Goal: Task Accomplishment & Management: Manage account settings

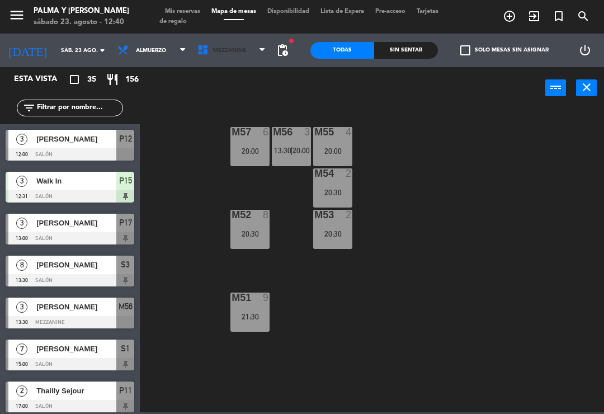
click at [218, 51] on span "Mezzanine" at bounding box center [229, 51] width 33 height 6
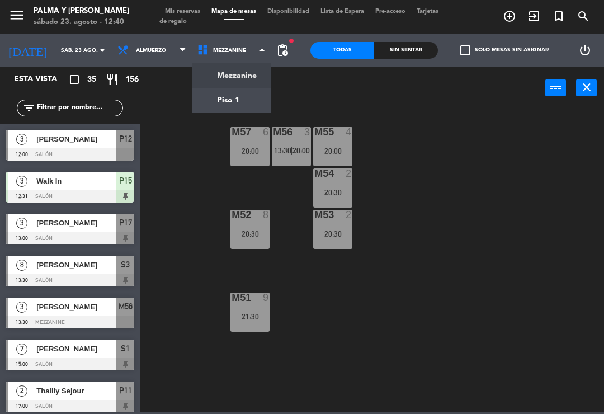
click at [236, 98] on ng-component "menu Palma y [PERSON_NAME] 23. [PERSON_NAME] - 12:40 Mis reservas Mapa de mesas…" at bounding box center [302, 206] width 604 height 412
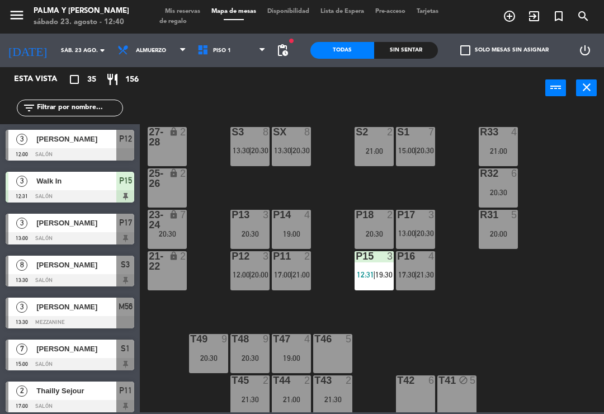
click at [498, 188] on div "20:30" at bounding box center [498, 192] width 39 height 8
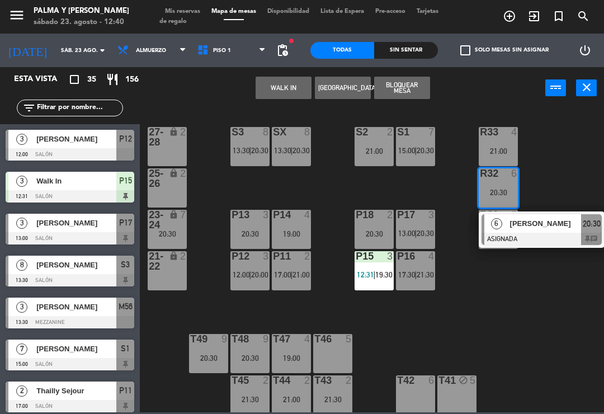
click at [555, 233] on div at bounding box center [542, 239] width 120 height 12
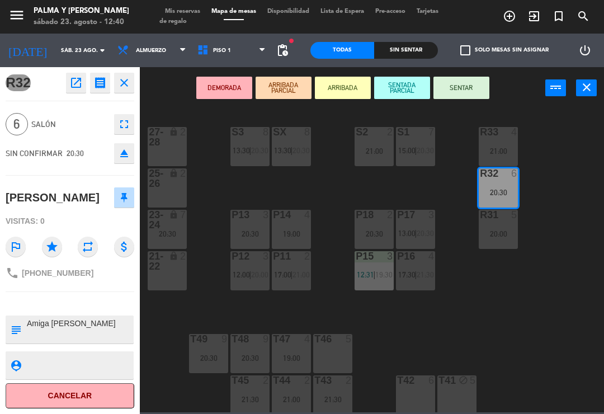
click at [173, 235] on div "20:30" at bounding box center [167, 234] width 39 height 8
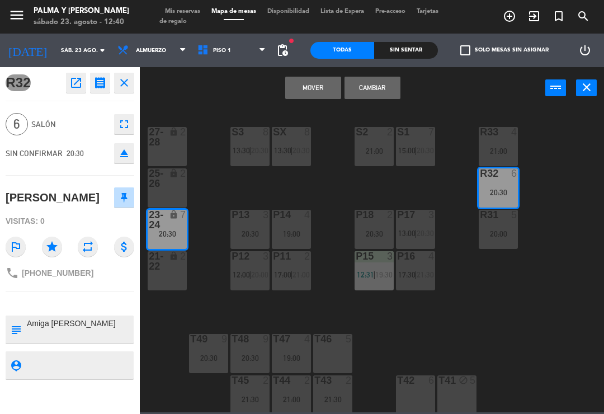
click at [379, 84] on button "Cambiar" at bounding box center [373, 88] width 56 height 22
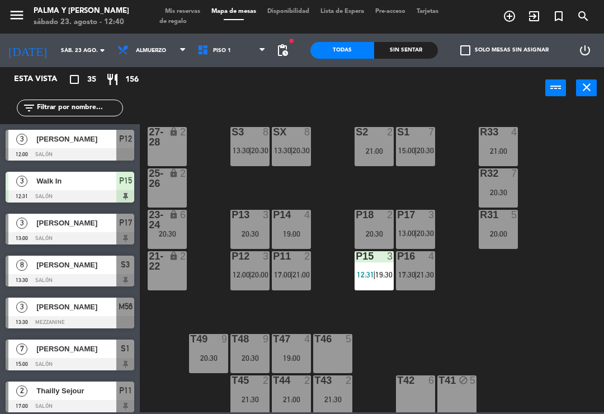
click at [506, 188] on div "20:30" at bounding box center [498, 192] width 39 height 8
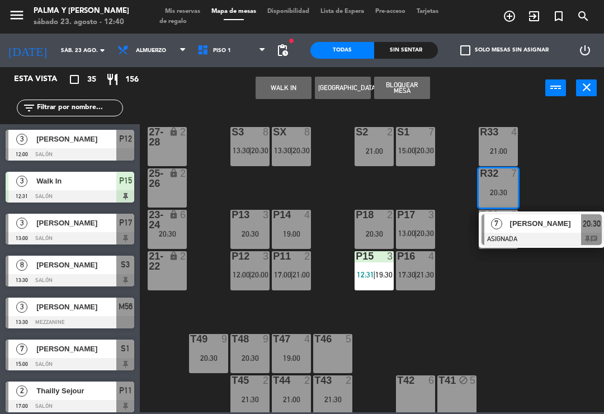
click at [166, 237] on div "20:30" at bounding box center [167, 234] width 39 height 8
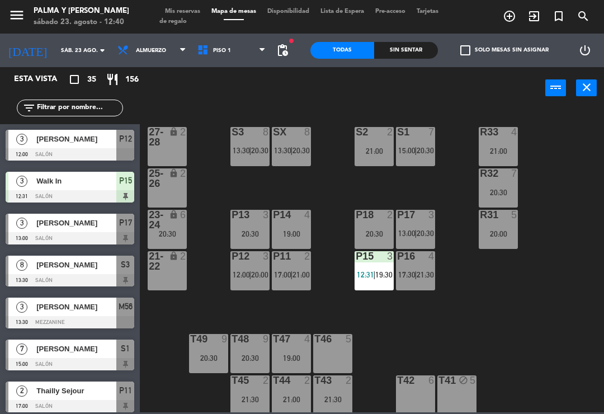
click at [343, 189] on div "R33 4 21:00 S1 7 15:00 | 20:30 S2 2 21:00 S3 8 13:30 | 20:30 SX 8 13:30 | 20:30…" at bounding box center [375, 259] width 458 height 305
click at [168, 241] on div "23-24 lock 6 20:30" at bounding box center [167, 229] width 39 height 39
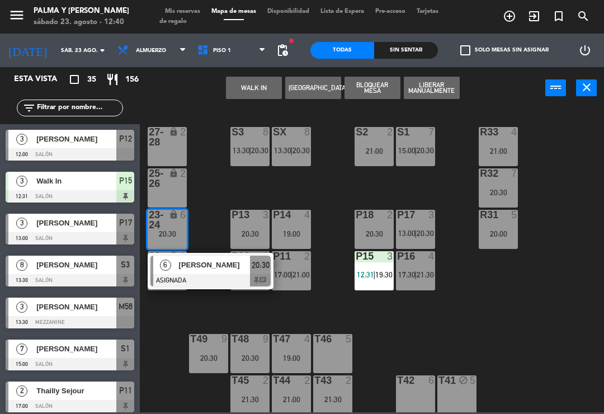
click at [199, 275] on div at bounding box center [210, 280] width 120 height 12
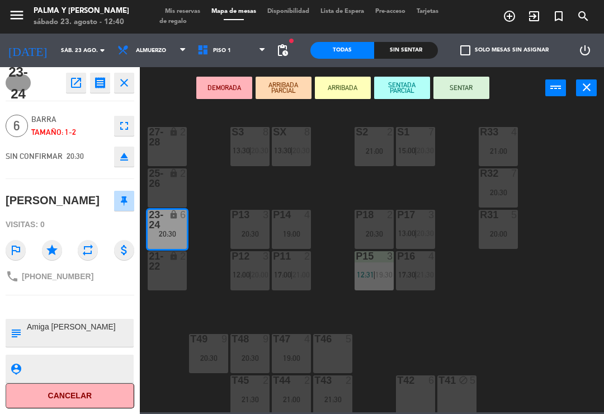
click at [74, 83] on icon "open_in_new" at bounding box center [75, 82] width 13 height 13
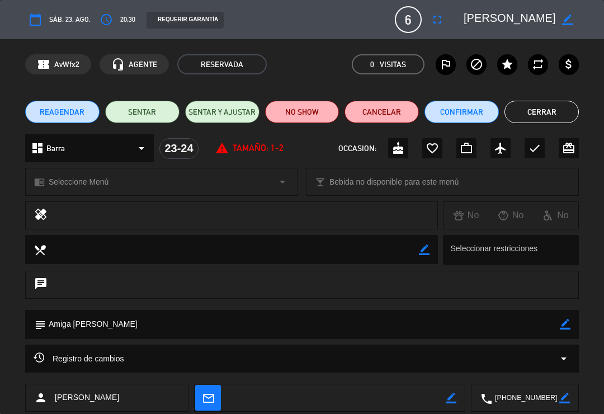
click at [391, 106] on button "Cancelar" at bounding box center [382, 112] width 74 height 22
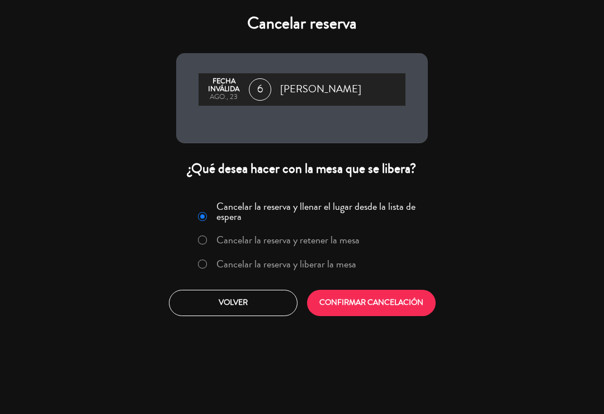
click at [246, 262] on label "Cancelar la reserva y liberar la mesa" at bounding box center [286, 264] width 140 height 10
click at [388, 298] on button "CONFIRMAR CANCELACIÓN" at bounding box center [371, 303] width 129 height 26
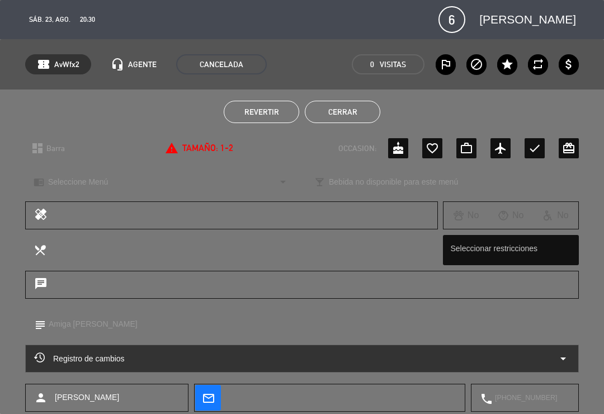
click at [346, 121] on button "Cerrar" at bounding box center [342, 112] width 75 height 22
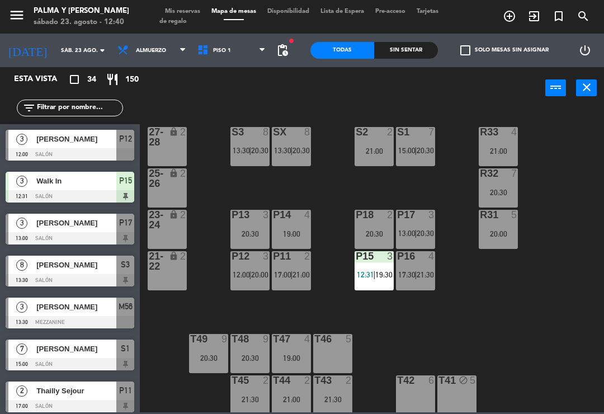
click at [100, 109] on input "text" at bounding box center [79, 108] width 87 height 12
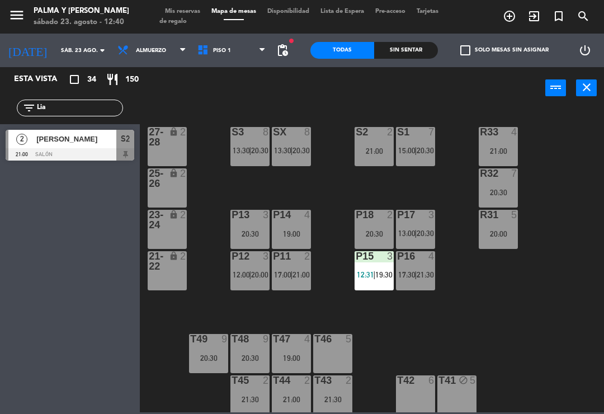
type input "Lia"
click at [102, 141] on span "[PERSON_NAME]" at bounding box center [76, 139] width 80 height 12
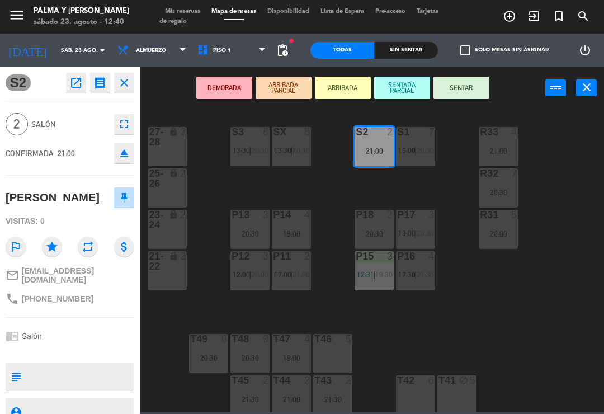
click at [72, 78] on icon "open_in_new" at bounding box center [75, 82] width 13 height 13
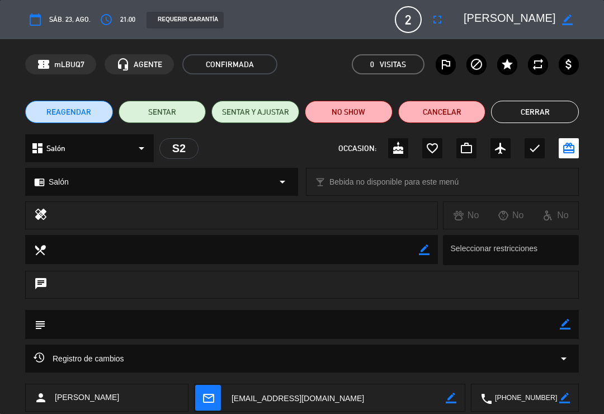
click at [546, 110] on button "Cerrar" at bounding box center [535, 112] width 88 height 22
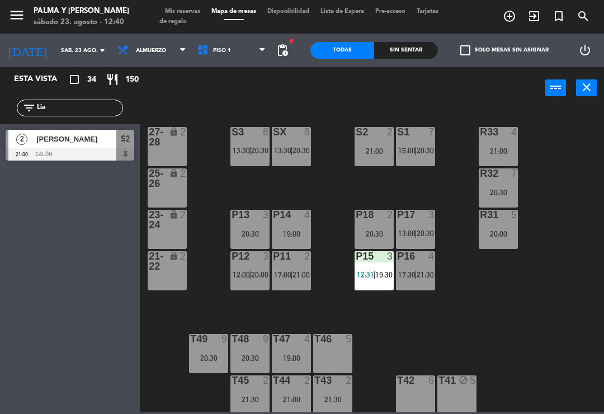
click at [84, 102] on input "Lia" at bounding box center [79, 108] width 87 height 12
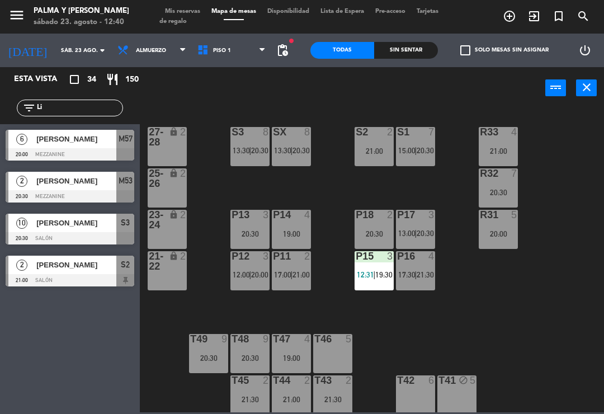
type input "L"
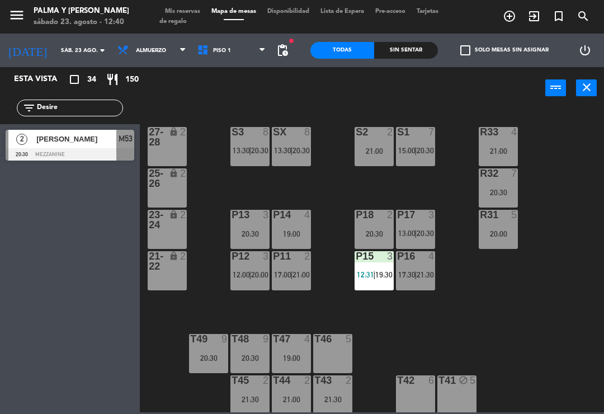
type input "Desire"
click at [98, 147] on div "[PERSON_NAME]" at bounding box center [75, 139] width 81 height 18
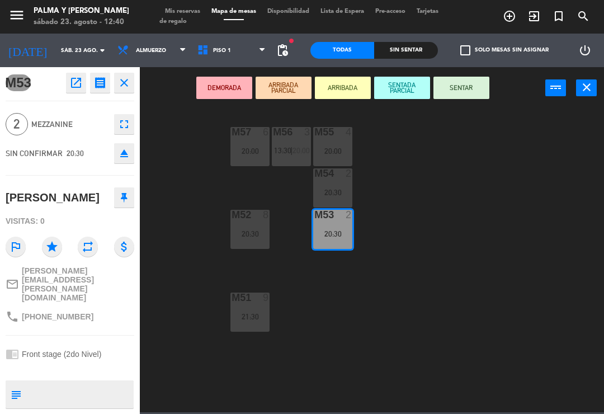
click at [68, 84] on button "open_in_new" at bounding box center [76, 83] width 20 height 20
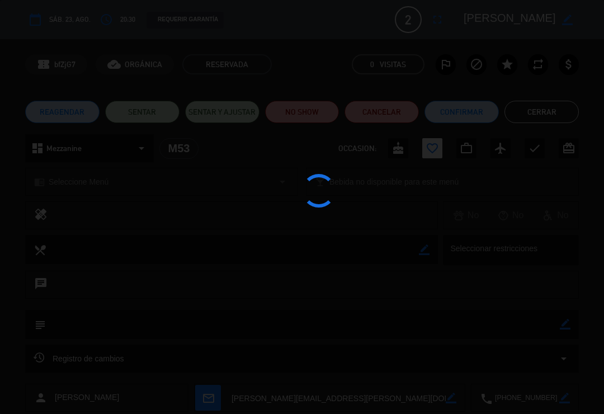
click at [466, 116] on button "Confirmar" at bounding box center [461, 112] width 74 height 22
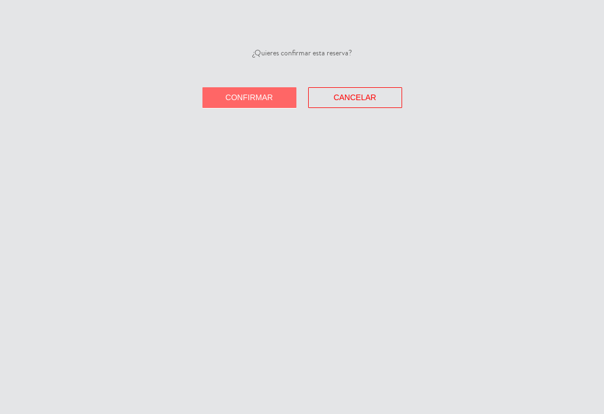
click at [224, 105] on button "Confirmar" at bounding box center [249, 97] width 94 height 21
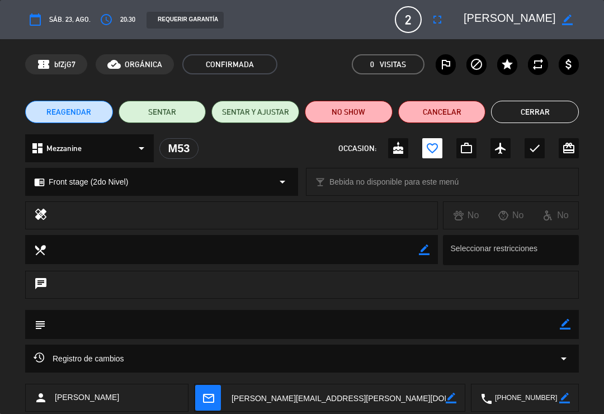
click at [535, 112] on button "Cerrar" at bounding box center [535, 112] width 88 height 22
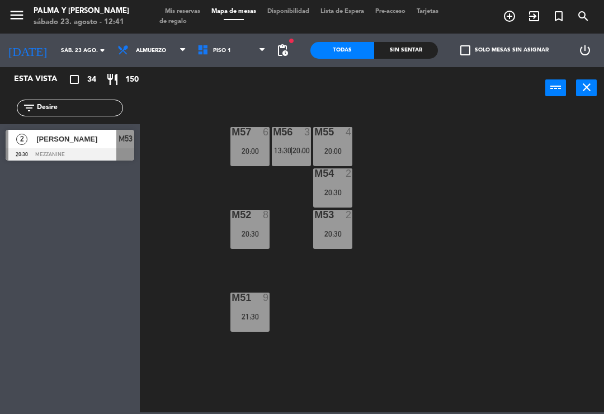
click at [201, 281] on div "M57 6 20:00 M56 3 13:30 | 20:00 M55 4 20:00 M54 2 20:30 M52 8 20:30 M53 2 20:30…" at bounding box center [375, 259] width 458 height 305
click at [284, 154] on span "13:30" at bounding box center [282, 150] width 17 height 9
click at [182, 299] on div "M57 6 20:00 M56 3 13:30 | 20:00 M55 4 20:00 M54 2 20:30 M52 8 20:30 M53 2 20:30…" at bounding box center [375, 259] width 458 height 305
click at [259, 148] on div "20:00" at bounding box center [249, 151] width 39 height 8
click at [186, 313] on div "M57 6 20:00 M56 3 13:30 | 20:00 M55 4 20:00 M54 2 20:30 M52 8 20:30 M53 2 20:30…" at bounding box center [375, 259] width 458 height 305
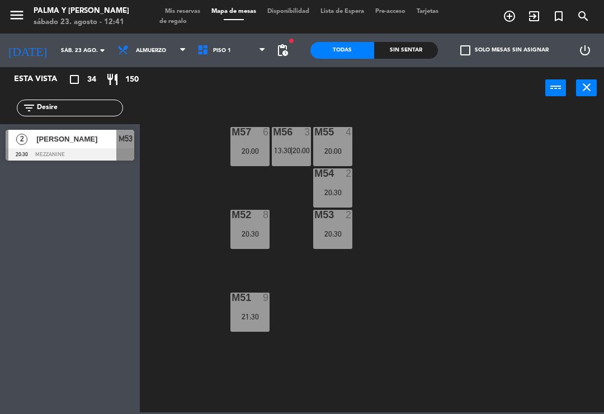
click at [300, 148] on span "20:00" at bounding box center [300, 150] width 17 height 9
click at [199, 274] on div "M57 6 20:00 M56 3 13:30 | 20:00 M55 4 20:00 M54 2 20:30 M52 8 20:30 M53 2 20:30…" at bounding box center [375, 259] width 458 height 305
click at [102, 114] on input "Desire" at bounding box center [79, 108] width 87 height 12
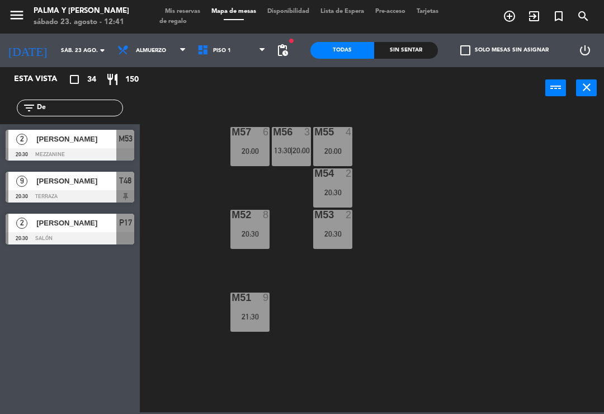
type input "D"
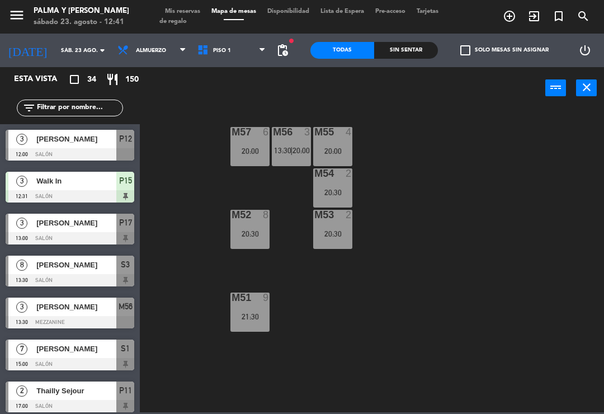
click at [489, 147] on div "M57 6 20:00 M56 3 13:30 | 20:00 M55 4 20:00 M54 2 20:30 M52 8 20:30 M53 2 20:30…" at bounding box center [375, 259] width 458 height 305
click at [96, 54] on icon "arrow_drop_down" at bounding box center [102, 50] width 13 height 13
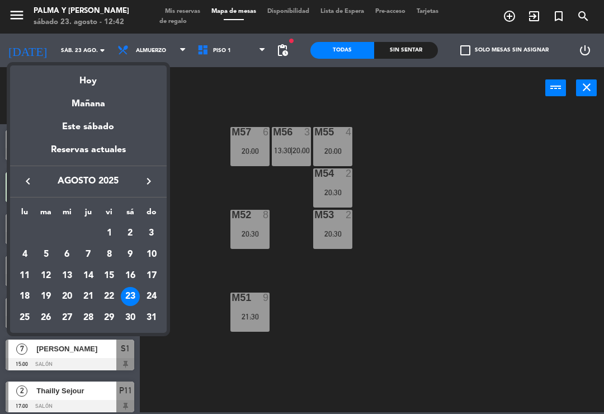
click at [115, 316] on div "29" at bounding box center [109, 317] width 19 height 19
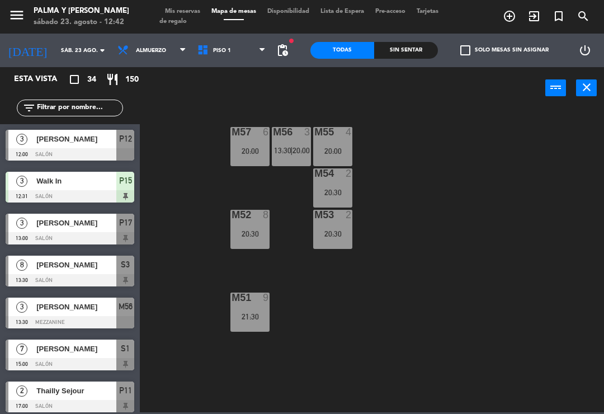
type input "vie. 29 ago."
click at [95, 191] on div at bounding box center [70, 196] width 129 height 12
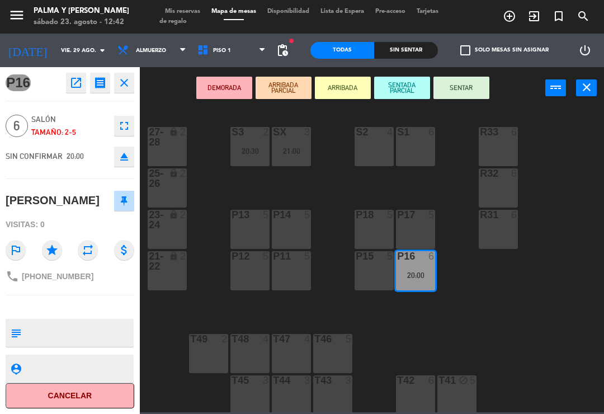
click at [86, 333] on textarea at bounding box center [79, 332] width 107 height 23
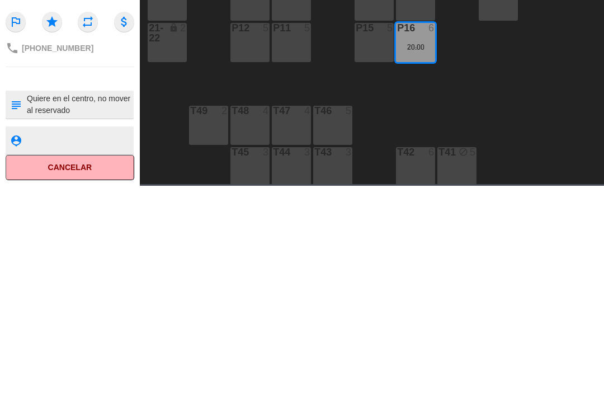
type textarea "Quiere en el centro, no mover al reservado"
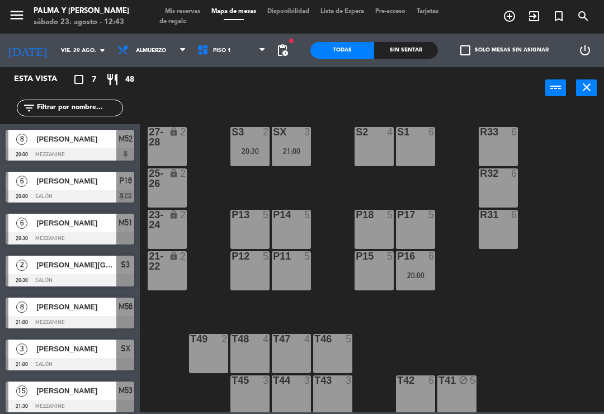
click at [102, 106] on input "text" at bounding box center [79, 108] width 87 height 12
click at [81, 42] on input "vie. 29 ago." at bounding box center [93, 50] width 77 height 17
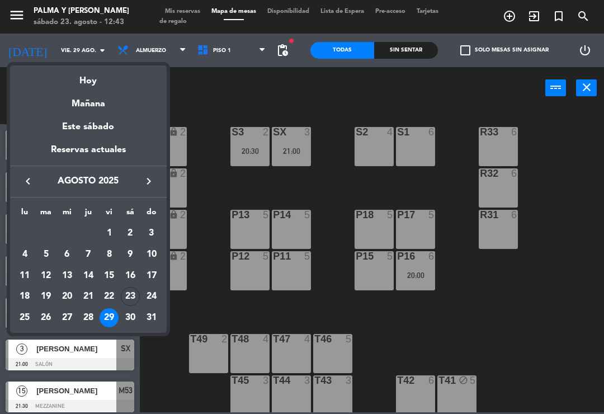
click at [101, 74] on div "Hoy" at bounding box center [88, 76] width 157 height 23
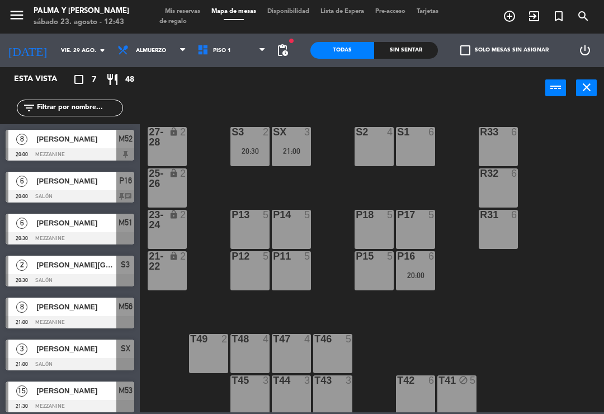
type input "sáb. 23 ago."
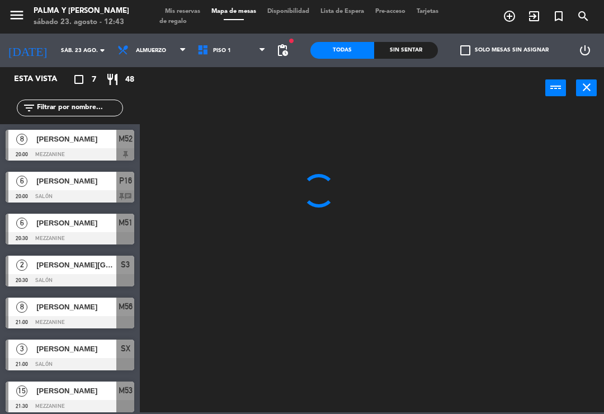
click at [67, 114] on input "text" at bounding box center [79, 108] width 87 height 12
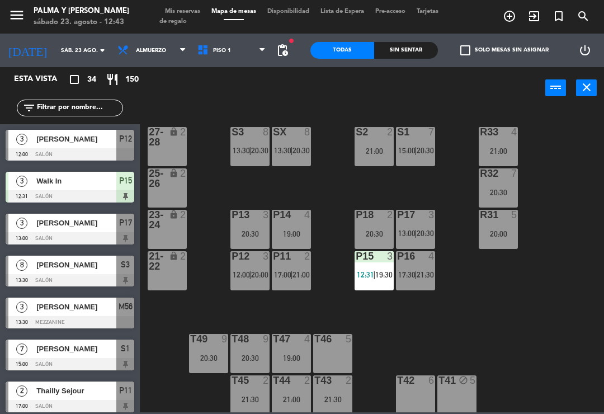
type input "E"
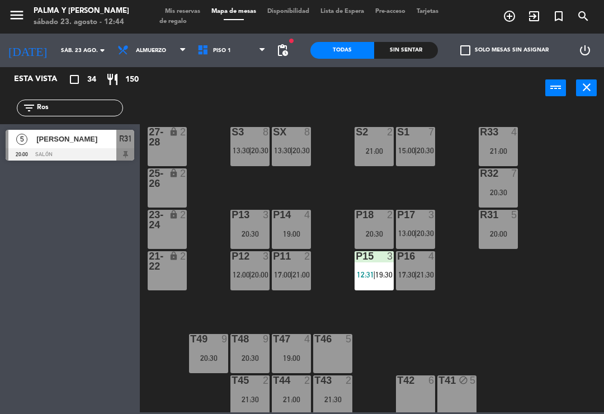
type input "Ros"
click at [108, 153] on div at bounding box center [70, 154] width 129 height 12
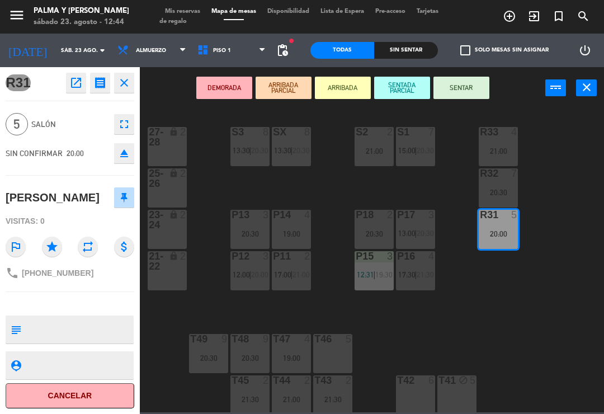
click at [69, 77] on icon "open_in_new" at bounding box center [75, 82] width 13 height 13
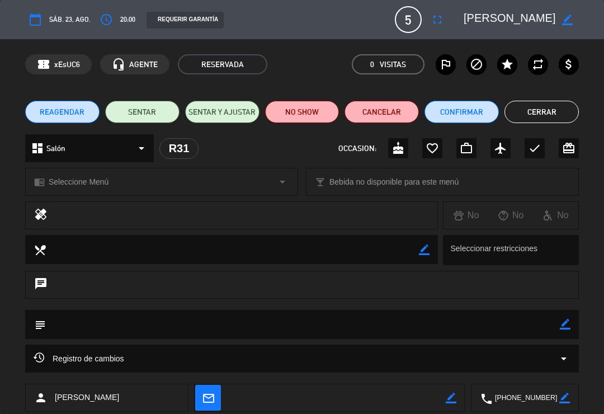
click at [462, 121] on button "Confirmar" at bounding box center [461, 112] width 74 height 22
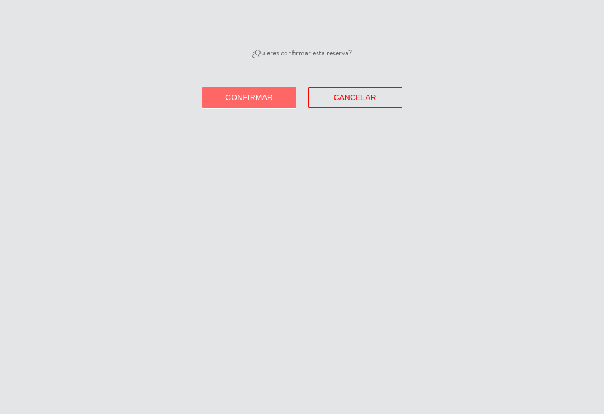
click at [278, 105] on button "Confirmar" at bounding box center [249, 97] width 94 height 21
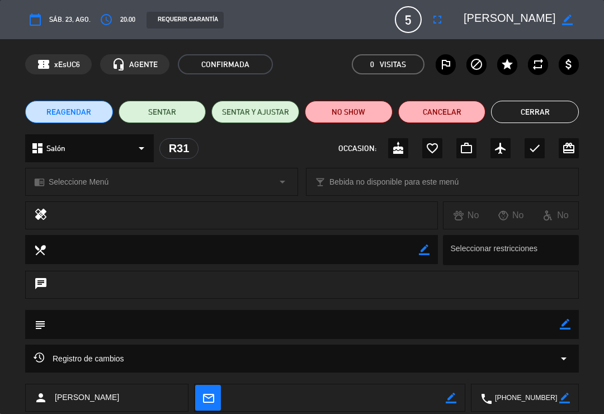
click at [545, 115] on button "Cerrar" at bounding box center [535, 112] width 88 height 22
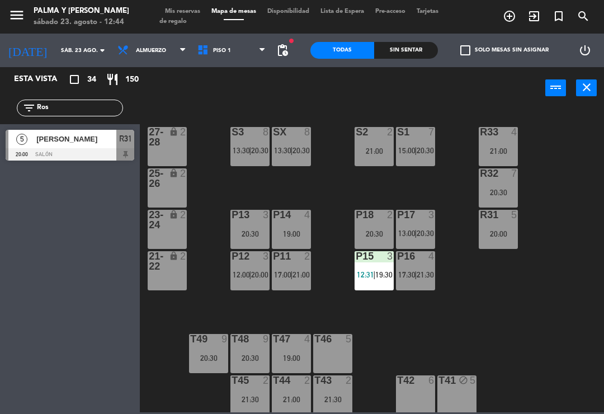
click at [521, 305] on div "R33 4 21:00 S1 7 15:00 | 20:30 S2 2 21:00 S3 8 13:30 | 20:30 SX 8 13:30 | 20:30…" at bounding box center [375, 259] width 458 height 305
click at [80, 114] on input "Ros" at bounding box center [79, 108] width 87 height 12
type input "R"
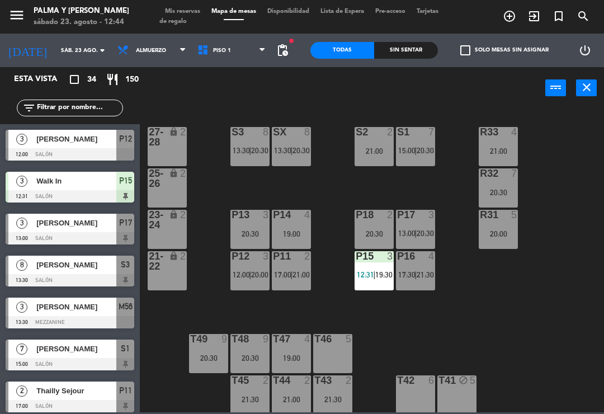
click at [576, 142] on div "R33 4 21:00 S1 7 15:00 | 20:30 S2 2 21:00 S3 8 13:30 | 20:30 SX 8 13:30 | 20:30…" at bounding box center [375, 259] width 458 height 305
click at [81, 237] on div at bounding box center [70, 238] width 129 height 12
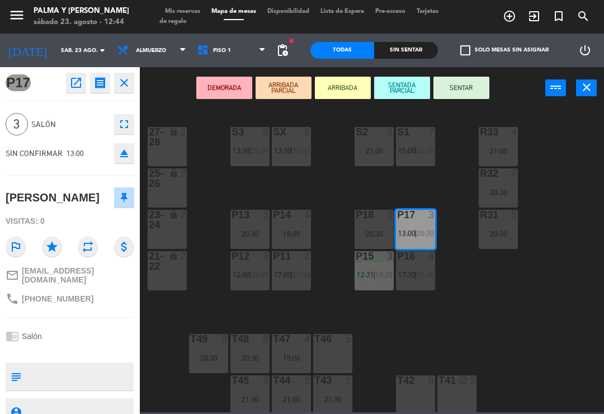
click at [470, 98] on button "SENTAR" at bounding box center [461, 88] width 56 height 22
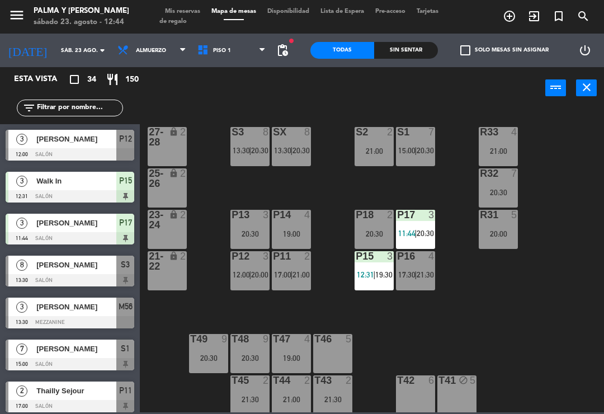
click at [563, 360] on div "R33 4 21:00 S1 7 15:00 | 20:30 S2 2 21:00 S3 8 13:30 | 20:30 SX 8 13:30 | 20:30…" at bounding box center [375, 259] width 458 height 305
click at [520, 294] on div "R33 4 21:00 S1 7 15:00 | 20:30 S2 2 21:00 S3 8 13:30 | 20:30 SX 8 13:30 | 20:30…" at bounding box center [375, 259] width 458 height 305
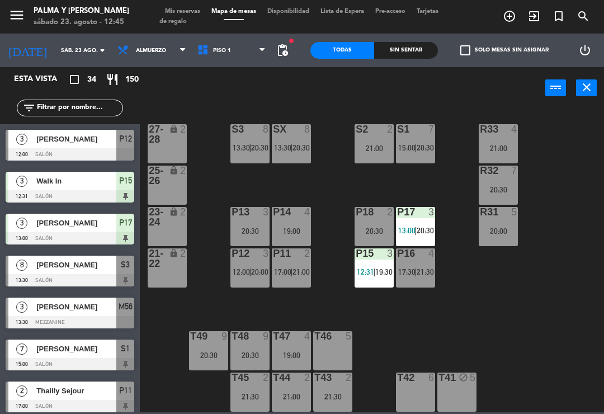
scroll to position [3, 0]
click at [327, 354] on div "T46 5" at bounding box center [332, 350] width 39 height 39
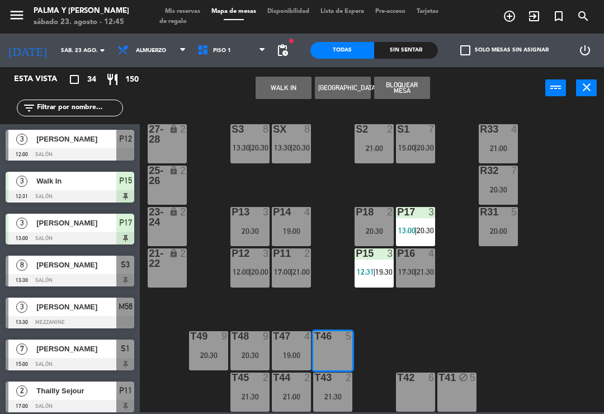
click at [405, 87] on button "Bloquear Mesa" at bounding box center [402, 88] width 56 height 22
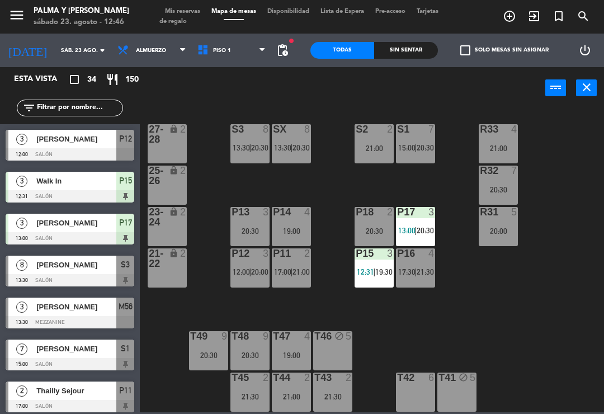
click at [418, 275] on span "21:30" at bounding box center [425, 271] width 17 height 9
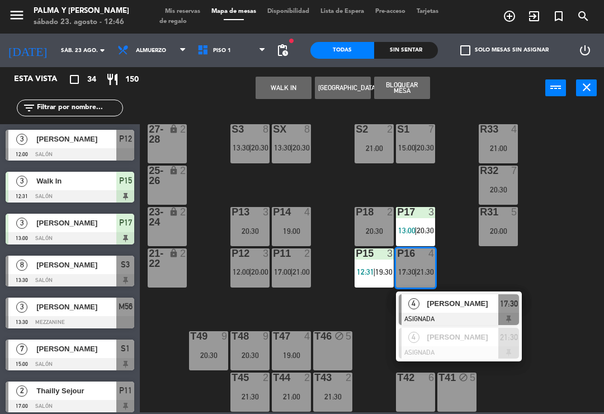
click at [565, 295] on div "R33 4 21:00 S1 7 15:00 | 20:30 S2 2 21:00 S3 8 13:30 | 20:30 SX 8 13:30 | 20:30…" at bounding box center [375, 259] width 458 height 305
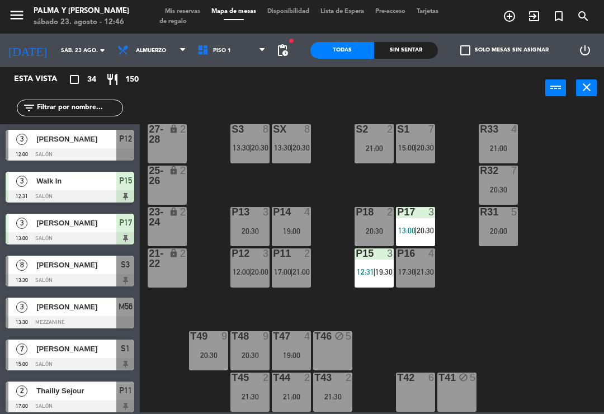
click at [295, 262] on div "P11 2 17:00 | 21:00" at bounding box center [291, 267] width 39 height 39
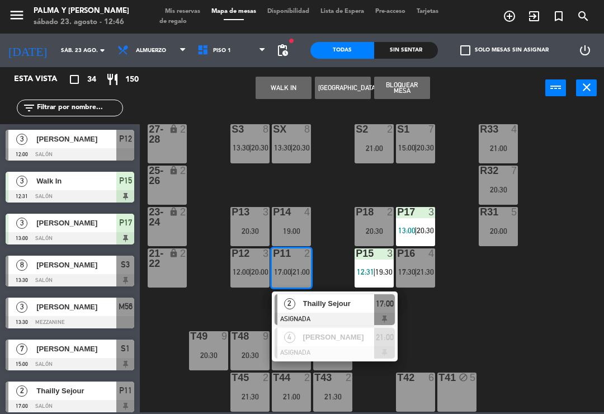
click at [478, 302] on div "R33 4 21:00 S1 7 15:00 | 20:30 S2 2 21:00 S3 8 13:30 | 20:30 SX 8 13:30 | 20:30…" at bounding box center [375, 259] width 458 height 305
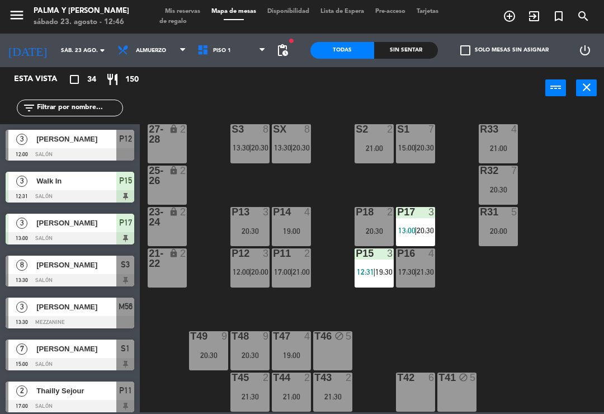
click at [249, 276] on span "12:00" at bounding box center [241, 271] width 17 height 9
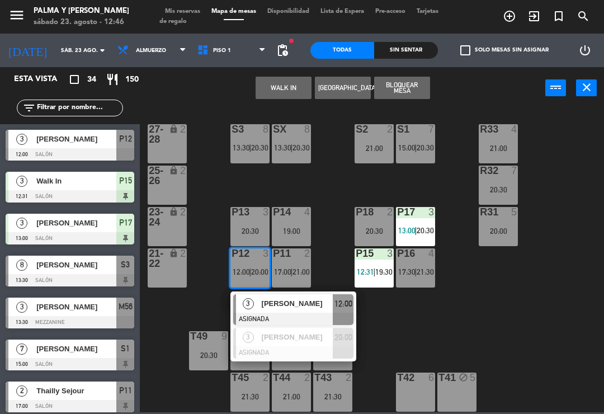
scroll to position [0, 0]
click at [294, 312] on div "Pamela Suero" at bounding box center [297, 303] width 73 height 18
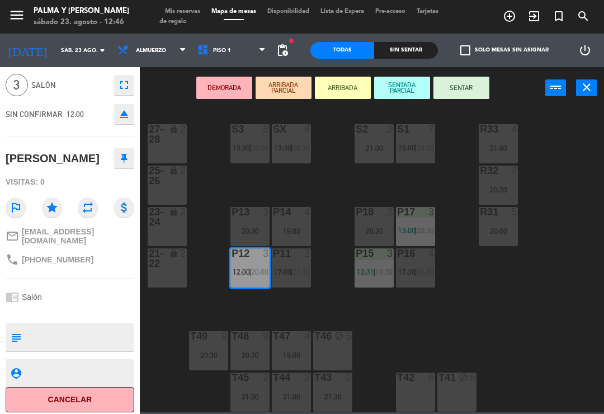
scroll to position [38, 0]
click at [107, 402] on button "Cancelar" at bounding box center [70, 400] width 129 height 25
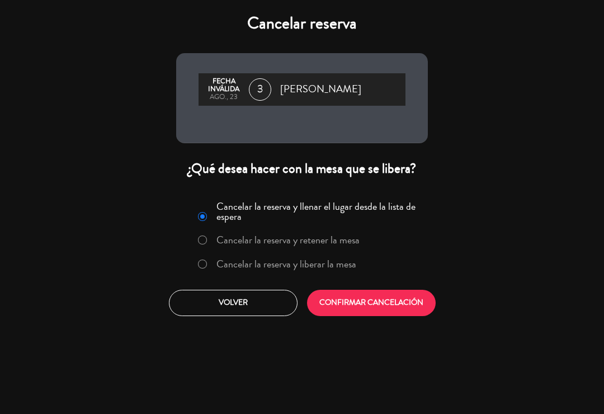
click at [250, 268] on label "Cancelar la reserva y liberar la mesa" at bounding box center [286, 264] width 140 height 10
click at [358, 301] on button "CONFIRMAR CANCELACIÓN" at bounding box center [371, 303] width 129 height 26
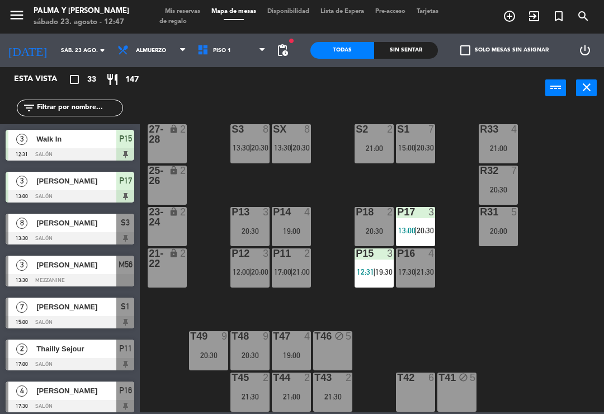
click at [324, 298] on div "R33 4 21:00 S1 7 15:00 | 20:30 S2 2 21:00 S3 8 13:30 | 20:30 SX 8 13:30 | 20:30…" at bounding box center [375, 259] width 458 height 305
click at [554, 357] on div "R33 4 21:00 S1 7 15:00 | 20:30 S2 2 21:00 S3 8 13:30 | 20:30 SX 8 13:30 | 20:30…" at bounding box center [375, 259] width 458 height 305
click at [464, 305] on div "R33 4 21:00 S1 7 15:00 | 20:30 S2 2 21:00 S3 8 13:30 | 20:30 SX 8 13:30 | 20:30…" at bounding box center [375, 259] width 458 height 305
click at [296, 352] on div "19:00" at bounding box center [291, 355] width 39 height 8
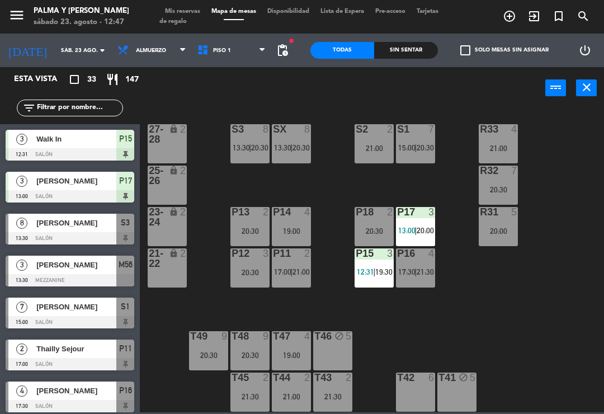
click at [427, 341] on div "R33 4 21:00 S1 7 15:00 | 20:30 S2 2 21:00 S3 8 13:30 | 20:30 SX 8 13:30 | 20:30…" at bounding box center [375, 259] width 458 height 305
click at [454, 325] on div "R33 4 21:00 S1 7 15:00 | 20:30 S2 2 21:00 S3 8 13:30 | 20:30 SX 8 13:30 | 20:30…" at bounding box center [375, 259] width 458 height 305
click at [384, 271] on span "19:30" at bounding box center [383, 271] width 17 height 9
click at [516, 288] on div "R33 4 21:00 S1 7 15:00 | 20:30 S2 2 21:00 S3 8 13:30 | 20:30 SX 8 13:30 | 20:30…" at bounding box center [375, 259] width 458 height 305
click at [418, 267] on span "21:30" at bounding box center [425, 271] width 17 height 9
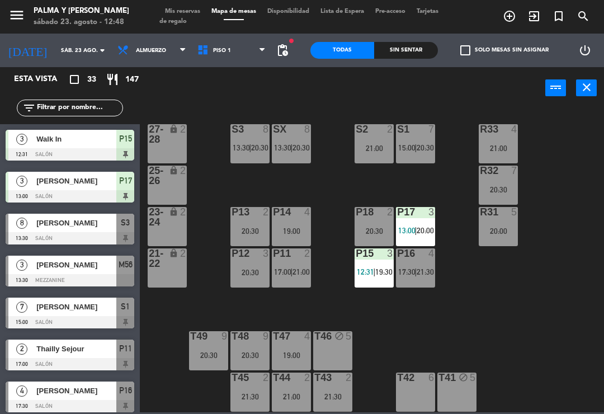
click at [558, 273] on div "R33 4 21:00 S1 7 15:00 | 20:30 S2 2 21:00 S3 8 13:30 | 20:30 SX 8 13:30 | 20:30…" at bounding box center [375, 259] width 458 height 305
click at [303, 232] on div "19:00" at bounding box center [291, 231] width 39 height 8
click at [506, 303] on div "R33 4 21:00 S1 7 15:00 | 20:30 S2 2 21:00 S3 8 13:30 | 20:30 SX 8 13:30 | 20:30…" at bounding box center [375, 259] width 458 height 305
click at [302, 268] on span "21:00" at bounding box center [300, 271] width 17 height 9
click at [523, 325] on div "R33 4 21:00 S1 7 15:00 | 20:30 S2 2 21:00 S3 8 13:30 | 20:30 SX 8 13:30 | 20:30…" at bounding box center [375, 259] width 458 height 305
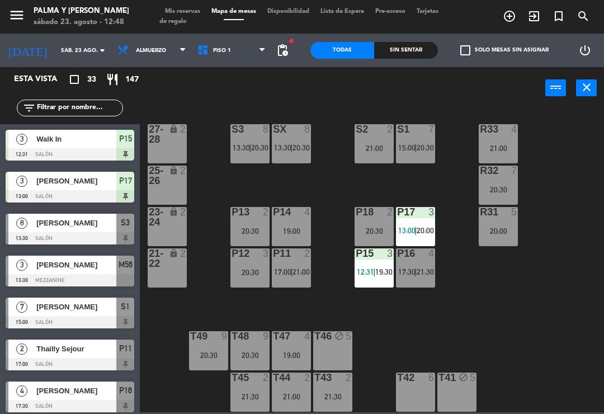
click at [377, 240] on div "P18 2 20:30" at bounding box center [374, 226] width 39 height 39
click at [424, 334] on div "R33 4 21:00 S1 7 15:00 | 20:30 S2 2 21:00 S3 8 13:30 | 20:30 SX 8 13:30 | 20:30…" at bounding box center [375, 259] width 458 height 305
click at [425, 150] on span "20:30" at bounding box center [425, 147] width 17 height 9
click at [525, 345] on div "R33 4 21:00 S1 7 15:00 | 20:30 S2 2 21:00 S3 8 13:30 | 20:30 SX 8 13:30 | 20:30…" at bounding box center [375, 259] width 458 height 305
click at [412, 280] on div "P16 4 17:30 | 21:30" at bounding box center [415, 267] width 39 height 39
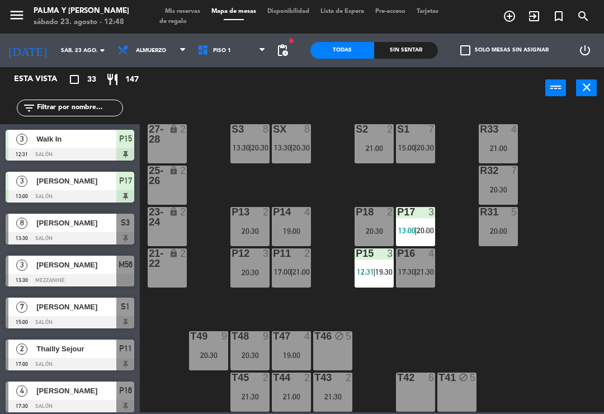
click at [570, 329] on div "R33 4 21:00 S1 7 15:00 | 20:30 S2 2 21:00 S3 8 13:30 | 20:30 SX 8 13:30 | 20:30…" at bounding box center [375, 259] width 458 height 305
click at [304, 228] on div "19:00" at bounding box center [291, 231] width 39 height 8
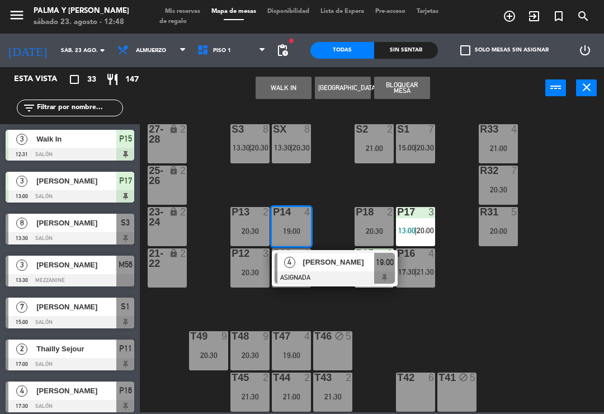
click at [343, 267] on span "[PERSON_NAME]" at bounding box center [339, 262] width 72 height 12
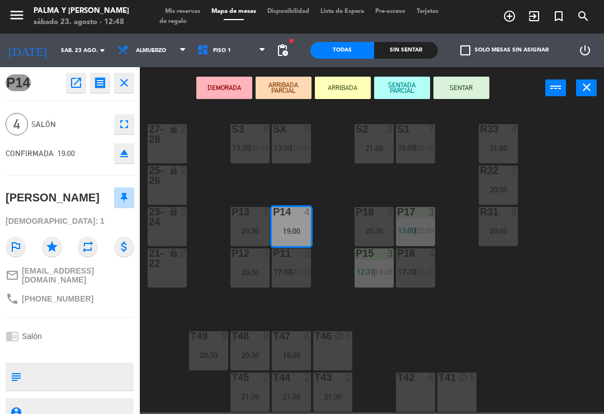
click at [502, 219] on div "R31 5 20:00" at bounding box center [498, 226] width 39 height 39
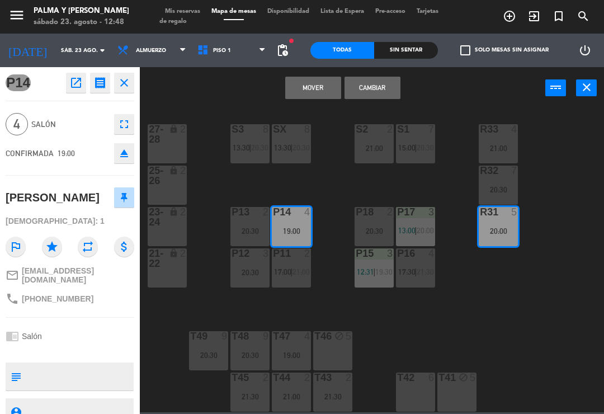
click at [373, 91] on button "Cambiar" at bounding box center [373, 88] width 56 height 22
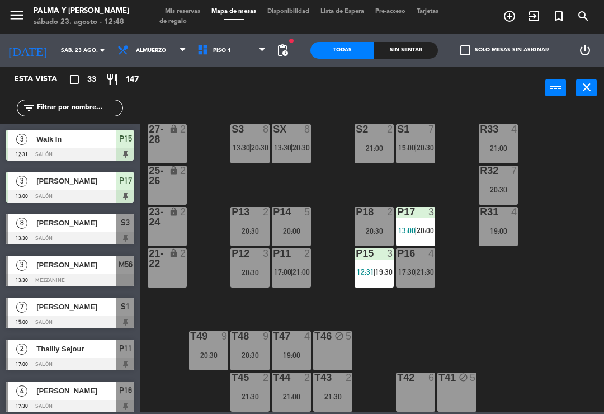
scroll to position [0, 0]
click at [376, 230] on div "20:30" at bounding box center [374, 231] width 39 height 8
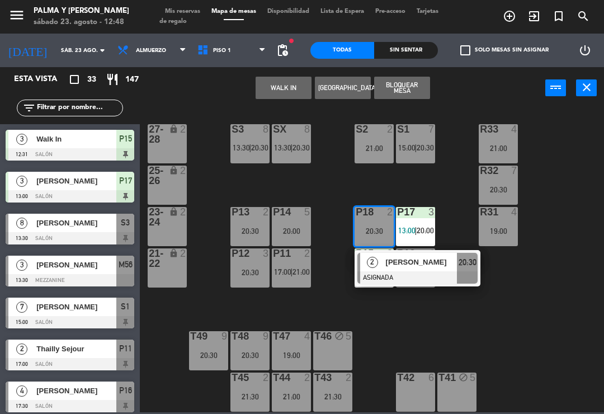
click at [291, 232] on div "20:00" at bounding box center [291, 231] width 39 height 8
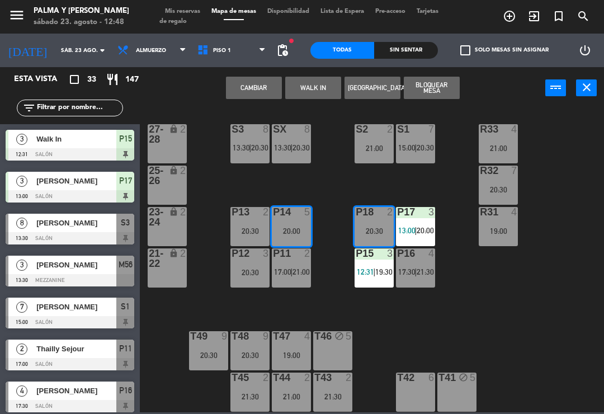
click at [259, 86] on button "Cambiar" at bounding box center [254, 88] width 56 height 22
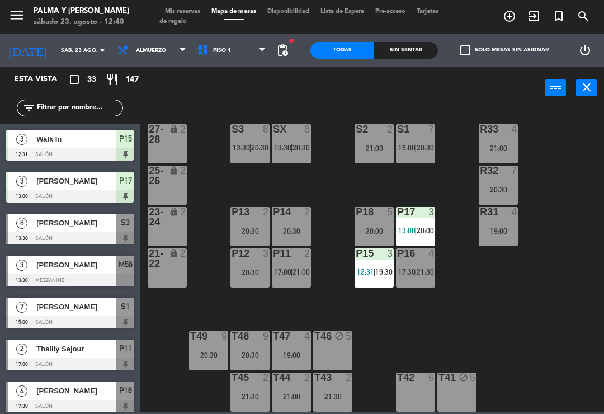
click at [378, 238] on div "P18 5 20:00" at bounding box center [374, 226] width 39 height 39
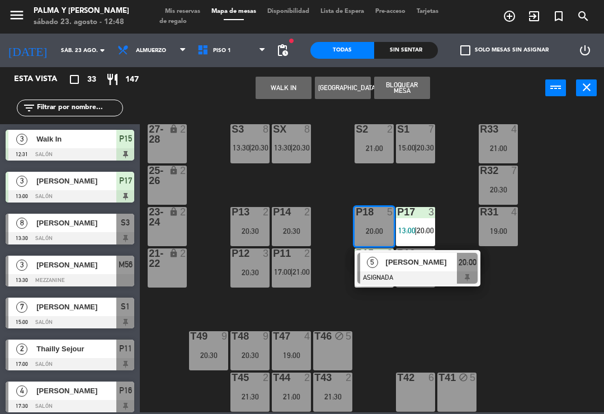
click at [410, 272] on div at bounding box center [417, 277] width 120 height 12
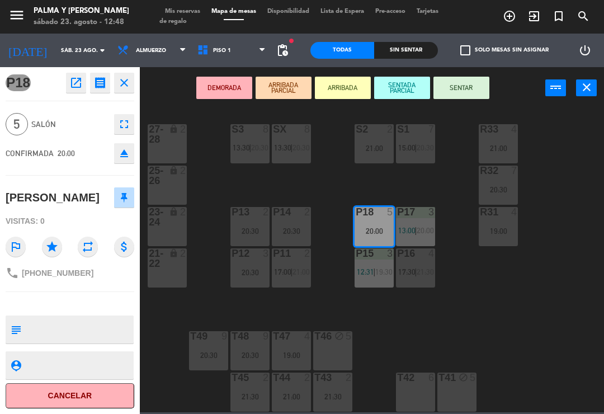
click at [39, 336] on textarea at bounding box center [79, 329] width 107 height 23
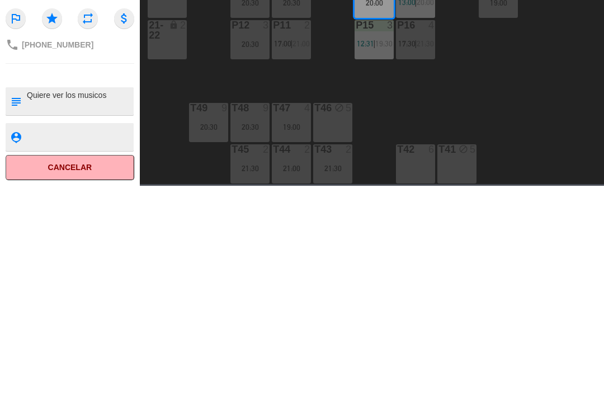
type textarea "Quiere ver los músicos"
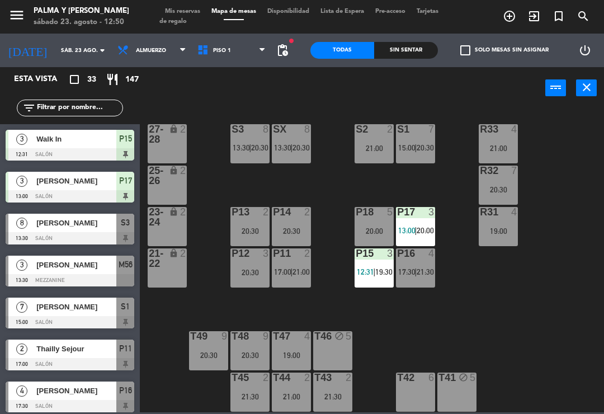
click at [220, 51] on span "Piso 1" at bounding box center [222, 51] width 18 height 6
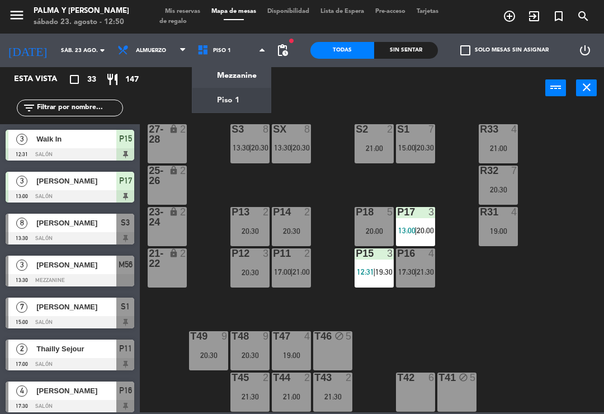
click at [244, 78] on ng-component "menu Palma y Celia sábado 23. agosto - 12:50 Mis reservas Mapa de mesas Disponi…" at bounding box center [302, 206] width 604 height 412
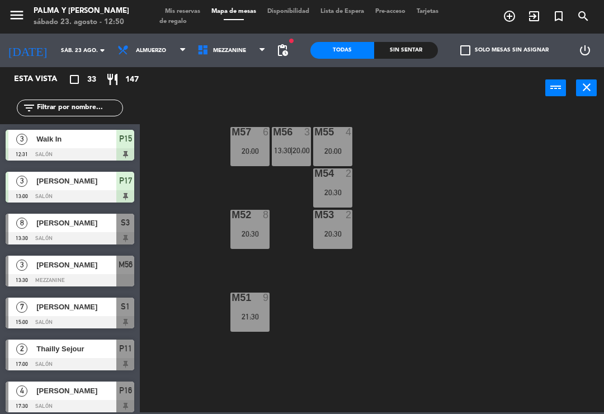
click at [254, 230] on div "20:30" at bounding box center [249, 234] width 39 height 8
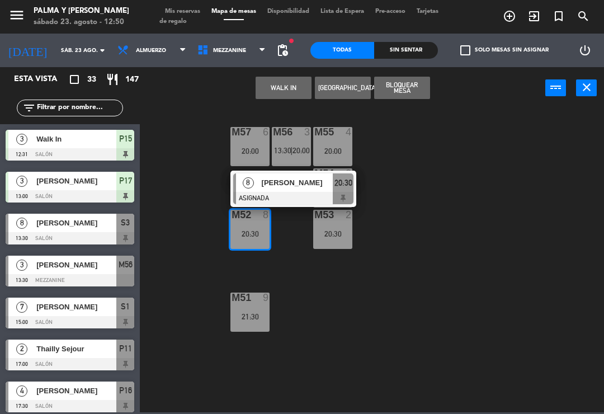
click at [311, 187] on span "[PERSON_NAME]" at bounding box center [298, 183] width 72 height 12
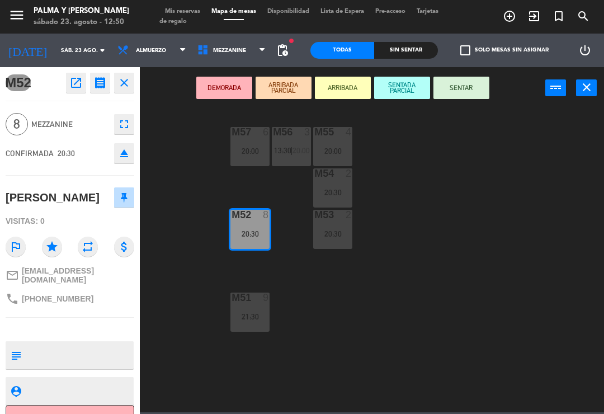
click at [71, 91] on button "open_in_new" at bounding box center [76, 83] width 20 height 20
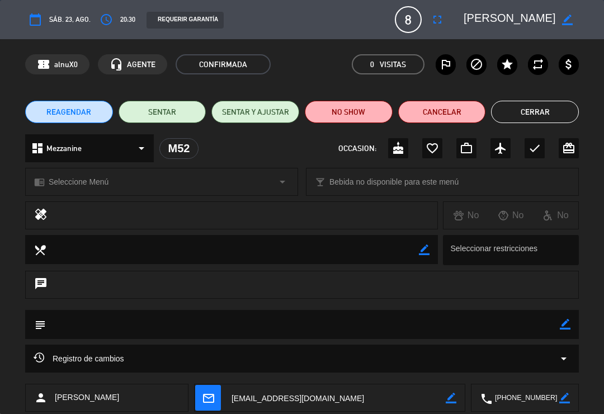
click at [529, 113] on button "Cerrar" at bounding box center [535, 112] width 88 height 22
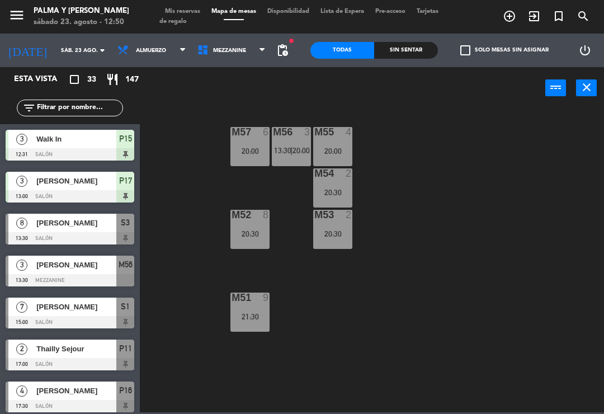
scroll to position [28, 0]
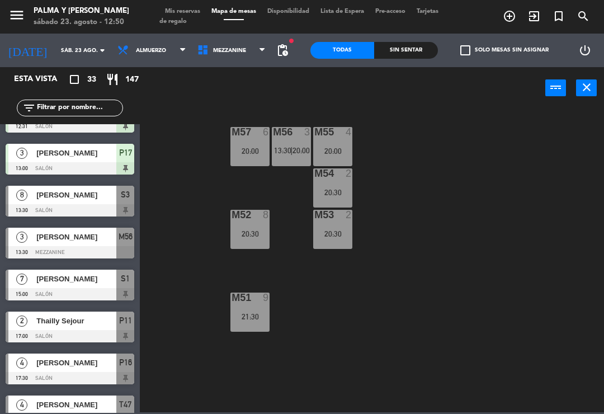
click at [246, 61] on span "Mezzanine" at bounding box center [232, 50] width 80 height 25
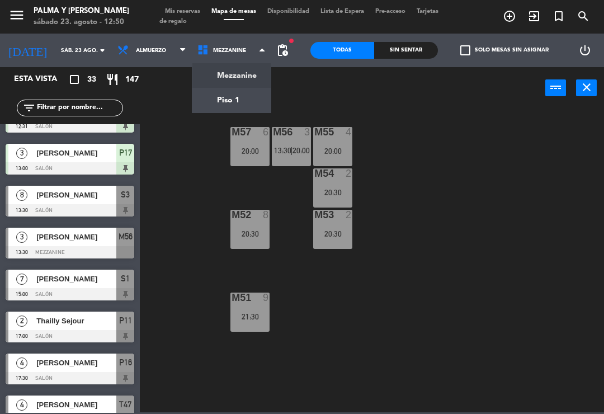
click at [250, 86] on ng-component "menu Palma y Celia sábado 23. agosto - 12:50 Mis reservas Mapa de mesas Disponi…" at bounding box center [302, 206] width 604 height 412
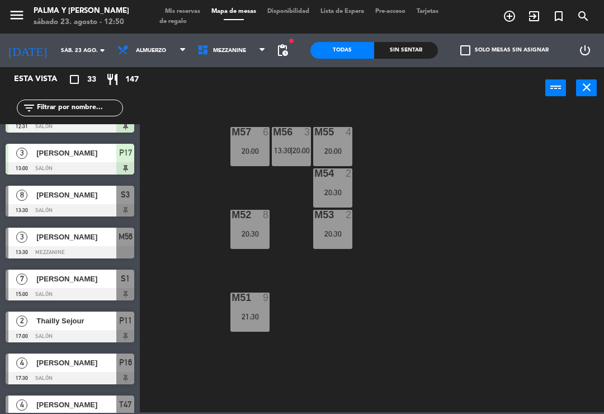
click at [242, 55] on span "Mezzanine" at bounding box center [232, 50] width 80 height 25
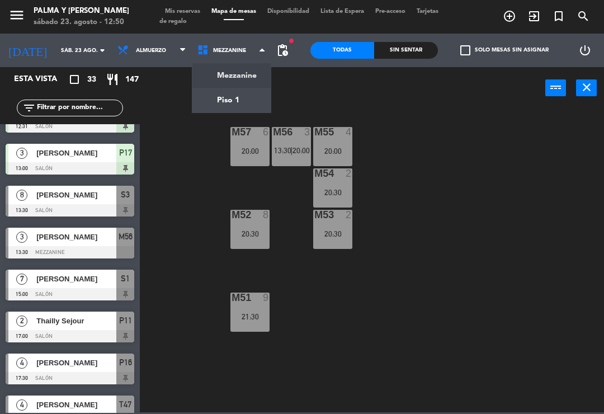
click at [254, 90] on ng-component "menu Palma y Celia sábado 23. agosto - 12:50 Mis reservas Mapa de mesas Disponi…" at bounding box center [302, 206] width 604 height 412
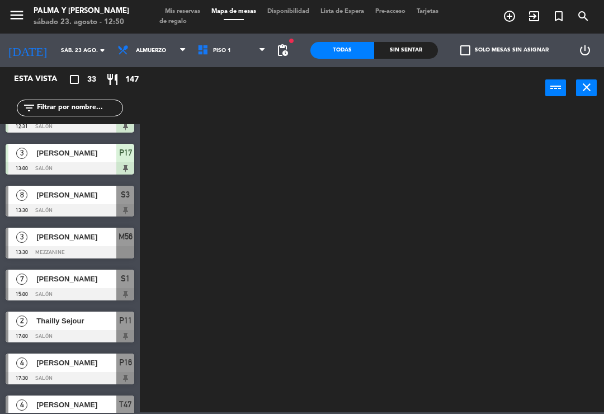
click at [238, 58] on span "Piso 1" at bounding box center [232, 50] width 80 height 25
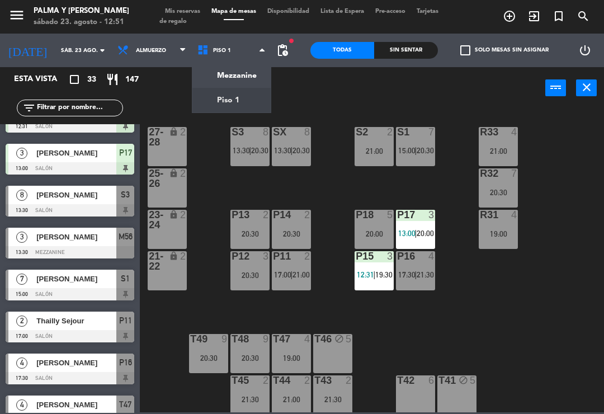
click at [53, 76] on div "Esta vista" at bounding box center [43, 79] width 75 height 13
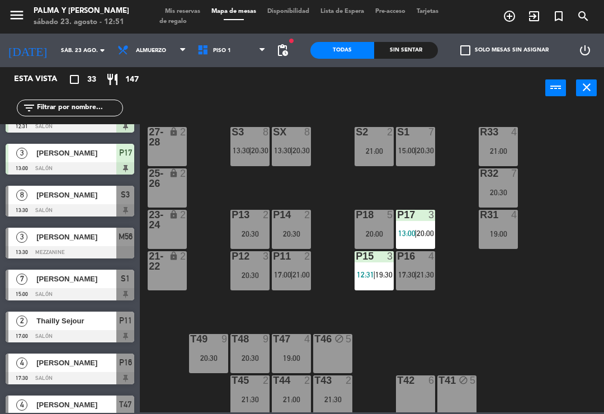
click at [75, 53] on input "sáb. 23 ago." at bounding box center [93, 50] width 77 height 17
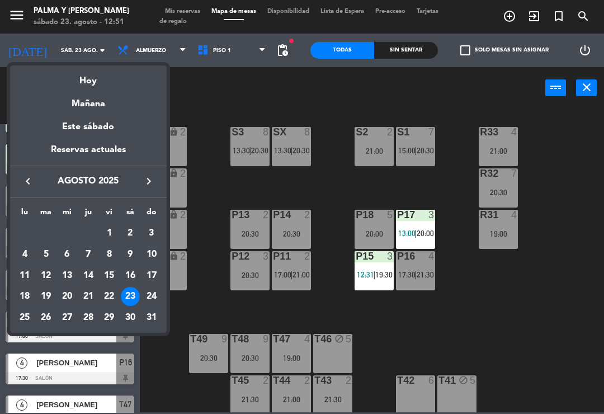
click at [197, 108] on div at bounding box center [302, 207] width 604 height 414
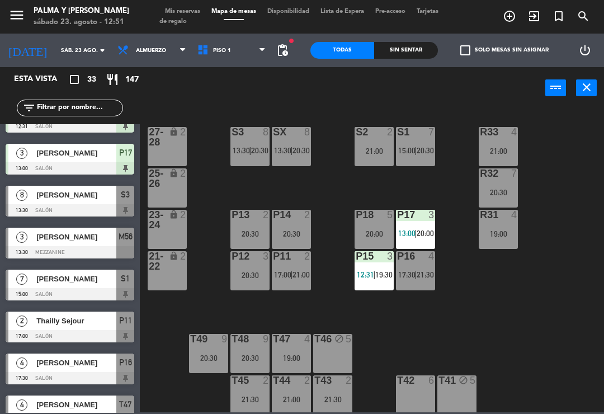
click at [104, 107] on input "text" at bounding box center [79, 108] width 87 height 12
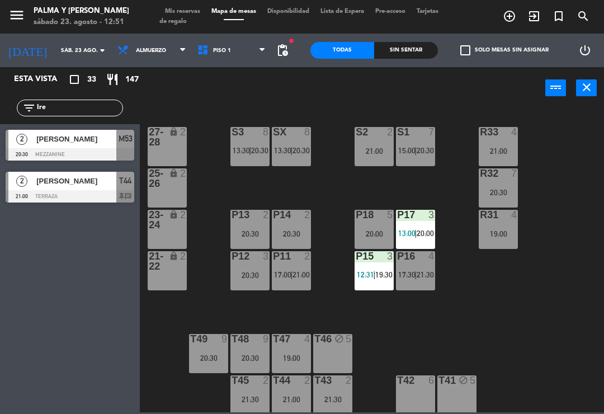
type input "Ire"
click at [97, 177] on span "[PERSON_NAME]" at bounding box center [76, 181] width 80 height 12
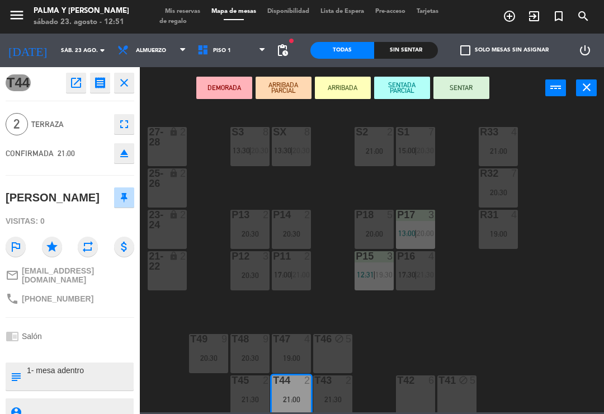
click at [67, 88] on button "open_in_new" at bounding box center [76, 83] width 20 height 20
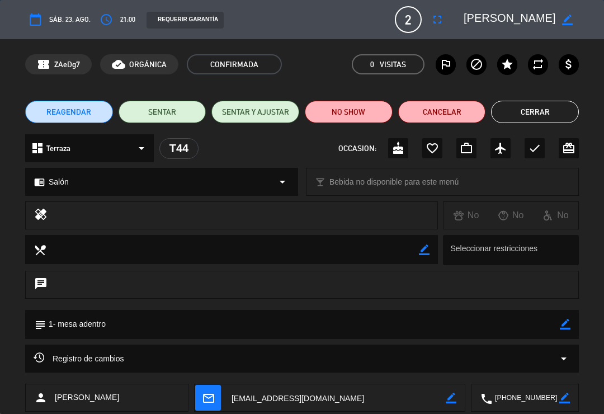
click at [531, 115] on button "Cerrar" at bounding box center [535, 112] width 88 height 22
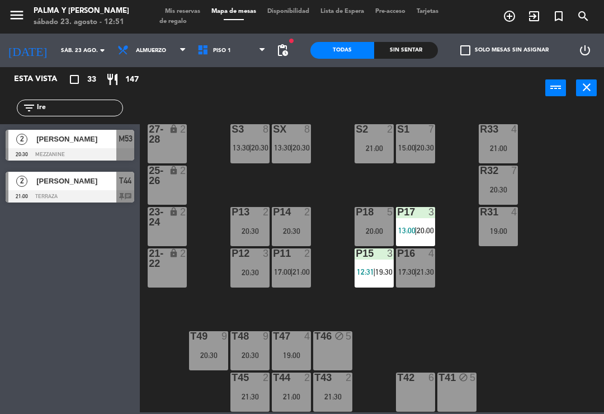
scroll to position [3, 0]
click at [521, 308] on div "R33 4 21:00 S1 7 15:00 | 20:30 S2 2 21:00 S3 8 13:30 | 20:30 SX 8 13:30 | 20:30…" at bounding box center [375, 259] width 458 height 305
click at [82, 114] on input "Ire" at bounding box center [79, 108] width 87 height 12
click at [98, 106] on input "Ire" at bounding box center [79, 108] width 87 height 12
type input "I"
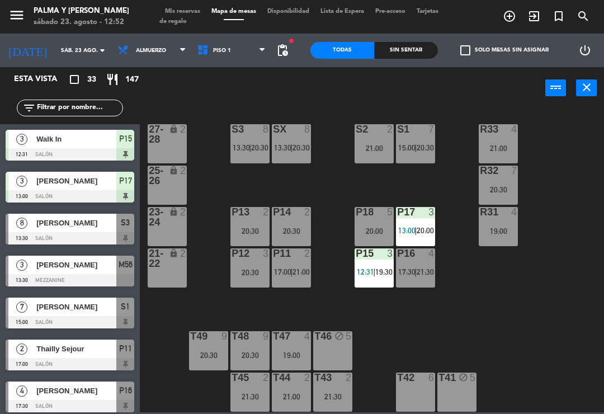
click at [78, 48] on input "sáb. 23 ago." at bounding box center [93, 50] width 77 height 17
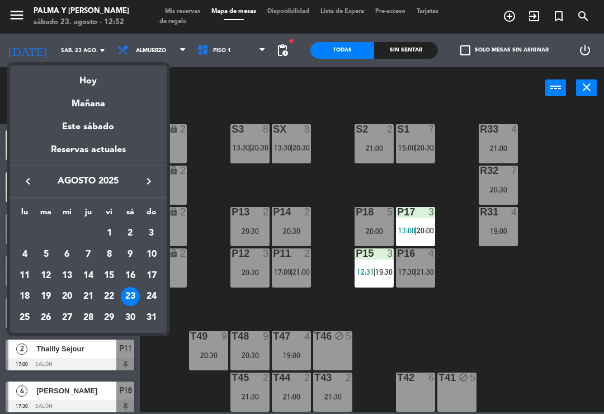
click at [110, 104] on div "Mañana" at bounding box center [88, 99] width 157 height 23
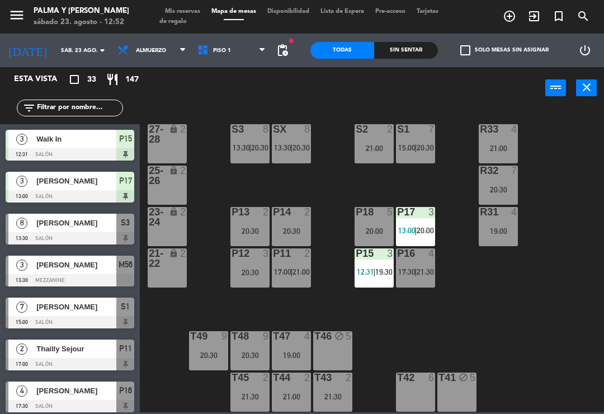
type input "dom. 24 ago."
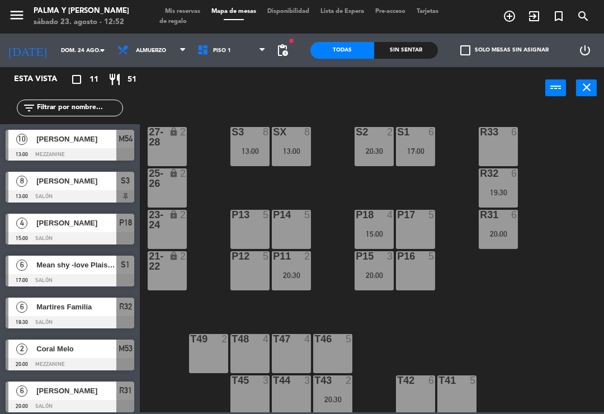
click at [414, 272] on div "P16 5" at bounding box center [415, 270] width 39 height 39
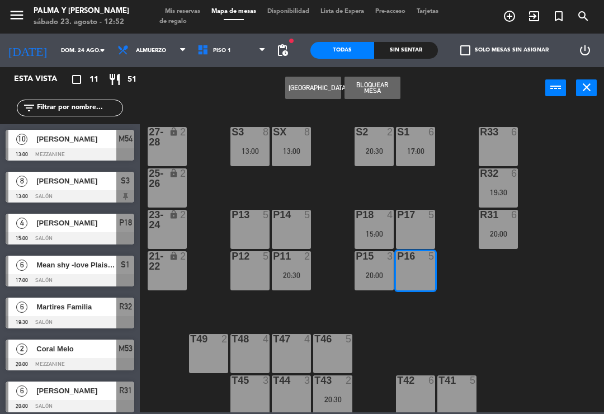
click at [329, 84] on button "[GEOGRAPHIC_DATA]" at bounding box center [313, 88] width 56 height 22
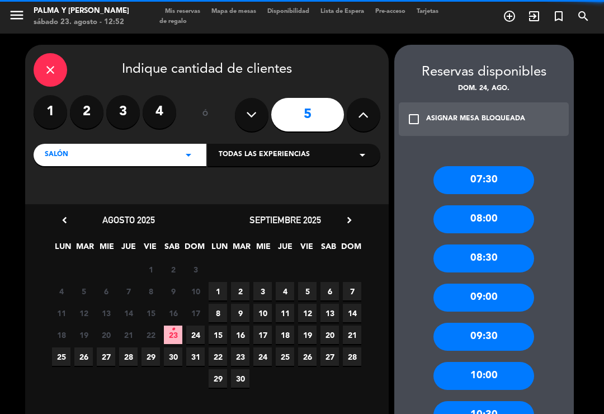
click at [87, 108] on label "2" at bounding box center [87, 112] width 34 height 34
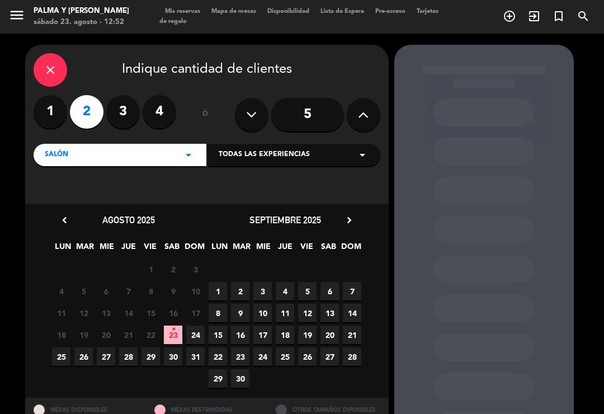
click at [192, 328] on span "24" at bounding box center [195, 334] width 18 height 18
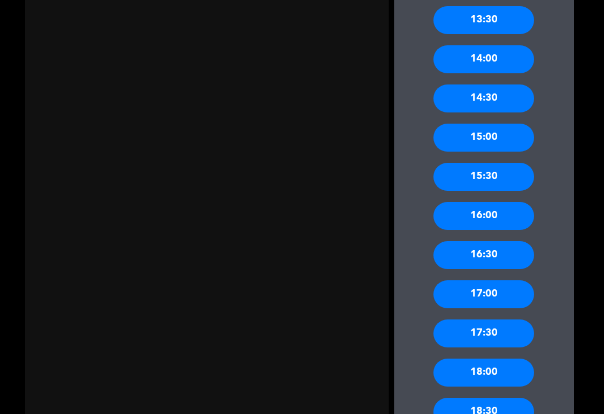
scroll to position [581, 0]
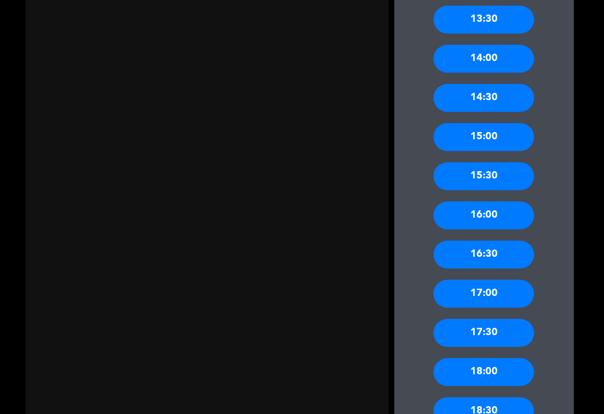
click at [482, 358] on div "18:00" at bounding box center [483, 372] width 101 height 28
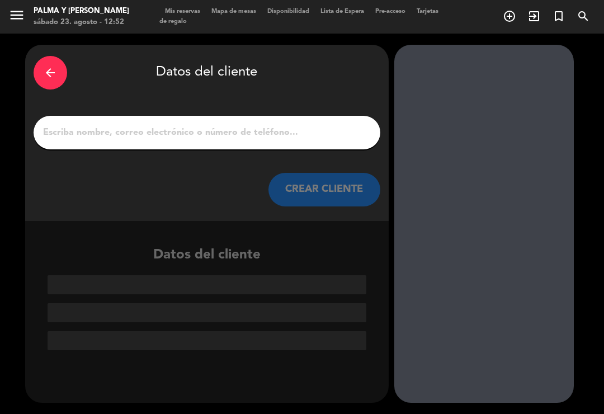
click at [261, 125] on input "1" at bounding box center [207, 133] width 330 height 16
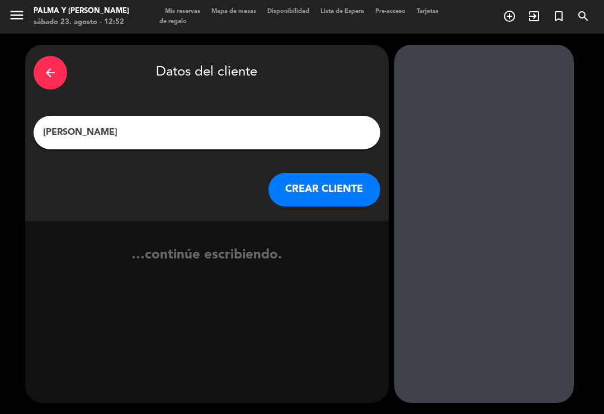
type input "[PERSON_NAME]"
click at [292, 173] on button "CREAR CLIENTE" at bounding box center [324, 190] width 112 height 34
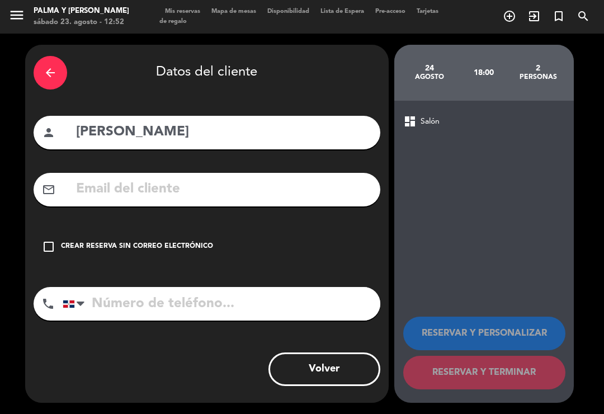
click at [298, 185] on input "text" at bounding box center [223, 189] width 297 height 23
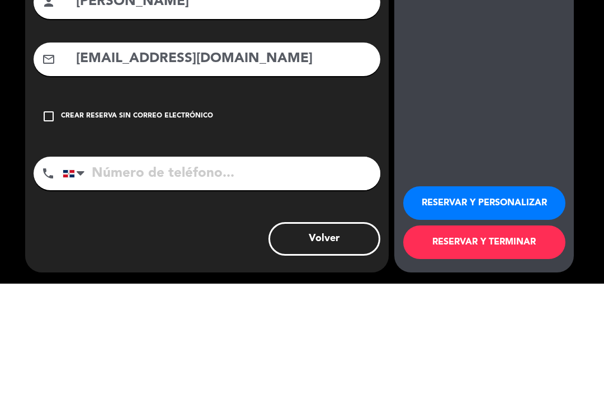
type input "milagros.minervino10@gmail.com"
click at [244, 287] on input "tel" at bounding box center [222, 304] width 318 height 34
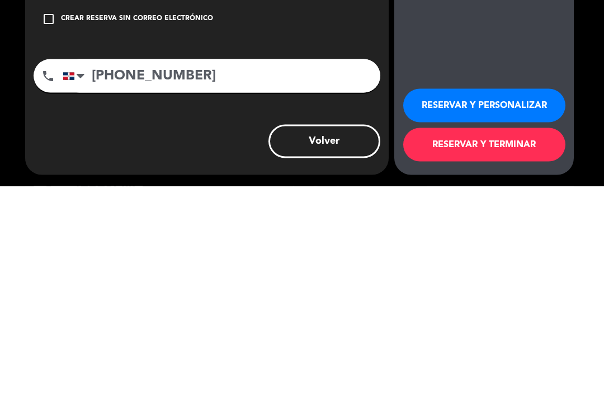
type input "829 794 1534"
click at [430, 356] on button "RESERVAR Y TERMINAR" at bounding box center [484, 373] width 162 height 34
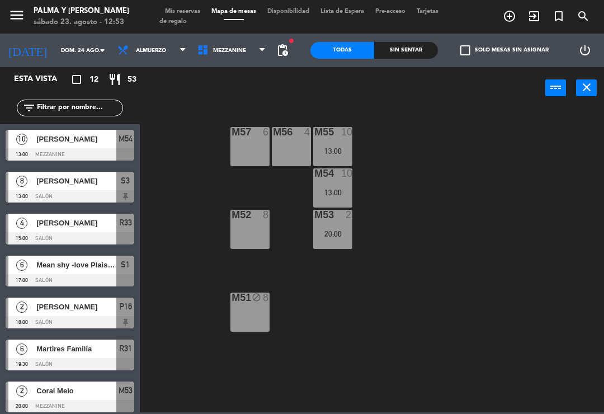
click at [241, 60] on span "Mezzanine" at bounding box center [232, 50] width 80 height 25
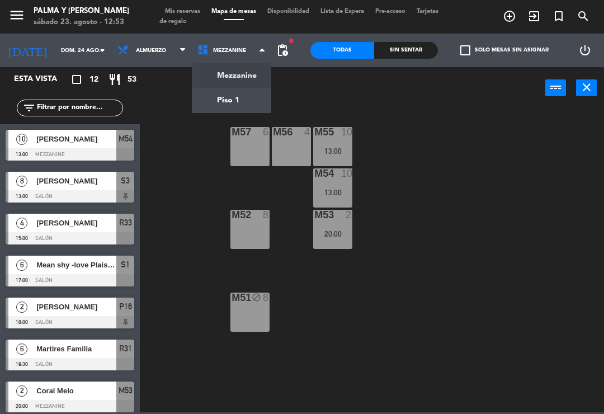
click at [419, 163] on div "M57 6 M56 4 M55 10 13:00 M54 10 13:00 M52 8 M53 2 20:00 M51 block 8" at bounding box center [375, 259] width 458 height 305
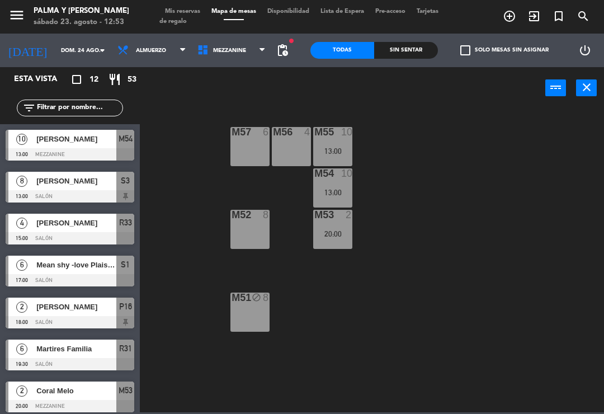
click at [341, 183] on div "M54 10 13:00" at bounding box center [332, 187] width 39 height 39
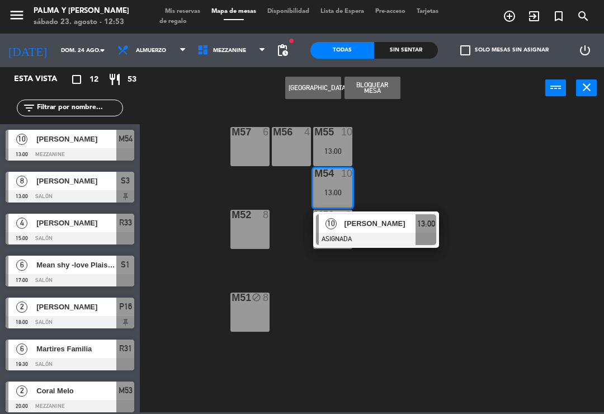
click at [389, 223] on span "[PERSON_NAME]" at bounding box center [381, 224] width 72 height 12
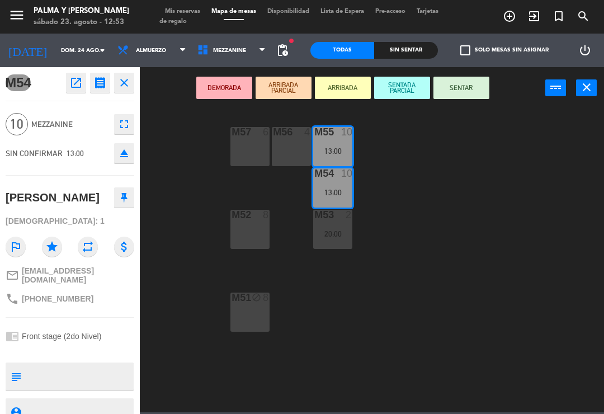
click at [257, 312] on div "M51 block 8" at bounding box center [249, 311] width 39 height 39
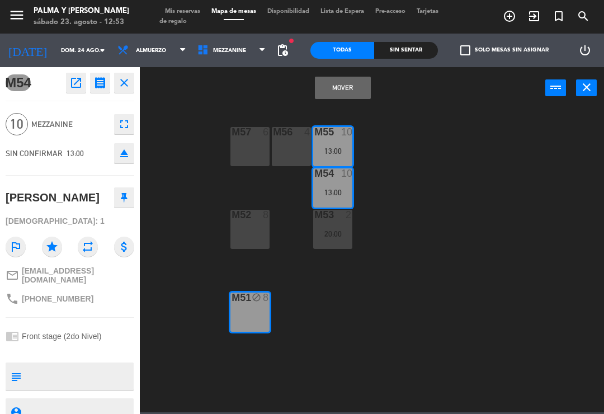
click at [350, 89] on button "Mover" at bounding box center [343, 88] width 56 height 22
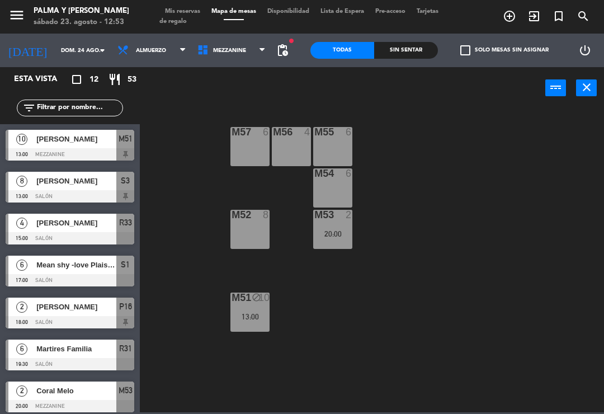
click at [258, 308] on div "M51 block 10 13:00" at bounding box center [249, 311] width 39 height 39
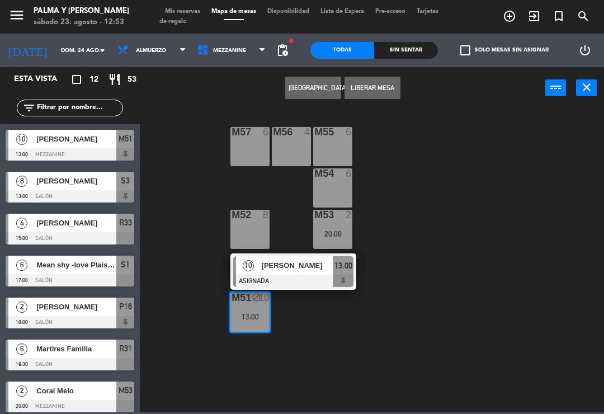
click at [371, 86] on button "Liberar Mesa" at bounding box center [373, 88] width 56 height 22
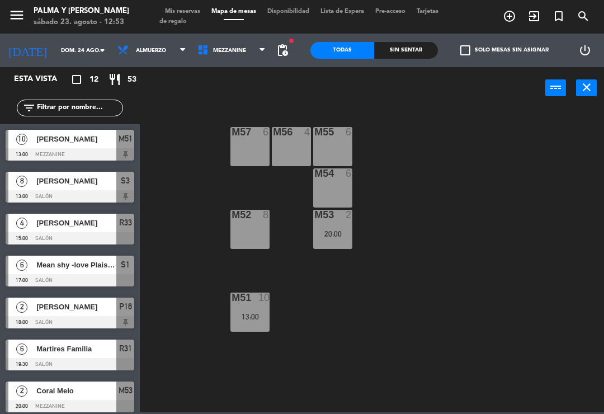
click at [259, 68] on div "power_input close" at bounding box center [342, 88] width 405 height 43
click at [85, 59] on input "dom. 24 ago." at bounding box center [93, 50] width 77 height 17
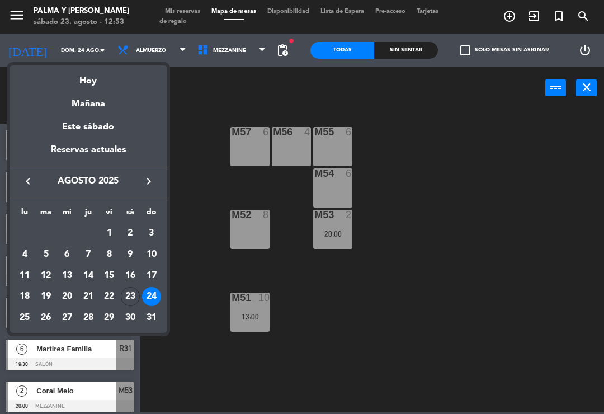
click at [101, 80] on div "Hoy" at bounding box center [88, 76] width 157 height 23
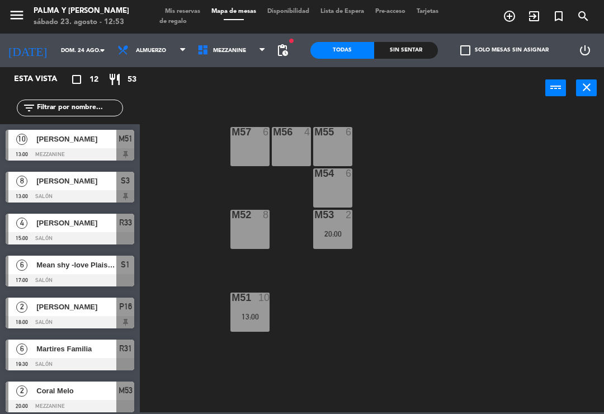
type input "sáb. 23 ago."
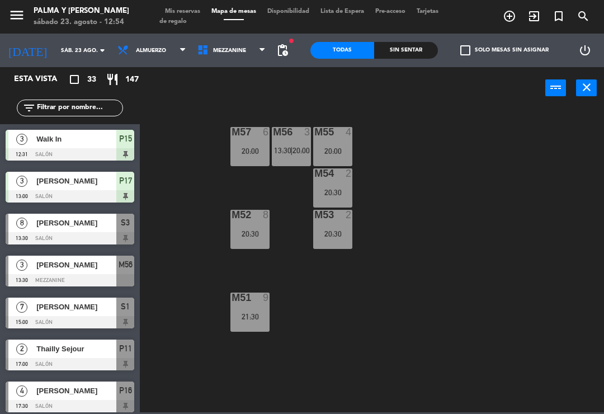
click at [237, 59] on span "Mezzanine" at bounding box center [232, 50] width 80 height 25
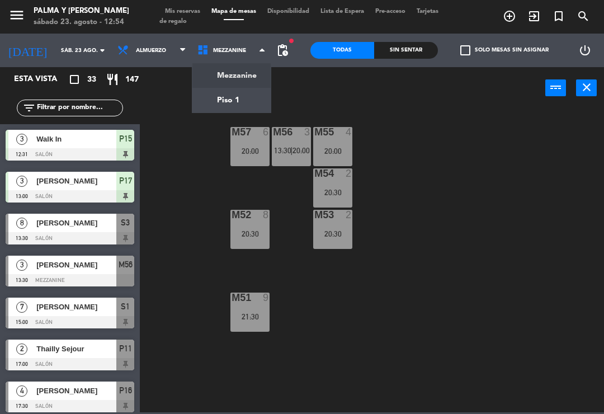
click at [245, 103] on ng-component "menu Palma y Celia sábado 23. agosto - 12:54 Mis reservas Mapa de mesas Disponi…" at bounding box center [302, 206] width 604 height 412
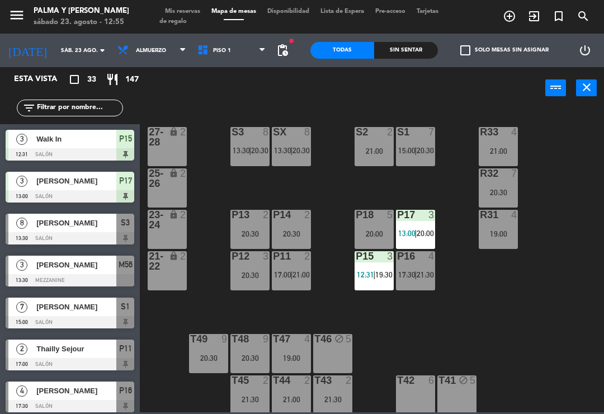
click at [369, 233] on div "20:00" at bounding box center [374, 234] width 39 height 8
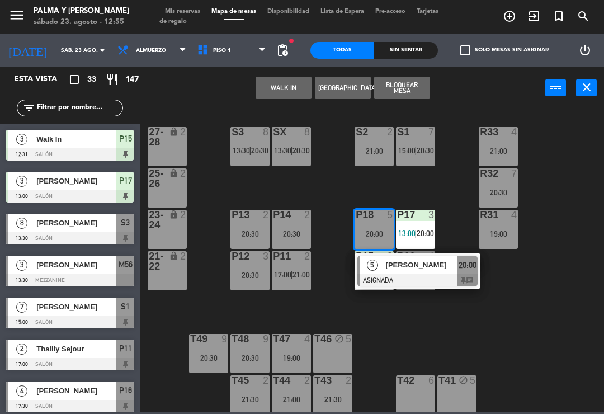
click at [425, 272] on div "[PERSON_NAME]" at bounding box center [421, 265] width 73 height 18
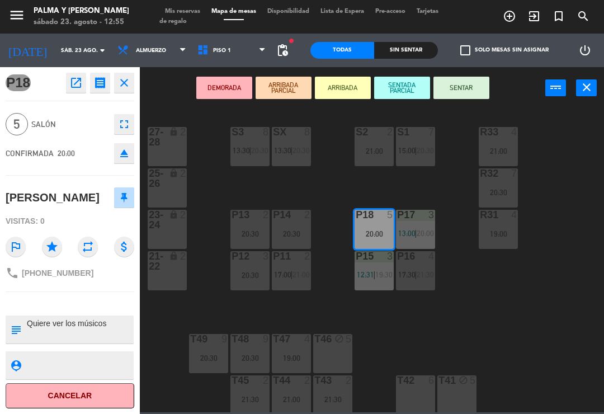
click at [126, 117] on icon "fullscreen" at bounding box center [123, 123] width 13 height 13
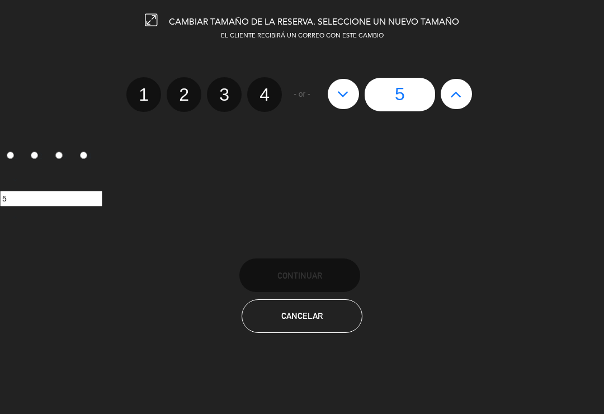
click at [256, 89] on label "4" at bounding box center [264, 94] width 35 height 35
click at [259, 88] on input "4" at bounding box center [262, 84] width 7 height 7
radio input "true"
radio input "false"
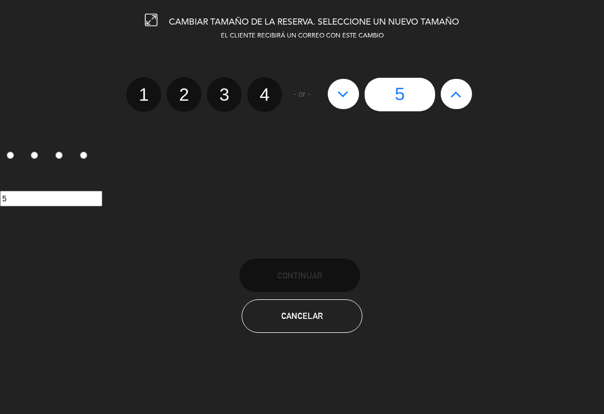
radio input "false"
radio input "true"
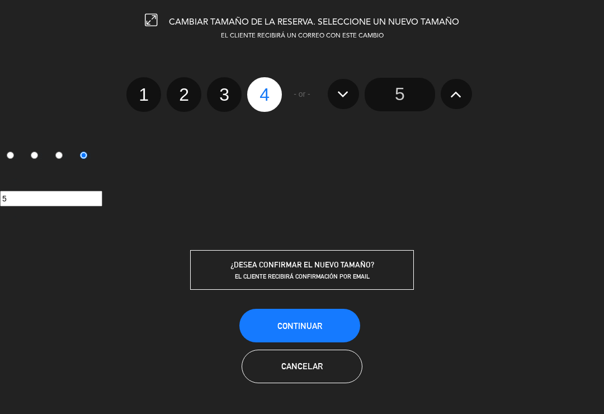
click at [271, 332] on button "Continuar" at bounding box center [299, 326] width 121 height 34
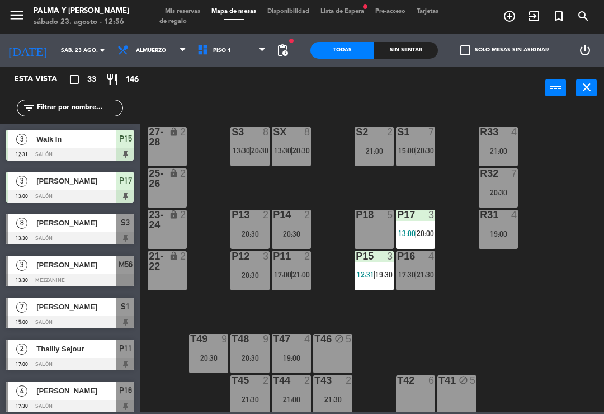
click at [509, 54] on label "check_box_outline_blank Solo mesas sin asignar" at bounding box center [504, 50] width 88 height 10
click at [504, 50] on input "check_box_outline_blank Solo mesas sin asignar" at bounding box center [504, 50] width 0 height 0
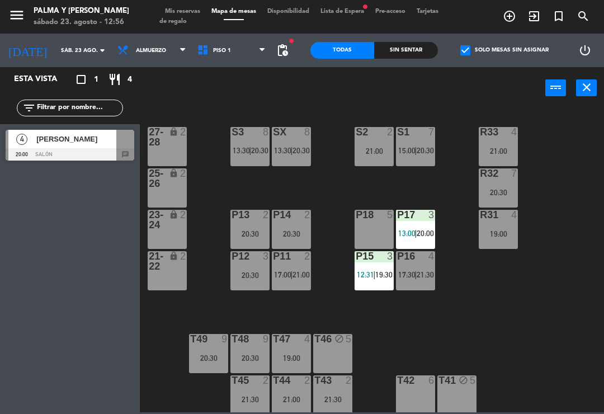
click at [94, 147] on div "[PERSON_NAME]" at bounding box center [75, 139] width 81 height 18
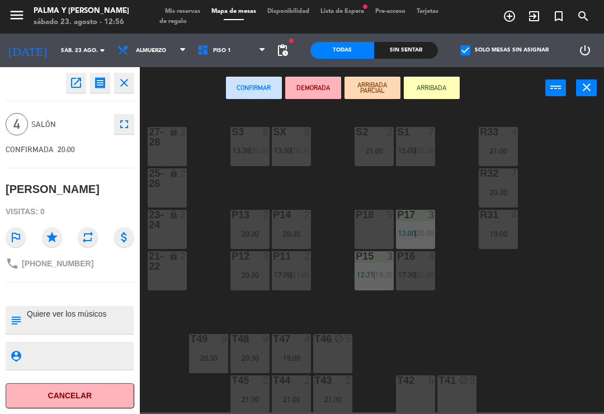
click at [384, 242] on div "P18 5" at bounding box center [374, 229] width 39 height 39
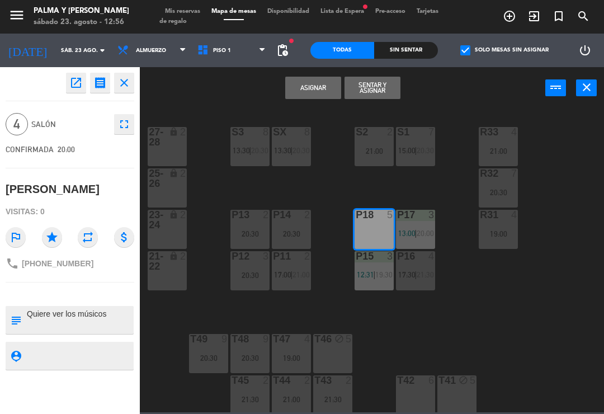
click at [321, 86] on button "Asignar" at bounding box center [313, 88] width 56 height 22
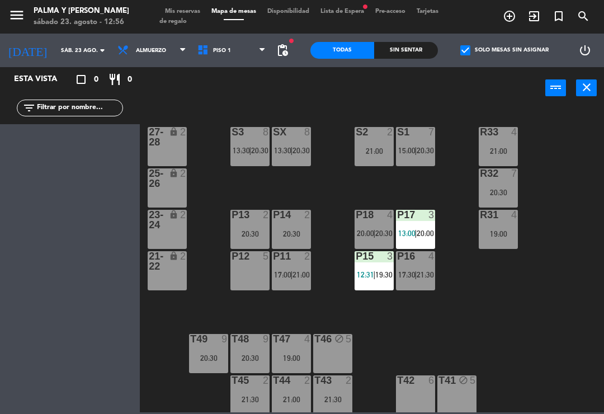
click at [288, 48] on span "pending_actions" at bounding box center [282, 50] width 13 height 13
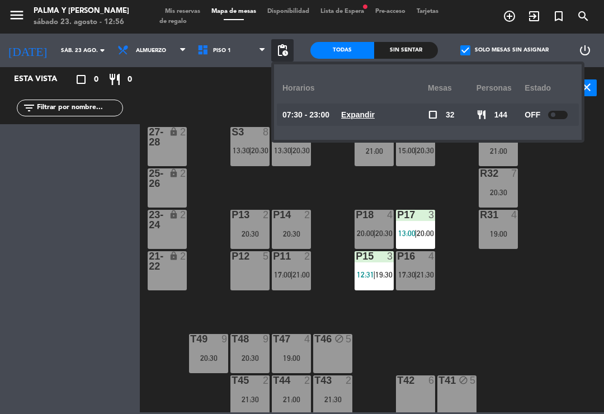
click at [574, 116] on div "07:30 - 23:00 Expandir check_box_outline_blank 32 restaurant 144 OFF" at bounding box center [428, 114] width 302 height 22
click at [562, 116] on div at bounding box center [558, 115] width 20 height 8
click at [567, 167] on div "R33 4 21:00 S1 7 15:00 | 20:30 S2 2 21:00 S3 8 13:30 | 20:30 SX 8 13:30 | 20:30…" at bounding box center [375, 259] width 458 height 305
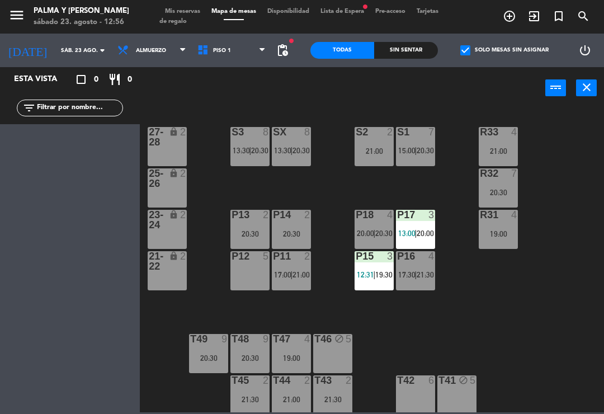
click at [520, 41] on div "check_box Solo mesas sin asignar" at bounding box center [502, 51] width 128 height 34
click at [513, 50] on label "check_box Solo mesas sin asignar" at bounding box center [504, 50] width 88 height 10
click at [504, 50] on input "check_box Solo mesas sin asignar" at bounding box center [504, 50] width 0 height 0
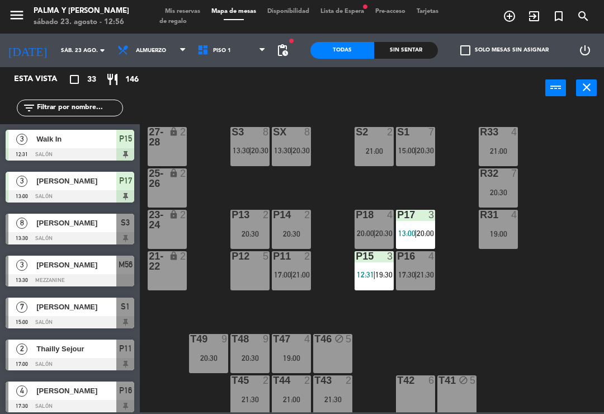
click at [253, 281] on div "P12 5" at bounding box center [249, 270] width 39 height 39
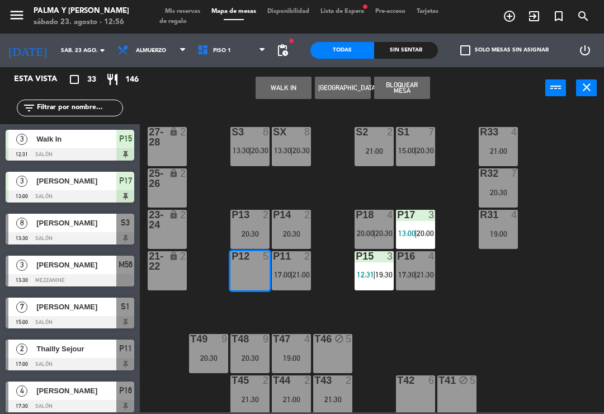
click at [409, 91] on button "Bloquear Mesa" at bounding box center [402, 88] width 56 height 22
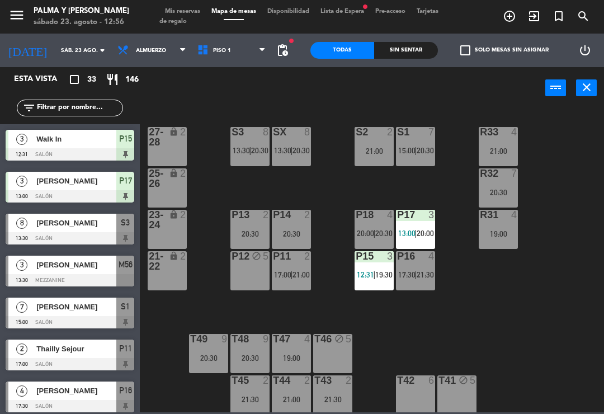
click at [379, 233] on span "20:30" at bounding box center [383, 233] width 17 height 9
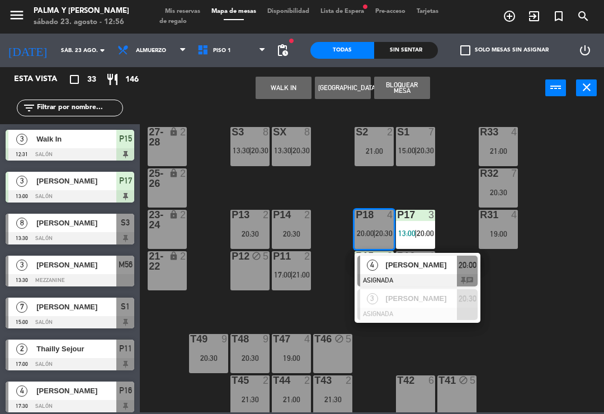
click at [403, 265] on span "[PERSON_NAME]" at bounding box center [422, 265] width 72 height 12
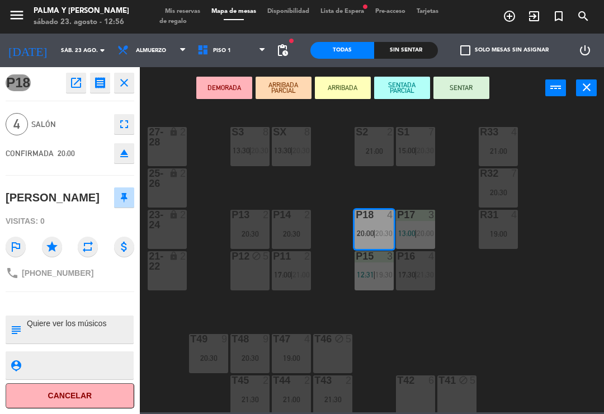
click at [369, 211] on div at bounding box center [374, 215] width 18 height 10
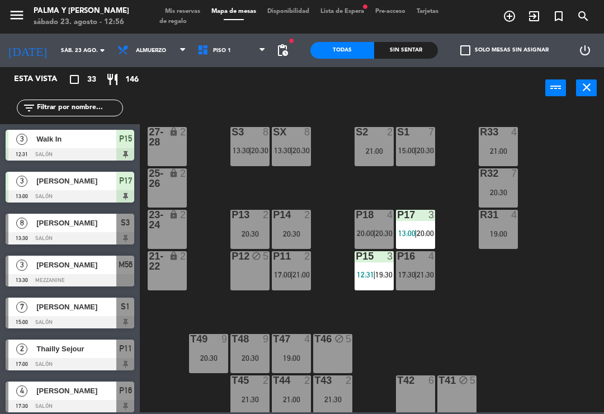
click at [384, 189] on div "R33 4 21:00 S1 7 15:00 | 20:30 S2 2 21:00 S3 8 13:30 | 20:30 SX 8 13:30 | 20:30…" at bounding box center [375, 259] width 458 height 305
click at [383, 221] on div "P18 4" at bounding box center [374, 215] width 39 height 11
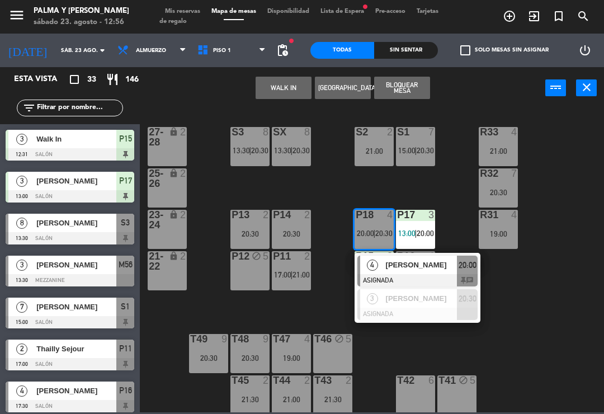
click at [407, 305] on div "ISNEIDA [PERSON_NAME]" at bounding box center [421, 298] width 73 height 18
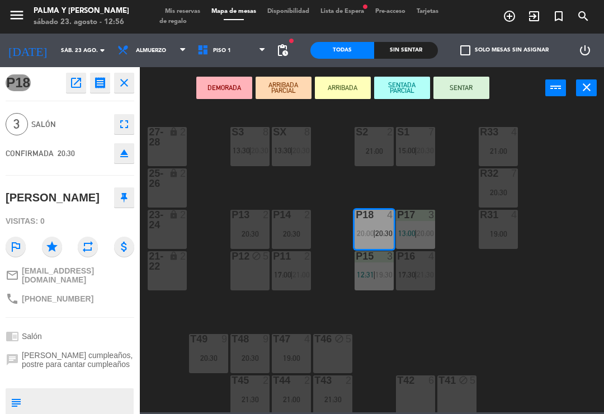
click at [234, 274] on div "P12 block 5" at bounding box center [249, 270] width 39 height 39
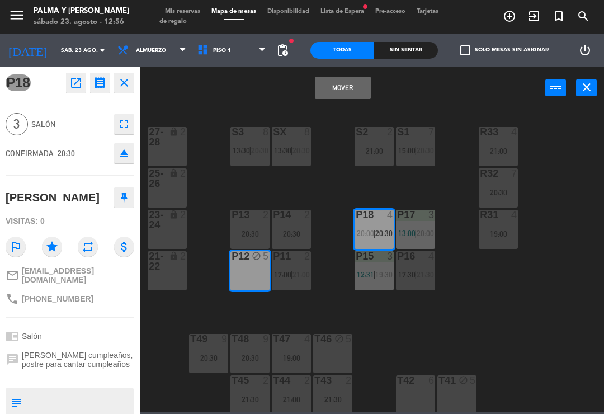
click at [341, 92] on button "Mover" at bounding box center [343, 88] width 56 height 22
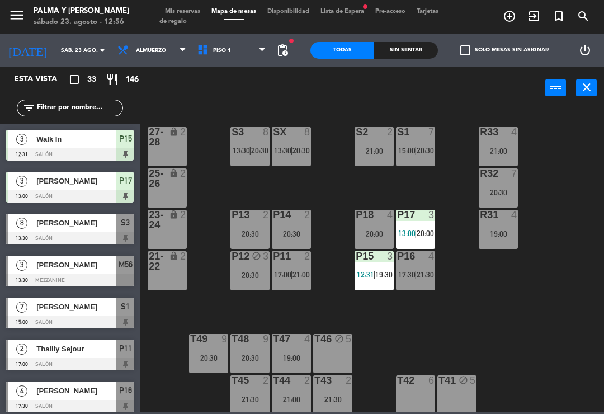
click at [380, 232] on div "20:00" at bounding box center [374, 234] width 39 height 8
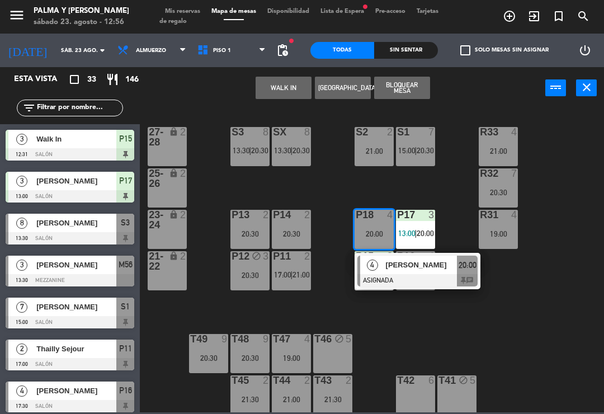
click at [341, 228] on div "R33 4 21:00 S1 7 15:00 | 20:30 S2 2 21:00 S3 8 13:30 | 20:30 SX 8 13:30 | 20:30…" at bounding box center [375, 259] width 458 height 305
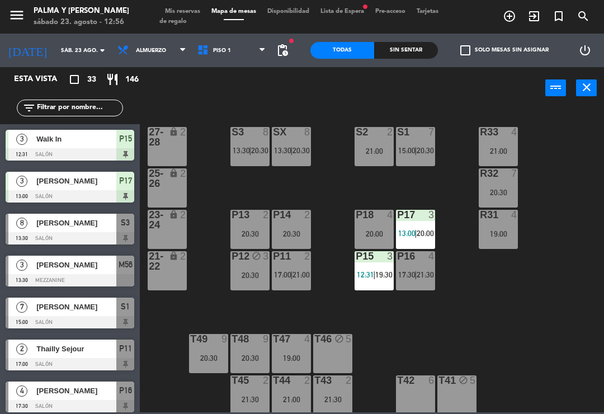
click at [264, 285] on div "P12 block 3 20:30" at bounding box center [249, 270] width 39 height 39
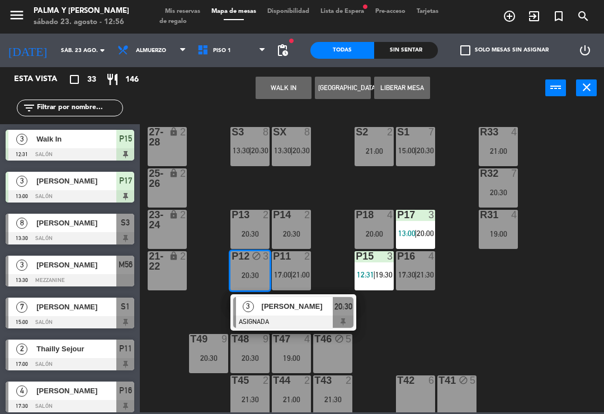
click at [397, 88] on button "Liberar Mesa" at bounding box center [402, 88] width 56 height 22
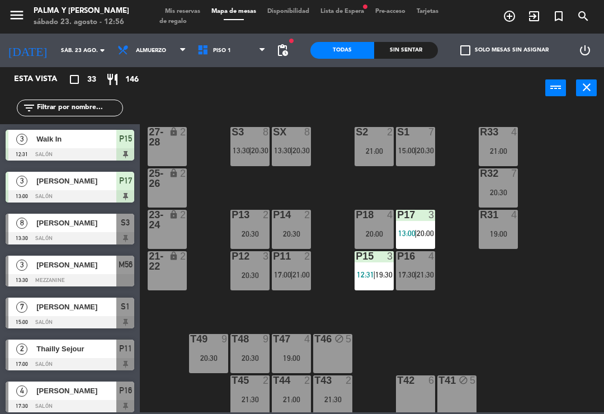
click at [422, 268] on div "P16 4 17:30 | 21:30" at bounding box center [415, 270] width 39 height 39
click at [464, 265] on div "R33 4 21:00 S1 7 15:00 | 20:30 S2 2 21:00 S3 8 13:30 | 20:30 SX 8 13:30 | 20:30…" at bounding box center [375, 259] width 458 height 305
click at [91, 103] on input "text" at bounding box center [79, 108] width 87 height 12
type input "A"
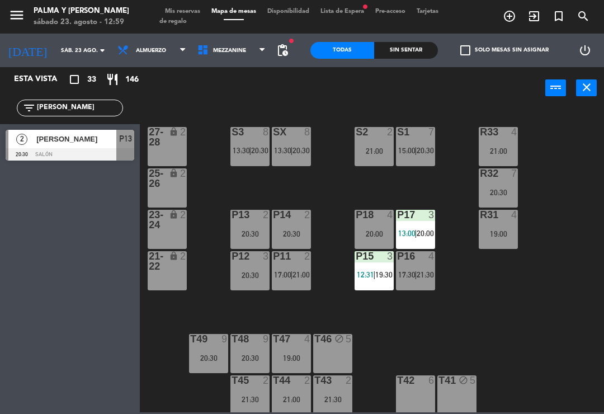
type input "Marce"
click at [108, 142] on span "[PERSON_NAME]" at bounding box center [76, 139] width 80 height 12
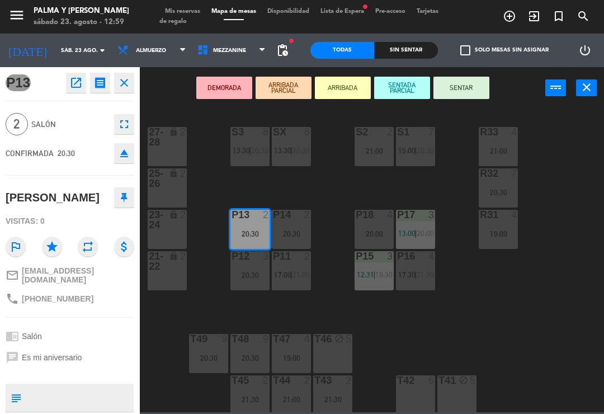
click at [72, 76] on icon "open_in_new" at bounding box center [75, 82] width 13 height 13
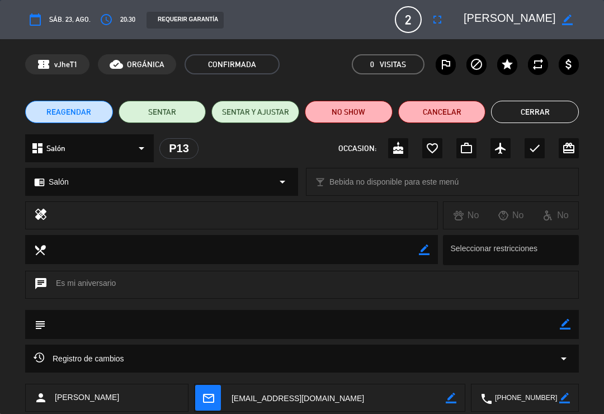
click at [533, 115] on button "Cerrar" at bounding box center [535, 112] width 88 height 22
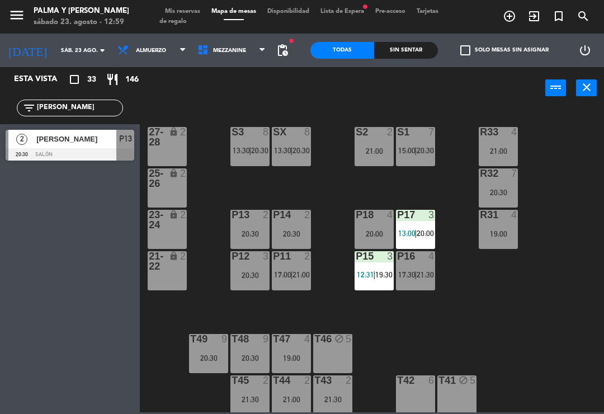
click at [103, 111] on input "Marce" at bounding box center [79, 108] width 87 height 12
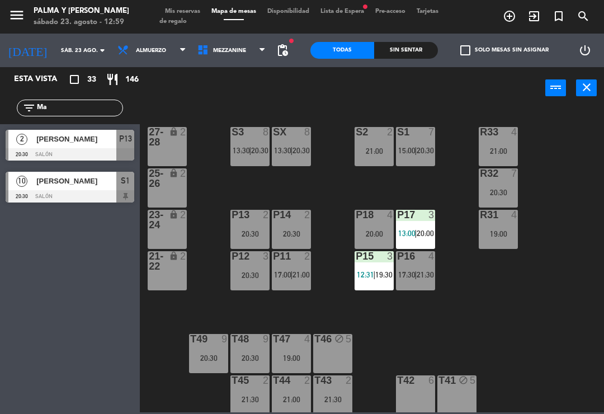
type input "M"
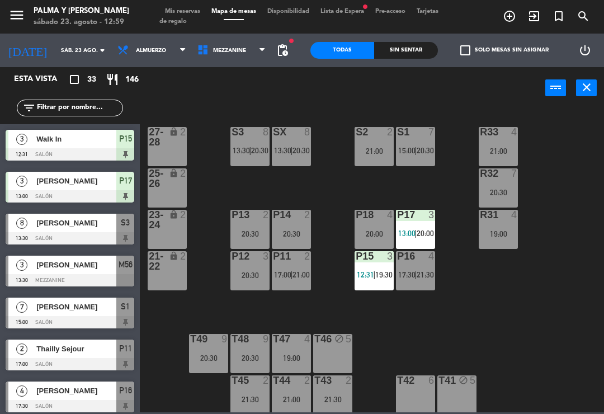
click at [577, 150] on div "R33 4 21:00 S1 7 15:00 | 20:30 S2 2 21:00 S3 8 13:30 | 20:30 SX 8 13:30 | 20:30…" at bounding box center [375, 259] width 458 height 305
click at [94, 110] on input "text" at bounding box center [79, 108] width 87 height 12
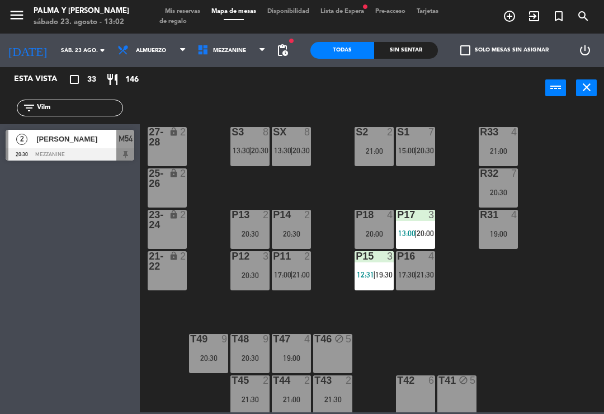
type input "Vilm"
click at [102, 148] on div at bounding box center [70, 154] width 129 height 12
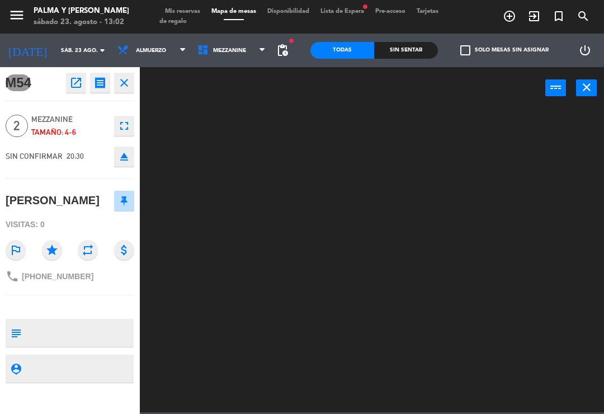
click at [71, 77] on icon "open_in_new" at bounding box center [75, 82] width 13 height 13
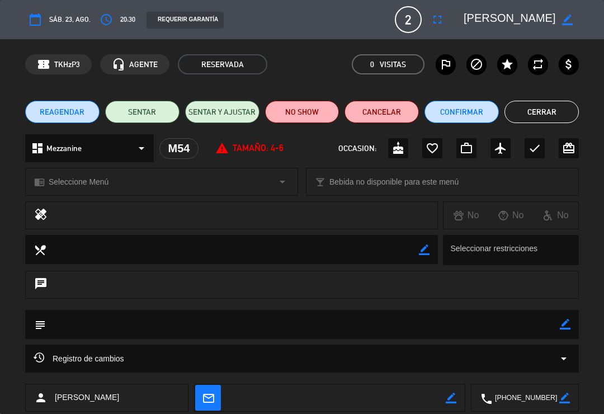
click at [450, 108] on button "Confirmar" at bounding box center [461, 112] width 74 height 22
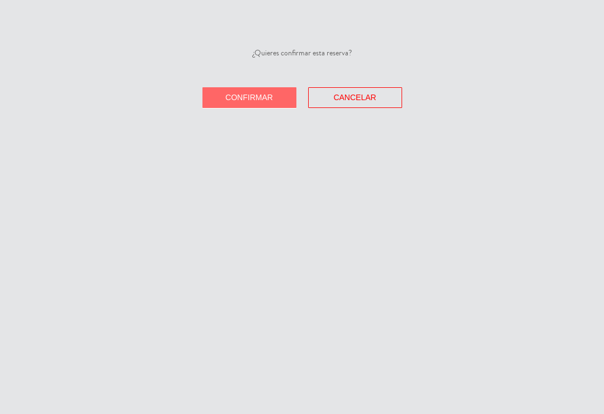
click at [266, 93] on span "Confirmar" at bounding box center [249, 97] width 48 height 9
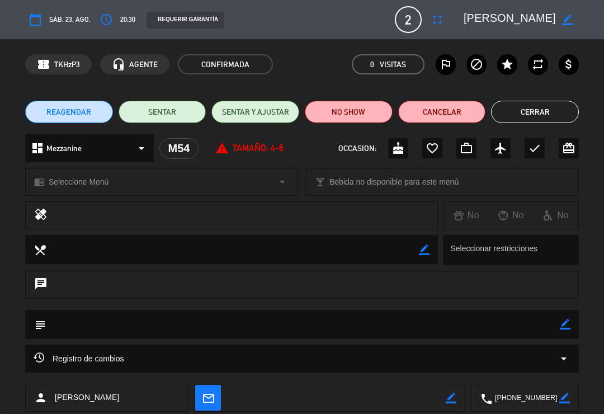
click at [539, 103] on button "Cerrar" at bounding box center [535, 112] width 88 height 22
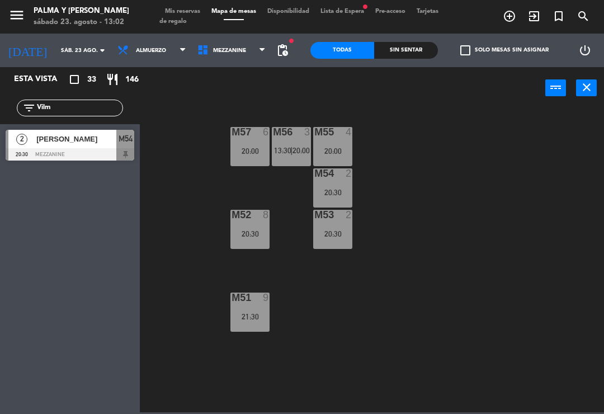
click at [95, 95] on div "filter_list Vilm" at bounding box center [70, 108] width 140 height 32
click at [88, 109] on input "Vilm" at bounding box center [79, 108] width 87 height 12
type input "V"
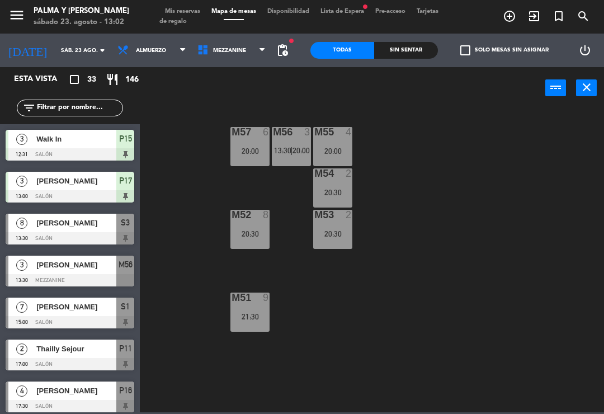
click at [416, 141] on div "M57 6 20:00 M56 3 13:30 | 20:00 M55 4 20:00 M54 2 20:30 M52 8 20:30 M53 2 20:30…" at bounding box center [375, 259] width 458 height 305
click at [249, 54] on span "Mezzanine" at bounding box center [232, 50] width 80 height 25
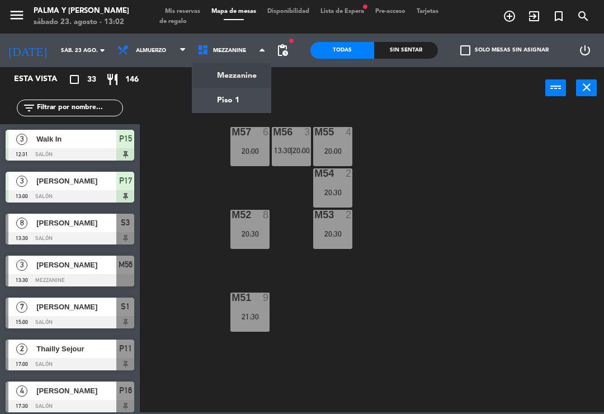
click at [256, 97] on ng-component "menu Palma y Celia sábado 23. agosto - 13:02 Mis reservas Mapa de mesas Disponi…" at bounding box center [302, 206] width 604 height 412
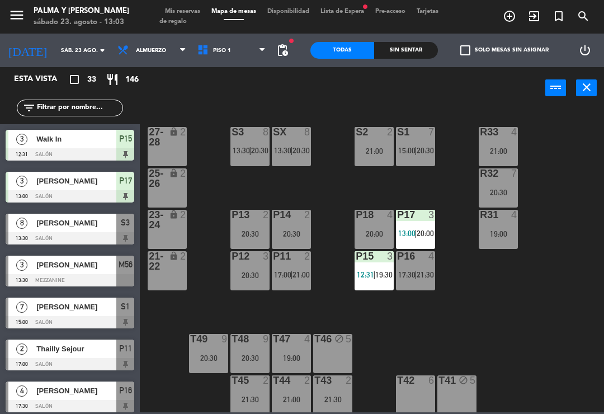
click at [164, 216] on div "lock" at bounding box center [167, 220] width 18 height 20
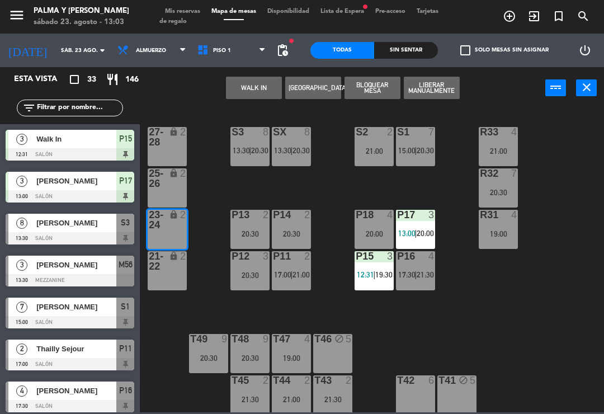
click at [313, 86] on button "[GEOGRAPHIC_DATA]" at bounding box center [313, 88] width 56 height 22
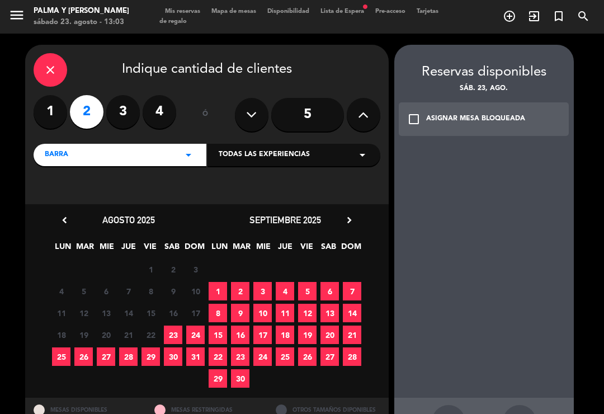
click at [172, 325] on span "23" at bounding box center [173, 334] width 18 height 18
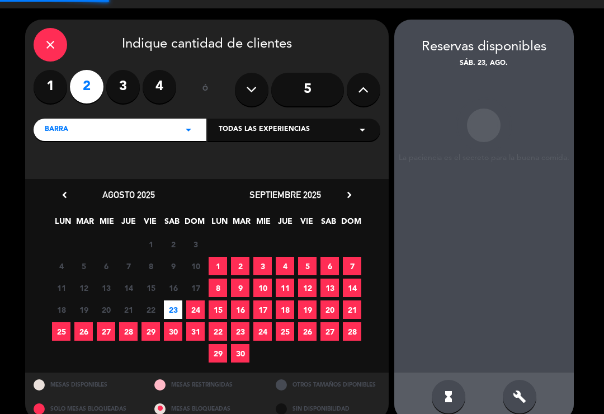
scroll to position [26, 0]
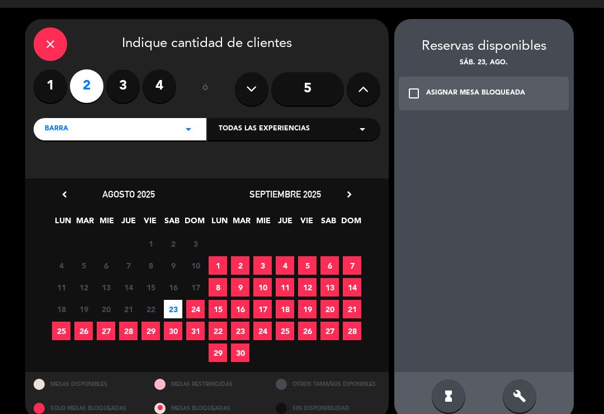
click at [529, 381] on div "build" at bounding box center [520, 396] width 34 height 34
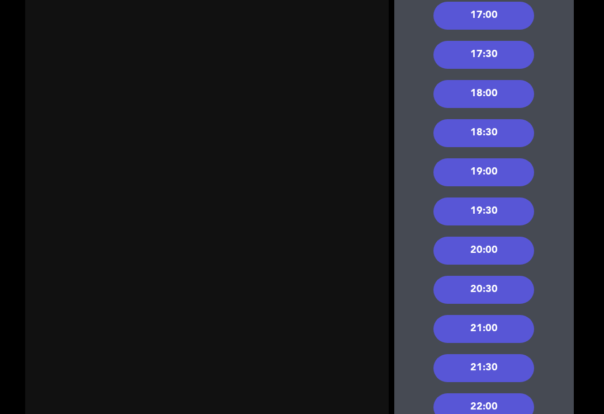
scroll to position [438, 0]
click at [482, 237] on div "20:00" at bounding box center [483, 251] width 101 height 28
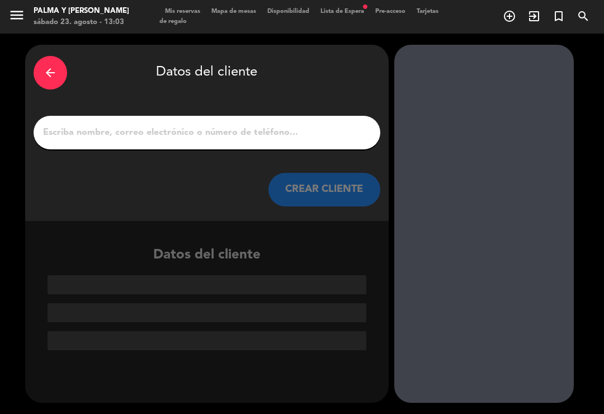
scroll to position [0, 0]
click at [268, 125] on input "1" at bounding box center [207, 133] width 330 height 16
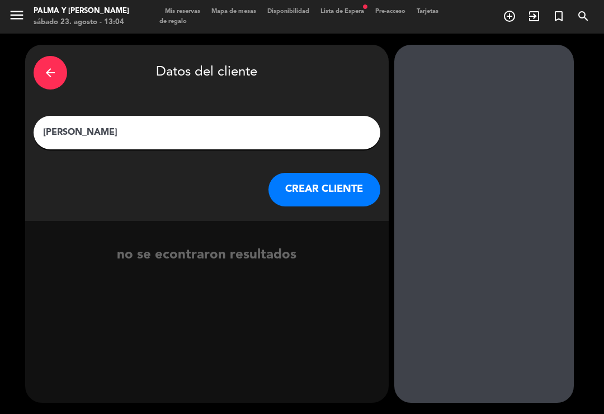
type input "[PERSON_NAME]"
click at [313, 173] on button "CREAR CLIENTE" at bounding box center [324, 190] width 112 height 34
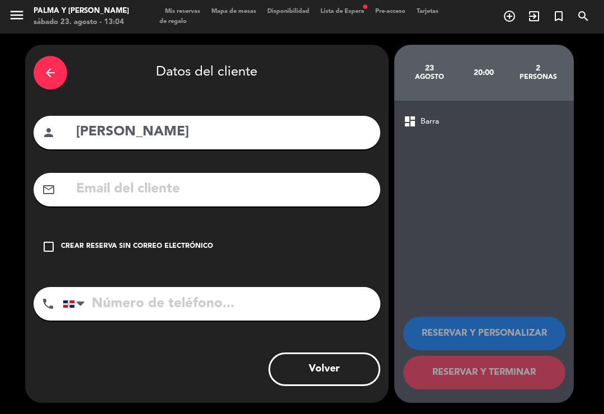
click at [143, 236] on div "check_box_outline_blank Crear reserva sin correo electrónico" at bounding box center [207, 247] width 347 height 34
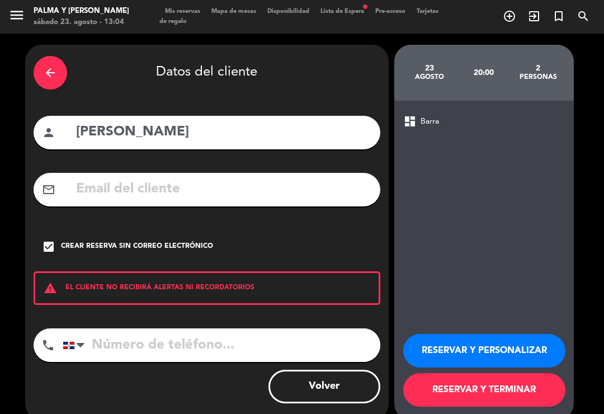
click at [472, 375] on button "RESERVAR Y TERMINAR" at bounding box center [484, 390] width 162 height 34
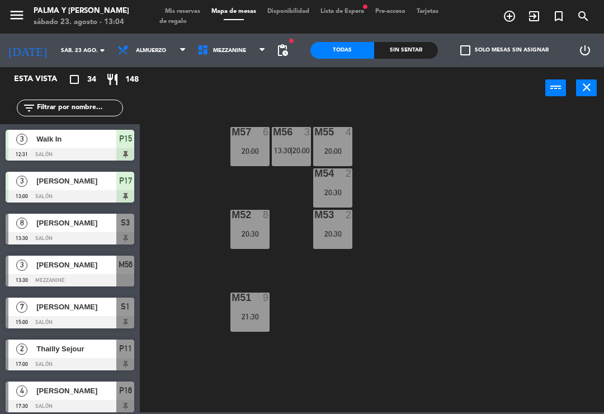
click at [263, 74] on div "power_input close" at bounding box center [342, 88] width 405 height 43
click at [252, 62] on span "Mezzanine" at bounding box center [232, 50] width 80 height 25
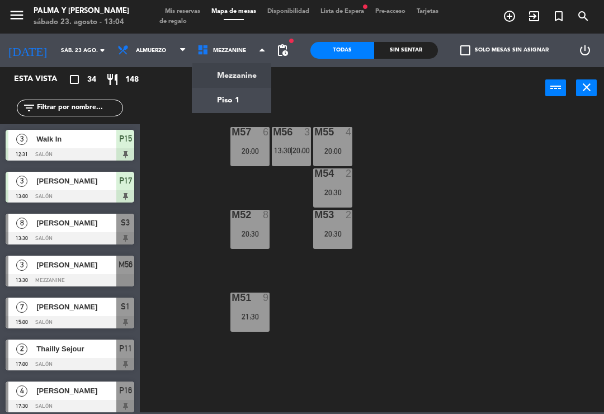
click at [254, 101] on ng-component "menu Palma y Celia sábado 23. agosto - 13:04 Mis reservas Mapa de mesas Disponi…" at bounding box center [302, 206] width 604 height 412
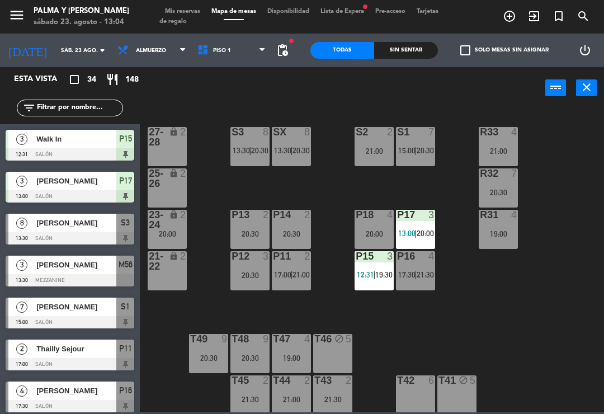
click at [172, 238] on div "20:00" at bounding box center [167, 234] width 39 height 8
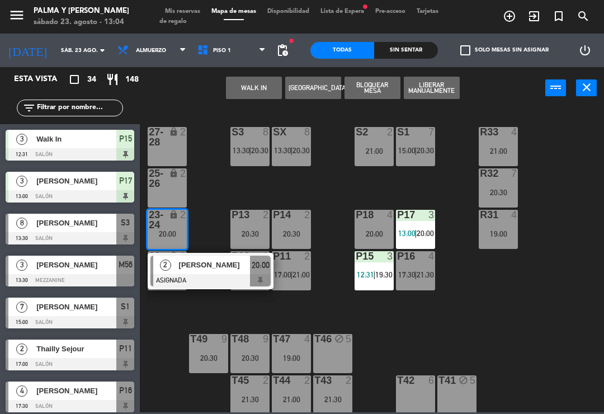
click at [201, 271] on div "[PERSON_NAME]" at bounding box center [214, 265] width 73 height 18
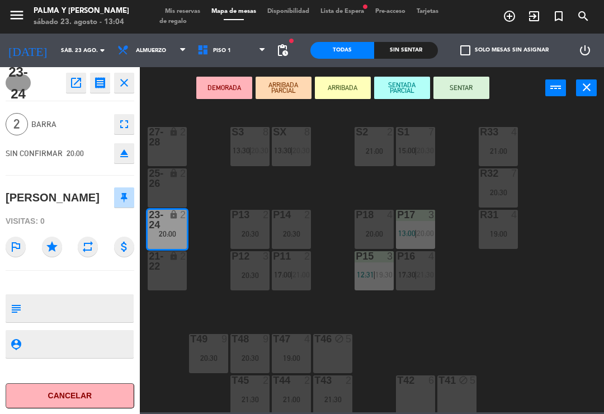
click at [63, 305] on textarea at bounding box center [79, 307] width 107 height 23
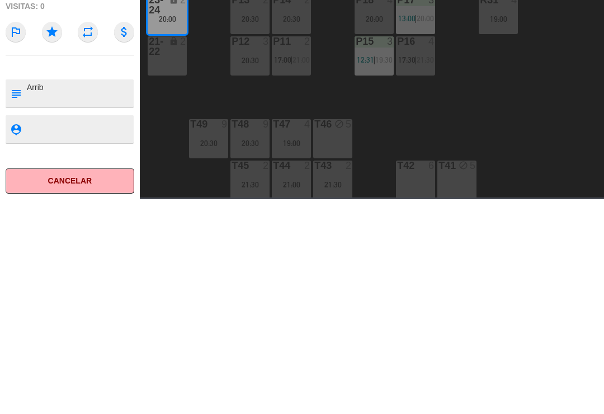
type textarea "Arriba"
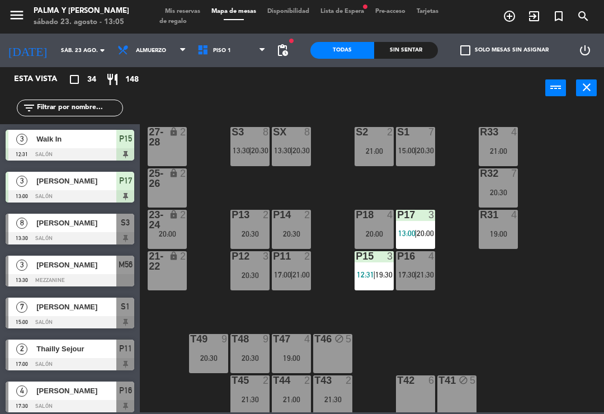
click at [174, 232] on div "20:00" at bounding box center [167, 234] width 39 height 8
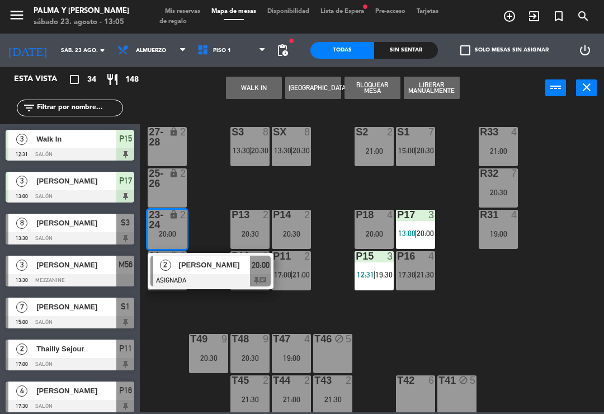
click at [197, 276] on div at bounding box center [210, 280] width 120 height 12
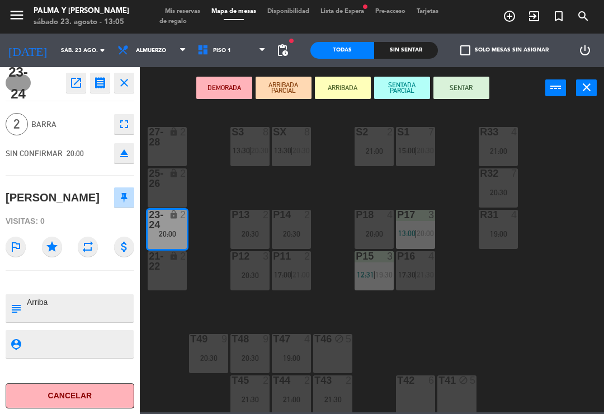
click at [74, 78] on icon "open_in_new" at bounding box center [75, 82] width 13 height 13
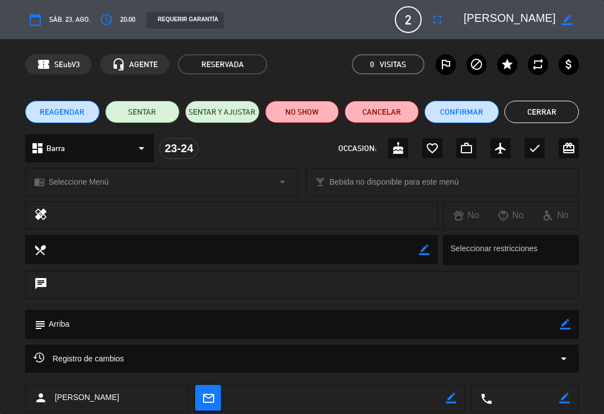
click at [507, 402] on textarea at bounding box center [525, 398] width 67 height 28
click at [562, 395] on icon "border_color" at bounding box center [564, 398] width 11 height 11
click at [531, 404] on textarea at bounding box center [525, 398] width 67 height 28
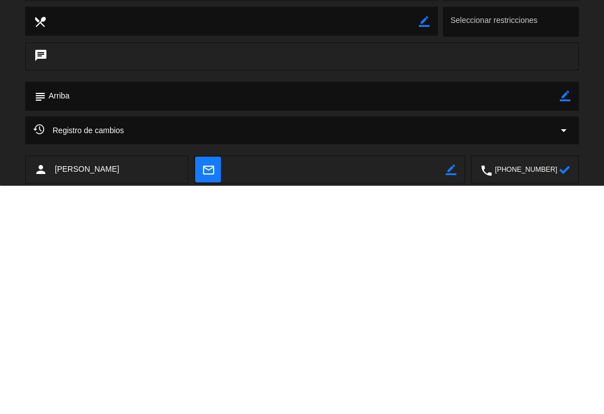
type textarea "[PHONE_NUMBER]"
click at [569, 393] on icon at bounding box center [564, 398] width 11 height 11
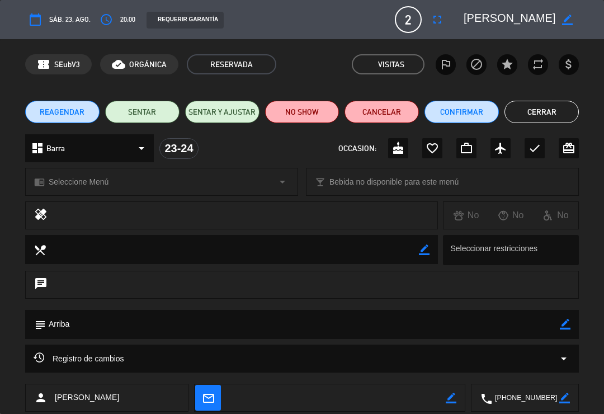
click at [110, 19] on icon "access_time" at bounding box center [106, 19] width 13 height 13
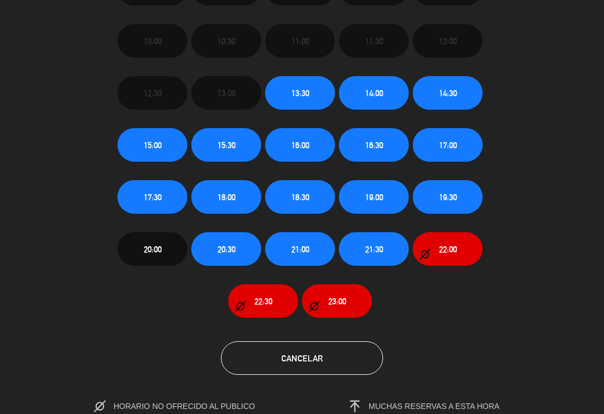
scroll to position [78, 0]
click at [346, 346] on button "Cancelar" at bounding box center [302, 358] width 162 height 34
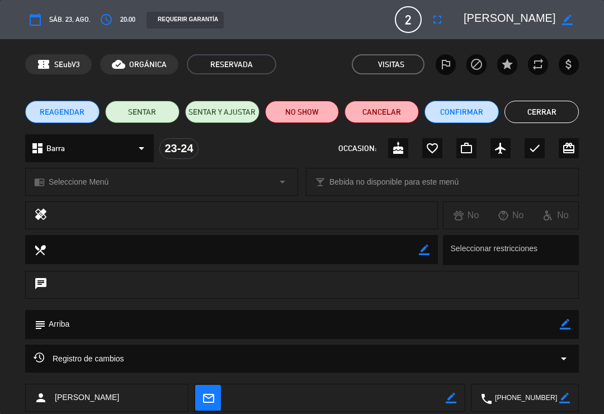
click at [556, 106] on button "Cerrar" at bounding box center [541, 112] width 74 height 22
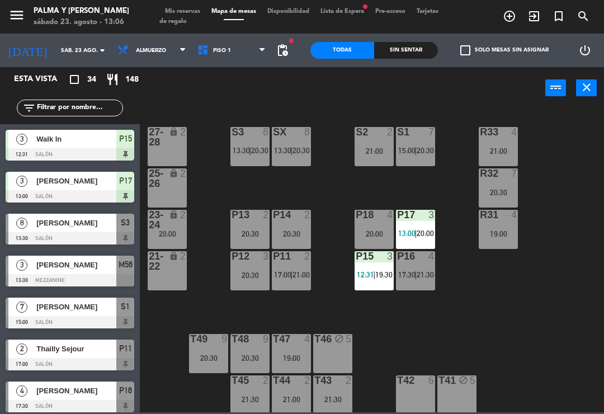
scroll to position [0, 0]
click at [425, 329] on div "R33 4 21:00 S1 7 15:00 | 20:30 S2 2 21:00 S3 8 13:30 | 20:30 SX 8 13:30 | 20:30…" at bounding box center [375, 259] width 458 height 305
click at [412, 278] on span "17:30" at bounding box center [406, 274] width 17 height 9
click at [469, 267] on div "R33 4 21:00 S1 7 15:00 | 20:30 S2 2 21:00 S3 8 13:30 | 20:30 SX 8 13:30 | 20:30…" at bounding box center [375, 259] width 458 height 305
click at [416, 224] on div "P17 3 13:00 | 20:00" at bounding box center [415, 229] width 39 height 39
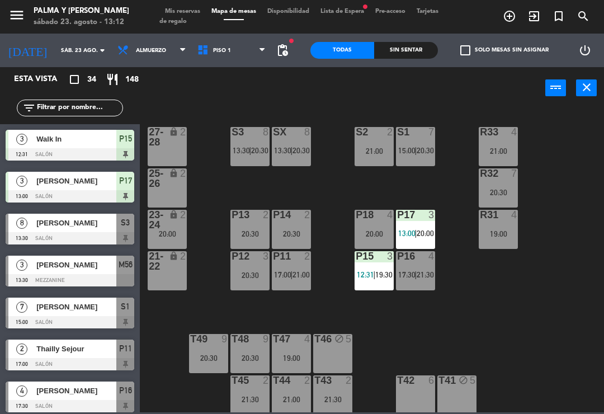
click at [587, 360] on div "R33 4 21:00 S1 7 15:00 | 20:30 S2 2 21:00 S3 8 13:30 | 20:30 SX 8 13:30 | 20:30…" at bounding box center [375, 259] width 458 height 305
click at [301, 156] on div "SX 8 13:30 | 20:30" at bounding box center [291, 146] width 39 height 39
click at [470, 329] on div "R33 4 21:00 S1 7 15:00 | 20:30 S2 2 21:00 S3 8 13:30 | 20:30 SX 8 13:30 | 20:30…" at bounding box center [375, 259] width 458 height 305
click at [418, 278] on span "21:30" at bounding box center [425, 274] width 17 height 9
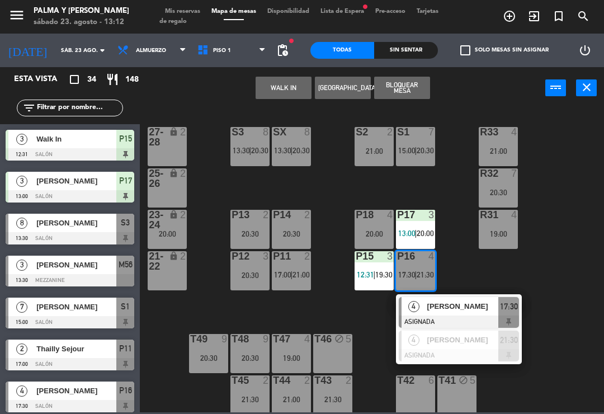
click at [294, 92] on button "WALK IN" at bounding box center [284, 88] width 56 height 22
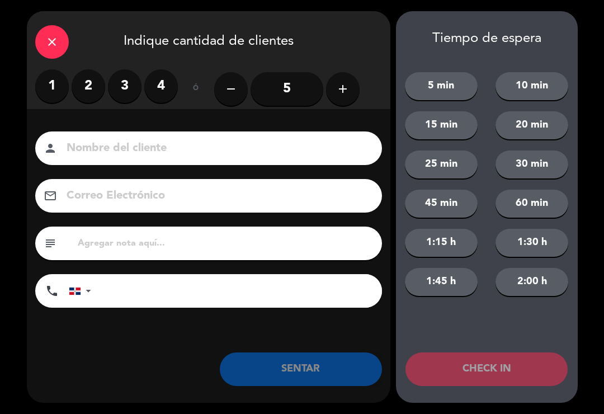
click at [166, 81] on label "4" at bounding box center [161, 86] width 34 height 34
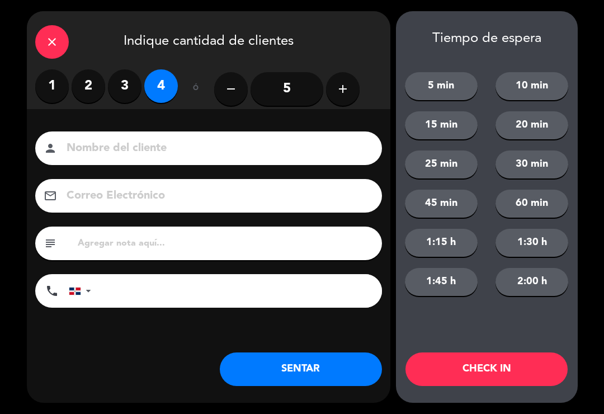
click at [289, 383] on button "SENTAR" at bounding box center [301, 369] width 162 height 34
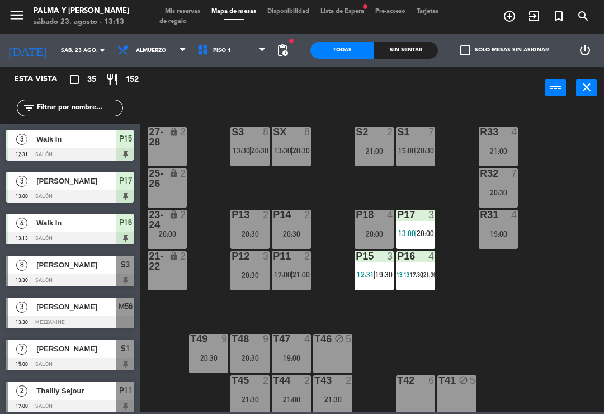
click at [535, 360] on div "R33 4 21:00 S1 7 15:00 | 20:30 S2 2 21:00 S3 8 13:30 | 20:30 SX 8 13:30 | 20:30…" at bounding box center [375, 259] width 458 height 305
click at [429, 241] on div "P17 3 13:00 | 20:00" at bounding box center [415, 229] width 39 height 39
click at [579, 301] on div "R33 4 21:00 S1 7 15:00 | 20:30 S2 2 21:00 S3 8 13:30 | 20:30 SX 8 13:30 | 20:30…" at bounding box center [375, 259] width 458 height 305
click at [503, 334] on div "R33 4 21:00 S1 7 15:00 | 20:30 S2 2 21:00 S3 8 13:30 | 20:30 SX 8 13:30 | 20:30…" at bounding box center [375, 259] width 458 height 305
click at [102, 102] on input "text" at bounding box center [79, 108] width 87 height 12
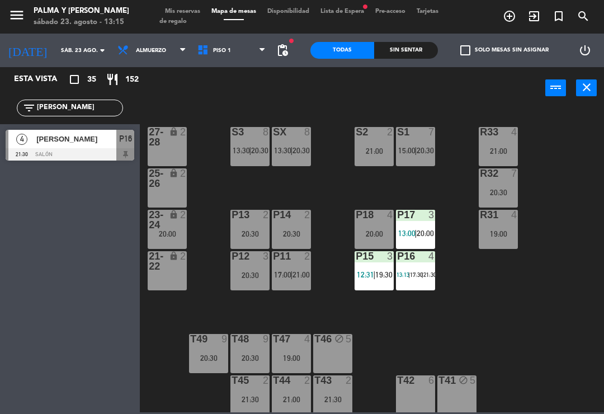
type input "Cesar"
click at [99, 144] on span "[PERSON_NAME] de los [PERSON_NAME]" at bounding box center [76, 139] width 80 height 12
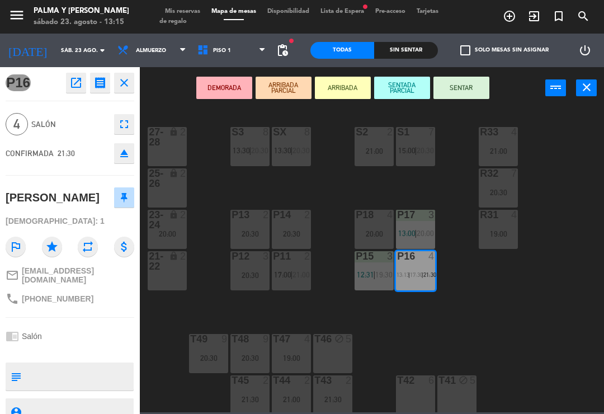
click at [77, 81] on icon "open_in_new" at bounding box center [75, 82] width 13 height 13
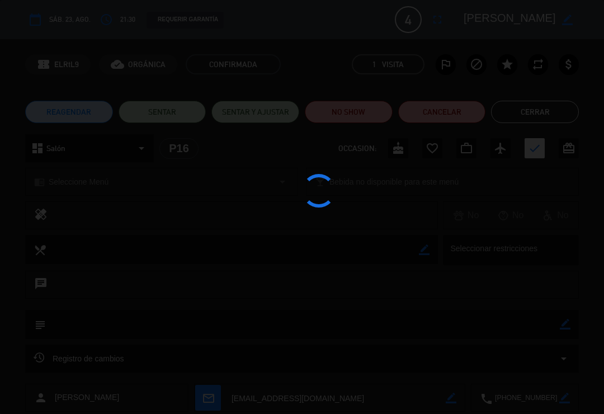
click at [532, 115] on button "Cerrar" at bounding box center [535, 112] width 88 height 22
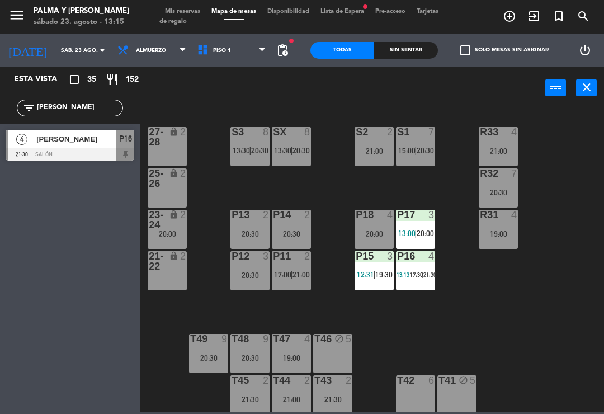
click at [72, 110] on input "Cesar" at bounding box center [79, 108] width 87 height 12
type input "C"
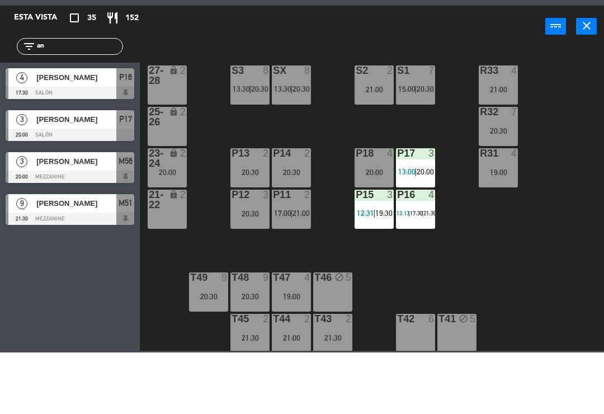
type input "a"
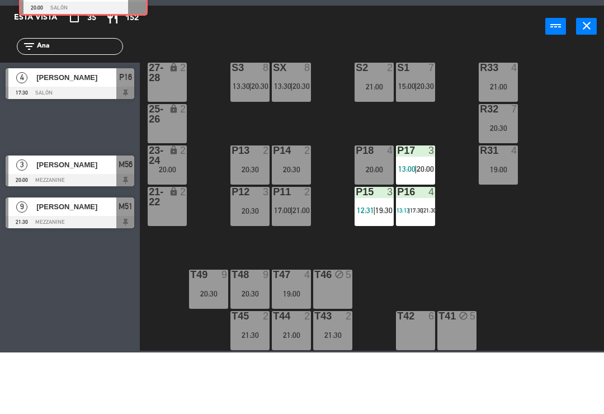
scroll to position [3, 0]
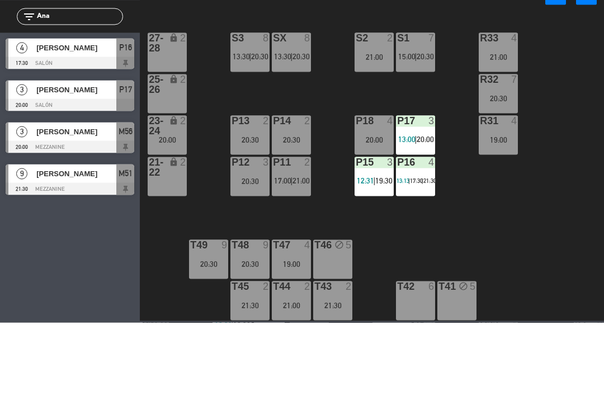
type input "Ana"
click at [104, 259] on span "[PERSON_NAME] [PERSON_NAME]" at bounding box center [76, 265] width 80 height 12
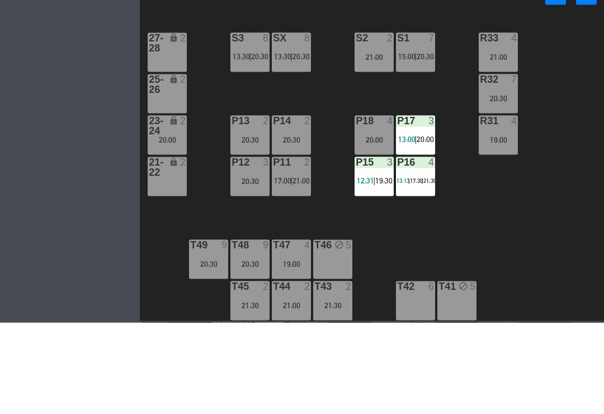
scroll to position [0, 0]
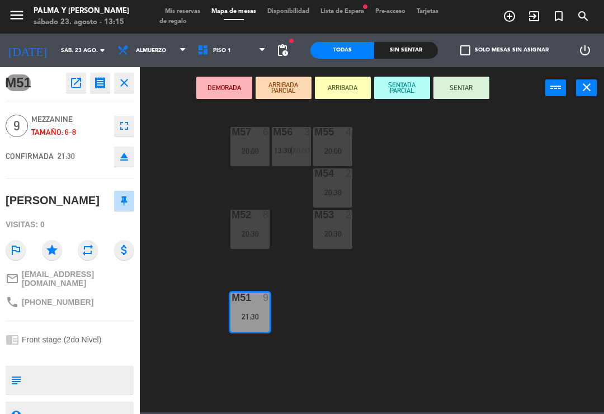
click at [69, 74] on button "open_in_new" at bounding box center [76, 83] width 20 height 20
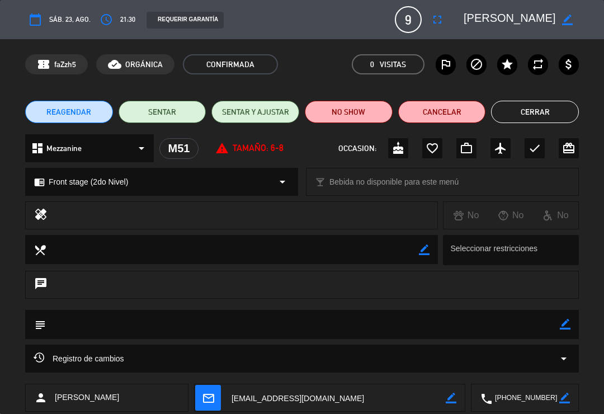
click at [523, 107] on button "Cerrar" at bounding box center [535, 112] width 88 height 22
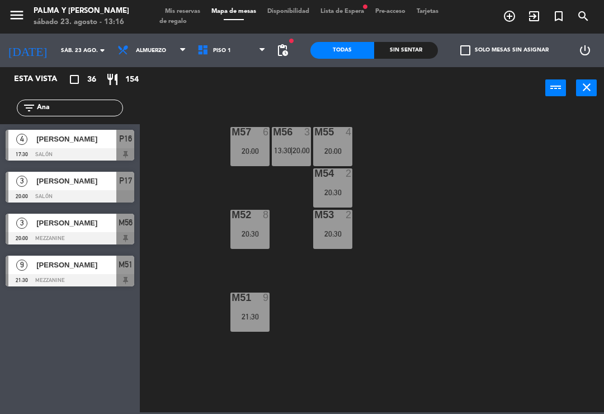
click at [89, 96] on div "filter_list Ana" at bounding box center [70, 108] width 140 height 32
click at [88, 107] on input "Ana" at bounding box center [79, 108] width 87 height 12
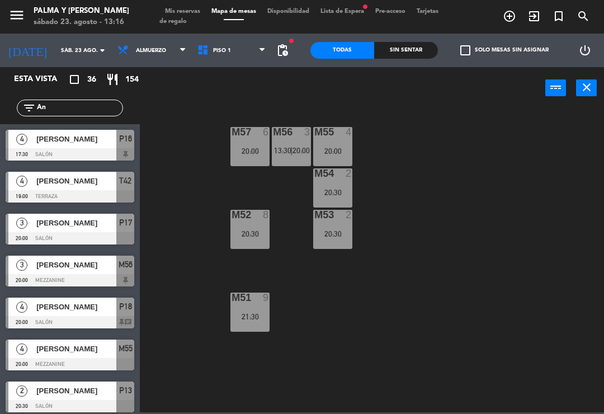
type input "A"
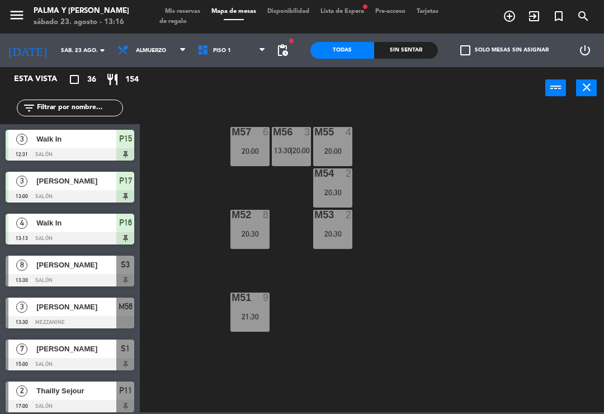
click at [508, 136] on div "M57 6 20:00 M56 3 13:30 | 20:00 M55 4 20:00 M54 2 20:30 M52 8 20:30 M53 2 20:30…" at bounding box center [375, 259] width 458 height 305
click at [231, 57] on span "Piso 1" at bounding box center [232, 50] width 80 height 25
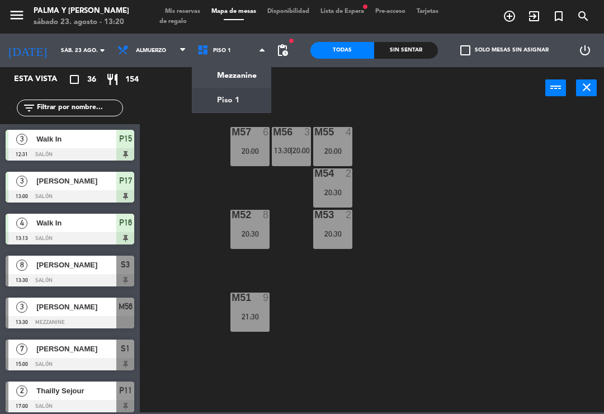
click at [245, 106] on ng-component "menu Palma y Celia sábado 23. agosto - 13:20 Mis reservas Mapa de mesas Disponi…" at bounding box center [302, 206] width 604 height 412
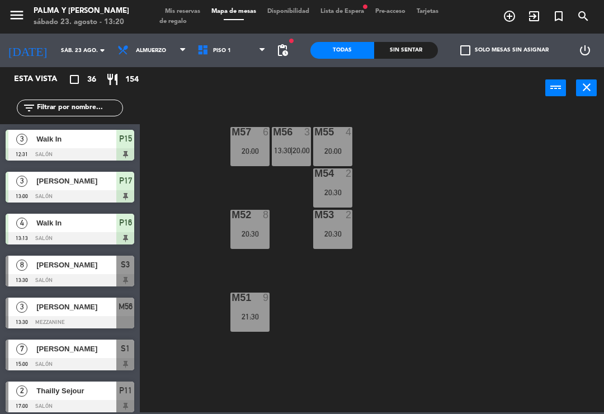
click at [403, 167] on div "M57 6 20:00 M56 3 13:30 | 20:00 M55 4 20:00 M54 2 20:30 M52 8 20:30 M53 2 20:30…" at bounding box center [375, 259] width 458 height 305
click at [231, 48] on span "Piso 1" at bounding box center [232, 50] width 80 height 25
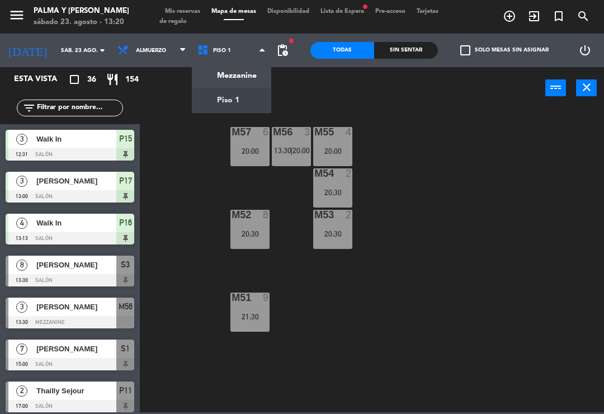
click at [246, 75] on ng-component "menu Palma y Celia sábado 23. agosto - 13:20 Mis reservas Mapa de mesas Disponi…" at bounding box center [302, 206] width 604 height 412
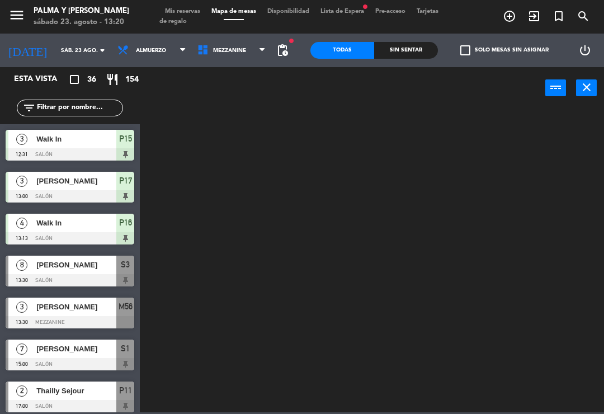
click at [251, 49] on span "Mezzanine" at bounding box center [232, 50] width 80 height 25
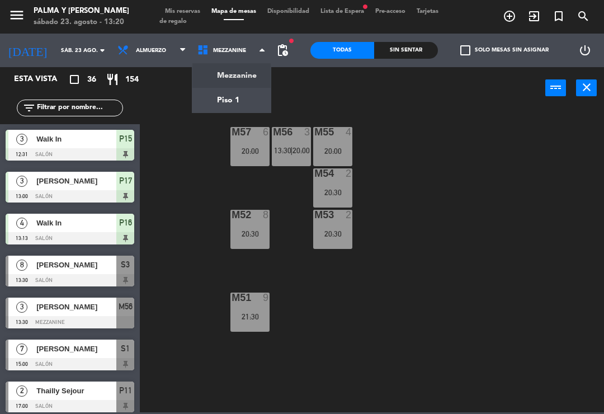
click at [247, 102] on ng-component "menu Palma y Celia sábado 23. agosto - 13:20 Mis reservas Mapa de mesas Disponi…" at bounding box center [302, 206] width 604 height 412
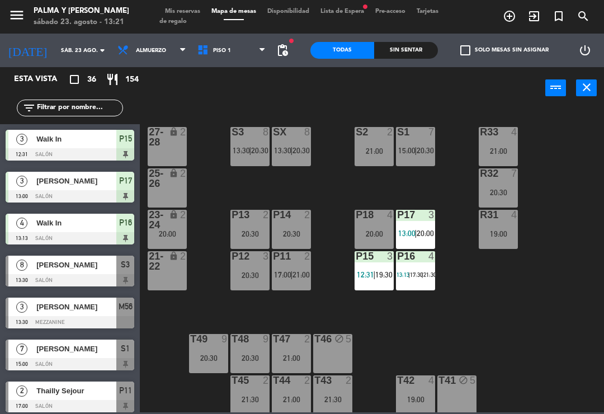
click at [77, 46] on input "sáb. 23 ago." at bounding box center [93, 50] width 77 height 17
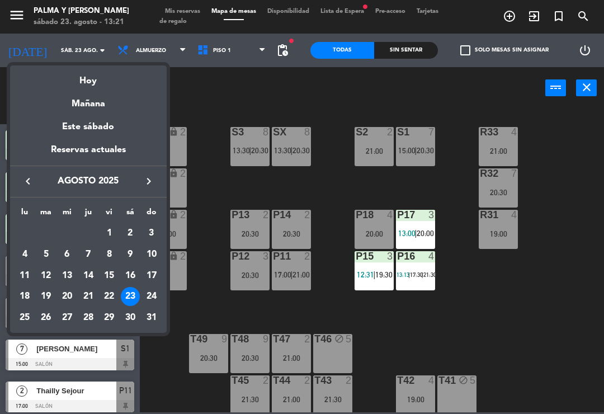
click at [157, 299] on div "24" at bounding box center [151, 296] width 19 height 19
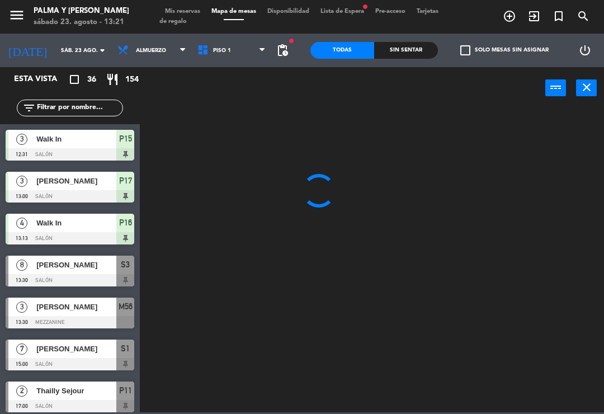
type input "dom. 24 ago."
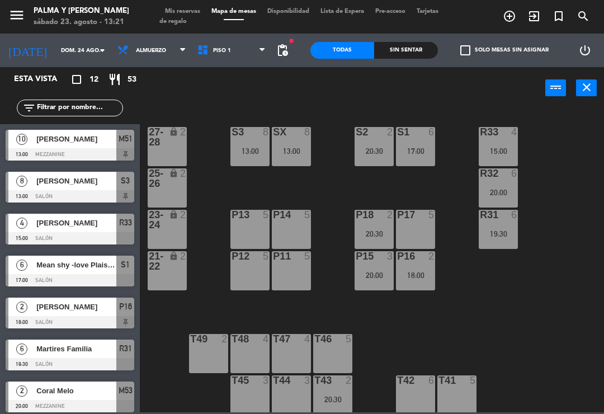
click at [520, 137] on div "4" at bounding box center [517, 132] width 18 height 10
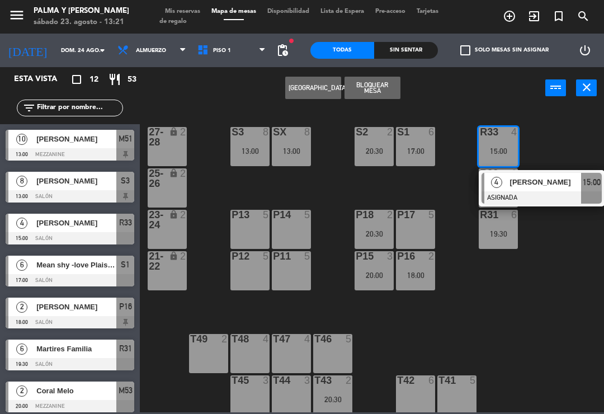
click at [563, 185] on span "[PERSON_NAME]" at bounding box center [546, 182] width 72 height 12
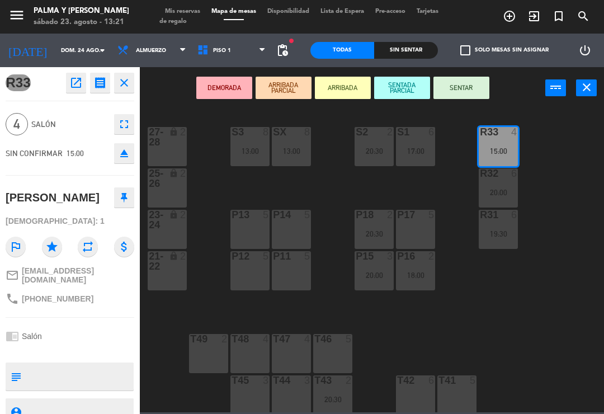
click at [243, 271] on div "P12 5" at bounding box center [249, 270] width 39 height 39
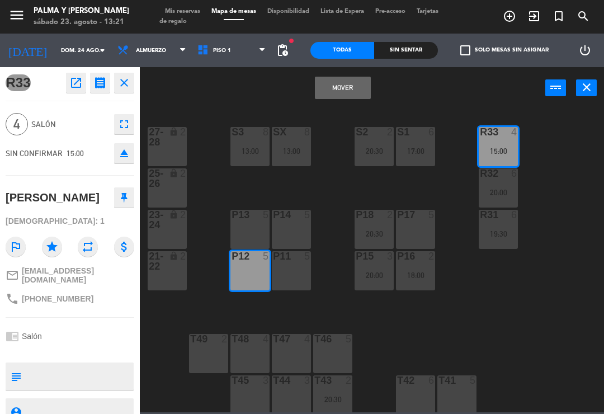
click at [335, 86] on button "Mover" at bounding box center [343, 88] width 56 height 22
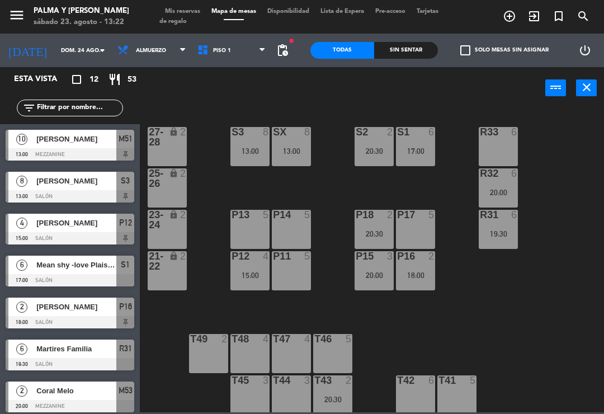
click at [239, 278] on div "15:00" at bounding box center [249, 275] width 39 height 8
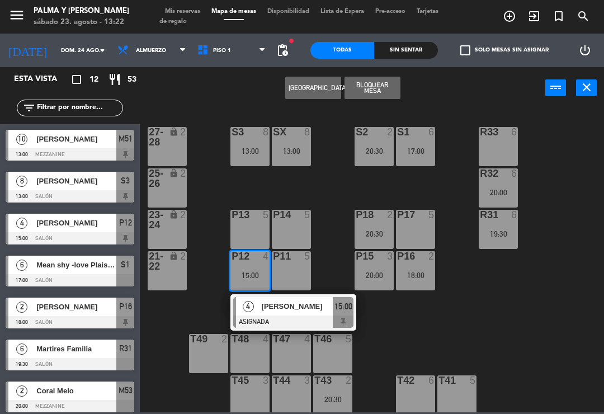
click at [305, 304] on span "[PERSON_NAME]" at bounding box center [298, 306] width 72 height 12
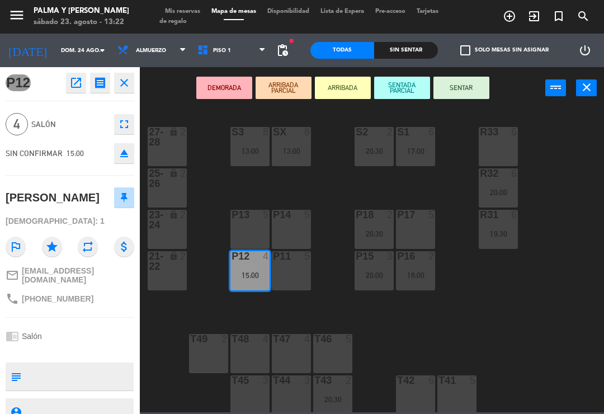
click at [59, 365] on textarea at bounding box center [79, 376] width 107 height 23
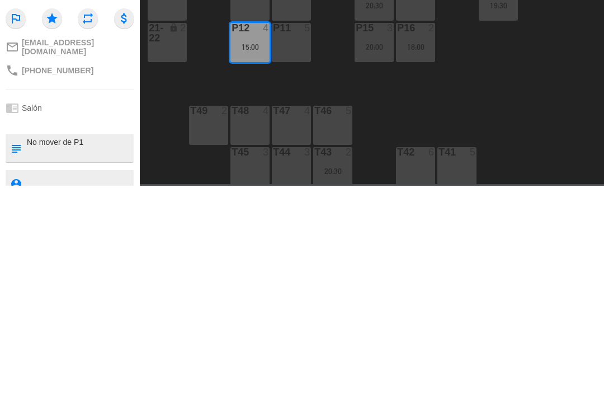
type textarea "No mover de P12"
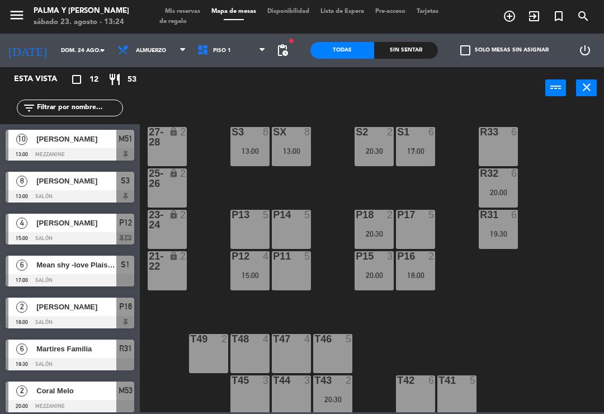
click at [78, 49] on input "dom. 24 ago." at bounding box center [93, 50] width 77 height 17
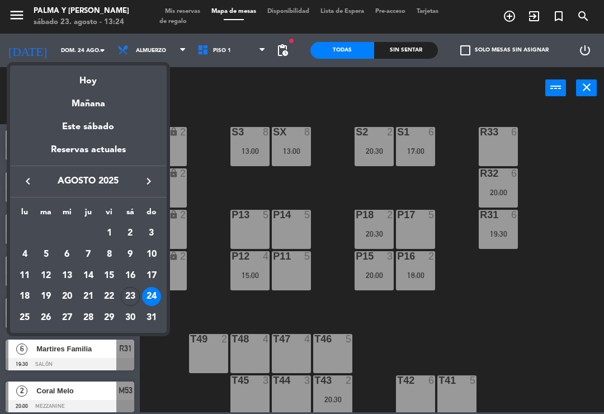
click at [123, 81] on div "Hoy" at bounding box center [88, 76] width 157 height 23
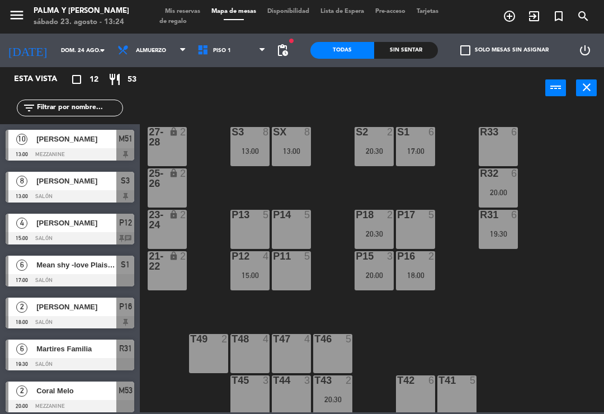
type input "sáb. 23 ago."
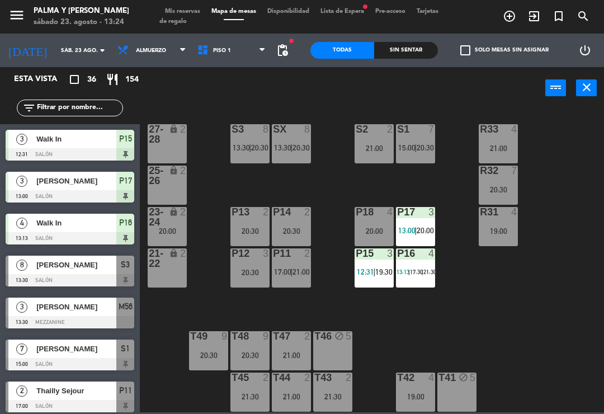
scroll to position [3, 0]
click at [525, 323] on div "R33 4 21:00 S1 7 15:00 | 20:30 S2 2 21:00 S3 8 13:30 | 20:30 SX 8 13:30 | 20:30…" at bounding box center [375, 259] width 458 height 305
click at [380, 273] on span "19:30" at bounding box center [383, 271] width 17 height 9
click at [514, 285] on div "R33 4 21:00 S1 7 15:00 | 20:30 S2 2 21:00 S3 8 13:30 | 20:30 SX 8 13:30 | 20:30…" at bounding box center [375, 259] width 458 height 305
click at [423, 259] on div "P16 4" at bounding box center [415, 253] width 39 height 11
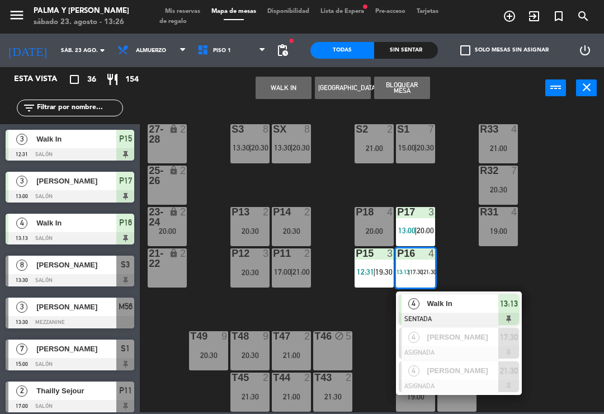
click at [460, 263] on div "R33 4 21:00 S1 7 15:00 | 20:30 S2 2 21:00 S3 8 13:30 | 20:30 SX 8 13:30 | 20:30…" at bounding box center [375, 259] width 458 height 305
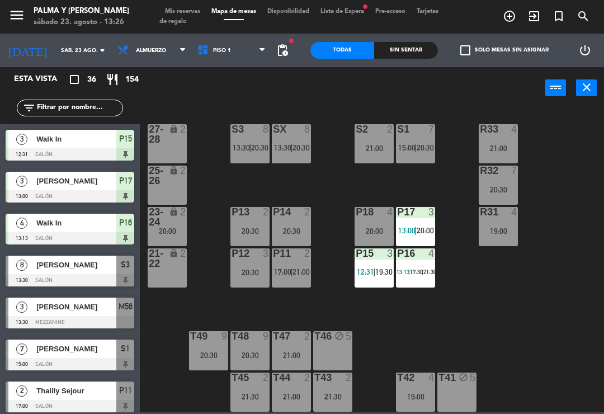
click at [428, 230] on span "20:00" at bounding box center [425, 230] width 17 height 9
click at [462, 225] on div "R33 4 21:00 S1 7 15:00 | 20:30 S2 2 21:00 S3 8 13:30 | 20:30 SX 8 13:30 | 20:30…" at bounding box center [375, 259] width 458 height 305
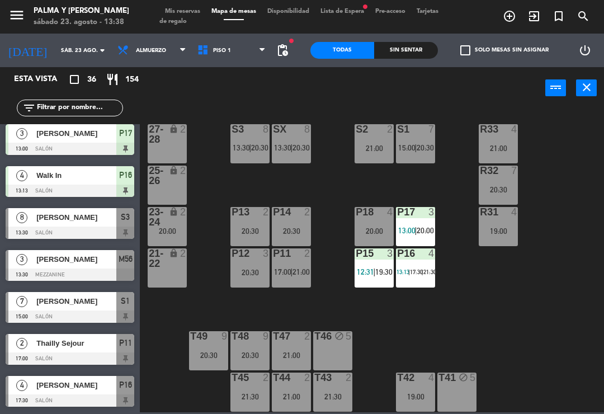
scroll to position [49, 0]
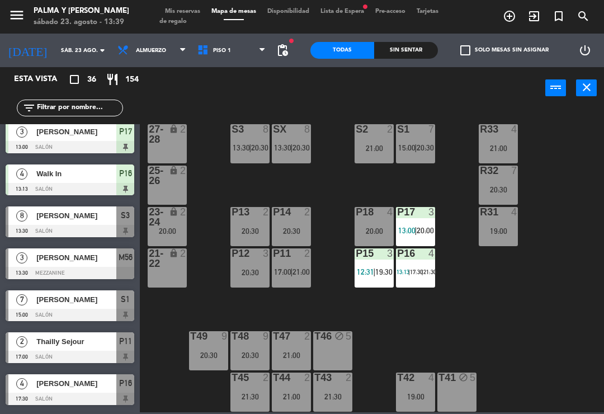
click at [336, 343] on div "T46 block 5" at bounding box center [332, 350] width 39 height 39
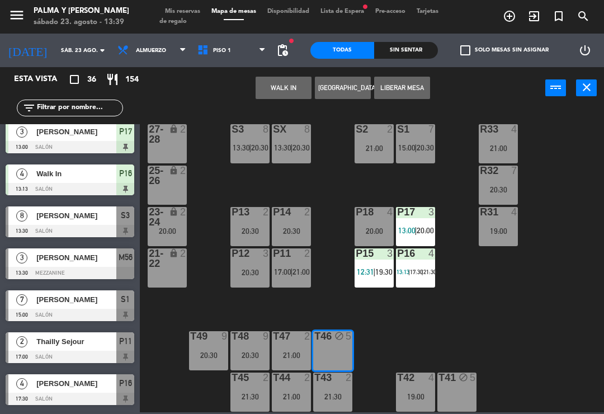
click at [287, 87] on button "WALK IN" at bounding box center [284, 88] width 56 height 22
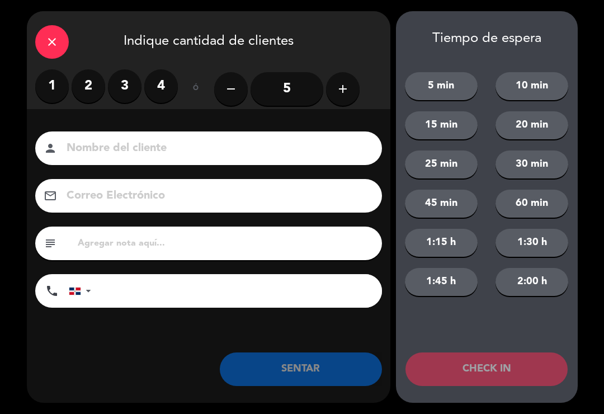
click at [123, 86] on label "3" at bounding box center [125, 86] width 34 height 34
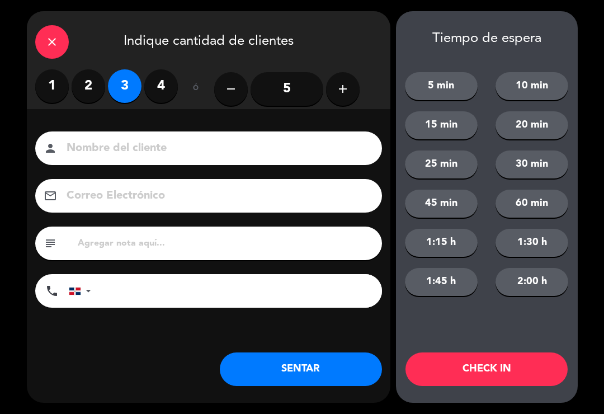
click at [58, 46] on icon "close" at bounding box center [51, 41] width 13 height 13
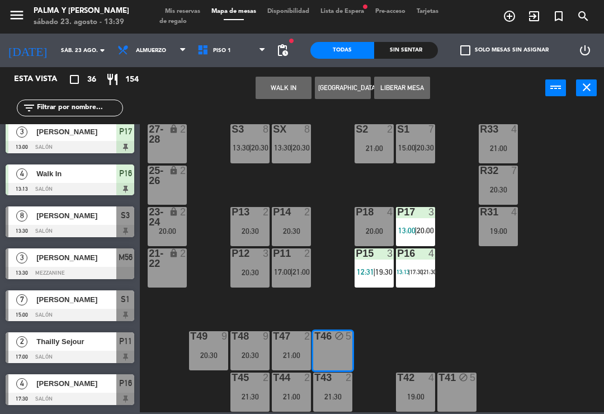
click at [329, 353] on div "T46 block 5" at bounding box center [332, 350] width 39 height 39
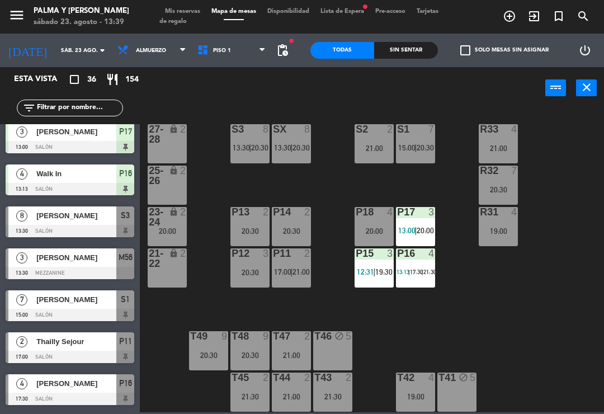
click at [338, 350] on div "T46 block 5" at bounding box center [332, 350] width 39 height 39
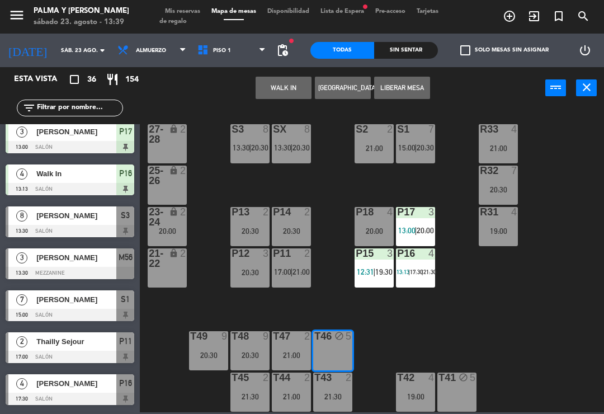
click at [347, 84] on button "[GEOGRAPHIC_DATA]" at bounding box center [343, 88] width 56 height 22
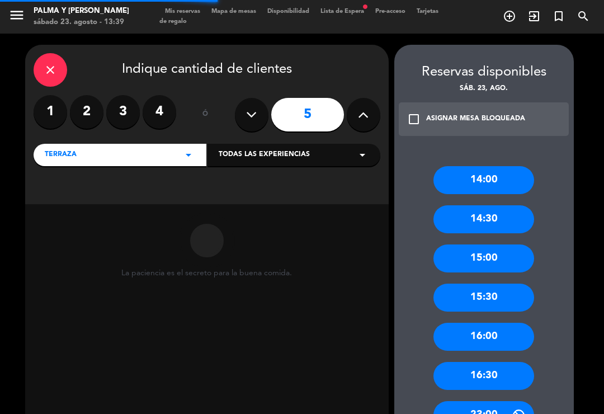
click at [121, 95] on label "3" at bounding box center [123, 112] width 34 height 34
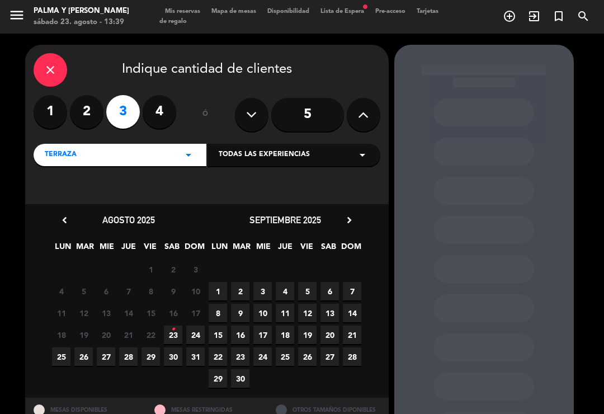
click at [170, 325] on span "23 •" at bounding box center [173, 334] width 18 height 18
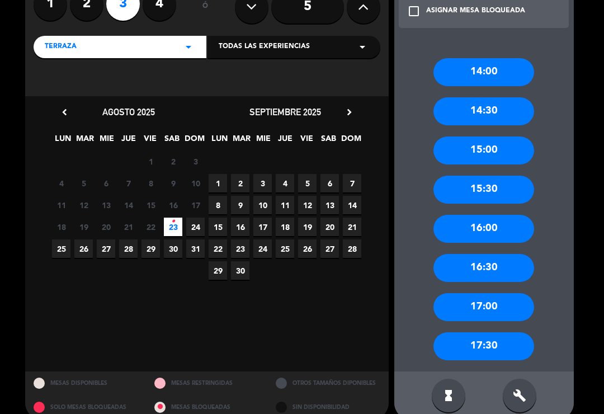
scroll to position [107, 0]
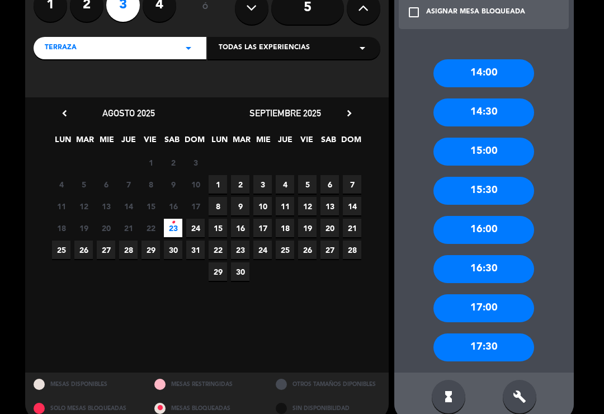
click at [524, 390] on icon "build" at bounding box center [519, 396] width 13 height 13
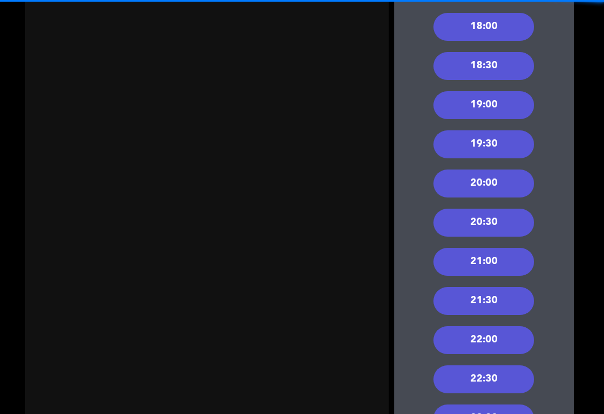
scroll to position [466, 0]
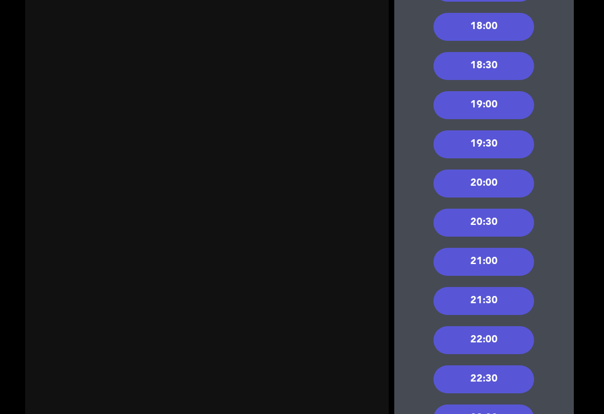
click at [479, 209] on div "20:30" at bounding box center [483, 223] width 101 height 28
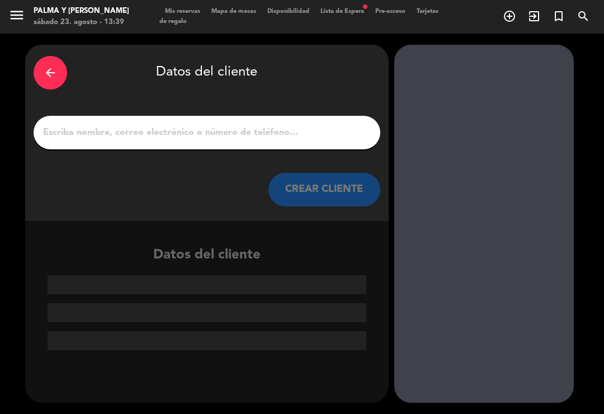
click at [294, 125] on input "1" at bounding box center [207, 133] width 330 height 16
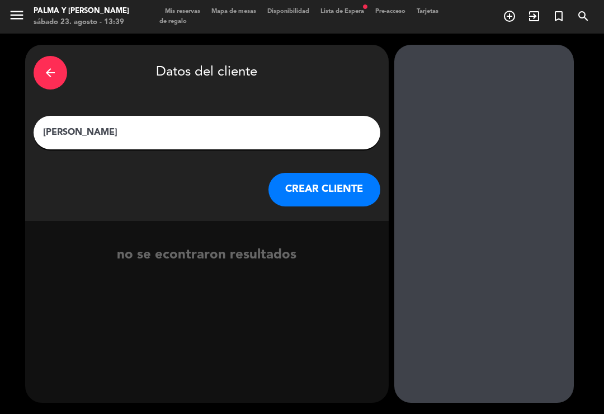
type input "[PERSON_NAME]"
click at [302, 173] on button "CREAR CLIENTE" at bounding box center [324, 190] width 112 height 34
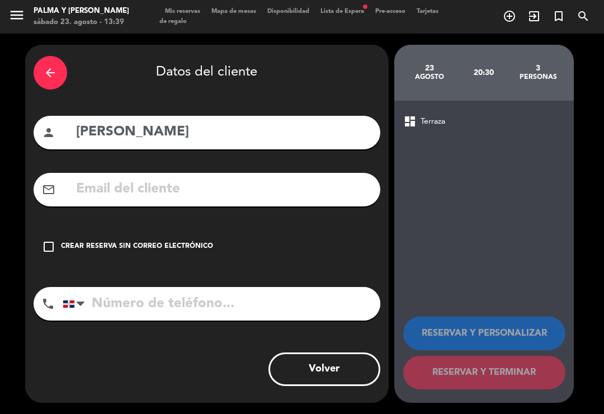
click at [272, 178] on input "text" at bounding box center [223, 189] width 297 height 23
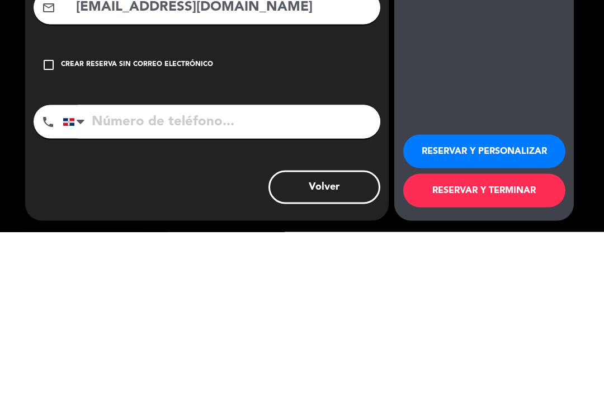
type input "[EMAIL_ADDRESS][DOMAIN_NAME]"
click at [307, 287] on input "tel" at bounding box center [222, 304] width 318 height 34
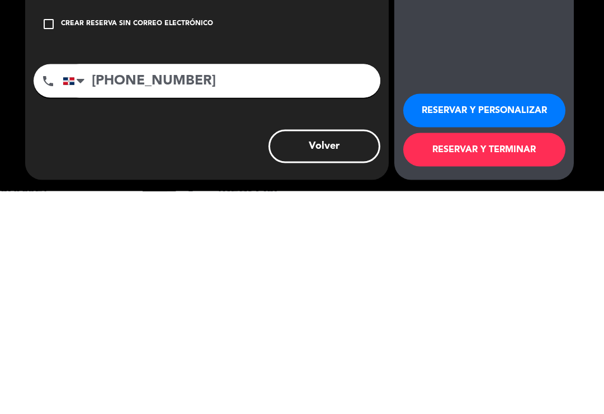
type input "809 850 0270"
click at [440, 356] on button "RESERVAR Y TERMINAR" at bounding box center [484, 373] width 162 height 34
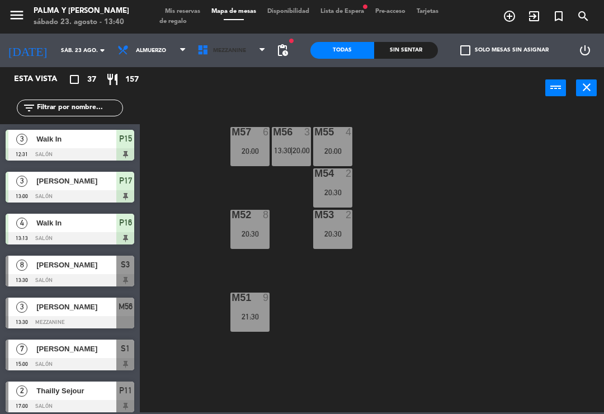
click at [246, 62] on span "Mezzanine" at bounding box center [232, 50] width 80 height 25
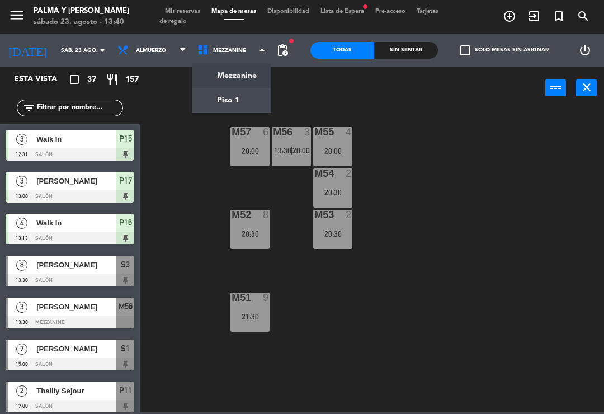
click at [242, 107] on ng-component "menu Palma y Celia sábado 23. agosto - 13:40 Mis reservas Mapa de mesas Disponi…" at bounding box center [302, 206] width 604 height 412
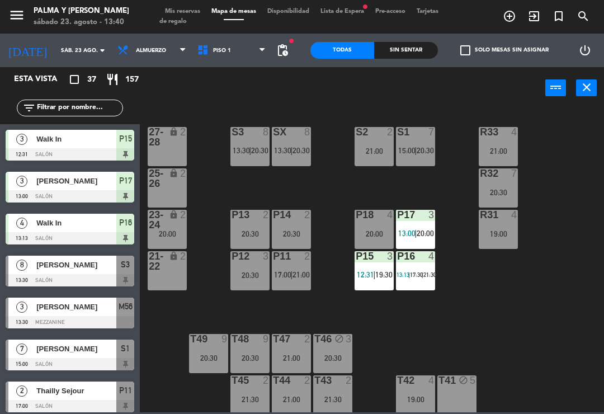
click at [333, 356] on div "20:30" at bounding box center [332, 358] width 39 height 8
click at [380, 350] on div "R33 4 21:00 S1 7 15:00 | 20:30 S2 2 21:00 S3 8 13:30 | 20:30 SX 8 13:30 | 20:30…" at bounding box center [375, 259] width 458 height 305
click at [96, 102] on input "text" at bounding box center [79, 108] width 87 height 12
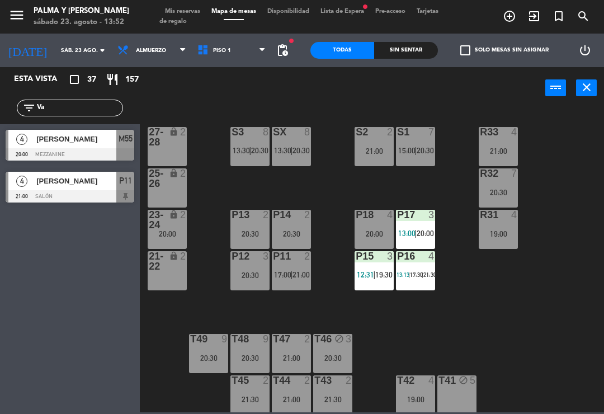
type input "Va"
click at [103, 146] on div "[PERSON_NAME]" at bounding box center [75, 139] width 81 height 18
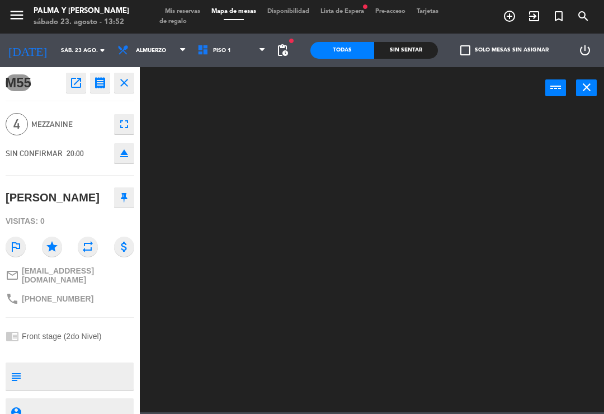
click at [73, 86] on icon "open_in_new" at bounding box center [75, 82] width 13 height 13
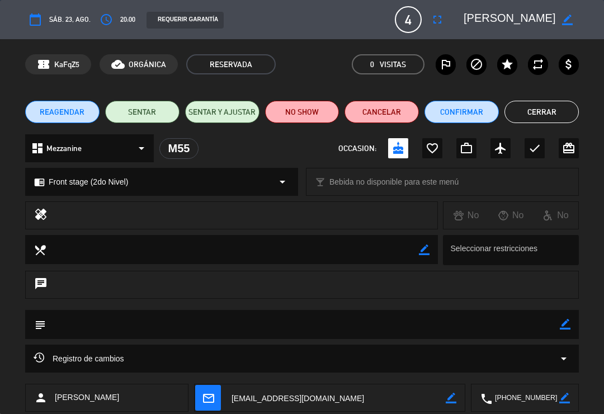
click at [479, 110] on button "Confirmar" at bounding box center [461, 112] width 74 height 22
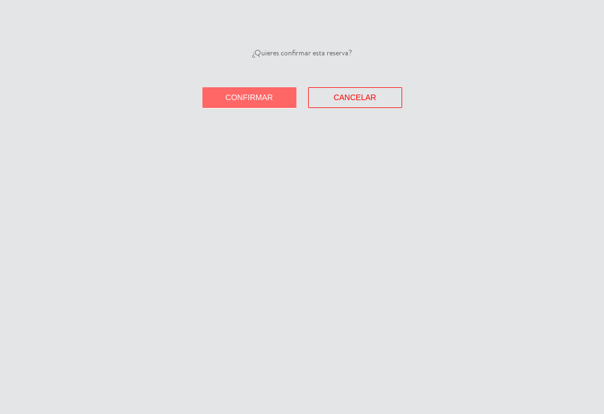
click at [268, 92] on button "Confirmar" at bounding box center [249, 97] width 94 height 21
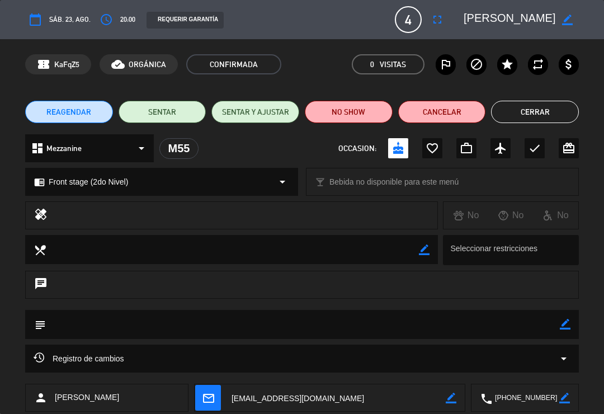
click at [534, 106] on button "Cerrar" at bounding box center [535, 112] width 88 height 22
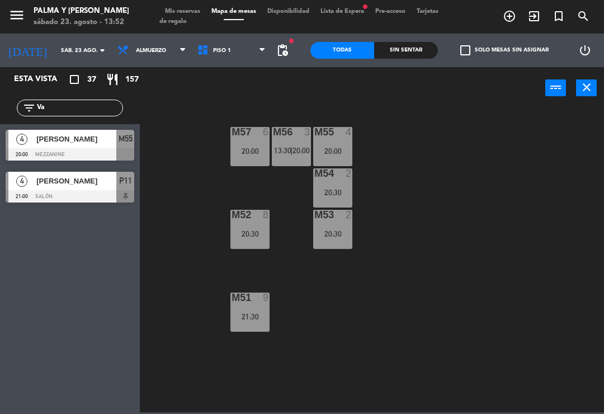
click at [104, 114] on input "Va" at bounding box center [79, 108] width 87 height 12
type input "V"
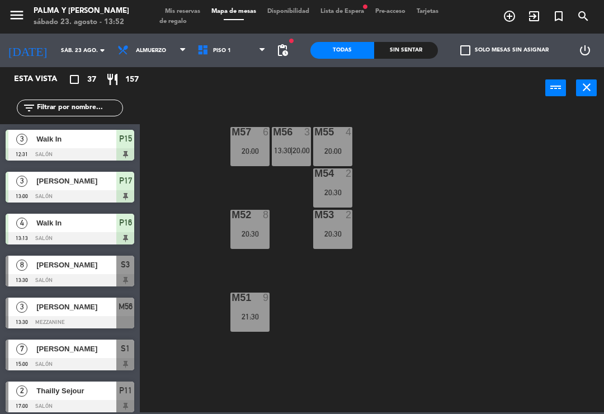
click at [421, 132] on div "M57 6 20:00 M56 3 13:30 | 20:00 M55 4 20:00 M54 2 20:30 M52 8 20:30 M53 2 20:30…" at bounding box center [375, 259] width 458 height 305
click at [106, 112] on input "text" at bounding box center [79, 108] width 87 height 12
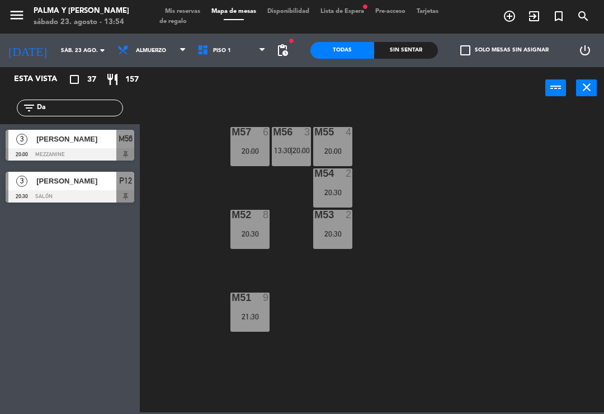
type input "Da"
click at [116, 140] on div "M56" at bounding box center [125, 139] width 18 height 18
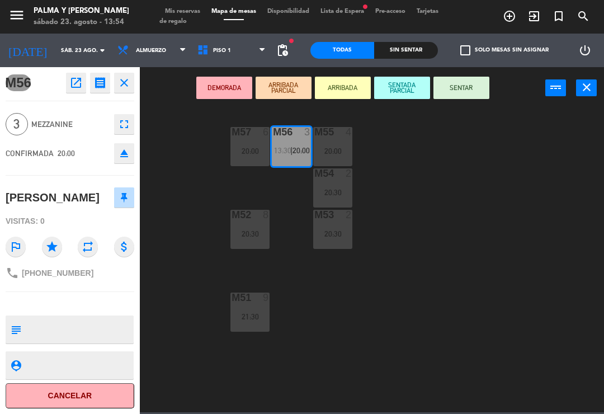
click at [74, 78] on icon "open_in_new" at bounding box center [75, 82] width 13 height 13
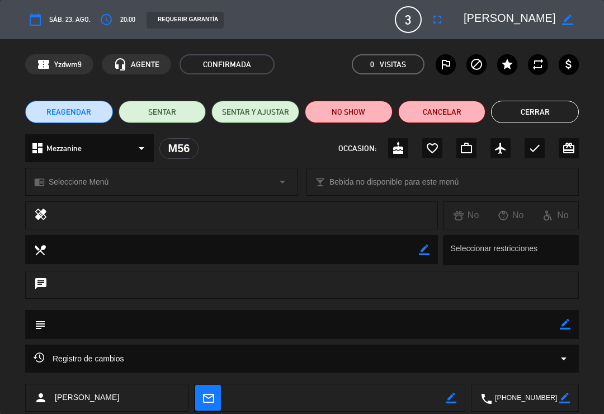
click at [540, 104] on button "Cerrar" at bounding box center [535, 112] width 88 height 22
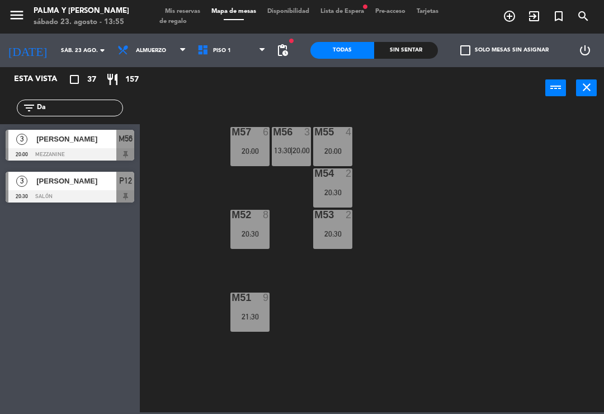
click at [189, 209] on div "M57 6 20:00 M56 3 13:30 | 20:00 M55 4 20:00 M54 2 20:30 M52 8 20:30 M53 2 20:30…" at bounding box center [375, 259] width 458 height 305
click at [118, 102] on input "Da" at bounding box center [79, 108] width 87 height 12
click at [115, 106] on input "Da" at bounding box center [79, 108] width 87 height 12
type input "D"
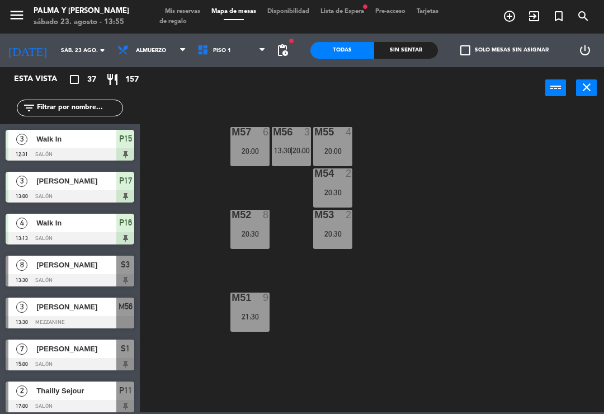
click at [403, 126] on div "M57 6 20:00 M56 3 13:30 | 20:00 M55 4 20:00 M54 2 20:30 M52 8 20:30 M53 2 20:30…" at bounding box center [375, 259] width 458 height 305
click at [416, 325] on div "M57 6 20:00 M56 3 13:30 | 20:00 M55 4 20:00 M54 2 20:30 M52 8 20:30 M53 2 20:30…" at bounding box center [375, 259] width 458 height 305
click at [251, 70] on div "power_input close" at bounding box center [342, 88] width 405 height 43
click at [254, 49] on span "Piso 1" at bounding box center [232, 50] width 80 height 25
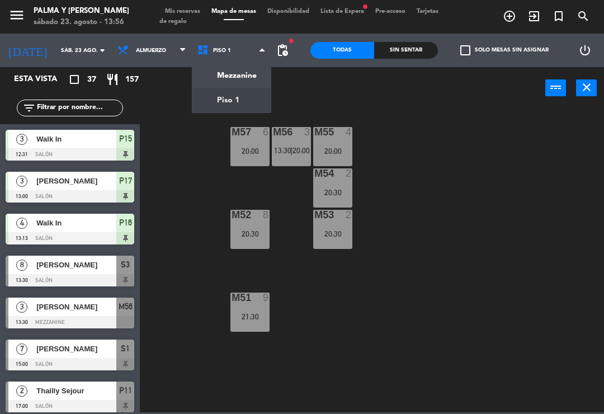
click at [248, 94] on ng-component "menu Palma y Celia sábado 23. agosto - 13:56 Mis reservas Mapa de mesas Disponi…" at bounding box center [302, 206] width 604 height 412
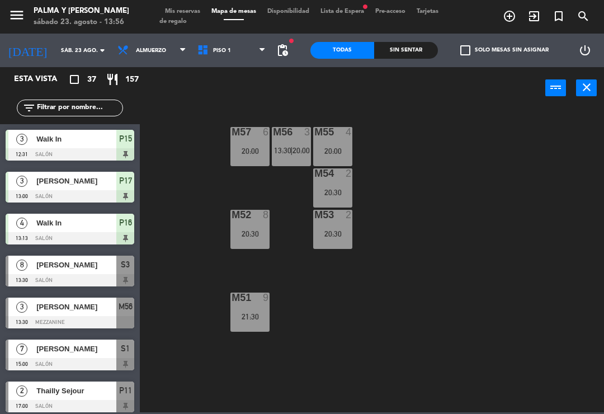
click at [213, 49] on span "Piso 1" at bounding box center [222, 51] width 18 height 6
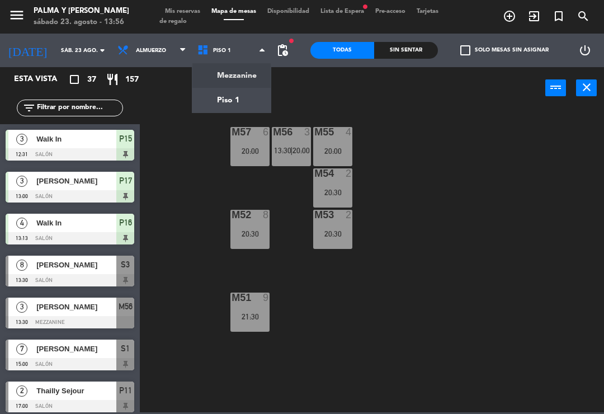
click at [243, 78] on ng-component "menu Palma y Celia sábado 23. agosto - 13:56 Mis reservas Mapa de mesas Disponi…" at bounding box center [302, 206] width 604 height 412
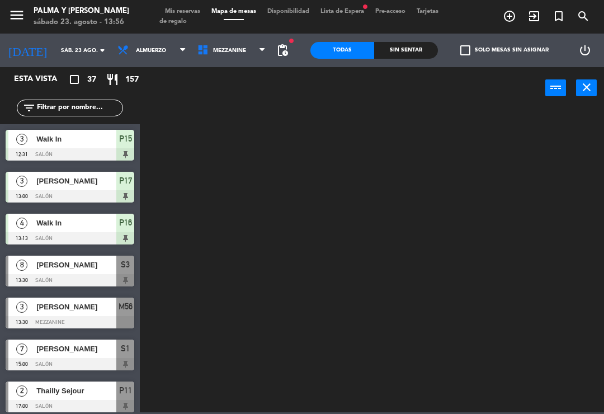
click at [252, 50] on span "Mezzanine" at bounding box center [232, 50] width 80 height 25
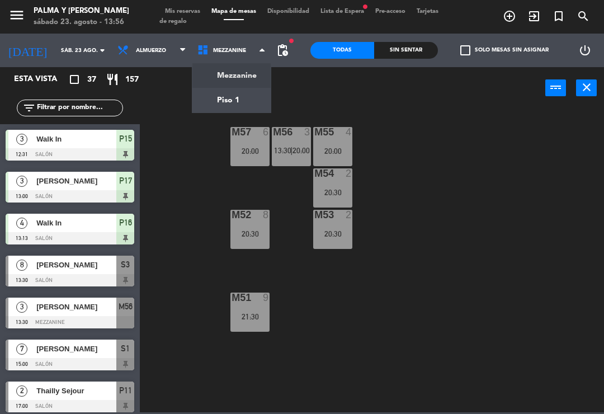
click at [253, 100] on ng-component "menu Palma y Celia sábado 23. agosto - 13:56 Mis reservas Mapa de mesas Disponi…" at bounding box center [302, 206] width 604 height 412
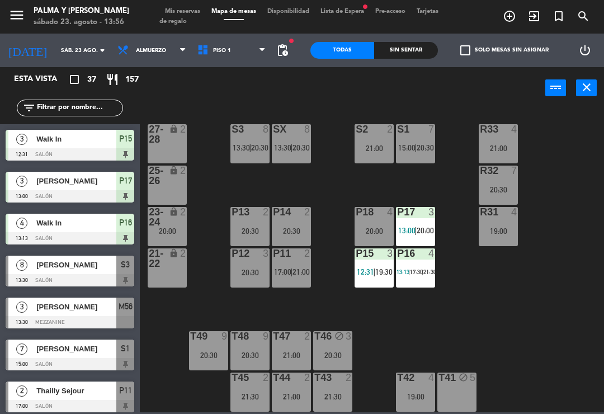
scroll to position [3, 0]
click at [565, 338] on div "R33 4 21:00 S1 7 15:00 | 20:30 S2 2 21:00 S3 8 13:30 | 20:30 SX 8 13:30 | 20:30…" at bounding box center [375, 259] width 458 height 305
click at [100, 271] on div "[PERSON_NAME]" at bounding box center [75, 265] width 81 height 18
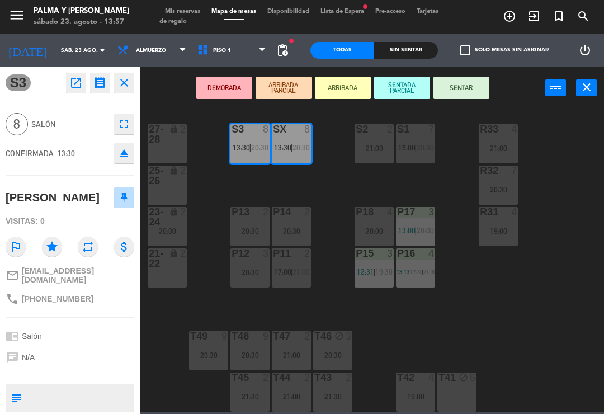
click at [461, 86] on button "SENTAR" at bounding box center [461, 88] width 56 height 22
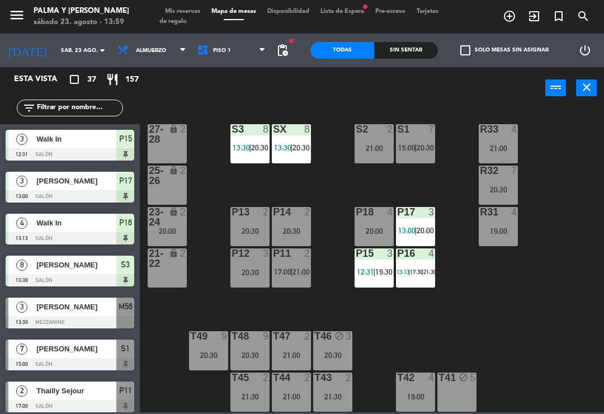
click at [498, 341] on div "R33 4 21:00 S1 7 15:00 | 20:30 S2 2 21:00 S3 8 13:30 | 20:30 SX 8 13:30 | 20:30…" at bounding box center [375, 259] width 458 height 305
click at [585, 350] on div "R33 4 21:00 S1 7 15:00 | 20:30 S2 2 21:00 S3 8 13:30 | 20:30 SX 8 13:30 | 20:30…" at bounding box center [375, 259] width 458 height 305
click at [582, 333] on div "R33 4 21:00 S1 7 15:00 | 20:30 S2 2 21:00 S3 8 13:30 | 20:30 SX 8 13:30 | 20:30…" at bounding box center [375, 259] width 458 height 305
click at [370, 227] on div "20:00" at bounding box center [374, 231] width 39 height 8
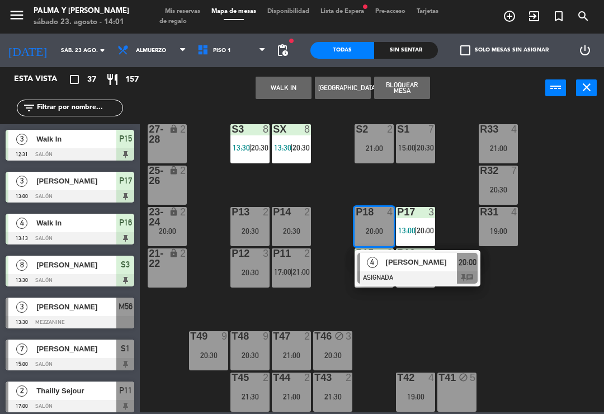
click at [294, 83] on button "WALK IN" at bounding box center [284, 88] width 56 height 22
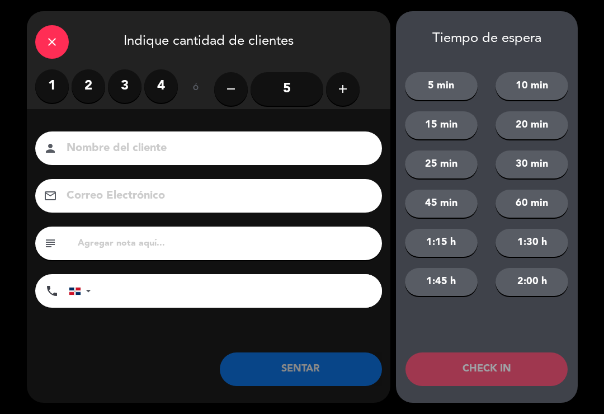
click at [125, 87] on label "3" at bounding box center [125, 86] width 34 height 34
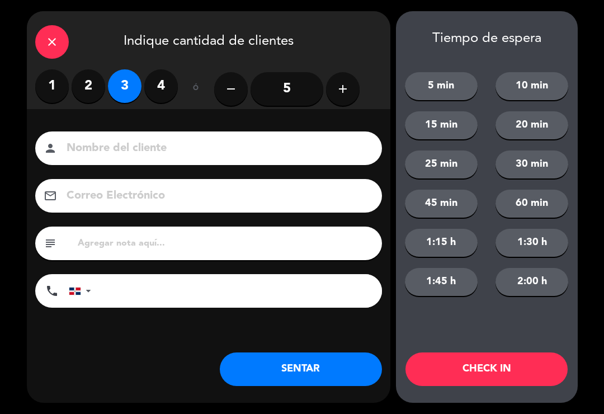
click at [320, 369] on button "SENTAR" at bounding box center [301, 369] width 162 height 34
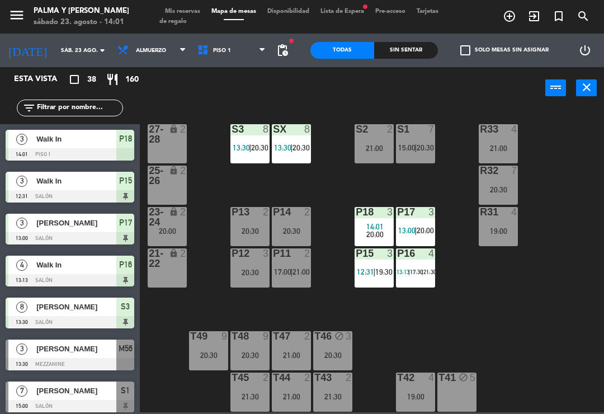
click at [319, 370] on div "T46 block 3 20:30" at bounding box center [332, 350] width 39 height 39
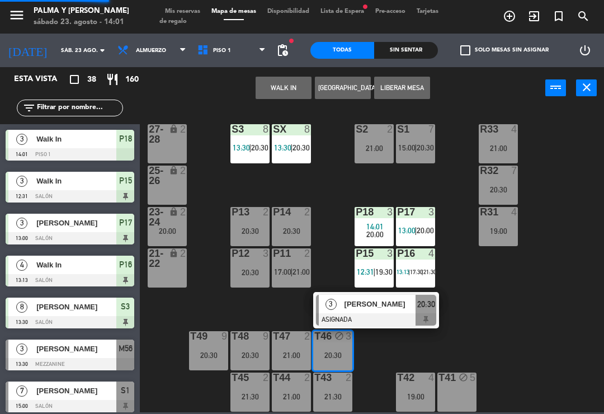
click at [431, 351] on div "R33 4 21:00 S1 7 15:00 | 20:30 S2 2 21:00 S3 8 13:30 | 20:30 SX 8 13:30 | 20:30…" at bounding box center [375, 259] width 458 height 305
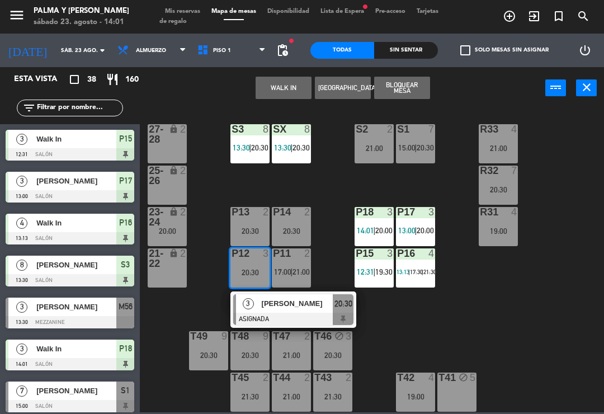
click at [276, 312] on div "ISNEIDA [PERSON_NAME]" at bounding box center [297, 303] width 73 height 18
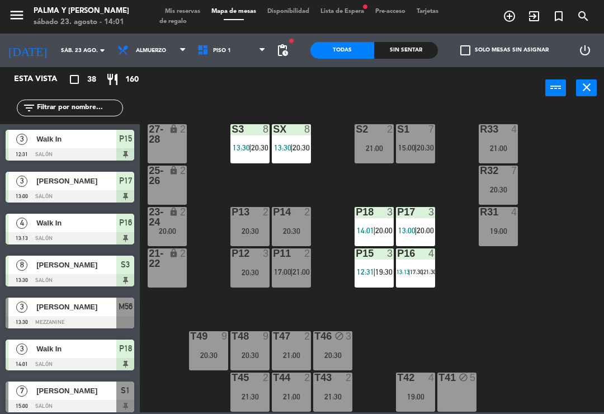
scroll to position [0, 0]
click at [248, 275] on div "20:30" at bounding box center [249, 272] width 39 height 8
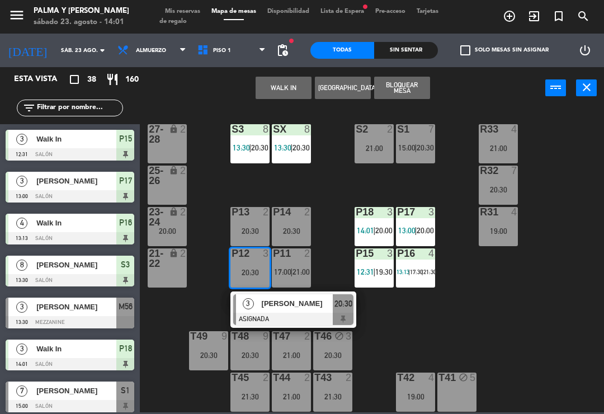
click at [288, 93] on button "WALK IN" at bounding box center [284, 88] width 56 height 22
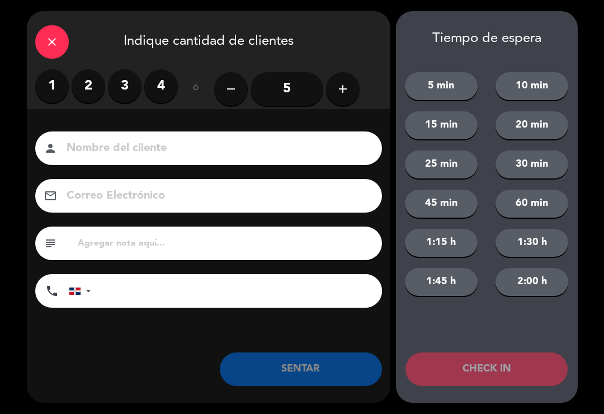
click at [56, 83] on label "1" at bounding box center [52, 86] width 34 height 34
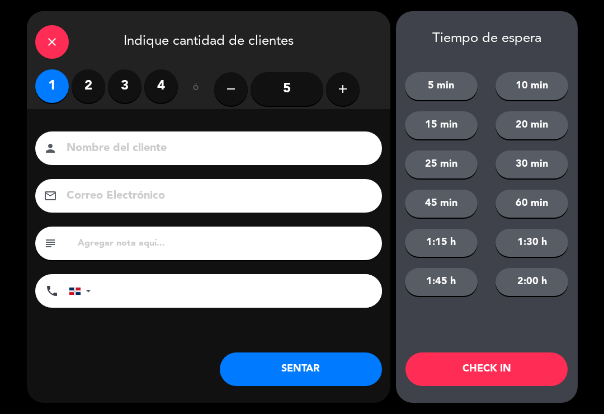
click at [284, 374] on button "SENTAR" at bounding box center [301, 369] width 162 height 34
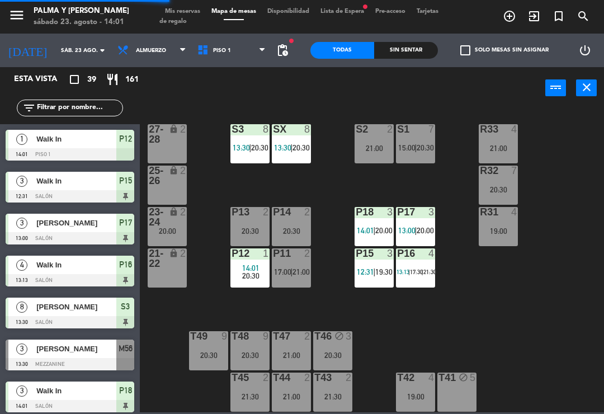
click at [565, 265] on div "R33 4 21:00 S1 7 15:00 | 20:30 S2 2 21:00 S3 8 13:30 | 20:30 SX 8 13:30 | 20:30…" at bounding box center [375, 259] width 458 height 305
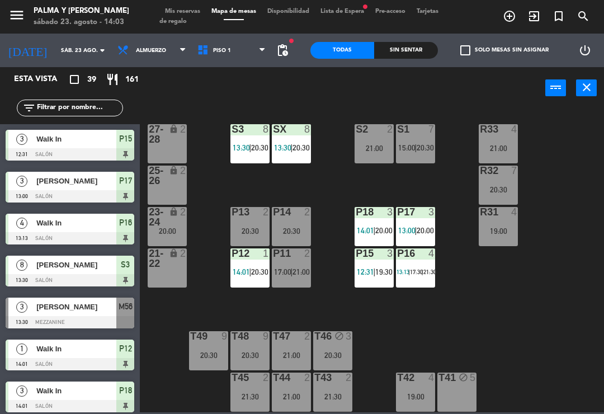
click at [176, 225] on div "lock" at bounding box center [167, 217] width 18 height 20
click at [270, 308] on div "R33 4 21:00 S1 7 15:00 | 20:30 S2 2 21:00 S3 8 13:30 | 20:30 SX 8 13:30 | 20:30…" at bounding box center [375, 259] width 458 height 305
click at [88, 108] on input "text" at bounding box center [79, 108] width 87 height 12
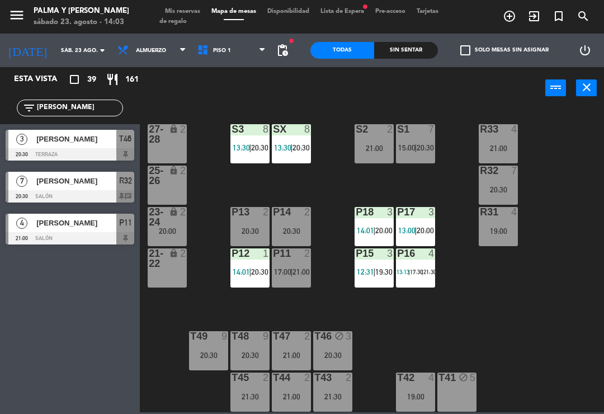
click at [543, 157] on div "R33 4 21:00 S1 7 15:00 | 20:30 S2 2 21:00 S3 8 13:30 | 20:30 SX 8 13:30 | 20:30…" at bounding box center [375, 259] width 458 height 305
click at [92, 114] on input "[PERSON_NAME]" at bounding box center [79, 108] width 87 height 12
type input "L"
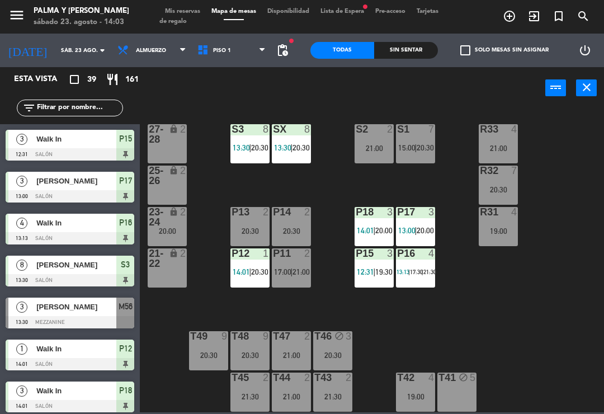
click at [249, 104] on div "power_input close" at bounding box center [342, 88] width 405 height 43
click at [100, 111] on input "text" at bounding box center [79, 108] width 87 height 12
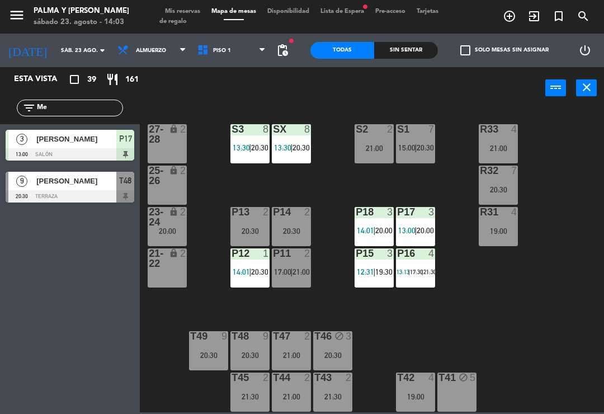
type input "M"
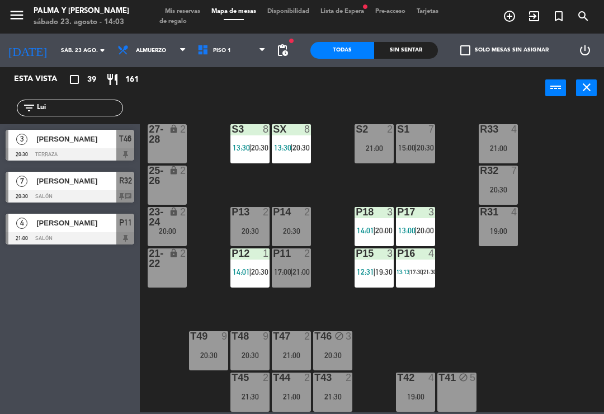
click at [227, 106] on div "power_input close" at bounding box center [342, 88] width 405 height 43
click at [90, 103] on input "Lui" at bounding box center [79, 108] width 87 height 12
type input "L"
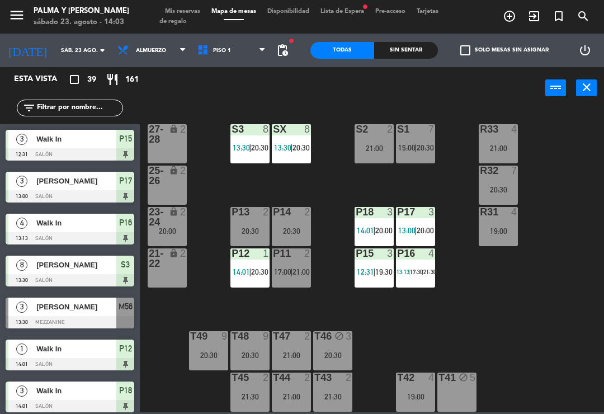
click at [573, 150] on div "R33 4 21:00 S1 7 15:00 | 20:30 S2 2 21:00 S3 8 13:30 | 20:30 SX 8 13:30 | 20:30…" at bounding box center [375, 259] width 458 height 305
click at [90, 320] on div at bounding box center [70, 322] width 129 height 12
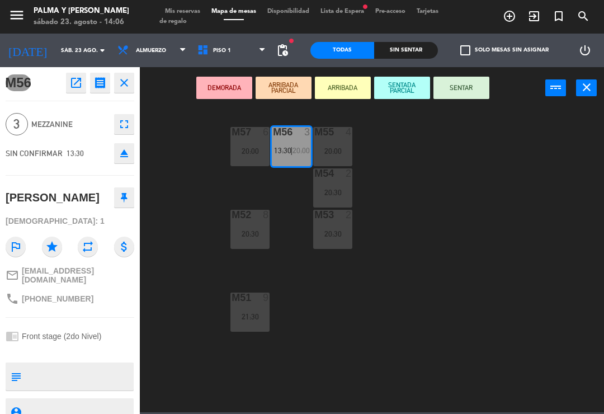
click at [71, 92] on button "open_in_new" at bounding box center [76, 83] width 20 height 20
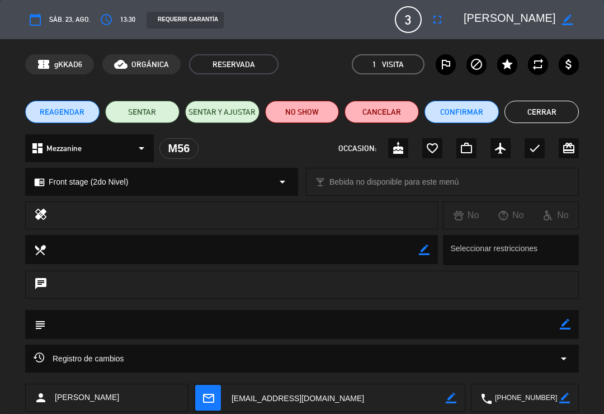
click at [312, 114] on button "NO SHOW" at bounding box center [302, 112] width 74 height 22
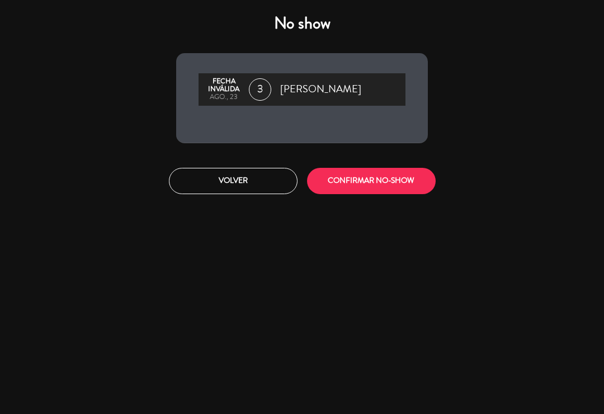
click at [320, 191] on button "CONFIRMAR NO-SHOW" at bounding box center [371, 181] width 129 height 26
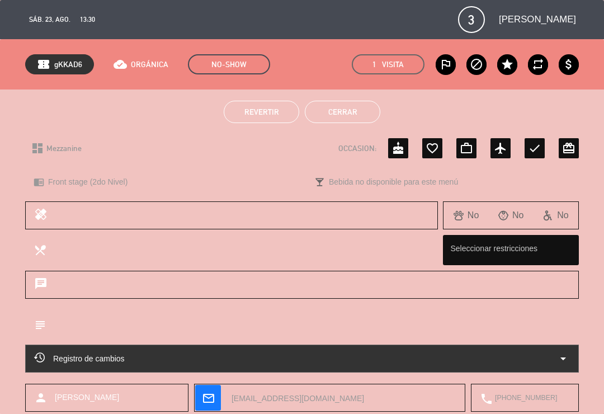
click at [337, 110] on button "Cerrar" at bounding box center [342, 112] width 75 height 22
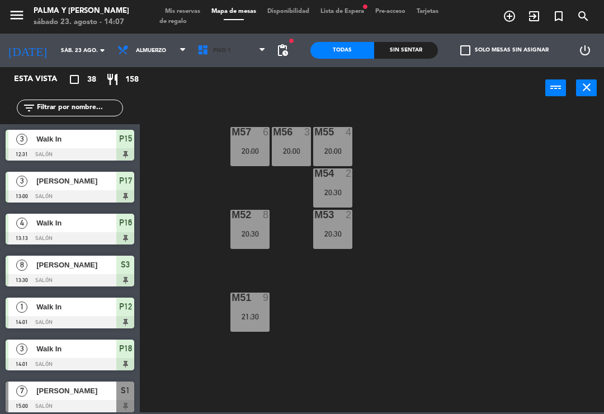
click at [254, 55] on span "Piso 1" at bounding box center [232, 50] width 80 height 25
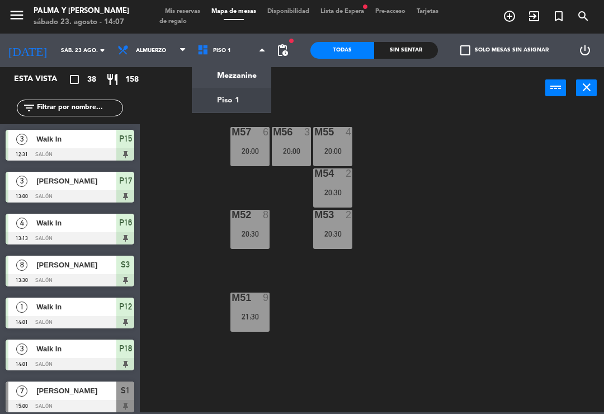
click at [295, 153] on div "20:00" at bounding box center [291, 151] width 39 height 8
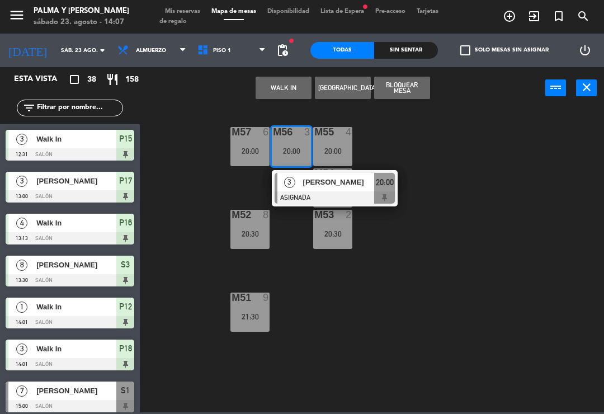
click at [345, 147] on div "20:00" at bounding box center [332, 151] width 39 height 8
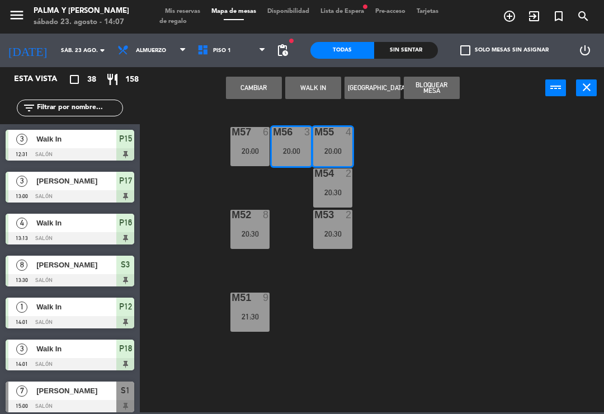
click at [267, 87] on button "Cambiar" at bounding box center [254, 88] width 56 height 22
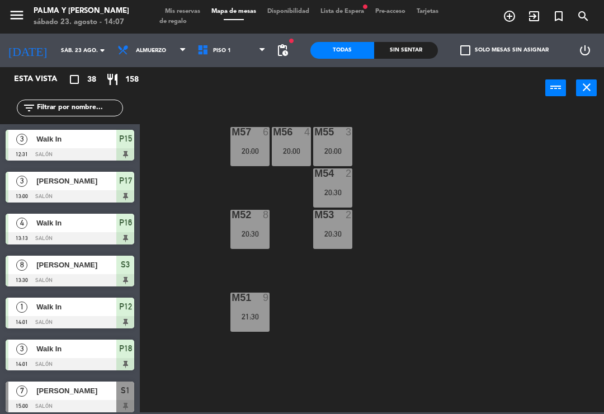
click at [524, 229] on div "M57 6 20:00 M56 4 20:00 M55 3 20:00 M54 2 20:30 M52 8 20:30 M53 2 20:30 M51 9 2…" at bounding box center [375, 259] width 458 height 305
click at [225, 56] on span "Piso 1" at bounding box center [232, 50] width 80 height 25
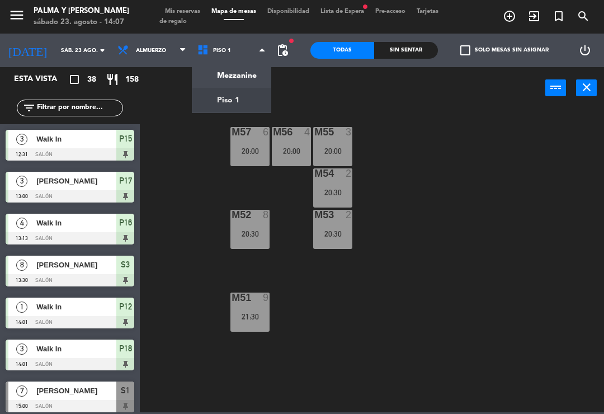
click at [213, 104] on ng-component "menu Palma y Celia sábado 23. agosto - 14:07 Mis reservas Mapa de mesas Disponi…" at bounding box center [302, 206] width 604 height 412
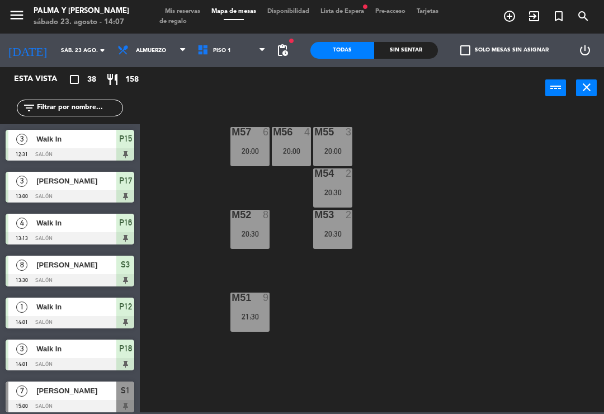
click at [243, 55] on span "Piso 1" at bounding box center [232, 50] width 80 height 25
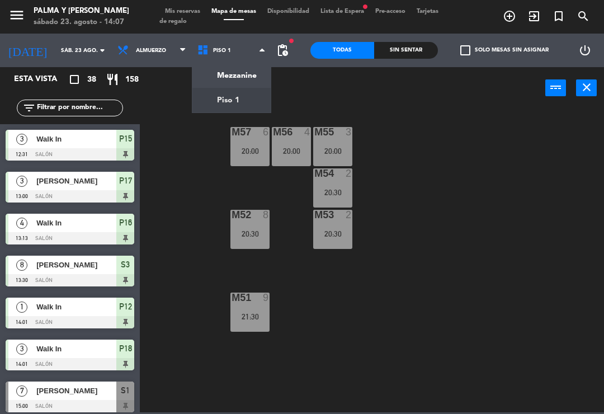
click at [221, 80] on ng-component "menu Palma y Celia sábado 23. agosto - 14:07 Mis reservas Mapa de mesas Disponi…" at bounding box center [302, 206] width 604 height 412
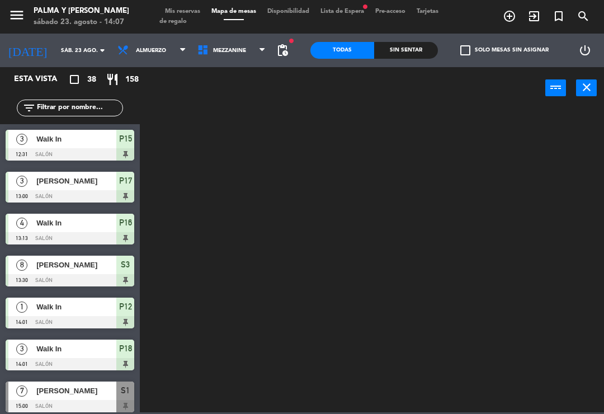
click at [226, 55] on span "Mezzanine" at bounding box center [232, 50] width 80 height 25
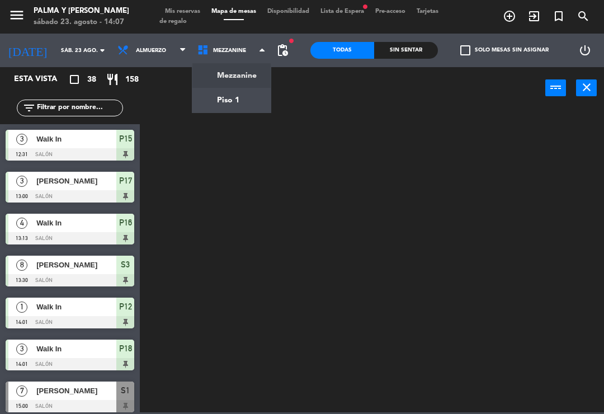
click at [220, 109] on ng-component "menu Palma y Celia sábado 23. agosto - 14:07 Mis reservas Mapa de mesas Disponi…" at bounding box center [302, 206] width 604 height 412
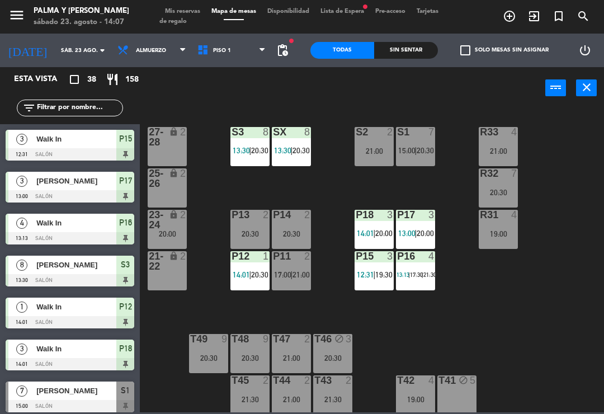
click at [558, 336] on div "R33 4 21:00 S1 7 15:00 | 20:30 S2 2 21:00 S3 8 13:30 | 20:30 SX 8 13:30 | 20:30…" at bounding box center [375, 259] width 458 height 305
click at [298, 230] on div "20:30" at bounding box center [291, 234] width 39 height 8
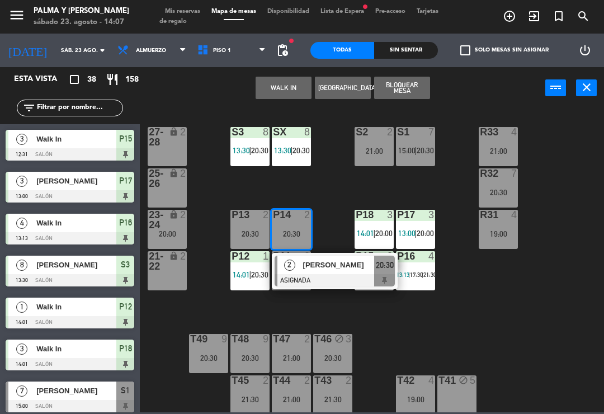
click at [339, 194] on div "R33 4 21:00 S1 7 15:00 | 20:30 S2 2 21:00 S3 8 13:30 | 20:30 SX 8 13:30 | 20:30…" at bounding box center [375, 259] width 458 height 305
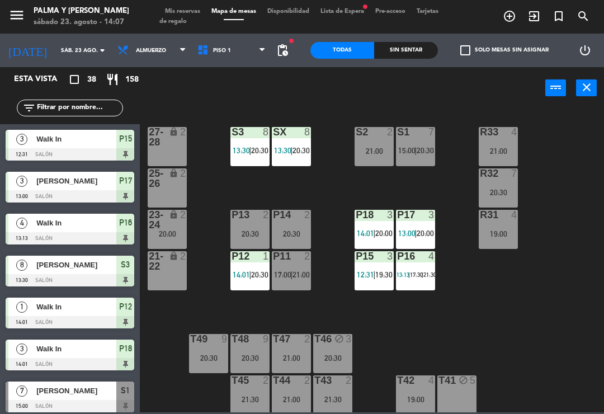
click at [303, 269] on div "P11 2 17:00 | 21:00" at bounding box center [291, 270] width 39 height 39
click at [465, 286] on div "R33 4 21:00 S1 7 15:00 | 20:30 S2 2 21:00 S3 8 13:30 | 20:30 SX 8 13:30 | 20:30…" at bounding box center [375, 259] width 458 height 305
click at [428, 146] on span "20:30" at bounding box center [425, 150] width 17 height 9
click at [575, 164] on div "R33 4 21:00 S1 7 15:00 | 20:30 S2 2 21:00 S3 8 13:30 | 20:30 SX 8 13:30 | 20:30…" at bounding box center [375, 259] width 458 height 305
click at [418, 280] on div "P16 4 13:13 | 17:30 | 21:30" at bounding box center [415, 270] width 39 height 39
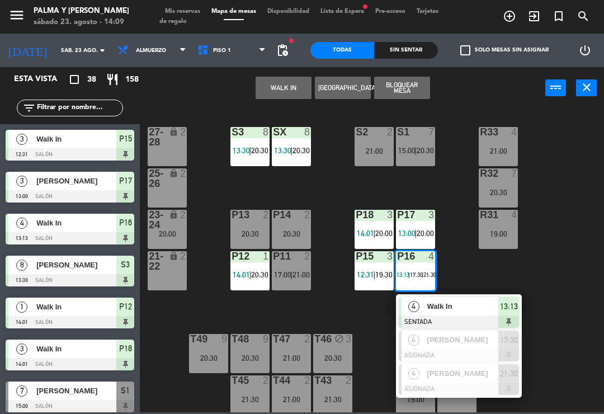
click at [426, 165] on div "S1 7 15:00 | 20:30" at bounding box center [415, 146] width 39 height 39
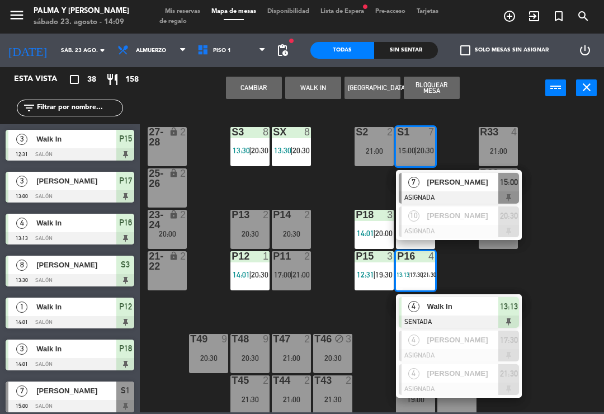
click at [360, 315] on div "R33 4 21:00 S1 7 15:00 | 20:30 7 Laura Schmid ASIGNADA 15:00 10 Marielle Fernán…" at bounding box center [375, 259] width 458 height 305
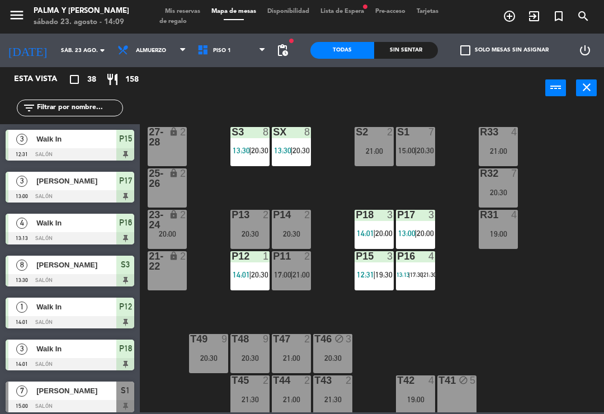
click at [430, 229] on span "20:00" at bounding box center [425, 233] width 17 height 9
click at [335, 199] on div "R33 4 21:00 S1 7 15:00 | 20:30 S2 2 21:00 S3 8 13:30 | 20:30 SX 8 13:30 | 20:30…" at bounding box center [375, 259] width 458 height 305
click at [251, 153] on span "|" at bounding box center [250, 150] width 2 height 9
click at [545, 313] on div "R33 4 21:00 S1 7 15:00 | 20:30 S2 2 21:00 S3 8 13:30 | 20:30 SX 8 13:30 | 20:30…" at bounding box center [375, 259] width 458 height 305
click at [413, 46] on div "Sin sentar" at bounding box center [406, 50] width 64 height 17
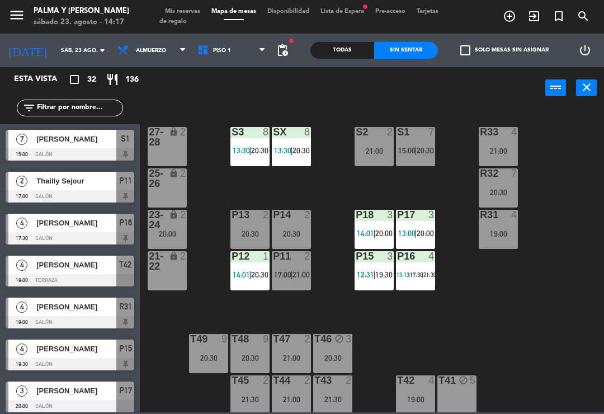
click at [350, 10] on span "Lista de Espera fiber_manual_record" at bounding box center [342, 11] width 55 height 6
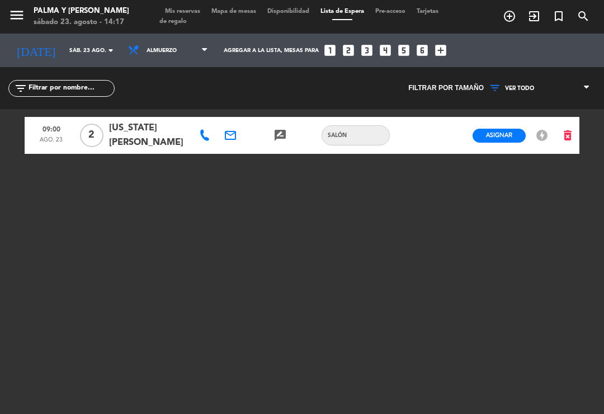
click at [239, 12] on span "Mapa de mesas" at bounding box center [234, 11] width 56 height 6
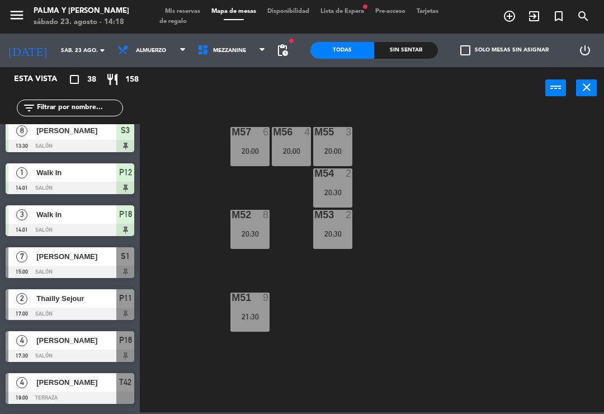
scroll to position [134, 0]
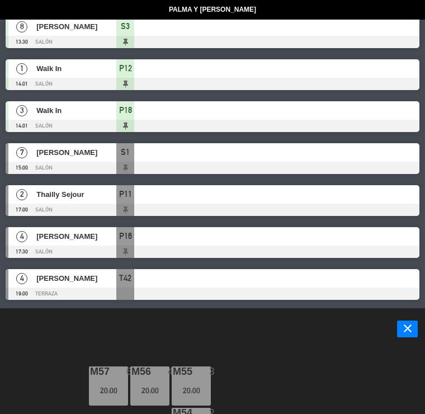
click at [238, 333] on header "power_input close" at bounding box center [212, 329] width 425 height 43
click at [404, 325] on icon "close" at bounding box center [407, 328] width 13 height 13
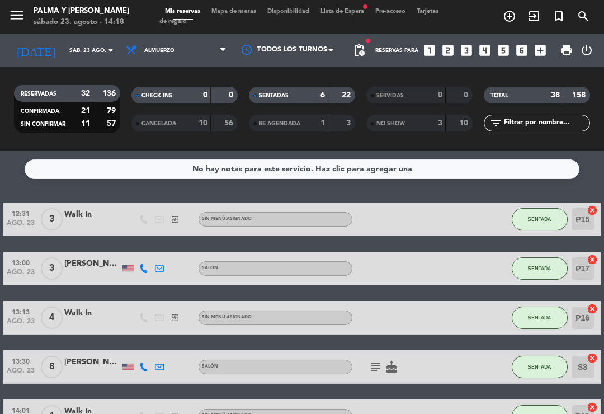
click at [247, 8] on span "Mapa de mesas" at bounding box center [234, 11] width 56 height 6
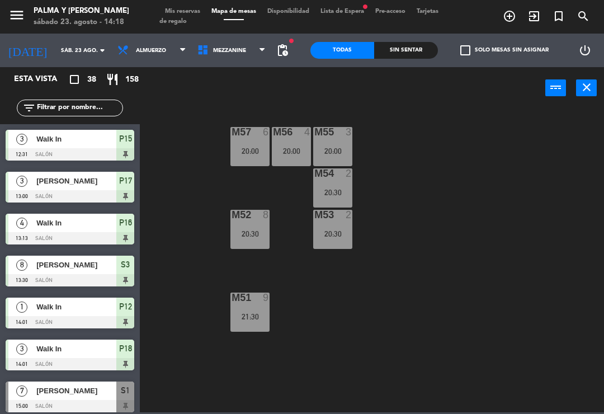
click at [402, 45] on div "Sin sentar" at bounding box center [406, 50] width 64 height 17
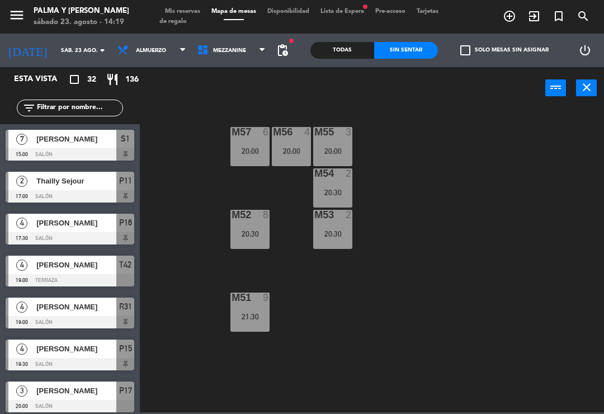
click at [352, 53] on div "Todas" at bounding box center [342, 50] width 64 height 17
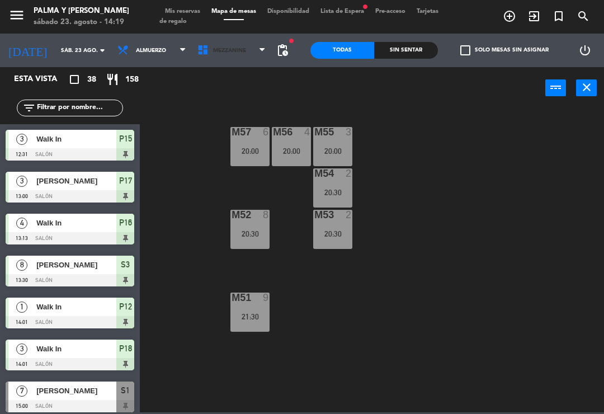
click at [237, 62] on span "Mezzanine" at bounding box center [232, 50] width 80 height 25
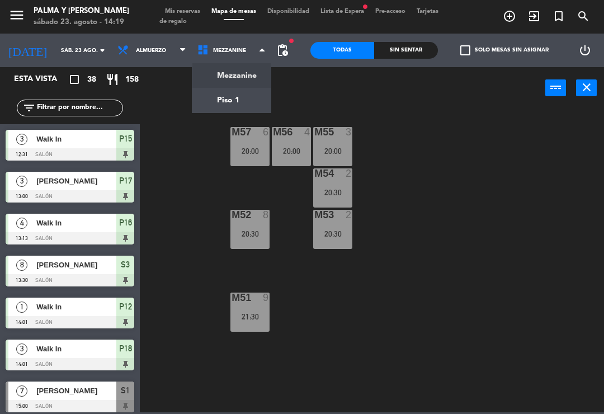
click at [220, 100] on ng-component "menu Palma y Celia sábado 23. agosto - 14:19 Mis reservas Mapa de mesas Disponi…" at bounding box center [302, 206] width 604 height 412
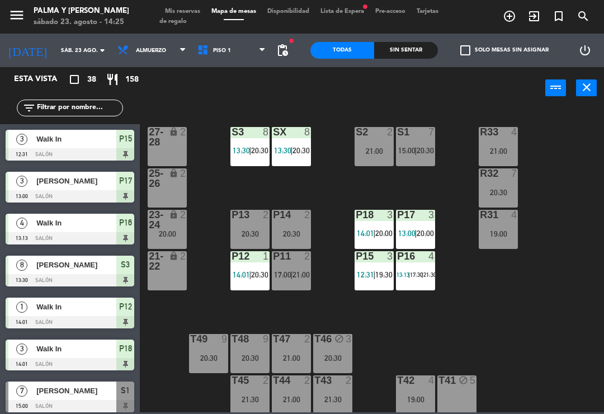
click at [512, 276] on div "R33 4 21:00 S1 7 15:00 | 20:30 S2 2 21:00 S3 8 13:30 | 20:30 SX 8 13:30 | 20:30…" at bounding box center [375, 259] width 458 height 305
click at [43, 103] on input "text" at bounding box center [79, 108] width 87 height 12
click at [575, 153] on div "R33 4 21:00 S1 7 15:00 | 20:30 S2 2 21:00 S3 8 13:30 | 20:30 SX 8 13:30 | 20:30…" at bounding box center [375, 259] width 458 height 305
click at [421, 268] on div "P16 4 13:13 | 17:30 | 21:30" at bounding box center [415, 270] width 39 height 39
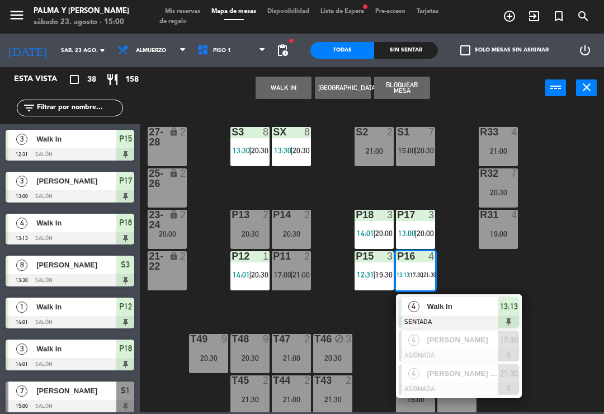
click at [466, 311] on span "Walk In" at bounding box center [463, 306] width 72 height 12
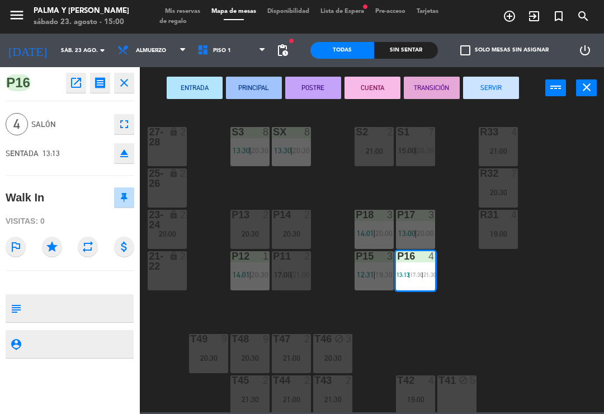
click at [486, 84] on button "SERVIR" at bounding box center [491, 88] width 56 height 22
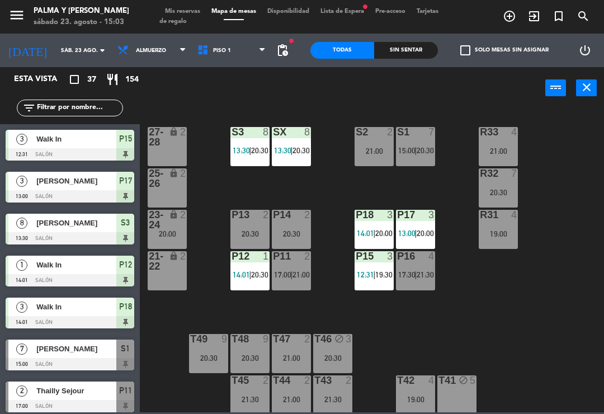
click at [390, 328] on div "R33 4 21:00 S1 7 15:00 | 20:30 S2 2 21:00 S3 8 13:30 | 20:30 SX 8 13:30 | 20:30…" at bounding box center [375, 259] width 458 height 305
click at [412, 128] on div at bounding box center [416, 132] width 18 height 10
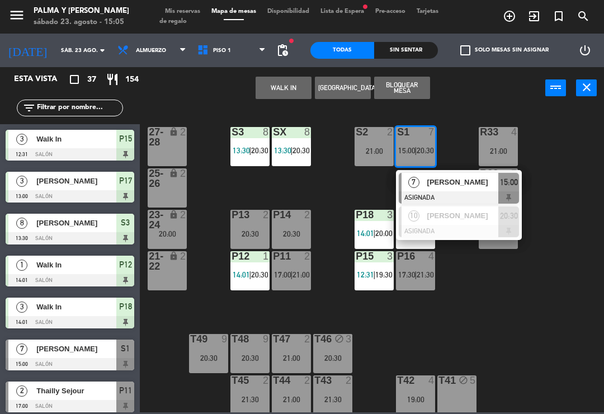
click at [292, 315] on div "R33 4 21:00 S1 7 15:00 | 20:30 7 Laura Schmid ASIGNADA 15:00 10 Marielle Fernán…" at bounding box center [375, 259] width 458 height 305
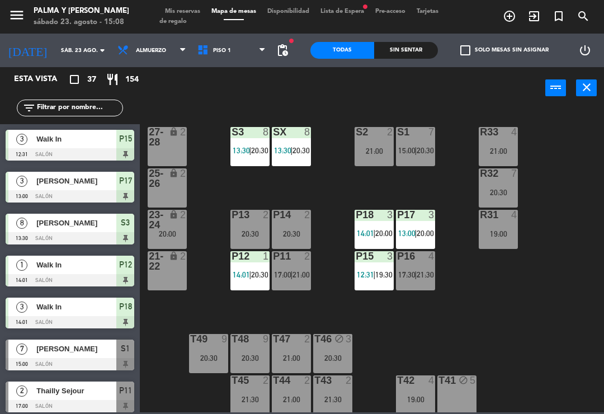
click at [69, 53] on input "sáb. 23 ago." at bounding box center [93, 50] width 77 height 17
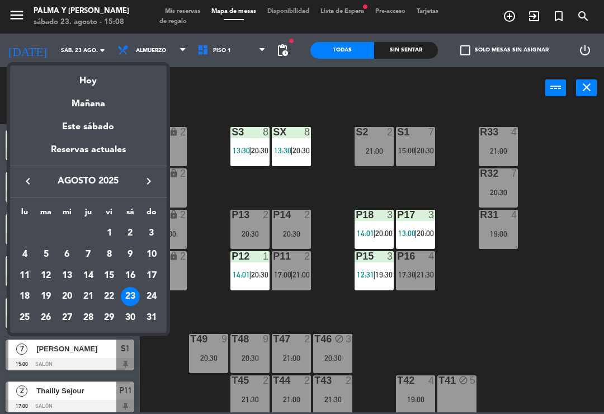
click at [77, 98] on div "Mañana" at bounding box center [88, 99] width 157 height 23
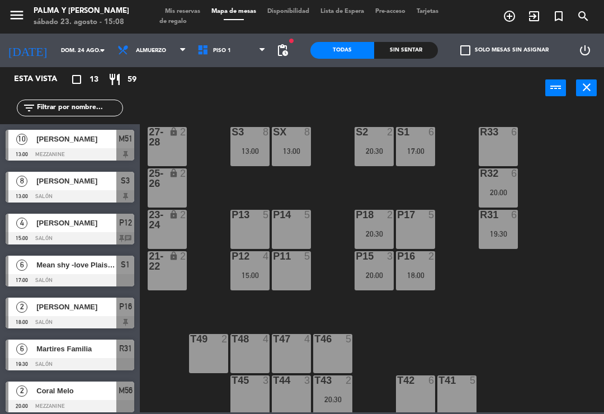
click at [55, 54] on input "dom. 24 ago." at bounding box center [93, 50] width 77 height 17
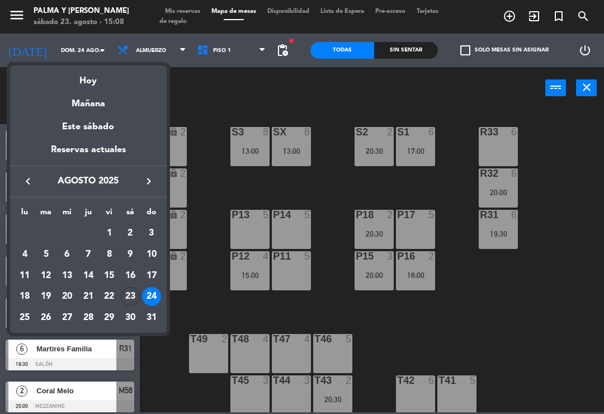
click at [84, 81] on div "Hoy" at bounding box center [88, 76] width 157 height 23
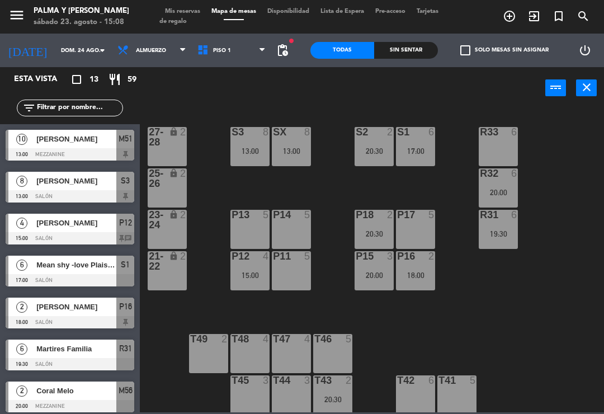
type input "sáb. 23 ago."
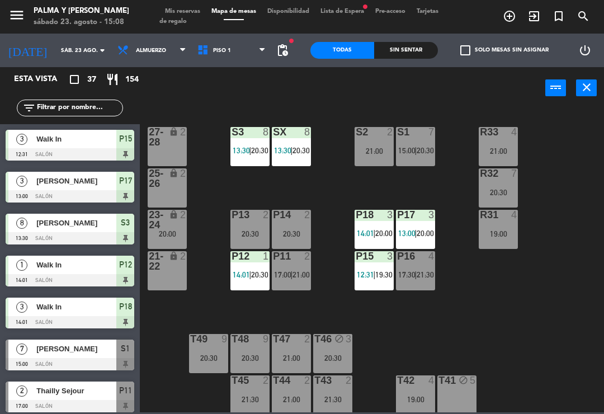
click at [45, 114] on input "text" at bounding box center [79, 108] width 87 height 12
click at [201, 107] on div "R33 4 21:00 S1 7 15:00 | 20:30 S2 2 21:00 S3 8 13:30 | 20:30 SX 8 13:30 | 20:30…" at bounding box center [375, 259] width 458 height 305
click at [45, 114] on input "text" at bounding box center [79, 108] width 87 height 12
click at [594, 140] on div "R33 4 21:00 S1 7 15:00 | 20:30 S2 2 21:00 S3 8 13:30 | 20:30 SX 8 13:30 | 20:30…" at bounding box center [375, 259] width 458 height 305
click at [93, 108] on input "text" at bounding box center [79, 108] width 87 height 12
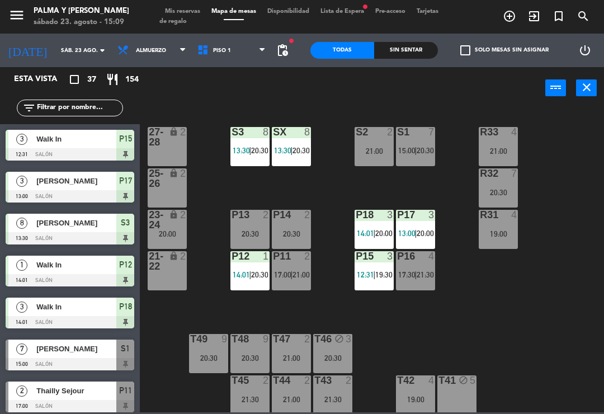
click at [578, 137] on div "R33 4 21:00 S1 7 15:00 | 20:30 S2 2 21:00 S3 8 13:30 | 20:30 SX 8 13:30 | 20:30…" at bounding box center [375, 259] width 458 height 305
click at [82, 105] on input "text" at bounding box center [79, 108] width 87 height 12
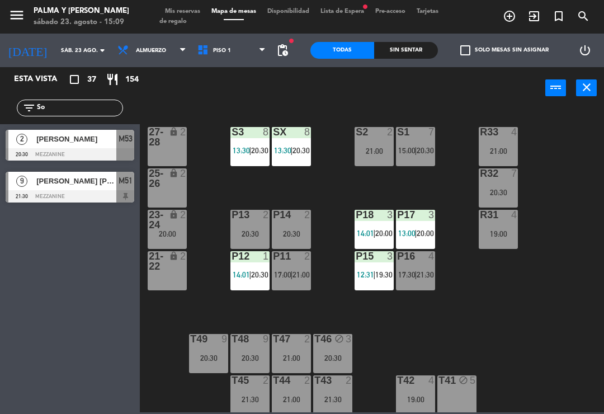
type input "S"
type input "La"
click at [87, 154] on div at bounding box center [70, 154] width 129 height 12
click at [430, 155] on span "20:30" at bounding box center [425, 150] width 17 height 9
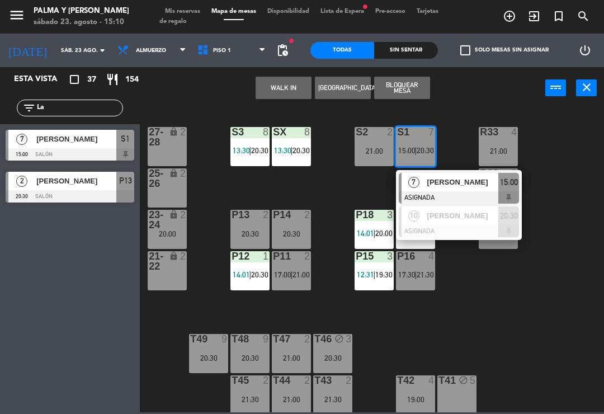
click at [463, 185] on span "[PERSON_NAME]" at bounding box center [463, 182] width 72 height 12
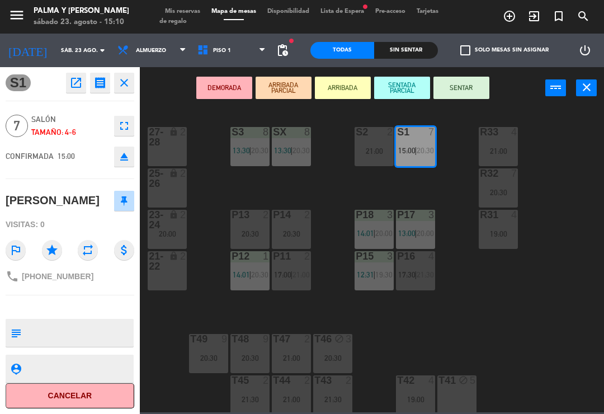
click at [468, 82] on button "SENTAR" at bounding box center [461, 88] width 56 height 22
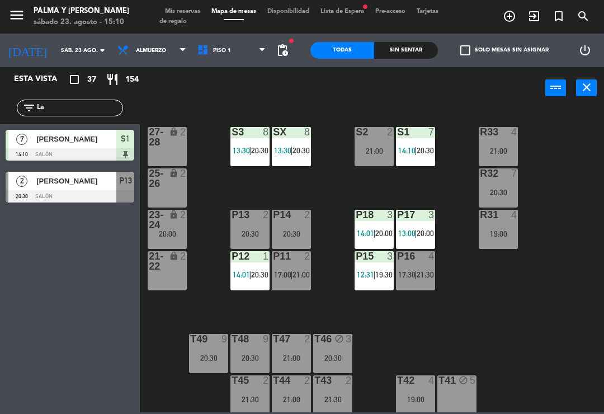
click at [550, 329] on div "R33 4 21:00 S1 7 14:10 | 20:30 S2 2 21:00 S3 8 13:30 | 20:30 SX 8 13:30 | 20:30…" at bounding box center [375, 259] width 458 height 305
click at [86, 109] on input "La" at bounding box center [79, 108] width 87 height 12
type input "L"
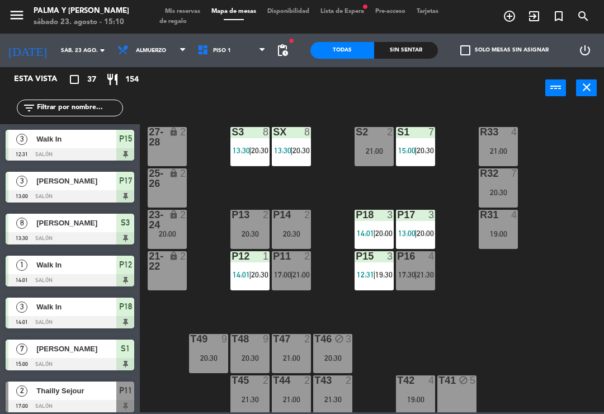
click at [580, 160] on div "R33 4 21:00 S1 7 15:00 | 20:30 S2 2 21:00 S3 8 13:30 | 20:30 SX 8 13:30 | 20:30…" at bounding box center [375, 259] width 458 height 305
click at [90, 356] on div "[PERSON_NAME]" at bounding box center [75, 348] width 81 height 18
click at [602, 8] on div "add_circle_outline exit_to_app turned_in_not search" at bounding box center [528, 17] width 151 height 20
click at [419, 54] on div "Sin sentar" at bounding box center [406, 50] width 64 height 17
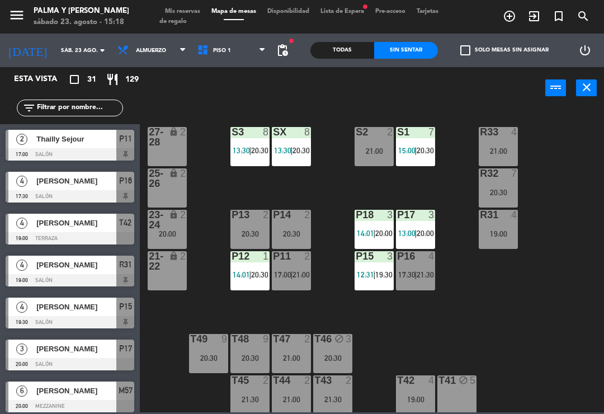
click at [412, 271] on span "17:30" at bounding box center [406, 274] width 17 height 9
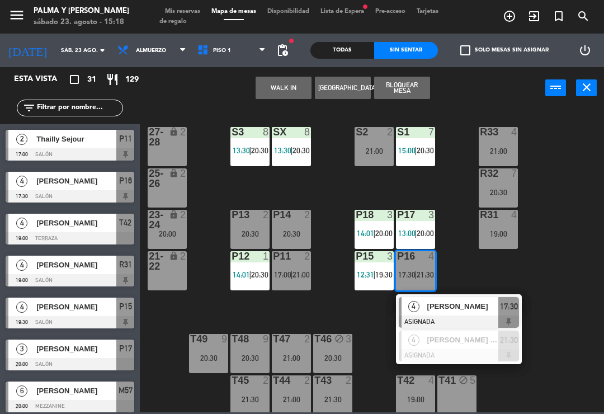
click at [535, 315] on div "R33 4 21:00 S1 7 15:00 | 20:30 S2 2 21:00 S3 8 13:30 | 20:30 SX 8 13:30 | 20:30…" at bounding box center [375, 259] width 458 height 305
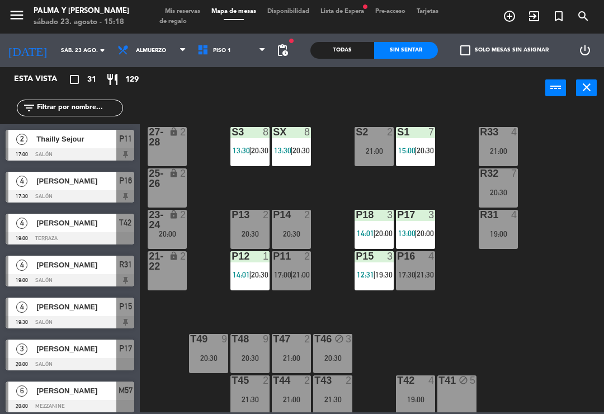
click at [369, 282] on div "P15 3 12:31 | 19:30" at bounding box center [374, 270] width 39 height 39
click at [564, 148] on div "R33 4 21:00 S1 7 15:00 | 20:30 S2 2 21:00 S3 8 13:30 | 20:30 SX 8 13:30 | 20:30…" at bounding box center [375, 259] width 458 height 305
click at [369, 274] on span "12:31" at bounding box center [365, 274] width 17 height 9
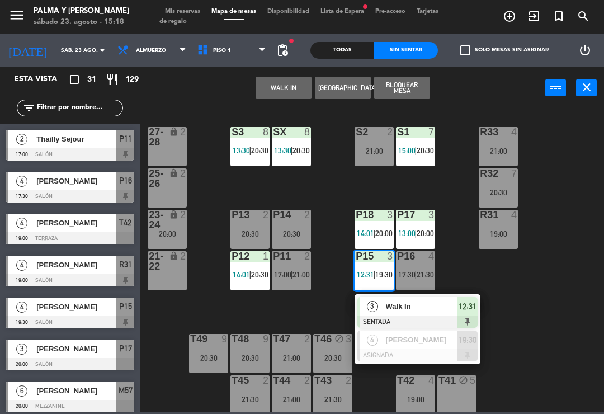
click at [395, 315] on div at bounding box center [417, 321] width 120 height 12
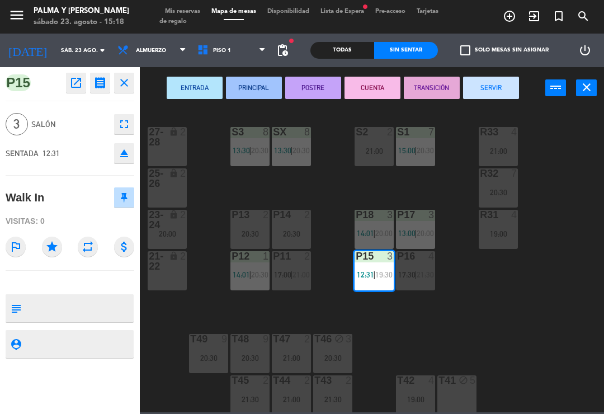
click at [497, 89] on button "SERVIR" at bounding box center [491, 88] width 56 height 22
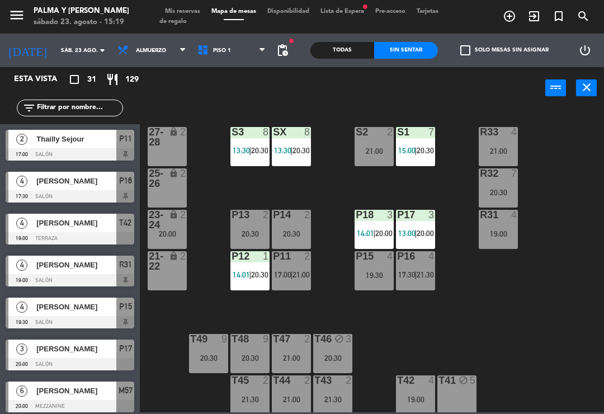
click at [69, 53] on input "sáb. 23 ago." at bounding box center [93, 50] width 77 height 17
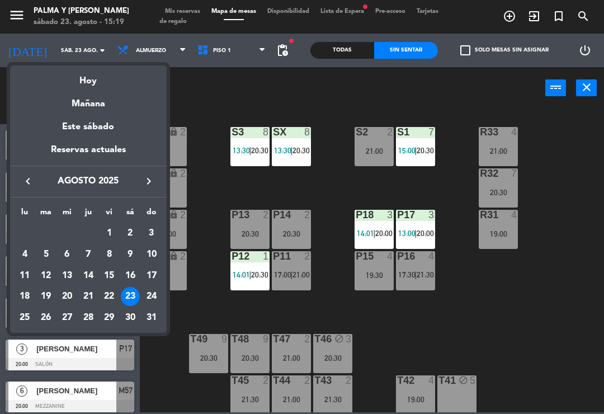
click at [155, 296] on div "24" at bounding box center [151, 296] width 19 height 19
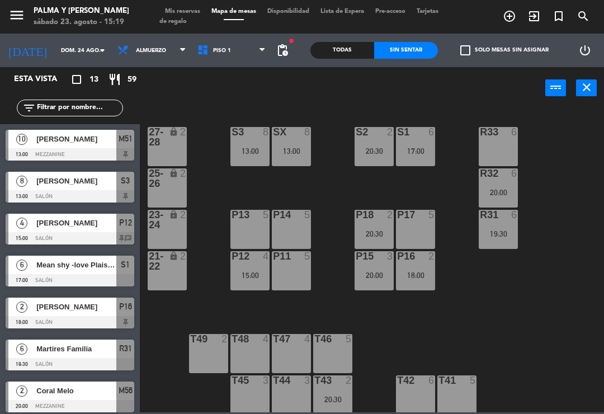
click at [81, 58] on input "dom. 24 ago." at bounding box center [93, 50] width 77 height 17
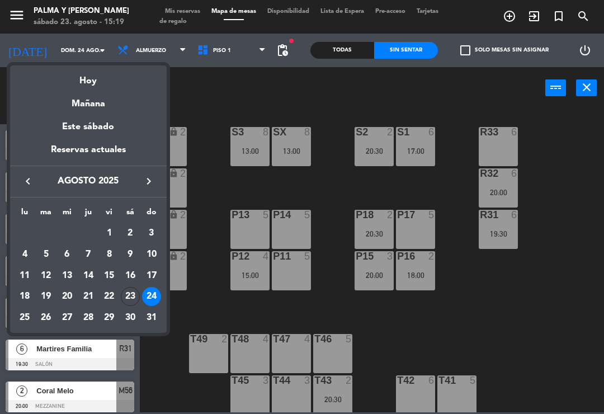
click at [24, 319] on div "25" at bounding box center [24, 317] width 19 height 19
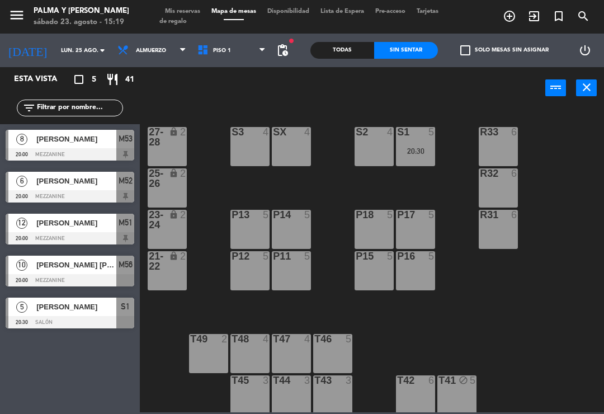
click at [63, 50] on input "lun. 25 ago." at bounding box center [93, 50] width 77 height 17
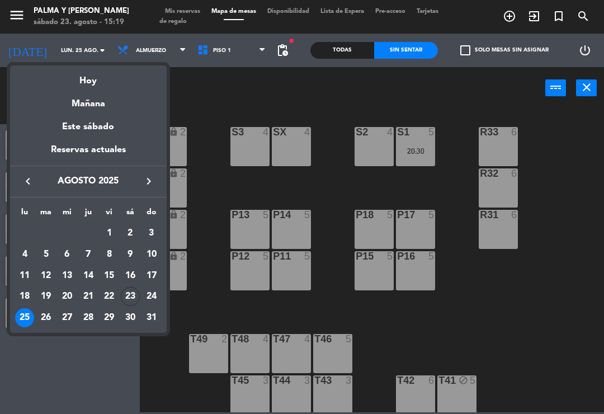
click at [47, 315] on div "26" at bounding box center [45, 317] width 19 height 19
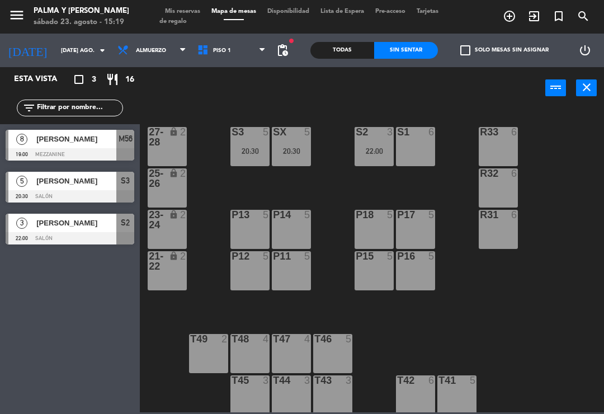
click at [73, 59] on input "[DATE] ago." at bounding box center [93, 50] width 77 height 17
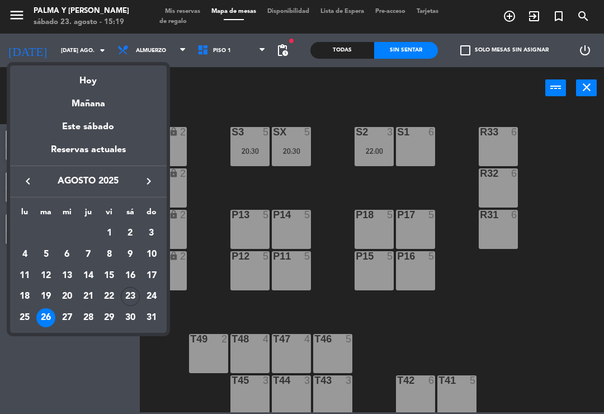
click at [106, 88] on div "Mañana" at bounding box center [88, 99] width 157 height 23
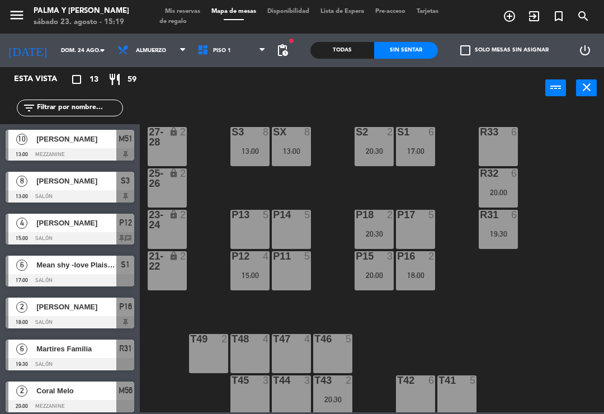
click at [55, 50] on input "dom. 24 ago." at bounding box center [93, 50] width 77 height 17
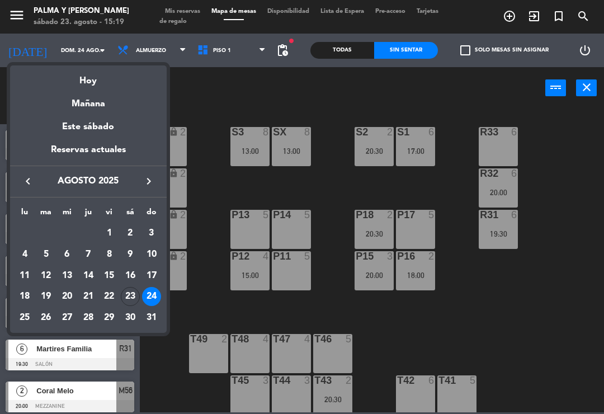
click at [77, 78] on div "Hoy" at bounding box center [88, 76] width 157 height 23
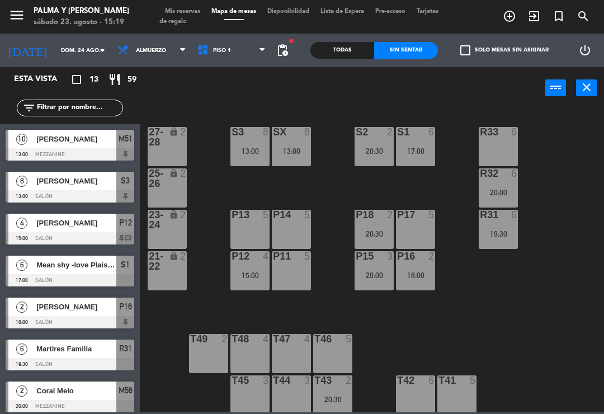
type input "sáb. 23 ago."
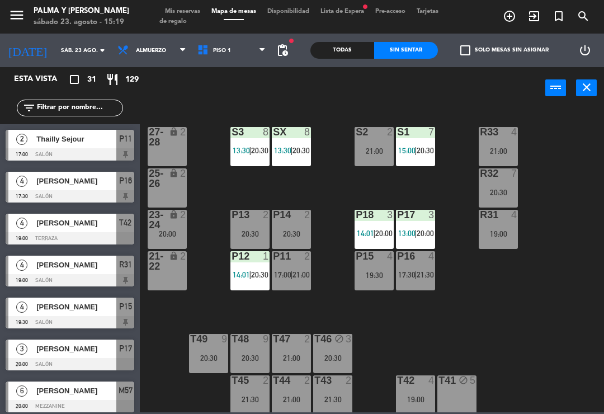
click at [443, 272] on div "R33 4 21:00 S1 7 15:00 | 20:30 S2 2 21:00 S3 8 13:30 | 20:30 SX 8 13:30 | 20:30…" at bounding box center [375, 259] width 458 height 305
click at [422, 267] on div "P16 4 17:30 | 21:30" at bounding box center [415, 270] width 39 height 39
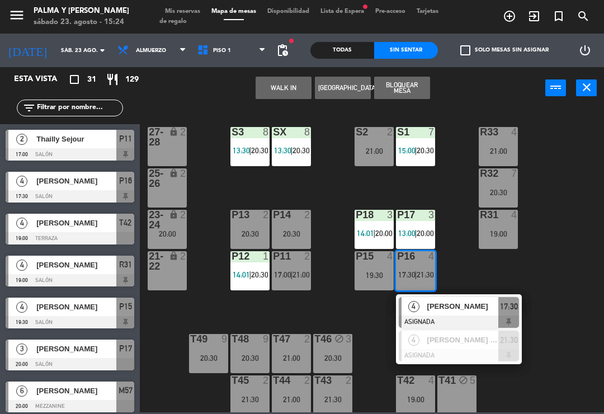
click at [242, 269] on div "P12 1 14:01 | 20:30" at bounding box center [249, 270] width 39 height 39
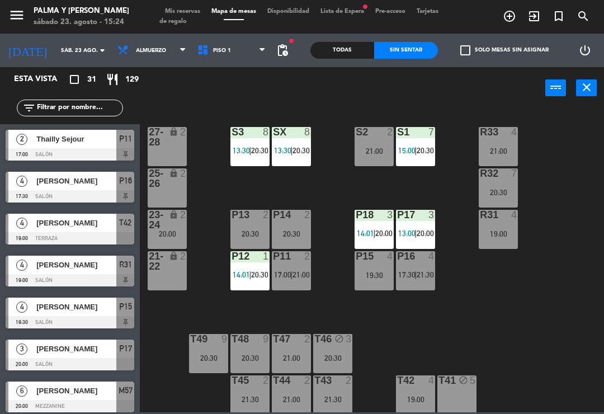
click at [329, 240] on div "R33 4 21:00 S1 7 15:00 | 20:30 S2 2 21:00 S3 8 13:30 | 20:30 SX 8 13:30 | 20:30…" at bounding box center [375, 259] width 458 height 305
click at [254, 278] on span "20:30" at bounding box center [259, 274] width 17 height 9
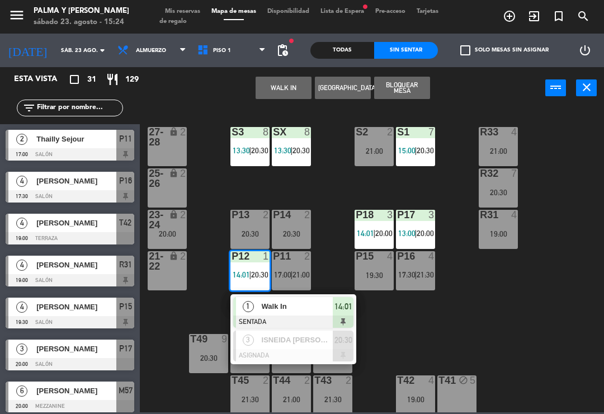
click at [282, 312] on span "Walk In" at bounding box center [298, 306] width 72 height 12
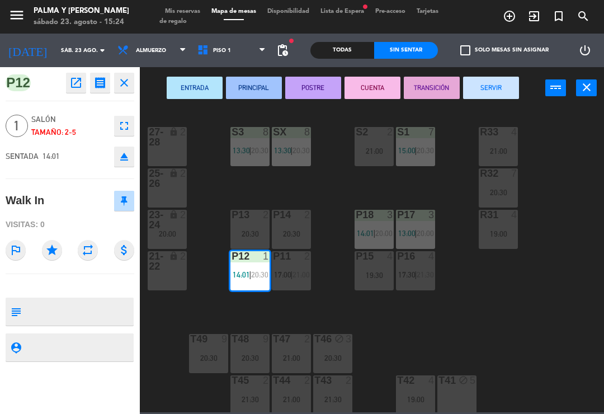
click at [498, 84] on button "SERVIR" at bounding box center [491, 88] width 56 height 22
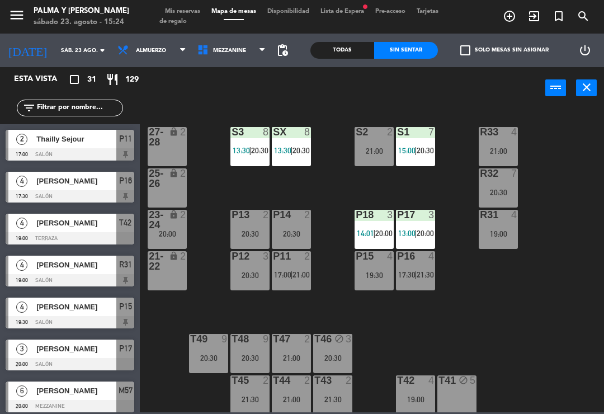
click at [383, 226] on div "P18 3 14:01 | 20:00" at bounding box center [374, 229] width 39 height 39
click at [444, 195] on div "R33 4 21:00 S1 7 15:00 | 20:30 S2 2 21:00 S3 8 13:30 | 20:30 SX 8 13:30 | 20:30…" at bounding box center [375, 259] width 458 height 305
click at [426, 228] on div "P17 3 13:00 | 20:00" at bounding box center [415, 229] width 39 height 39
click at [457, 196] on div "R33 4 21:00 S1 7 15:00 | 20:30 S2 2 21:00 S3 8 13:30 | 20:30 SX 8 13:30 | 20:30…" at bounding box center [375, 259] width 458 height 305
click at [418, 142] on div "S1 7 15:00 | 20:30" at bounding box center [415, 146] width 39 height 39
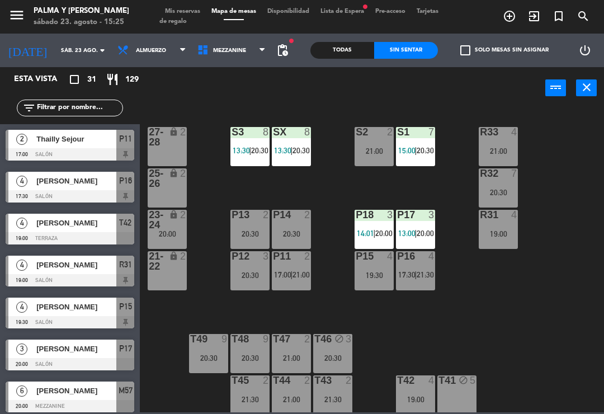
click at [563, 142] on div "R33 4 21:00 S1 7 15:00 | 20:30 S2 2 21:00 S3 8 13:30 | 20:30 SX 8 13:30 | 20:30…" at bounding box center [375, 259] width 458 height 305
click at [502, 193] on div "20:30" at bounding box center [498, 192] width 39 height 8
click at [472, 276] on div "R33 4 21:00 S1 7 15:00 | 20:30 S2 2 21:00 S3 8 13:30 | 20:30 SX 8 13:30 | 20:30…" at bounding box center [375, 259] width 458 height 305
click at [494, 240] on div "R31 4 19:00" at bounding box center [498, 229] width 39 height 39
click at [461, 298] on div "R33 4 21:00 S1 7 15:00 | 20:30 S2 2 21:00 S3 8 13:30 | 20:30 SX 8 13:30 | 20:30…" at bounding box center [375, 259] width 458 height 305
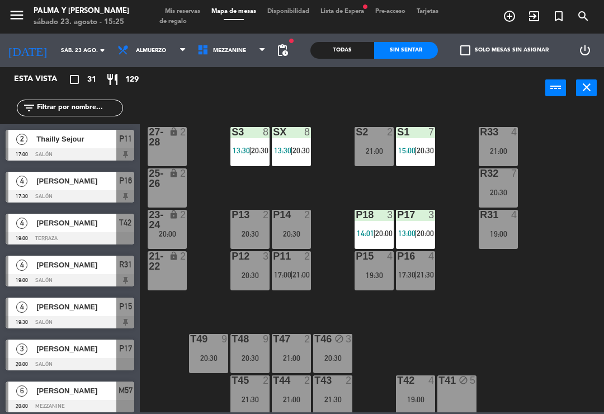
click at [87, 110] on input "text" at bounding box center [79, 108] width 87 height 12
click at [363, 55] on div "Todas" at bounding box center [342, 50] width 64 height 17
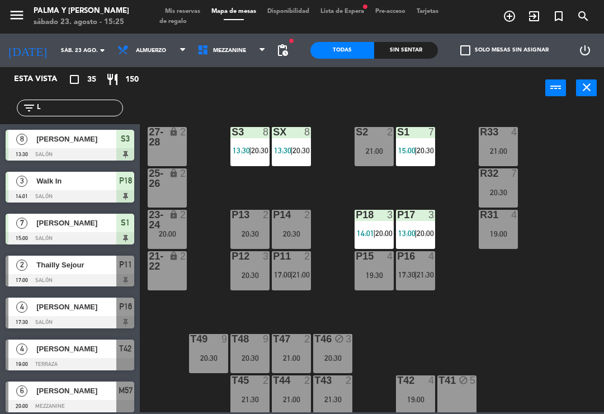
click at [112, 103] on input "L" at bounding box center [79, 108] width 87 height 12
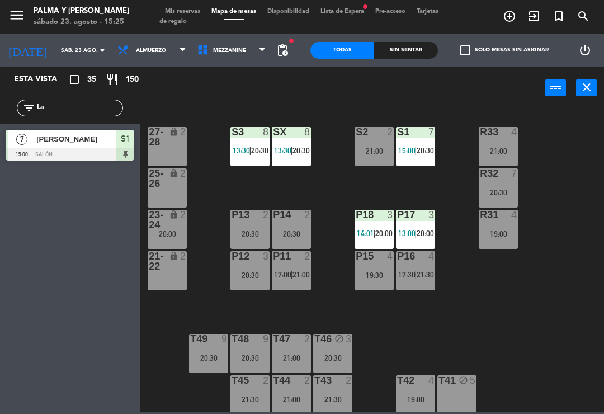
type input "L"
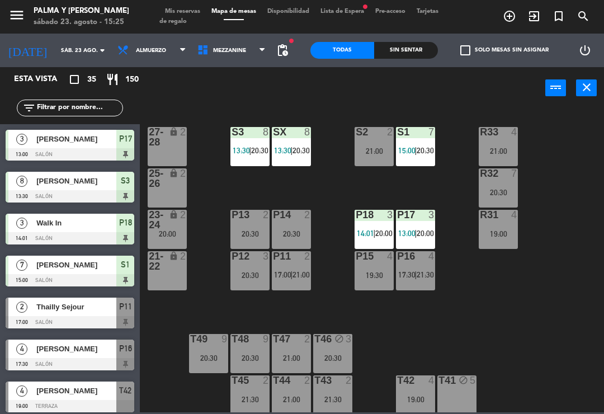
click at [568, 144] on div "R33 4 21:00 S1 7 15:00 | 20:30 S2 2 21:00 S3 8 13:30 | 20:30 SX 8 13:30 | 20:30…" at bounding box center [375, 259] width 458 height 305
click at [52, 110] on input "text" at bounding box center [79, 108] width 87 height 12
click at [227, 91] on div "power_input close" at bounding box center [342, 88] width 405 height 43
click at [64, 104] on input "text" at bounding box center [79, 108] width 87 height 12
click at [56, 103] on input "text" at bounding box center [79, 108] width 87 height 12
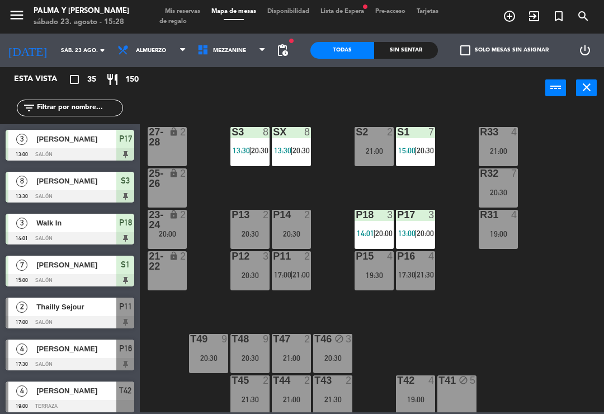
click at [173, 93] on div "power_input close" at bounding box center [342, 88] width 405 height 43
click at [81, 109] on input "text" at bounding box center [79, 108] width 87 height 12
click at [289, 86] on div "power_input close" at bounding box center [342, 88] width 405 height 43
click at [417, 148] on span "|" at bounding box center [415, 150] width 2 height 9
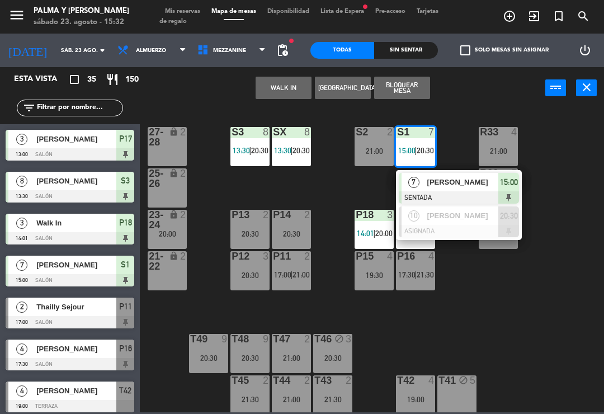
click at [485, 181] on span "[PERSON_NAME]" at bounding box center [463, 182] width 72 height 12
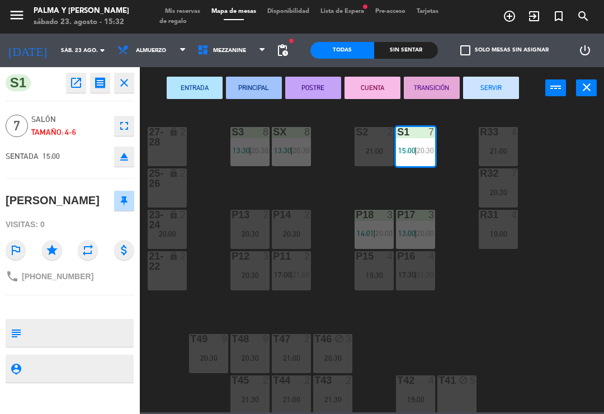
click at [490, 186] on div "R32 7 20:30" at bounding box center [498, 187] width 39 height 39
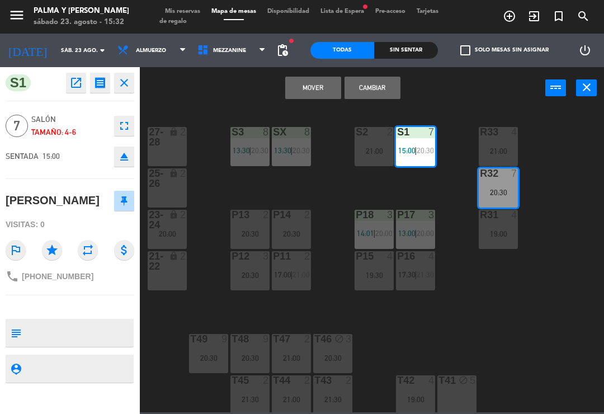
click at [379, 95] on button "Cambiar" at bounding box center [373, 88] width 56 height 22
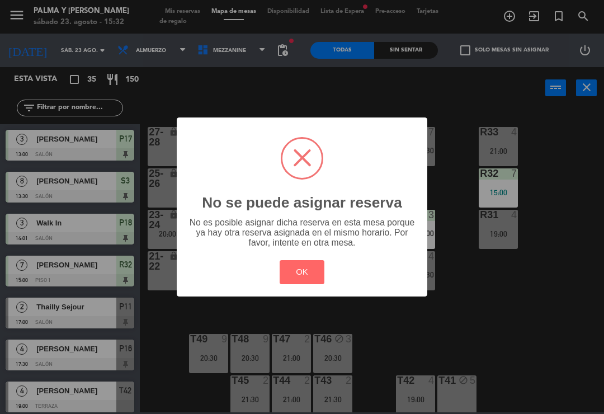
click at [319, 271] on button "OK" at bounding box center [302, 272] width 45 height 24
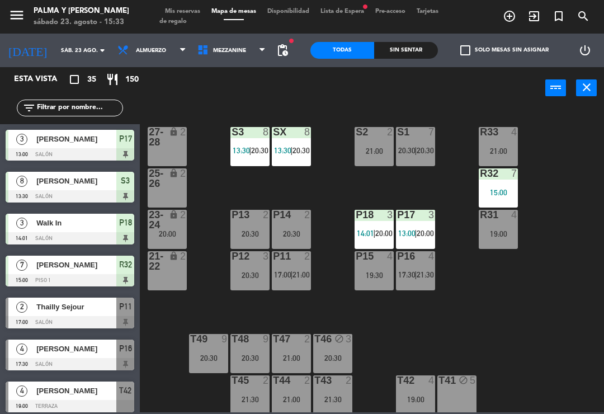
click at [554, 323] on div "R33 4 21:00 S1 7 20:30 | 20:30 S2 2 21:00 S3 8 13:30 | 20:30 SX 8 13:30 | 20:30…" at bounding box center [375, 259] width 458 height 305
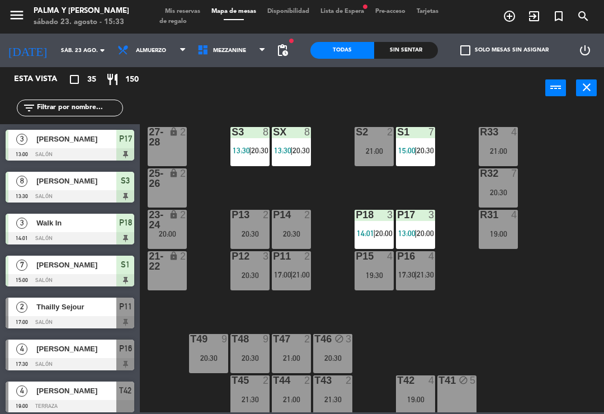
click at [244, 271] on div "20:30" at bounding box center [249, 275] width 39 height 8
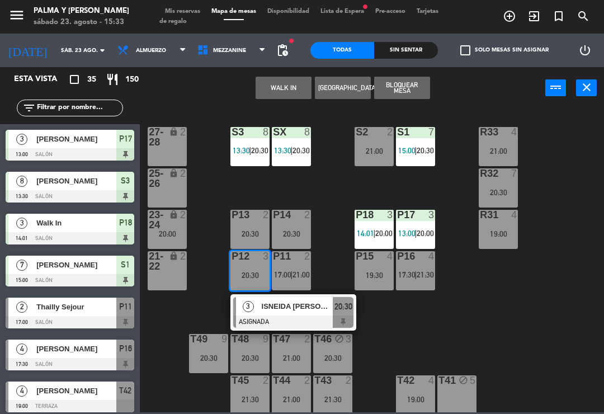
click at [287, 88] on button "WALK IN" at bounding box center [284, 88] width 56 height 22
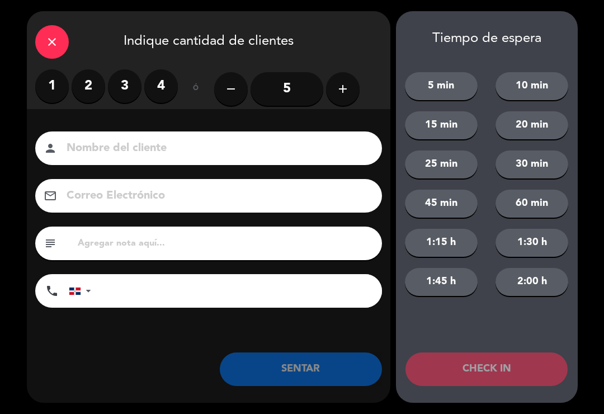
click at [84, 87] on label "2" at bounding box center [89, 86] width 34 height 34
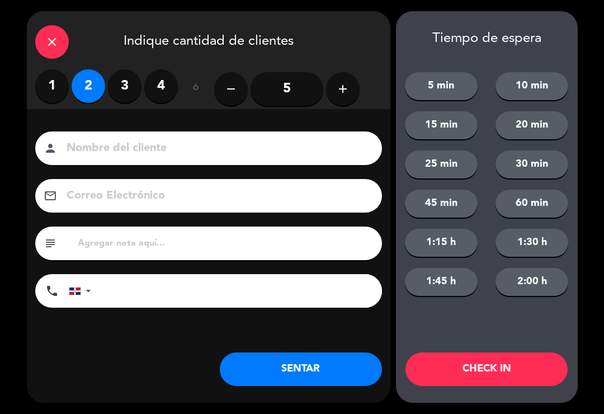
click at [299, 358] on button "SENTAR" at bounding box center [301, 369] width 162 height 34
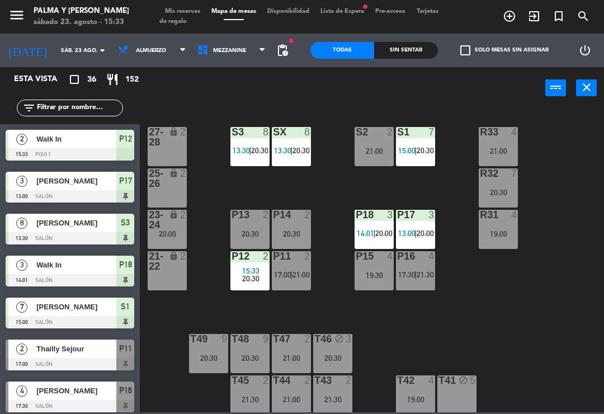
click at [425, 142] on div "S1 7 15:00 | 20:30" at bounding box center [415, 146] width 39 height 39
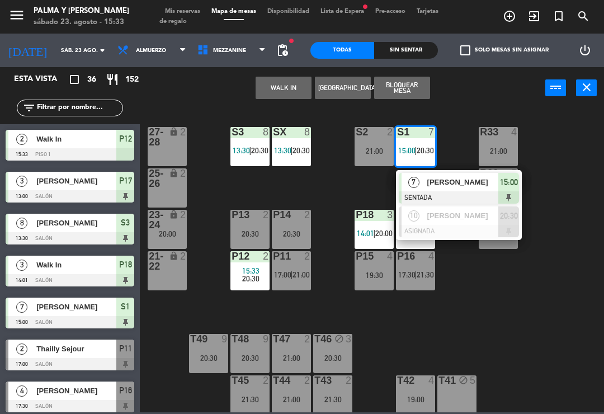
click at [485, 184] on span "[PERSON_NAME]" at bounding box center [463, 182] width 72 height 12
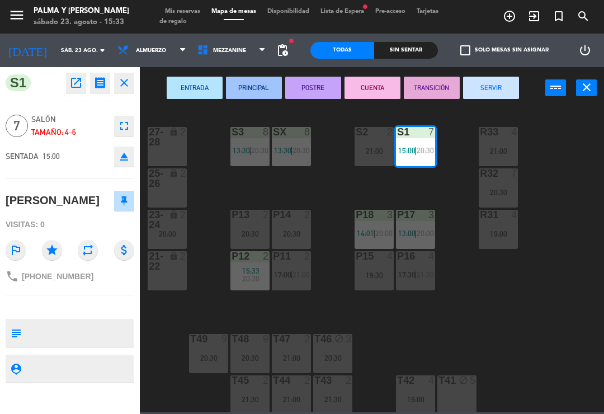
click at [497, 192] on div "20:30" at bounding box center [498, 192] width 39 height 8
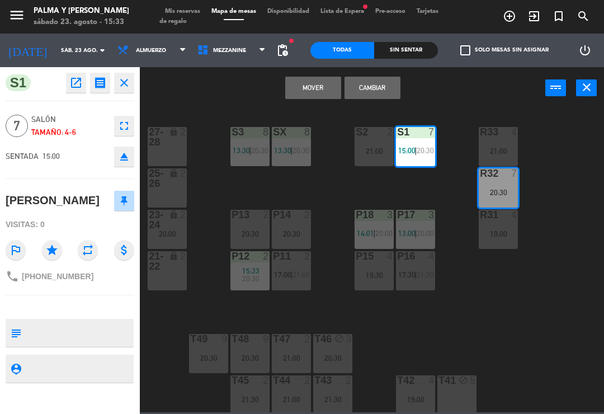
click at [313, 84] on button "Mover" at bounding box center [313, 88] width 56 height 22
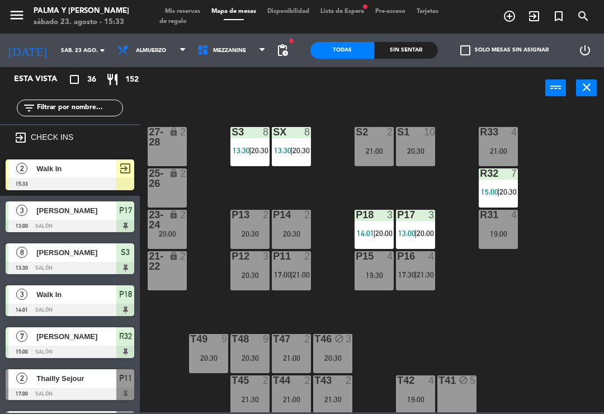
click at [98, 178] on div at bounding box center [70, 184] width 129 height 12
click at [100, 178] on div at bounding box center [70, 184] width 129 height 12
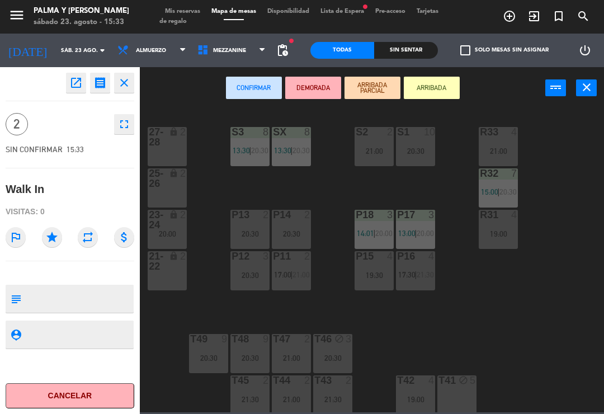
click at [252, 281] on div "P12 3 20:30" at bounding box center [249, 270] width 39 height 39
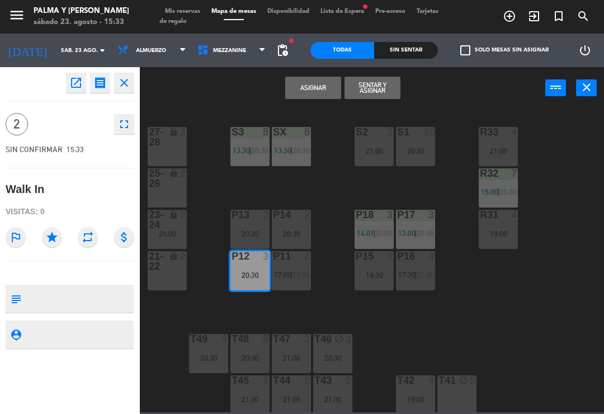
click at [320, 87] on button "Asignar" at bounding box center [313, 88] width 56 height 22
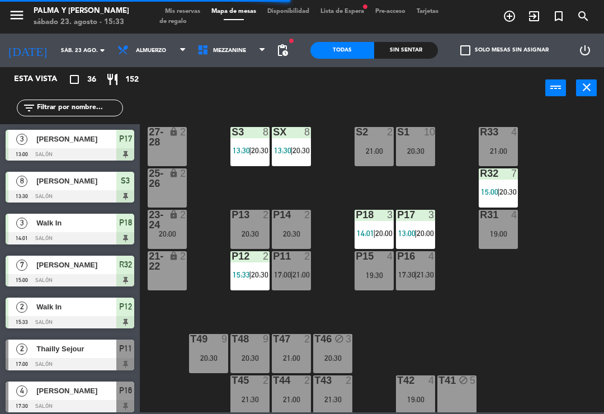
click at [430, 333] on div "R33 4 21:00 S1 10 20:30 S2 2 21:00 S3 8 13:30 | 20:30 SX 8 13:30 | 20:30 27-28 …" at bounding box center [375, 259] width 458 height 305
click at [503, 181] on div "R32 7 15:00 | 20:30" at bounding box center [498, 187] width 39 height 39
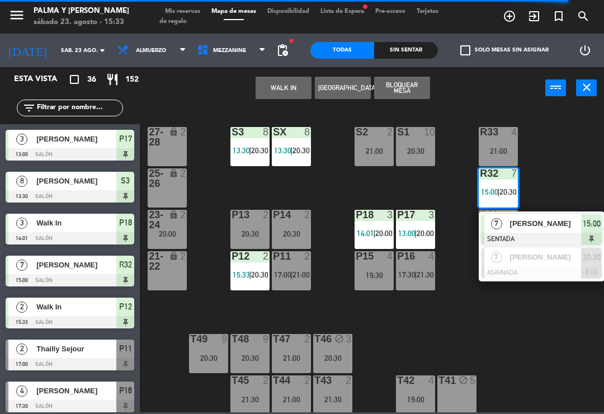
click at [545, 263] on div "[PERSON_NAME]" at bounding box center [545, 257] width 73 height 18
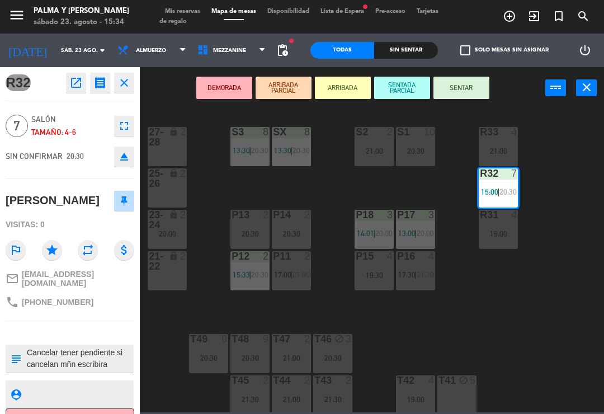
click at [69, 44] on input "sáb. 23 ago." at bounding box center [93, 50] width 77 height 17
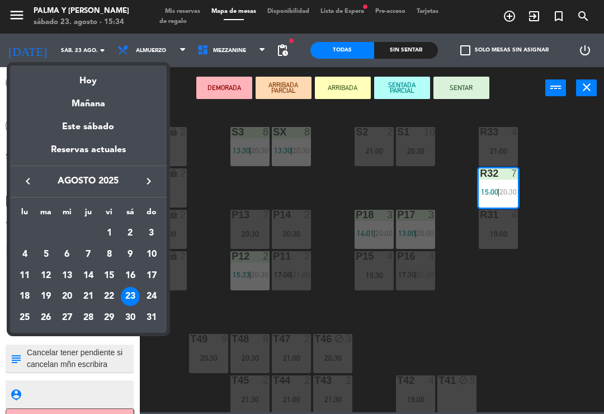
click at [176, 15] on div at bounding box center [302, 207] width 604 height 414
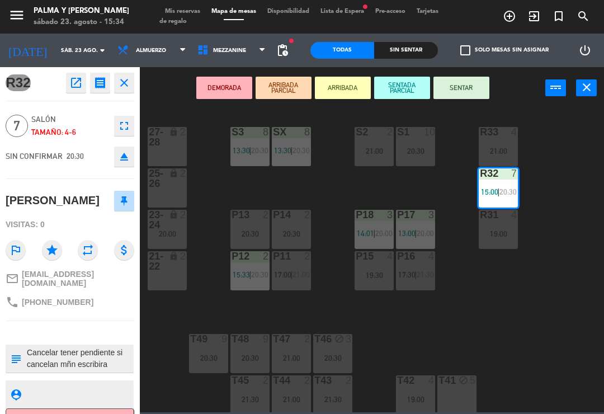
click at [191, 13] on span "Mis reservas" at bounding box center [182, 11] width 46 height 6
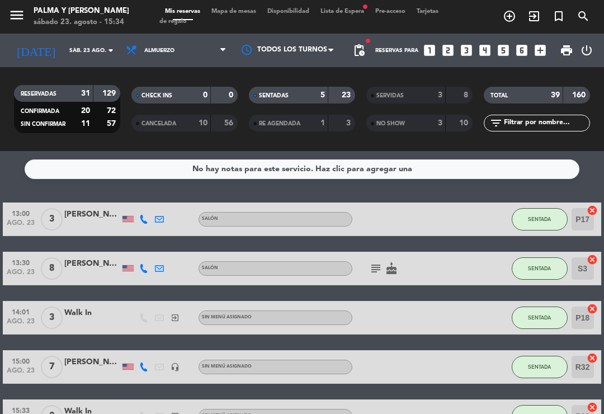
click at [255, 13] on span "Mapa de mesas" at bounding box center [234, 11] width 56 height 6
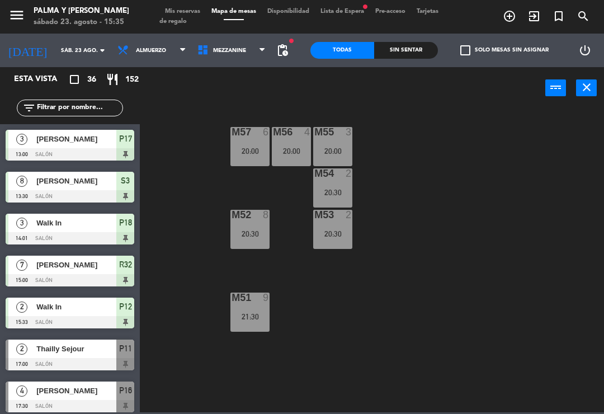
click at [312, 292] on div "M57 6 20:00 M56 4 20:00 M55 3 20:00 M54 2 20:30 M52 8 20:30 M53 2 20:30 M51 9 2…" at bounding box center [375, 259] width 458 height 305
click at [238, 51] on span "Mezzanine" at bounding box center [232, 50] width 80 height 25
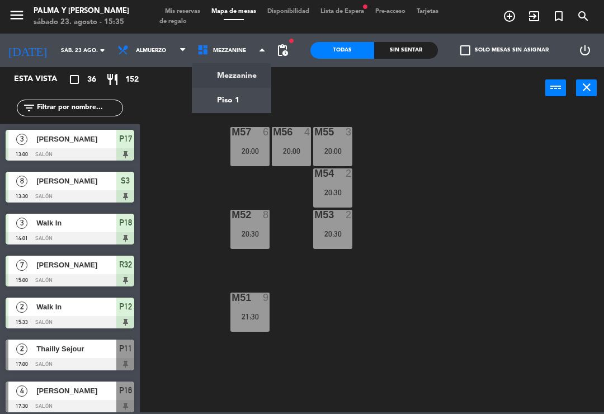
click at [238, 101] on ng-component "menu Palma y Celia sábado 23. agosto - 15:35 Mis reservas Mapa de mesas Disponi…" at bounding box center [302, 206] width 604 height 412
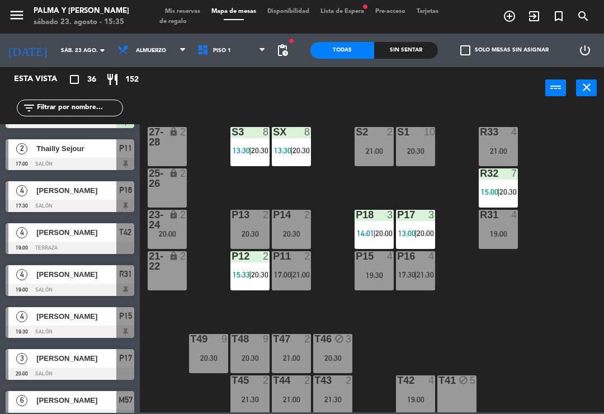
scroll to position [202, 0]
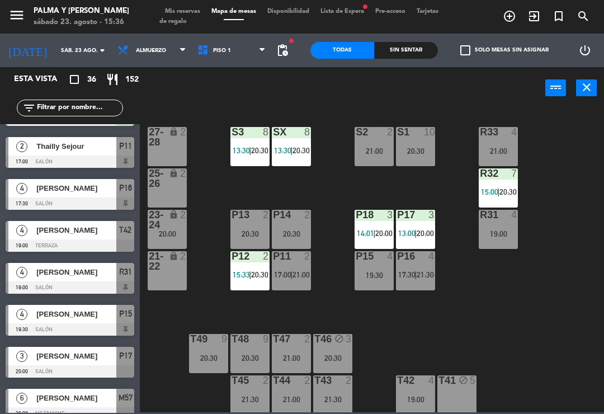
click at [207, 309] on div "R33 4 21:00 S1 10 20:30 S2 2 21:00 S3 8 13:30 | 20:30 SX 8 13:30 | 20:30 27-28 …" at bounding box center [375, 259] width 458 height 305
click at [370, 218] on div at bounding box center [374, 215] width 18 height 10
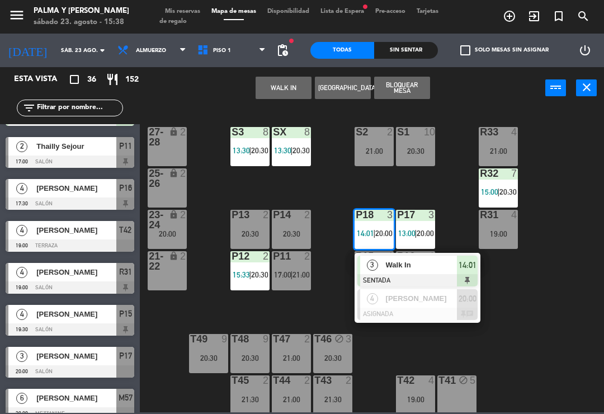
click at [390, 273] on div "Walk In" at bounding box center [421, 265] width 73 height 18
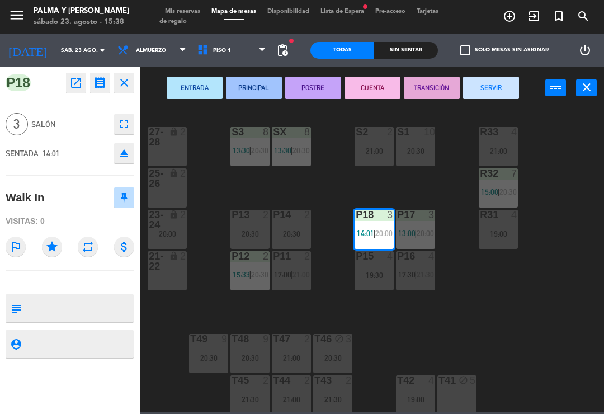
click at [371, 89] on button "CUENTA" at bounding box center [373, 88] width 56 height 22
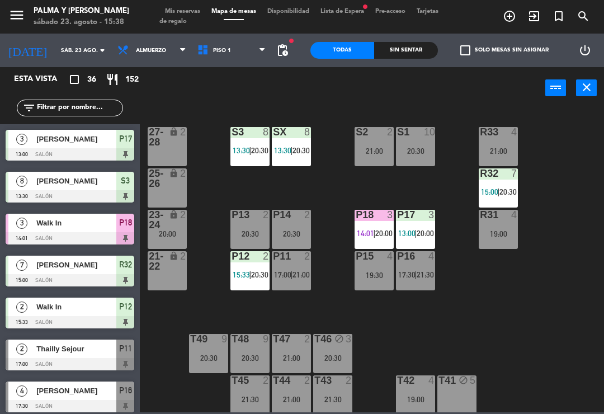
click at [374, 329] on div "R33 4 21:00 S1 10 20:30 S2 2 21:00 S3 8 13:30 | 20:30 SX 8 13:30 | 20:30 27-28 …" at bounding box center [375, 259] width 458 height 305
click at [96, 109] on input "text" at bounding box center [79, 108] width 87 height 12
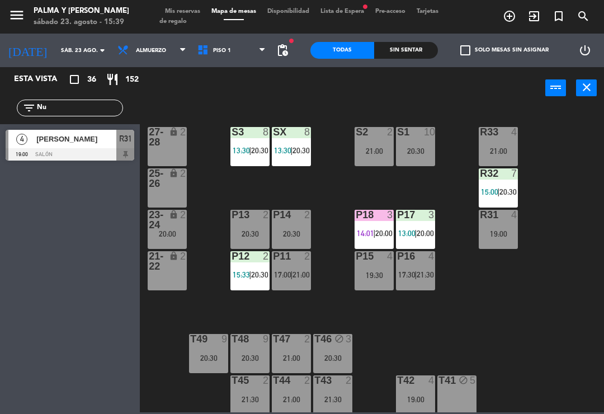
type input "Nu"
click at [106, 138] on span "[PERSON_NAME]" at bounding box center [76, 139] width 80 height 12
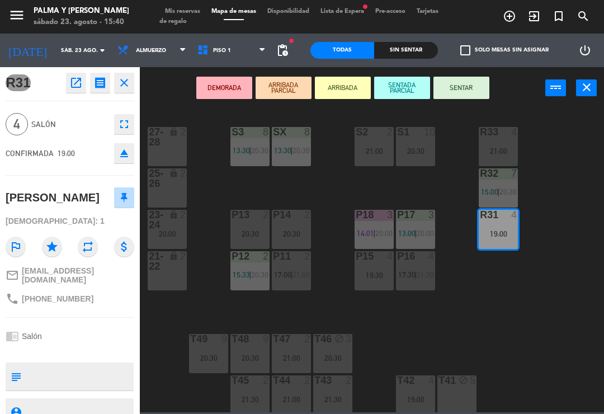
click at [78, 82] on icon "open_in_new" at bounding box center [75, 82] width 13 height 13
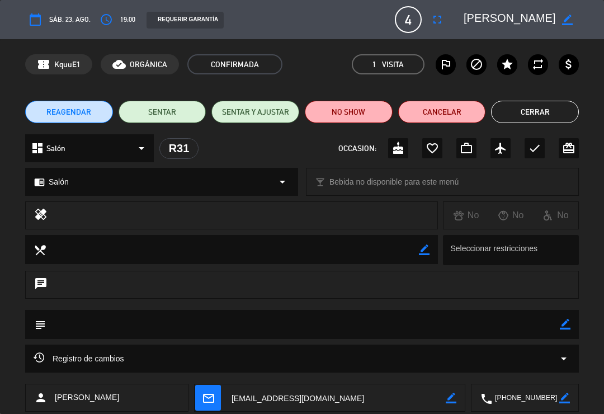
click at [114, 26] on button "access_time" at bounding box center [106, 20] width 20 height 20
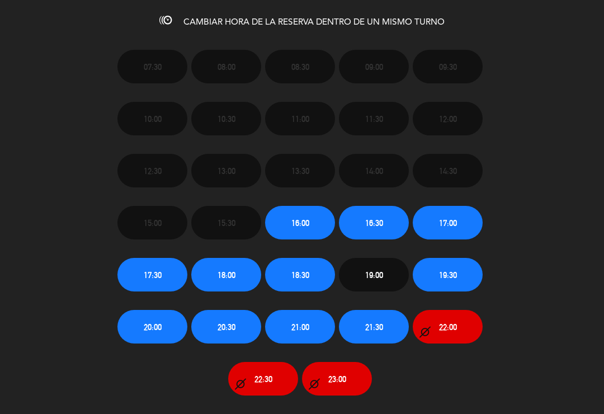
click at [166, 322] on button "20:00" at bounding box center [152, 327] width 70 height 34
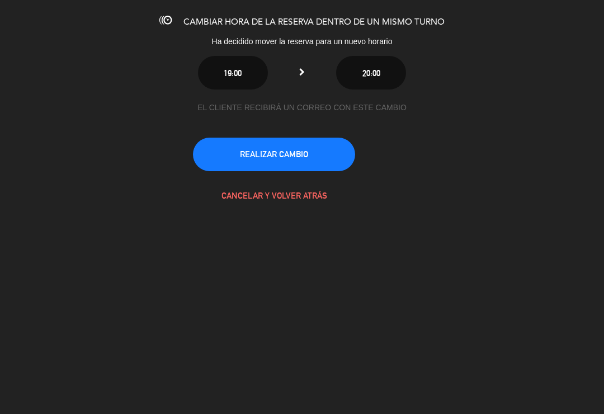
click at [341, 161] on button "REALIZAR CAMBIO" at bounding box center [274, 155] width 162 height 34
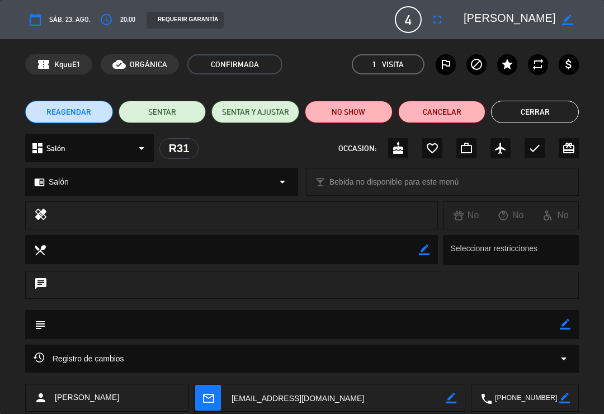
click at [532, 105] on button "Cerrar" at bounding box center [535, 112] width 88 height 22
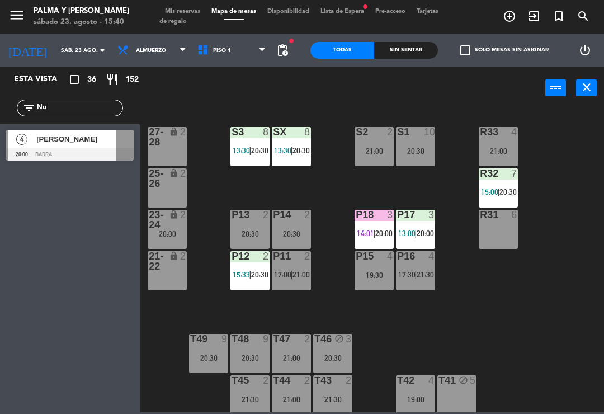
click at [499, 54] on label "check_box_outline_blank Solo mesas sin asignar" at bounding box center [504, 50] width 88 height 10
click at [504, 50] on input "check_box_outline_blank Solo mesas sin asignar" at bounding box center [504, 50] width 0 height 0
click at [112, 141] on span "[PERSON_NAME]" at bounding box center [76, 139] width 80 height 12
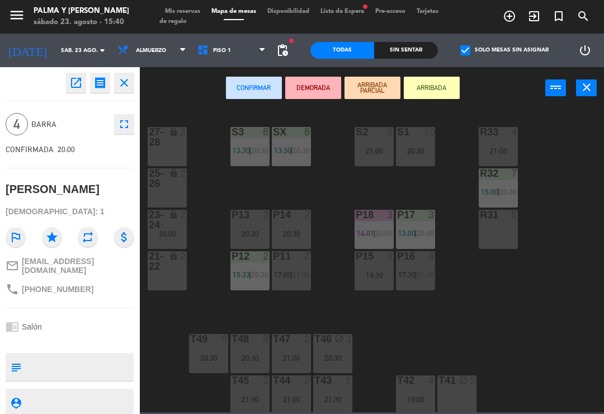
click at [499, 227] on div "R31 6" at bounding box center [498, 229] width 39 height 39
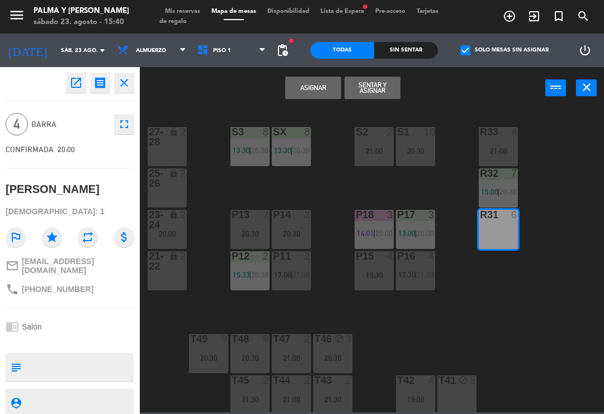
click at [317, 97] on button "Asignar" at bounding box center [313, 88] width 56 height 22
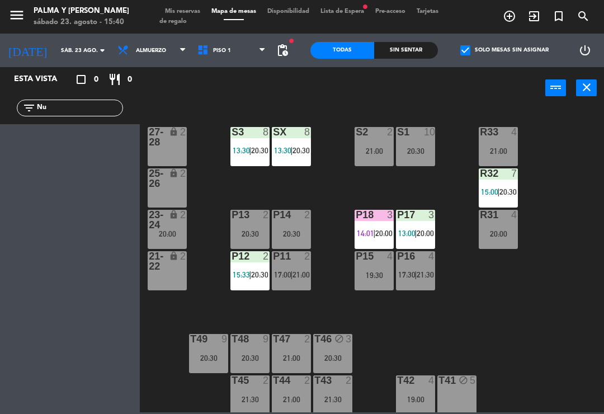
click at [508, 234] on div "20:00" at bounding box center [498, 234] width 39 height 8
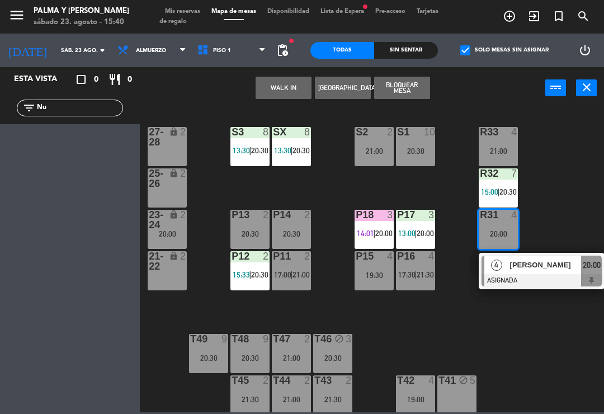
click at [521, 280] on div at bounding box center [542, 280] width 120 height 12
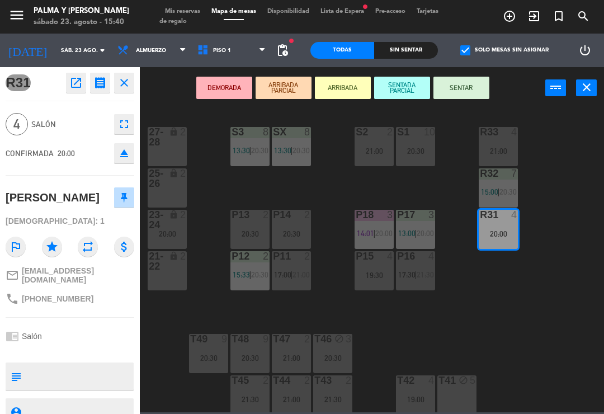
click at [74, 87] on icon "open_in_new" at bounding box center [75, 82] width 13 height 13
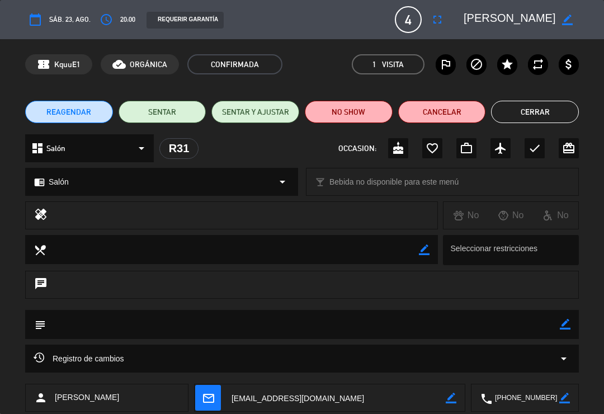
click at [507, 119] on button "Cerrar" at bounding box center [535, 112] width 88 height 22
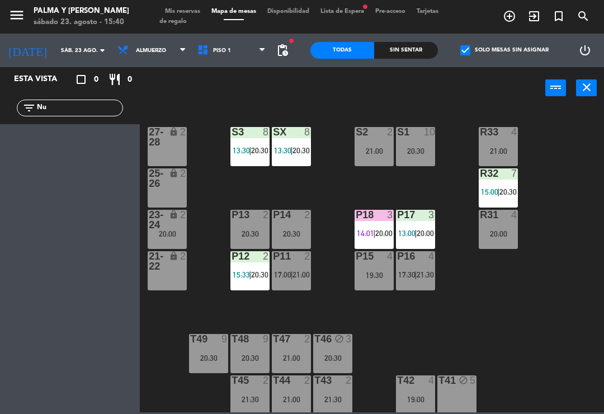
click at [92, 98] on div "filter_list Nu" at bounding box center [70, 108] width 140 height 32
click at [101, 111] on input "Nu" at bounding box center [79, 108] width 87 height 12
type input "N"
click at [603, 144] on div "R33 4 21:00 S1 10 20:30 S2 2 21:00 S3 8 13:30 | 20:30 SX 8 13:30 | 20:30 27-28 …" at bounding box center [375, 259] width 458 height 305
click at [496, 200] on div "R32 7 15:00 | 20:30" at bounding box center [498, 187] width 39 height 39
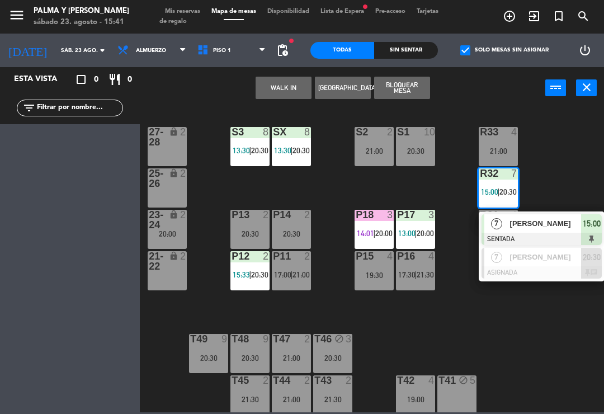
click at [524, 267] on div at bounding box center [542, 272] width 120 height 12
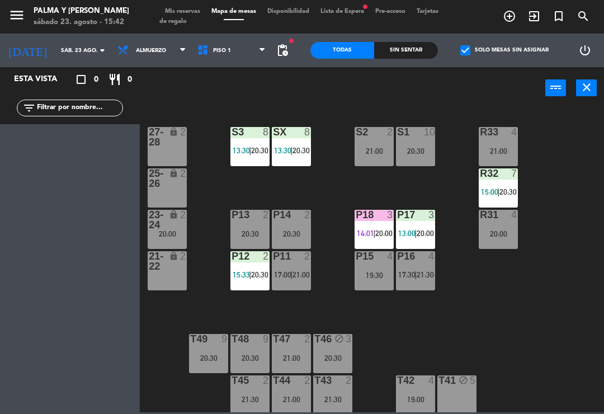
click at [373, 224] on div "P18 3 14:01 | 20:00" at bounding box center [374, 229] width 39 height 39
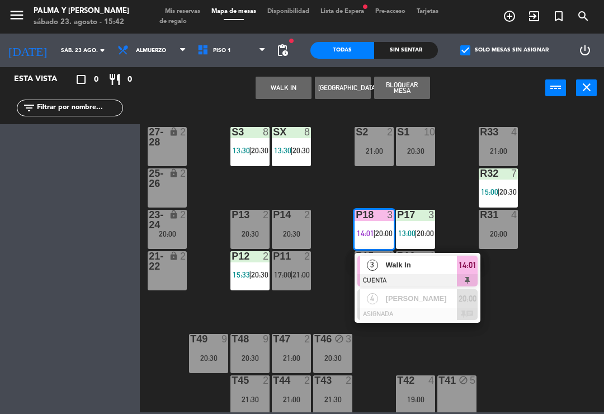
click at [378, 267] on div "3" at bounding box center [372, 265] width 24 height 18
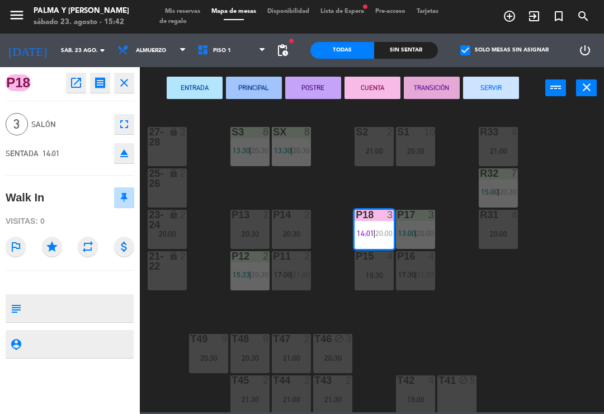
click at [505, 82] on button "SERVIR" at bounding box center [491, 88] width 56 height 22
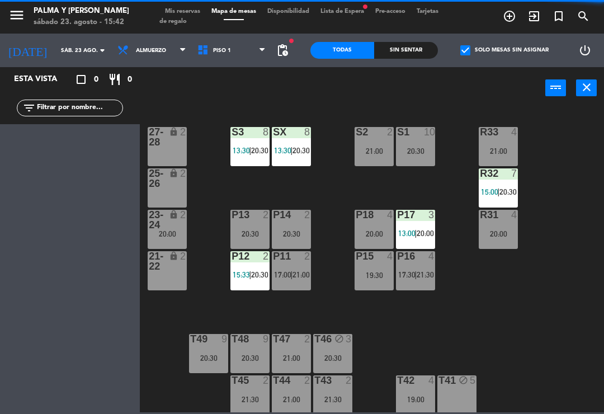
click at [317, 303] on div "R33 4 21:00 S1 10 20:30 S2 2 21:00 S3 8 13:30 | 20:30 SX 8 13:30 | 20:30 27-28 …" at bounding box center [375, 259] width 458 height 305
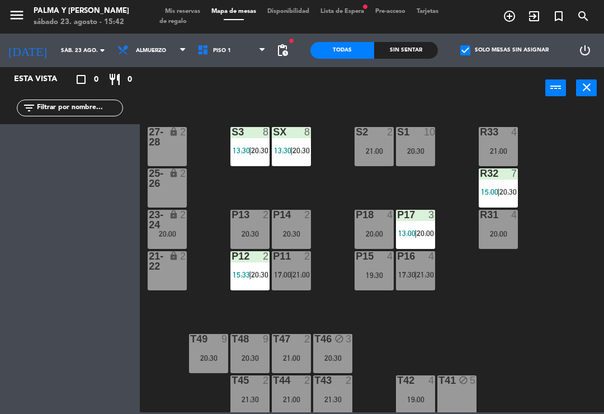
click at [256, 266] on div "P12 2 15:33 | 20:30" at bounding box center [249, 270] width 39 height 39
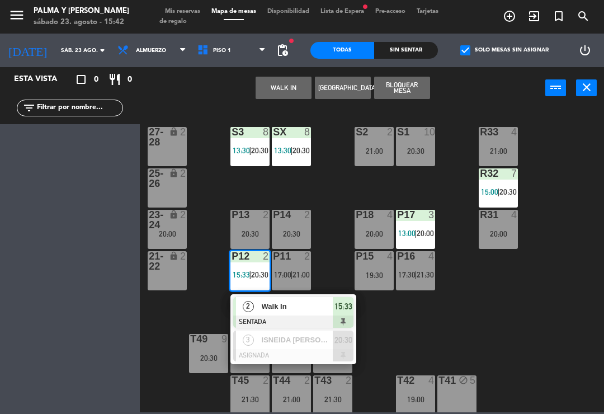
click at [459, 318] on div "R33 4 21:00 S1 10 20:30 S2 2 21:00 S3 8 13:30 | 20:30 SX 8 13:30 | 20:30 27-28 …" at bounding box center [375, 259] width 458 height 305
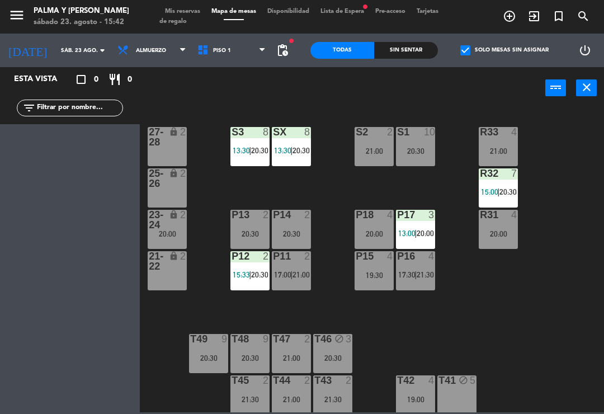
click at [410, 227] on div "P17 3 13:00 | 20:00" at bounding box center [415, 229] width 39 height 39
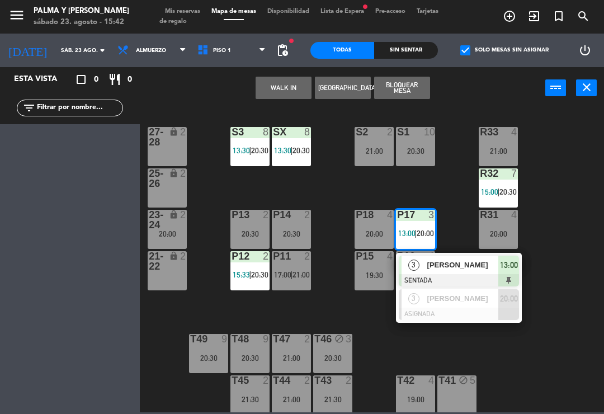
click at [421, 354] on div "R33 4 21:00 S1 10 20:30 S2 2 21:00 S3 8 13:30 | 20:30 SX 8 13:30 | 20:30 27-28 …" at bounding box center [375, 259] width 458 height 305
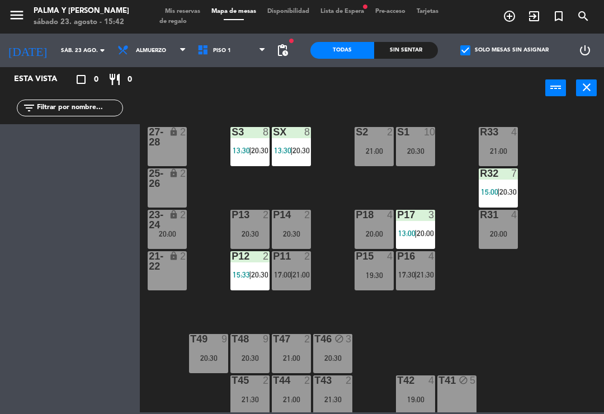
click at [424, 278] on span "21:30" at bounding box center [425, 274] width 17 height 9
click at [370, 316] on div "R33 4 21:00 S1 10 20:30 S2 2 21:00 S3 8 13:30 | 20:30 SX 8 13:30 | 20:30 27-28 …" at bounding box center [375, 259] width 458 height 305
click at [411, 273] on span "17:30" at bounding box center [406, 274] width 17 height 9
click at [365, 331] on div "R33 4 21:00 S1 10 20:30 S2 2 21:00 S3 8 13:30 | 20:30 SX 8 13:30 | 20:30 27-28 …" at bounding box center [375, 259] width 458 height 305
click at [424, 279] on span "21:30" at bounding box center [425, 274] width 17 height 9
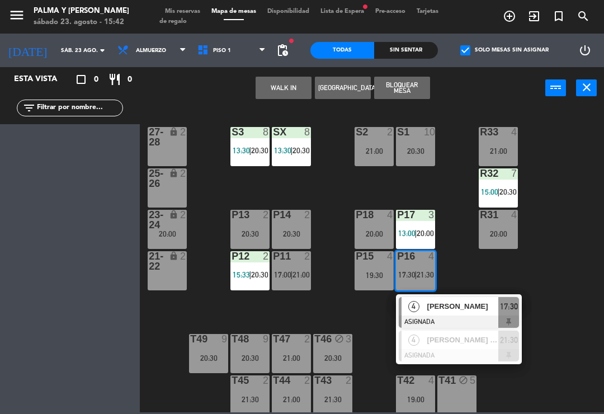
click at [442, 317] on div at bounding box center [459, 321] width 120 height 12
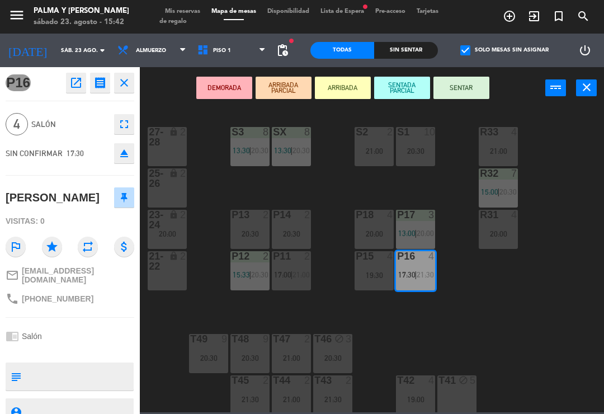
click at [370, 228] on div "P18 4 20:00" at bounding box center [374, 229] width 39 height 39
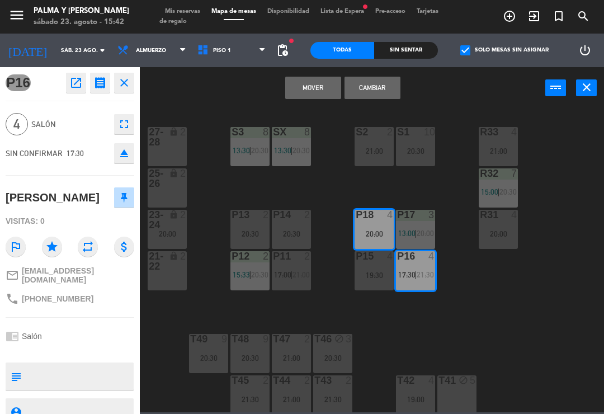
click at [327, 84] on button "Mover" at bounding box center [313, 88] width 56 height 22
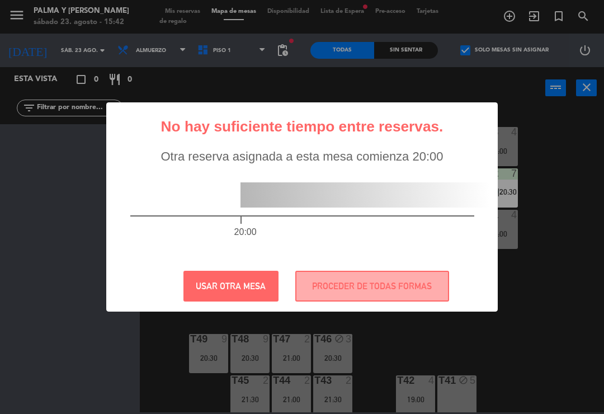
click at [371, 240] on div "20:00" at bounding box center [302, 212] width 389 height 97
click at [396, 290] on button "PROCEDER DE TODAS FORMAS" at bounding box center [372, 286] width 154 height 31
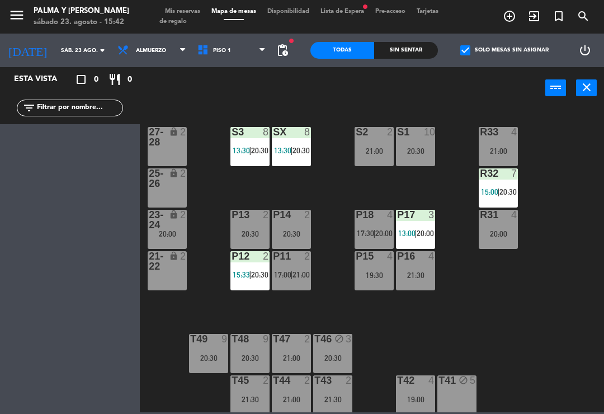
click at [379, 229] on span "20:00" at bounding box center [383, 233] width 17 height 9
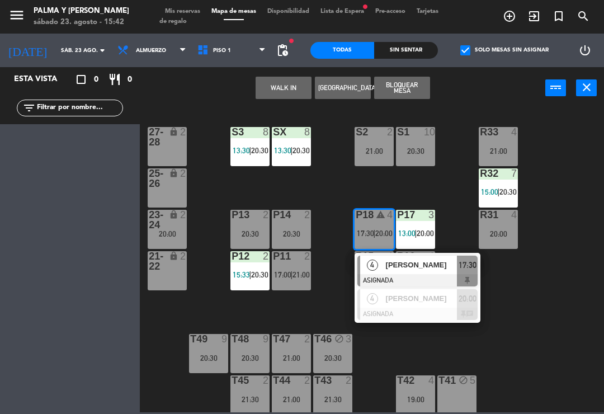
click at [405, 306] on div "[PERSON_NAME]" at bounding box center [421, 298] width 73 height 18
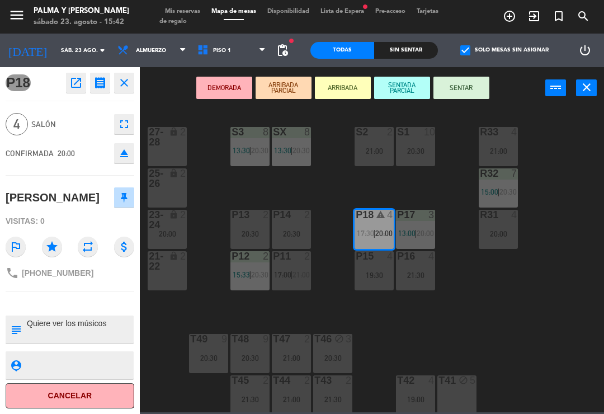
click at [424, 279] on div "21:30" at bounding box center [415, 275] width 39 height 8
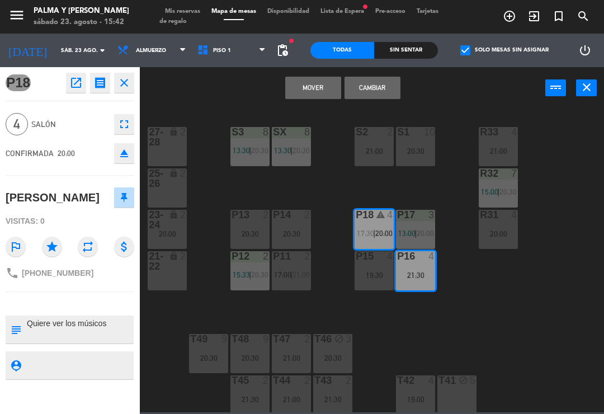
click at [384, 89] on button "Cambiar" at bounding box center [373, 88] width 56 height 22
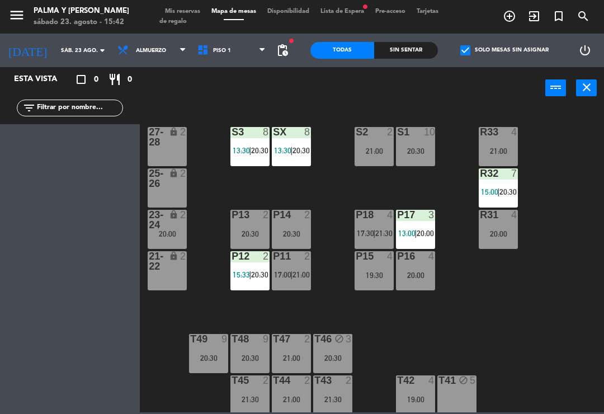
click at [418, 276] on div "20:00" at bounding box center [415, 275] width 39 height 8
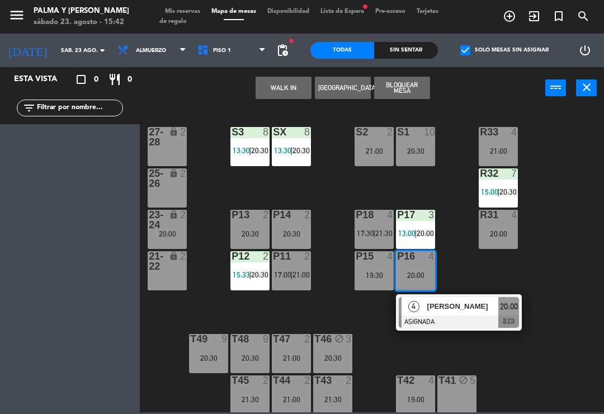
click at [294, 96] on button "WALK IN" at bounding box center [284, 88] width 56 height 22
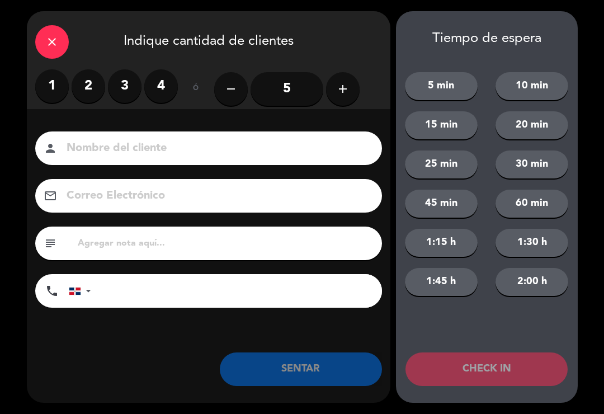
click at [84, 86] on label "2" at bounding box center [89, 86] width 34 height 34
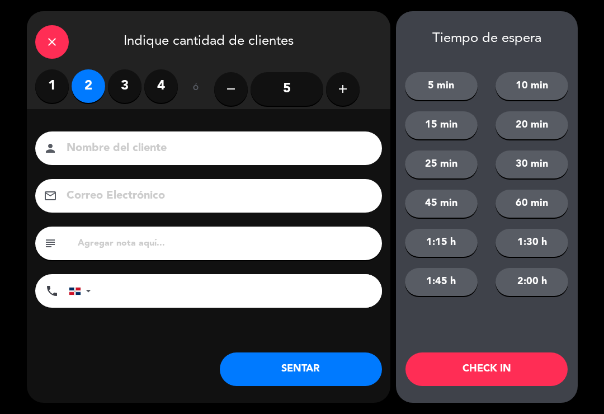
click at [272, 362] on button "SENTAR" at bounding box center [301, 369] width 162 height 34
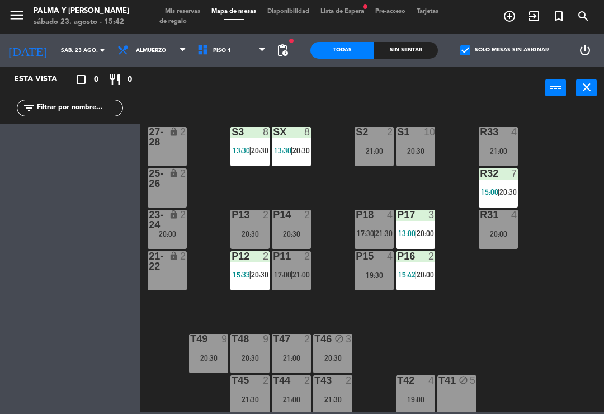
click at [423, 284] on div "P16 2 15:42 | 20:00" at bounding box center [415, 270] width 39 height 39
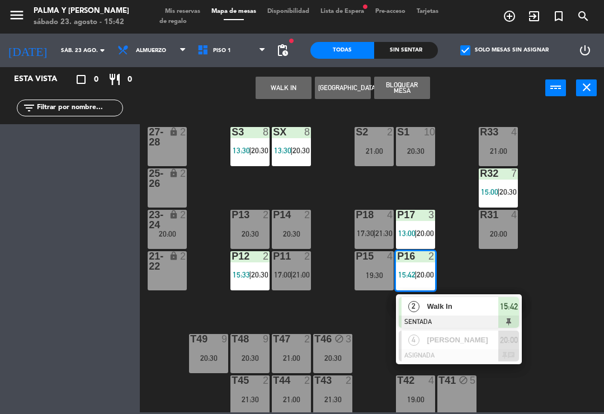
click at [426, 345] on div "[PERSON_NAME]" at bounding box center [462, 340] width 73 height 18
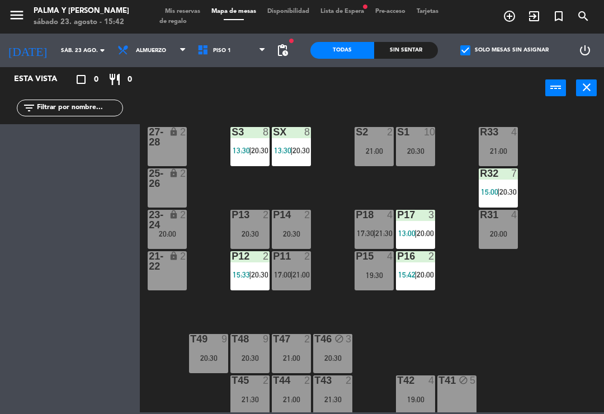
click at [527, 52] on label "check_box Solo mesas sin asignar" at bounding box center [504, 50] width 88 height 10
click at [504, 50] on input "check_box Solo mesas sin asignar" at bounding box center [504, 50] width 0 height 0
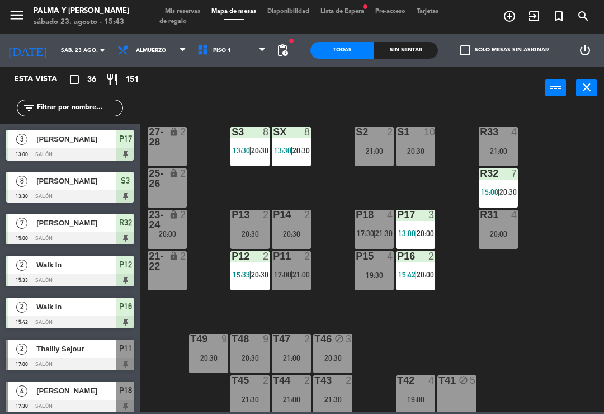
click at [410, 318] on div "R33 4 21:00 S1 10 20:30 S2 2 21:00 S3 8 13:30 | 20:30 SX 8 13:30 | 20:30 27-28 …" at bounding box center [375, 259] width 458 height 305
click at [369, 228] on div "P18 4 17:30 | 21:30" at bounding box center [374, 229] width 39 height 39
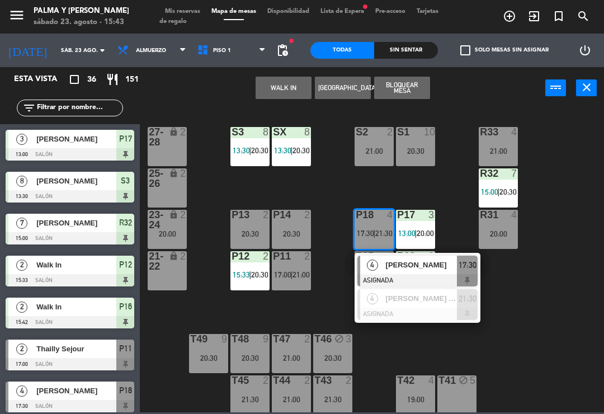
click at [573, 219] on div "R33 4 21:00 S1 10 20:30 S2 2 21:00 S3 8 13:30 | 20:30 SX 8 13:30 | 20:30 27-28 …" at bounding box center [375, 259] width 458 height 305
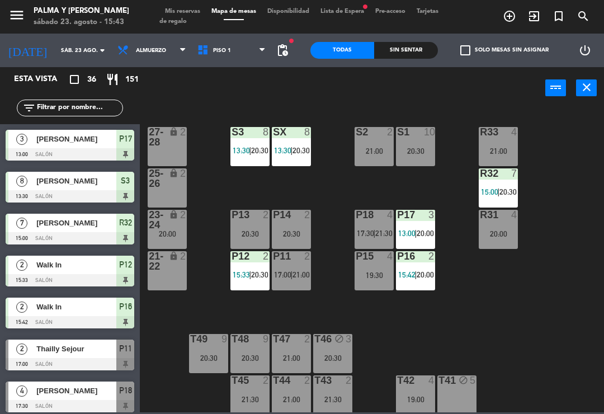
click at [266, 271] on span "20:30" at bounding box center [259, 274] width 17 height 9
click at [336, 257] on div "R33 4 21:00 S1 10 20:30 S2 2 21:00 S3 8 13:30 | 20:30 SX 8 13:30 | 20:30 27-28 …" at bounding box center [375, 259] width 458 height 305
click at [409, 48] on div "Sin sentar" at bounding box center [406, 50] width 64 height 17
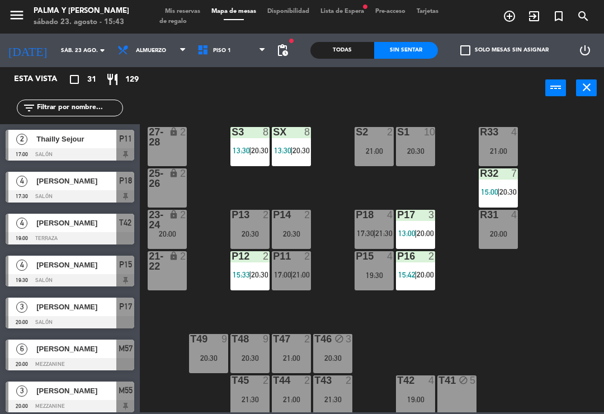
scroll to position [0, 0]
click at [356, 49] on div "Todas" at bounding box center [342, 50] width 64 height 17
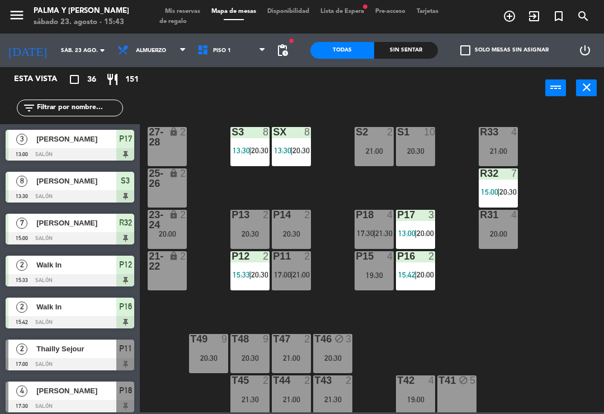
click at [349, 15] on span "Lista de Espera fiber_manual_record" at bounding box center [342, 11] width 55 height 6
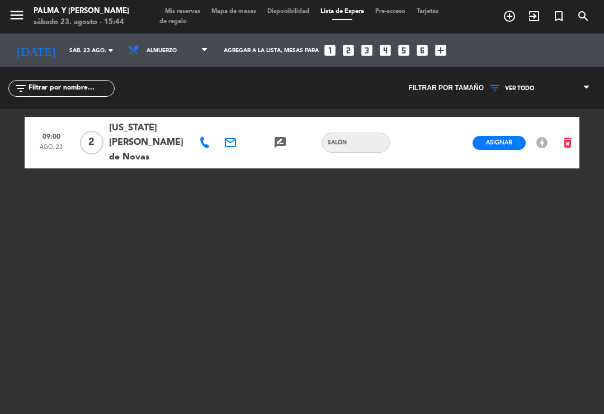
click at [259, 23] on div "Mis reservas Mapa de mesas Disponibilidad Lista de Espera Pre-acceso Tarjetas d…" at bounding box center [301, 17] width 285 height 20
click at [268, 15] on span "Disponibilidad" at bounding box center [288, 11] width 53 height 6
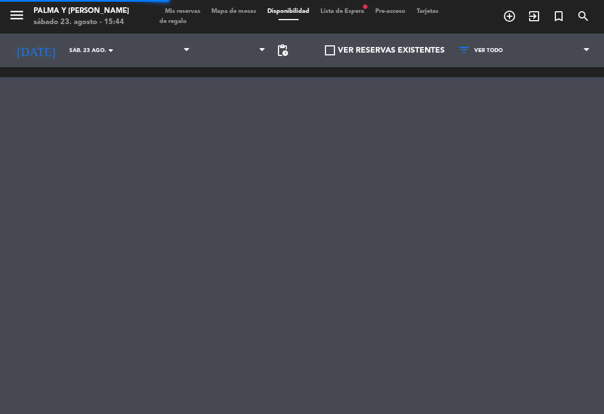
scroll to position [0, 901]
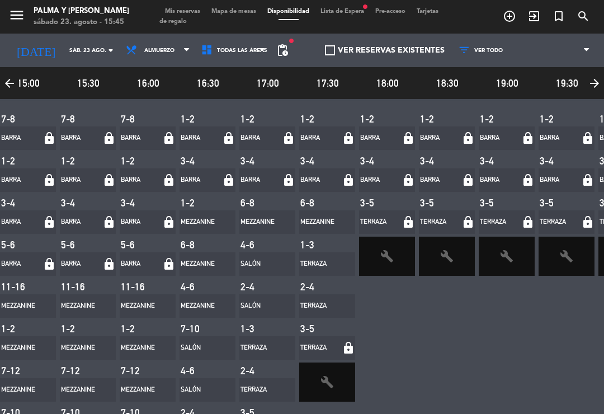
click at [220, 8] on span "Mapa de mesas" at bounding box center [234, 11] width 56 height 6
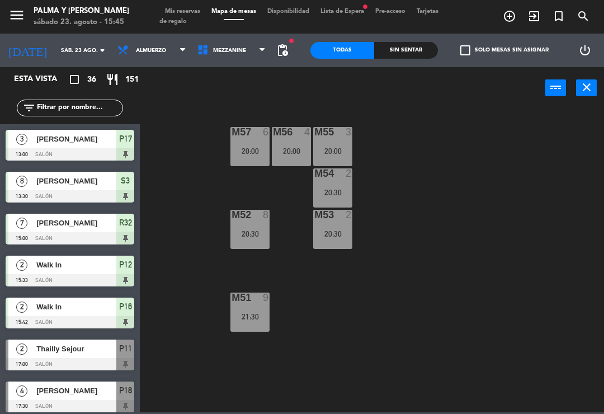
click at [244, 58] on span "Mezzanine" at bounding box center [232, 50] width 80 height 25
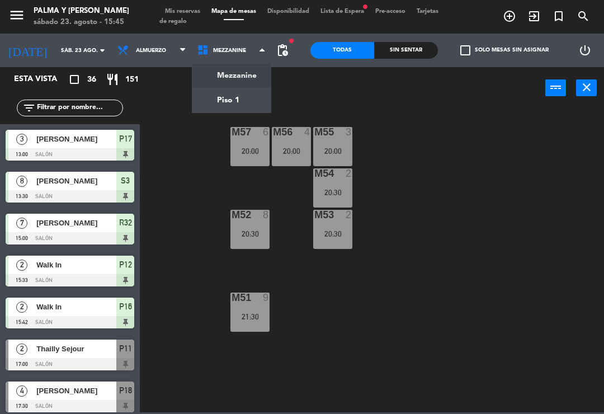
click at [251, 97] on ng-component "menu Palma y Celia sábado 23. agosto - 15:45 Mis reservas Mapa de mesas Disponi…" at bounding box center [302, 206] width 604 height 412
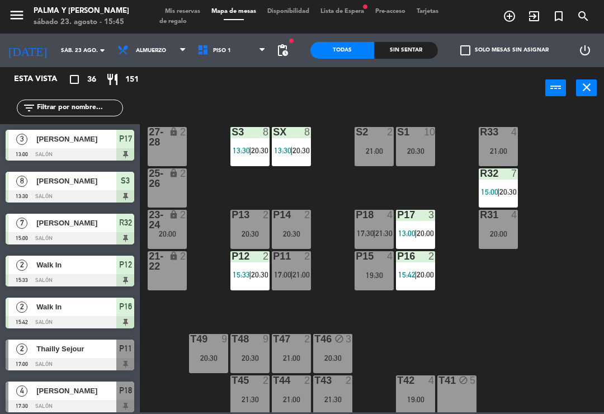
click at [417, 272] on span "|" at bounding box center [415, 274] width 2 height 9
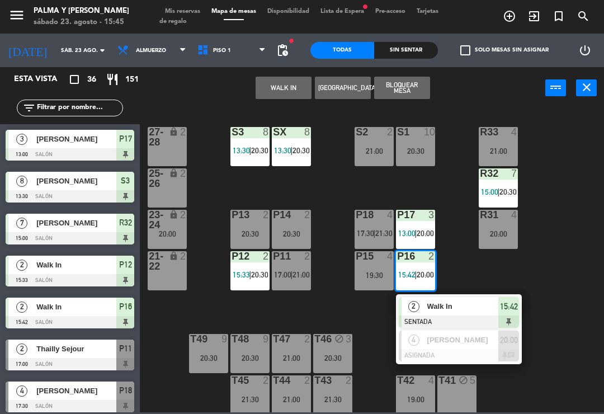
click at [438, 311] on span "Walk In" at bounding box center [463, 306] width 72 height 12
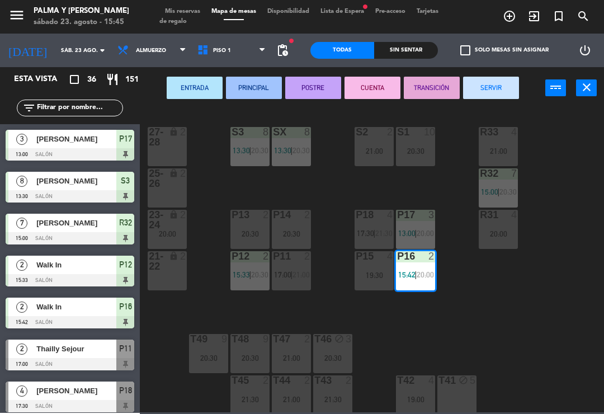
click at [369, 229] on span "17:30" at bounding box center [365, 233] width 17 height 9
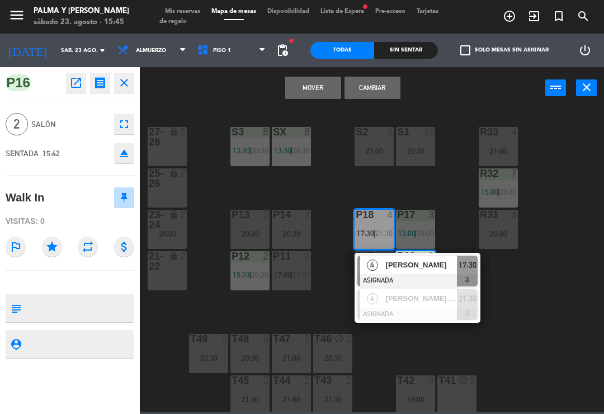
click at [373, 87] on button "Cambiar" at bounding box center [373, 88] width 56 height 22
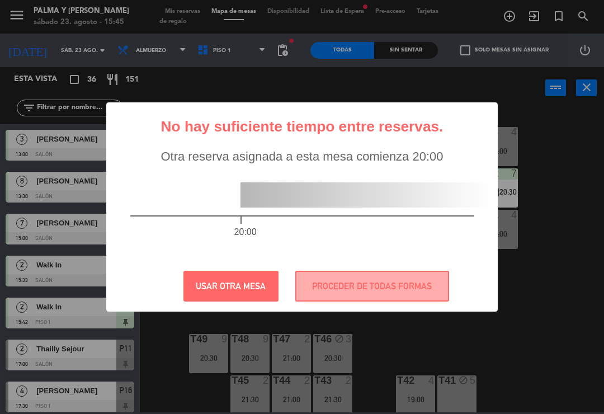
click at [398, 290] on button "PROCEDER DE TODAS FORMAS" at bounding box center [372, 286] width 154 height 31
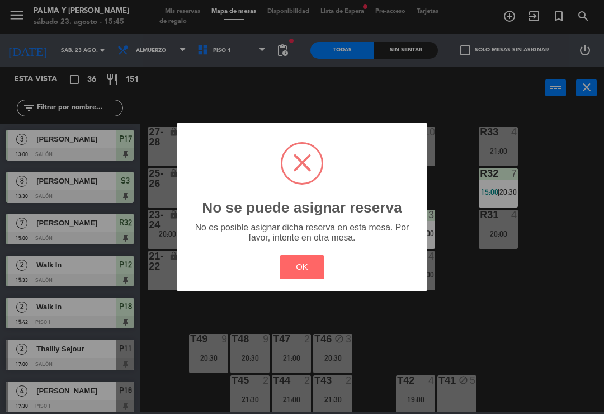
click at [384, 232] on div "No es posible asignar dicha reserva en esta mesa. Por favor, intente en otra me…" at bounding box center [302, 233] width 231 height 20
click at [314, 270] on button "OK" at bounding box center [302, 267] width 45 height 24
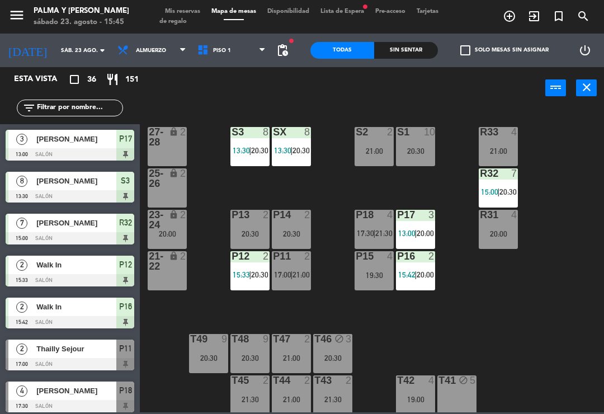
click at [427, 276] on span "20:00" at bounding box center [425, 274] width 17 height 9
click at [469, 268] on div "R33 4 21:00 S1 10 20:30 S2 2 21:00 S3 8 13:30 | 20:30 SX 8 13:30 | 20:30 27-28 …" at bounding box center [375, 259] width 458 height 305
click at [382, 223] on div "P18 4 17:30 | 21:30" at bounding box center [374, 229] width 39 height 39
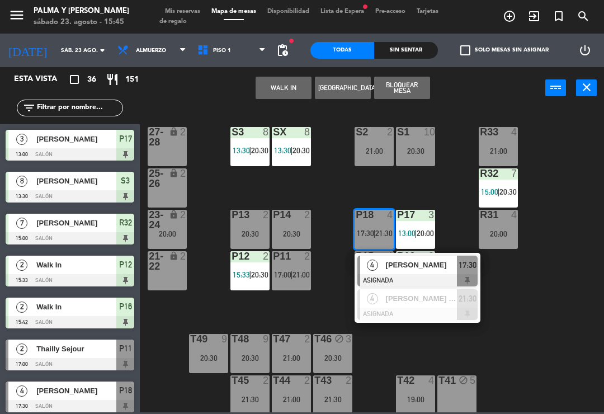
click at [421, 270] on span "[PERSON_NAME]" at bounding box center [422, 265] width 72 height 12
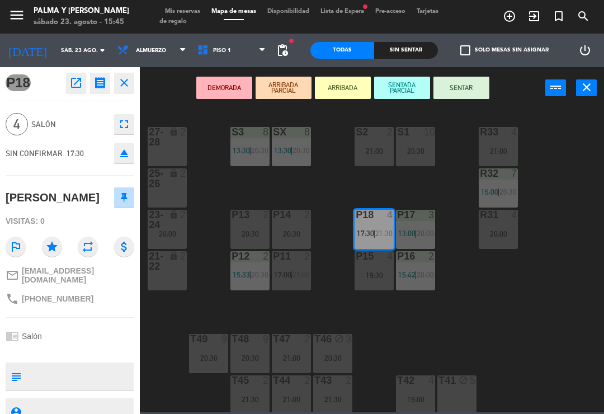
click at [423, 275] on span "20:00" at bounding box center [425, 274] width 17 height 9
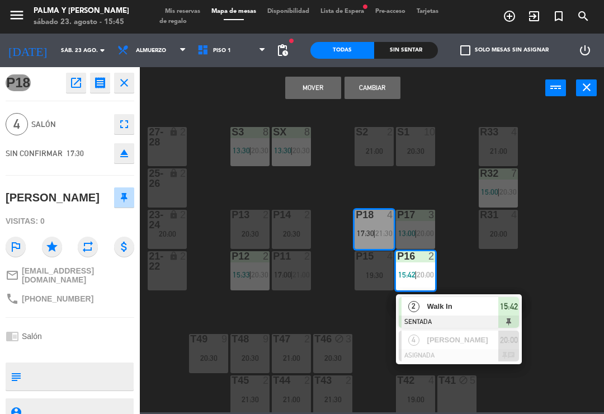
click at [440, 347] on div "[PERSON_NAME]" at bounding box center [462, 340] width 73 height 18
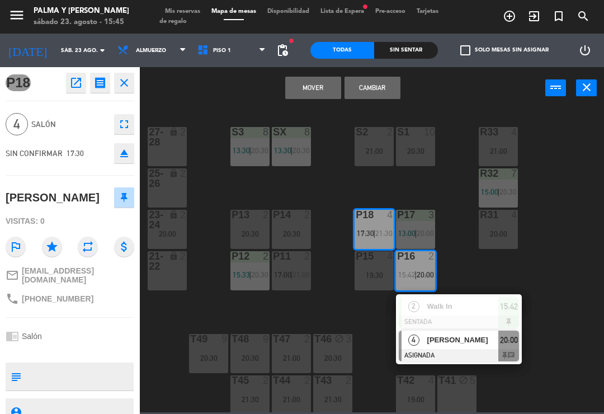
click at [384, 87] on button "Cambiar" at bounding box center [373, 88] width 56 height 22
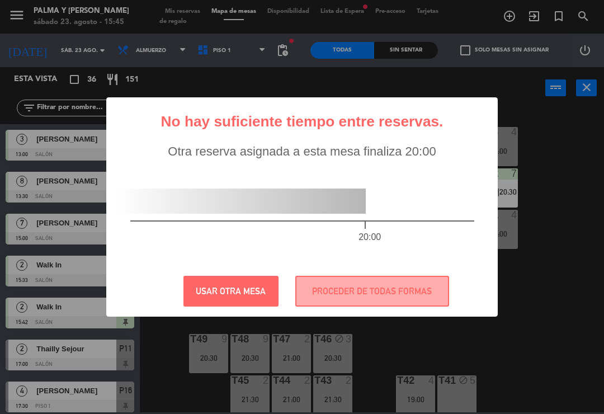
click at [419, 286] on button "PROCEDER DE TODAS FORMAS" at bounding box center [372, 291] width 154 height 31
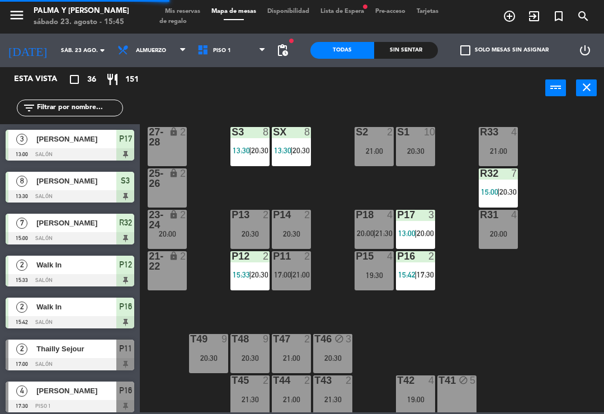
click at [419, 272] on span "17:30" at bounding box center [425, 274] width 17 height 9
click at [466, 275] on div "R33 4 21:00 S1 10 20:30 S2 2 21:00 S3 8 13:30 | 20:30 SX 8 13:30 | 20:30 27-28 …" at bounding box center [375, 259] width 458 height 305
click at [383, 232] on span "21:30" at bounding box center [383, 233] width 17 height 9
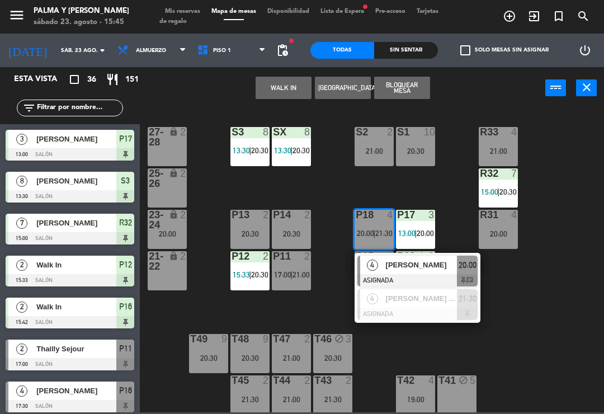
click at [433, 306] on div "[PERSON_NAME] de los [PERSON_NAME]" at bounding box center [421, 298] width 73 height 18
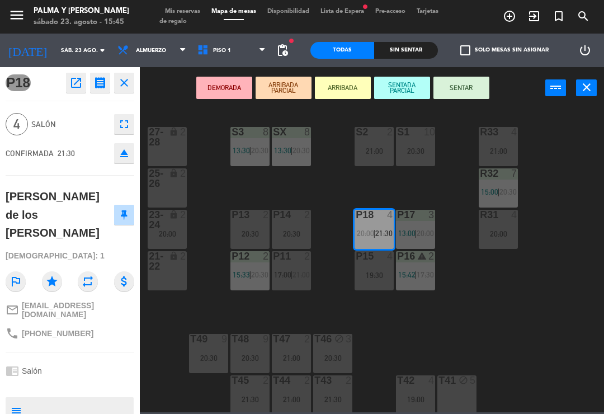
click at [422, 275] on span "17:30" at bounding box center [425, 274] width 17 height 9
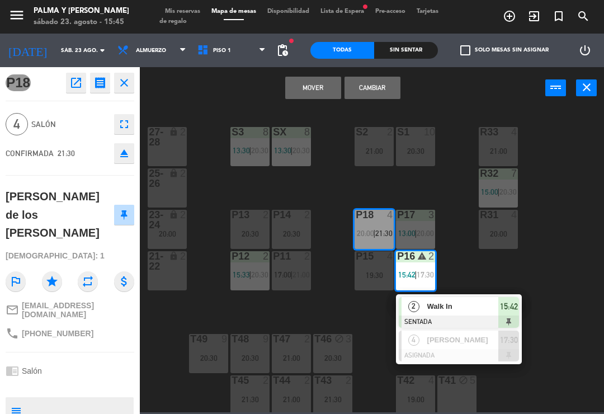
click at [329, 79] on button "Mover" at bounding box center [313, 88] width 56 height 22
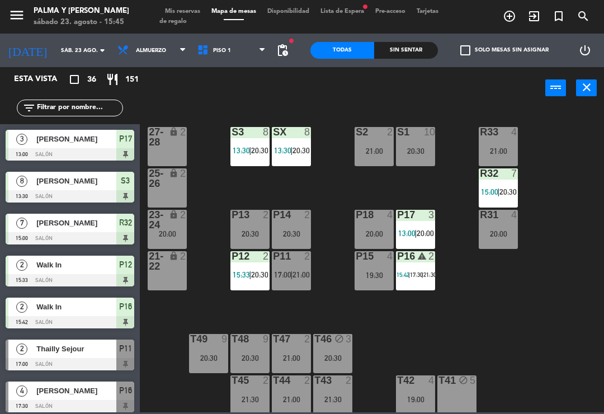
scroll to position [408, 0]
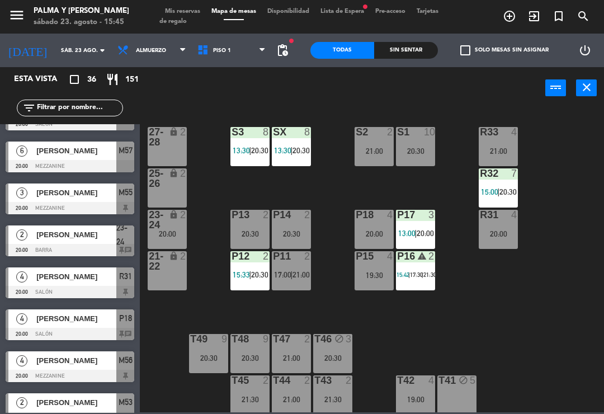
click at [470, 331] on div "R33 4 21:00 S1 10 20:30 S2 2 21:00 S3 8 13:30 | 20:30 SX 8 13:30 | 20:30 27-28 …" at bounding box center [375, 259] width 458 height 305
click at [254, 279] on span "20:30" at bounding box center [259, 274] width 17 height 9
click at [492, 345] on div "R33 4 21:00 S1 10 20:30 S2 2 21:00 S3 8 13:30 | 20:30 SX 8 13:30 | 20:30 27-28 …" at bounding box center [375, 259] width 458 height 305
click at [384, 230] on div "20:00" at bounding box center [374, 234] width 39 height 8
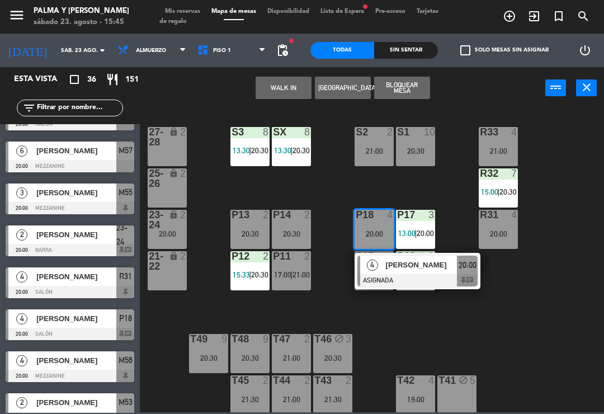
click at [261, 281] on div "P12 2 15:33 | 20:30" at bounding box center [249, 270] width 39 height 39
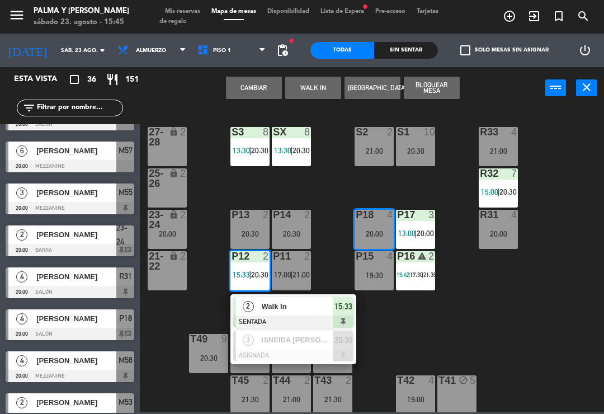
click at [332, 347] on div "ISNEIDA [PERSON_NAME]" at bounding box center [297, 340] width 73 height 18
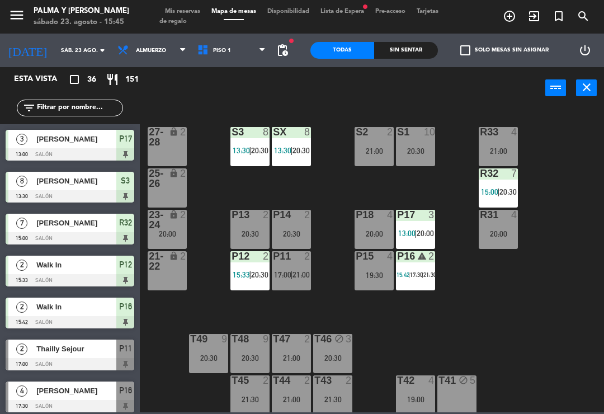
scroll to position [0, 0]
click at [261, 270] on span "20:30" at bounding box center [259, 274] width 17 height 9
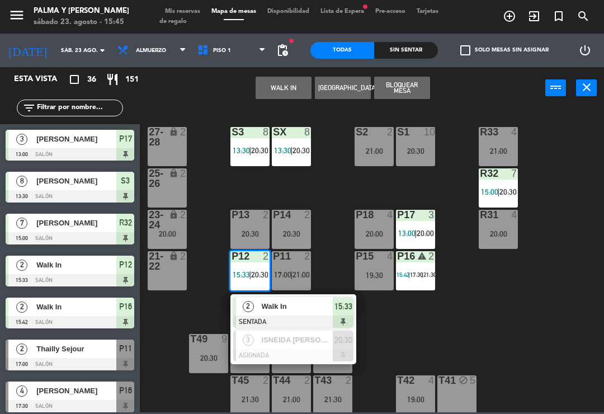
click at [295, 347] on div "ISNEIDA [PERSON_NAME]" at bounding box center [297, 340] width 73 height 18
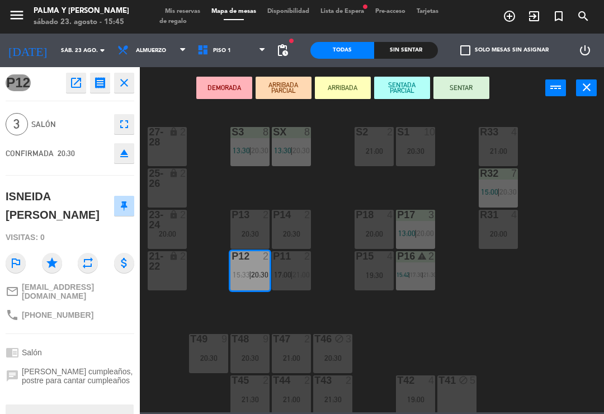
click at [379, 231] on div "20:00" at bounding box center [374, 234] width 39 height 8
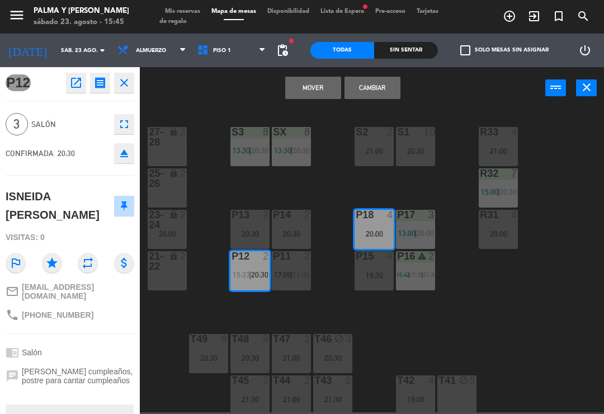
click at [370, 88] on button "Cambiar" at bounding box center [373, 88] width 56 height 22
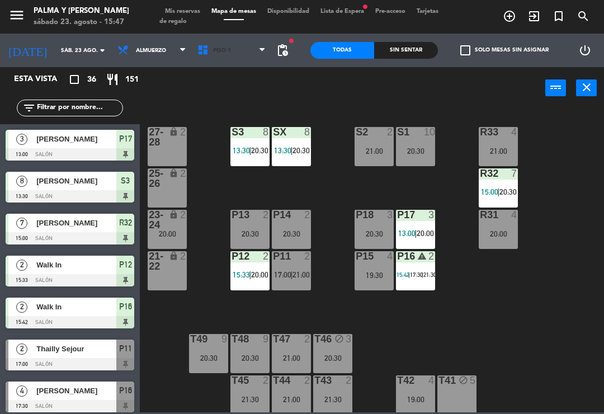
click at [228, 61] on span "Piso 1" at bounding box center [232, 50] width 80 height 25
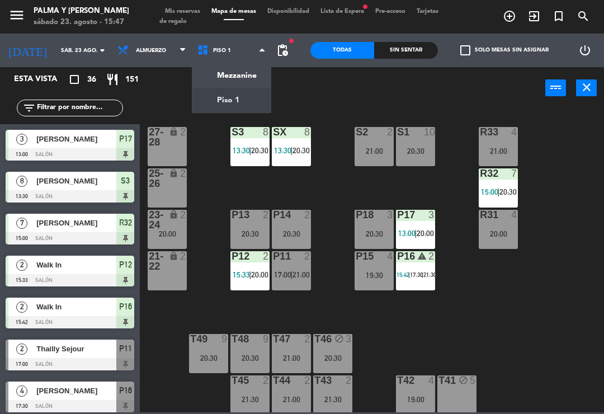
click at [242, 79] on ng-component "menu Palma y Celia sábado 23. agosto - 15:47 Mis reservas Mapa de mesas Disponi…" at bounding box center [302, 206] width 604 height 412
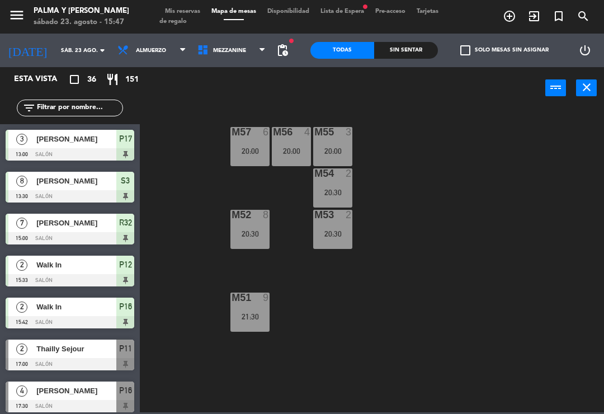
click at [397, 194] on div "M57 6 20:00 M56 4 20:00 M55 3 20:00 M54 2 20:30 M52 8 20:30 M53 2 20:30 M51 9 2…" at bounding box center [375, 259] width 458 height 305
click at [379, 196] on div "M57 6 20:00 M56 4 20:00 M55 3 20:00 M54 2 20:30 M52 8 20:30 M53 2 20:30 M51 9 2…" at bounding box center [375, 259] width 458 height 305
click at [207, 56] on span "Mezzanine" at bounding box center [232, 50] width 80 height 25
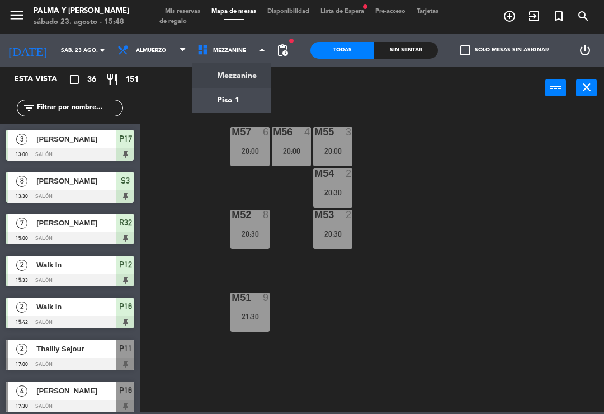
click at [200, 98] on ng-component "menu Palma y Celia sábado 23. agosto - 15:48 Mis reservas Mapa de mesas Disponi…" at bounding box center [302, 206] width 604 height 412
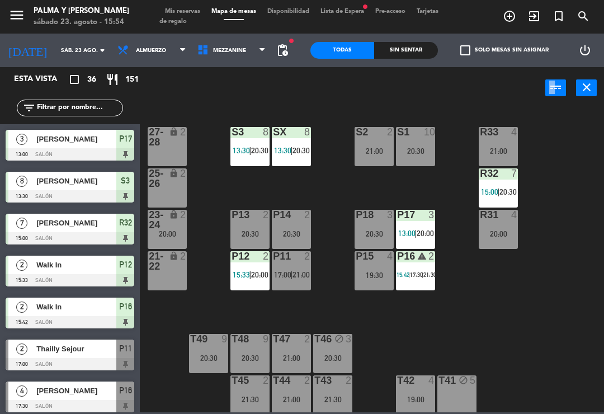
click at [448, 332] on div "R33 4 21:00 S1 10 20:30 S2 2 21:00 S3 8 13:30 | 20:30 SX 8 13:30 | 20:30 27-28 …" at bounding box center [375, 259] width 458 height 305
click at [81, 43] on input "sáb. 23 ago." at bounding box center [93, 50] width 77 height 17
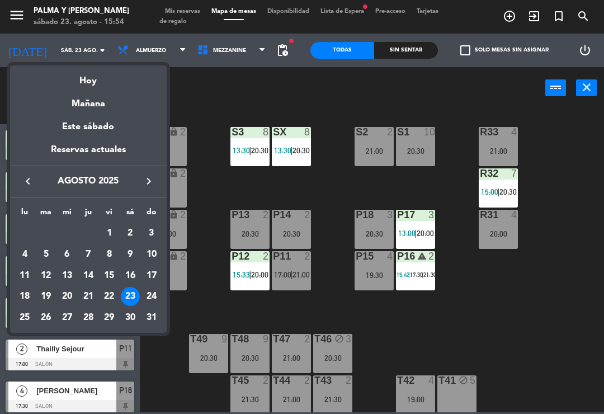
click at [111, 107] on div "Mañana" at bounding box center [88, 99] width 157 height 23
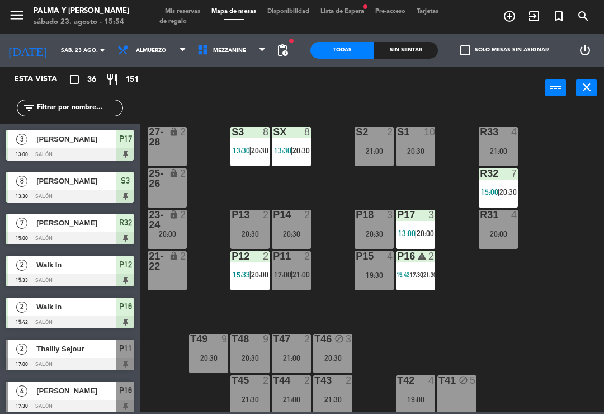
type input "dom. 24 ago."
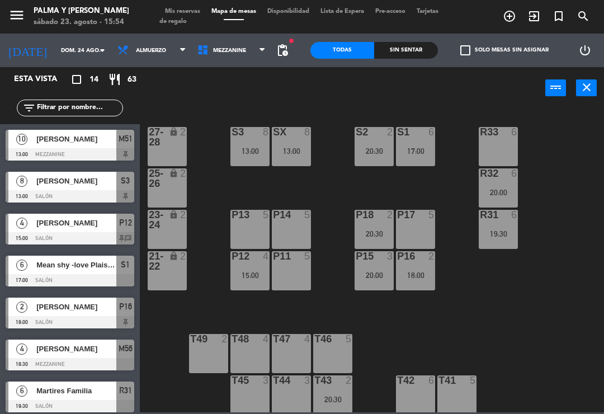
click at [476, 328] on div "R33 6 S1 6 17:00 S2 2 20:30 S3 8 13:00 SX 8 13:00 27-28 lock 2 R32 6 20:00 25-2…" at bounding box center [375, 259] width 458 height 305
click at [470, 263] on div "R33 6 S1 6 17:00 S2 2 20:30 S3 8 13:00 SX 8 13:00 27-28 lock 2 R32 6 20:00 25-2…" at bounding box center [375, 259] width 458 height 305
click at [422, 230] on div "P17 5" at bounding box center [415, 229] width 39 height 39
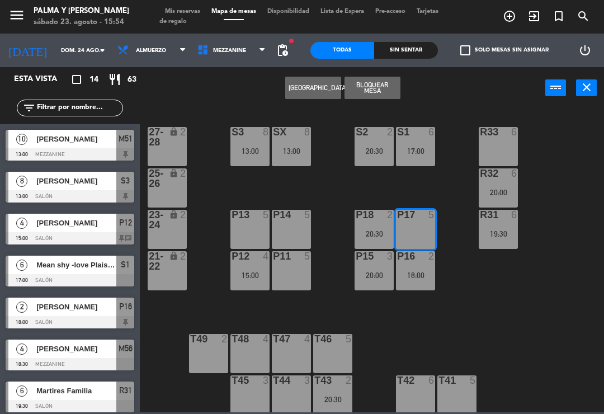
click at [313, 82] on button "[GEOGRAPHIC_DATA]" at bounding box center [313, 88] width 56 height 22
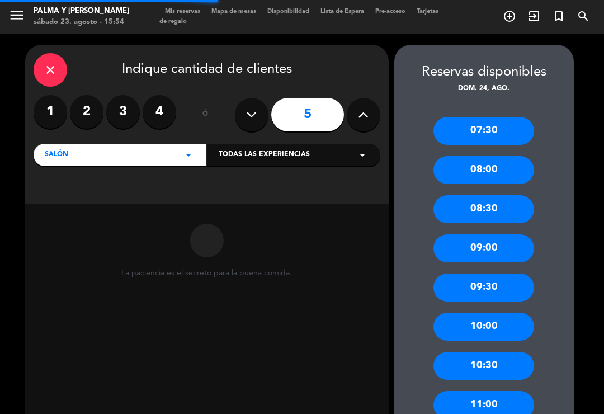
click at [96, 112] on label "2" at bounding box center [87, 112] width 34 height 34
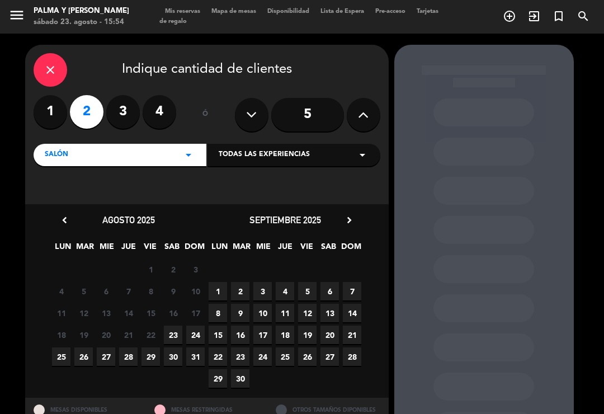
click at [194, 337] on span "24" at bounding box center [195, 334] width 18 height 18
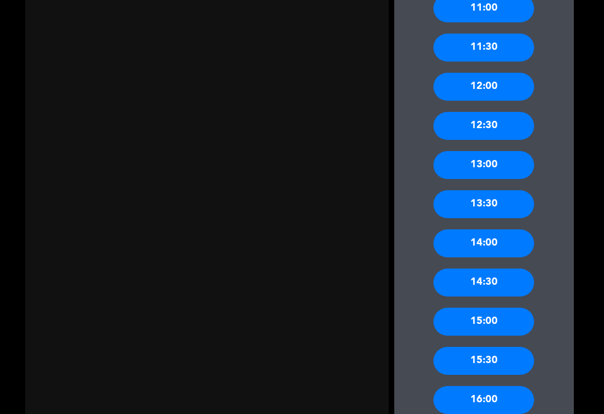
scroll to position [397, 0]
click at [497, 155] on div "13:00" at bounding box center [483, 165] width 101 height 28
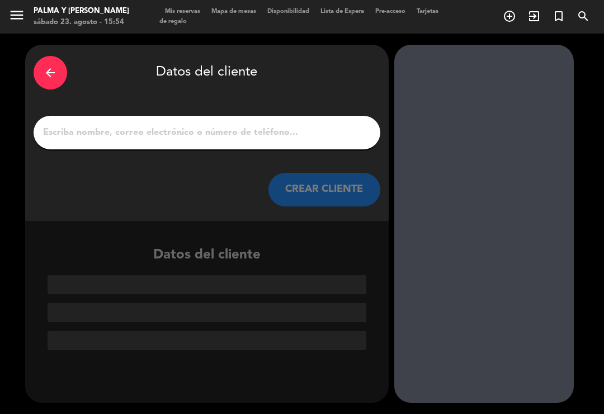
scroll to position [0, 0]
click at [257, 125] on input "1" at bounding box center [207, 133] width 330 height 16
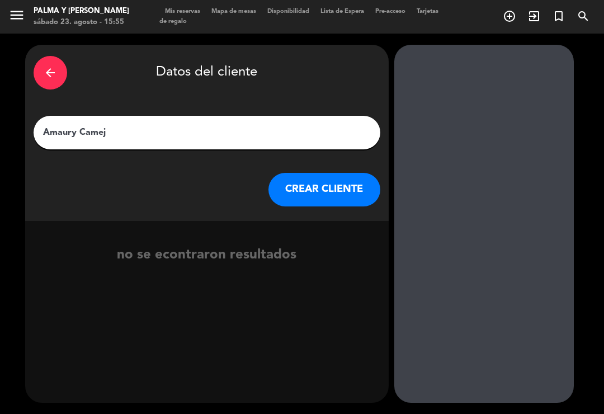
type input "[PERSON_NAME]"
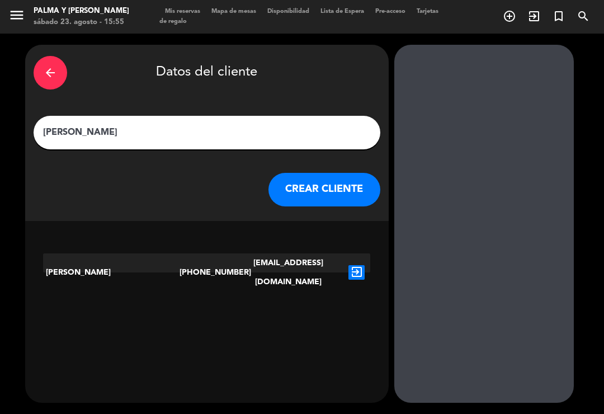
click at [310, 173] on button "CREAR CLIENTE" at bounding box center [324, 190] width 112 height 34
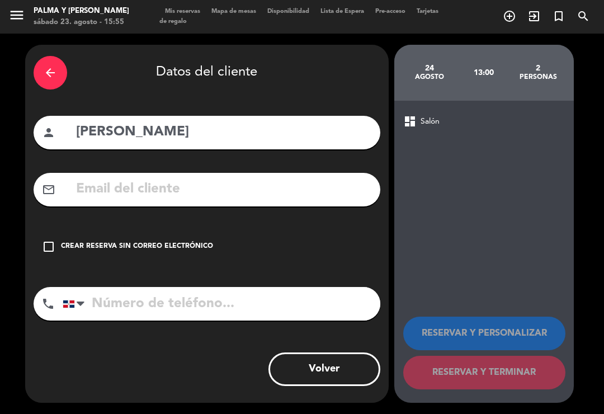
click at [155, 237] on div "check_box_outline_blank Crear reserva sin correo electrónico" at bounding box center [207, 247] width 347 height 34
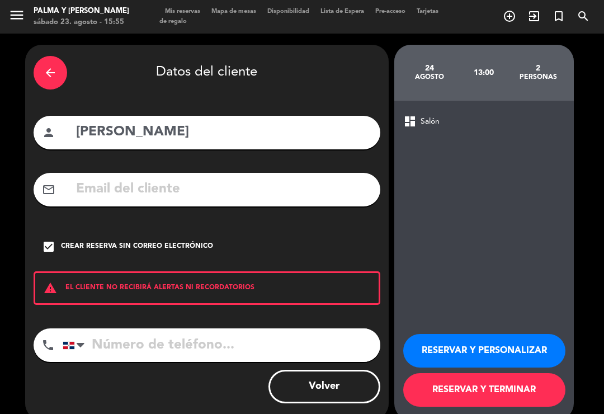
click at [166, 328] on input "tel" at bounding box center [222, 345] width 318 height 34
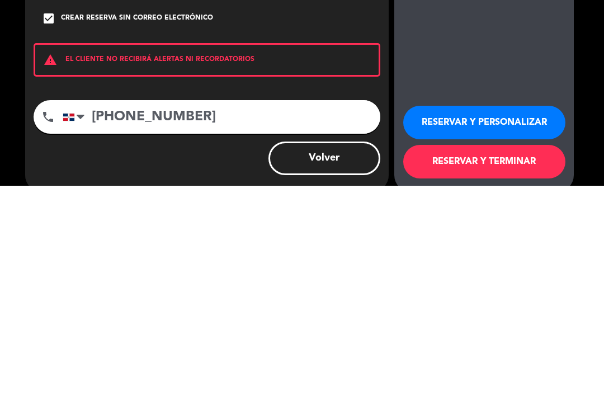
type input "809 865 6022"
click at [482, 373] on button "RESERVAR Y TERMINAR" at bounding box center [484, 390] width 162 height 34
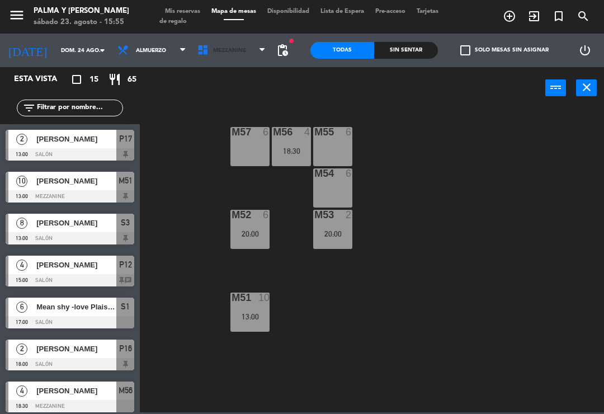
click at [230, 38] on span "Mezzanine" at bounding box center [232, 50] width 80 height 25
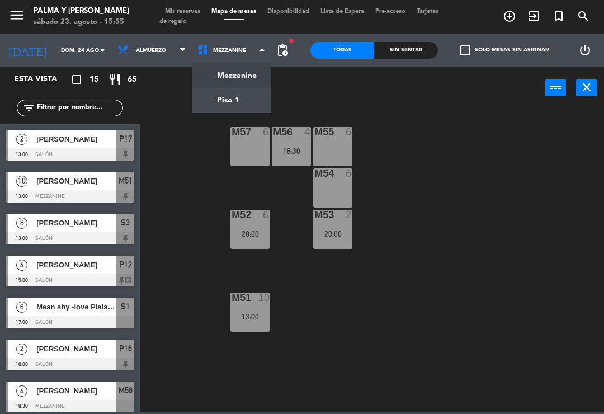
click at [213, 105] on ng-component "menu Palma y Celia sábado 23. agosto - 15:55 Mis reservas Mapa de mesas Disponi…" at bounding box center [302, 206] width 604 height 412
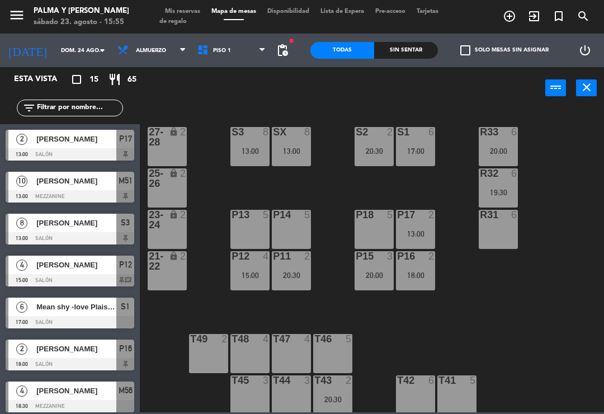
click at [63, 53] on input "dom. 24 ago." at bounding box center [93, 50] width 77 height 17
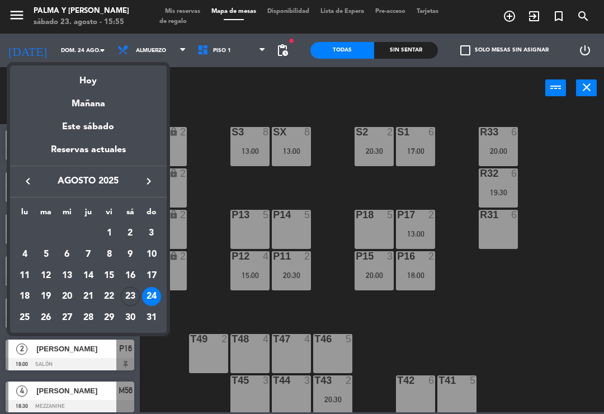
click at [75, 87] on div "Hoy" at bounding box center [88, 76] width 157 height 23
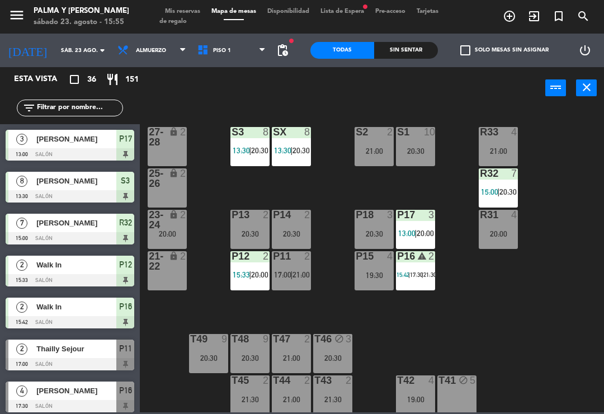
click at [421, 230] on span "20:00" at bounding box center [425, 233] width 17 height 9
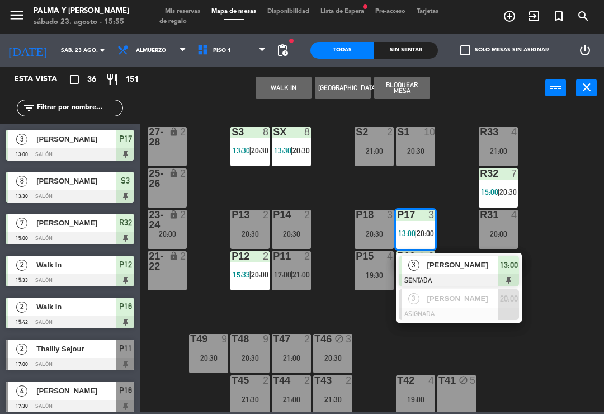
click at [464, 264] on span "AMAURY CAMEJO" at bounding box center [463, 265] width 72 height 12
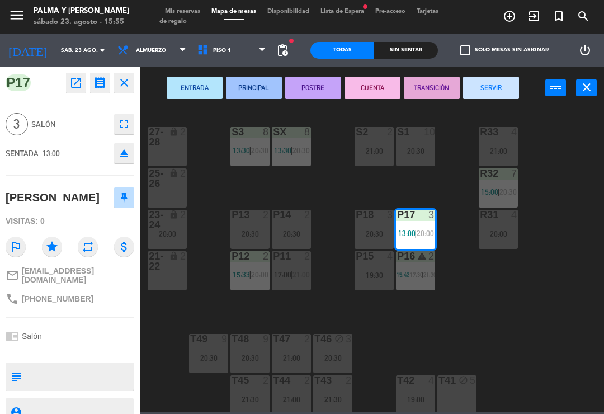
click at [493, 85] on button "SERVIR" at bounding box center [491, 88] width 56 height 22
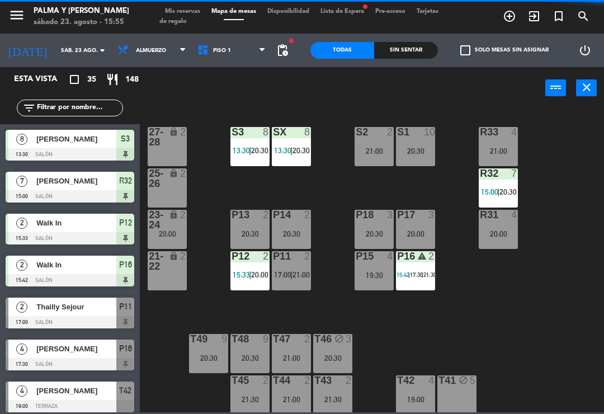
click at [215, 33] on div "menu Palma y Celia sábado 23. agosto - 15:55 Mis reservas Mapa de mesas Disponi…" at bounding box center [302, 17] width 604 height 34
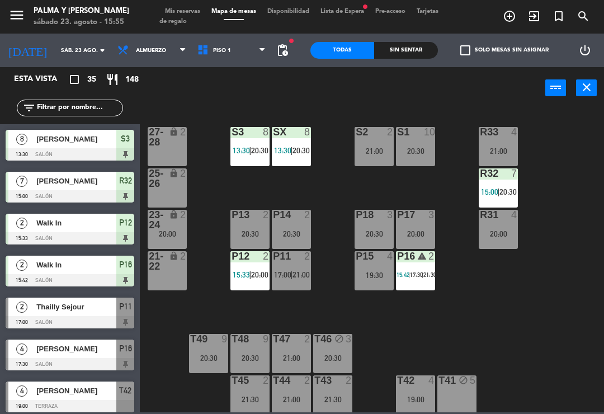
click at [230, 45] on span "Piso 1" at bounding box center [232, 50] width 80 height 25
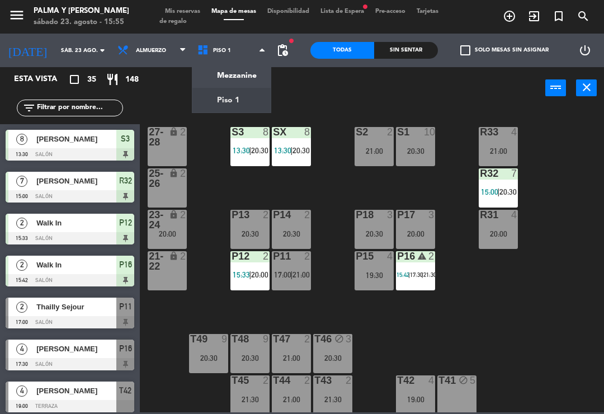
click at [259, 105] on ng-component "menu Palma y Celia sábado 23. agosto - 15:55 Mis reservas Mapa de mesas Disponi…" at bounding box center [302, 206] width 604 height 412
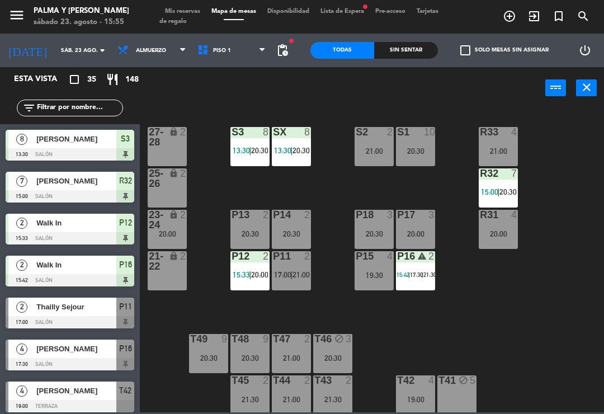
click at [257, 53] on span "Piso 1" at bounding box center [232, 50] width 80 height 25
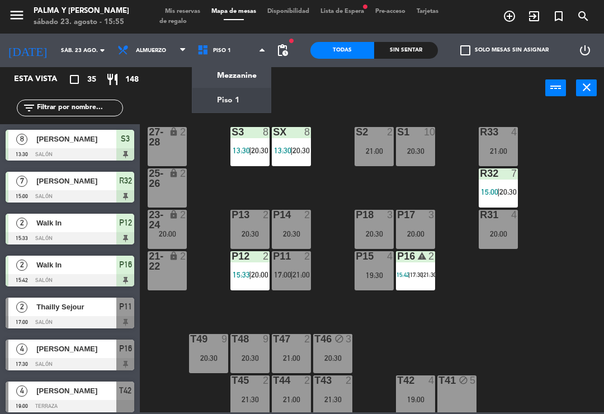
click at [247, 102] on ng-component "menu Palma y Celia sábado 23. agosto - 15:55 Mis reservas Mapa de mesas Disponi…" at bounding box center [302, 206] width 604 height 412
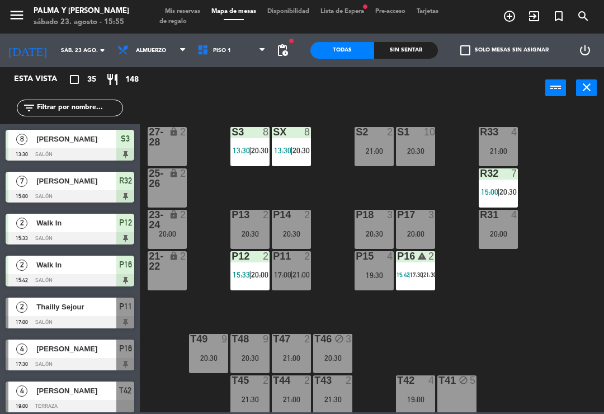
click at [233, 48] on span "Piso 1" at bounding box center [232, 50] width 80 height 25
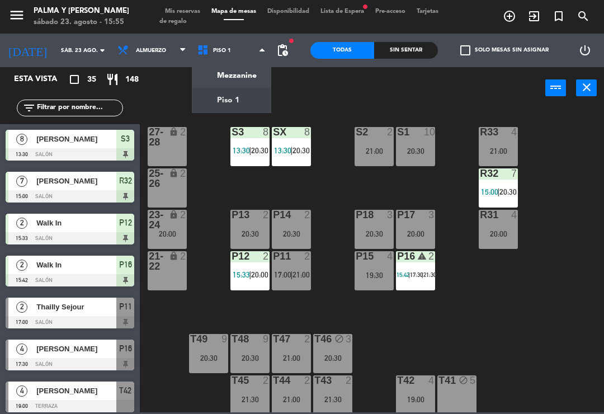
click at [234, 80] on ng-component "menu Palma y Celia sábado 23. agosto - 15:55 Mis reservas Mapa de mesas Disponi…" at bounding box center [302, 206] width 604 height 412
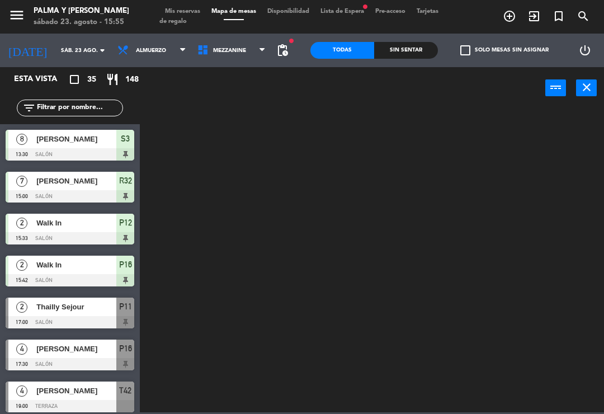
click at [249, 51] on span "Mezzanine" at bounding box center [232, 50] width 80 height 25
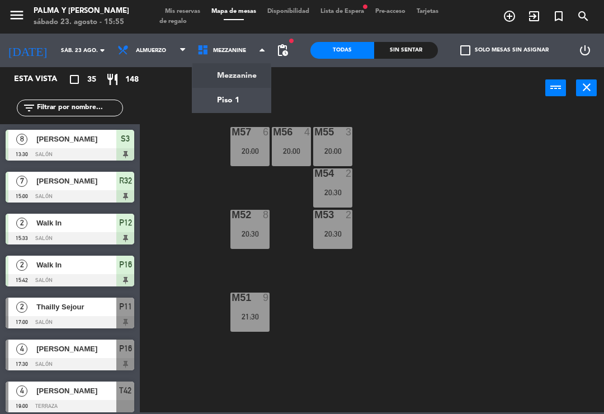
click at [247, 99] on ng-component "menu Palma y Celia sábado 23. agosto - 15:55 Mis reservas Mapa de mesas Disponi…" at bounding box center [302, 206] width 604 height 412
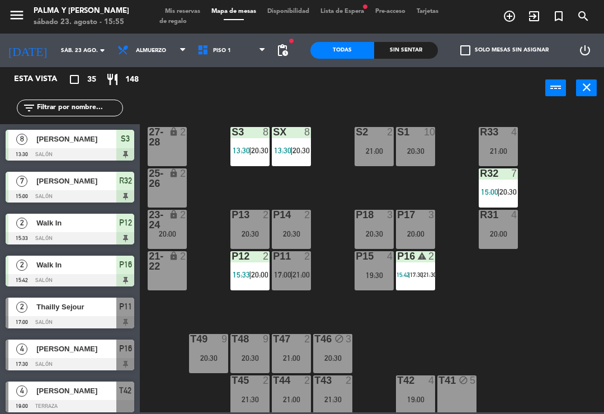
click at [182, 112] on div "R33 4 21:00 S1 10 20:30 S2 2 21:00 S3 8 13:30 | 20:30 SX 8 13:30 | 20:30 27-28 …" at bounding box center [375, 259] width 458 height 305
click at [471, 292] on div "R33 4 21:00 S1 10 20:30 S2 2 21:00 S3 8 13:30 | 20:30 SX 8 13:30 | 20:30 27-28 …" at bounding box center [375, 259] width 458 height 305
click at [96, 53] on icon "arrow_drop_down" at bounding box center [102, 50] width 13 height 13
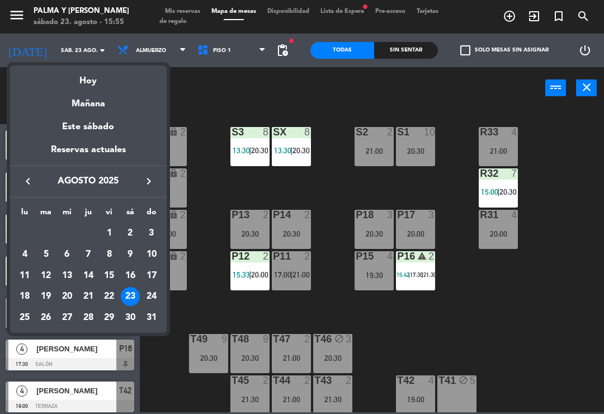
click at [154, 295] on div "24" at bounding box center [151, 296] width 19 height 19
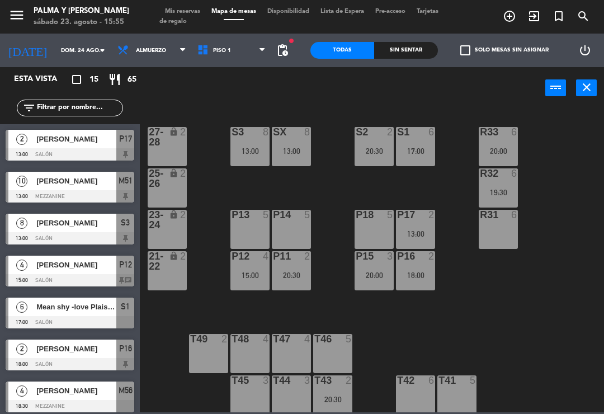
click at [421, 222] on div "P17 2 13:00" at bounding box center [415, 229] width 39 height 39
click at [573, 236] on div "R33 6 20:00 S1 6 17:00 S2 2 20:30 S3 8 13:00 SX 8 13:00 27-28 lock 2 R32 6 19:3…" at bounding box center [375, 259] width 458 height 305
click at [54, 103] on input "text" at bounding box center [79, 108] width 87 height 12
click at [70, 58] on input "dom. 24 ago." at bounding box center [93, 50] width 77 height 17
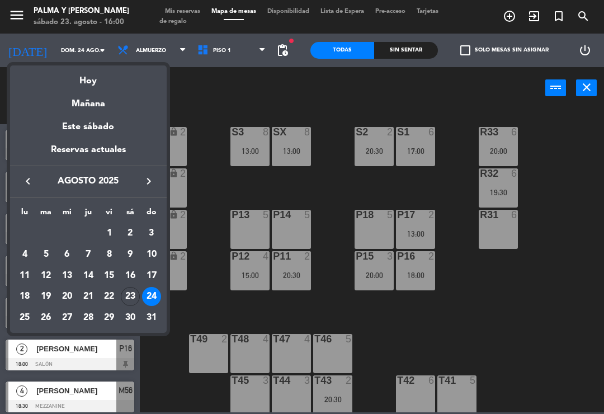
click at [79, 78] on div "Hoy" at bounding box center [88, 76] width 157 height 23
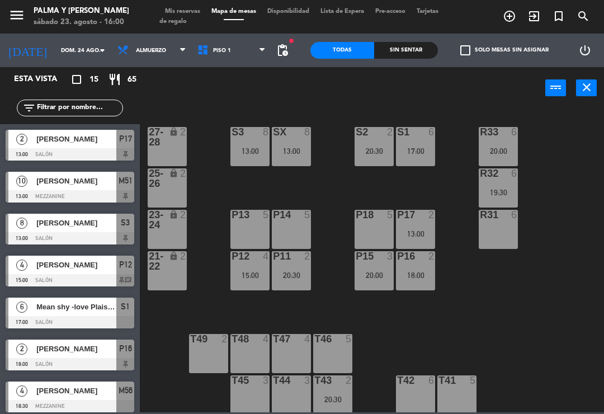
type input "sáb. 23 ago."
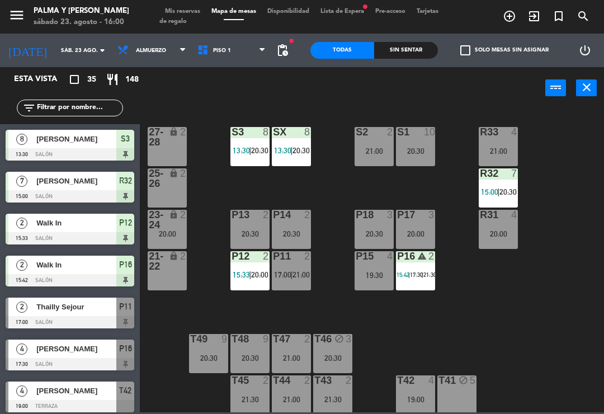
click at [48, 105] on input "text" at bounding box center [79, 108] width 87 height 12
click at [575, 156] on div "R33 4 21:00 S1 10 20:30 S2 2 21:00 S3 8 13:30 | 20:30 SX 8 13:30 | 20:30 27-28 …" at bounding box center [375, 259] width 458 height 305
click at [492, 285] on div "R33 4 21:00 S1 10 20:30 S2 2 21:00 S3 8 13:30 | 20:30 SX 8 13:30 | 20:30 27-28 …" at bounding box center [375, 259] width 458 height 305
click at [405, 269] on div "P16 warning 2 15:42 | 17:30 | 21:30" at bounding box center [415, 270] width 39 height 39
click at [551, 207] on div "R33 4 21:00 S1 10 20:30 S2 2 21:00 S3 8 13:30 | 20:30 SX 8 13:30 | 20:30 27-28 …" at bounding box center [375, 259] width 458 height 305
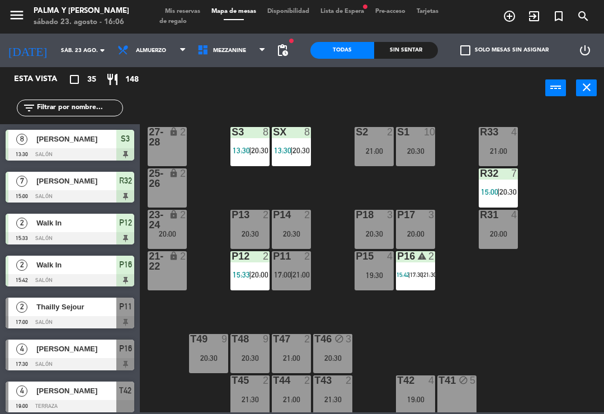
click at [96, 110] on input "text" at bounding box center [79, 108] width 87 height 12
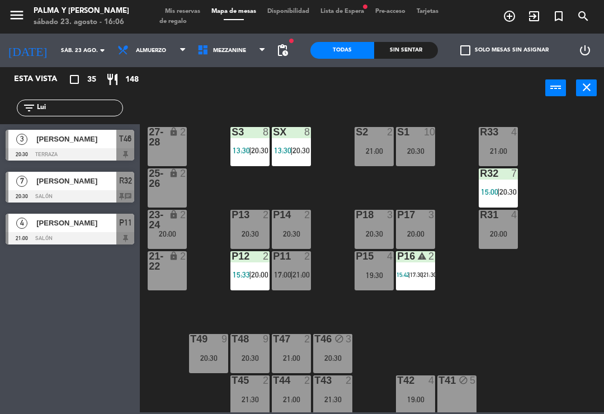
type input "Lui"
click at [93, 155] on div at bounding box center [70, 154] width 129 height 12
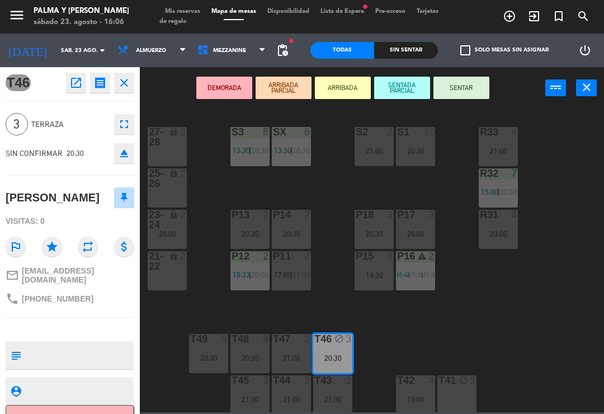
click at [79, 89] on icon "open_in_new" at bounding box center [75, 82] width 13 height 13
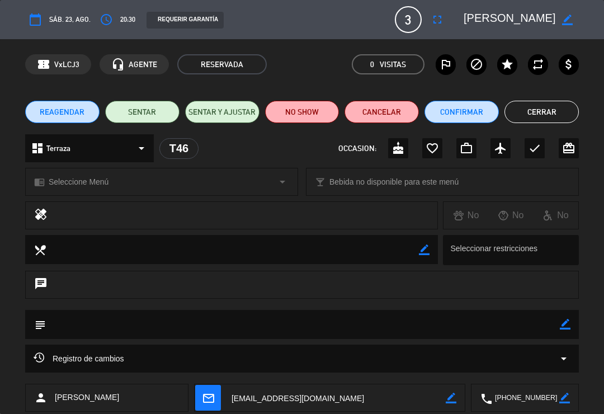
click at [108, 23] on icon "access_time" at bounding box center [106, 19] width 13 height 13
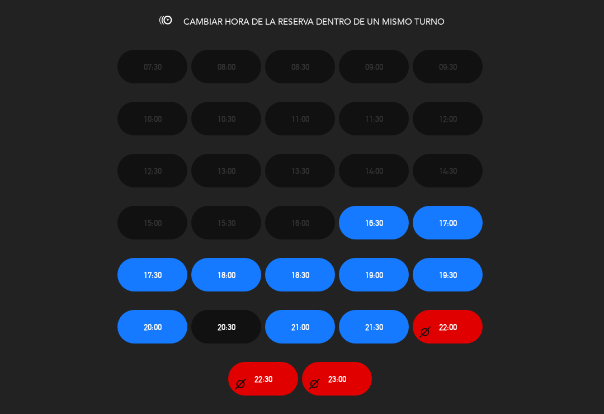
click at [454, 275] on span "19:30" at bounding box center [448, 274] width 18 height 13
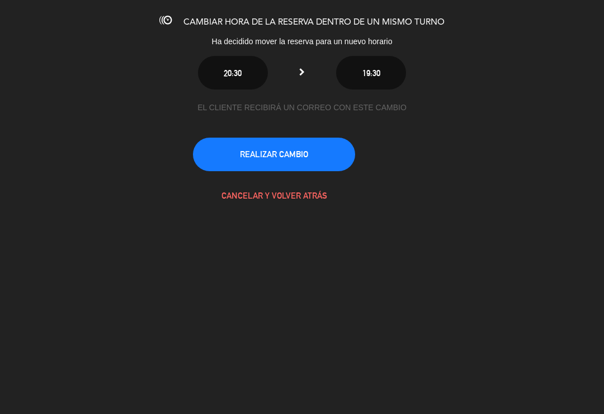
click at [298, 156] on button "REALIZAR CAMBIO" at bounding box center [274, 155] width 162 height 34
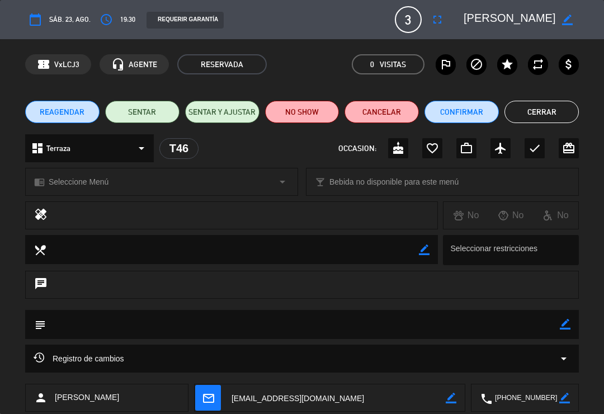
click at [550, 113] on button "Cerrar" at bounding box center [541, 112] width 74 height 22
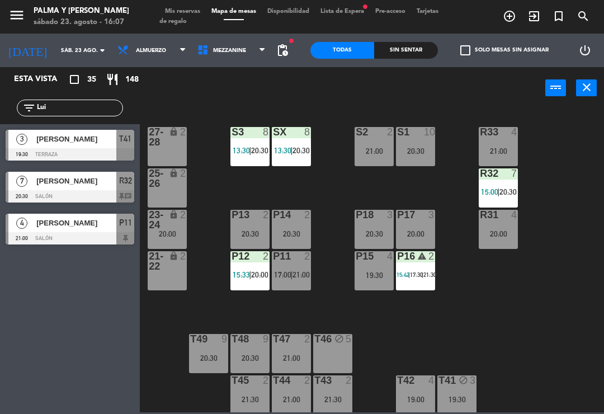
click at [98, 141] on span "[PERSON_NAME]" at bounding box center [76, 139] width 80 height 12
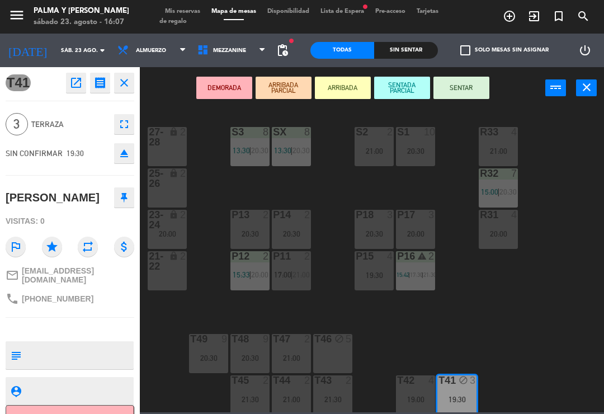
click at [339, 348] on div "T46 block 5" at bounding box center [332, 353] width 39 height 39
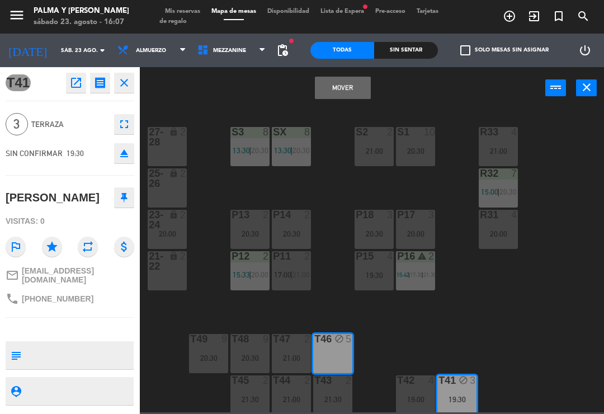
click at [345, 88] on button "Mover" at bounding box center [343, 88] width 56 height 22
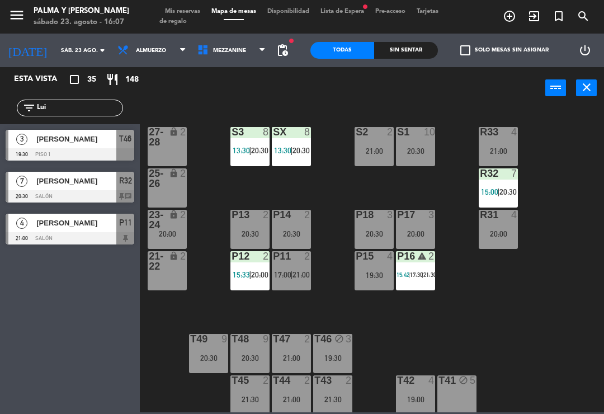
click at [561, 315] on div "R33 4 21:00 S1 10 20:30 S2 2 21:00 S3 8 13:30 | 20:30 SX 8 13:30 | 20:30 27-28 …" at bounding box center [375, 259] width 458 height 305
click at [158, 228] on div "lock" at bounding box center [167, 220] width 18 height 20
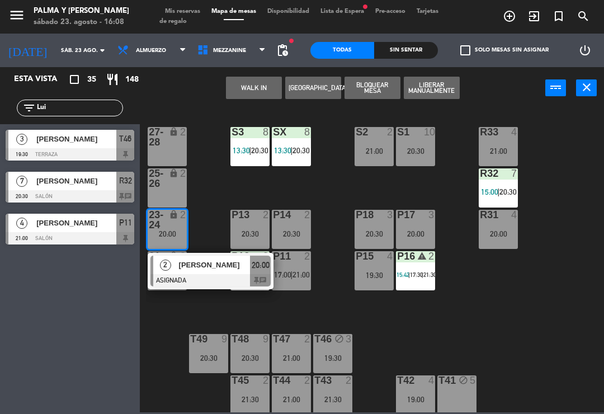
click at [214, 273] on div "[PERSON_NAME]" at bounding box center [214, 265] width 73 height 18
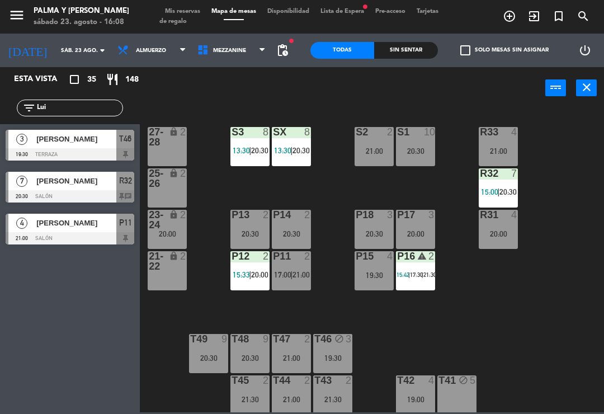
click at [484, 350] on div "R33 4 21:00 S1 10 20:30 S2 2 21:00 S3 8 13:30 | 20:30 SX 8 13:30 | 20:30 27-28 …" at bounding box center [375, 259] width 458 height 305
click at [388, 142] on div "S2 2 21:00" at bounding box center [374, 146] width 39 height 39
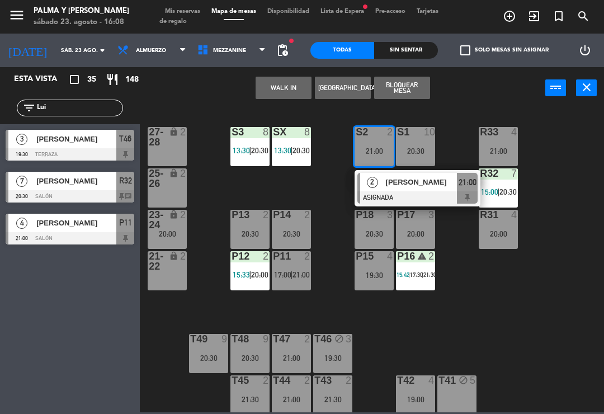
click at [546, 318] on div "R33 4 21:00 S1 10 20:30 S2 2 21:00 2 Liany Castillo ASIGNADA 21:00 S3 8 13:30 |…" at bounding box center [375, 259] width 458 height 305
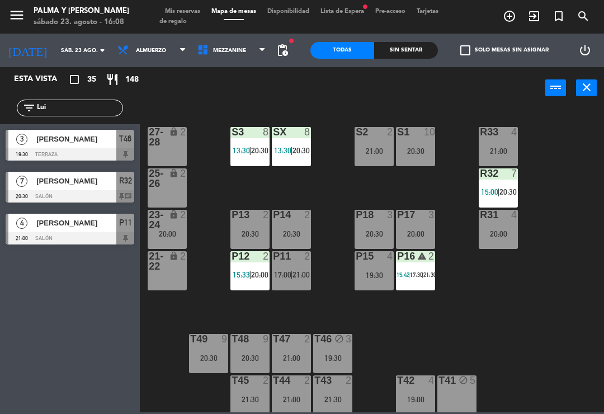
click at [412, 140] on div "S1 10 20:30" at bounding box center [415, 146] width 39 height 39
click at [523, 308] on div "R33 4 21:00 S1 10 20:30 S2 2 21:00 S3 8 13:30 | 20:30 SX 8 13:30 | 20:30 27-28 …" at bounding box center [375, 259] width 458 height 305
click at [336, 347] on div "T46 block 3 19:30" at bounding box center [332, 353] width 39 height 39
click at [473, 343] on div "R33 4 21:00 S1 10 20:30 S2 2 21:00 S3 8 13:30 | 20:30 SX 8 13:30 | 20:30 27-28 …" at bounding box center [375, 259] width 458 height 305
click at [200, 353] on div "20:30" at bounding box center [208, 357] width 39 height 8
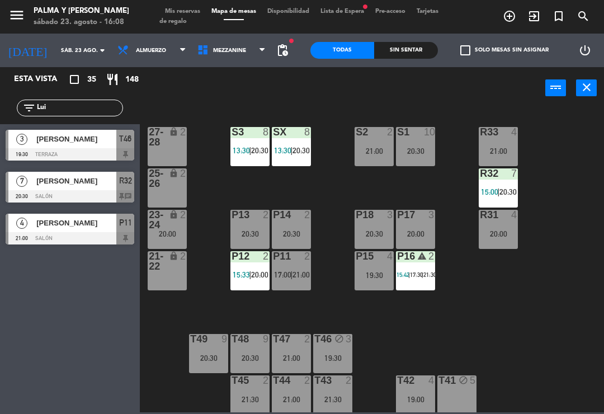
click at [526, 324] on div "R33 4 21:00 S1 10 20:30 S2 2 21:00 S3 8 13:30 | 20:30 SX 8 13:30 | 20:30 27-28 …" at bounding box center [375, 259] width 458 height 305
click at [295, 224] on div "P14 2 20:30" at bounding box center [291, 229] width 39 height 39
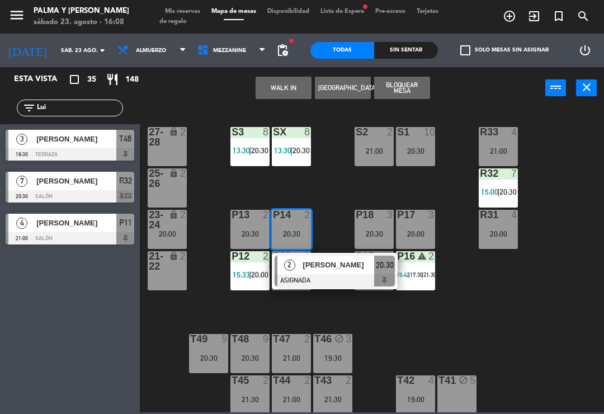
click at [520, 322] on div "R33 4 21:00 S1 10 20:30 S2 2 21:00 S3 8 13:30 | 20:30 SX 8 13:30 | 20:30 27-28 …" at bounding box center [375, 259] width 458 height 305
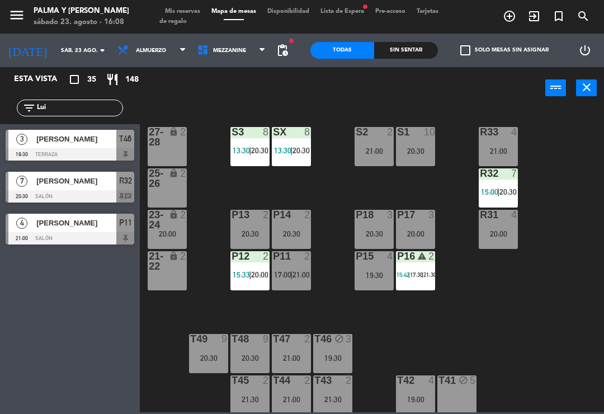
click at [89, 114] on input "Lui" at bounding box center [79, 108] width 87 height 12
type input "L"
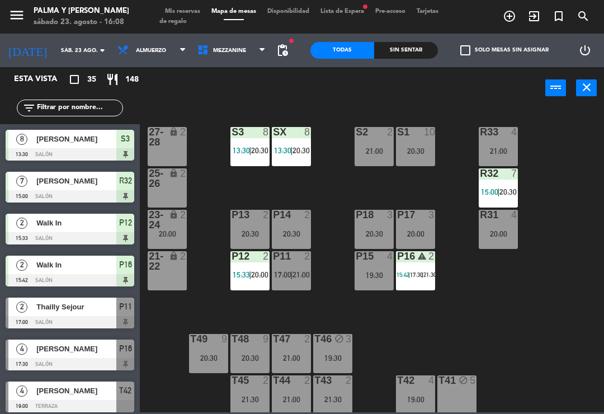
click at [586, 166] on div "R33 4 21:00 S1 10 20:30 S2 2 21:00 S3 8 13:30 | 20:30 SX 8 13:30 | 20:30 27-28 …" at bounding box center [375, 259] width 458 height 305
click at [63, 114] on input "text" at bounding box center [79, 108] width 87 height 12
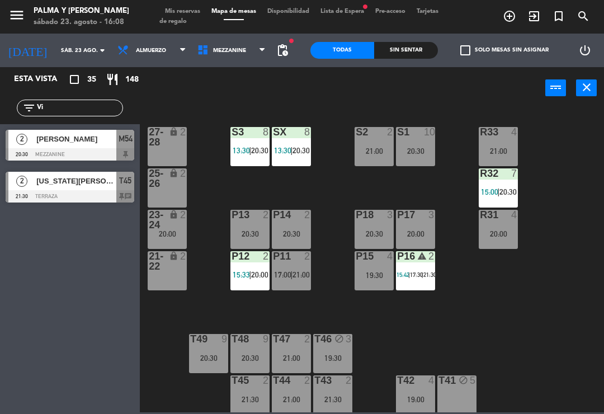
type input "Vi"
click at [188, 105] on div "power_input close" at bounding box center [342, 88] width 405 height 43
click at [87, 192] on div at bounding box center [70, 196] width 129 height 12
click at [574, 304] on div "R33 4 21:00 S1 10 20:30 S2 2 21:00 S3 8 13:30 | 20:30 SX 8 13:30 | 20:30 27-28 …" at bounding box center [375, 259] width 458 height 305
click at [243, 392] on div "T45 2 21:30" at bounding box center [249, 394] width 39 height 39
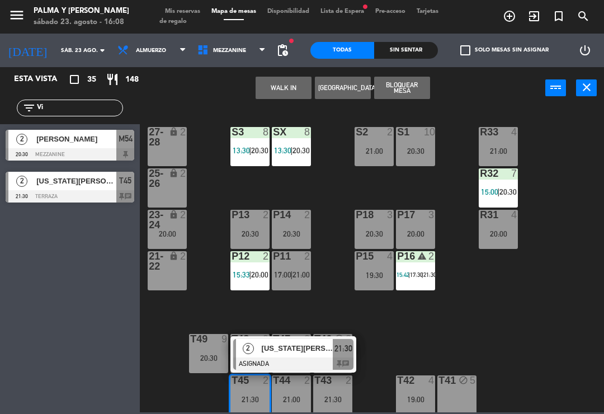
click at [307, 355] on div "[US_STATE][PERSON_NAME]" at bounding box center [297, 348] width 73 height 18
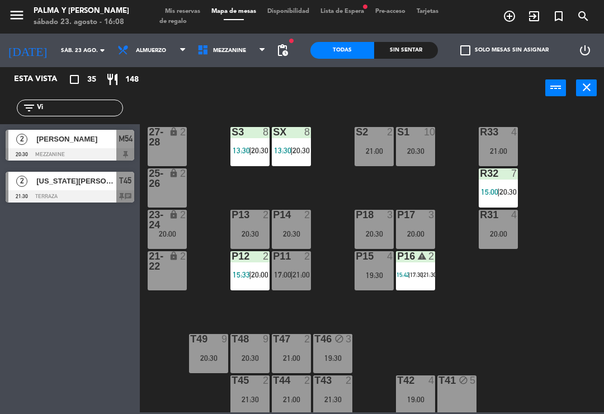
click at [602, 300] on div "R33 4 21:00 S1 10 20:30 S2 2 21:00 S3 8 13:30 | 20:30 SX 8 13:30 | 20:30 27-28 …" at bounding box center [375, 259] width 458 height 305
click at [191, 8] on span "Mis reservas" at bounding box center [182, 11] width 46 height 6
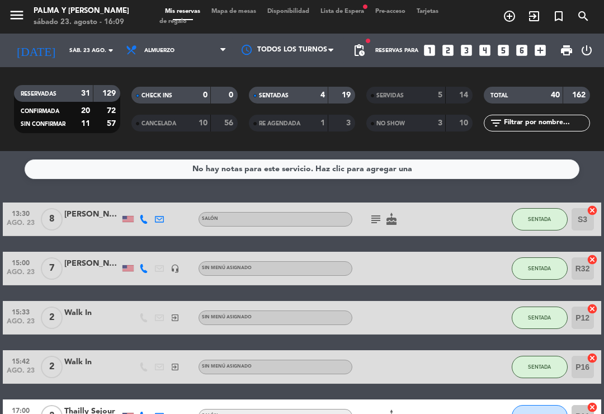
click at [233, 13] on span "Mapa de mesas" at bounding box center [234, 11] width 56 height 6
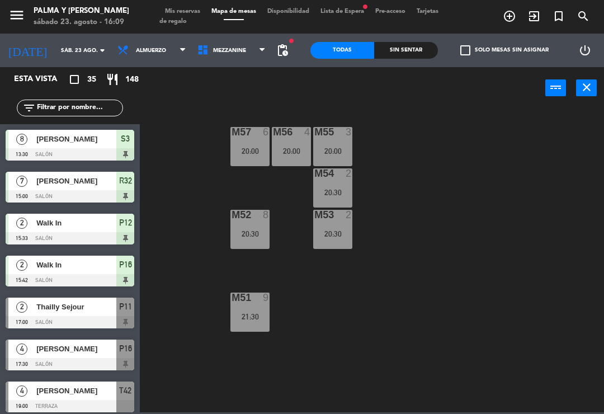
click at [204, 50] on icon at bounding box center [205, 50] width 16 height 12
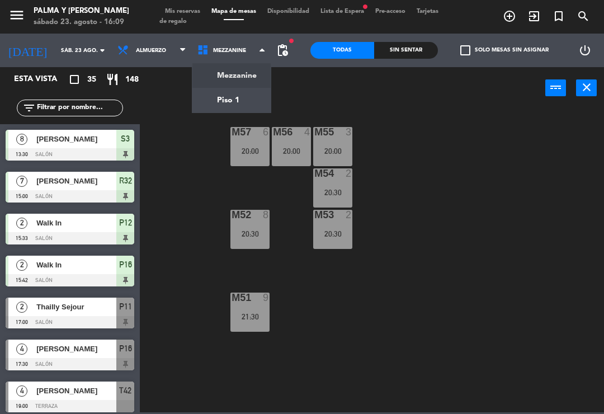
click at [231, 97] on ng-component "menu Palma y [PERSON_NAME] 23. [PERSON_NAME] - 16:09 Mis reservas Mapa de mesas…" at bounding box center [302, 206] width 604 height 412
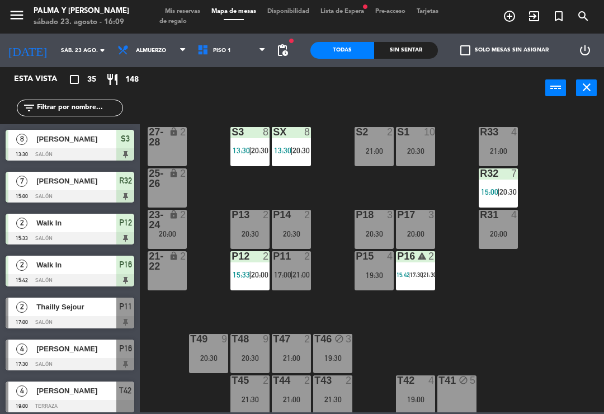
click at [162, 271] on div "lock" at bounding box center [167, 261] width 18 height 20
click at [166, 224] on div "lock" at bounding box center [167, 220] width 18 height 20
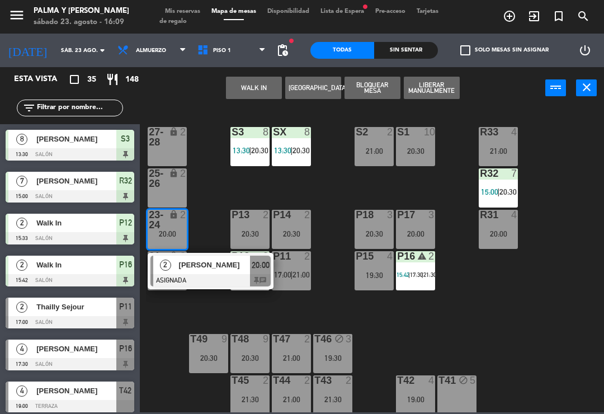
click at [233, 279] on div at bounding box center [210, 280] width 120 height 12
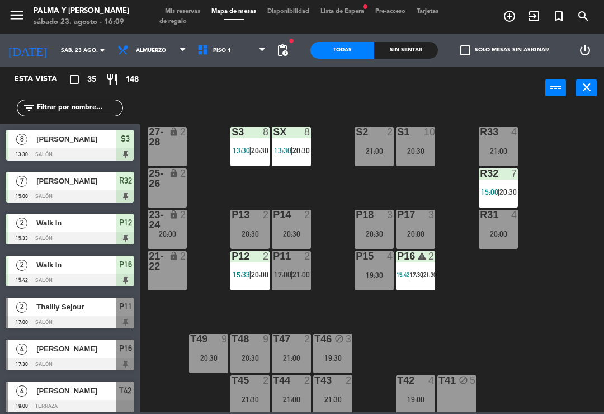
click at [249, 393] on div "T45 2 21:30" at bounding box center [249, 394] width 39 height 39
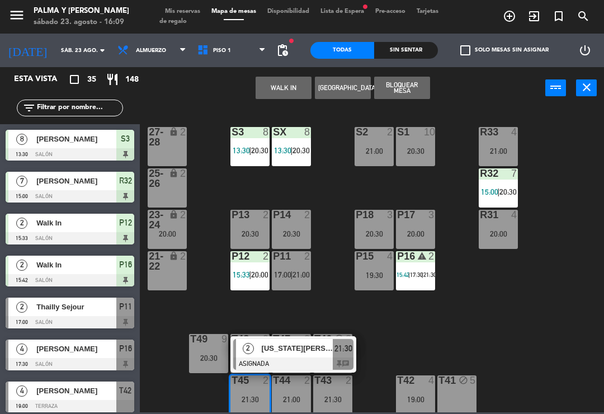
click at [319, 360] on div at bounding box center [293, 363] width 120 height 12
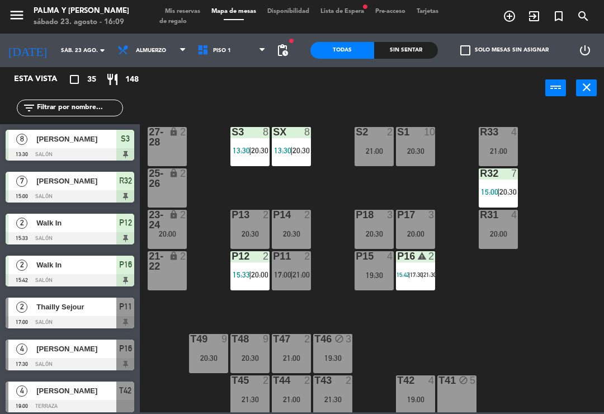
scroll to position [476, 0]
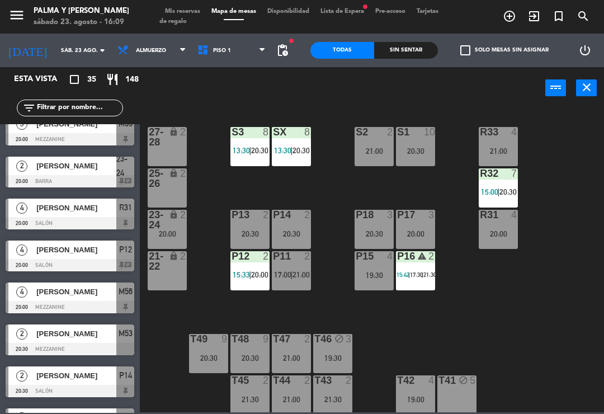
click at [248, 403] on div "21:30" at bounding box center [249, 399] width 39 height 8
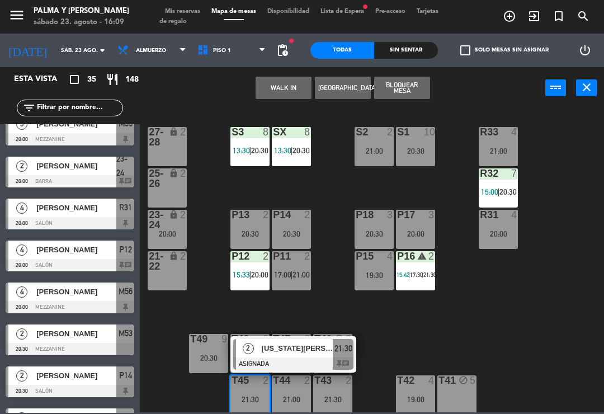
click at [274, 356] on div "[US_STATE][PERSON_NAME]" at bounding box center [297, 348] width 73 height 18
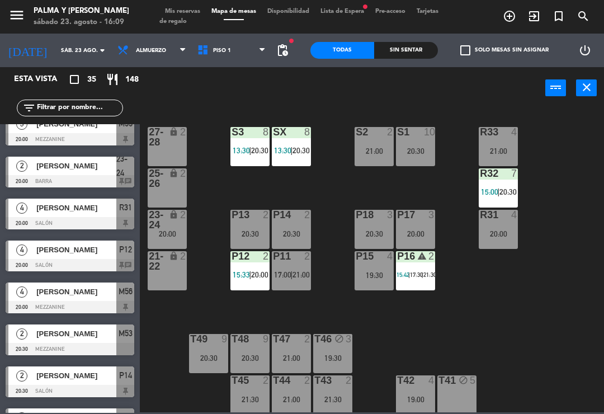
click at [243, 225] on div "P13 2 20:30" at bounding box center [249, 229] width 39 height 39
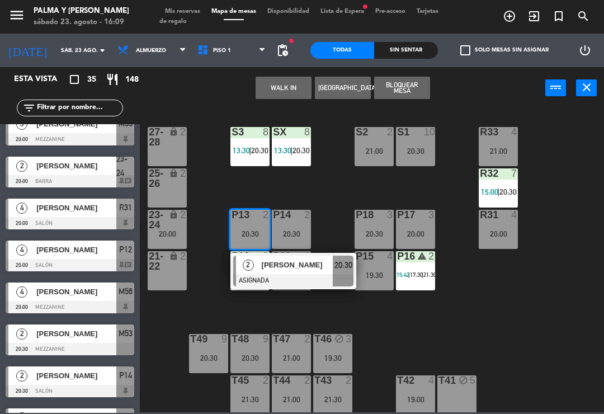
click at [303, 270] on span "[PERSON_NAME]" at bounding box center [298, 265] width 72 height 12
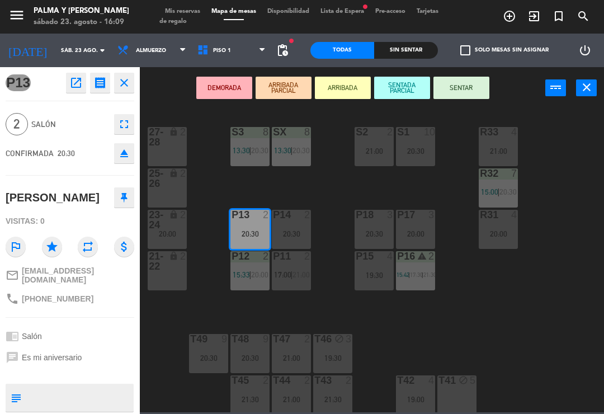
click at [78, 85] on icon "open_in_new" at bounding box center [75, 82] width 13 height 13
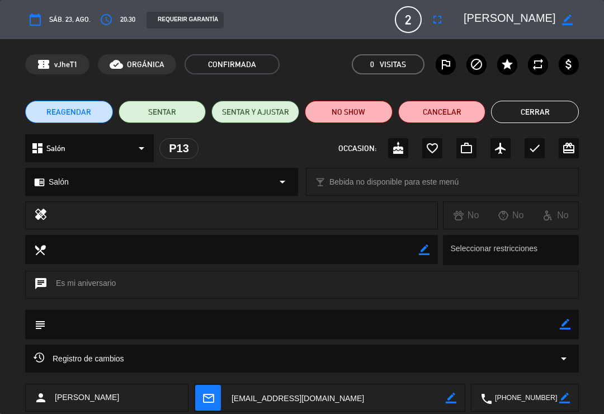
click at [558, 114] on button "Cerrar" at bounding box center [535, 112] width 88 height 22
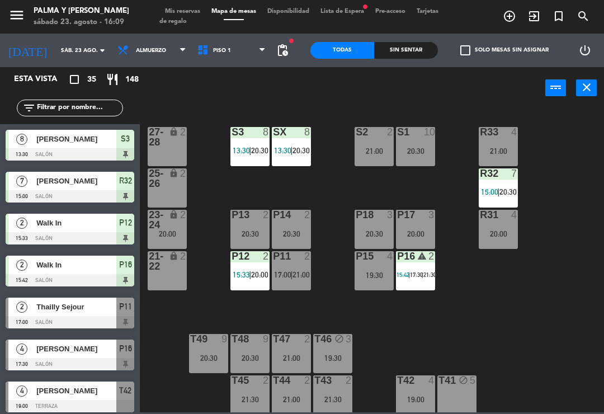
scroll to position [0, 0]
click at [253, 227] on div "P13 2 20:30" at bounding box center [249, 229] width 39 height 39
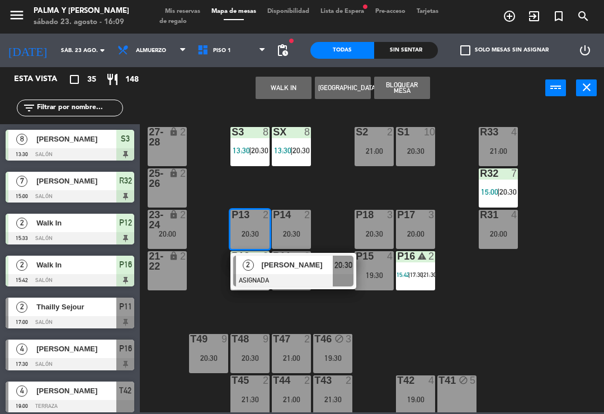
click at [308, 276] on div at bounding box center [293, 280] width 120 height 12
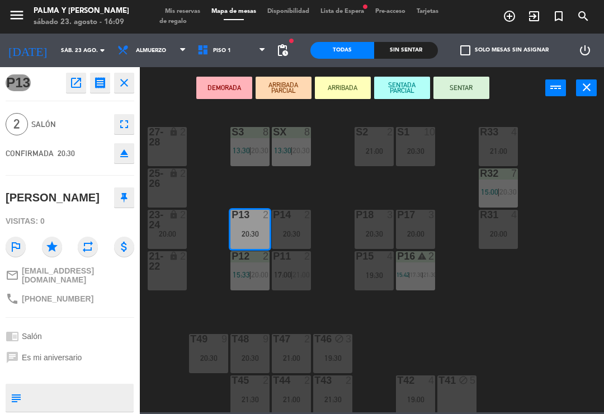
click at [79, 80] on icon "open_in_new" at bounding box center [75, 82] width 13 height 13
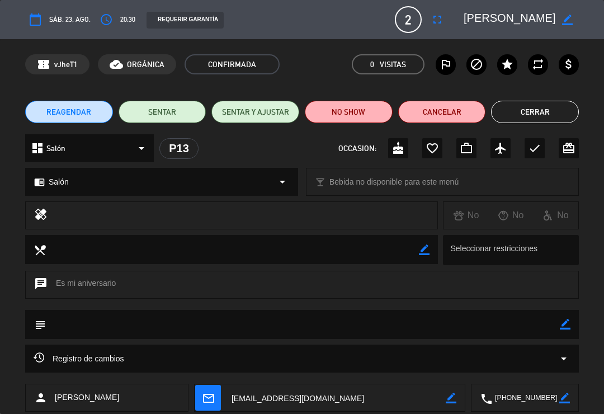
click at [548, 111] on button "Cerrar" at bounding box center [535, 112] width 88 height 22
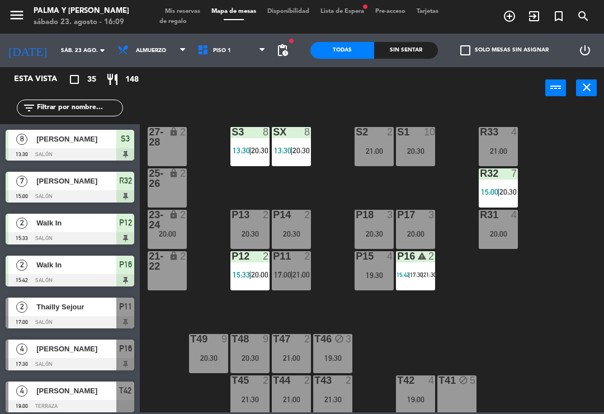
click at [301, 221] on div "P14 2 20:30" at bounding box center [291, 229] width 39 height 39
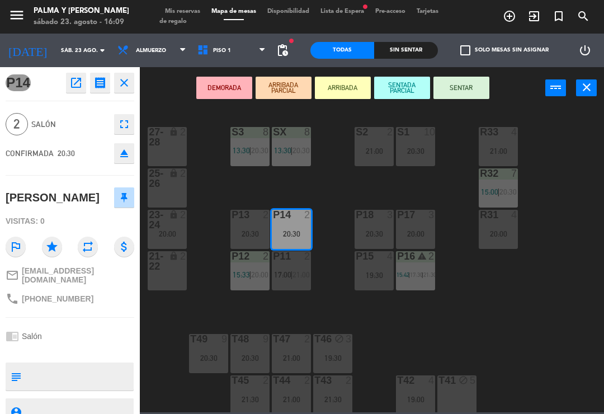
click at [70, 82] on icon "open_in_new" at bounding box center [75, 82] width 13 height 13
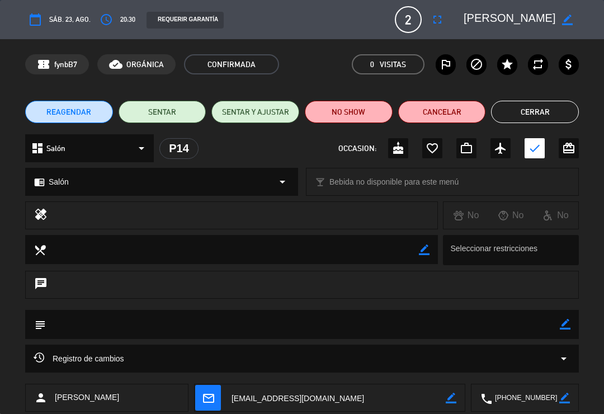
click at [551, 110] on button "Cerrar" at bounding box center [535, 112] width 88 height 22
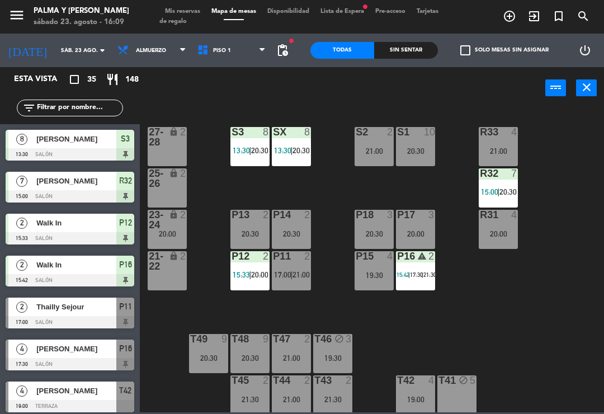
click at [282, 274] on span "17:00" at bounding box center [282, 274] width 17 height 9
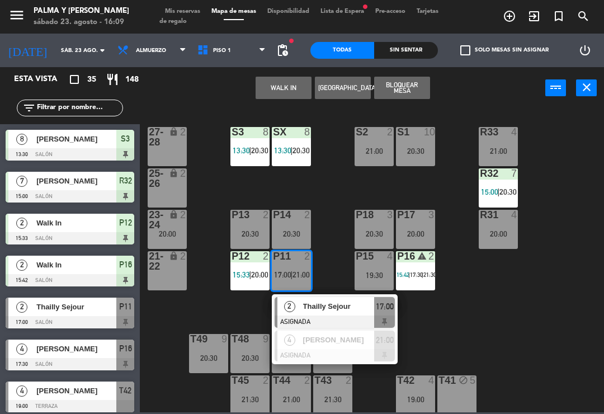
click at [358, 347] on div "[PERSON_NAME]" at bounding box center [338, 340] width 73 height 18
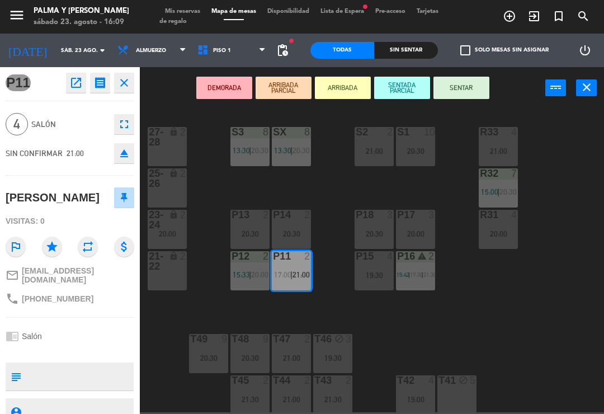
click at [72, 87] on icon "open_in_new" at bounding box center [75, 82] width 13 height 13
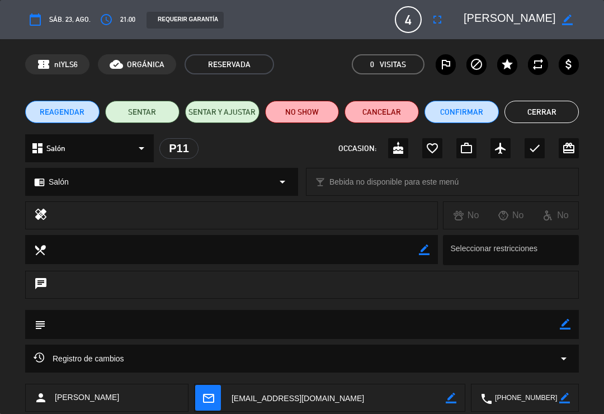
click at [557, 114] on button "Cerrar" at bounding box center [541, 112] width 74 height 22
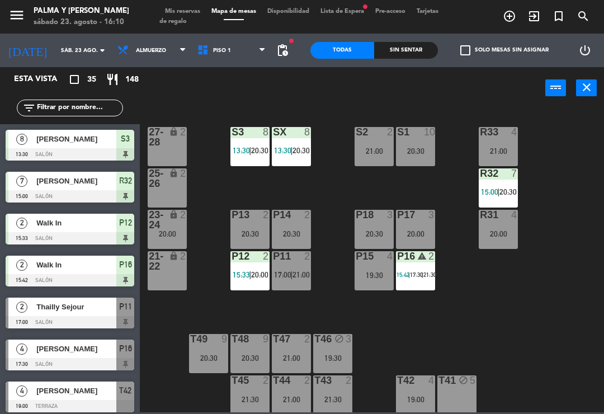
scroll to position [267, 0]
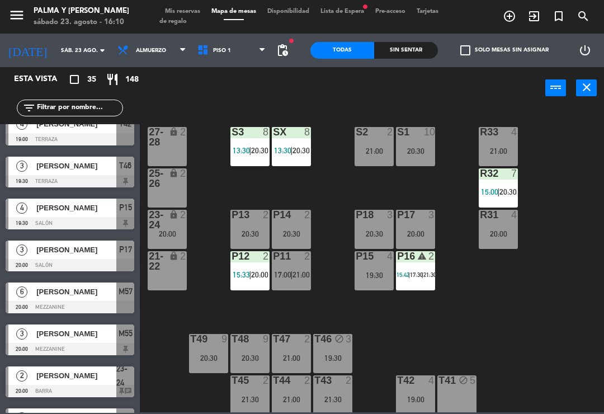
click at [295, 278] on span "21:00" at bounding box center [300, 274] width 17 height 9
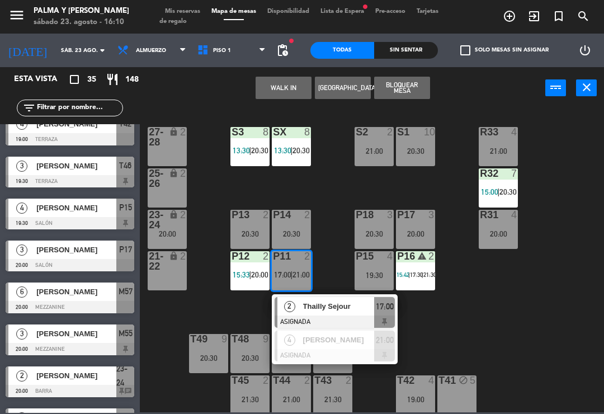
click at [364, 346] on div "[PERSON_NAME]" at bounding box center [338, 340] width 73 height 18
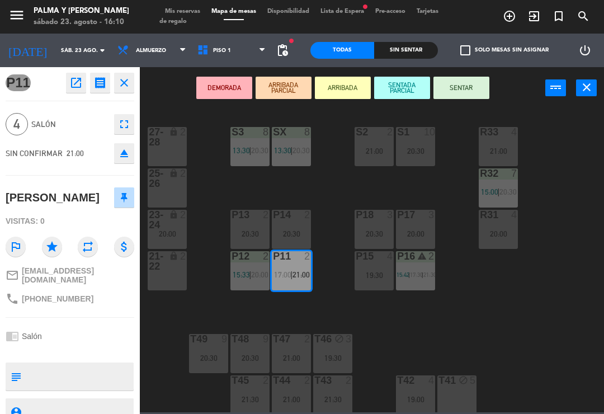
click at [83, 365] on textarea at bounding box center [79, 376] width 107 height 23
click at [69, 369] on textarea at bounding box center [79, 376] width 107 height 23
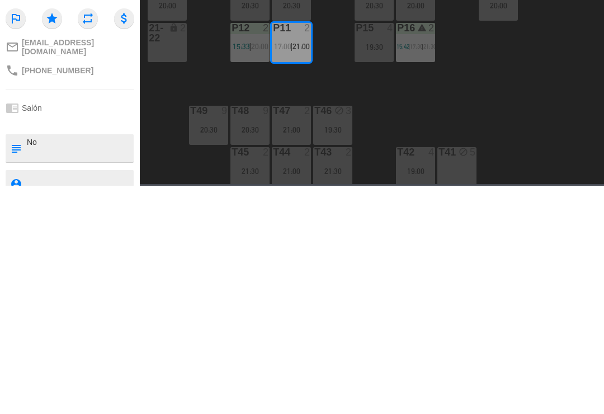
type textarea "N"
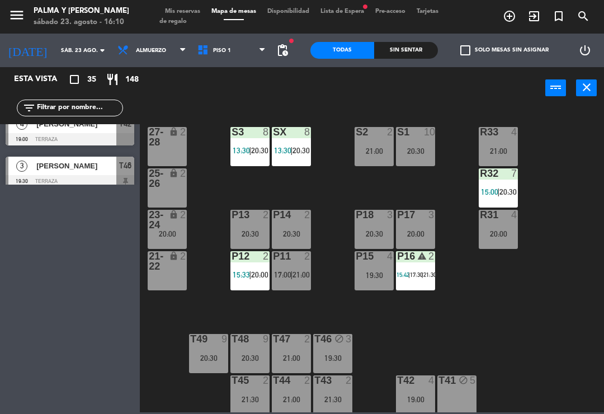
click at [291, 270] on span "|" at bounding box center [291, 274] width 2 height 9
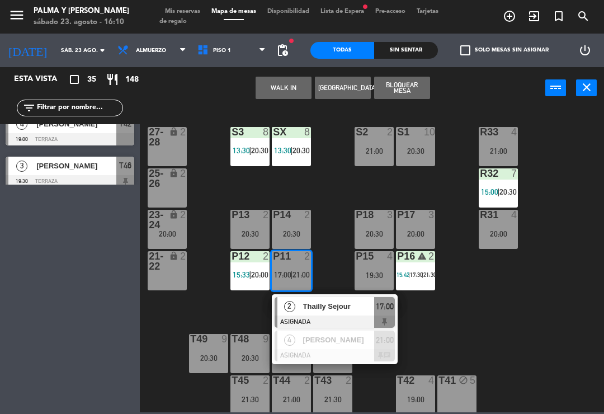
click at [471, 332] on div "R33 4 21:00 S1 10 20:30 S2 2 21:00 S3 8 13:30 | 20:30 SX 8 13:30 | 20:30 27-28 …" at bounding box center [375, 259] width 458 height 305
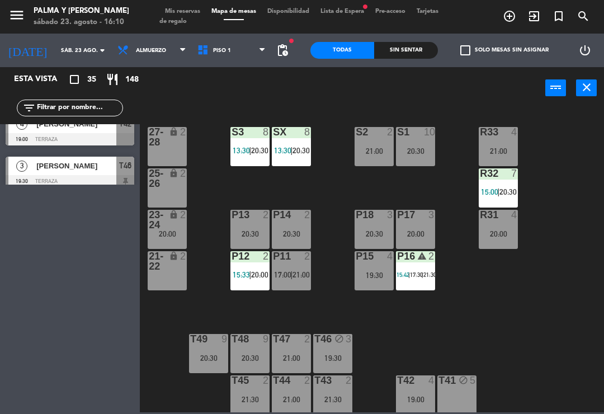
click at [301, 271] on span "21:00" at bounding box center [300, 274] width 17 height 9
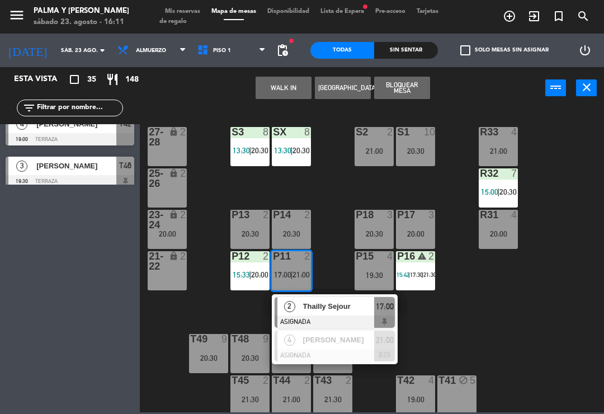
click at [458, 329] on div "R33 4 21:00 S1 10 20:30 S2 2 21:00 S3 8 13:30 | 20:30 SX 8 13:30 | 20:30 27-28 …" at bounding box center [375, 259] width 458 height 305
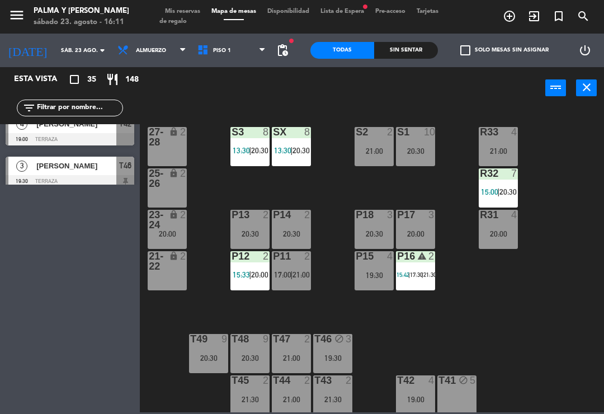
click at [419, 261] on div "warning" at bounding box center [416, 256] width 18 height 11
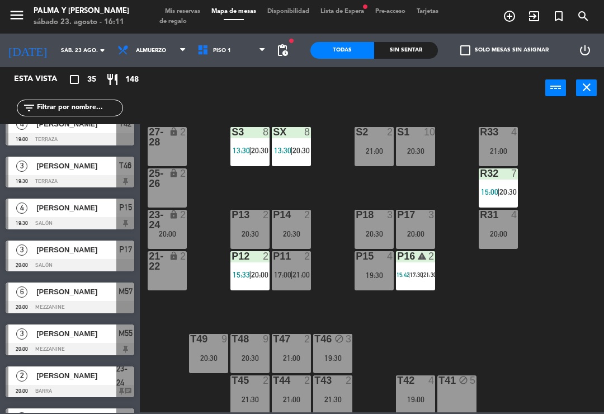
click at [583, 268] on div "R33 4 21:00 S1 10 20:30 S2 2 21:00 S3 8 13:30 | 20:30 SX 8 13:30 | 20:30 27-28 …" at bounding box center [375, 259] width 458 height 305
click at [297, 279] on span "21:00" at bounding box center [300, 274] width 17 height 9
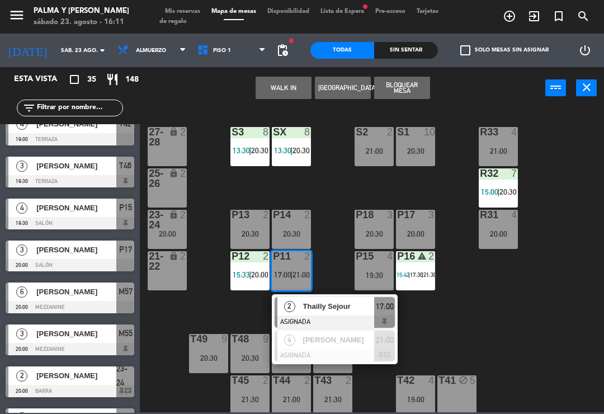
click at [347, 352] on div at bounding box center [335, 355] width 120 height 12
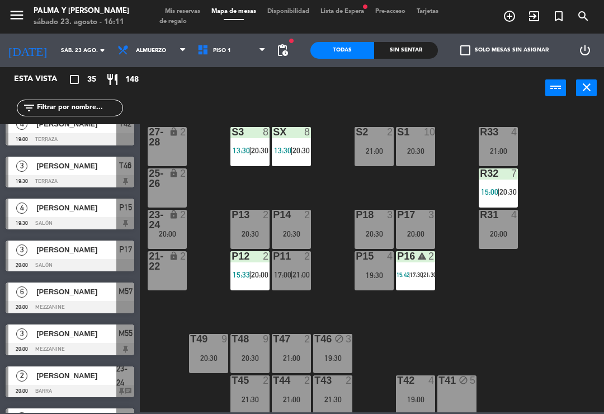
click at [414, 265] on div "P16 warning 2 15:42 | 17:30 | 21:30" at bounding box center [415, 270] width 39 height 39
click at [565, 318] on div "R33 4 21:00 S1 10 20:30 S2 2 21:00 S3 8 13:30 | 20:30 SX 8 13:30 | 20:30 27-28 …" at bounding box center [375, 259] width 458 height 305
click at [415, 265] on div "P16 warning 2 15:42 | 17:30 | 21:30" at bounding box center [415, 270] width 39 height 39
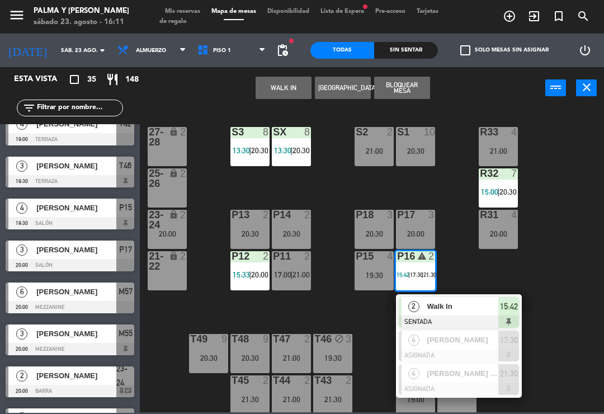
click at [403, 84] on button "Bloquear Mesa" at bounding box center [402, 88] width 56 height 22
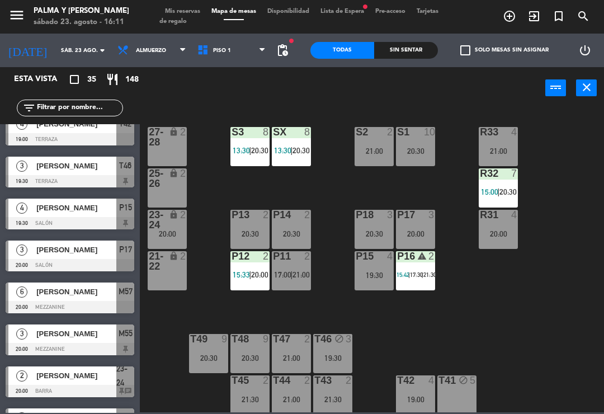
click at [417, 274] on span "17:30" at bounding box center [416, 274] width 13 height 7
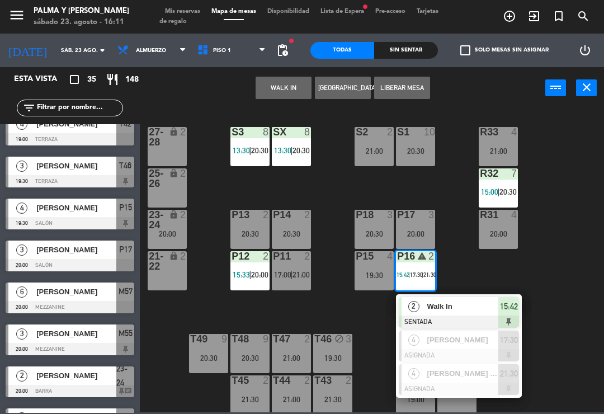
click at [479, 386] on div at bounding box center [459, 389] width 120 height 12
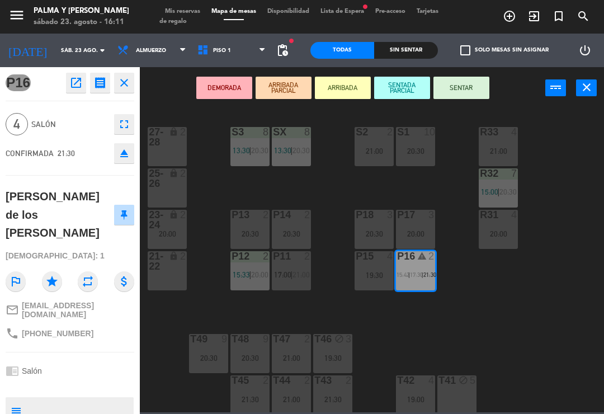
click at [294, 278] on span "21:00" at bounding box center [300, 274] width 17 height 9
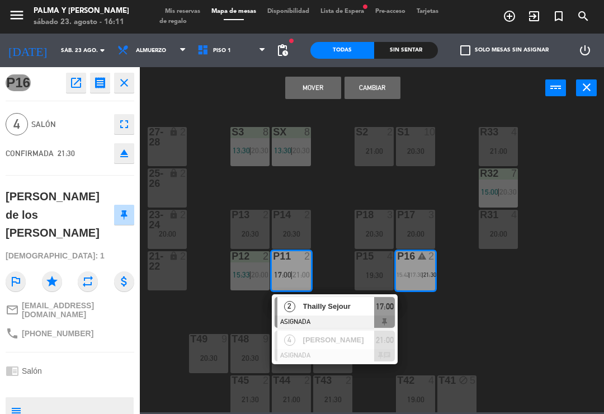
click at [380, 86] on button "Cambiar" at bounding box center [373, 88] width 56 height 22
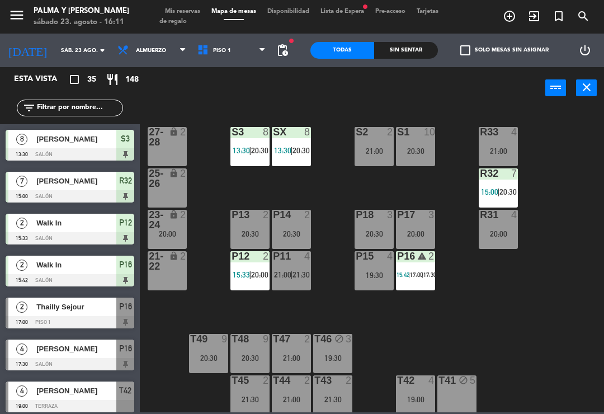
scroll to position [393, 0]
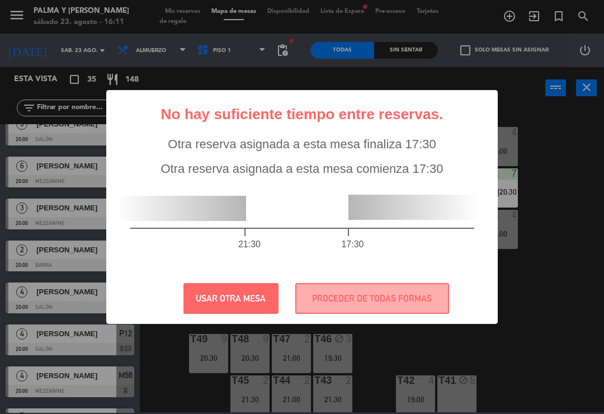
click at [378, 290] on button "PROCEDER DE TODAS FORMAS" at bounding box center [372, 298] width 154 height 31
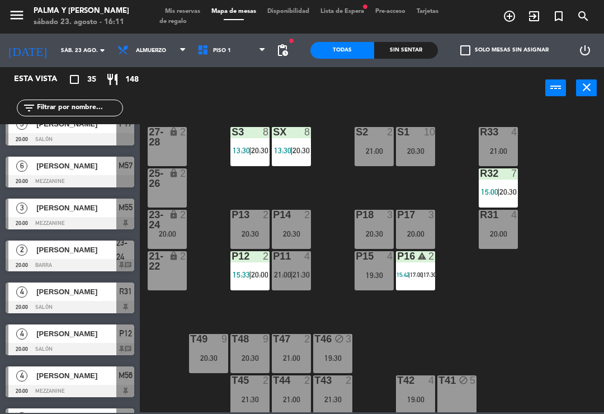
click at [419, 277] on span "17:00" at bounding box center [416, 274] width 13 height 7
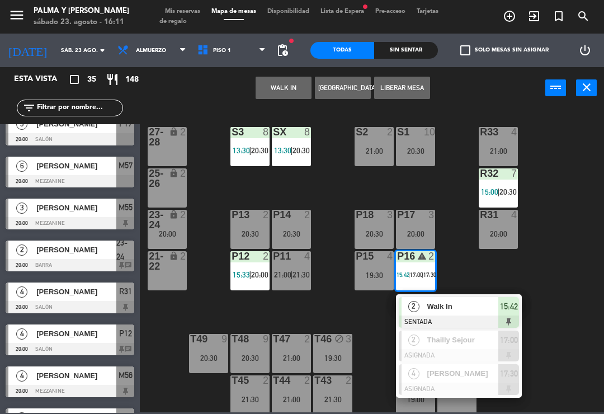
click at [570, 332] on div "R33 4 21:00 S1 10 20:30 S2 2 21:00 S3 8 13:30 | 20:30 SX 8 13:30 | 20:30 27-28 …" at bounding box center [375, 259] width 458 height 305
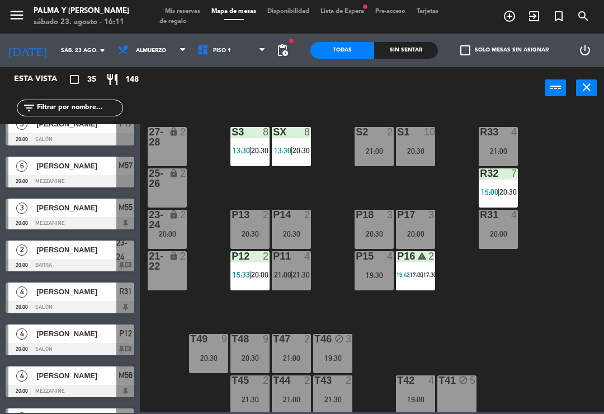
click at [294, 271] on span "21:30" at bounding box center [300, 274] width 17 height 9
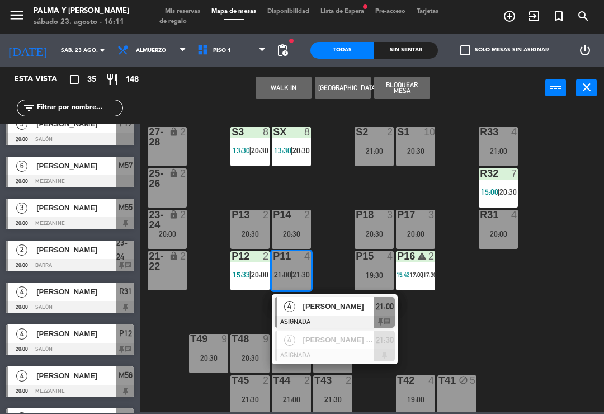
click at [352, 316] on div at bounding box center [335, 321] width 120 height 12
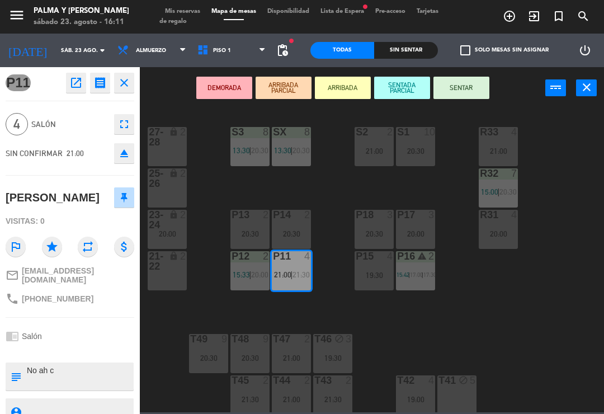
click at [423, 271] on span "|" at bounding box center [423, 274] width 2 height 7
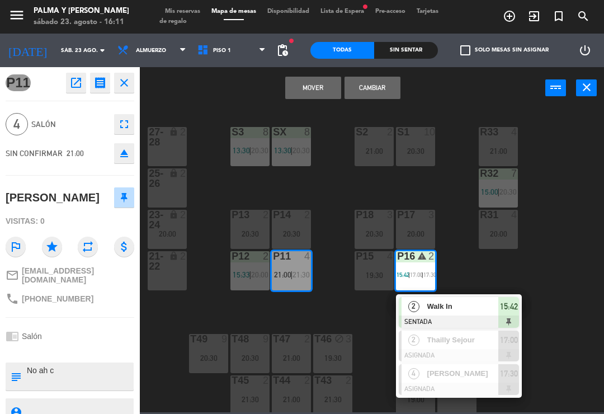
click at [378, 91] on button "Cambiar" at bounding box center [373, 88] width 56 height 22
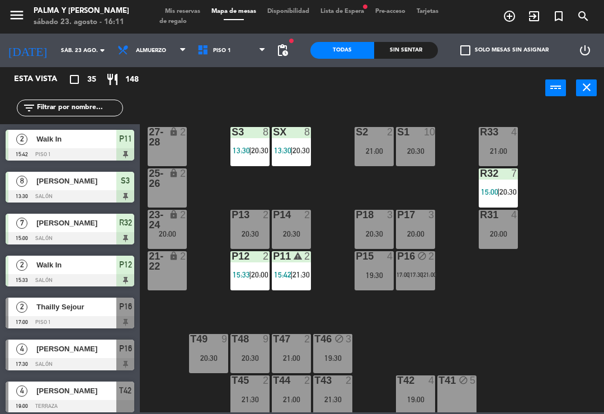
scroll to position [267, 0]
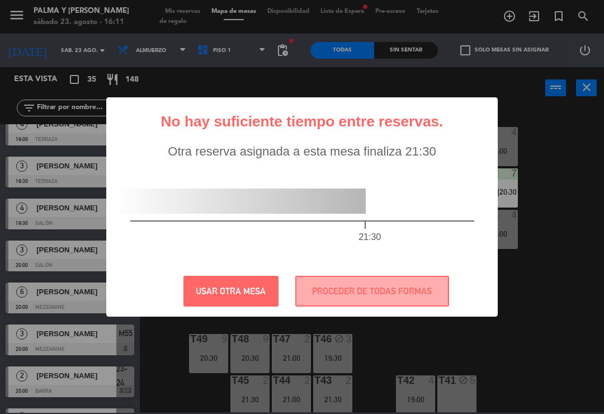
click at [373, 291] on button "PROCEDER DE TODAS FORMAS" at bounding box center [372, 291] width 154 height 31
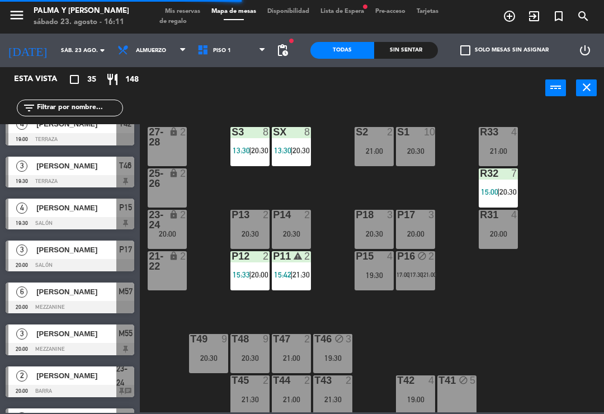
click at [418, 277] on span "17:30" at bounding box center [416, 274] width 13 height 7
click at [337, 306] on div "R33 4 21:00 S1 10 20:30 S2 2 21:00 S3 8 13:30 | 20:30 SX 8 13:30 | 20:30 27-28 …" at bounding box center [375, 259] width 458 height 305
click at [290, 270] on span "15:42" at bounding box center [282, 274] width 17 height 9
click at [476, 318] on div "R33 4 21:00 S1 10 20:30 S2 2 21:00 S3 8 13:30 | 20:30 SX 8 13:30 | 20:30 27-28 …" at bounding box center [375, 259] width 458 height 305
click at [422, 270] on div "P16 block 4 17:30 | 21:00 | 21:30" at bounding box center [415, 270] width 39 height 39
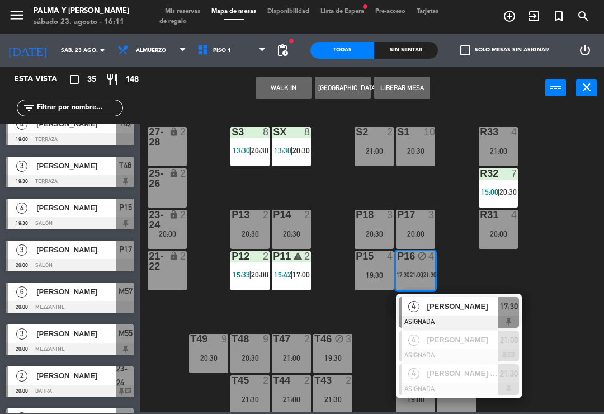
click at [476, 342] on span "[PERSON_NAME]" at bounding box center [463, 340] width 72 height 12
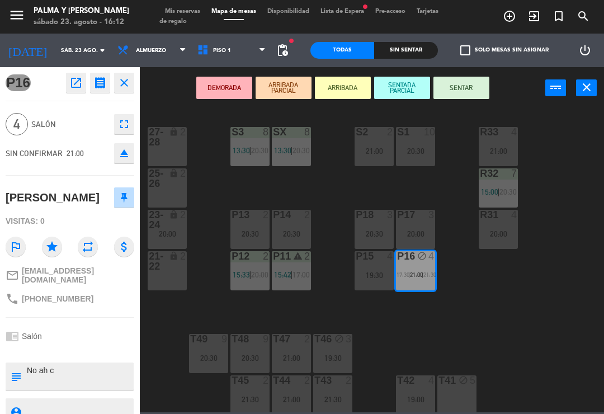
click at [79, 79] on icon "open_in_new" at bounding box center [75, 82] width 13 height 13
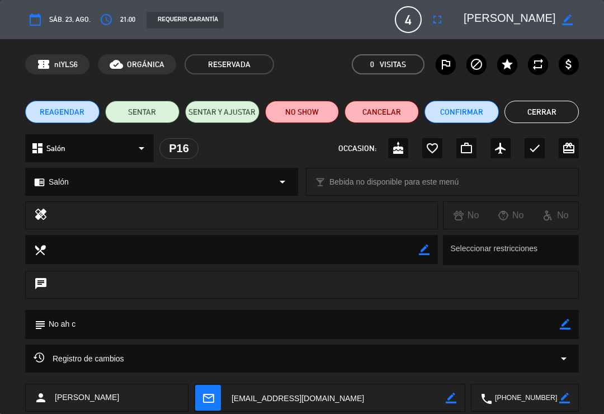
click at [305, 112] on button "NO SHOW" at bounding box center [302, 112] width 74 height 22
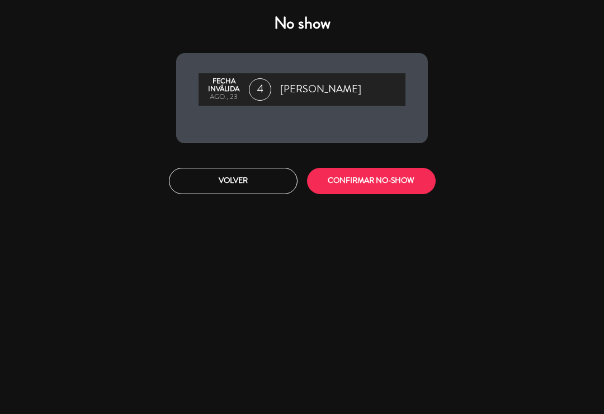
click at [377, 180] on button "CONFIRMAR NO-SHOW" at bounding box center [371, 181] width 129 height 26
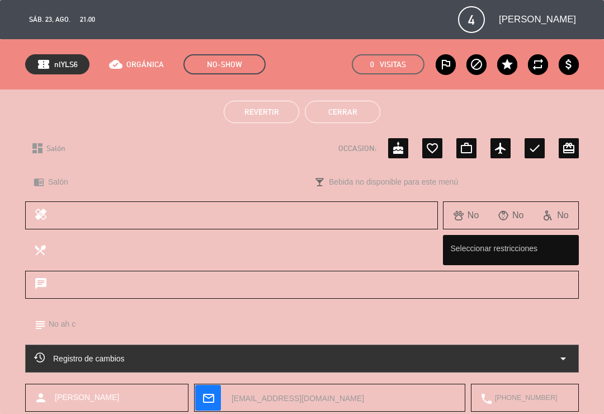
click at [346, 112] on button "Cerrar" at bounding box center [342, 112] width 75 height 22
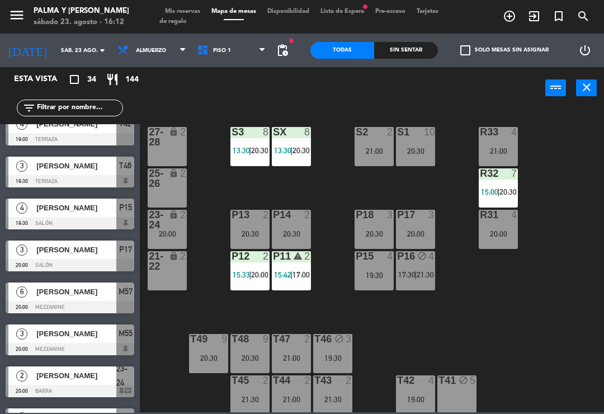
click at [552, 322] on div "R33 4 21:00 S1 10 20:30 S2 2 21:00 S3 8 13:30 | 20:30 SX 8 13:30 | 20:30 27-28 …" at bounding box center [375, 259] width 458 height 305
click at [254, 402] on div "21:30" at bounding box center [249, 399] width 39 height 8
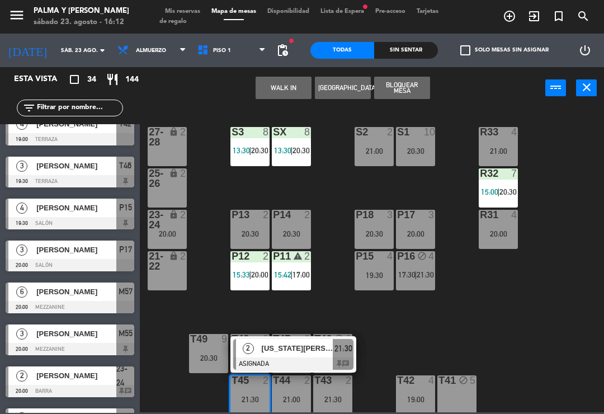
click at [305, 359] on div at bounding box center [293, 363] width 120 height 12
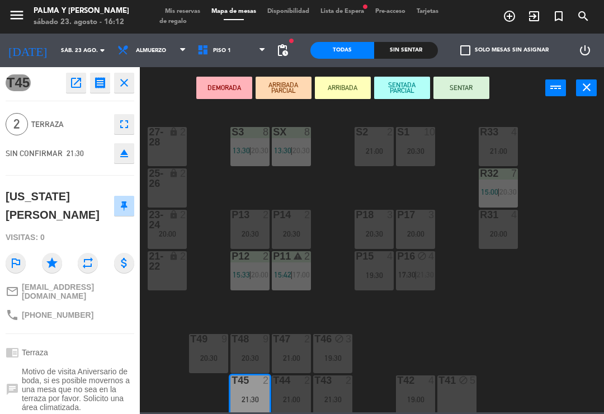
click at [413, 270] on span "17:30" at bounding box center [406, 274] width 17 height 9
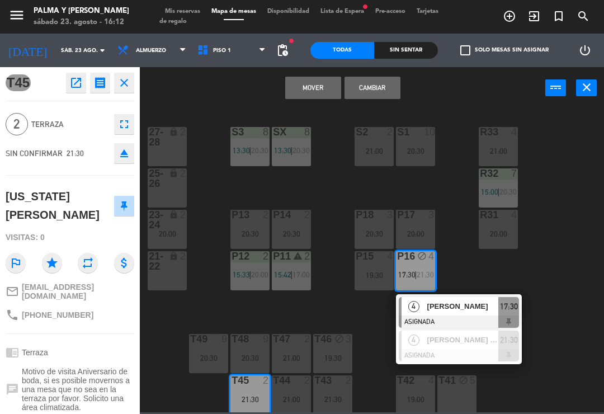
click at [320, 86] on button "Mover" at bounding box center [313, 88] width 56 height 22
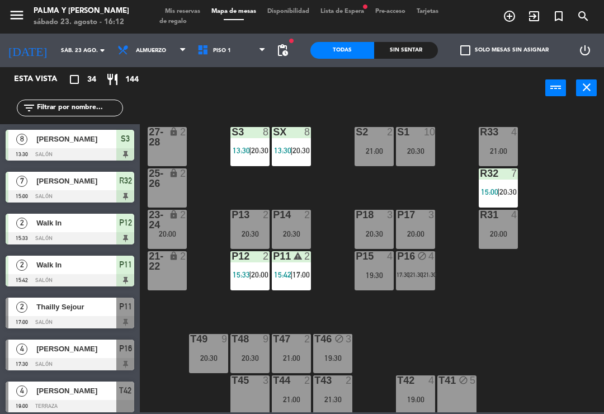
scroll to position [462, 0]
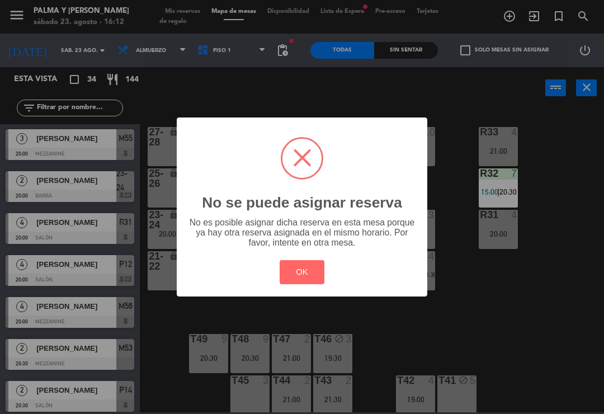
click at [287, 276] on button "OK" at bounding box center [302, 272] width 45 height 24
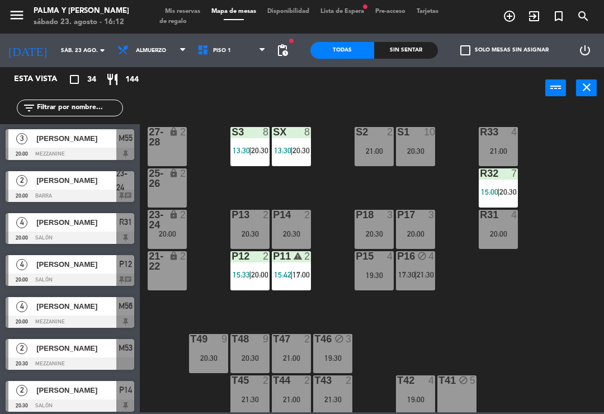
click at [257, 391] on div "T45 2 21:30" at bounding box center [249, 394] width 39 height 39
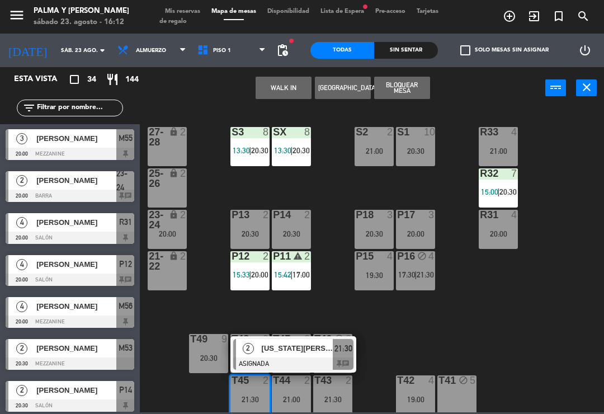
click at [308, 355] on div "[US_STATE][PERSON_NAME]" at bounding box center [297, 348] width 73 height 18
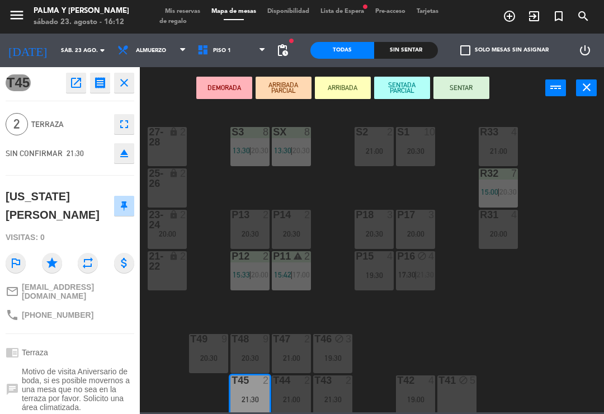
click at [423, 276] on span "21:30" at bounding box center [425, 274] width 17 height 9
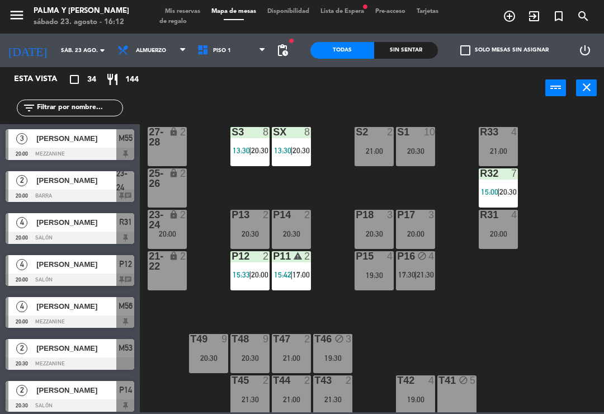
click at [426, 267] on div "P16 block 4 17:30 | 21:30" at bounding box center [415, 270] width 39 height 39
click at [558, 292] on div "R33 4 21:00 S1 10 20:30 S2 2 21:00 S3 8 13:30 | 20:30 SX 8 13:30 | 20:30 27-28 …" at bounding box center [375, 259] width 458 height 305
click at [284, 277] on span "15:42" at bounding box center [282, 274] width 17 height 9
click at [490, 346] on div "R33 4 21:00 S1 10 20:30 S2 2 21:00 S3 8 13:30 | 20:30 SX 8 13:30 | 20:30 27-28 …" at bounding box center [375, 259] width 458 height 305
click at [428, 265] on div "P16 block 4 17:30 | 21:30" at bounding box center [415, 270] width 39 height 39
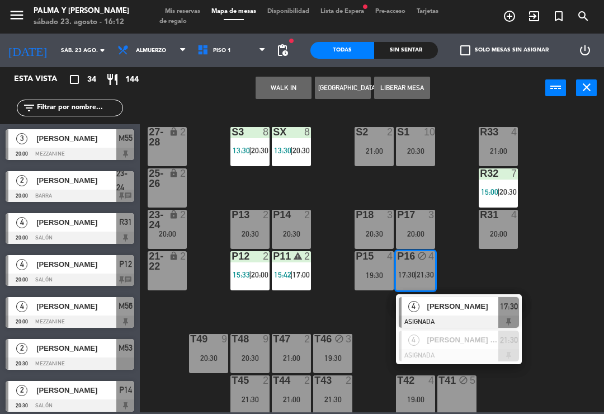
click at [459, 349] on div at bounding box center [459, 355] width 120 height 12
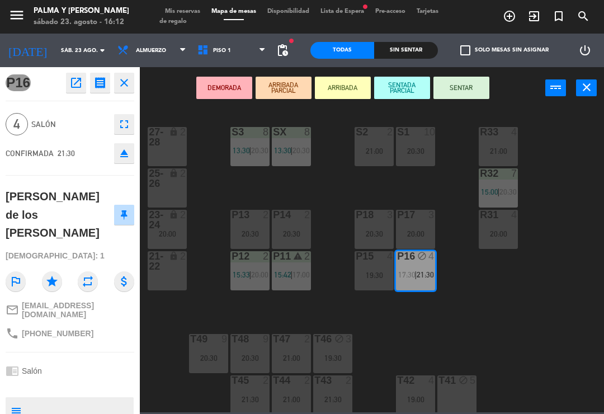
click at [290, 275] on span "15:42" at bounding box center [282, 274] width 17 height 9
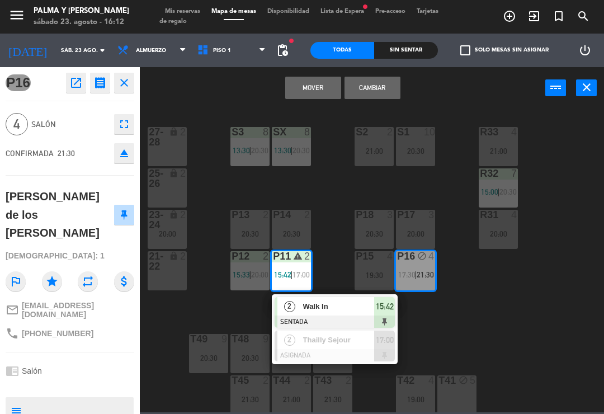
click at [309, 91] on button "Mover" at bounding box center [313, 88] width 56 height 22
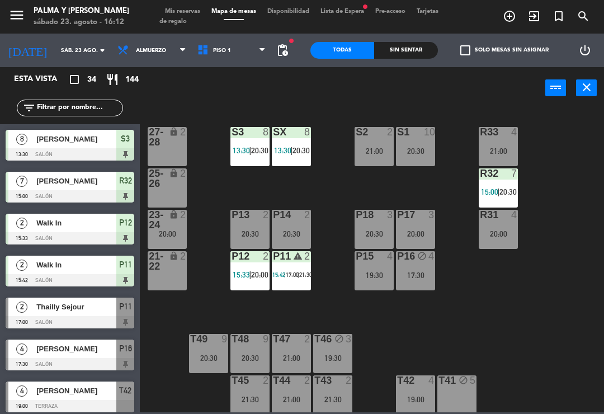
scroll to position [378, 0]
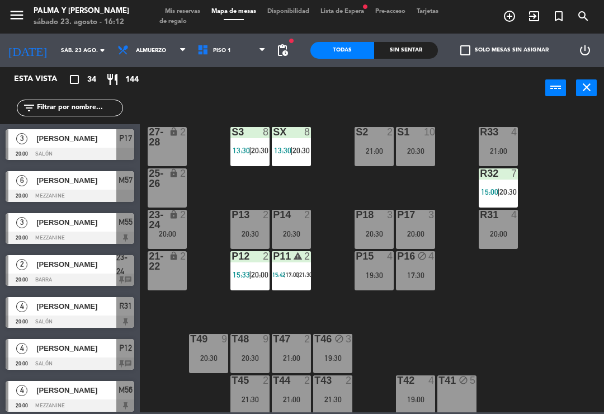
click at [287, 278] on span "17:00" at bounding box center [292, 274] width 13 height 7
click at [513, 332] on div "R33 4 21:00 S1 10 20:30 S2 2 21:00 S3 8 13:30 | 20:30 SX 8 13:30 | 20:30 27-28 …" at bounding box center [375, 259] width 458 height 305
click at [285, 268] on div "P11 warning 2 15:42 | 17:00 | 21:30" at bounding box center [291, 270] width 39 height 39
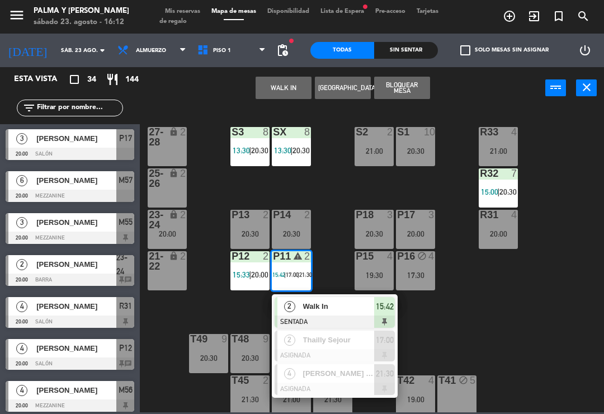
click at [310, 312] on span "Walk In" at bounding box center [339, 306] width 72 height 12
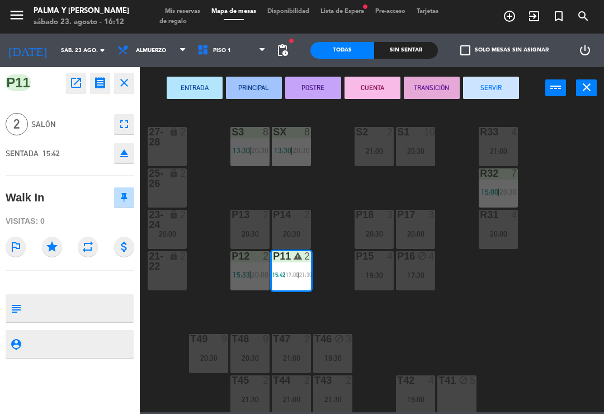
click at [417, 273] on div "17:30" at bounding box center [415, 275] width 39 height 8
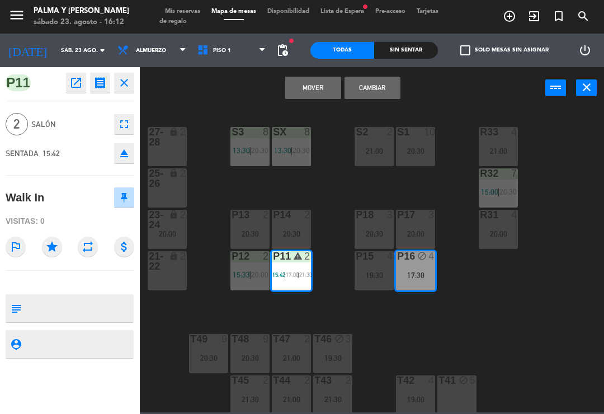
click at [318, 90] on button "Mover" at bounding box center [313, 88] width 56 height 22
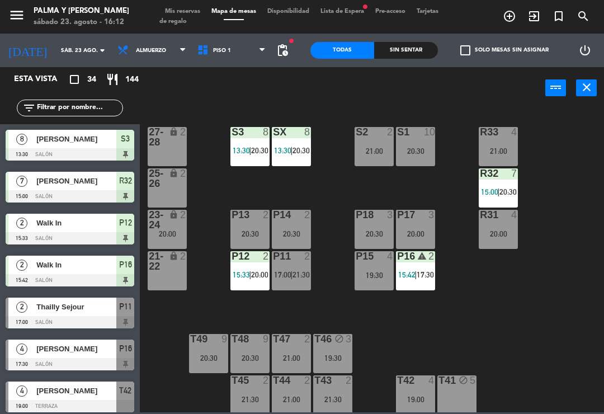
click at [424, 268] on div "P16 warning 2 15:42 | 17:30" at bounding box center [415, 270] width 39 height 39
click at [577, 285] on div "R33 4 21:00 S1 10 20:30 S2 2 21:00 S3 8 13:30 | 20:30 SX 8 13:30 | 20:30 27-28 …" at bounding box center [375, 259] width 458 height 305
click at [421, 271] on span "17:30" at bounding box center [425, 274] width 17 height 9
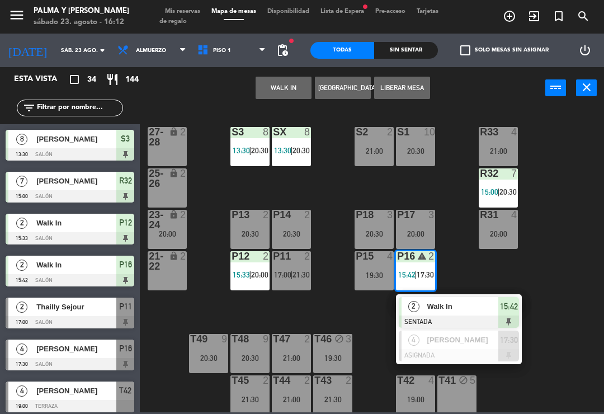
click at [468, 349] on div at bounding box center [459, 355] width 120 height 12
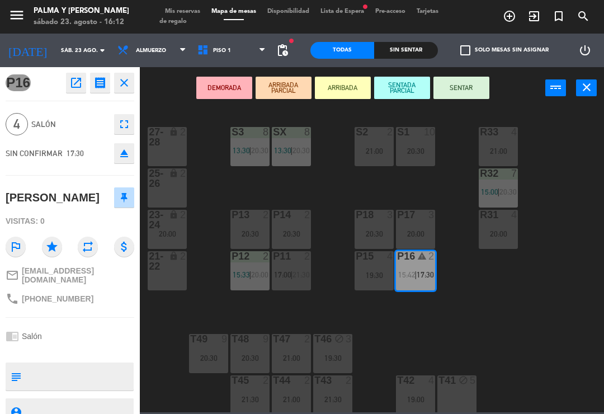
click at [367, 233] on div "20:30" at bounding box center [374, 234] width 39 height 8
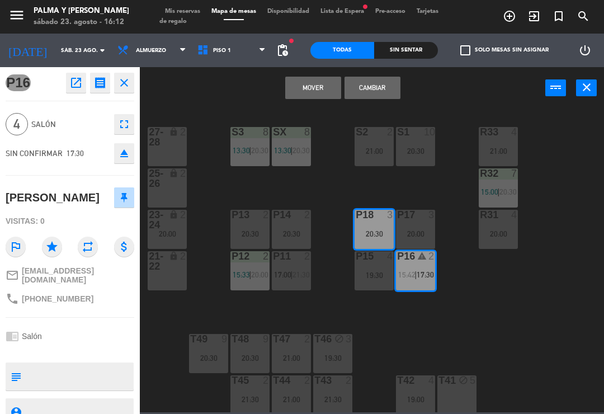
click at [310, 86] on button "Mover" at bounding box center [313, 88] width 56 height 22
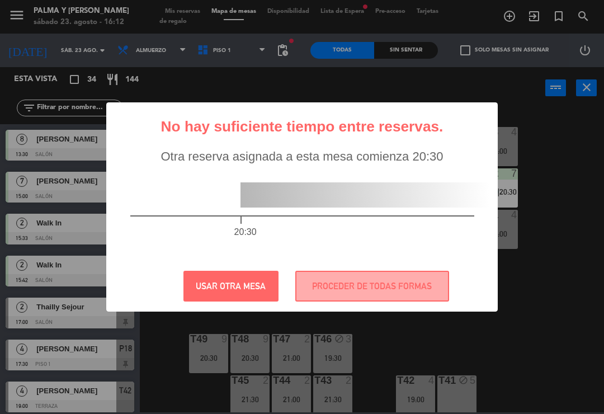
click at [384, 272] on button "PROCEDER DE TODAS FORMAS" at bounding box center [372, 286] width 154 height 31
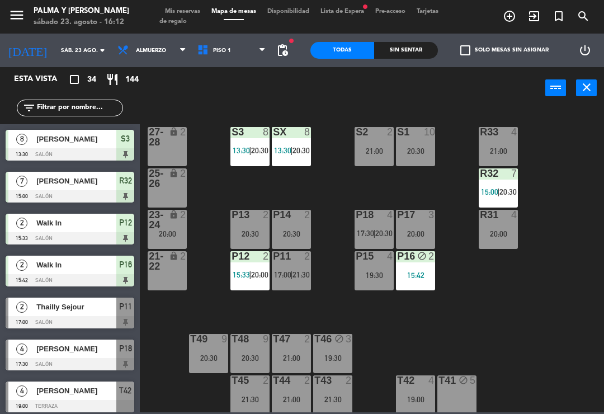
click at [487, 337] on div "R33 4 21:00 S1 10 20:30 S2 2 21:00 S3 8 13:30 | 20:30 SX 8 13:30 | 20:30 27-28 …" at bounding box center [375, 259] width 458 height 305
click at [243, 410] on div "T45 2 21:30" at bounding box center [249, 394] width 39 height 39
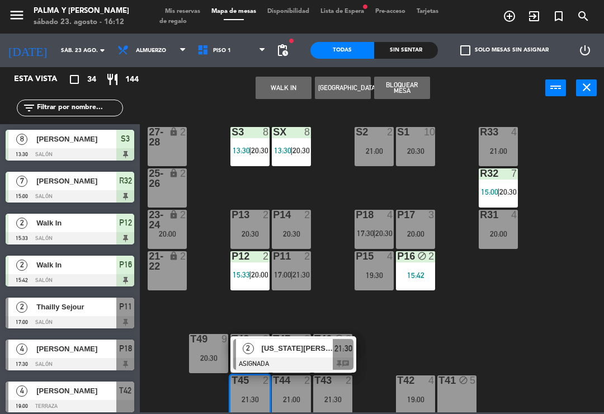
click at [315, 360] on div at bounding box center [293, 363] width 120 height 12
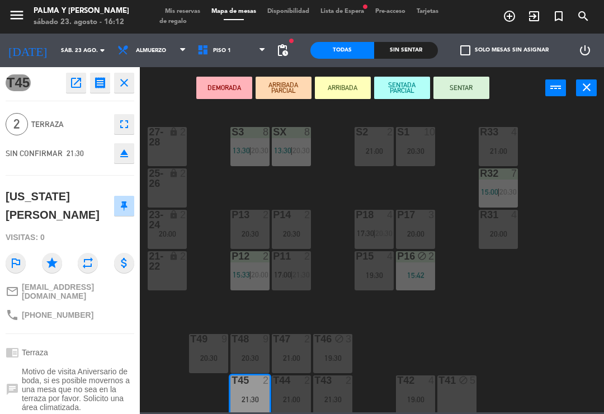
click at [418, 264] on div "P16 block 2 15:42" at bounding box center [415, 270] width 39 height 39
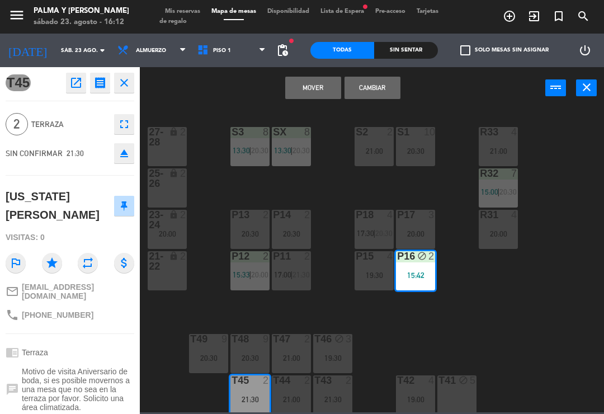
click at [305, 93] on button "Mover" at bounding box center [313, 88] width 56 height 22
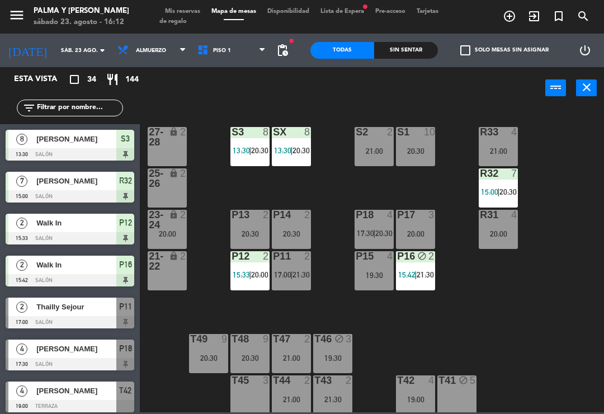
scroll to position [462, 0]
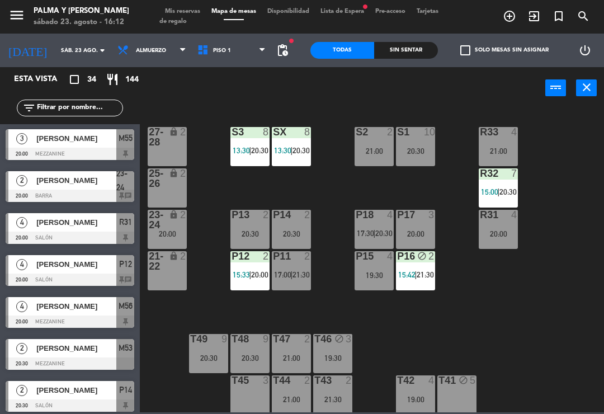
click at [562, 304] on div "R33 4 21:00 S1 10 20:30 S2 2 21:00 S3 8 13:30 | 20:30 SX 8 13:30 | 20:30 27-28 …" at bounding box center [375, 259] width 458 height 305
click at [545, 318] on div "R33 4 21:00 S1 10 20:30 S2 2 21:00 S3 8 13:30 | 20:30 SX 8 13:30 | 20:30 27-28 …" at bounding box center [375, 259] width 458 height 305
click at [555, 346] on div "R33 4 21:00 S1 10 20:30 S2 2 21:00 S3 8 13:30 | 20:30 SX 8 13:30 | 20:30 27-28 …" at bounding box center [375, 259] width 458 height 305
click at [410, 395] on div "19:00" at bounding box center [415, 399] width 39 height 8
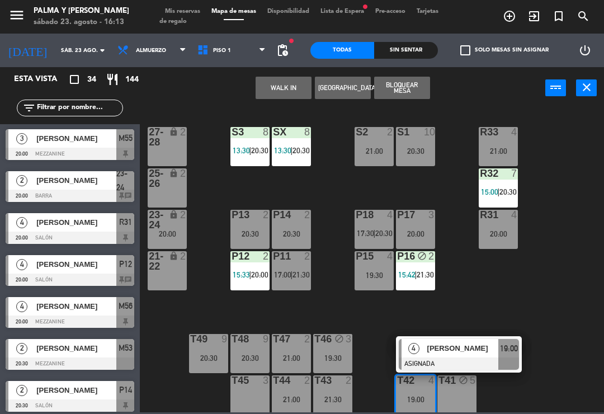
click at [479, 346] on span "[PERSON_NAME]" at bounding box center [463, 348] width 72 height 12
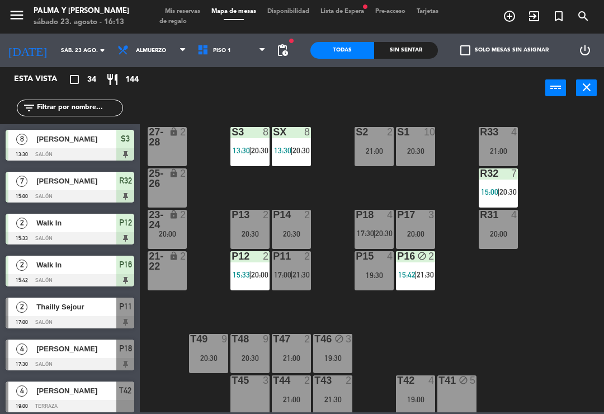
scroll to position [0, 0]
click at [339, 347] on div "T46 block 3 19:30" at bounding box center [332, 353] width 39 height 39
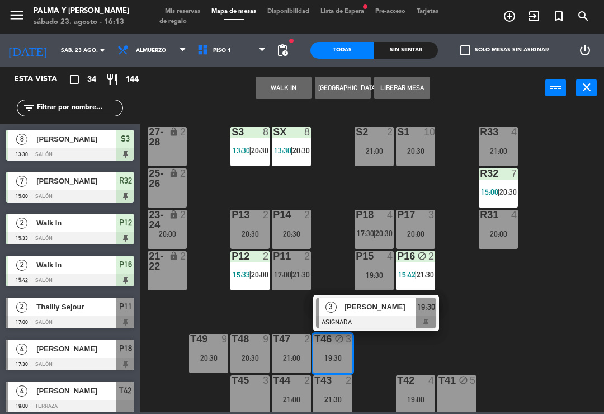
click at [398, 316] on div at bounding box center [376, 322] width 120 height 12
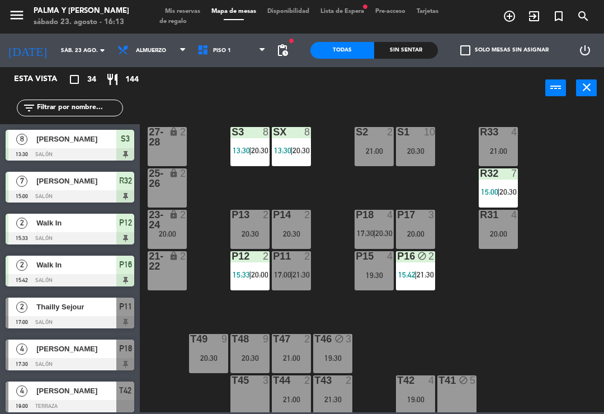
click at [372, 223] on div "P18 4 17:30 | 20:30" at bounding box center [374, 229] width 39 height 39
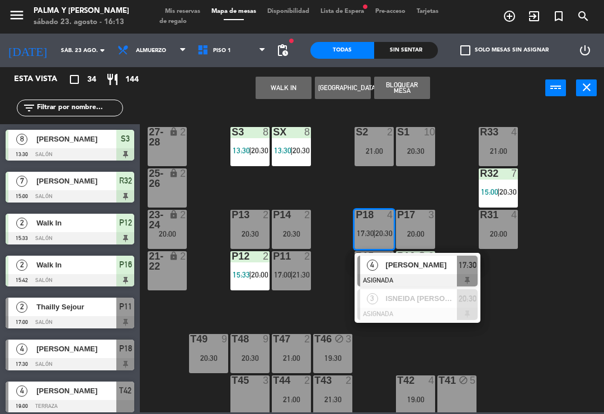
click at [450, 305] on div "ISNEIDA [PERSON_NAME]" at bounding box center [421, 298] width 73 height 18
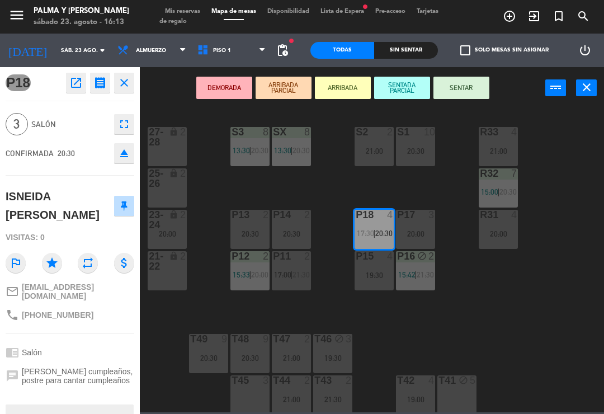
click at [75, 79] on icon "open_in_new" at bounding box center [75, 82] width 13 height 13
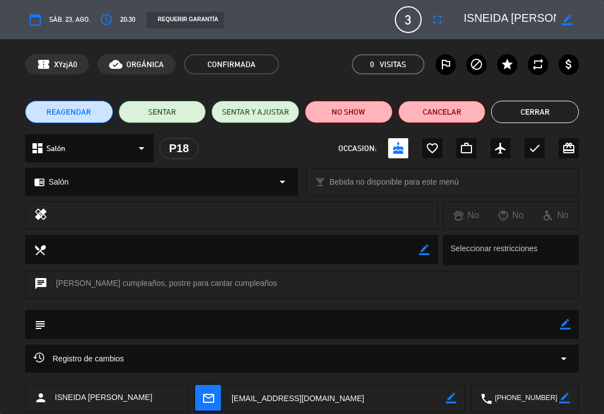
click at [527, 110] on button "Cerrar" at bounding box center [535, 112] width 88 height 22
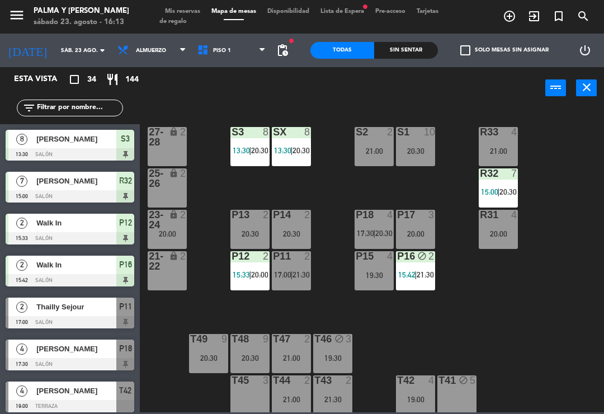
click at [597, 299] on div "R33 4 21:00 S1 10 20:30 S2 2 21:00 S3 8 13:30 | 20:30 SX 8 13:30 | 20:30 27-28 …" at bounding box center [375, 259] width 458 height 305
click at [417, 272] on span "21:30" at bounding box center [425, 274] width 17 height 9
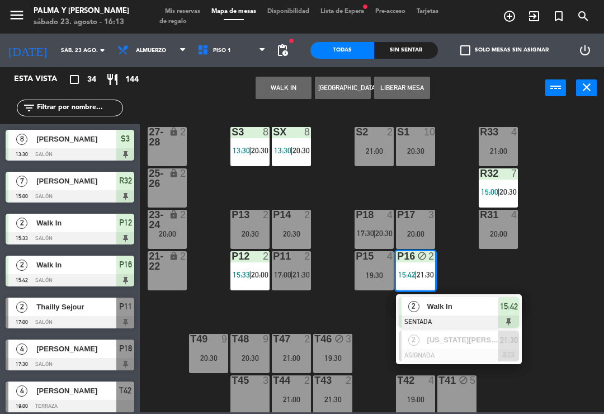
click at [405, 88] on button "Liberar Mesa" at bounding box center [402, 88] width 56 height 22
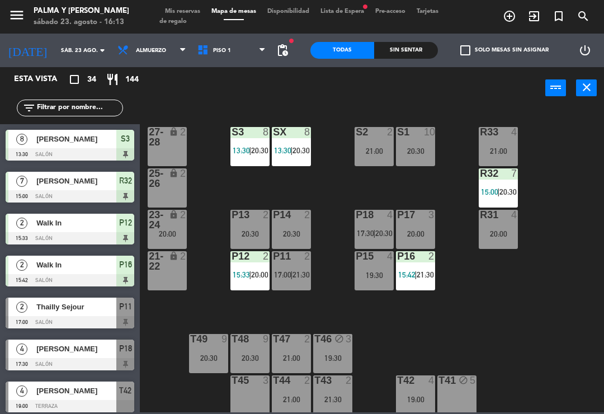
click at [581, 313] on div "R33 4 21:00 S1 10 20:30 S2 2 21:00 S3 8 13:30 | 20:30 SX 8 13:30 | 20:30 27-28 …" at bounding box center [375, 259] width 458 height 305
click at [404, 276] on span "15:42" at bounding box center [406, 274] width 17 height 9
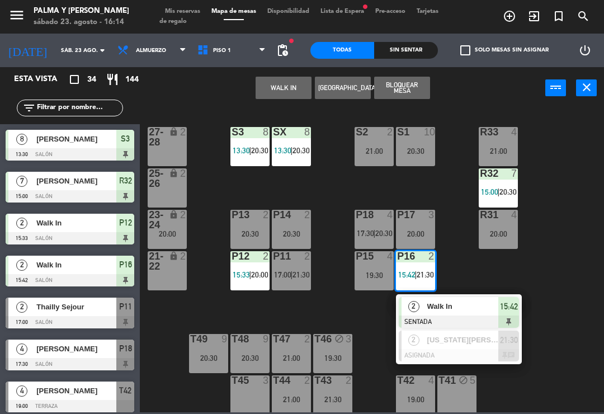
click at [574, 355] on div "R33 4 21:00 S1 10 20:30 S2 2 21:00 S3 8 13:30 | 20:30 SX 8 13:30 | 20:30 27-28 …" at bounding box center [375, 259] width 458 height 305
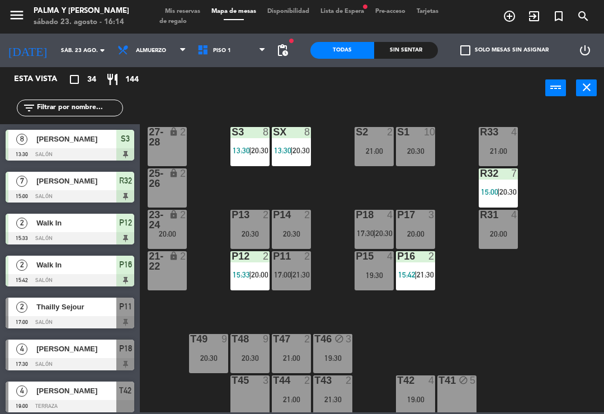
click at [423, 280] on div "P16 2 15:42 | 21:30" at bounding box center [415, 270] width 39 height 39
click at [561, 329] on div "R33 4 21:00 S1 10 20:30 S2 2 21:00 S3 8 13:30 | 20:30 SX 8 13:30 | 20:30 27-28 …" at bounding box center [375, 259] width 458 height 305
click at [423, 282] on div "P16 2 15:42 | 21:30" at bounding box center [415, 270] width 39 height 39
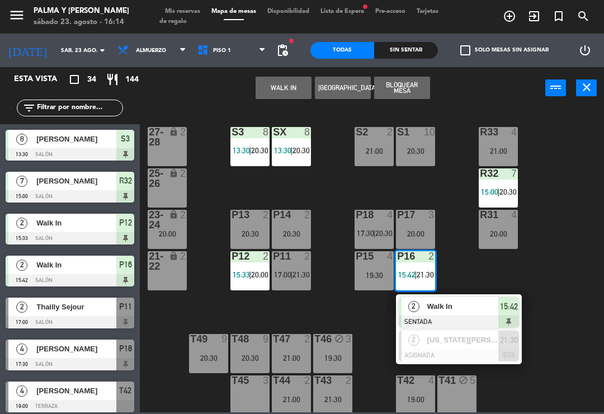
click at [468, 351] on div at bounding box center [459, 355] width 120 height 12
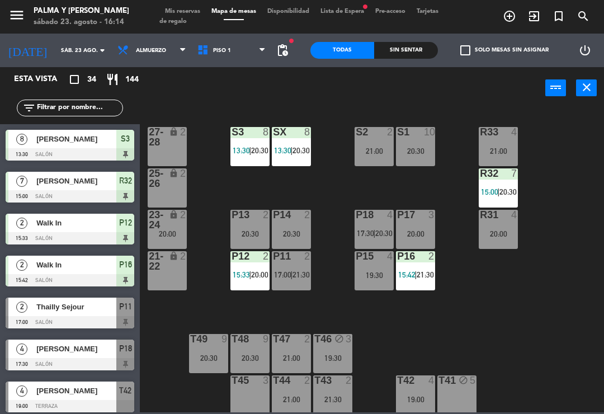
scroll to position [462, 0]
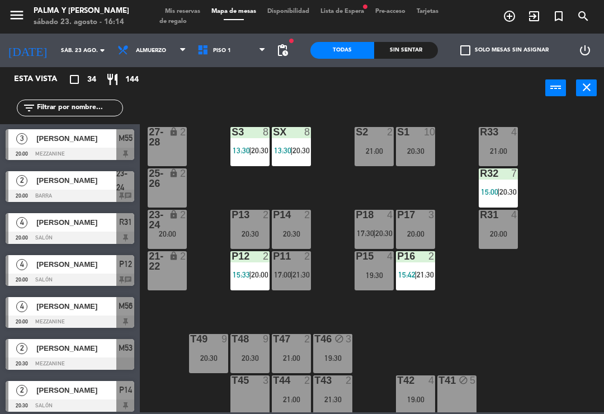
click at [427, 279] on span "21:30" at bounding box center [425, 274] width 17 height 9
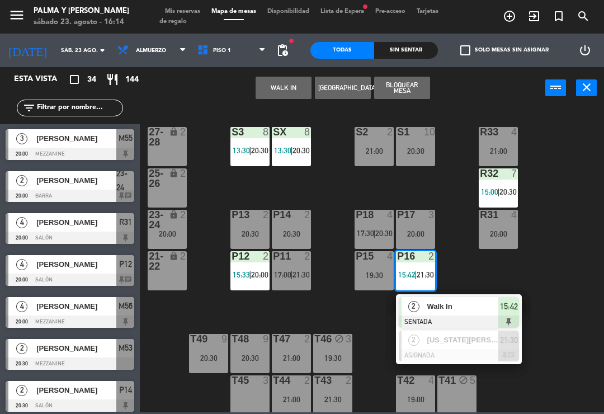
click at [444, 350] on div at bounding box center [459, 355] width 120 height 12
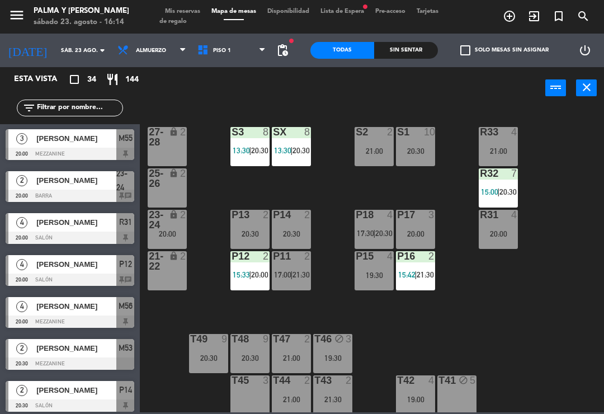
click at [430, 275] on span "21:30" at bounding box center [425, 274] width 17 height 9
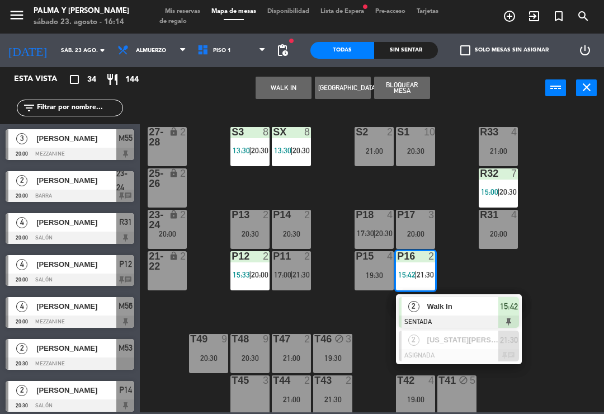
click at [452, 311] on span "Walk In" at bounding box center [463, 306] width 72 height 12
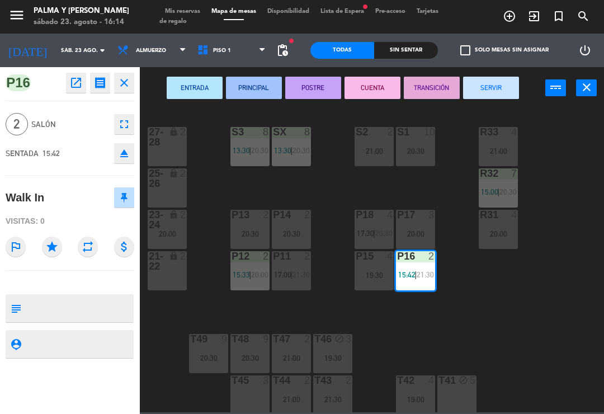
click at [493, 92] on button "SERVIR" at bounding box center [491, 88] width 56 height 22
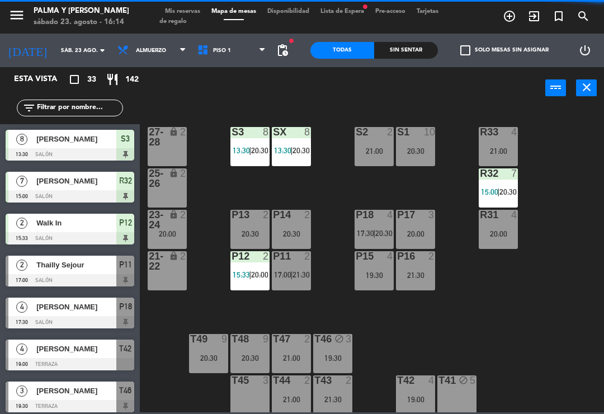
click at [409, 256] on div at bounding box center [416, 256] width 18 height 10
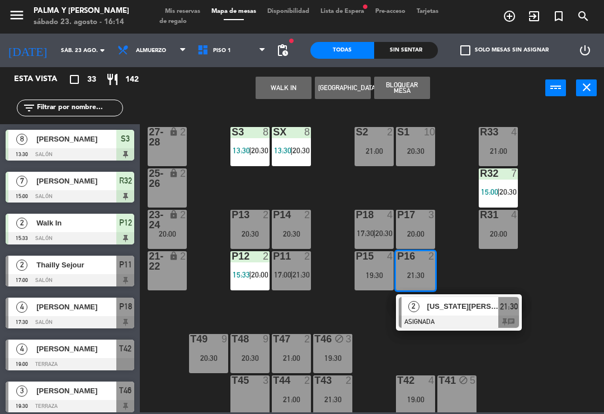
click at [280, 278] on span "17:00" at bounding box center [282, 274] width 17 height 9
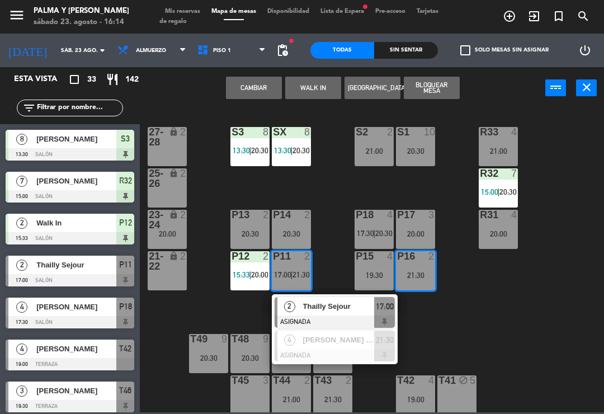
click at [177, 309] on div "R33 4 21:00 S1 10 20:30 S2 2 21:00 S3 8 13:30 | 20:30 SX 8 13:30 | 20:30 27-28 …" at bounding box center [375, 259] width 458 height 305
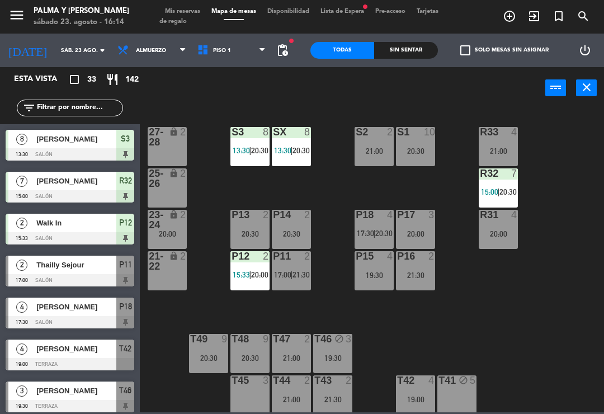
click at [427, 287] on div "P16 2 21:30" at bounding box center [415, 270] width 39 height 39
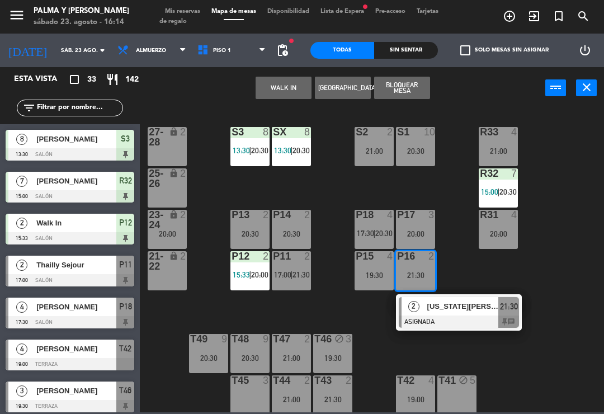
click at [441, 323] on div at bounding box center [459, 321] width 120 height 12
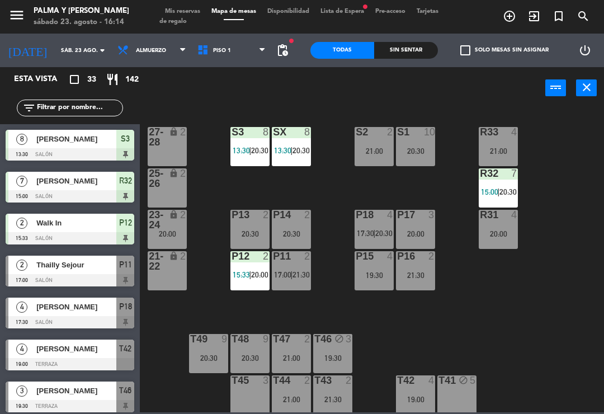
scroll to position [447, 0]
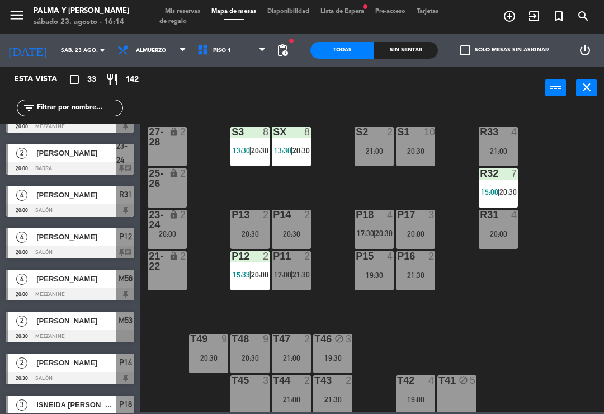
click at [410, 263] on div "P16 2 21:30" at bounding box center [415, 270] width 39 height 39
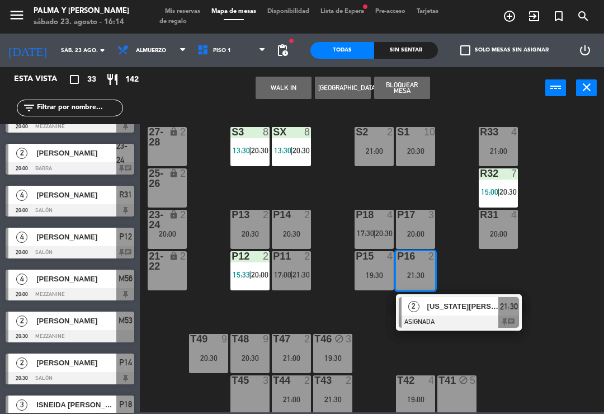
click at [405, 89] on button "Bloquear Mesa" at bounding box center [402, 88] width 56 height 22
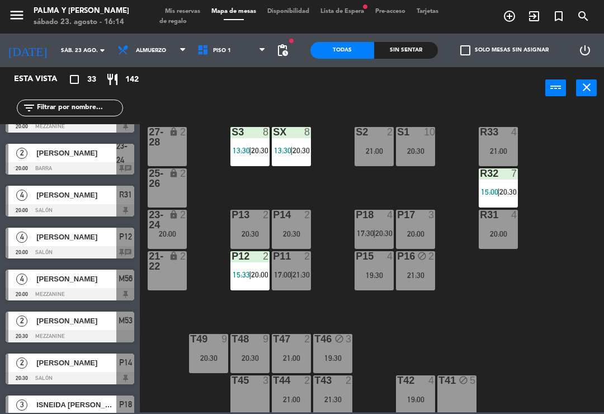
click at [424, 271] on div "21:30" at bounding box center [415, 275] width 39 height 8
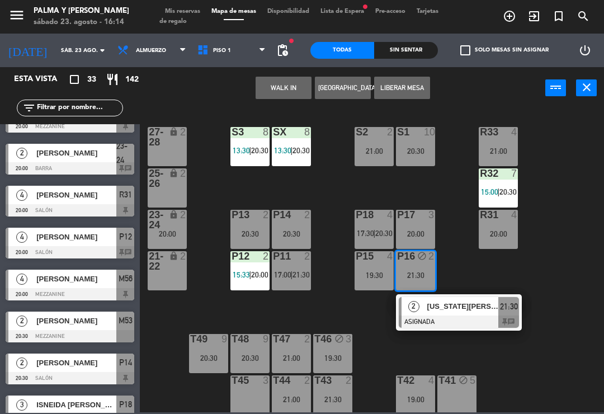
click at [463, 317] on div at bounding box center [459, 321] width 120 height 12
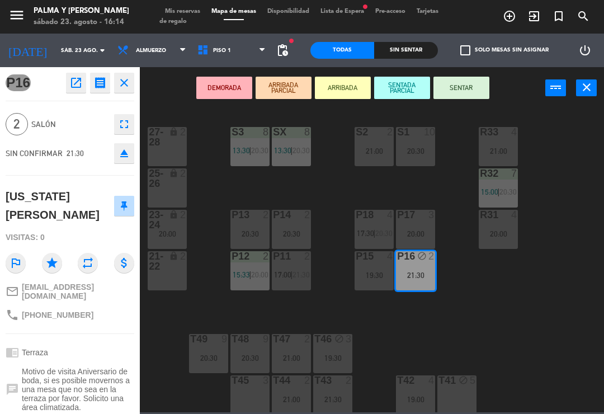
click at [72, 84] on icon "open_in_new" at bounding box center [75, 82] width 13 height 13
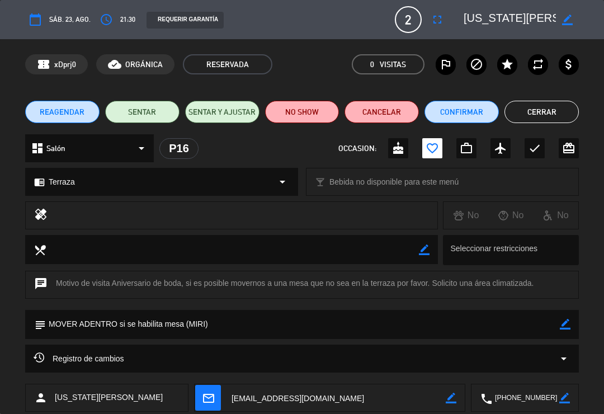
click at [405, 31] on span "2" at bounding box center [408, 19] width 27 height 27
click at [433, 19] on icon "fullscreen" at bounding box center [437, 19] width 13 height 13
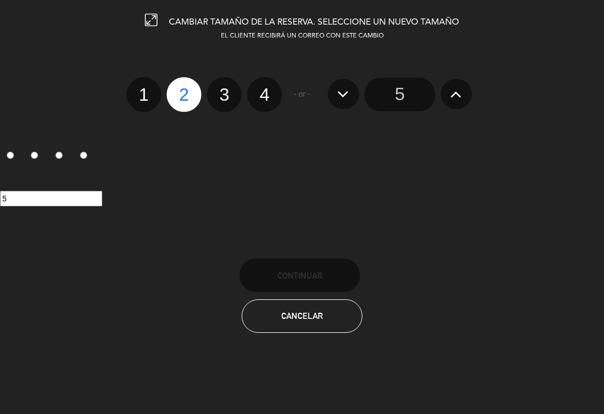
click at [416, 92] on input "5" at bounding box center [400, 95] width 70 height 34
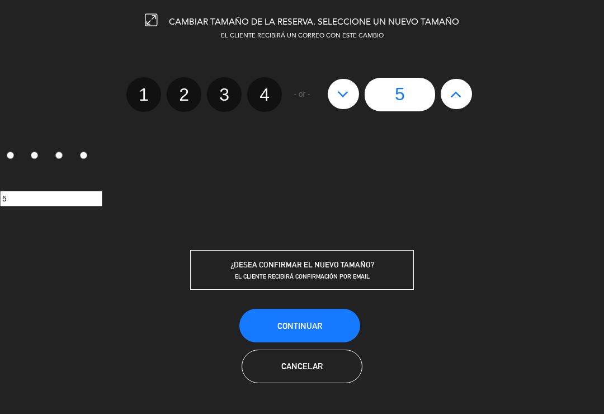
click at [453, 93] on icon at bounding box center [456, 94] width 12 height 18
type input "6"
click at [303, 327] on span "Continuar" at bounding box center [299, 326] width 45 height 10
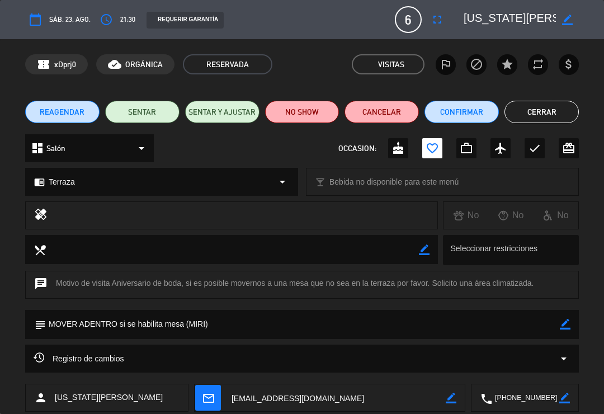
click at [478, 107] on button "Confirmar" at bounding box center [461, 112] width 74 height 22
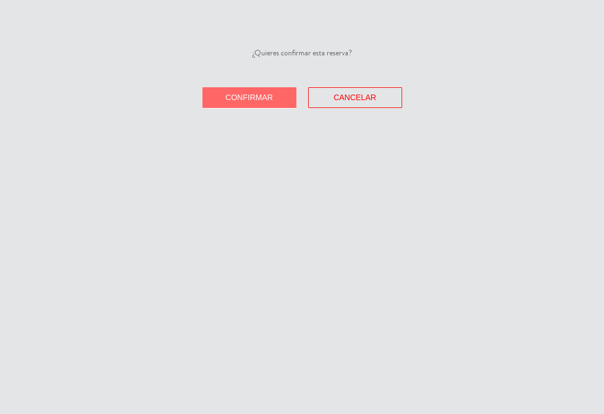
click at [271, 99] on span "Confirmar" at bounding box center [249, 97] width 48 height 9
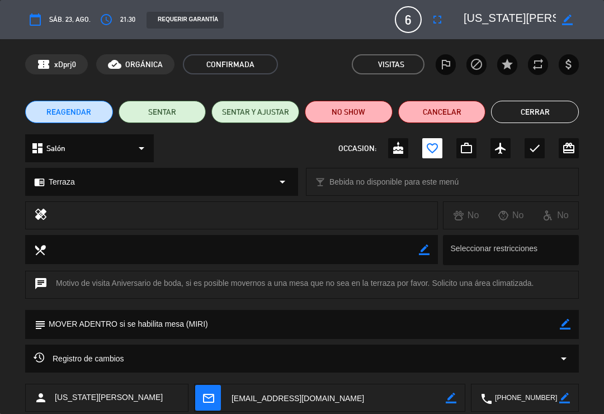
click at [534, 116] on button "Cerrar" at bounding box center [535, 112] width 88 height 22
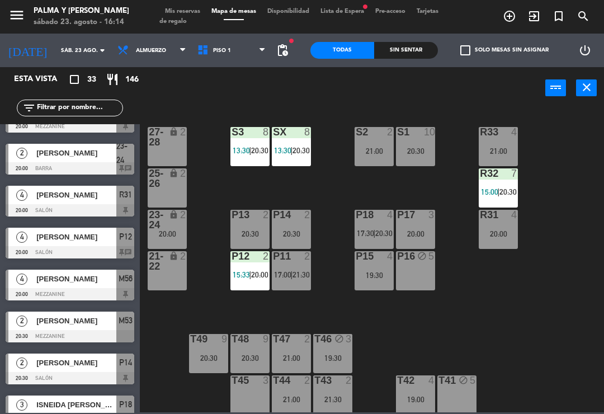
click at [88, 104] on input "text" at bounding box center [79, 108] width 87 height 12
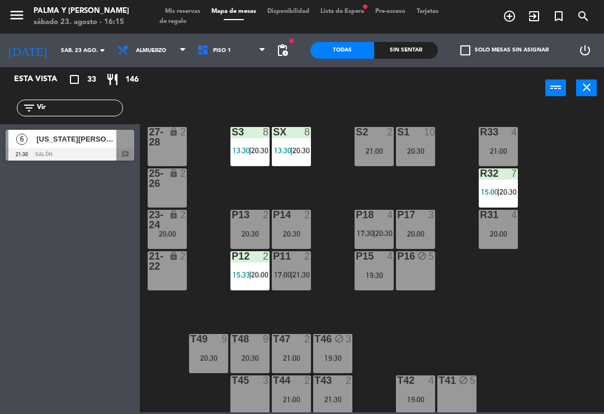
type input "Vir"
click at [86, 144] on span "[US_STATE][PERSON_NAME]" at bounding box center [76, 139] width 80 height 12
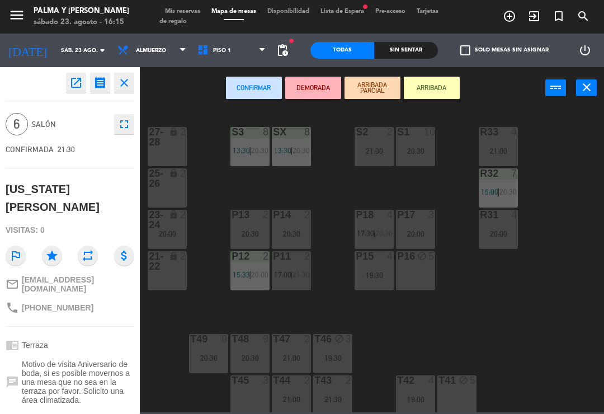
click at [419, 279] on div "P16 block 5" at bounding box center [415, 270] width 39 height 39
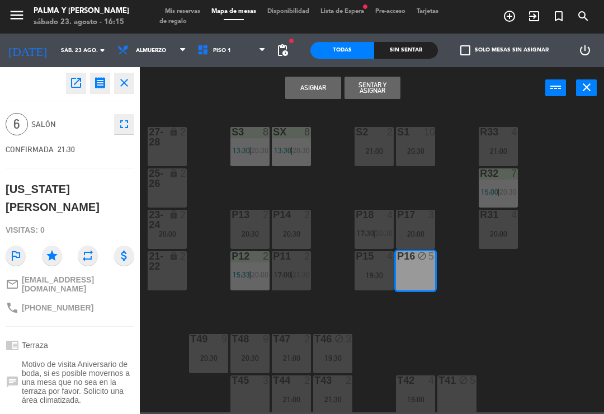
click at [299, 83] on button "Asignar" at bounding box center [313, 88] width 56 height 22
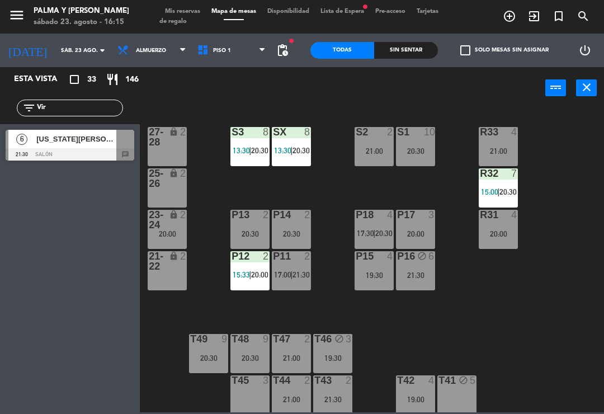
click at [399, 263] on div "P16 block 6 21:30" at bounding box center [415, 270] width 39 height 39
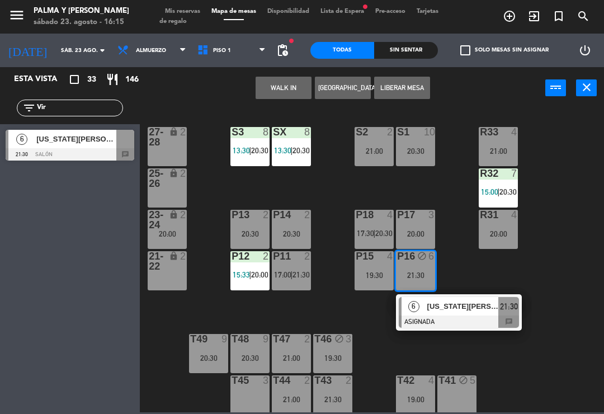
click at [404, 82] on button "Liberar Mesa" at bounding box center [402, 88] width 56 height 22
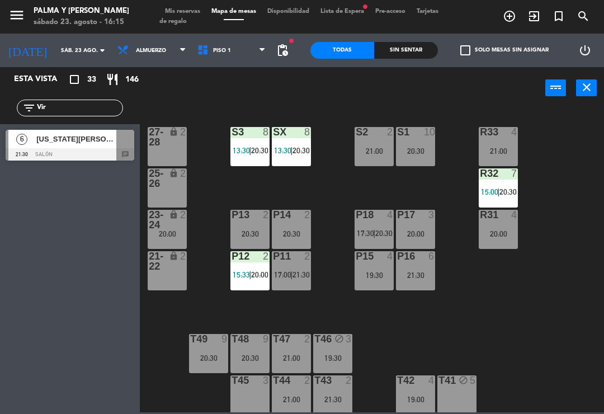
click at [72, 109] on input "Vir" at bounding box center [79, 108] width 87 height 12
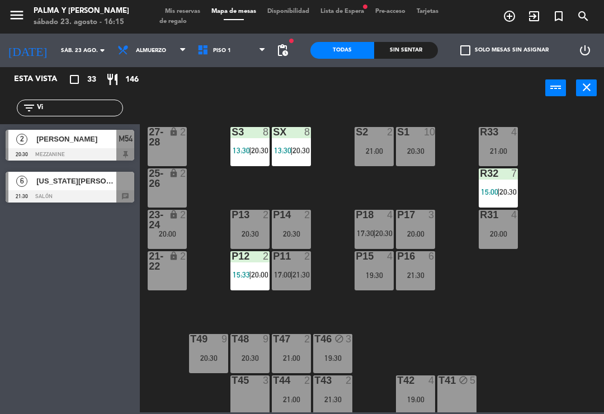
type input "V"
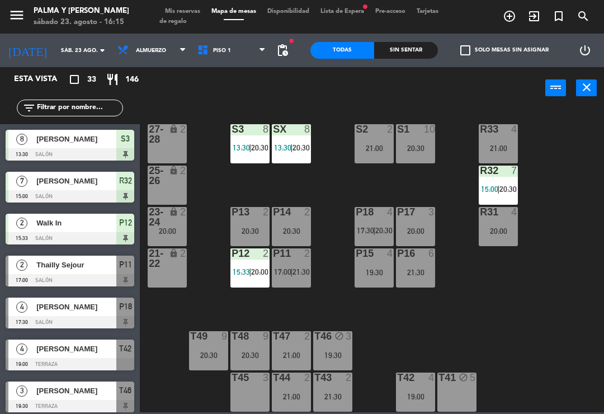
scroll to position [3, 0]
click at [223, 132] on div "S3" at bounding box center [231, 129] width 18 height 10
click at [567, 299] on div "R33 4 21:00 S1 10 20:30 S2 2 21:00 S3 8 13:30 | 20:30 SX 8 13:30 | 20:30 27-28 …" at bounding box center [375, 259] width 458 height 305
click at [73, 96] on div "filter_list" at bounding box center [70, 108] width 140 height 32
click at [63, 113] on input "text" at bounding box center [79, 108] width 87 height 12
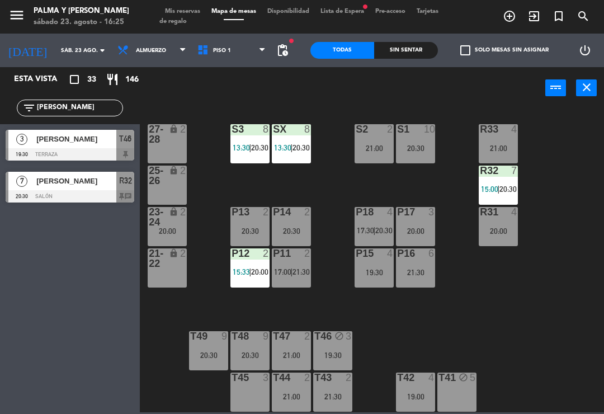
type input "[PERSON_NAME]"
click at [68, 148] on div at bounding box center [70, 154] width 129 height 12
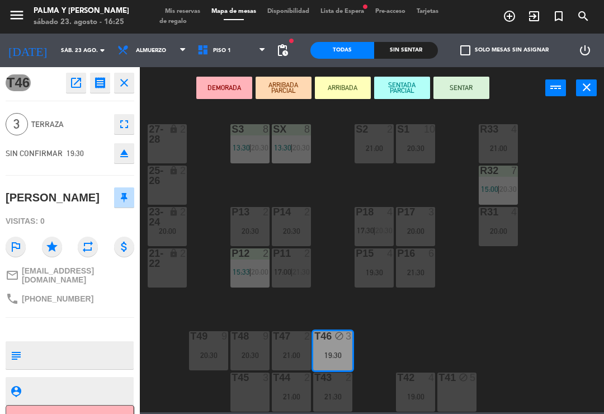
click at [77, 81] on icon "open_in_new" at bounding box center [75, 82] width 13 height 13
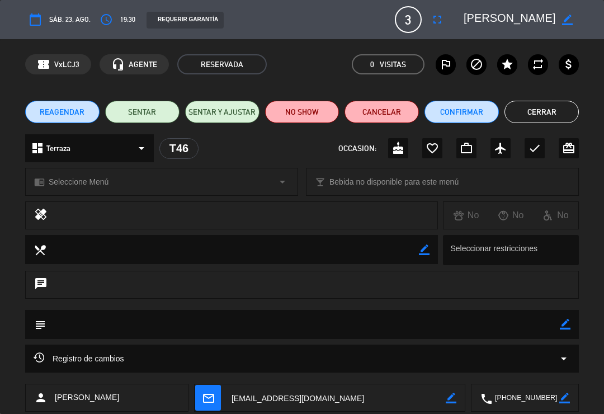
click at [106, 18] on icon "access_time" at bounding box center [106, 19] width 13 height 13
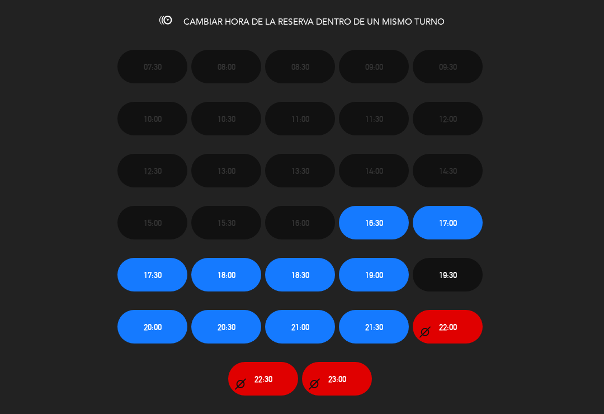
click at [411, 260] on span "19:00" at bounding box center [376, 264] width 74 height 9
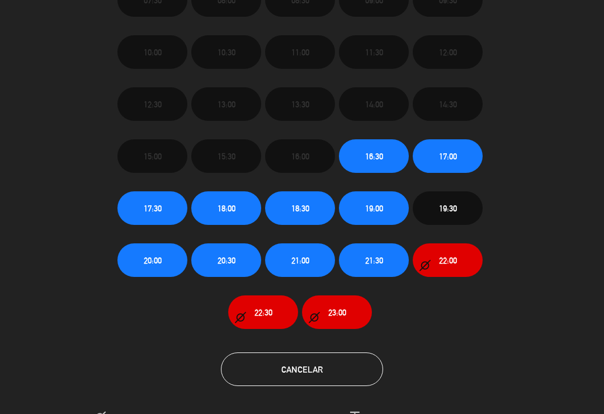
scroll to position [70, 0]
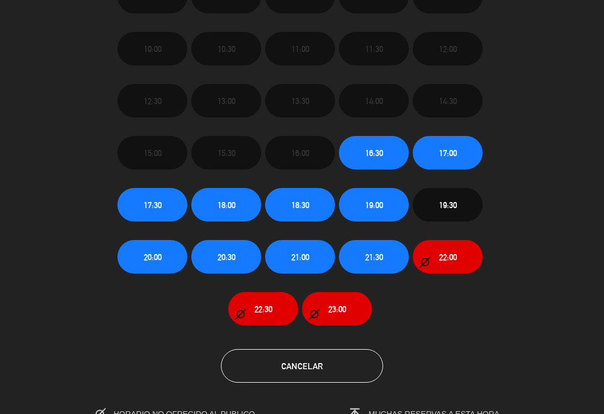
click at [352, 364] on button "Cancelar" at bounding box center [302, 366] width 162 height 34
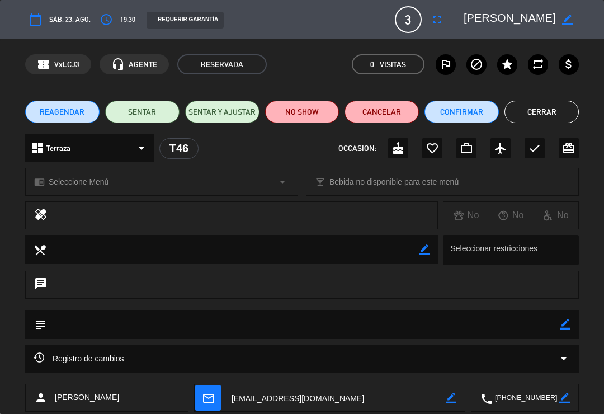
click at [538, 118] on button "Cerrar" at bounding box center [541, 112] width 74 height 22
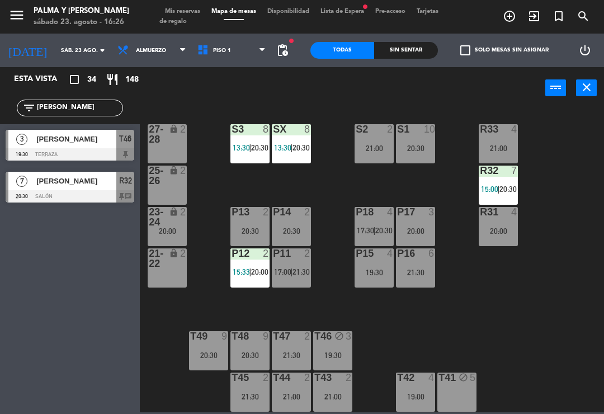
click at [337, 348] on div "T46 block 3 19:30" at bounding box center [332, 350] width 39 height 39
click at [479, 329] on div "R33 4 21:00 S1 10 20:30 S2 2 21:00 S3 8 13:30 | 20:30 SX 8 13:30 | 20:30 27-28 …" at bounding box center [375, 259] width 458 height 305
click at [551, 290] on div "R33 4 21:00 S1 10 20:30 S2 2 21:00 S3 8 13:30 | 20:30 SX 8 13:30 | 20:30 27-28 …" at bounding box center [375, 259] width 458 height 305
click at [59, 108] on input "[PERSON_NAME]" at bounding box center [79, 108] width 87 height 12
type input "L"
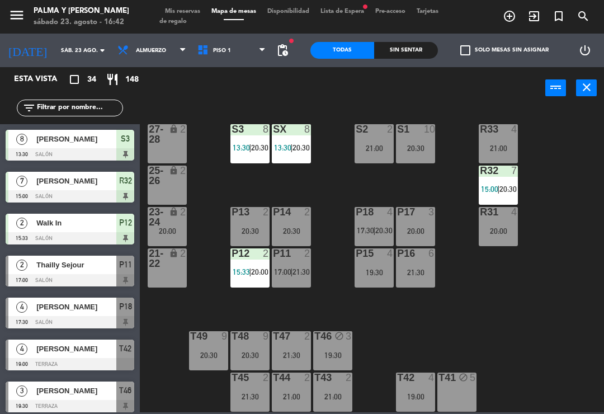
click at [569, 155] on div "R33 4 21:00 S1 10 20:30 S2 2 21:00 S3 8 13:30 | 20:30 SX 8 13:30 | 20:30 27-28 …" at bounding box center [375, 259] width 458 height 305
click at [55, 49] on input "sáb. 23 ago." at bounding box center [93, 50] width 77 height 17
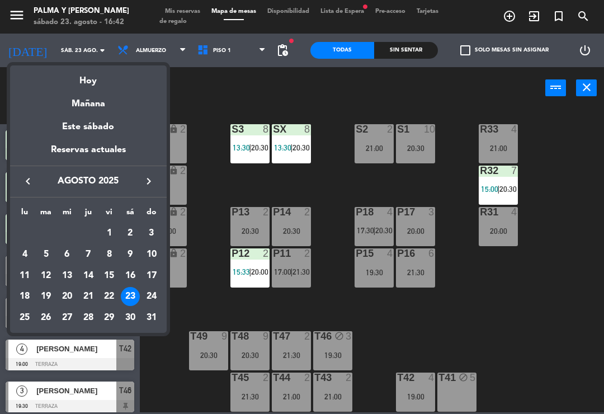
click at [86, 81] on div "Hoy" at bounding box center [88, 76] width 157 height 23
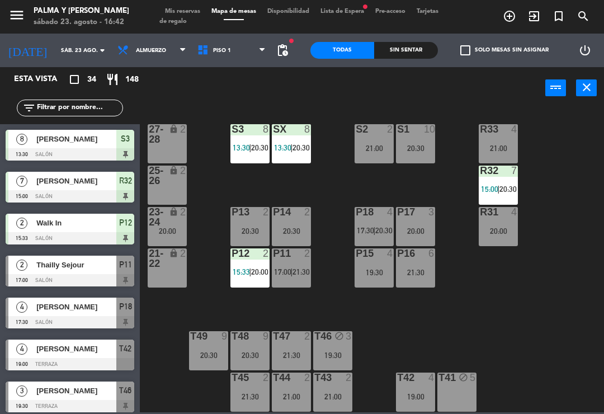
click at [50, 107] on input "text" at bounding box center [79, 108] width 87 height 12
click at [206, 109] on div "R33 4 21:00 S1 10 20:30 S2 2 21:00 S3 8 13:30 | 20:30 SX 8 13:30 | 20:30 27-28 …" at bounding box center [375, 259] width 458 height 305
click at [176, 240] on div "23-24 lock 2 20:00" at bounding box center [167, 226] width 39 height 39
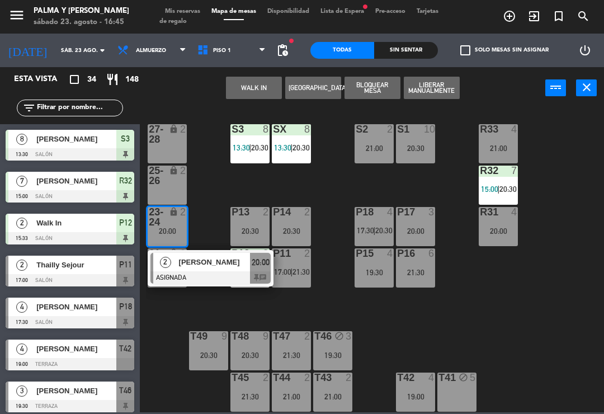
click at [208, 117] on div "R33 4 21:00 S1 10 20:30 S2 2 21:00 S3 8 13:30 | 20:30 SX 8 13:30 | 20:30 27-28 …" at bounding box center [375, 259] width 458 height 305
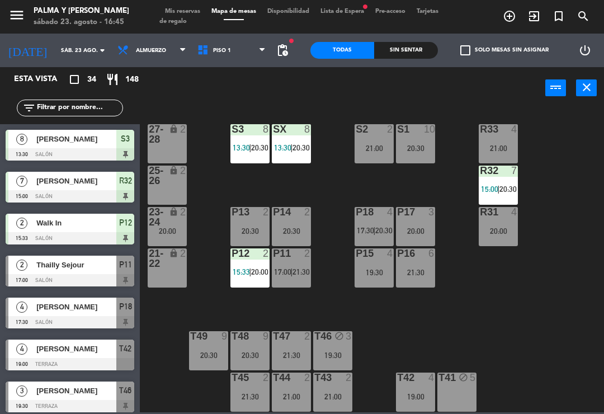
click at [182, 225] on div "2" at bounding box center [186, 217] width 18 height 20
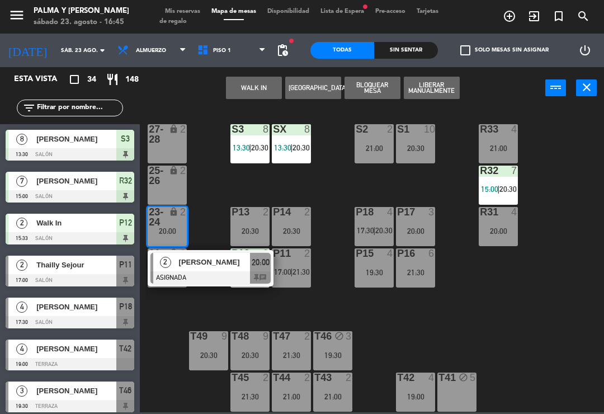
scroll to position [0, 0]
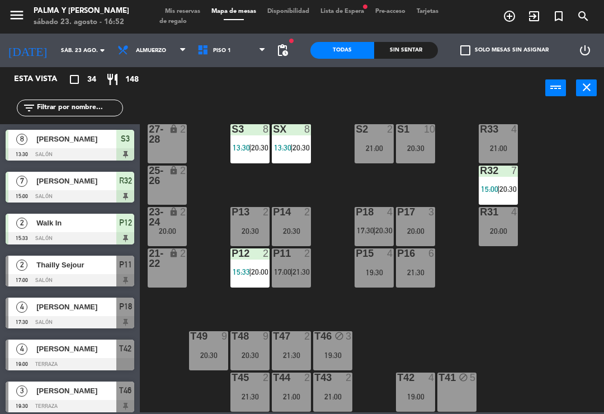
click at [174, 385] on div "R33 4 21:00 S1 10 20:30 S2 2 21:00 S3 8 13:30 | 20:30 SX 8 13:30 | 20:30 27-28 …" at bounding box center [375, 259] width 458 height 305
click at [402, 45] on div "Sin sentar" at bounding box center [406, 50] width 64 height 17
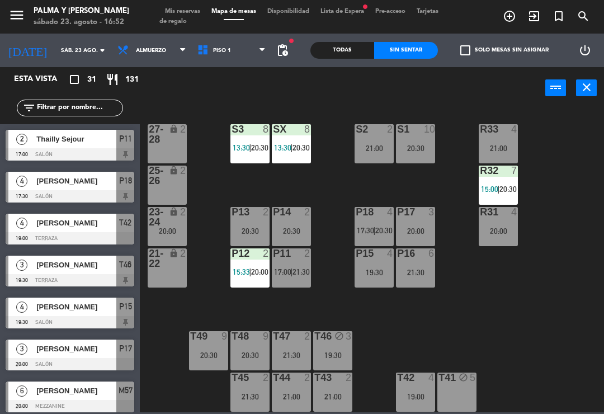
click at [551, 361] on div "R33 4 21:00 S1 10 20:30 S2 2 21:00 S3 8 13:30 | 20:30 SX 8 13:30 | 20:30 27-28 …" at bounding box center [375, 259] width 458 height 305
click at [327, 52] on div "Todas" at bounding box center [342, 50] width 64 height 17
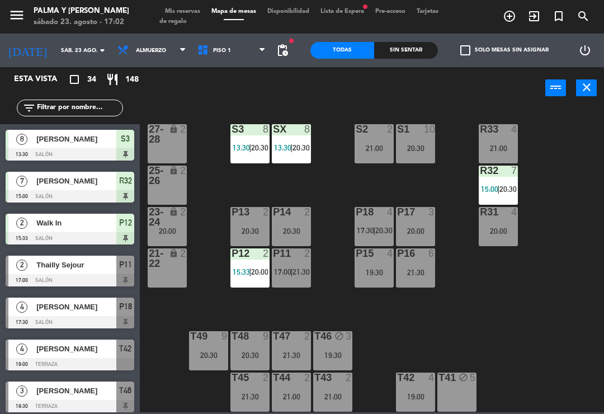
click at [291, 133] on div at bounding box center [291, 129] width 18 height 10
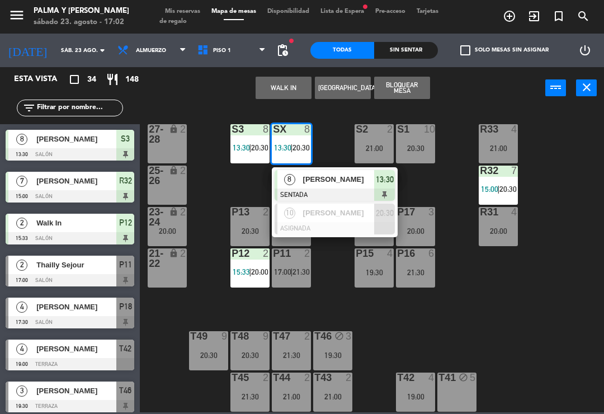
click at [323, 186] on div "[PERSON_NAME]" at bounding box center [338, 179] width 73 height 18
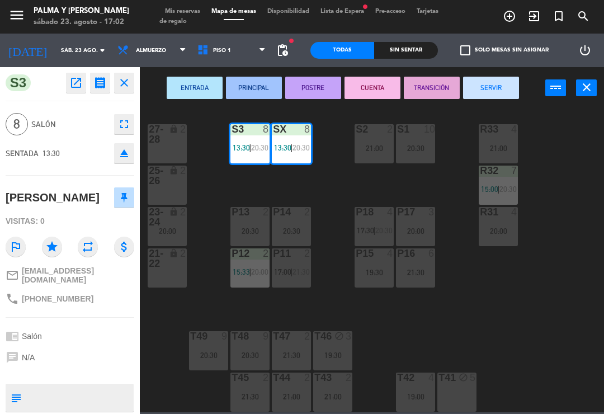
click at [489, 85] on button "SERVIR" at bounding box center [491, 88] width 56 height 22
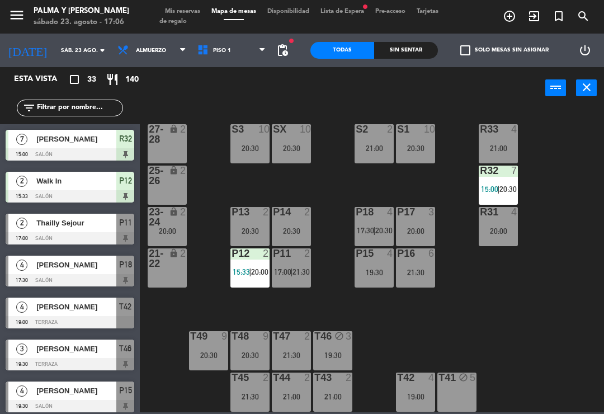
click at [71, 44] on input "sáb. 23 ago." at bounding box center [93, 50] width 77 height 17
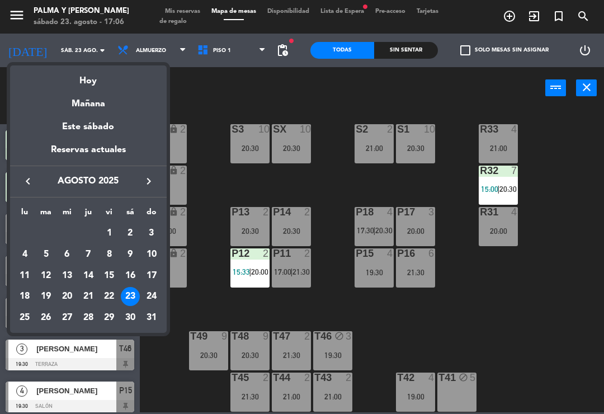
click at [98, 87] on div "Hoy" at bounding box center [88, 76] width 157 height 23
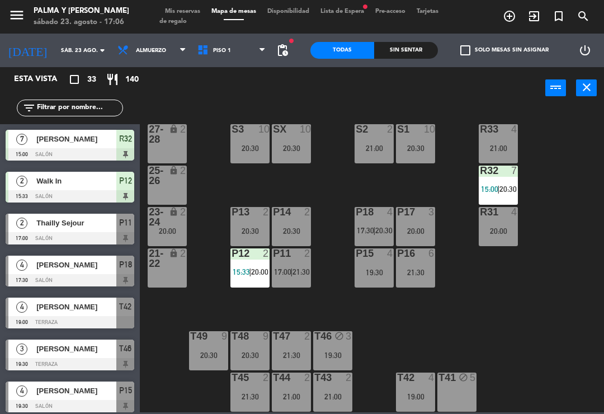
click at [111, 103] on input "text" at bounding box center [79, 108] width 87 height 12
type input "C"
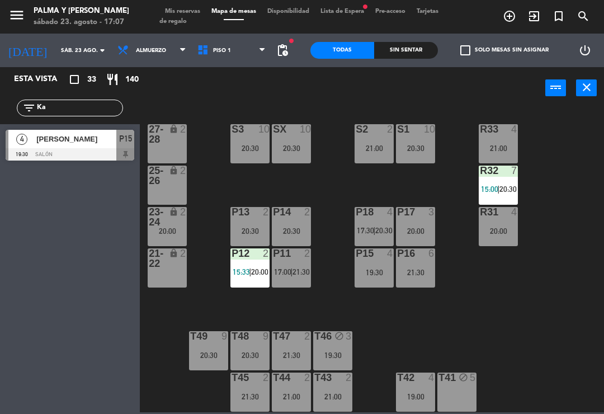
type input "K"
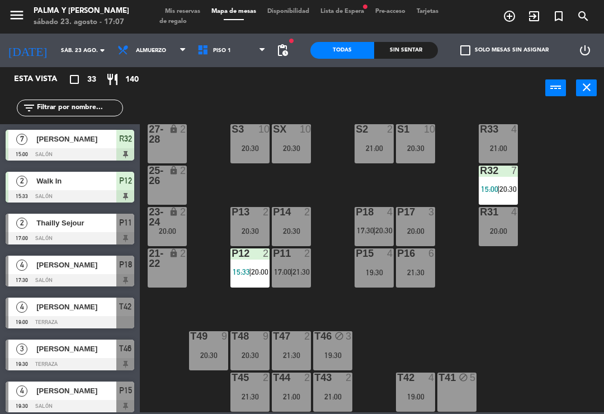
click at [575, 145] on div "R33 4 21:00 S1 10 20:30 S2 2 21:00 S3 10 20:30 SX 10 20:30 27-28 lock 2 R32 7 1…" at bounding box center [375, 259] width 458 height 305
click at [82, 102] on input "text" at bounding box center [79, 108] width 87 height 12
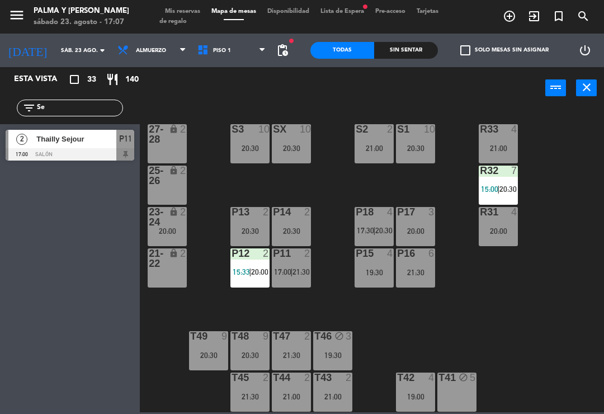
type input "S"
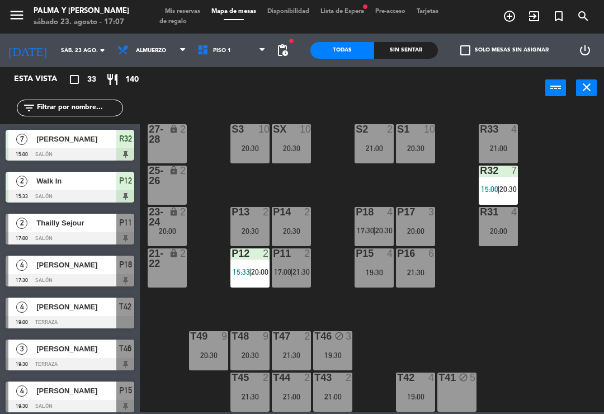
click at [561, 150] on div "R33 4 21:00 S1 10 20:30 S2 2 21:00 S3 10 20:30 SX 10 20:30 27-28 lock 2 R32 7 1…" at bounding box center [375, 259] width 458 height 305
click at [55, 229] on div "Thailly Sejour" at bounding box center [75, 223] width 81 height 18
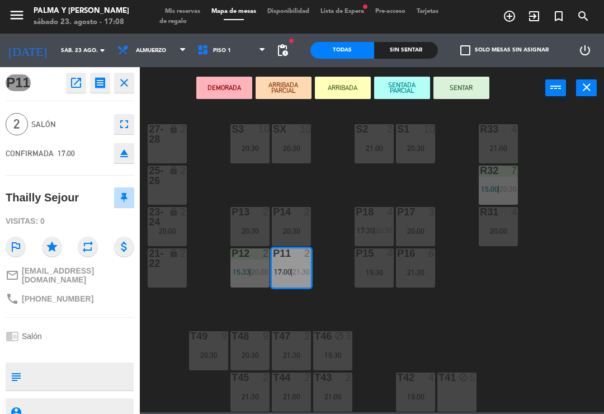
click at [375, 282] on div "P15 4 19:30" at bounding box center [374, 267] width 39 height 39
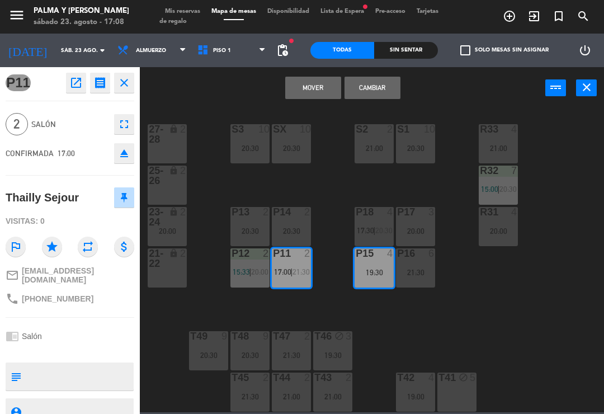
click at [312, 83] on button "Mover" at bounding box center [313, 88] width 56 height 22
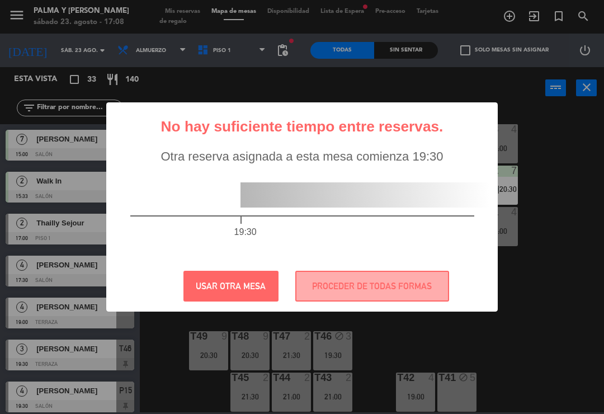
click at [389, 283] on button "PROCEDER DE TODAS FORMAS" at bounding box center [372, 286] width 154 height 31
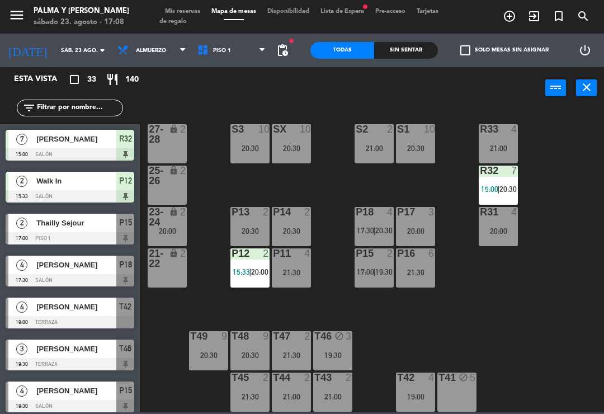
click at [372, 255] on div at bounding box center [374, 253] width 18 height 10
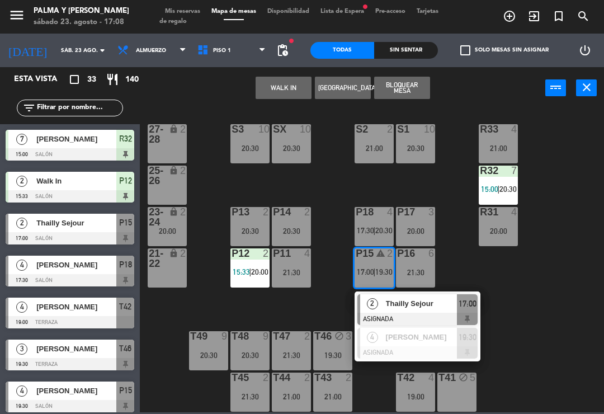
click at [414, 301] on span "Thailly Sejour" at bounding box center [422, 304] width 72 height 12
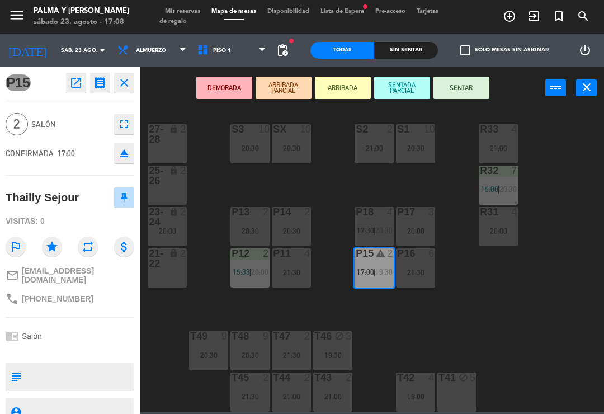
click at [469, 78] on button "SENTAR" at bounding box center [461, 88] width 56 height 22
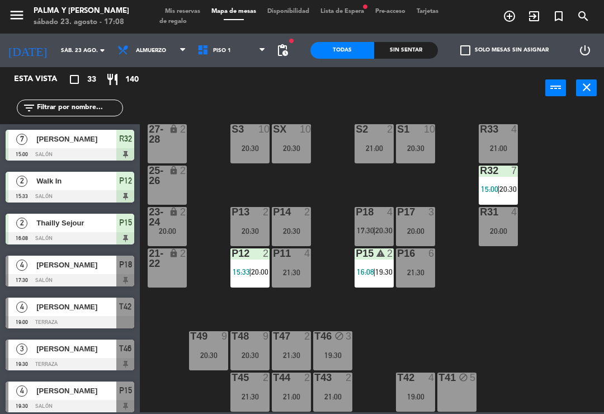
click at [371, 270] on span "16:08" at bounding box center [365, 271] width 17 height 9
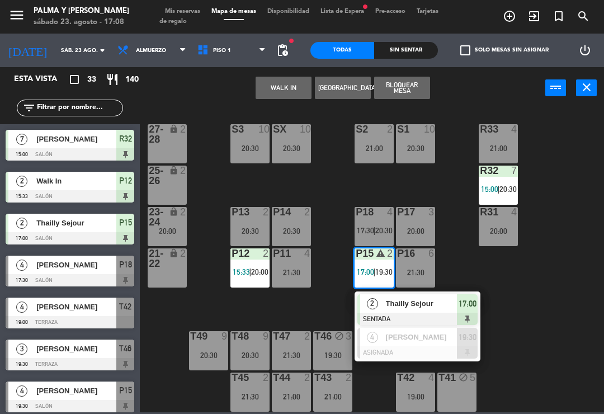
click at [433, 341] on span "[PERSON_NAME]" at bounding box center [422, 337] width 72 height 12
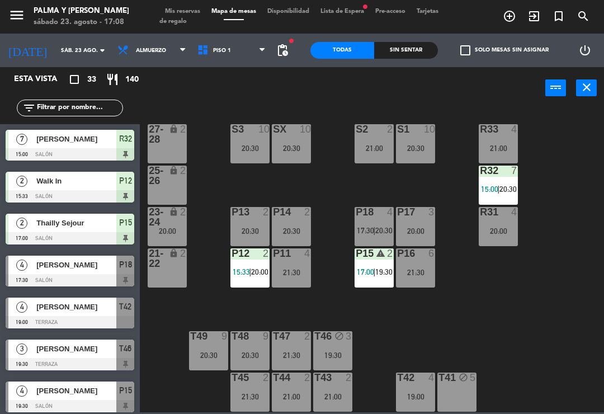
click at [379, 272] on span "19:30" at bounding box center [383, 271] width 17 height 9
click at [559, 338] on div "R33 4 21:00 S1 10 20:30 S2 2 21:00 S3 10 20:30 SX 10 20:30 27-28 lock 2 R32 7 1…" at bounding box center [375, 259] width 458 height 305
click at [380, 281] on div "P15 warning 2 17:00 | 19:30" at bounding box center [374, 267] width 39 height 39
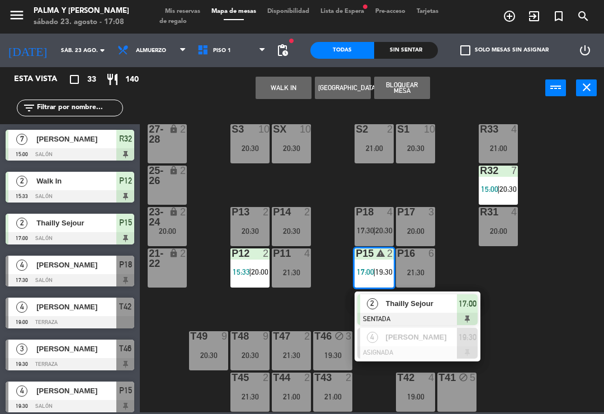
click at [438, 350] on div at bounding box center [417, 352] width 120 height 12
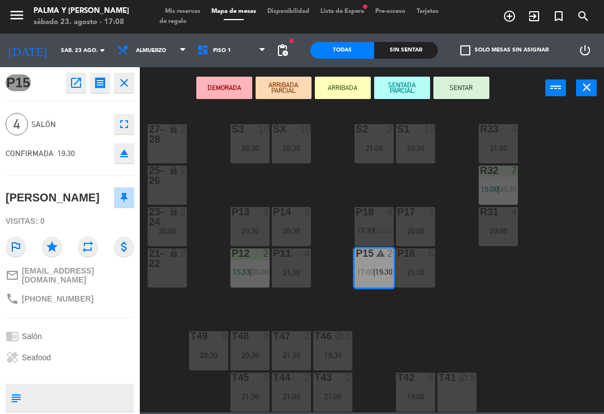
click at [416, 268] on div "21:30" at bounding box center [415, 272] width 39 height 8
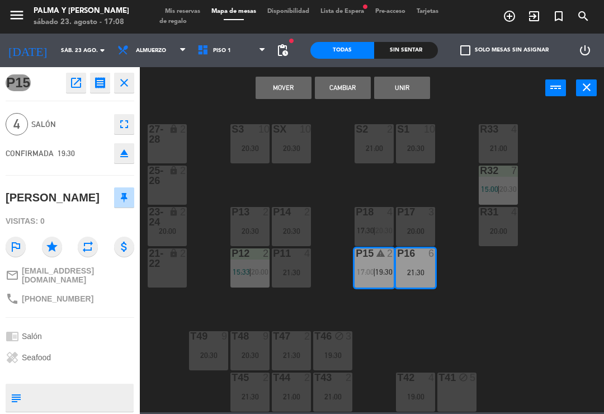
click at [290, 83] on button "Mover" at bounding box center [284, 88] width 56 height 22
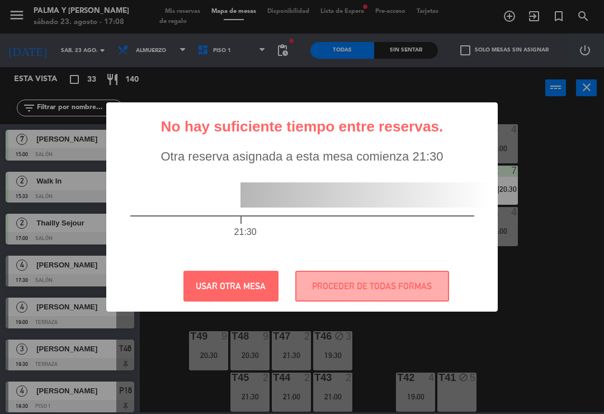
click at [407, 301] on button "PROCEDER DE TODAS FORMAS" at bounding box center [372, 286] width 154 height 31
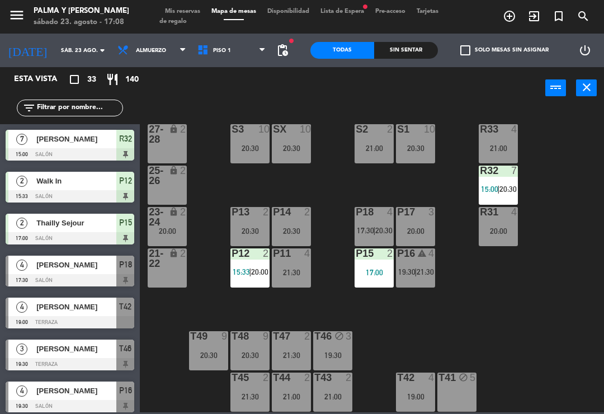
click at [486, 308] on div "R33 4 21:00 S1 10 20:30 S2 2 21:00 S3 10 20:30 SX 10 20:30 27-28 lock 2 R32 7 1…" at bounding box center [375, 259] width 458 height 305
click at [419, 266] on div "P16 warning 4 19:30 | 21:30" at bounding box center [415, 267] width 39 height 39
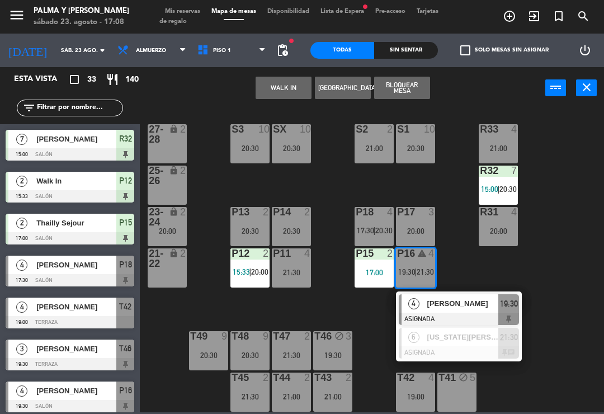
click at [482, 346] on div at bounding box center [459, 352] width 120 height 12
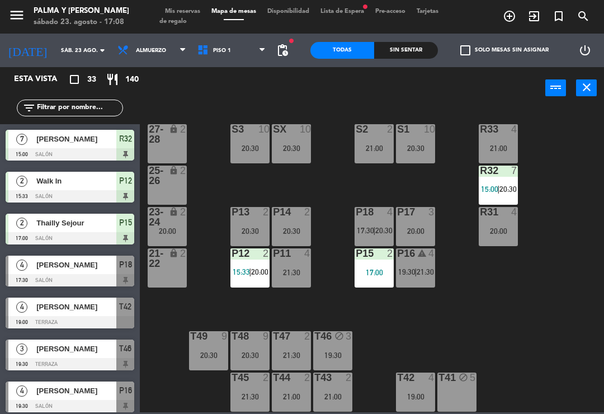
scroll to position [447, 0]
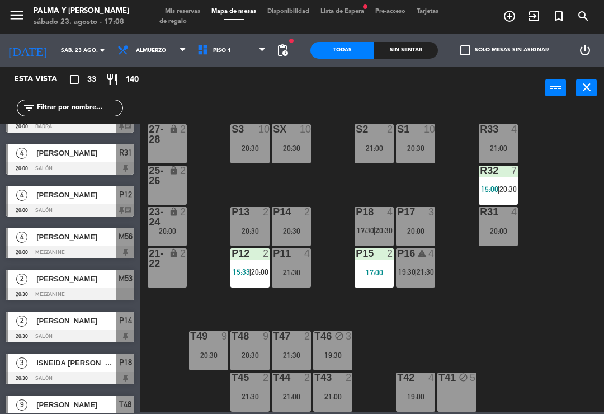
click at [421, 263] on div "P16 warning 4 19:30 | 21:30" at bounding box center [415, 267] width 39 height 39
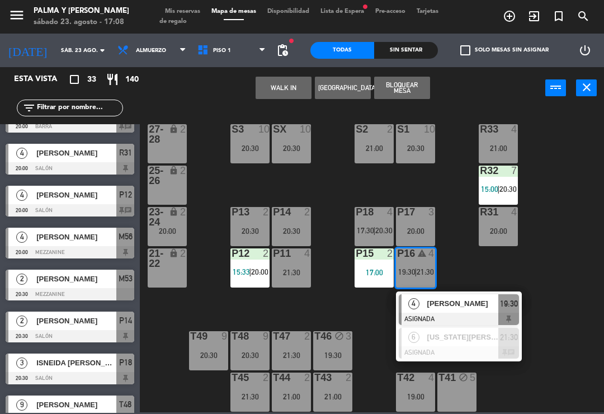
click at [479, 305] on span "[PERSON_NAME]" at bounding box center [463, 304] width 72 height 12
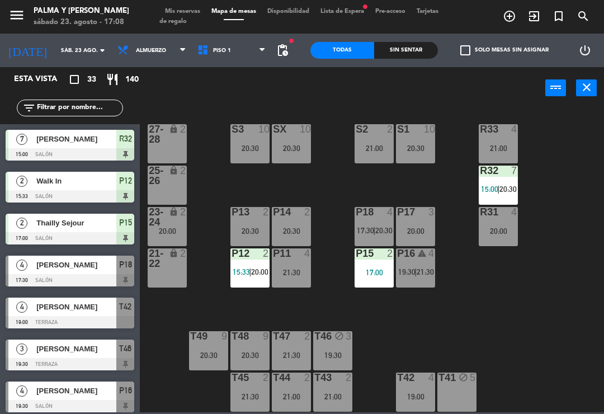
scroll to position [0, 0]
click at [398, 253] on div "P16" at bounding box center [397, 253] width 1 height 10
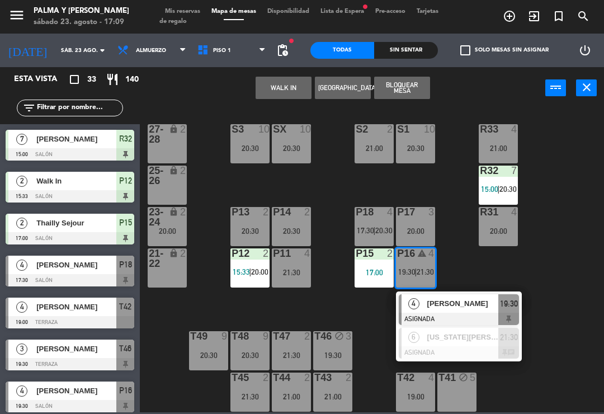
click at [485, 309] on span "[PERSON_NAME]" at bounding box center [463, 304] width 72 height 12
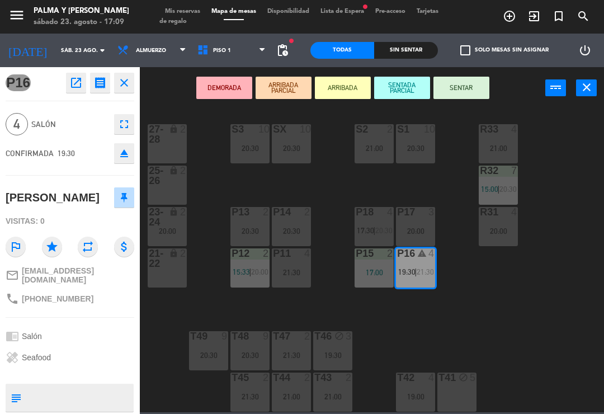
click at [377, 268] on div "17:00" at bounding box center [374, 272] width 39 height 8
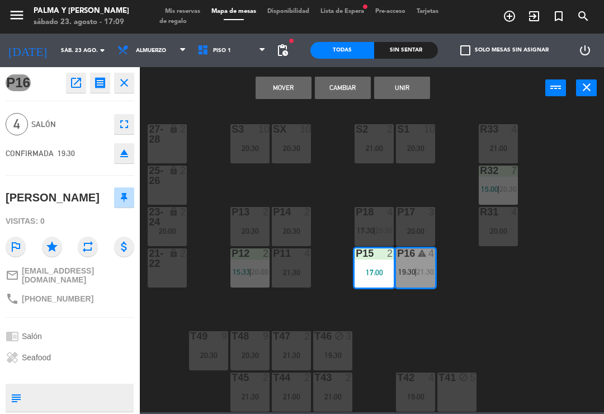
click at [290, 86] on button "Mover" at bounding box center [284, 88] width 56 height 22
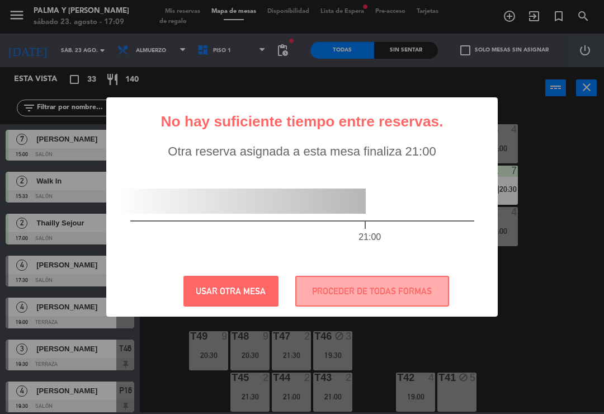
click at [402, 291] on button "PROCEDER DE TODAS FORMAS" at bounding box center [372, 291] width 154 height 31
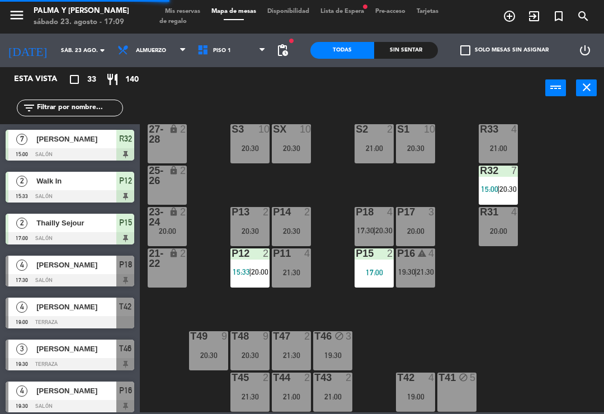
click at [417, 269] on span "|" at bounding box center [415, 271] width 2 height 9
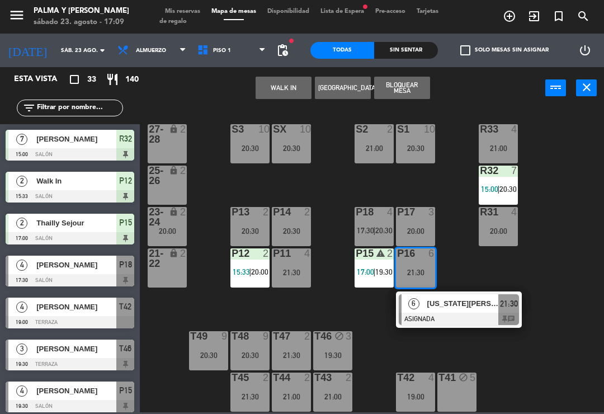
click at [572, 372] on div "R33 4 21:00 S1 10 20:30 S2 2 21:00 S3 10 20:30 SX 10 20:30 27-28 lock 2 R32 7 1…" at bounding box center [375, 259] width 458 height 305
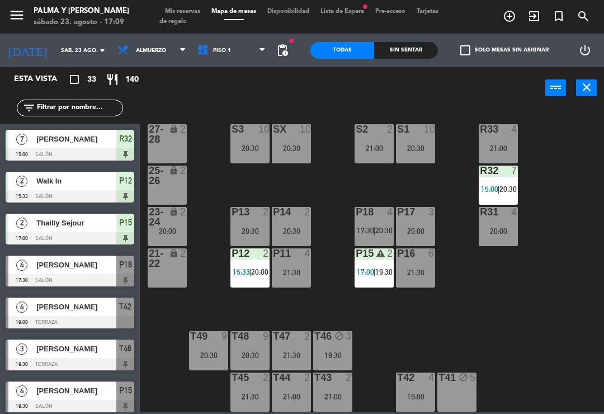
click at [284, 273] on div "21:30" at bounding box center [291, 272] width 39 height 8
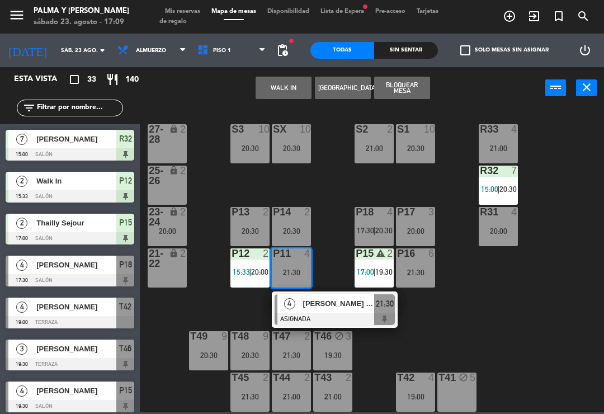
click at [348, 304] on span "[PERSON_NAME] de los [PERSON_NAME]" at bounding box center [339, 304] width 72 height 12
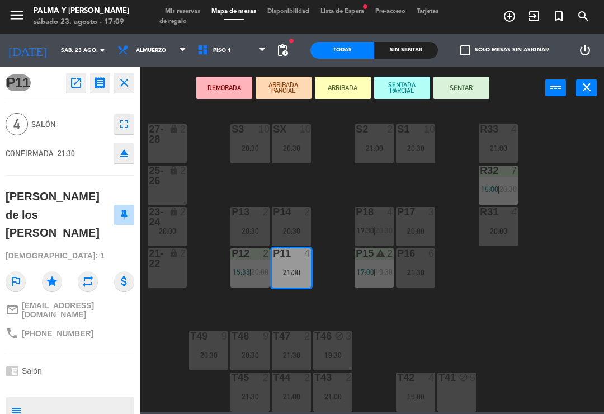
click at [375, 265] on div "P15 warning 2 17:00 | 19:30" at bounding box center [374, 267] width 39 height 39
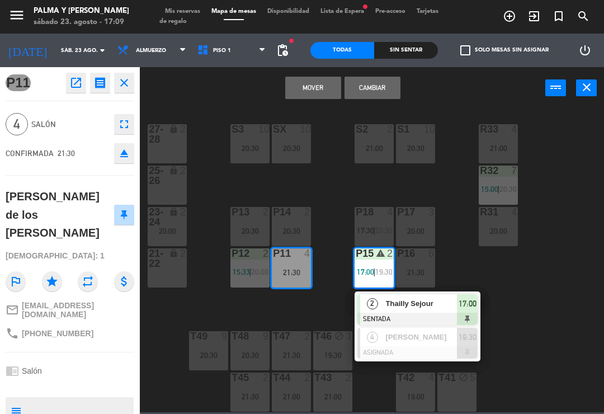
click at [372, 78] on button "Cambiar" at bounding box center [373, 88] width 56 height 22
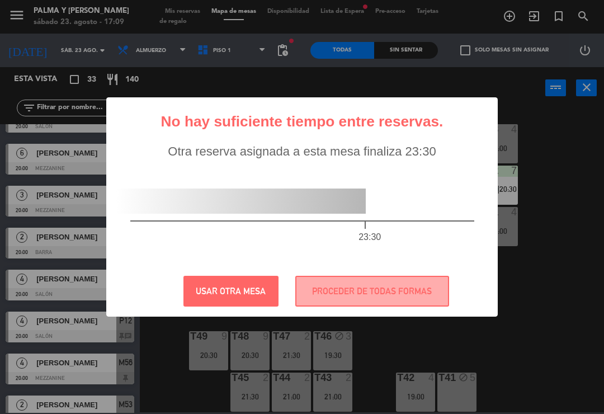
click at [390, 297] on button "PROCEDER DE TODAS FORMAS" at bounding box center [372, 291] width 154 height 31
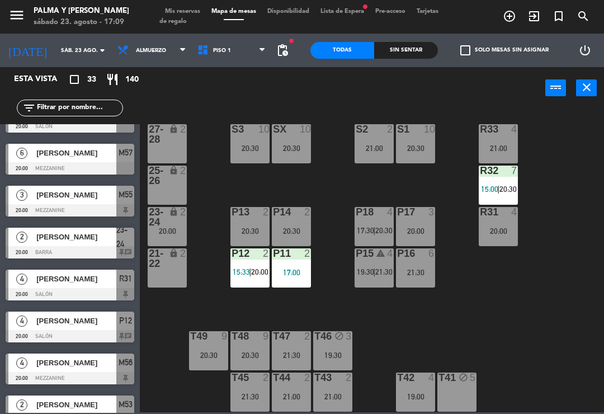
click at [381, 265] on div "P15 warning 4 19:30 | 21:30" at bounding box center [374, 267] width 39 height 39
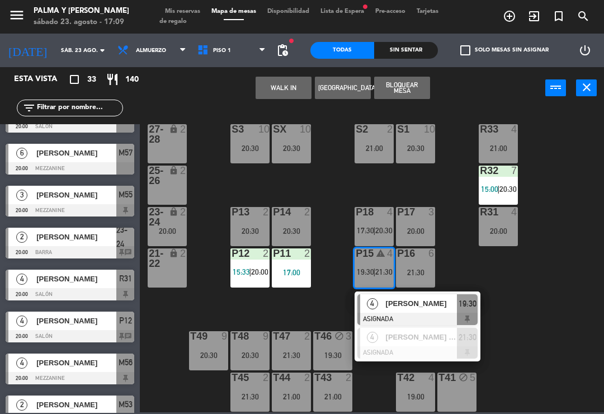
click at [424, 337] on span "[PERSON_NAME] de los [PERSON_NAME]" at bounding box center [422, 337] width 72 height 12
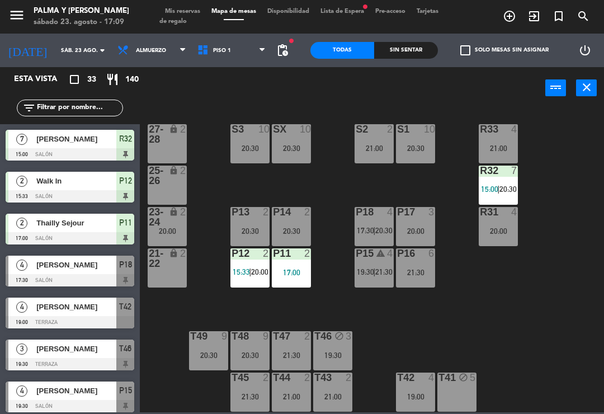
scroll to position [322, 0]
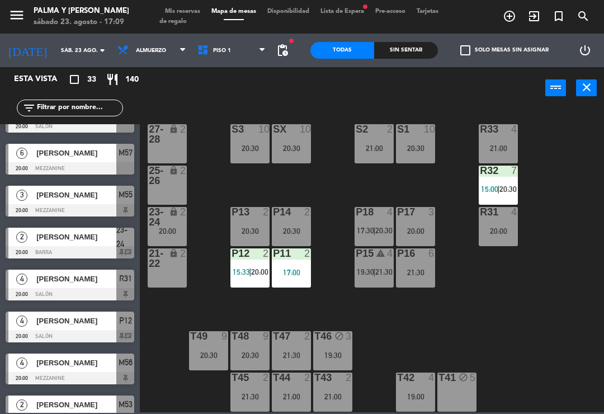
click at [368, 257] on div "warning" at bounding box center [374, 253] width 18 height 11
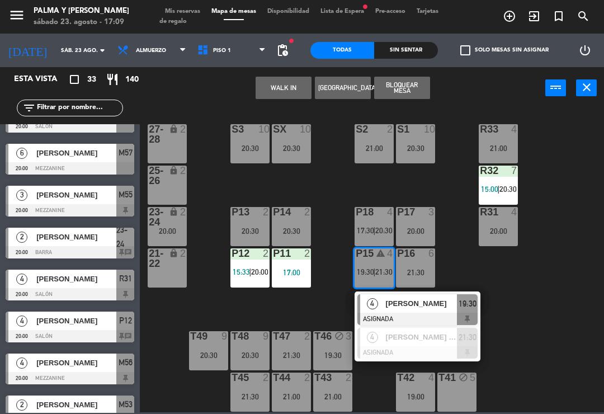
click at [409, 305] on span "[PERSON_NAME]" at bounding box center [422, 304] width 72 height 12
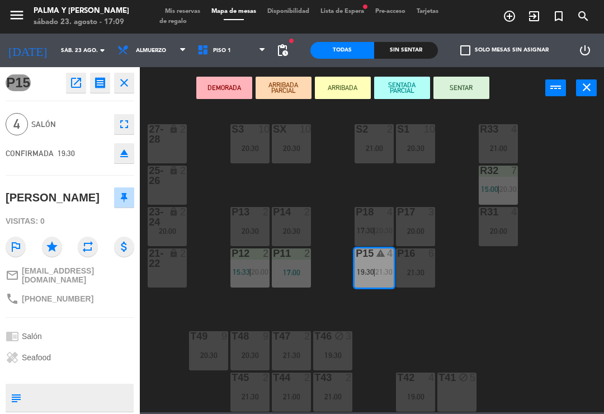
click at [292, 266] on div "P11 2 17:00" at bounding box center [291, 267] width 39 height 39
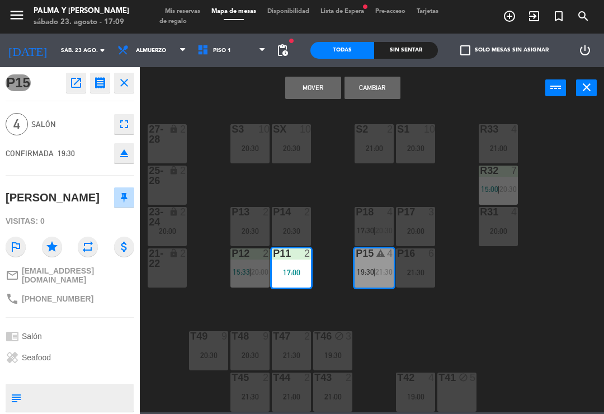
click at [367, 95] on button "Cambiar" at bounding box center [373, 88] width 56 height 22
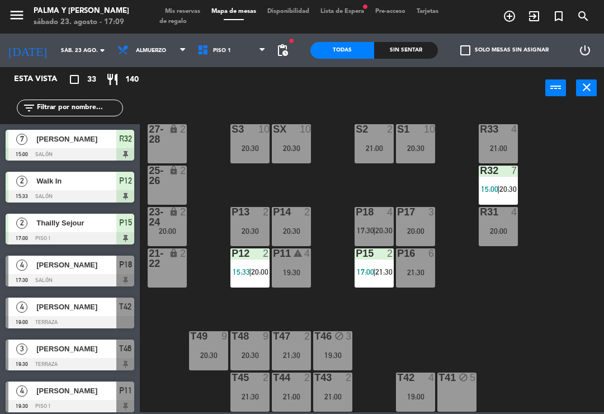
scroll to position [0, 0]
click at [368, 282] on div "P15 2 17:00 | 21:30" at bounding box center [374, 267] width 39 height 39
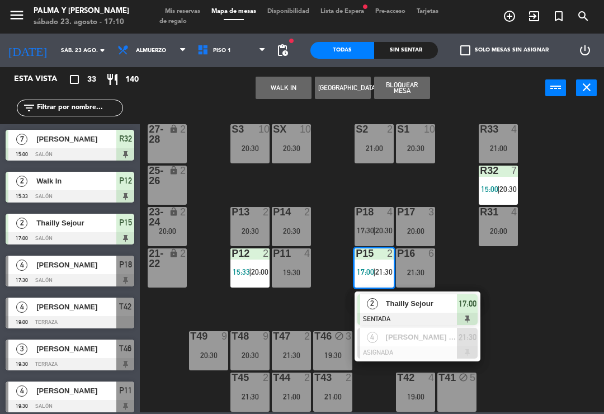
click at [547, 304] on div "R33 4 21:00 S1 10 20:30 S2 2 21:00 S3 10 20:30 SX 10 20:30 27-28 lock 2 R32 7 1…" at bounding box center [375, 259] width 458 height 305
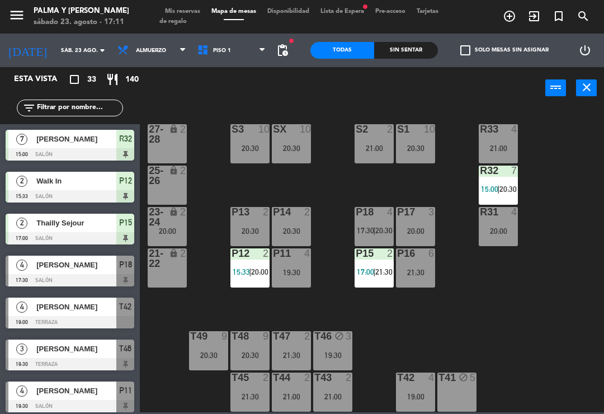
click at [59, 268] on span "[PERSON_NAME]" at bounding box center [76, 265] width 80 height 12
click at [260, 386] on div "T45 2 21:30" at bounding box center [249, 391] width 39 height 39
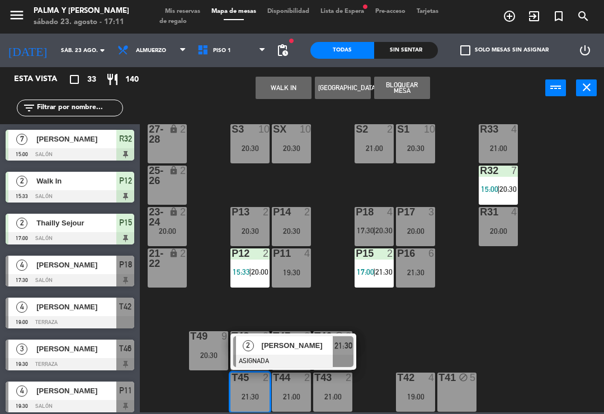
click at [315, 348] on span "[PERSON_NAME]" at bounding box center [298, 345] width 72 height 12
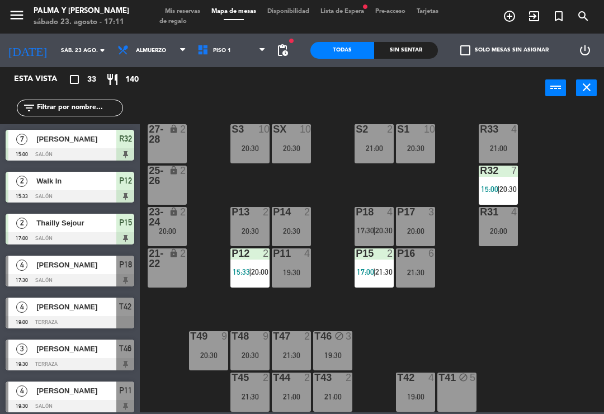
scroll to position [364, 0]
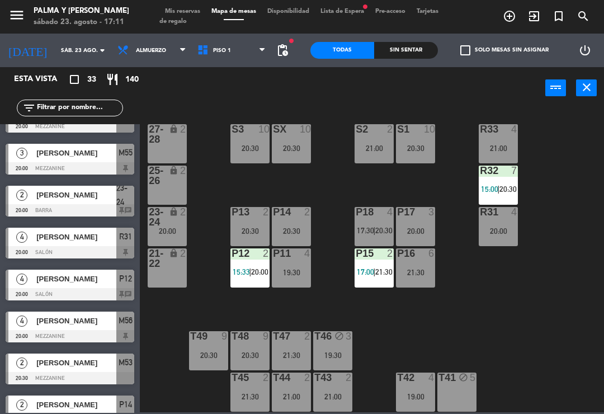
click at [421, 410] on div "T42 4 19:00" at bounding box center [415, 391] width 39 height 39
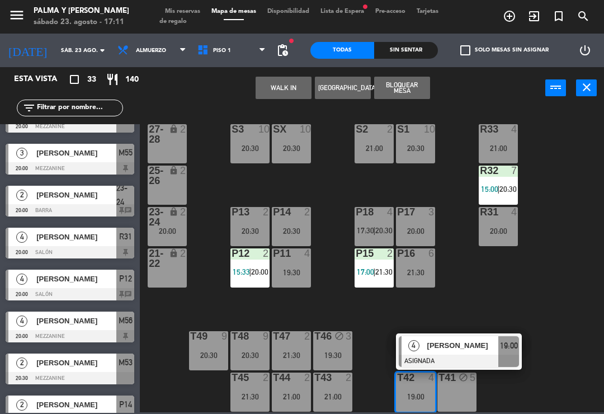
click at [556, 309] on div "R33 4 21:00 S1 10 20:30 S2 2 21:00 S3 10 20:30 SX 10 20:30 27-28 lock 2 R32 7 1…" at bounding box center [375, 259] width 458 height 305
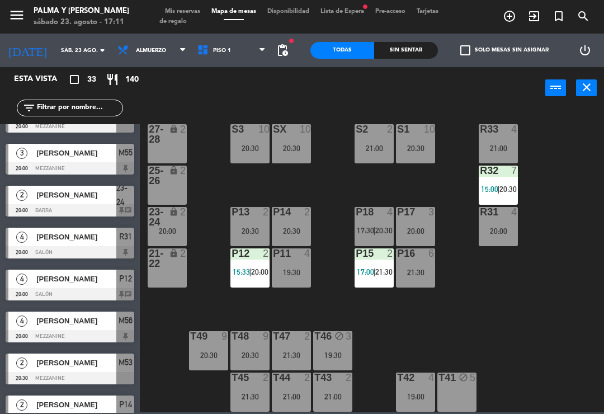
click at [74, 207] on div at bounding box center [70, 210] width 129 height 12
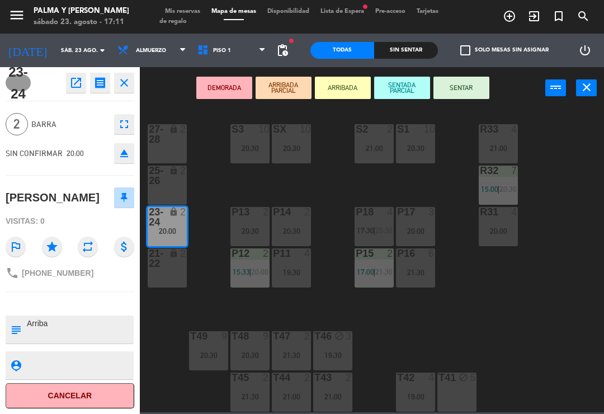
click at [164, 101] on div "DEMORADA ARRIBADA PARCIAL ARRIBADA SENTADA PARCIAL SENTAR power_input close" at bounding box center [342, 88] width 405 height 43
click at [183, 105] on div "DEMORADA ARRIBADA PARCIAL ARRIBADA SENTADA PARCIAL SENTAR power_input close" at bounding box center [342, 88] width 405 height 43
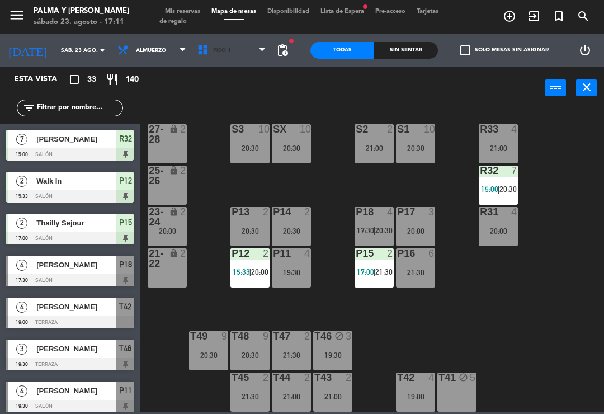
click at [223, 52] on span "Piso 1" at bounding box center [232, 50] width 80 height 25
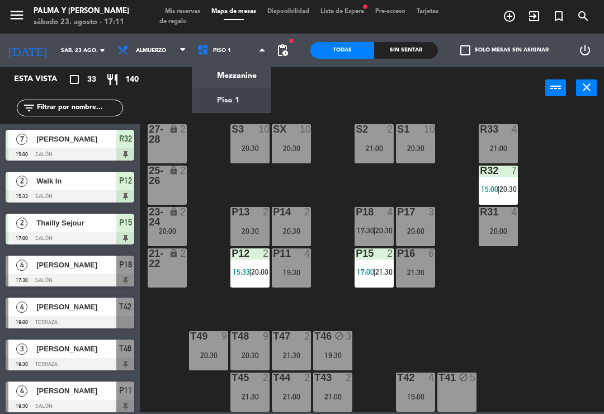
click at [248, 75] on ng-component "menu Palma y [PERSON_NAME] 23. [PERSON_NAME] - 17:11 Mis reservas Mapa de mesas…" at bounding box center [302, 206] width 604 height 412
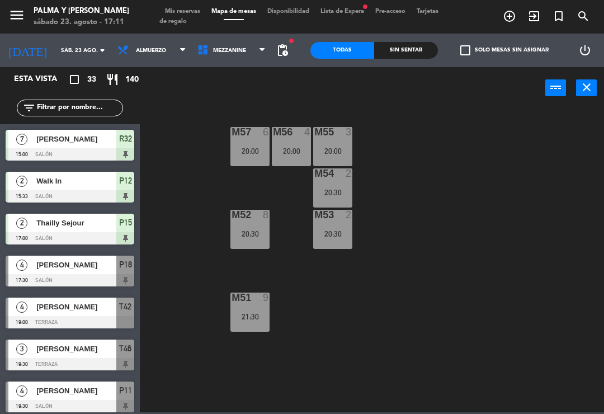
click at [256, 30] on div "menu Palma y [PERSON_NAME] 23. [PERSON_NAME] - 17:11 Mis reservas Mapa de mesas…" at bounding box center [302, 17] width 604 height 34
click at [218, 62] on span "Mezzanine" at bounding box center [232, 50] width 80 height 25
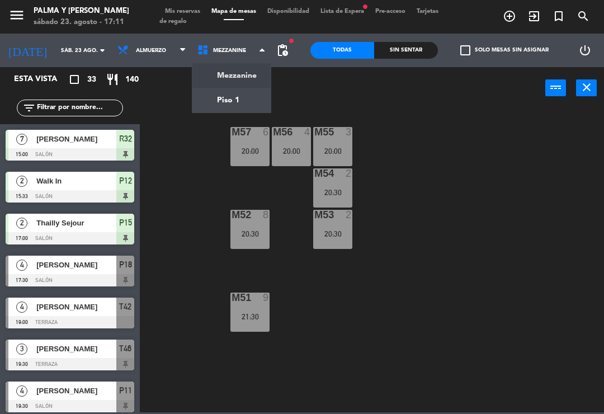
click at [234, 98] on ng-component "menu Palma y [PERSON_NAME] 23. [PERSON_NAME] - 17:11 Mis reservas Mapa de mesas…" at bounding box center [302, 206] width 604 height 412
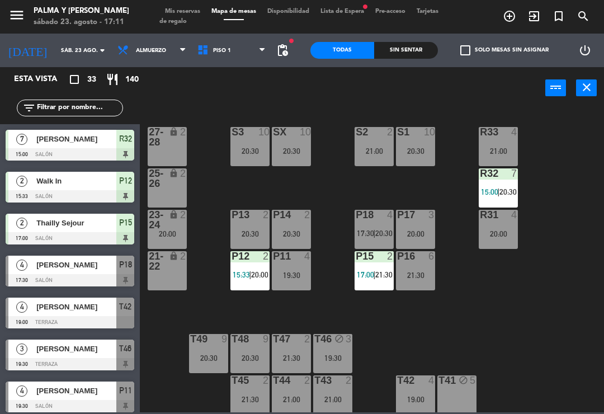
click at [410, 57] on div "Sin sentar" at bounding box center [406, 50] width 64 height 17
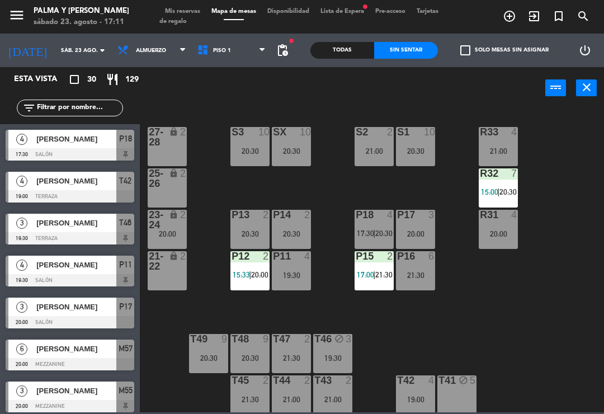
click at [349, 15] on span "Lista de Espera fiber_manual_record" at bounding box center [342, 11] width 55 height 6
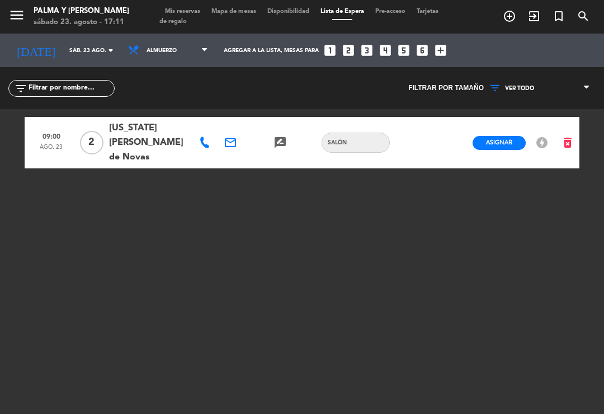
click at [244, 15] on span "Mapa de mesas" at bounding box center [234, 11] width 56 height 6
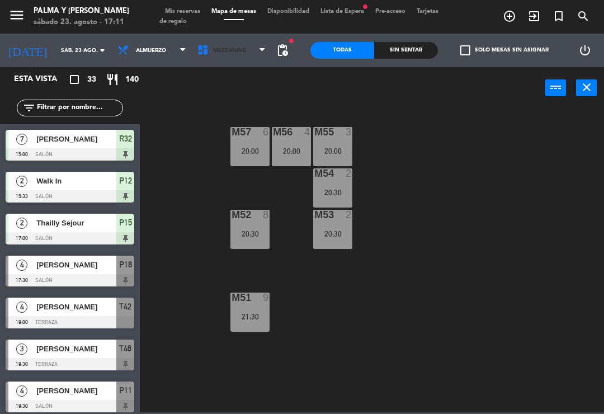
click at [234, 48] on span "Mezzanine" at bounding box center [229, 51] width 33 height 6
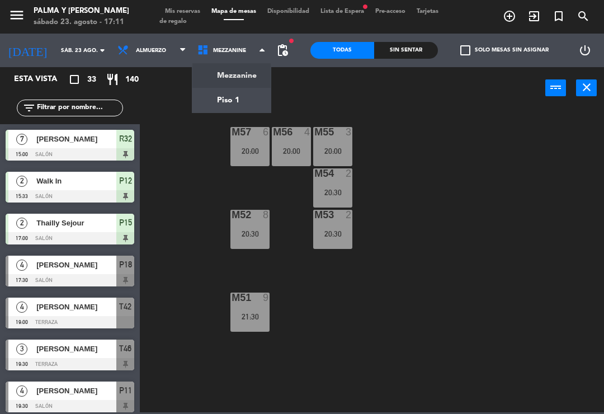
click at [235, 98] on ng-component "menu Palma y [PERSON_NAME] 23. [PERSON_NAME] - 17:11 Mis reservas Mapa de mesas…" at bounding box center [302, 206] width 604 height 412
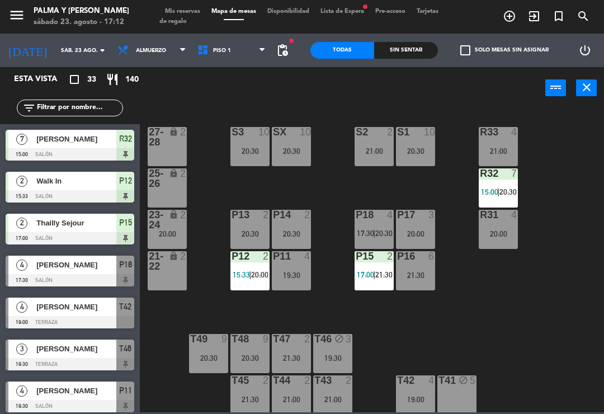
click at [386, 147] on div "21:00" at bounding box center [374, 151] width 39 height 8
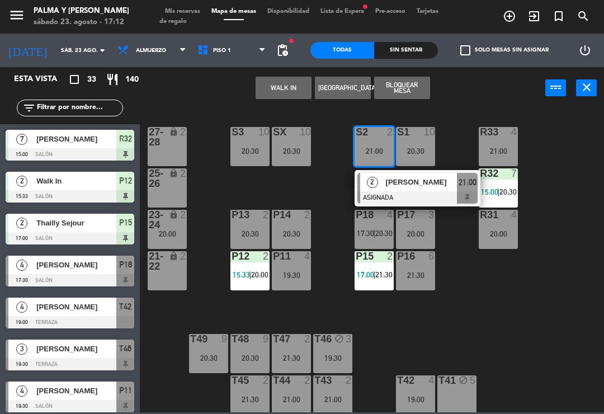
click at [455, 101] on div "WALK IN [GEOGRAPHIC_DATA] Bloquear Mesa power_input close" at bounding box center [342, 88] width 405 height 43
click at [500, 90] on div "WALK IN [GEOGRAPHIC_DATA] Bloquear Mesa power_input close" at bounding box center [342, 88] width 405 height 43
click at [476, 79] on div "WALK IN [GEOGRAPHIC_DATA] Bloquear Mesa power_input close" at bounding box center [342, 88] width 405 height 43
click at [422, 192] on div at bounding box center [417, 197] width 120 height 12
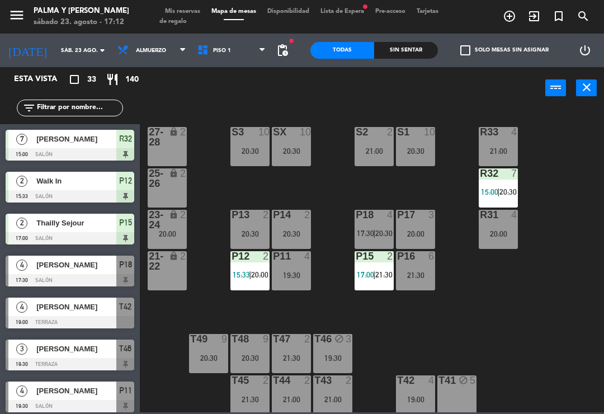
scroll to position [196, 0]
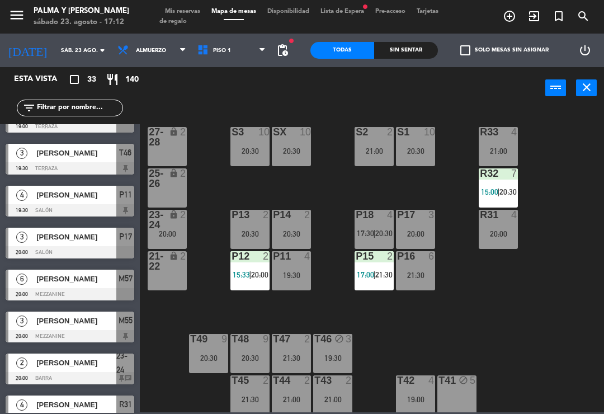
click at [258, 147] on div "20:30" at bounding box center [249, 151] width 39 height 8
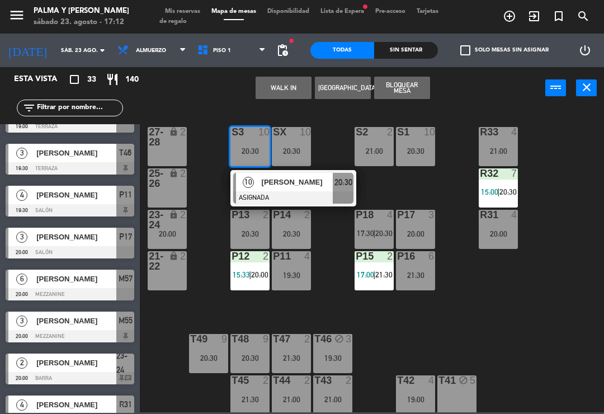
click at [309, 185] on span "[PERSON_NAME]" at bounding box center [298, 182] width 72 height 12
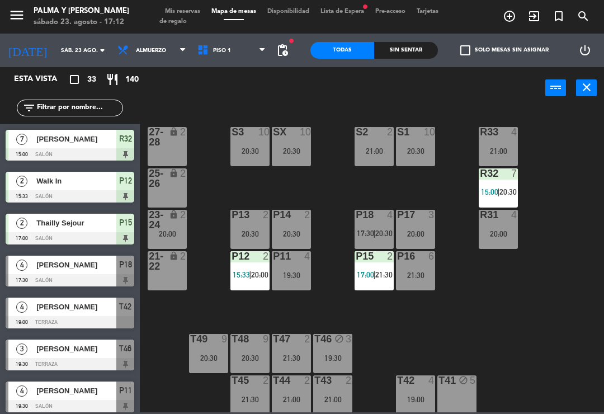
scroll to position [0, 0]
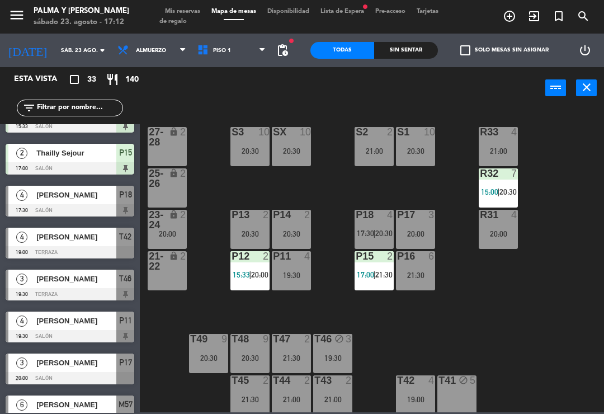
click at [379, 143] on div "S2 2 21:00" at bounding box center [374, 146] width 39 height 39
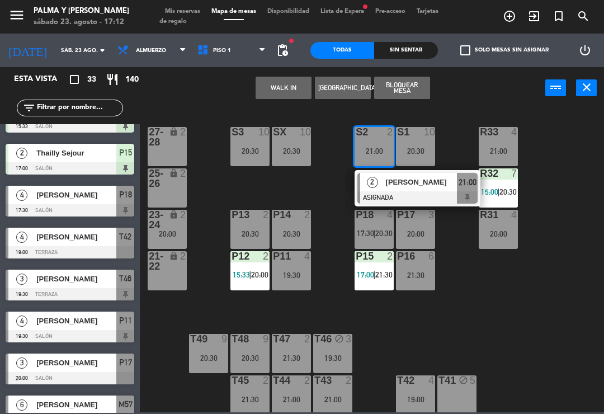
click at [410, 183] on span "[PERSON_NAME]" at bounding box center [422, 182] width 72 height 12
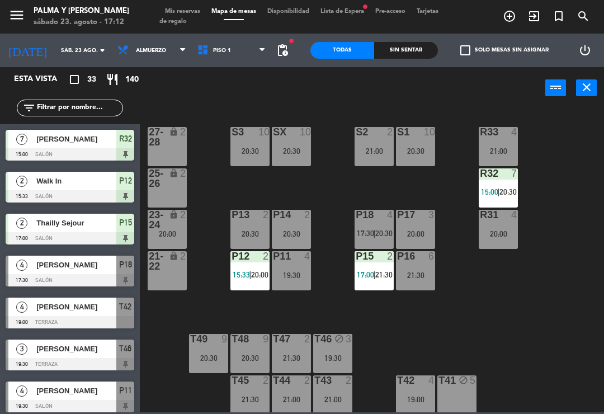
scroll to position [196, 0]
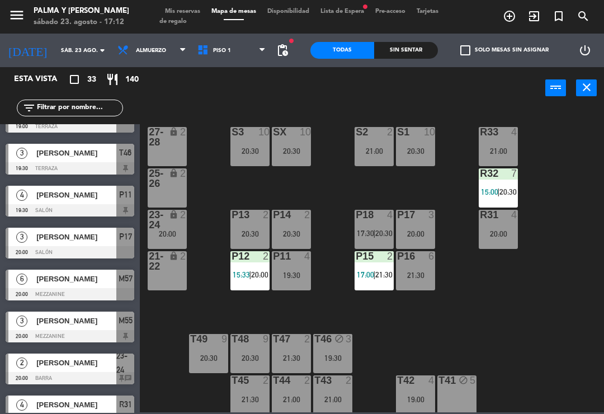
click at [384, 149] on div "21:00" at bounding box center [374, 151] width 39 height 8
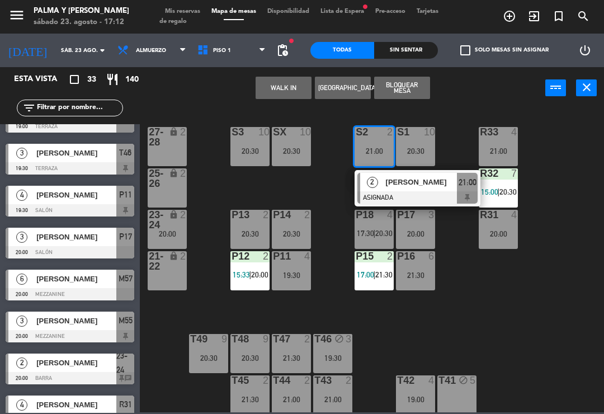
click at [456, 150] on div "R33 4 21:00 S1 10 20:30 S2 2 21:00 2 [PERSON_NAME] ASIGNADA 21:00 S3 10 20:30 S…" at bounding box center [375, 259] width 458 height 305
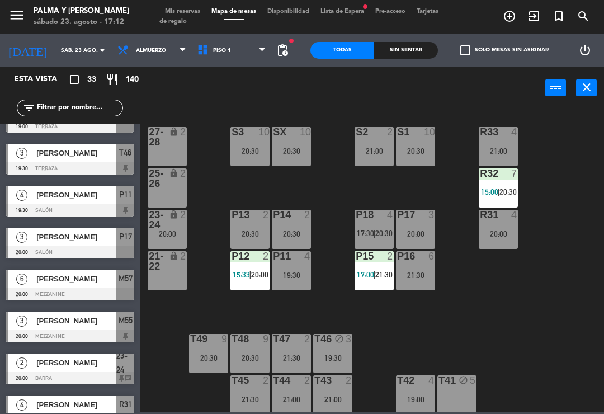
click at [428, 143] on div "S1 10 20:30" at bounding box center [415, 146] width 39 height 39
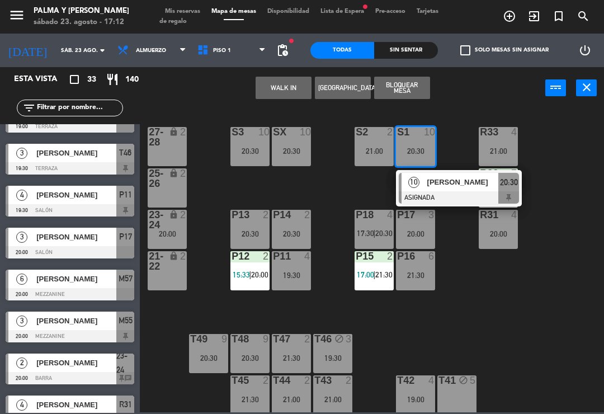
click at [454, 186] on span "[PERSON_NAME]" at bounding box center [463, 182] width 72 height 12
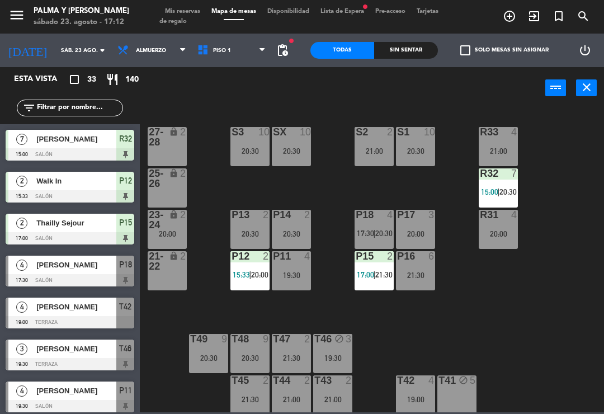
scroll to position [0, 0]
click at [266, 226] on div "P13 2 20:30" at bounding box center [249, 229] width 39 height 39
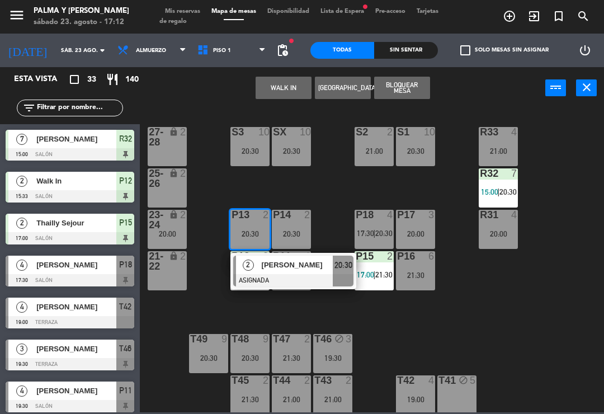
click at [287, 266] on span "[PERSON_NAME]" at bounding box center [298, 265] width 72 height 12
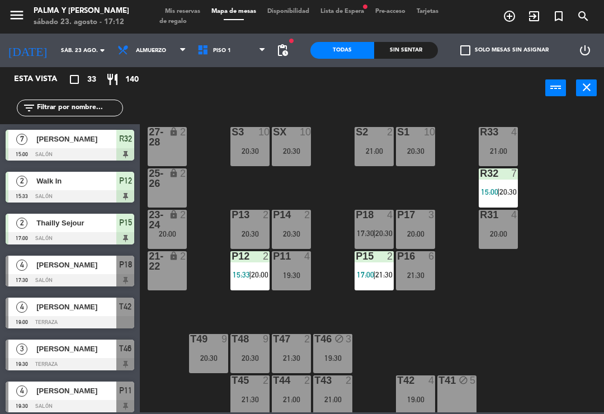
click at [299, 232] on div "20:30" at bounding box center [291, 234] width 39 height 8
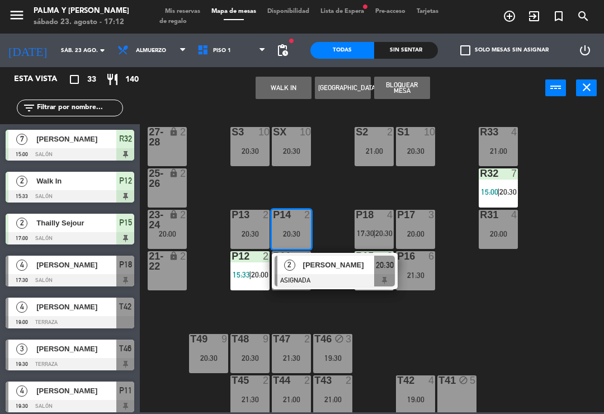
click at [353, 268] on span "[PERSON_NAME]" at bounding box center [339, 265] width 72 height 12
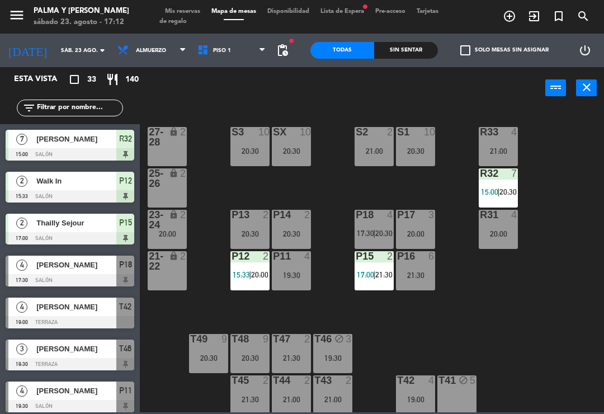
click at [510, 329] on div "R33 4 21:00 S1 10 20:30 S2 2 21:00 S3 10 20:30 SX 10 20:30 27-28 lock 2 R32 7 1…" at bounding box center [375, 259] width 458 height 305
click at [347, 356] on div "19:30" at bounding box center [332, 358] width 39 height 8
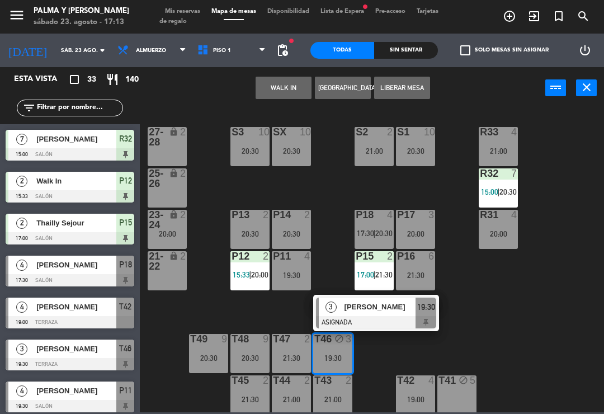
click at [296, 395] on div "21:00" at bounding box center [291, 399] width 39 height 8
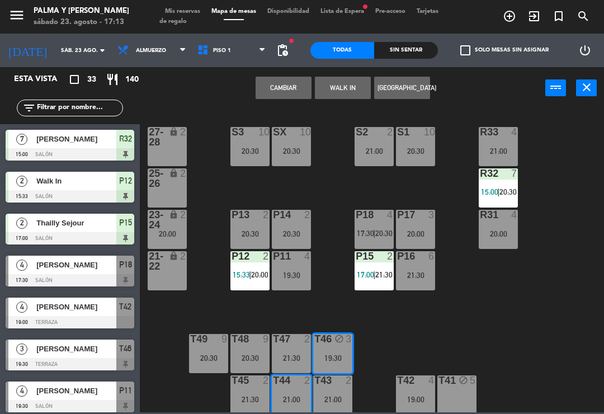
click at [315, 334] on div "T46" at bounding box center [314, 339] width 1 height 10
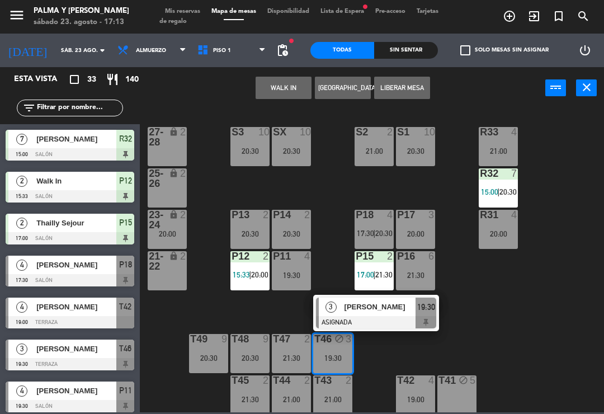
click at [247, 395] on div "21:30" at bounding box center [249, 399] width 39 height 8
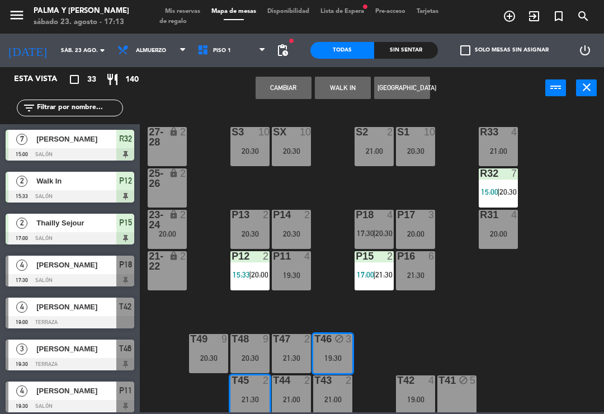
click at [285, 82] on button "Cambiar" at bounding box center [284, 88] width 56 height 22
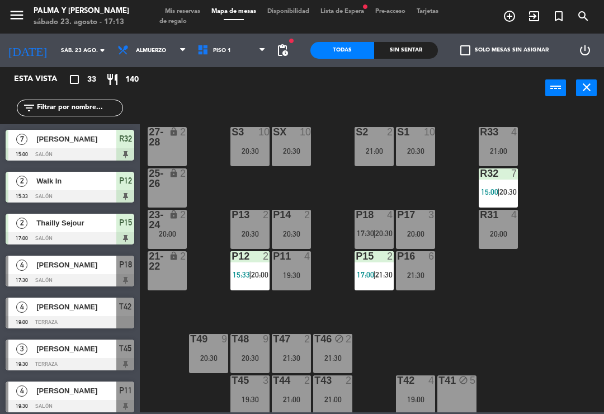
click at [379, 230] on span "20:30" at bounding box center [383, 233] width 17 height 9
click at [536, 342] on div "R33 4 21:00 S1 10 20:30 S2 2 21:00 S3 10 20:30 SX 10 20:30 27-28 lock 2 R32 7 1…" at bounding box center [375, 259] width 458 height 305
click at [404, 388] on div "T42 4 19:00" at bounding box center [415, 394] width 39 height 39
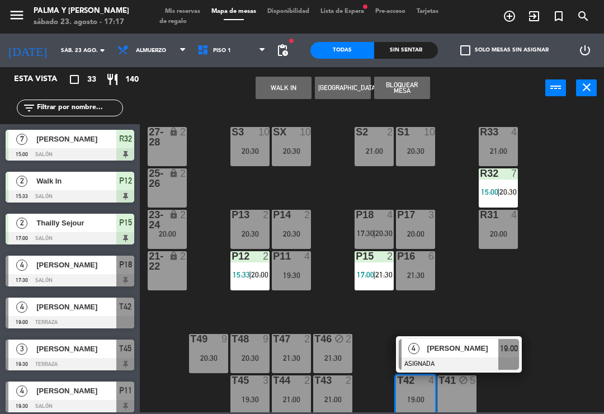
click at [460, 357] on div "[PERSON_NAME]" at bounding box center [462, 348] width 73 height 18
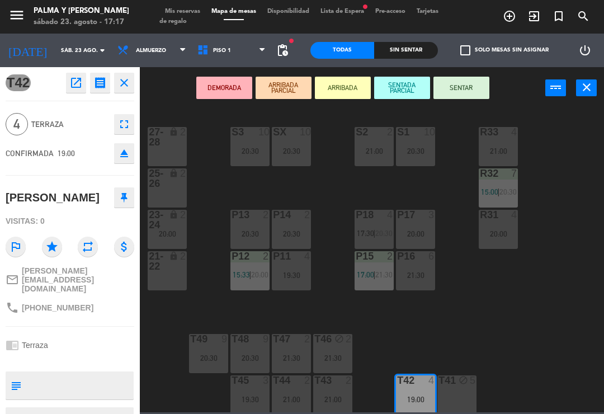
click at [122, 126] on icon "fullscreen" at bounding box center [123, 123] width 13 height 13
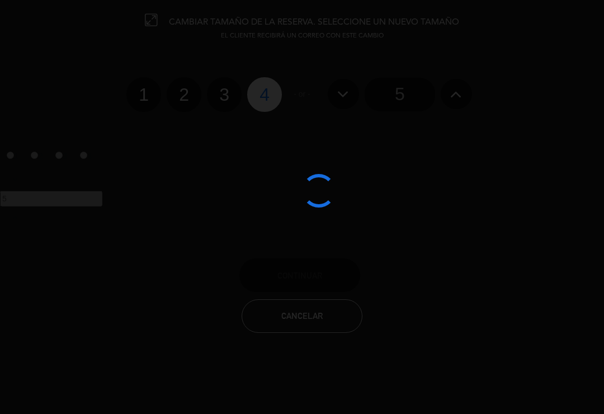
click at [176, 92] on div at bounding box center [302, 207] width 604 height 414
click at [176, 89] on div at bounding box center [302, 207] width 604 height 414
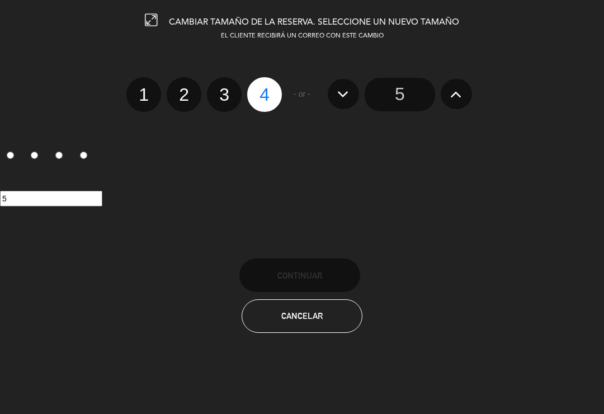
click at [184, 95] on label "2" at bounding box center [184, 94] width 35 height 35
click at [184, 88] on input "2" at bounding box center [182, 84] width 7 height 7
radio input "true"
radio input "false"
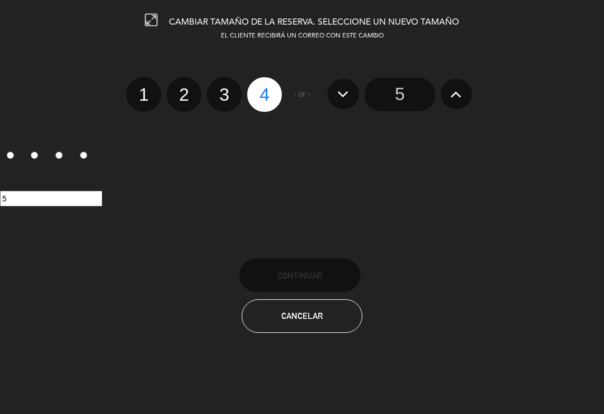
radio input "false"
radio input "true"
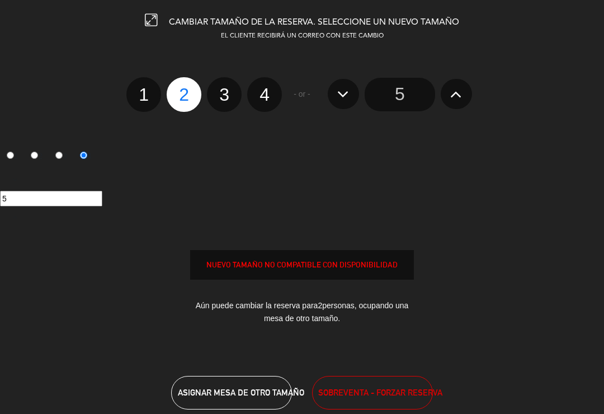
click at [367, 400] on button "SOBREVENTA - FORZAR RESERVA" at bounding box center [372, 393] width 121 height 34
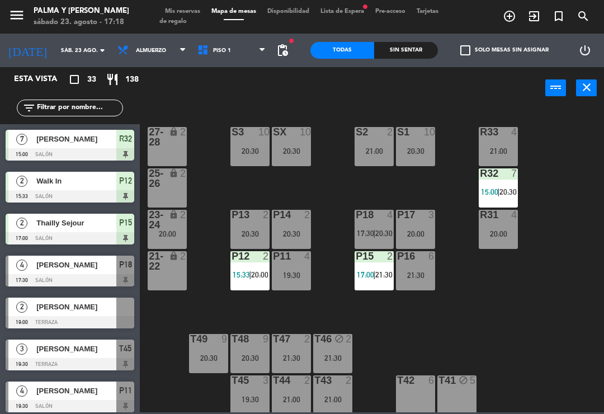
click at [54, 103] on input "text" at bounding box center [79, 108] width 87 height 12
click at [596, 143] on div "R33 4 21:00 S1 10 20:30 S2 2 21:00 S3 10 20:30 SX 10 20:30 27-28 lock 2 R32 7 1…" at bounding box center [375, 259] width 458 height 305
click at [58, 313] on div "[PERSON_NAME]" at bounding box center [75, 307] width 81 height 18
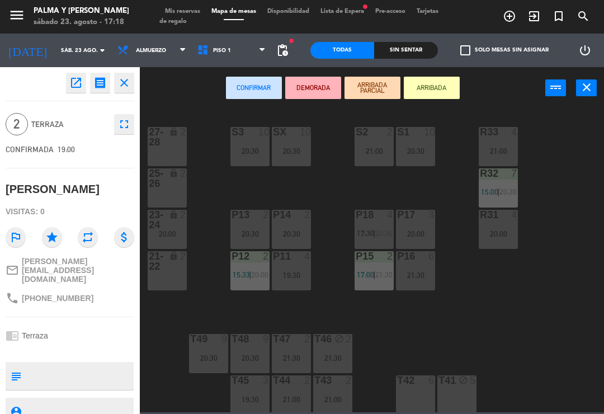
click at [421, 400] on div "T42 6" at bounding box center [415, 394] width 39 height 39
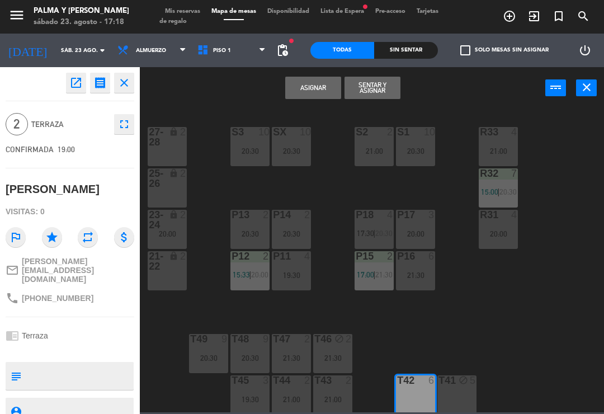
click at [302, 92] on button "Asignar" at bounding box center [313, 88] width 56 height 22
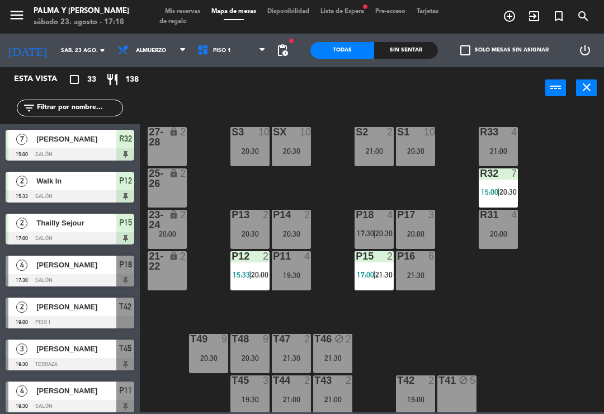
click at [509, 319] on div "R33 4 21:00 S1 10 20:30 S2 2 21:00 S3 10 20:30 SX 10 20:30 27-28 lock 2 R32 7 1…" at bounding box center [375, 259] width 458 height 305
click at [423, 395] on div "19:00" at bounding box center [415, 399] width 39 height 8
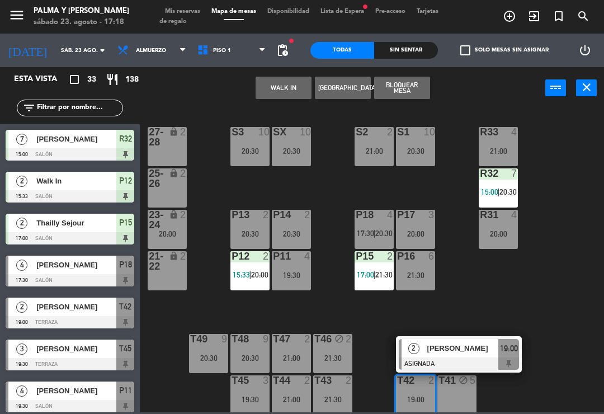
click at [252, 395] on div "19:30" at bounding box center [249, 399] width 39 height 8
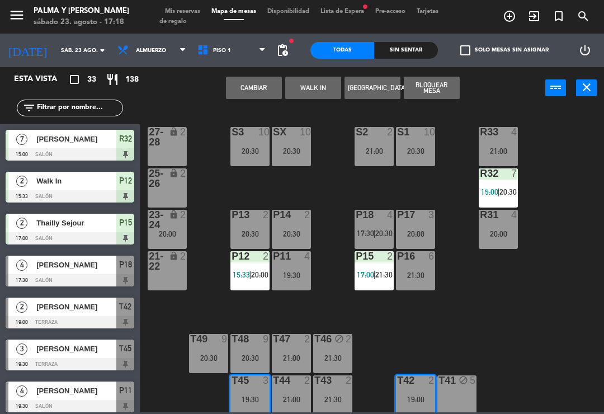
click at [254, 93] on button "Cambiar" at bounding box center [254, 88] width 56 height 22
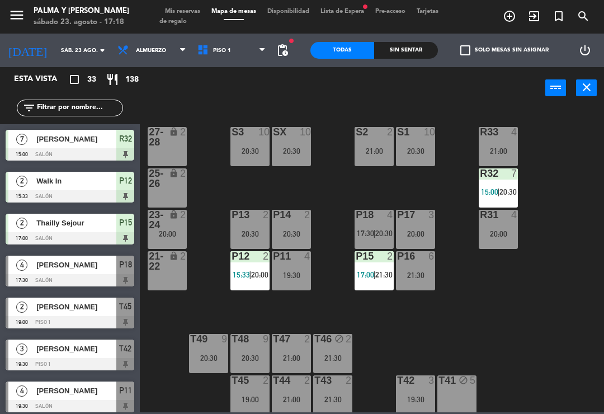
click at [517, 317] on div "R33 4 21:00 S1 10 20:30 S2 2 21:00 S3 10 20:30 SX 10 20:30 27-28 lock 2 R32 7 1…" at bounding box center [375, 259] width 458 height 305
click at [247, 395] on div "19:00" at bounding box center [249, 399] width 39 height 8
click at [521, 281] on div "R33 4 21:00 S1 10 20:30 S2 2 21:00 S3 10 20:30 SX 10 20:30 27-28 lock 2 R32 7 1…" at bounding box center [375, 259] width 458 height 305
click at [571, 312] on div "R33 4 21:00 S1 10 20:30 S2 2 21:00 S3 10 20:30 SX 10 20:30 27-28 lock 2 R32 7 1…" at bounding box center [375, 259] width 458 height 305
click at [80, 42] on input "sáb. 23 ago." at bounding box center [93, 50] width 77 height 17
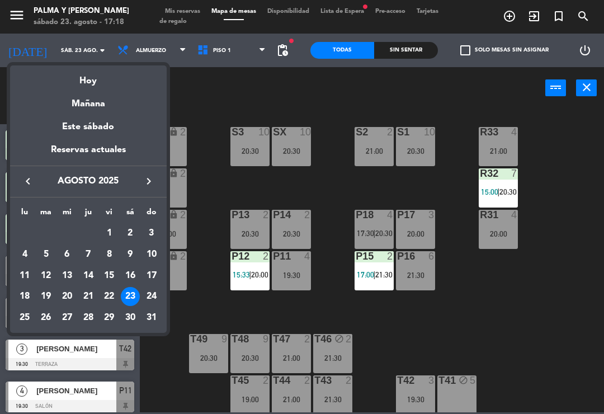
click at [158, 178] on button "keyboard_arrow_right" at bounding box center [149, 181] width 20 height 15
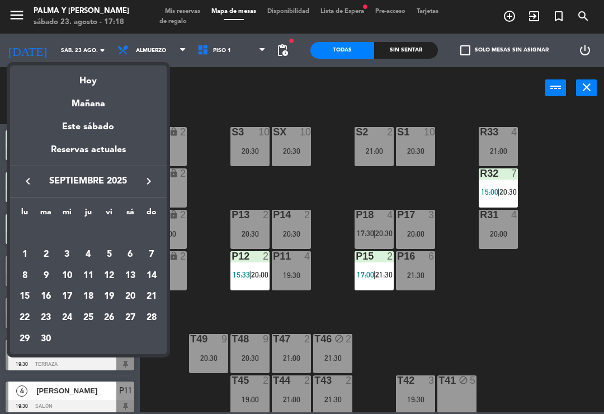
click at [150, 182] on icon "keyboard_arrow_right" at bounding box center [148, 180] width 13 height 13
click at [90, 317] on div "23" at bounding box center [88, 317] width 19 height 19
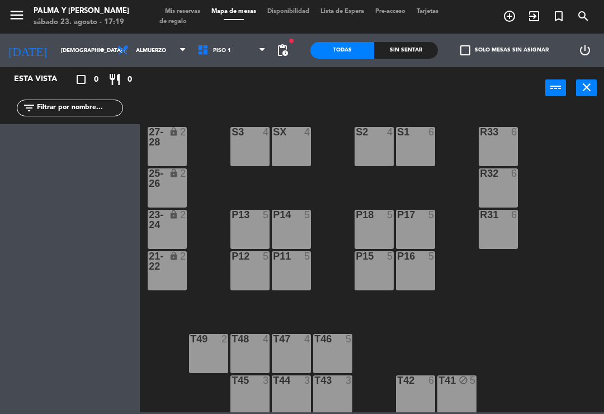
click at [554, 294] on div "R33 6 S1 6 S2 4 S3 4 SX 4 27-28 lock 2 R32 6 25-26 lock 2 P13 5 P14 5 P18 5 P17…" at bounding box center [375, 259] width 458 height 305
click at [73, 58] on input "[DEMOGRAPHIC_DATA] [DATE]" at bounding box center [93, 50] width 77 height 17
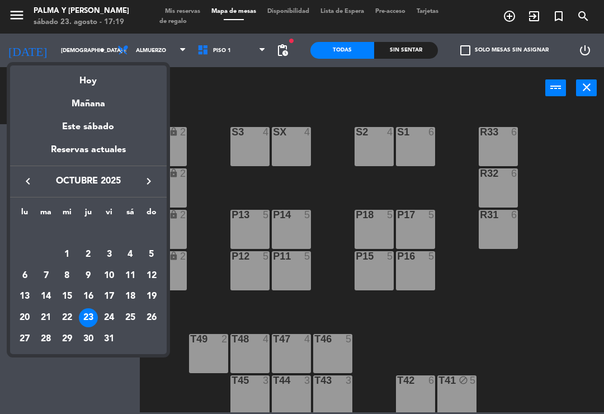
click at [115, 86] on div "Hoy" at bounding box center [88, 76] width 157 height 23
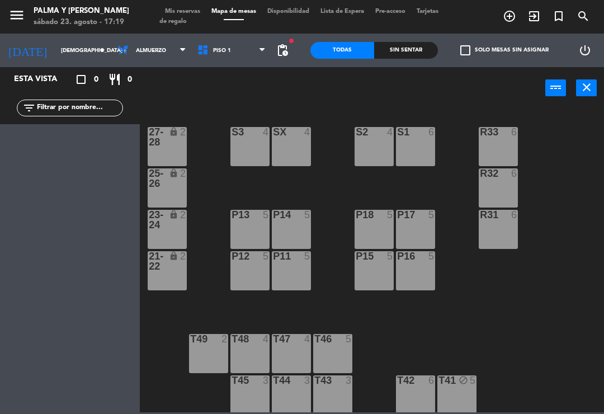
type input "sáb. 23 ago."
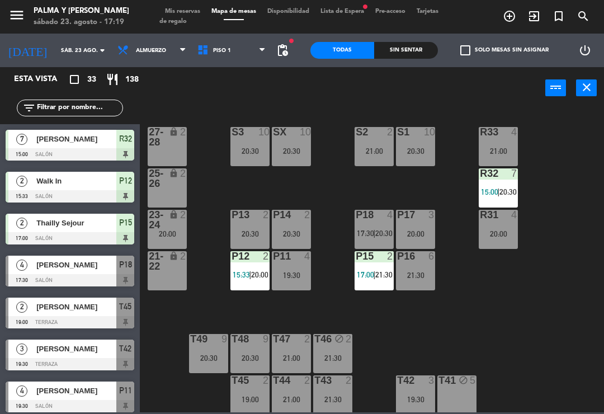
click at [232, 48] on span "Piso 1" at bounding box center [232, 50] width 80 height 25
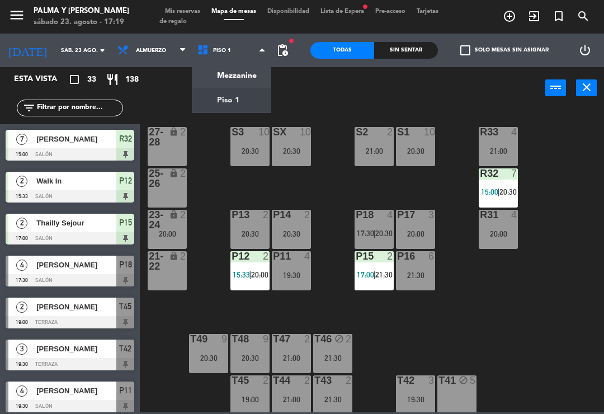
click at [254, 72] on ng-component "menu Palma y [PERSON_NAME] 23. [PERSON_NAME] - 17:19 Mis reservas Mapa de mesas…" at bounding box center [302, 206] width 604 height 412
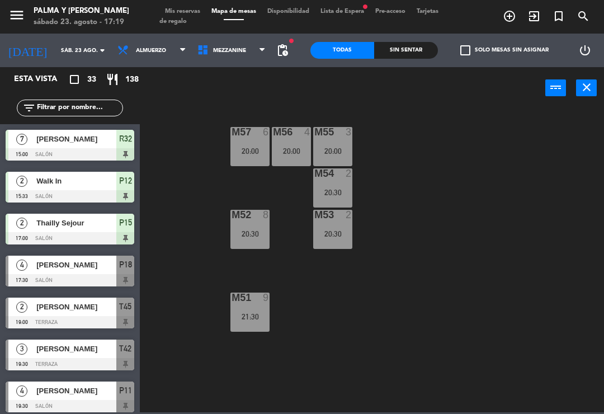
click at [55, 53] on input "sáb. 23 ago." at bounding box center [93, 50] width 77 height 17
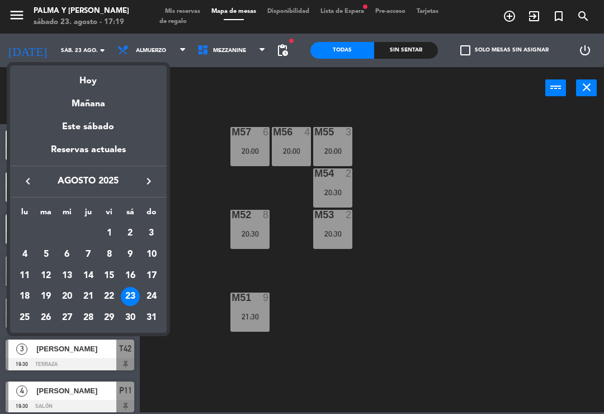
click at [71, 80] on div "Hoy" at bounding box center [88, 76] width 157 height 23
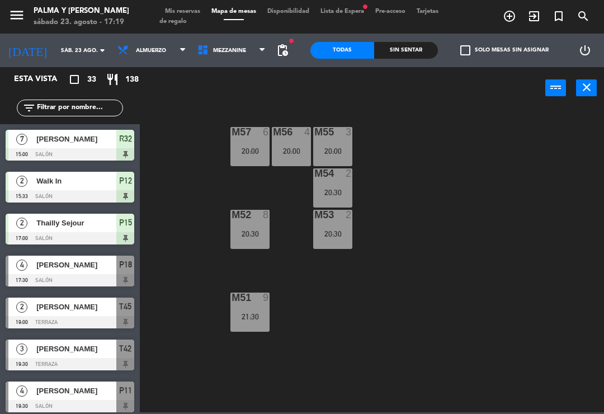
click at [490, 205] on div "M57 6 20:00 M56 4 20:00 M55 3 20:00 M54 2 20:30 M52 8 20:30 M53 2 20:30 M51 9 2…" at bounding box center [375, 259] width 458 height 305
click at [225, 51] on span "Mezzanine" at bounding box center [229, 51] width 33 height 6
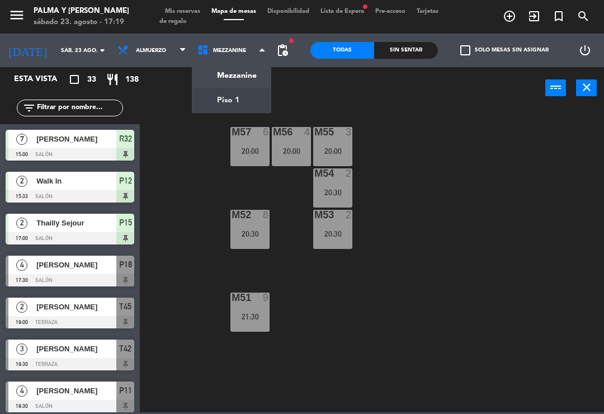
click at [207, 110] on ng-component "menu Palma y [PERSON_NAME] 23. [PERSON_NAME] - 17:19 Mis reservas Mapa de mesas…" at bounding box center [302, 206] width 604 height 412
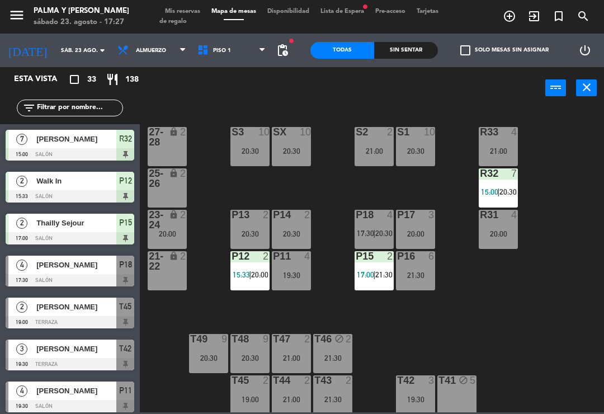
click at [289, 234] on div "20:30" at bounding box center [291, 234] width 39 height 8
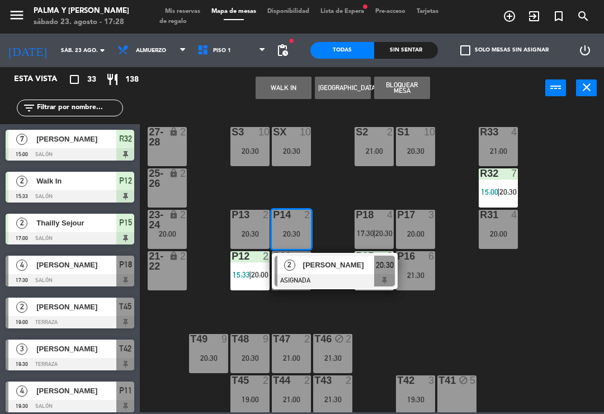
click at [342, 275] on div at bounding box center [335, 280] width 120 height 12
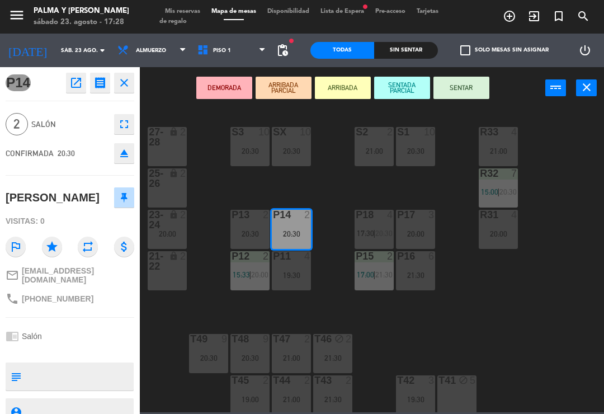
click at [71, 84] on icon "open_in_new" at bounding box center [75, 82] width 13 height 13
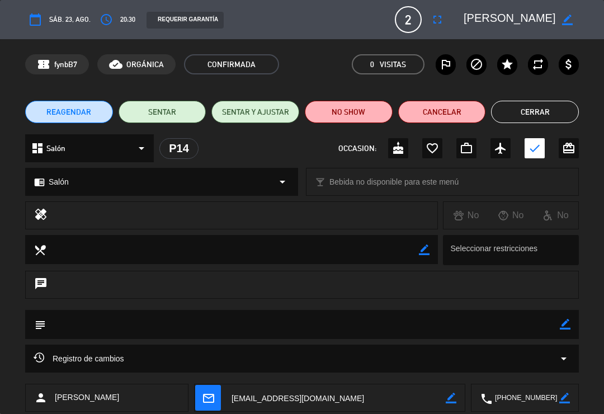
click at [535, 111] on button "Cerrar" at bounding box center [535, 112] width 88 height 22
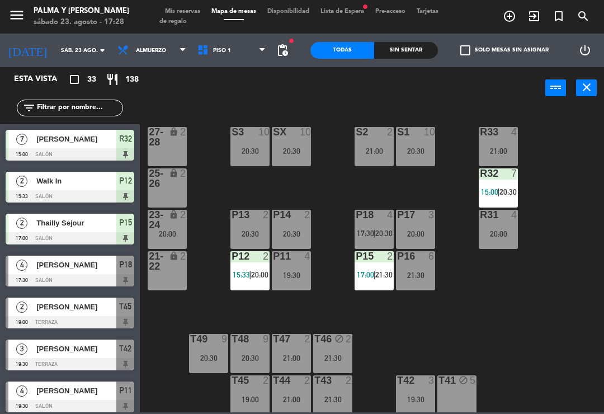
click at [248, 226] on div "P13 2 20:30" at bounding box center [249, 229] width 39 height 39
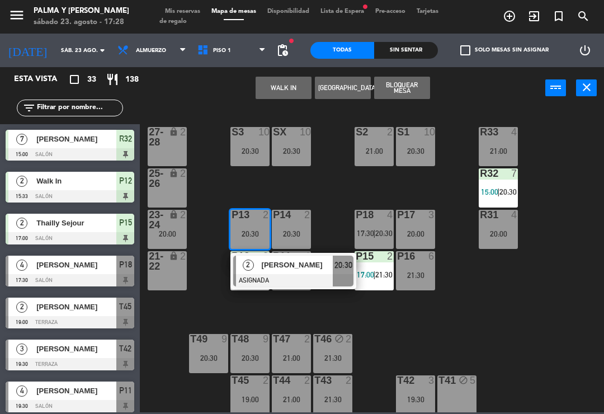
click at [310, 268] on span "[PERSON_NAME]" at bounding box center [298, 265] width 72 height 12
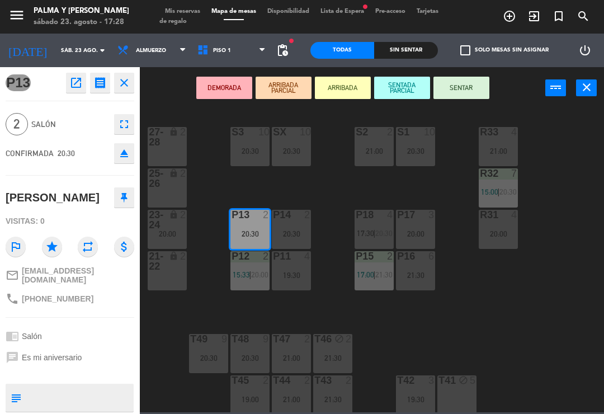
click at [79, 79] on icon "open_in_new" at bounding box center [75, 82] width 13 height 13
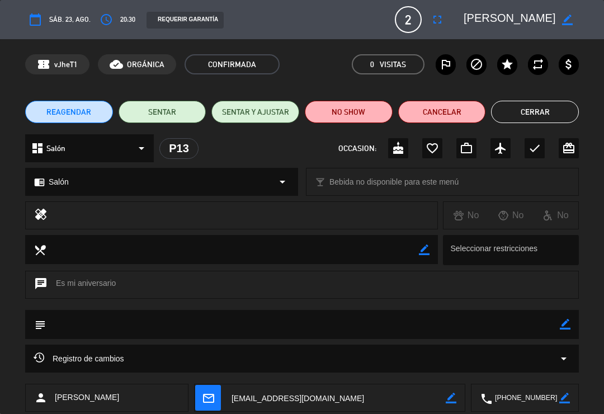
click at [546, 106] on button "Cerrar" at bounding box center [535, 112] width 88 height 22
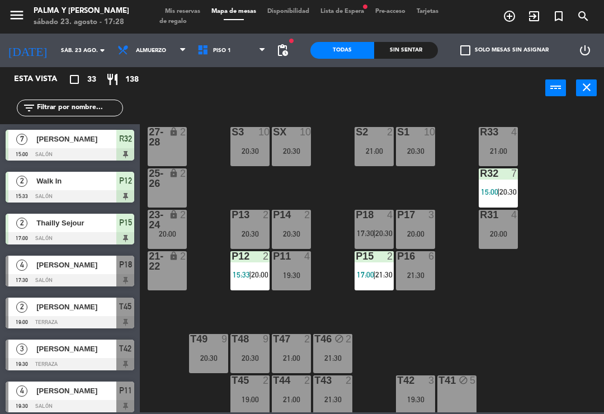
click at [259, 270] on span "20:00" at bounding box center [259, 274] width 17 height 9
click at [402, 333] on div "R33 4 21:00 S1 10 20:30 S2 2 21:00 S3 10 20:30 SX 10 20:30 27-28 lock 2 R32 7 1…" at bounding box center [375, 259] width 458 height 305
click at [413, 275] on div "21:30" at bounding box center [415, 275] width 39 height 8
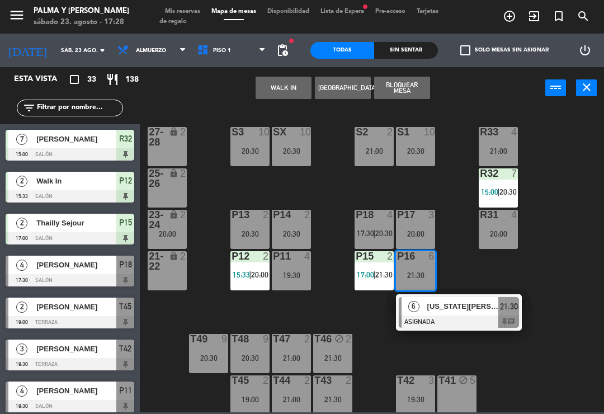
click at [478, 320] on div at bounding box center [459, 321] width 120 height 12
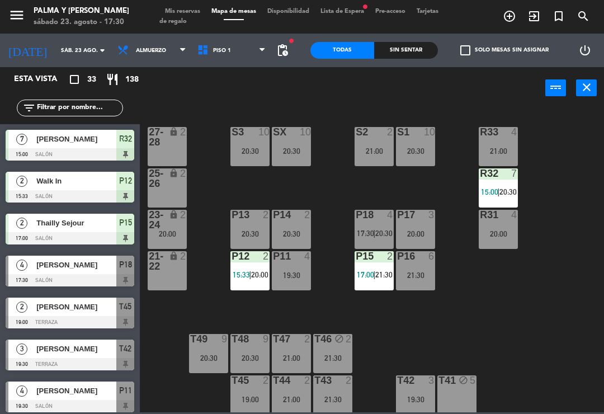
scroll to position [447, 0]
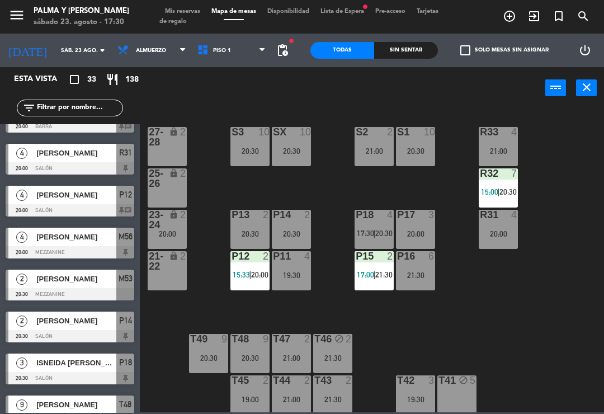
click at [372, 229] on span "17:30" at bounding box center [365, 233] width 17 height 9
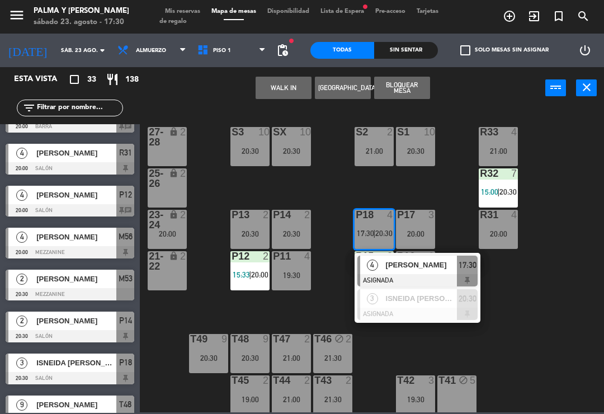
click at [439, 303] on span "ISNEIDA [PERSON_NAME]" at bounding box center [422, 298] width 72 height 12
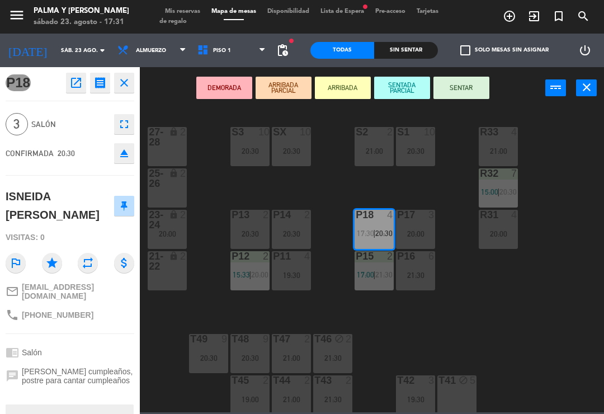
scroll to position [0, 0]
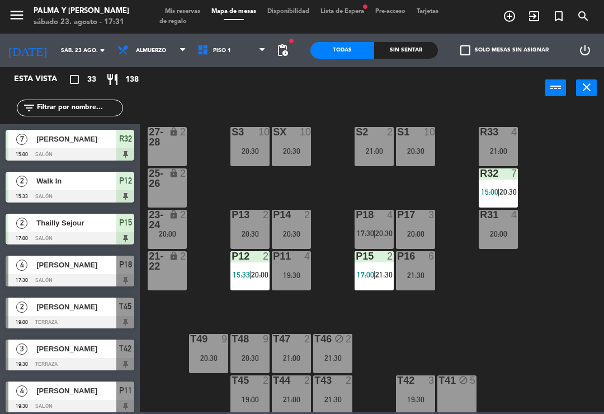
click at [422, 233] on div "20:00" at bounding box center [415, 234] width 39 height 8
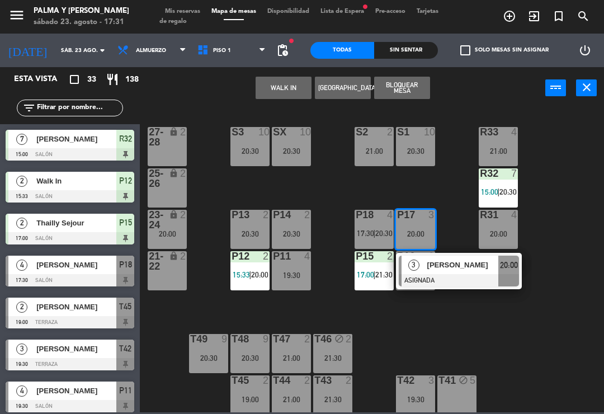
click at [478, 270] on span "[PERSON_NAME]" at bounding box center [463, 265] width 72 height 12
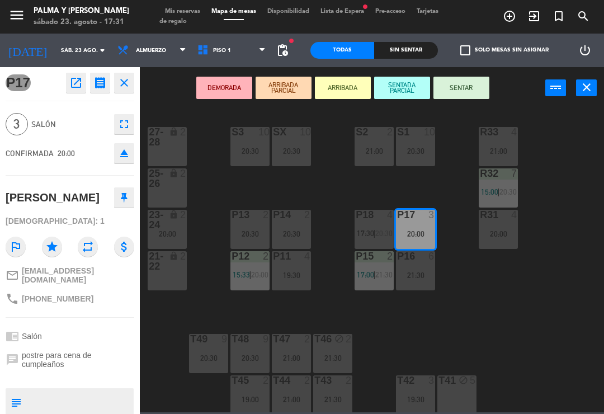
click at [77, 84] on icon "open_in_new" at bounding box center [75, 82] width 13 height 13
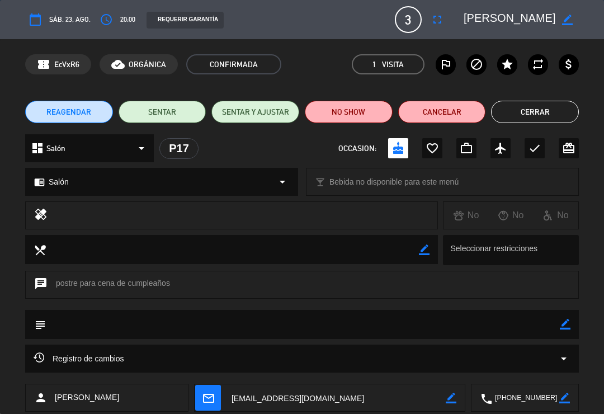
click at [537, 116] on button "Cerrar" at bounding box center [535, 112] width 88 height 22
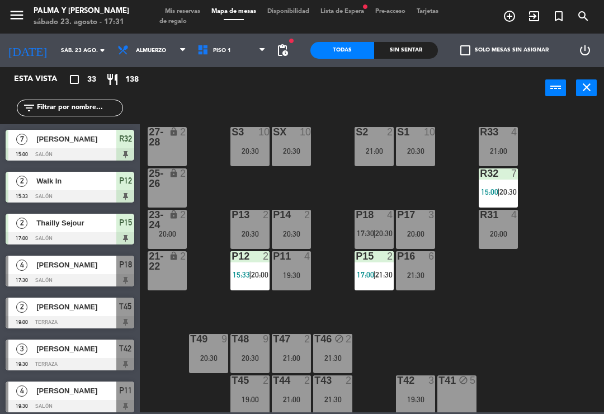
click at [375, 272] on span "|" at bounding box center [374, 274] width 2 height 9
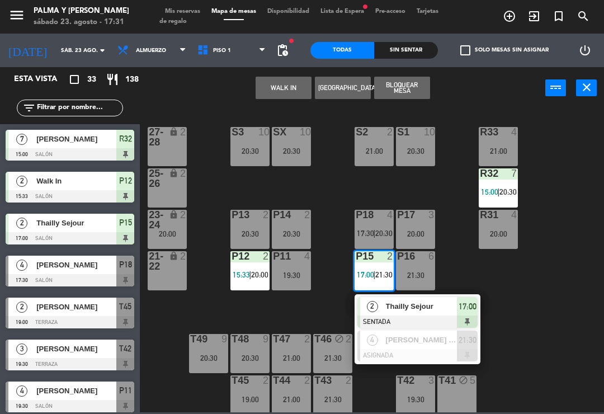
click at [423, 346] on div "[PERSON_NAME] de los [PERSON_NAME]" at bounding box center [421, 340] width 73 height 18
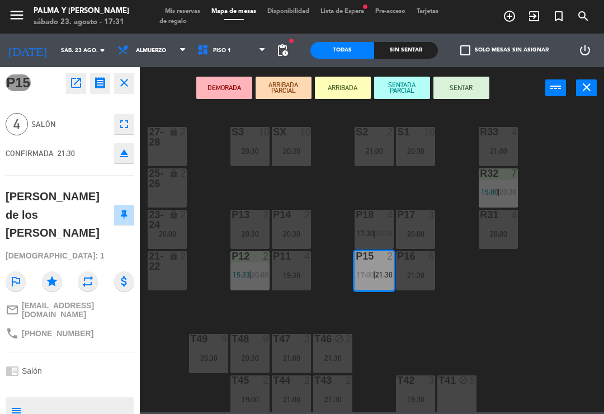
click at [73, 81] on icon "open_in_new" at bounding box center [75, 82] width 13 height 13
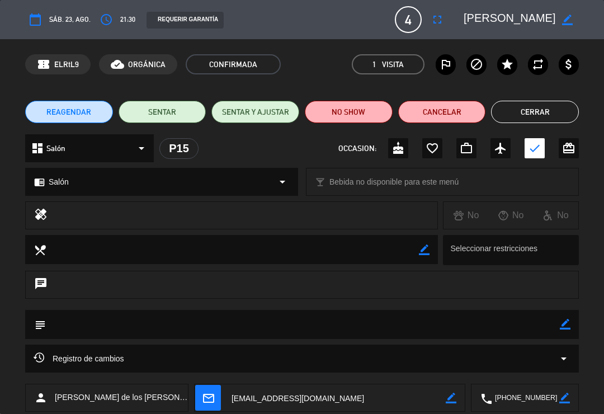
click at [553, 119] on button "Cerrar" at bounding box center [535, 112] width 88 height 22
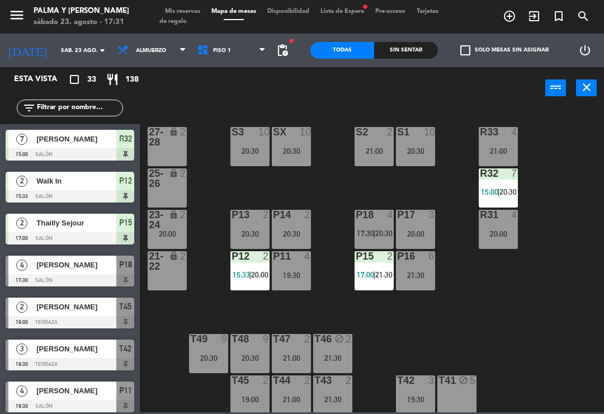
scroll to position [322, 0]
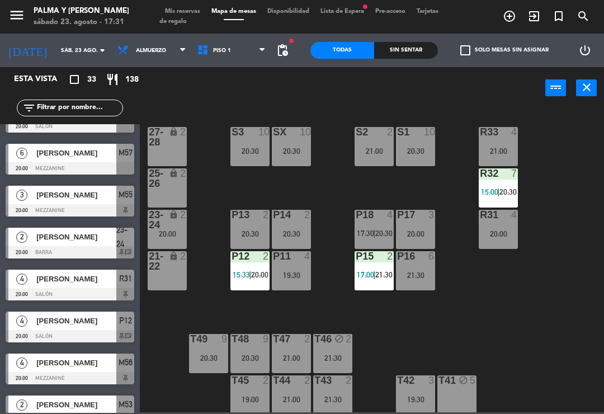
click at [546, 254] on div "R33 4 21:00 S1 10 20:30 S2 2 21:00 S3 10 20:30 SX 10 20:30 27-28 lock 2 R32 7 1…" at bounding box center [375, 259] width 458 height 305
click at [499, 148] on div "21:00" at bounding box center [498, 151] width 39 height 8
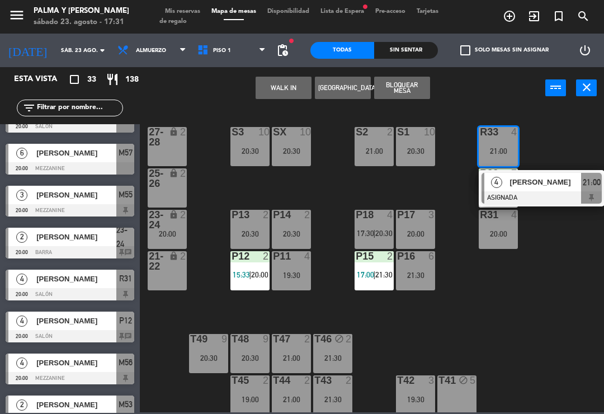
click at [563, 187] on span "[PERSON_NAME]" at bounding box center [546, 182] width 72 height 12
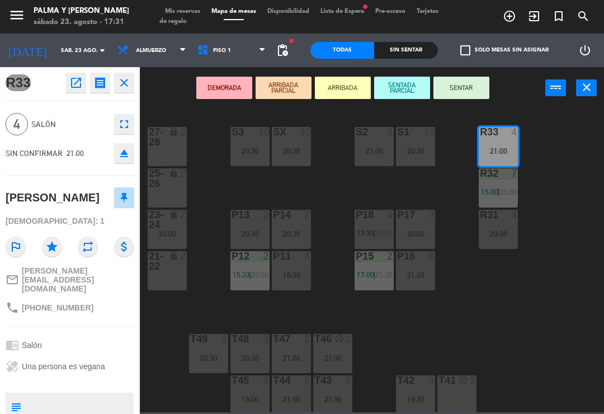
click at [74, 78] on icon "open_in_new" at bounding box center [75, 82] width 13 height 13
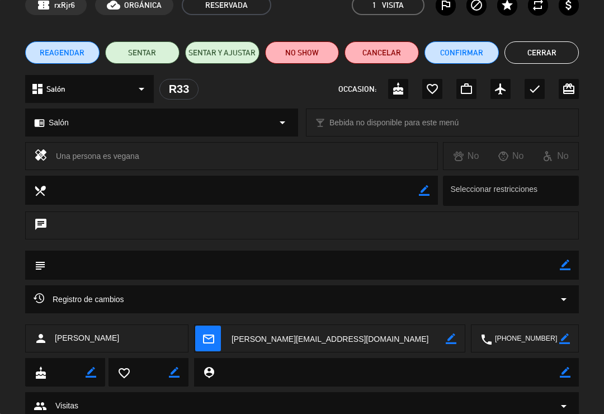
scroll to position [60, 0]
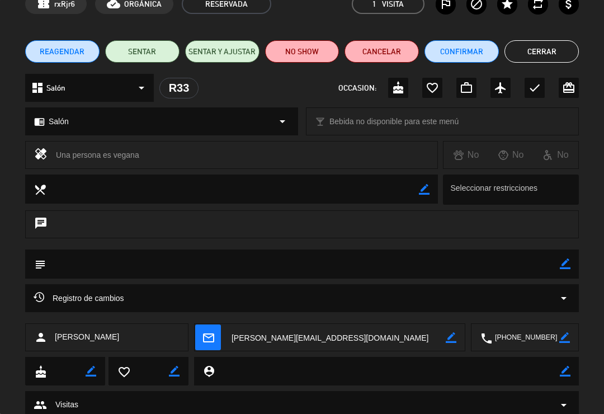
click at [523, 49] on button "Cerrar" at bounding box center [541, 51] width 74 height 22
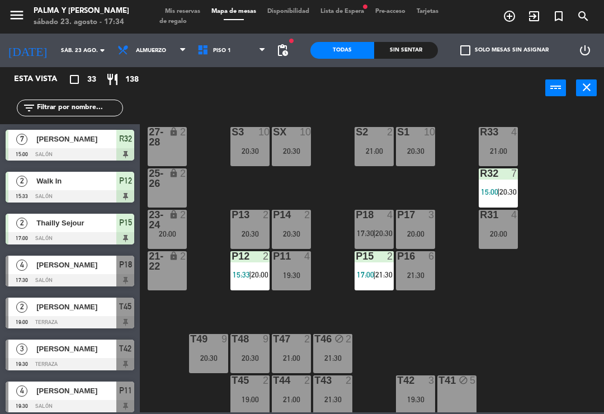
scroll to position [112, 0]
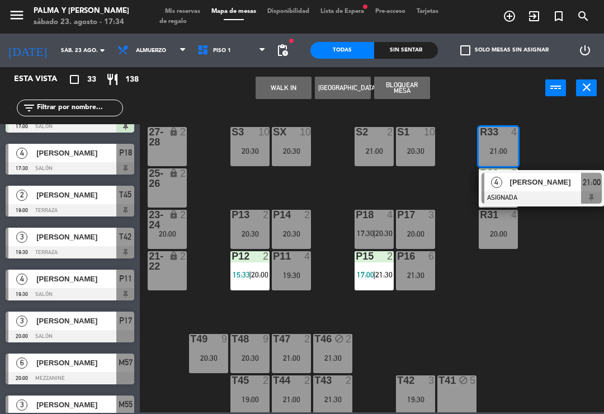
click at [498, 200] on div at bounding box center [542, 197] width 120 height 12
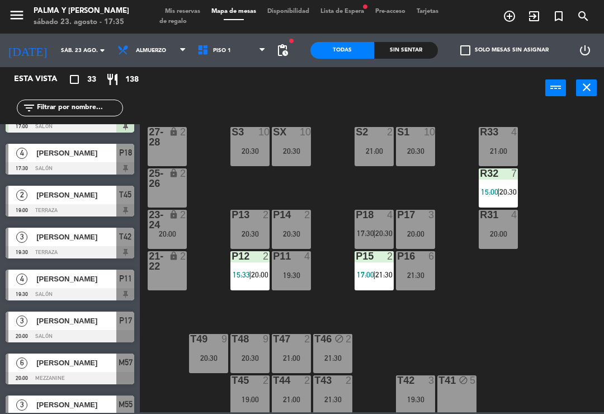
click at [504, 191] on span "20:30" at bounding box center [507, 191] width 17 height 9
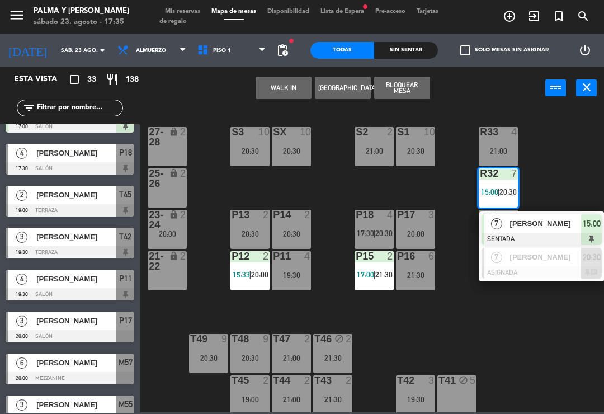
click at [582, 268] on div at bounding box center [542, 272] width 120 height 12
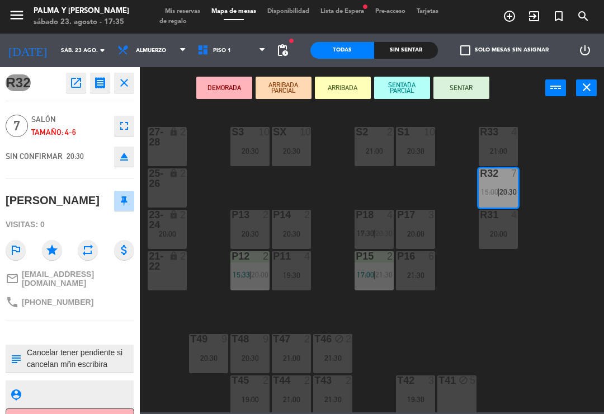
scroll to position [0, 0]
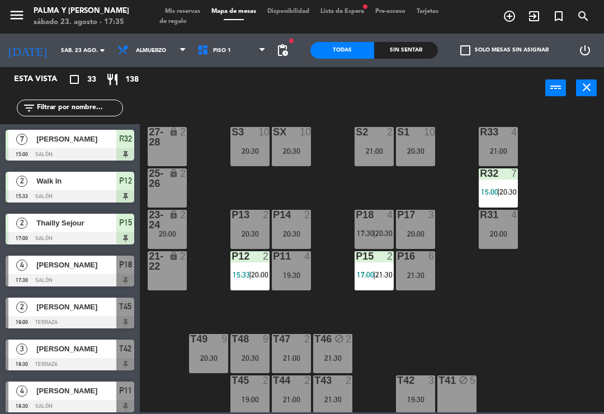
click at [385, 266] on div "P15 2 17:00 | 21:30" at bounding box center [374, 270] width 39 height 39
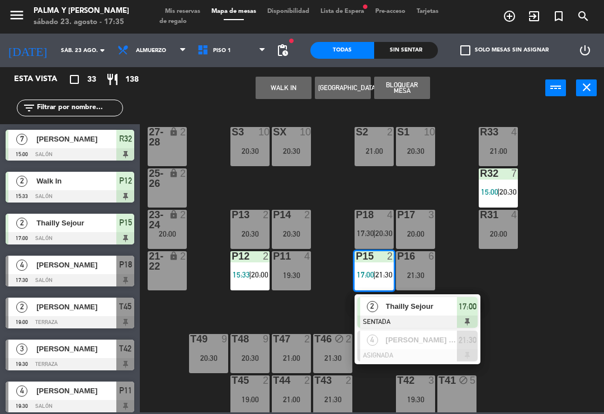
click at [416, 312] on span "Thailly Sejour" at bounding box center [422, 306] width 72 height 12
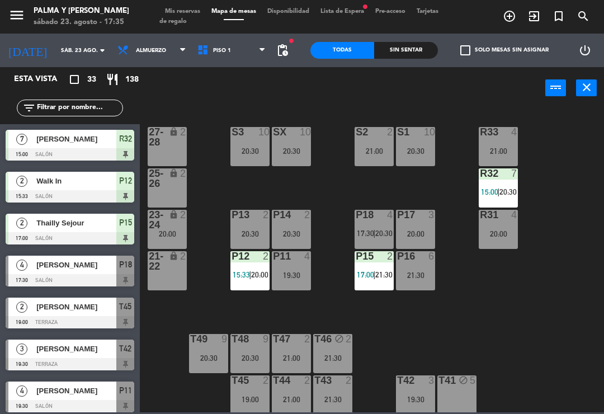
click at [377, 272] on span "21:30" at bounding box center [383, 274] width 17 height 9
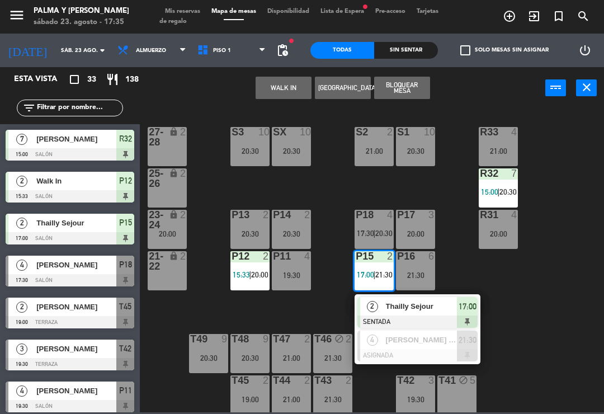
click at [422, 349] on div at bounding box center [417, 355] width 120 height 12
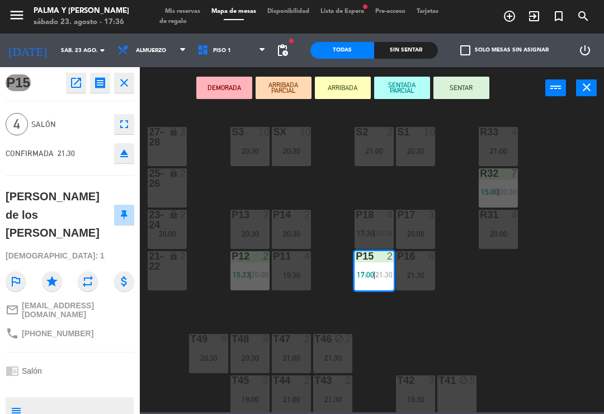
click at [77, 82] on icon "open_in_new" at bounding box center [75, 82] width 13 height 13
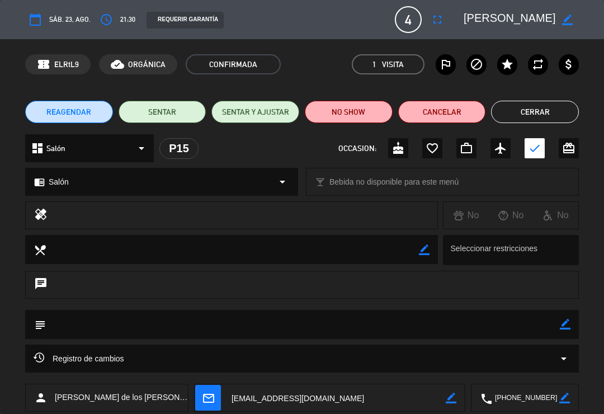
click at [551, 120] on button "Cerrar" at bounding box center [535, 112] width 88 height 22
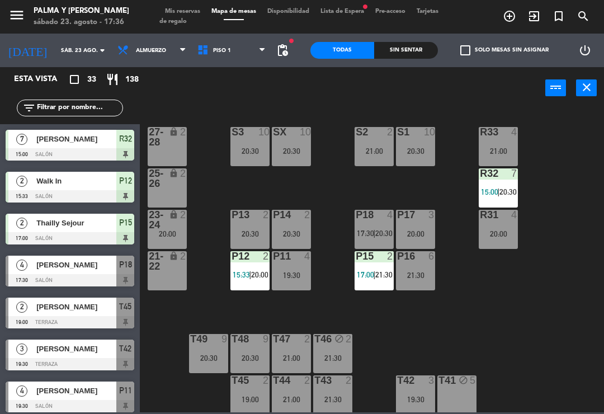
scroll to position [322, 0]
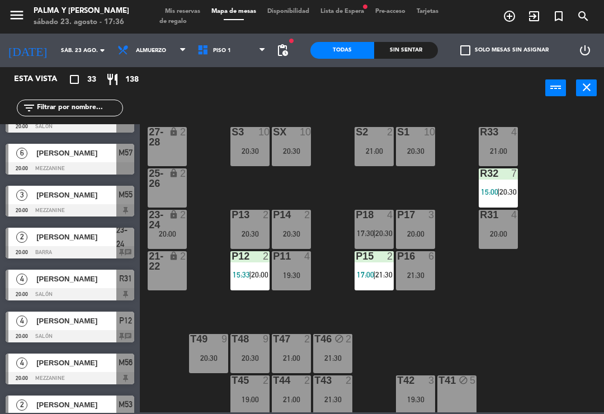
click at [548, 319] on div "R33 4 21:00 S1 10 20:30 S2 2 21:00 S3 10 20:30 SX 10 20:30 27-28 lock 2 R32 7 1…" at bounding box center [375, 259] width 458 height 305
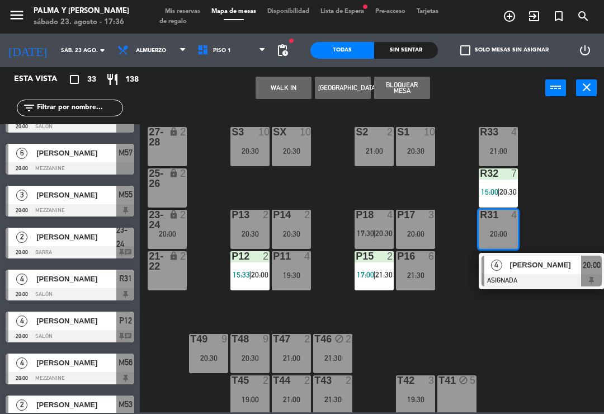
click at [494, 248] on div "R31 4 20:00" at bounding box center [498, 229] width 39 height 39
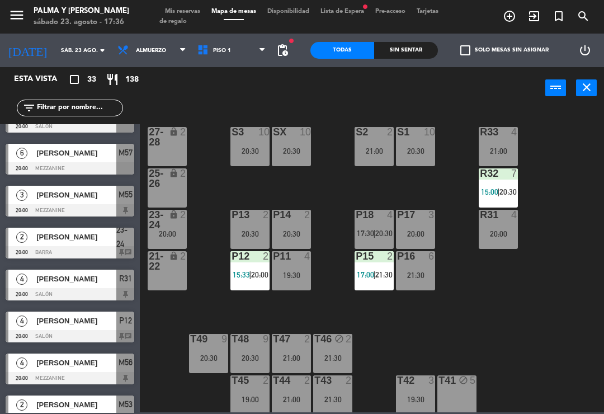
click at [507, 233] on div "20:00" at bounding box center [498, 234] width 39 height 8
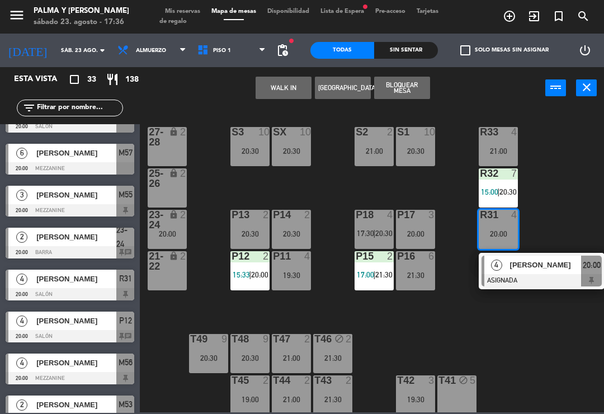
click at [545, 275] on div at bounding box center [542, 280] width 120 height 12
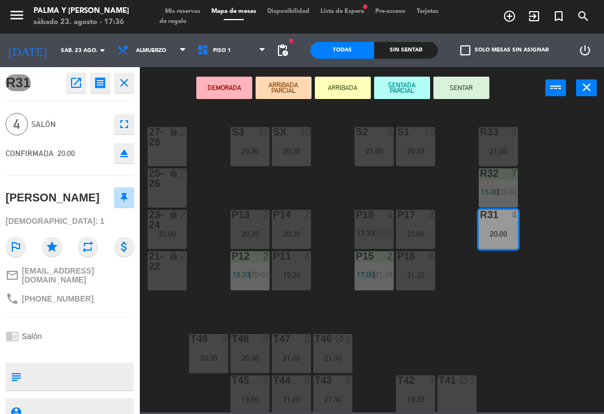
click at [84, 83] on button "open_in_new" at bounding box center [76, 83] width 20 height 20
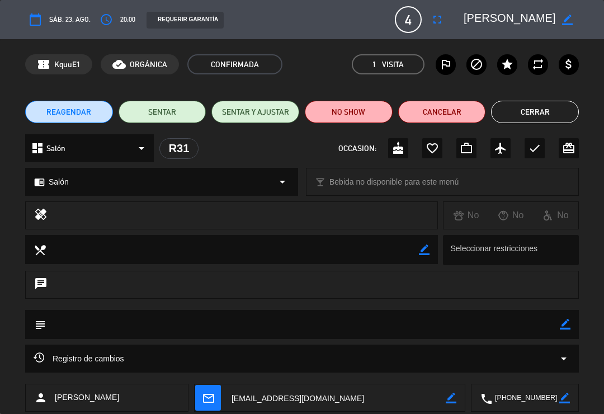
click at [545, 114] on button "Cerrar" at bounding box center [535, 112] width 88 height 22
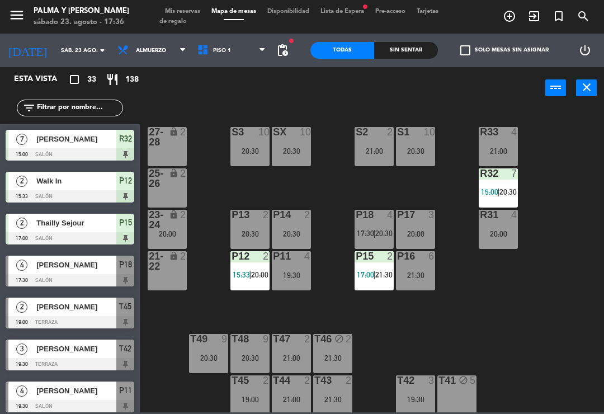
scroll to position [0, 0]
click at [220, 52] on span "Piso 1" at bounding box center [222, 51] width 18 height 6
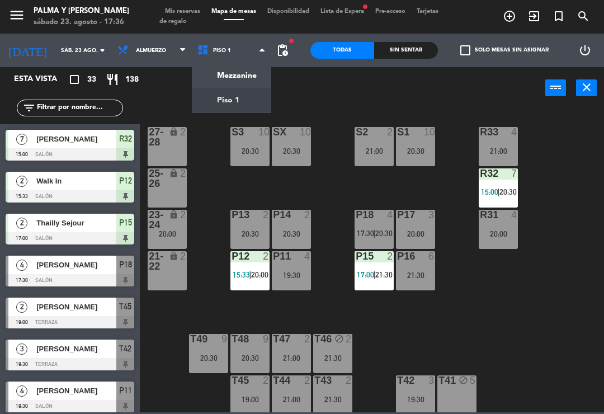
click at [230, 77] on ng-component "menu Palma y [PERSON_NAME] 23. [PERSON_NAME] - 17:36 Mis reservas Mapa de mesas…" at bounding box center [302, 206] width 604 height 412
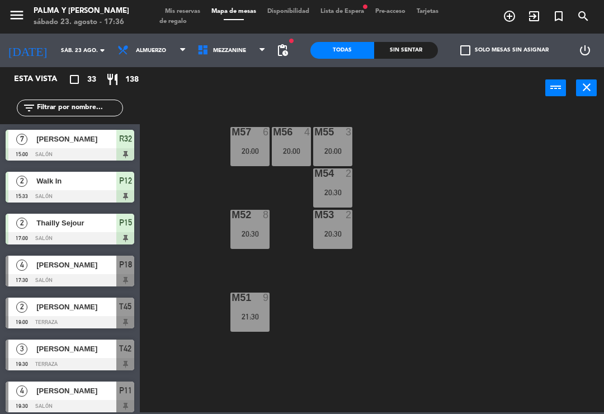
click at [264, 155] on div "M57 6 20:00" at bounding box center [249, 146] width 39 height 39
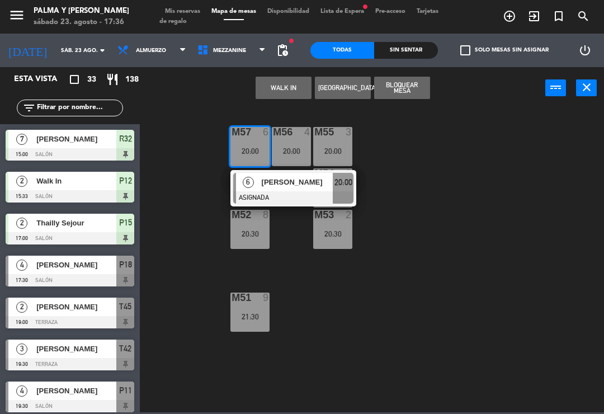
click at [302, 184] on span "[PERSON_NAME]" at bounding box center [298, 182] width 72 height 12
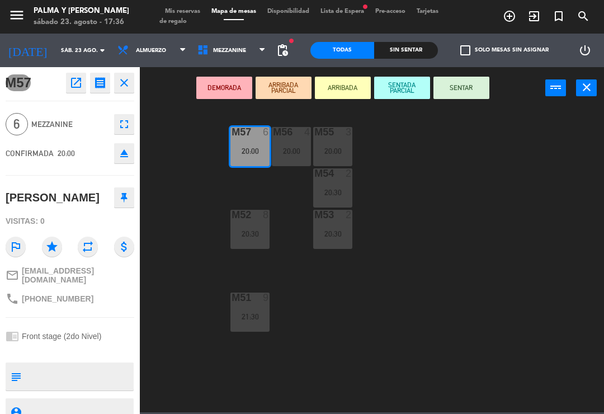
click at [84, 83] on button "open_in_new" at bounding box center [76, 83] width 20 height 20
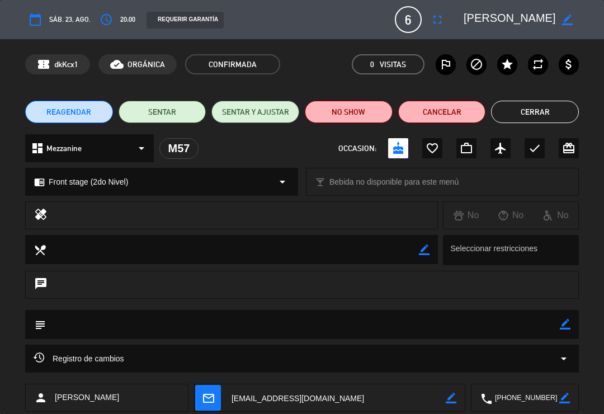
click at [542, 110] on button "Cerrar" at bounding box center [535, 112] width 88 height 22
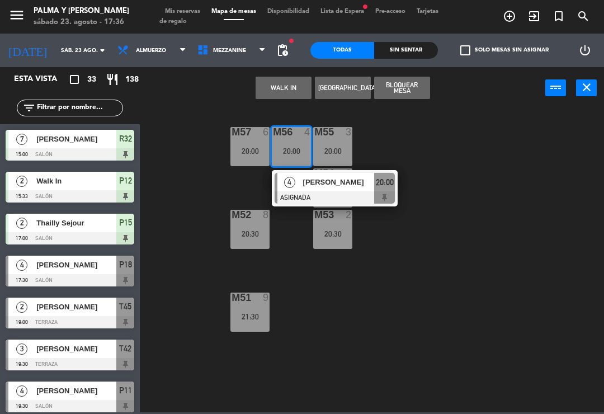
click at [373, 188] on div "[PERSON_NAME]" at bounding box center [338, 182] width 73 height 18
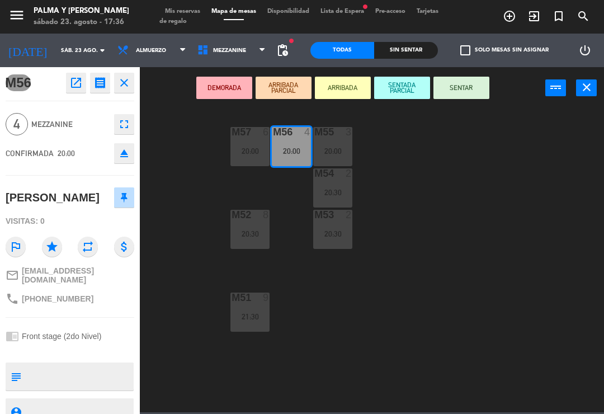
click at [77, 79] on icon "open_in_new" at bounding box center [75, 82] width 13 height 13
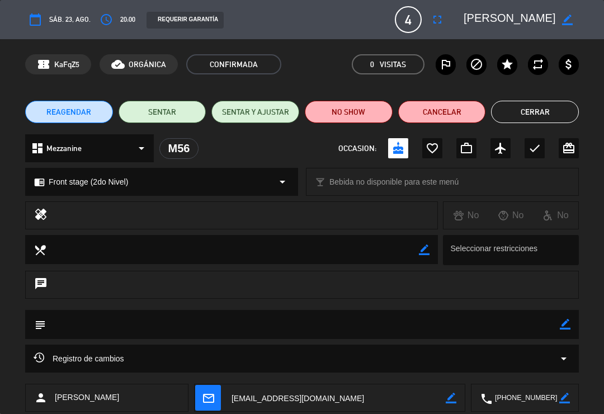
click at [562, 111] on button "Cerrar" at bounding box center [535, 112] width 88 height 22
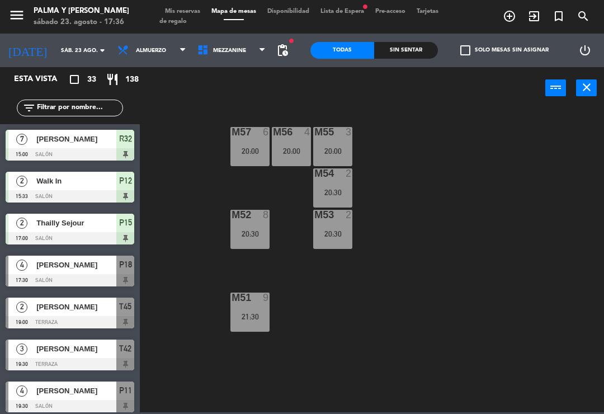
click at [347, 143] on div "M55 3 20:00" at bounding box center [332, 146] width 39 height 39
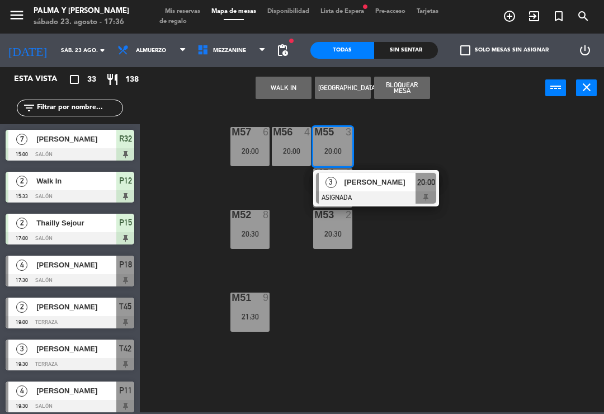
click at [399, 194] on div at bounding box center [376, 197] width 120 height 12
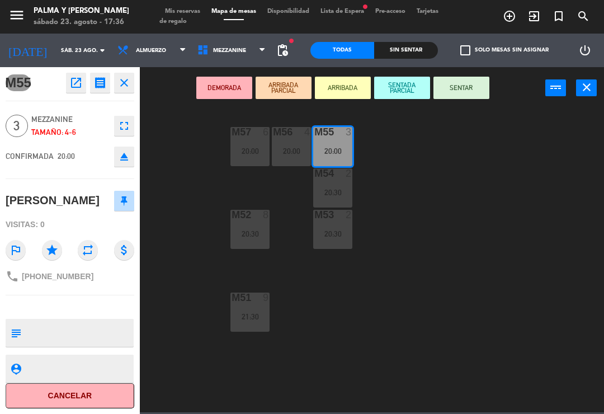
click at [74, 85] on icon "open_in_new" at bounding box center [75, 82] width 13 height 13
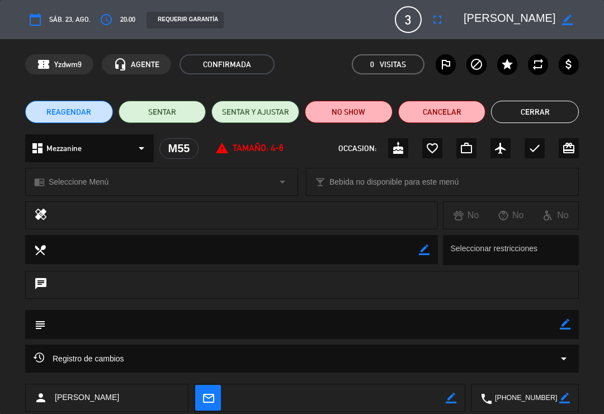
click at [541, 120] on button "Cerrar" at bounding box center [535, 112] width 88 height 22
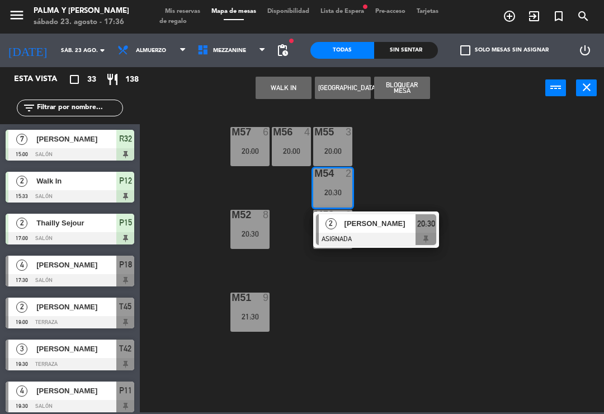
click at [379, 239] on div at bounding box center [376, 239] width 120 height 12
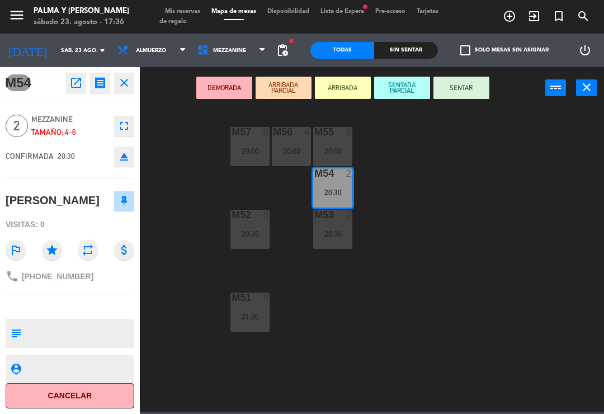
click at [77, 84] on icon "open_in_new" at bounding box center [75, 82] width 13 height 13
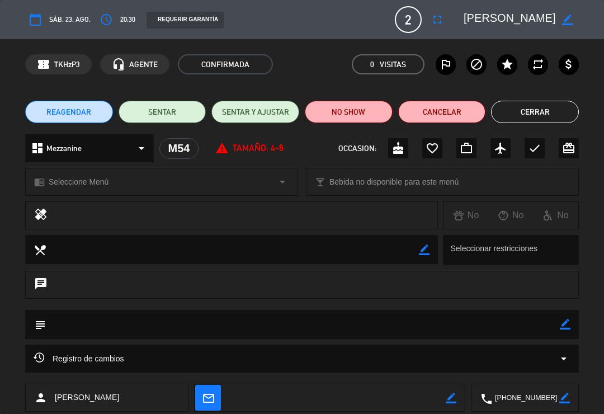
click at [551, 117] on button "Cerrar" at bounding box center [535, 112] width 88 height 22
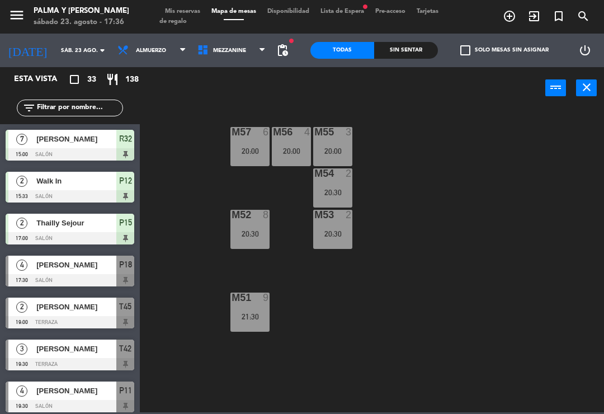
scroll to position [28, 0]
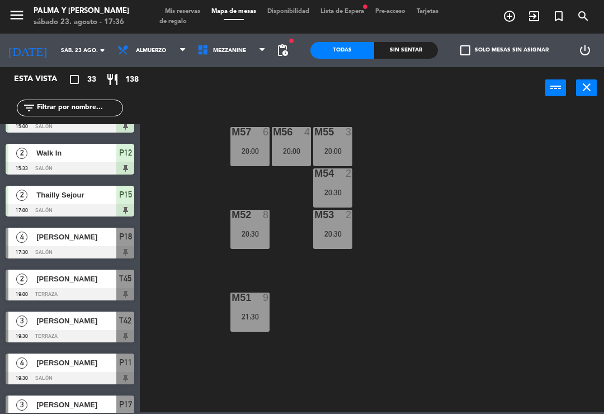
click at [343, 226] on div "M53 2 20:30" at bounding box center [332, 229] width 39 height 39
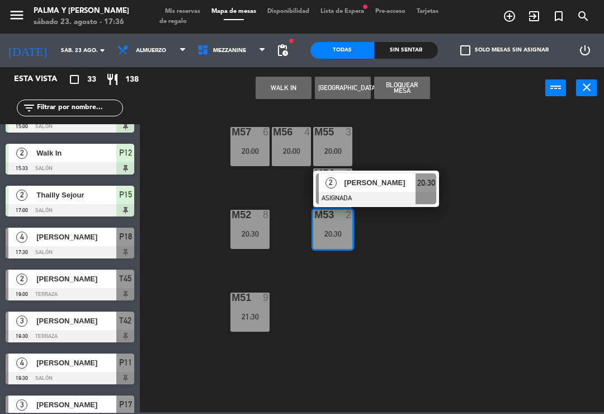
click at [390, 194] on div at bounding box center [376, 198] width 120 height 12
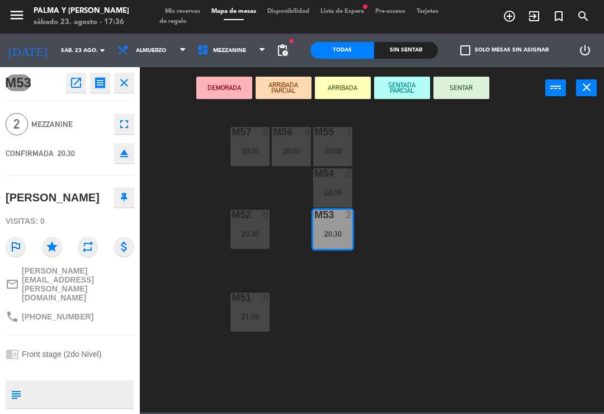
click at [79, 87] on icon "open_in_new" at bounding box center [75, 82] width 13 height 13
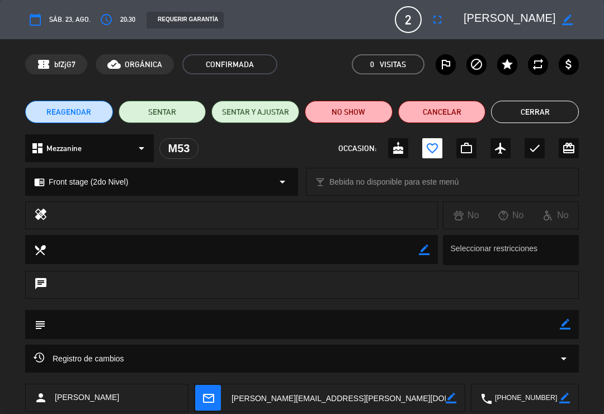
click at [549, 110] on button "Cerrar" at bounding box center [535, 112] width 88 height 22
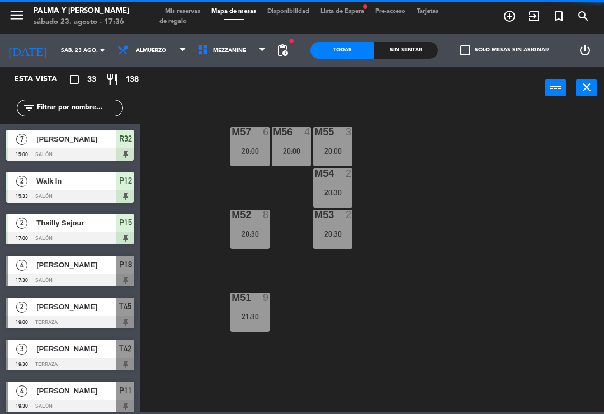
scroll to position [0, 0]
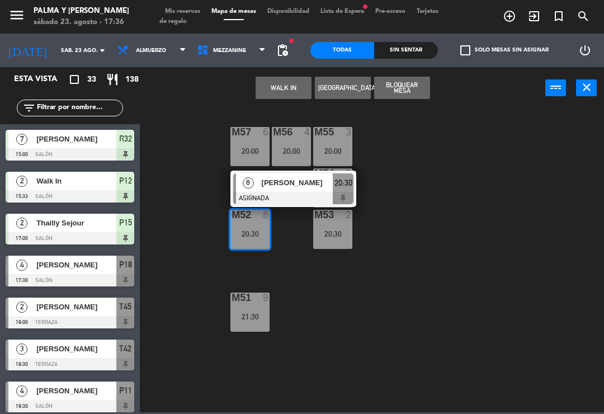
click at [308, 188] on span "[PERSON_NAME]" at bounding box center [298, 183] width 72 height 12
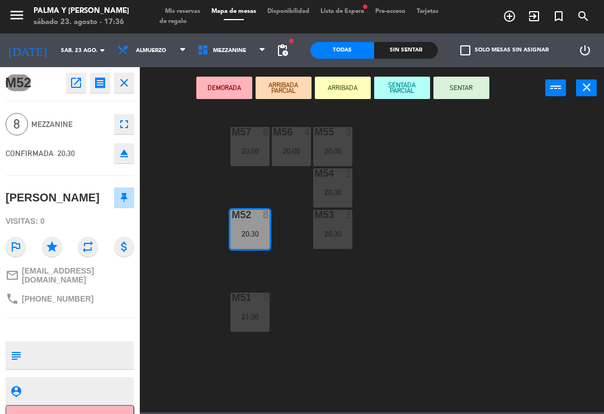
click at [82, 83] on icon "open_in_new" at bounding box center [75, 82] width 13 height 13
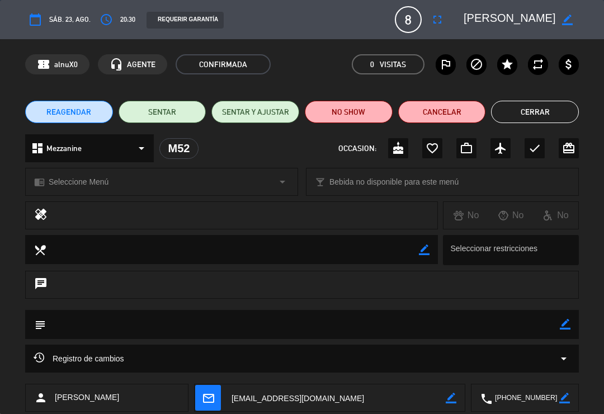
click at [546, 111] on button "Cerrar" at bounding box center [535, 112] width 88 height 22
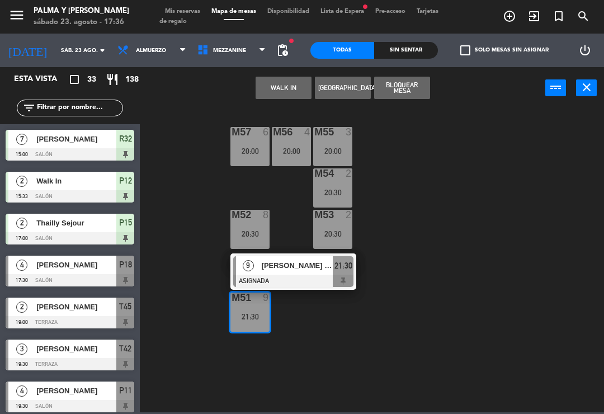
click at [291, 273] on div "[PERSON_NAME] [PERSON_NAME]" at bounding box center [297, 265] width 73 height 18
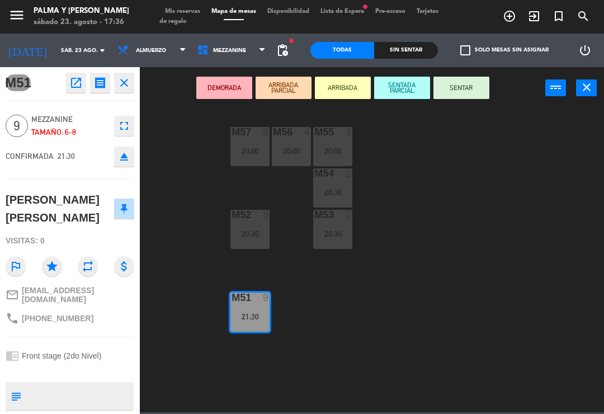
click at [74, 89] on icon "open_in_new" at bounding box center [75, 82] width 13 height 13
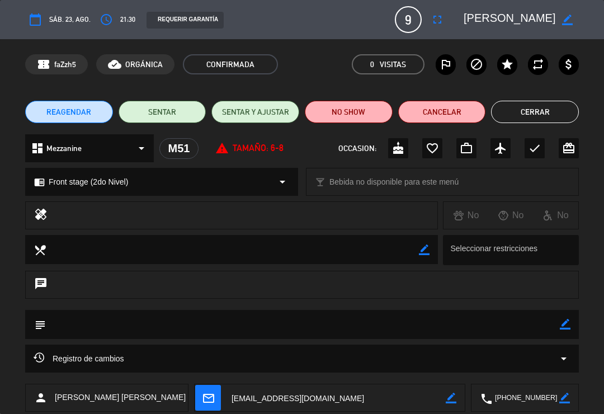
click at [537, 121] on button "Cerrar" at bounding box center [535, 112] width 88 height 22
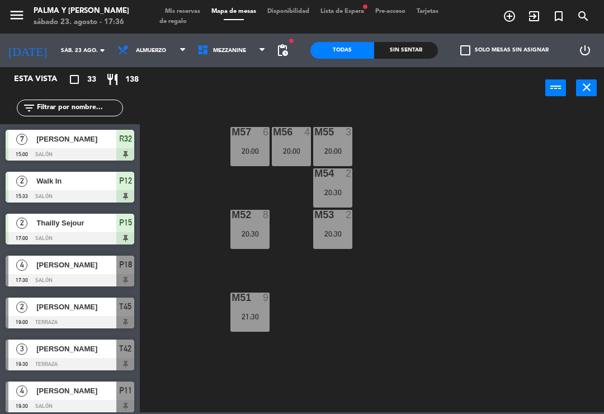
scroll to position [280, 0]
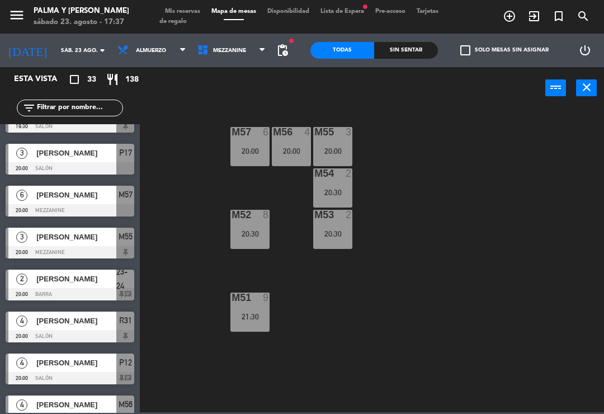
click at [213, 50] on span "Mezzanine" at bounding box center [229, 51] width 33 height 6
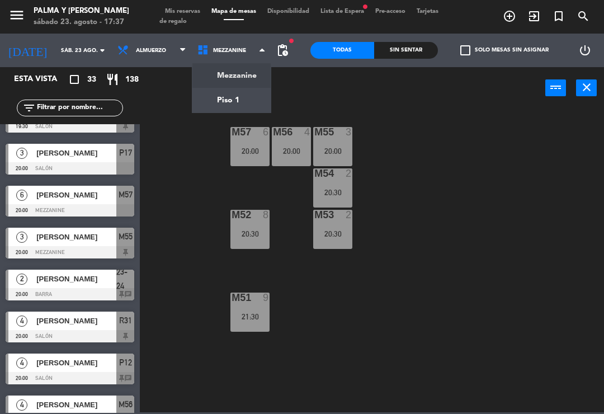
click at [237, 100] on ng-component "menu Palma y [PERSON_NAME] 23. [PERSON_NAME] - 17:37 Mis reservas Mapa de mesas…" at bounding box center [302, 206] width 604 height 412
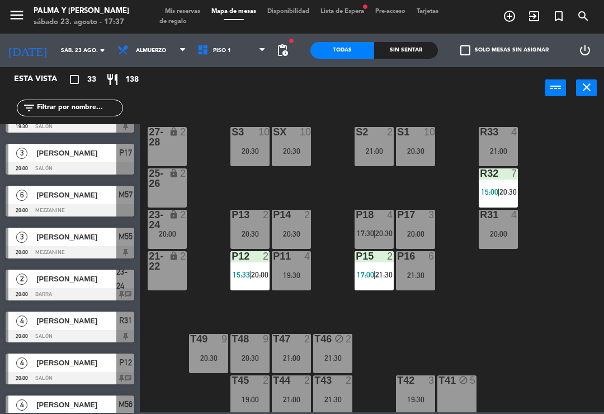
click at [215, 348] on div "T49 9 20:30" at bounding box center [208, 353] width 39 height 39
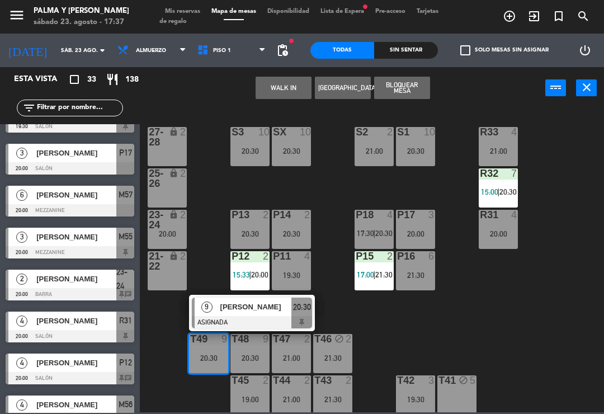
click at [257, 310] on span "[PERSON_NAME]" at bounding box center [256, 307] width 72 height 12
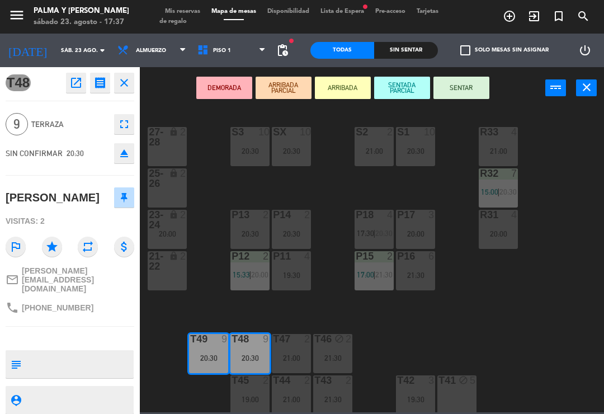
click at [75, 82] on icon "open_in_new" at bounding box center [75, 82] width 13 height 13
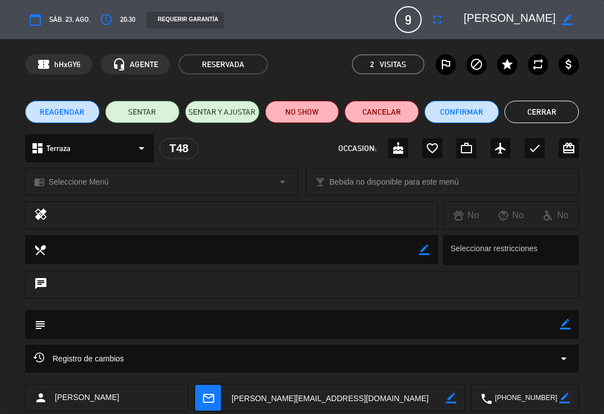
click at [333, 337] on textarea at bounding box center [303, 324] width 514 height 29
click at [534, 115] on button "Cerrar" at bounding box center [541, 112] width 74 height 22
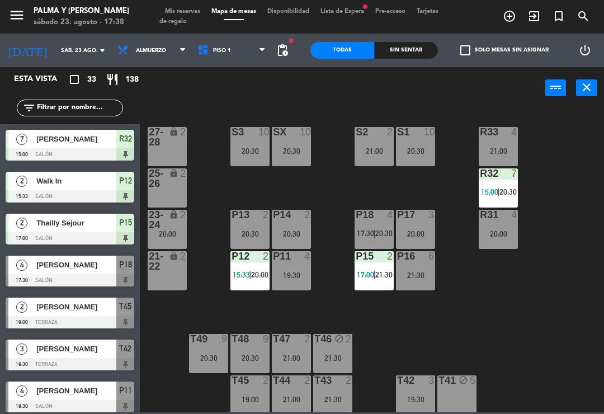
scroll to position [0, 0]
click at [293, 354] on div "21:00" at bounding box center [291, 358] width 39 height 8
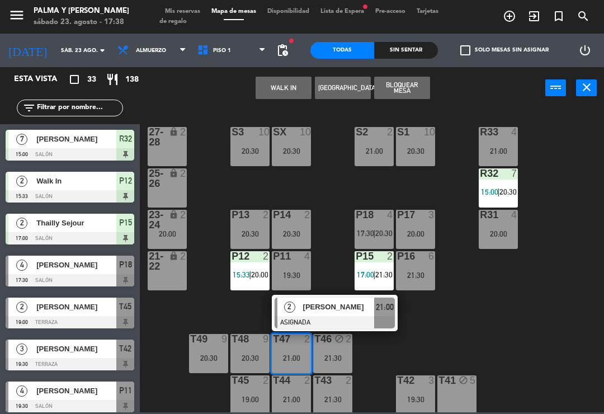
click at [346, 309] on span "[PERSON_NAME]" at bounding box center [339, 307] width 72 height 12
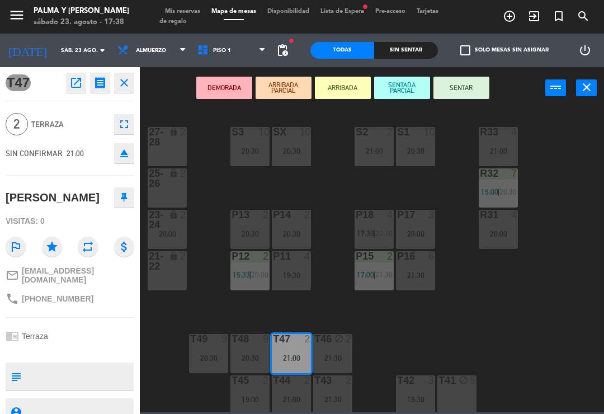
click at [77, 86] on icon "open_in_new" at bounding box center [75, 82] width 13 height 13
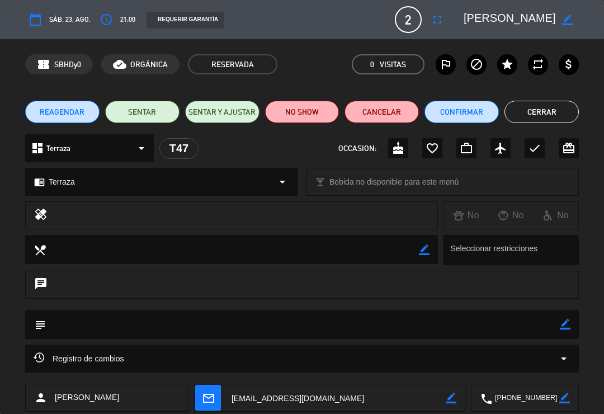
click at [554, 113] on button "Cerrar" at bounding box center [541, 112] width 74 height 22
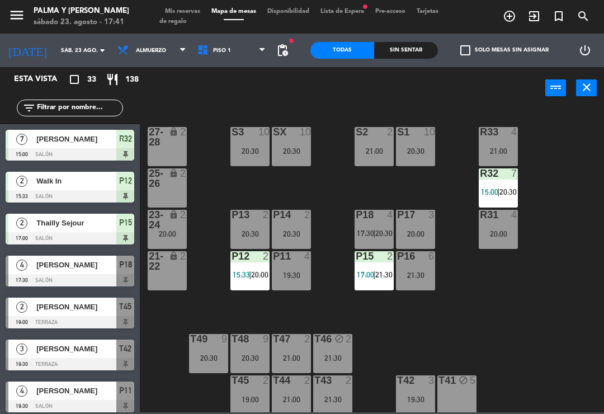
scroll to position [238, 0]
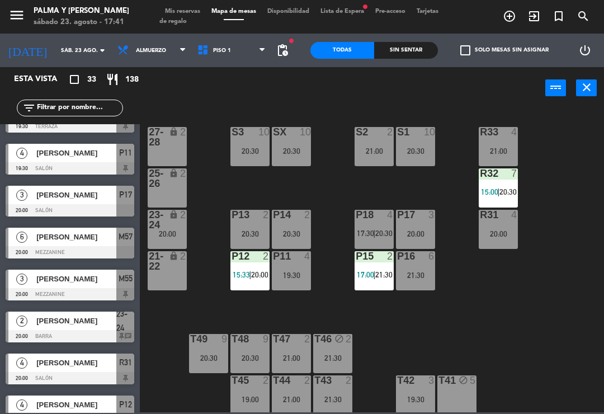
click at [301, 349] on div "T47 2 21:00" at bounding box center [291, 353] width 39 height 39
click at [588, 320] on div "R33 4 21:00 S1 10 20:30 S2 2 21:00 S3 10 20:30 SX 10 20:30 27-28 lock 2 R32 7 1…" at bounding box center [375, 259] width 458 height 305
click at [335, 348] on div "T46 block 2 21:30" at bounding box center [332, 353] width 39 height 39
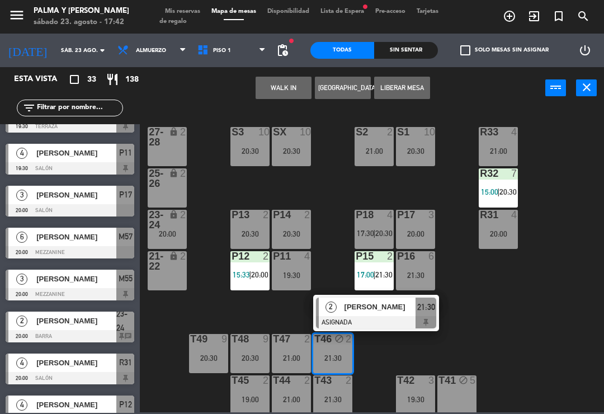
click at [386, 308] on span "[PERSON_NAME]" at bounding box center [381, 307] width 72 height 12
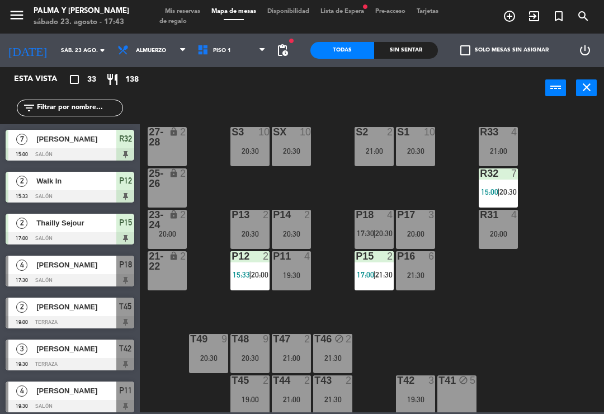
scroll to position [364, 0]
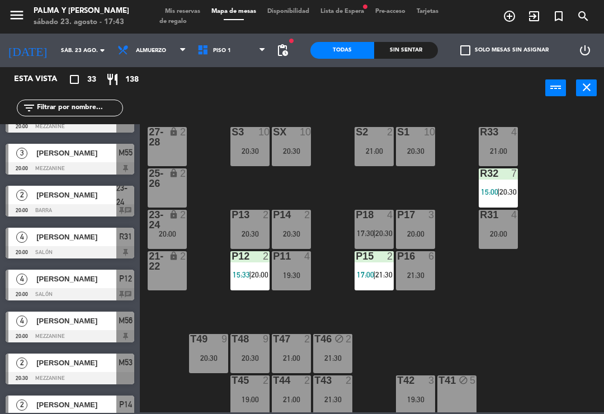
click at [345, 337] on div "2" at bounding box center [351, 339] width 18 height 11
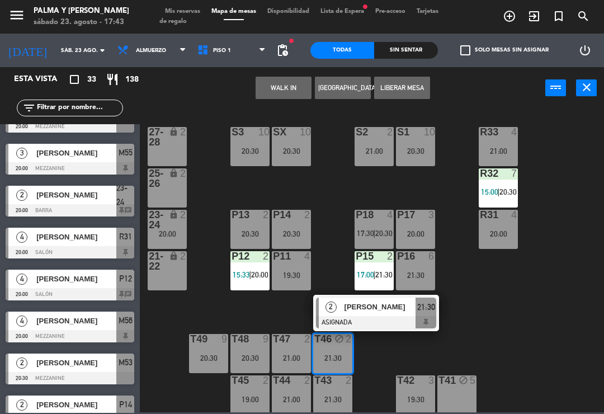
click at [365, 304] on span "[PERSON_NAME]" at bounding box center [381, 307] width 72 height 12
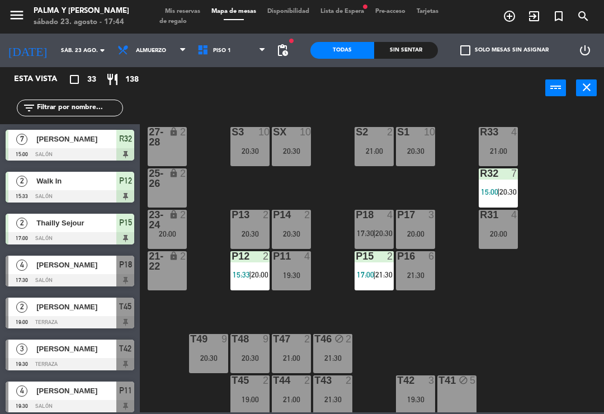
scroll to position [0, 0]
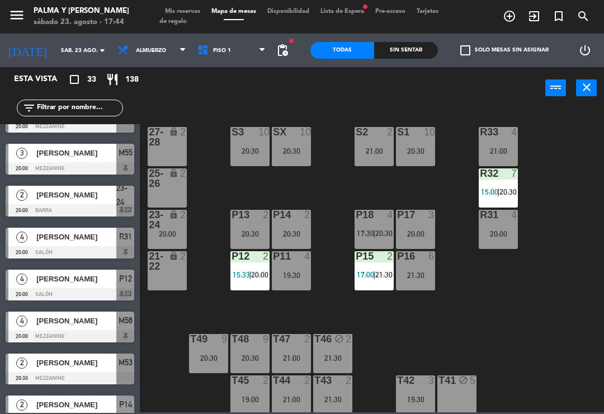
click at [276, 56] on span "pending_actions" at bounding box center [282, 50] width 13 height 13
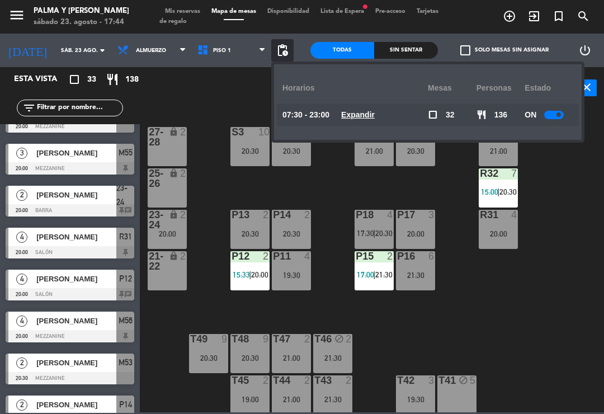
click at [351, 119] on u "Expandir" at bounding box center [358, 114] width 34 height 9
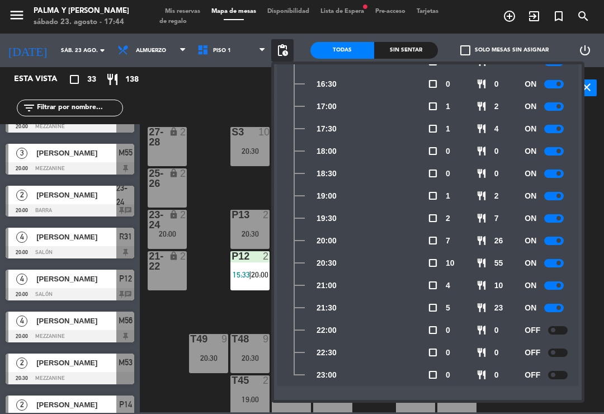
scroll to position [456, 0]
click at [198, 105] on div "power_input close" at bounding box center [342, 88] width 405 height 43
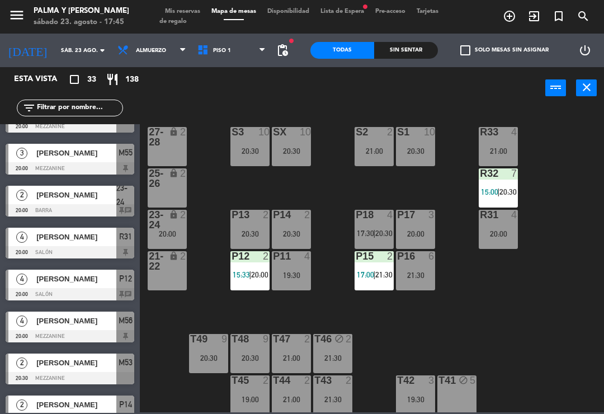
click at [253, 398] on div "19:00" at bounding box center [249, 399] width 39 height 8
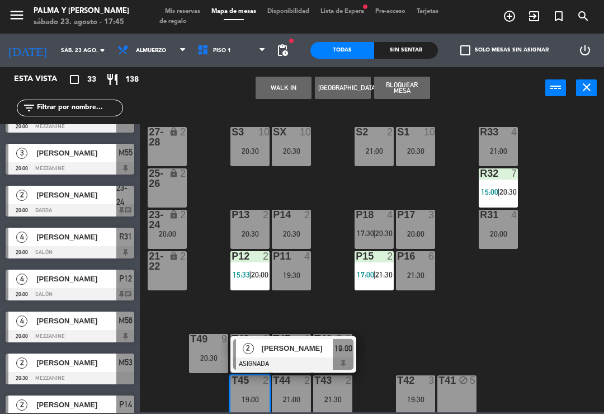
click at [303, 357] on div at bounding box center [293, 363] width 120 height 12
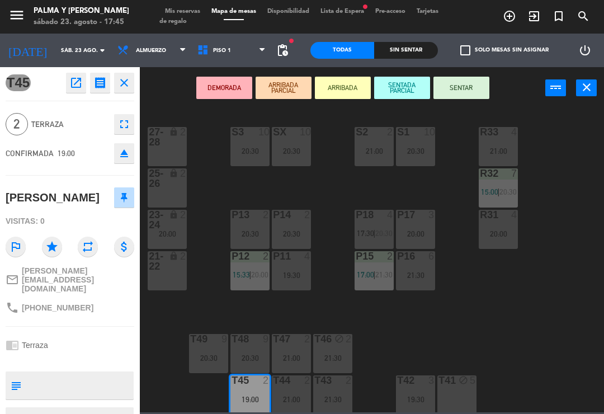
click at [80, 85] on icon "open_in_new" at bounding box center [75, 82] width 13 height 13
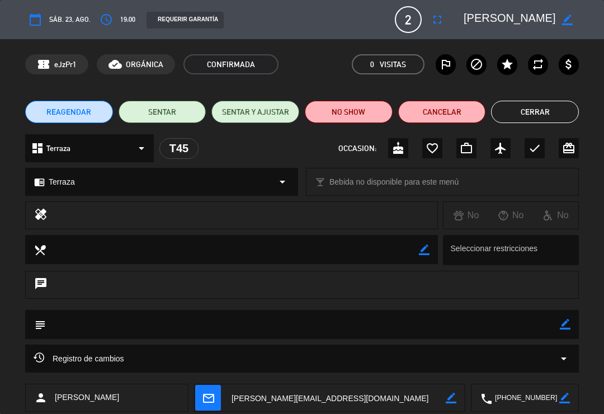
click at [534, 114] on button "Cerrar" at bounding box center [535, 112] width 88 height 22
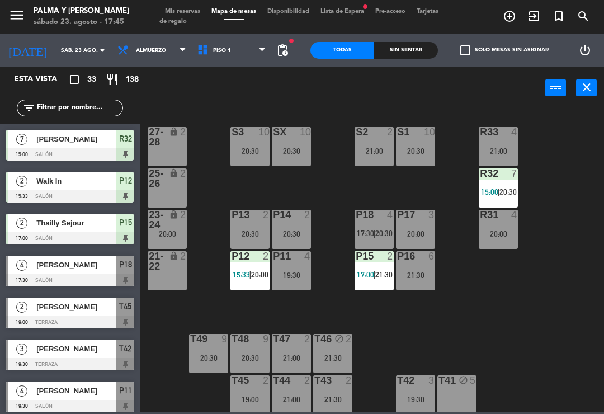
click at [294, 402] on div "21:00" at bounding box center [291, 399] width 39 height 8
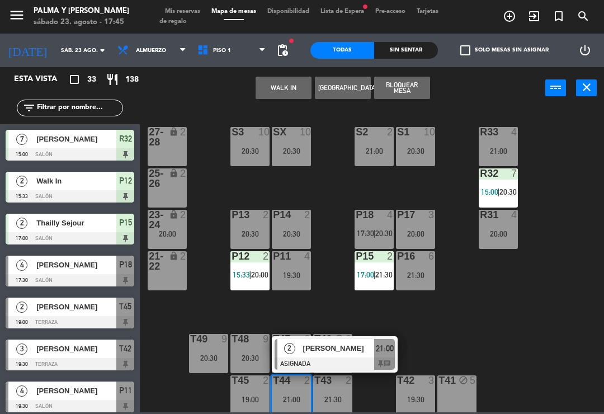
click at [345, 354] on span "[PERSON_NAME]" at bounding box center [339, 348] width 72 height 12
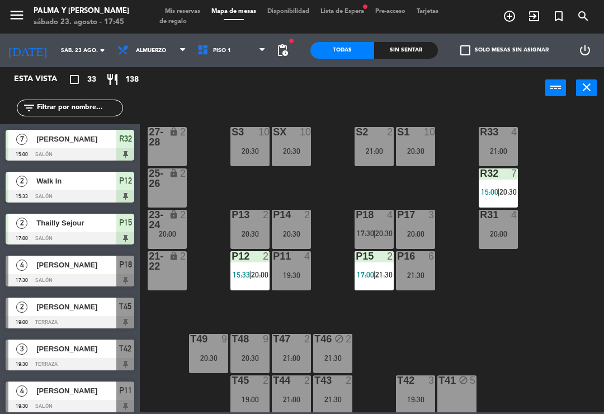
scroll to position [154, 0]
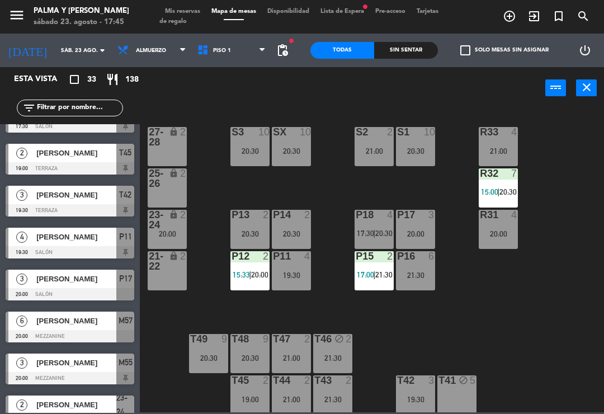
click at [337, 409] on div "T43 2 21:30" at bounding box center [332, 394] width 39 height 39
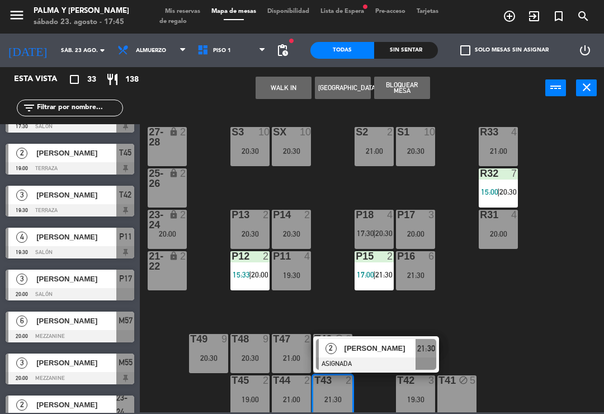
click at [379, 351] on span "[PERSON_NAME]" at bounding box center [381, 348] width 72 height 12
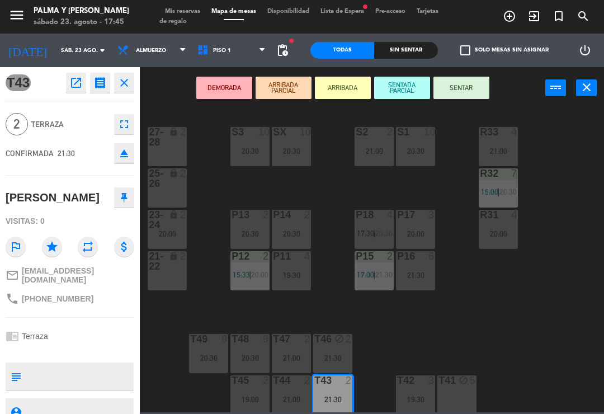
click at [75, 84] on icon "open_in_new" at bounding box center [75, 82] width 13 height 13
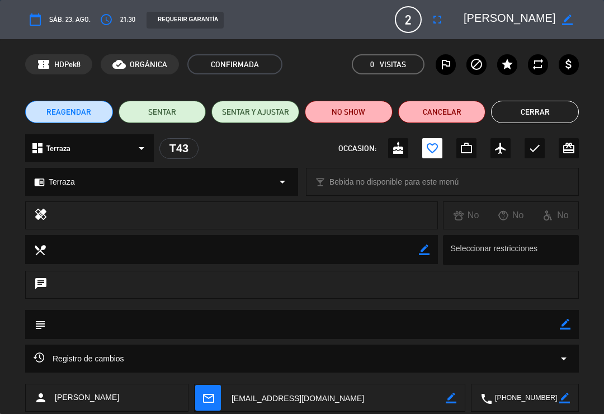
click at [532, 112] on button "Cerrar" at bounding box center [535, 112] width 88 height 22
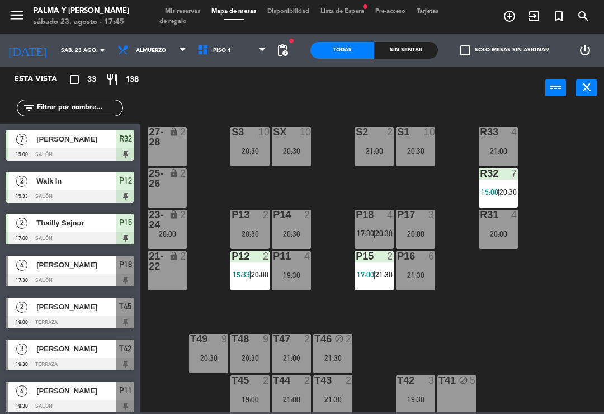
scroll to position [405, 0]
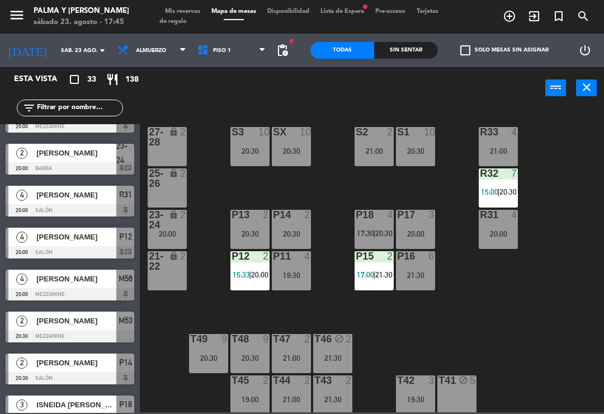
click at [215, 358] on div "20:30" at bounding box center [208, 358] width 39 height 8
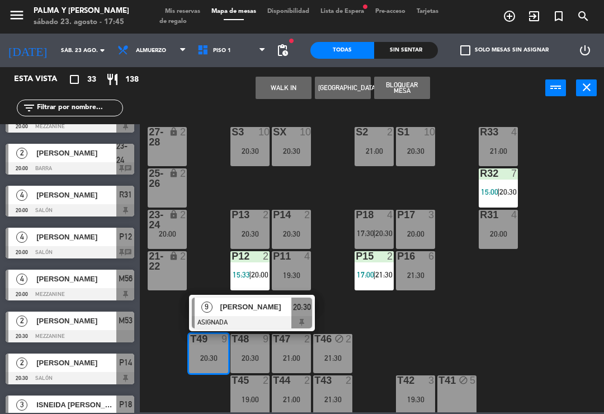
click at [281, 319] on div at bounding box center [252, 322] width 120 height 12
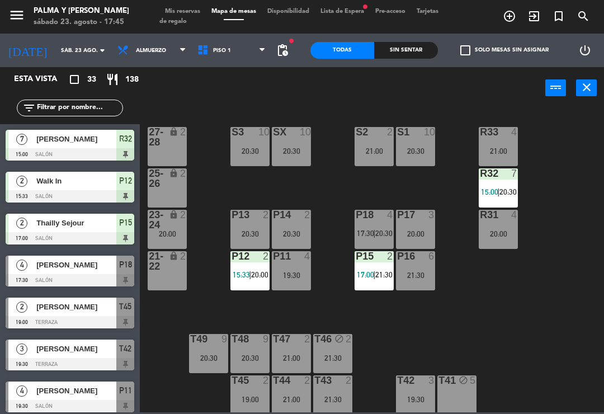
scroll to position [0, 0]
click at [294, 340] on div at bounding box center [291, 339] width 18 height 10
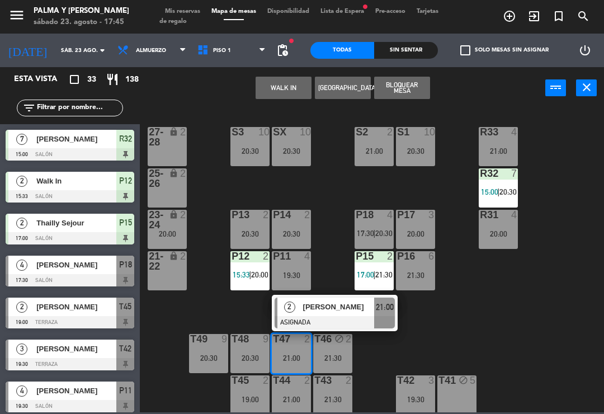
click at [298, 307] on div "2" at bounding box center [289, 307] width 24 height 18
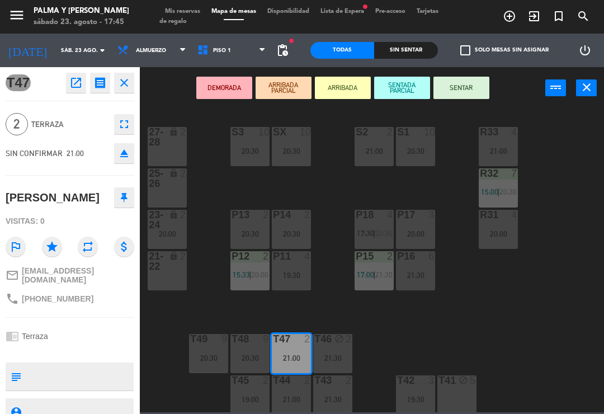
click at [73, 81] on icon "open_in_new" at bounding box center [75, 82] width 13 height 13
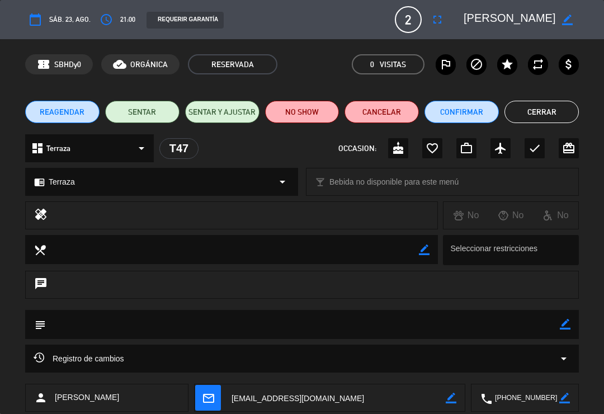
click at [446, 122] on button "Confirmar" at bounding box center [461, 112] width 74 height 22
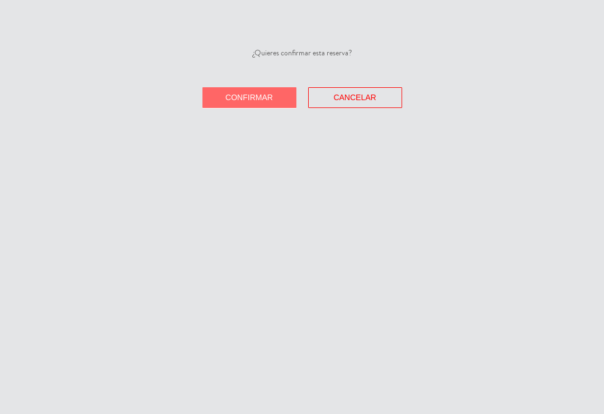
click at [251, 98] on span "Confirmar" at bounding box center [249, 97] width 48 height 9
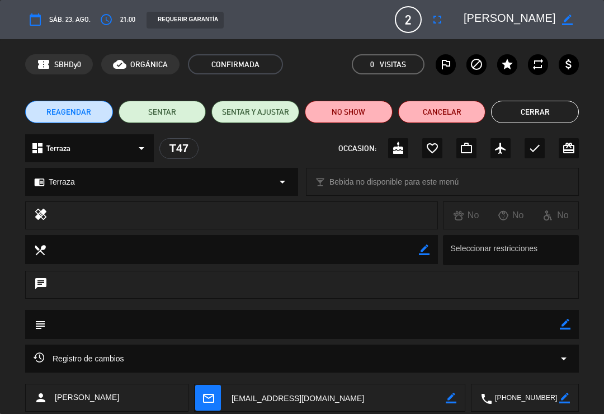
click at [520, 122] on button "Cerrar" at bounding box center [535, 112] width 88 height 22
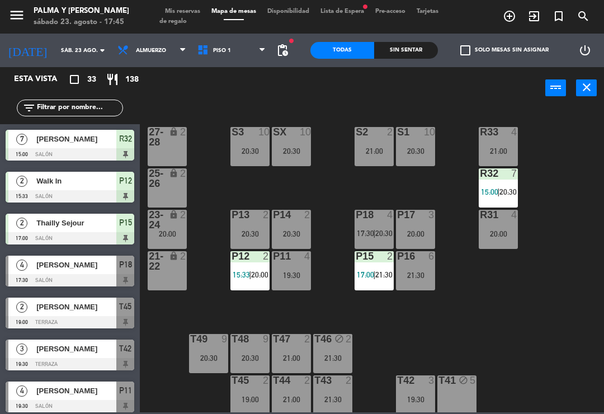
scroll to position [238, 0]
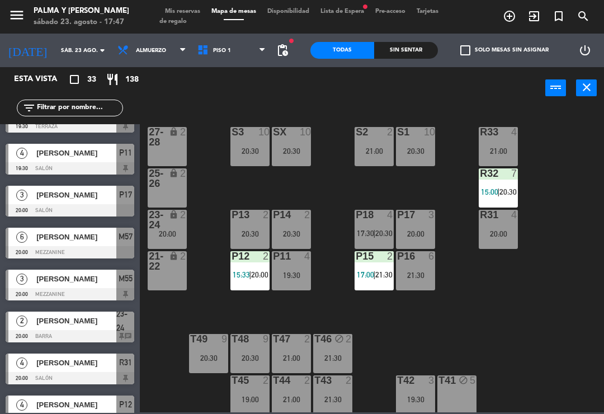
click at [78, 329] on div "[PERSON_NAME]" at bounding box center [75, 321] width 81 height 18
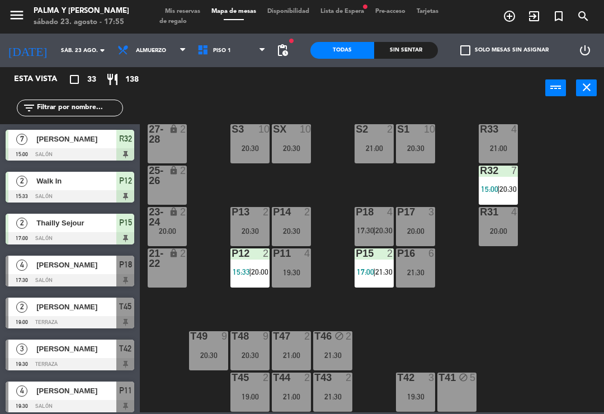
scroll to position [3, 0]
click at [297, 351] on div "21:00" at bounding box center [291, 355] width 39 height 8
click at [407, 340] on div "R33 4 21:00 S1 10 20:30 S2 2 21:00 S3 10 20:30 SX 10 20:30 27-28 lock 2 R32 7 1…" at bounding box center [375, 259] width 458 height 305
click at [411, 406] on div "T42 3 19:30" at bounding box center [415, 391] width 39 height 39
click at [360, 321] on div "R33 4 21:00 S1 10 20:30 S2 2 21:00 S3 10 20:30 SX 10 20:30 27-28 lock 2 R32 7 1…" at bounding box center [375, 259] width 458 height 305
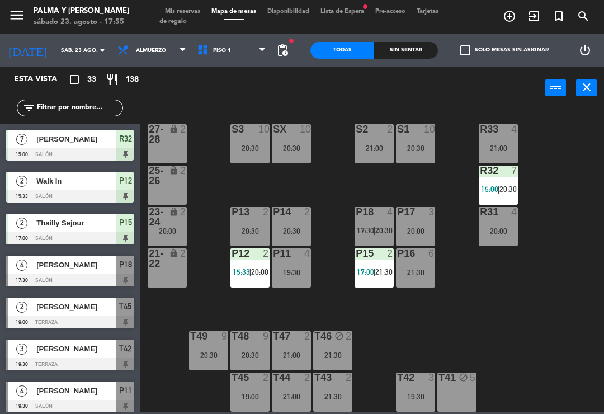
click at [86, 105] on input "text" at bounding box center [79, 108] width 87 height 12
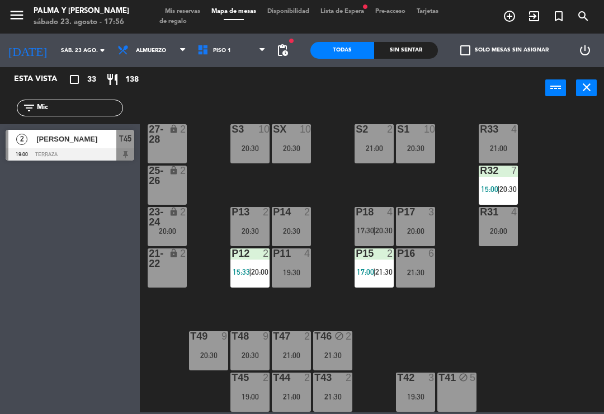
type input "Mic"
click at [104, 140] on span "[PERSON_NAME]" at bounding box center [76, 139] width 80 height 12
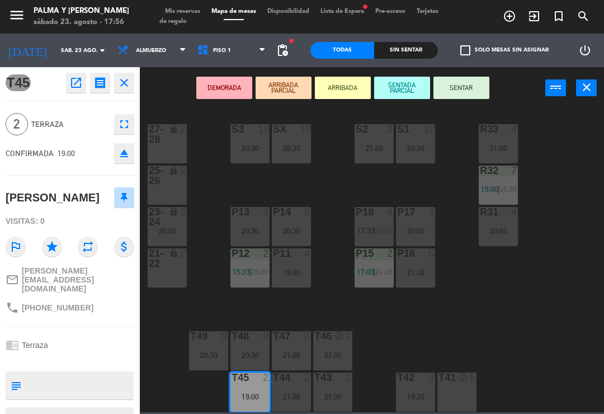
click at [130, 128] on icon "fullscreen" at bounding box center [123, 123] width 13 height 13
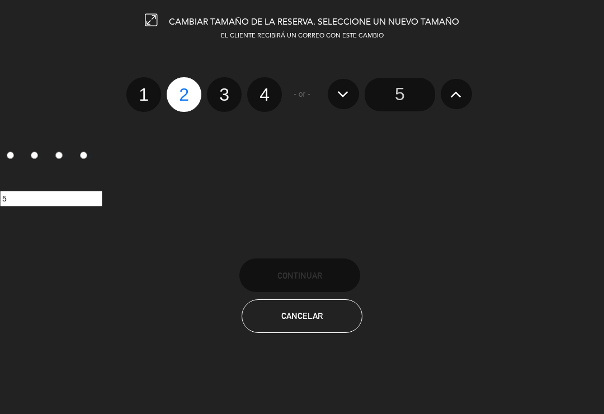
click at [232, 98] on label "3" at bounding box center [224, 94] width 35 height 35
click at [226, 88] on input "3" at bounding box center [222, 84] width 7 height 7
radio input "true"
radio input "false"
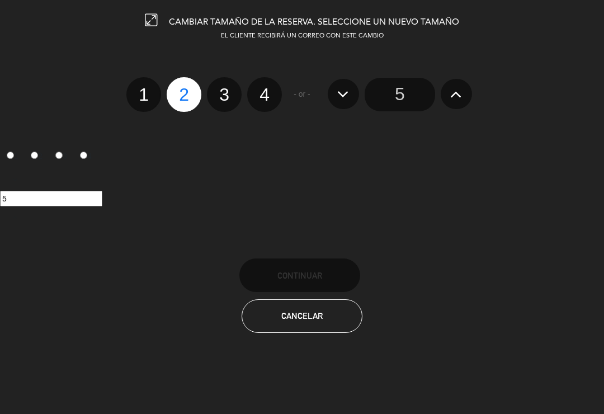
radio input "false"
radio input "true"
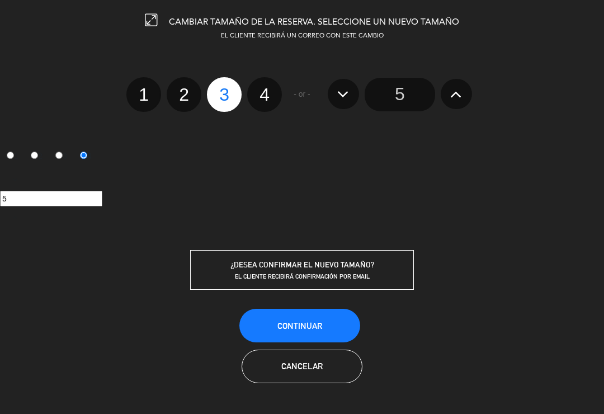
click at [313, 325] on span "Continuar" at bounding box center [299, 326] width 45 height 10
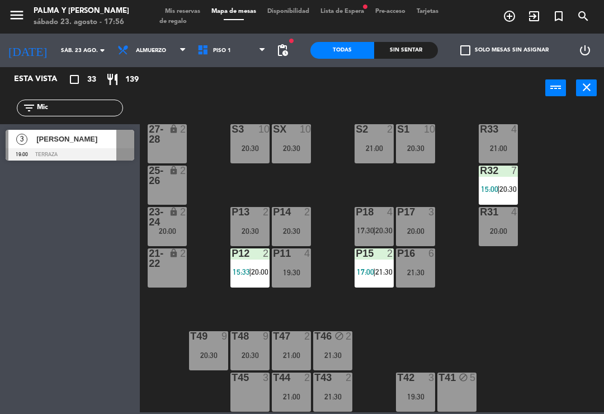
click at [100, 140] on span "[PERSON_NAME]" at bounding box center [76, 139] width 80 height 12
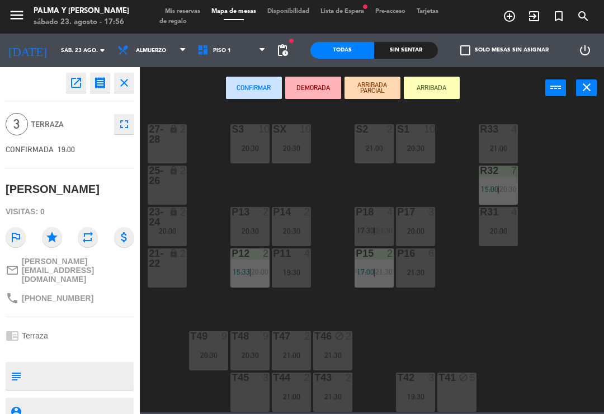
click at [257, 389] on div "T45 3" at bounding box center [249, 391] width 39 height 39
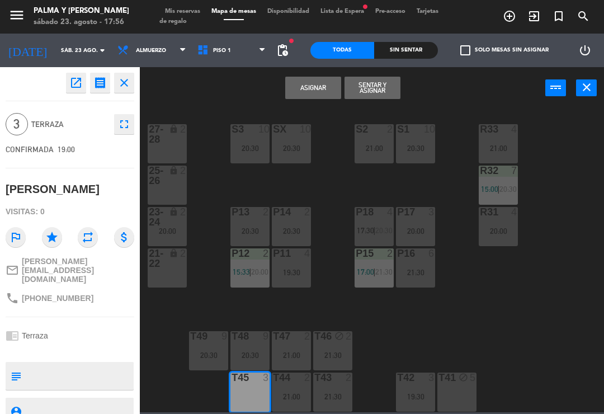
click at [323, 93] on button "Asignar" at bounding box center [313, 88] width 56 height 22
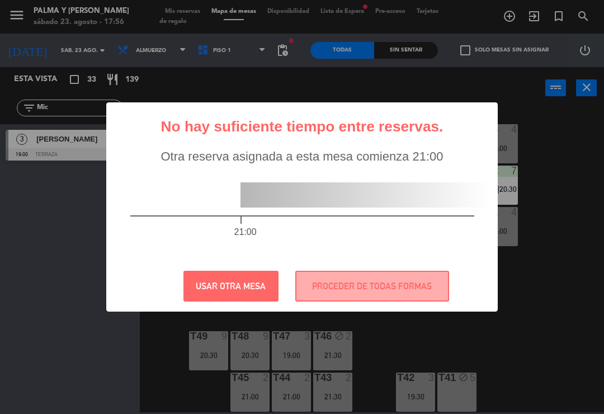
click at [426, 287] on button "PROCEDER DE TODAS FORMAS" at bounding box center [372, 286] width 154 height 31
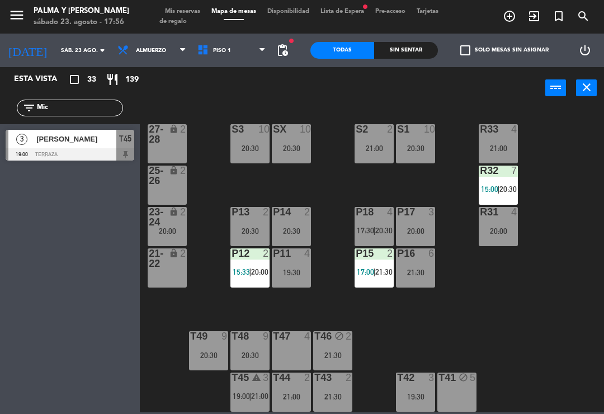
click at [240, 403] on div "T45 warning 3 19:00 | 21:00" at bounding box center [249, 391] width 39 height 39
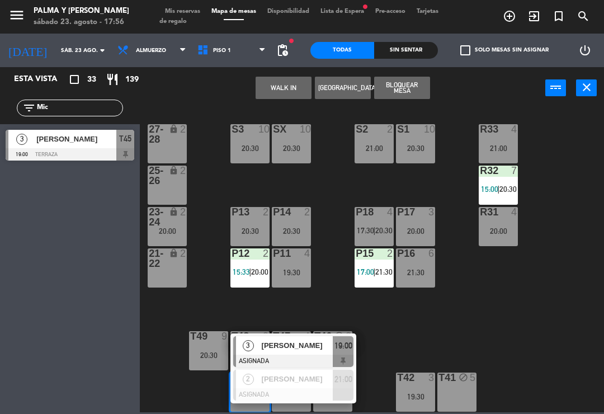
click at [294, 383] on span "[PERSON_NAME]" at bounding box center [298, 379] width 72 height 12
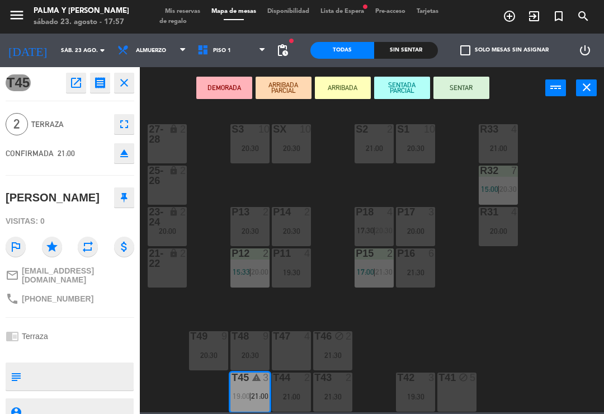
click at [296, 348] on div "T47 4" at bounding box center [291, 350] width 39 height 39
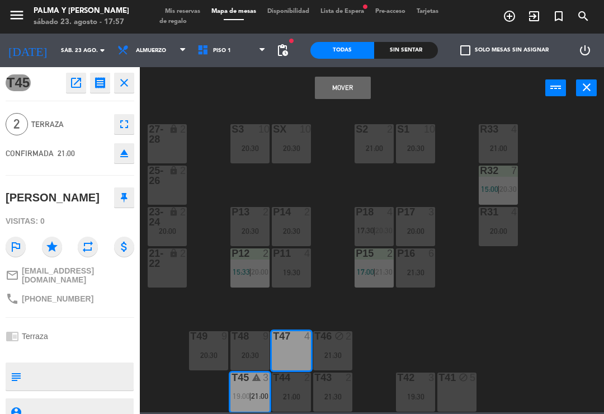
click at [334, 84] on button "Mover" at bounding box center [343, 88] width 56 height 22
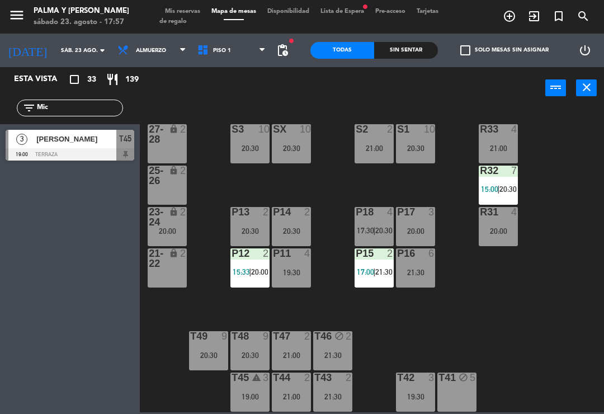
click at [465, 336] on div "R33 4 21:00 S1 10 20:30 S2 2 21:00 S3 10 20:30 SX 10 20:30 27-28 lock 2 R32 7 1…" at bounding box center [375, 259] width 458 height 305
click at [97, 112] on input "Mic" at bounding box center [79, 108] width 87 height 12
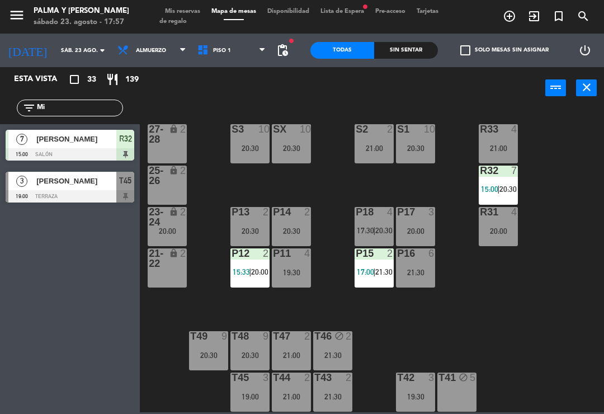
type input "M"
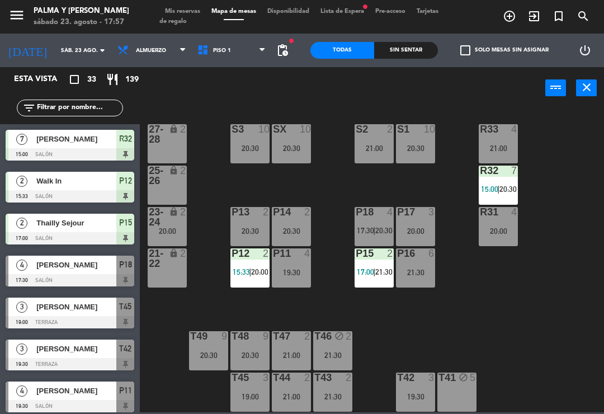
click at [569, 159] on div "R33 4 21:00 S1 10 20:30 S2 2 21:00 S3 10 20:30 SX 10 20:30 27-28 lock 2 R32 7 1…" at bounding box center [375, 259] width 458 height 305
click at [573, 178] on div "R33 4 21:00 S1 10 20:30 S2 2 21:00 S3 10 20:30 SX 10 20:30 27-28 lock 2 R32 7 1…" at bounding box center [375, 259] width 458 height 305
click at [257, 267] on span "20:00" at bounding box center [259, 271] width 17 height 9
click at [458, 299] on div "R33 4 21:00 S1 10 20:30 S2 2 21:00 S3 10 20:30 SX 10 20:30 27-28 lock 2 R32 7 1…" at bounding box center [375, 259] width 458 height 305
click at [259, 254] on div "2" at bounding box center [268, 253] width 18 height 10
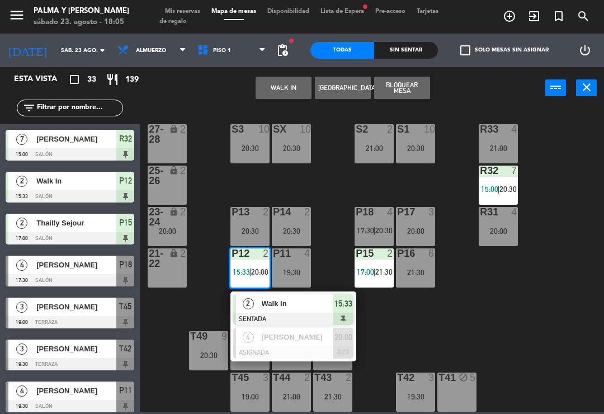
click at [300, 298] on span "Walk In" at bounding box center [298, 304] width 72 height 12
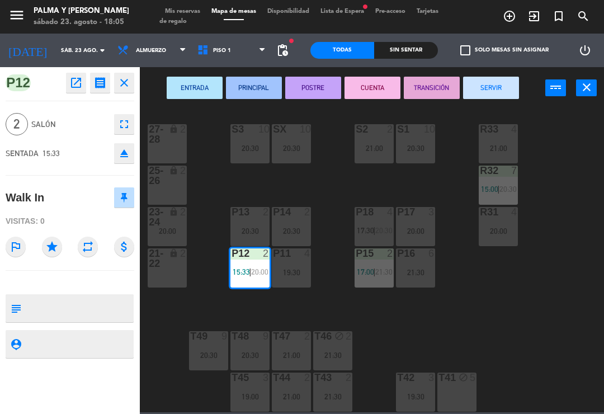
click at [493, 92] on button "SERVIR" at bounding box center [491, 88] width 56 height 22
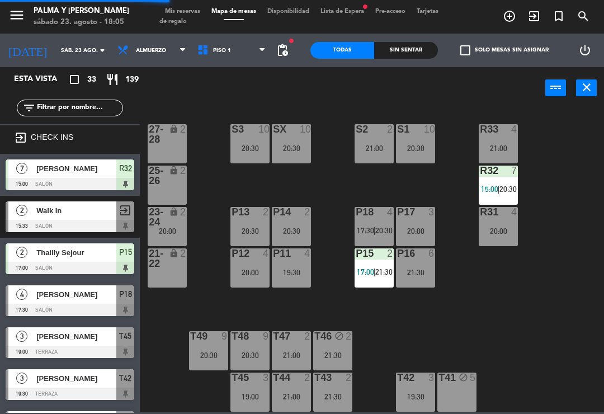
click at [496, 195] on div "R32 7 15:00 | 20:30" at bounding box center [498, 185] width 39 height 39
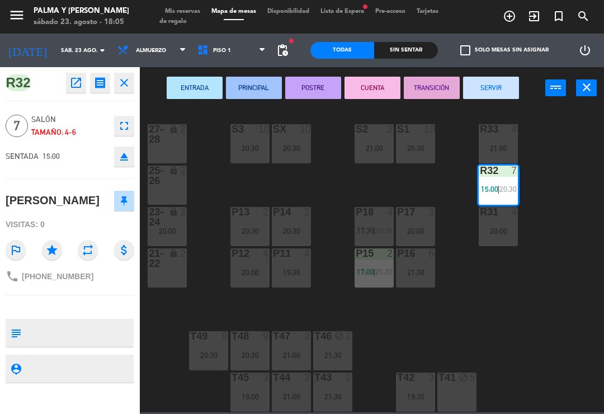
click at [494, 87] on button "SERVIR" at bounding box center [491, 88] width 56 height 22
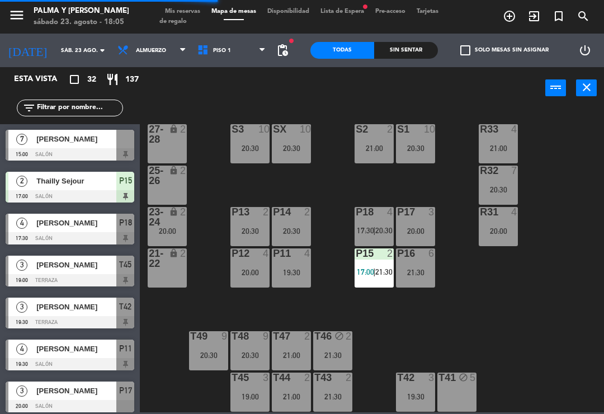
click at [431, 325] on div "R33 4 21:00 S1 10 20:30 S2 2 21:00 S3 10 20:30 SX 10 20:30 27-28 lock 2 R32 7 2…" at bounding box center [375, 259] width 458 height 305
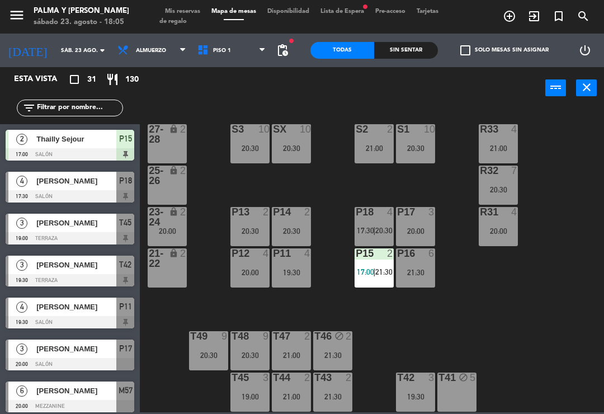
scroll to position [0, 0]
click at [559, 262] on div "R33 4 21:00 S1 10 20:30 S2 2 21:00 S3 10 20:30 SX 10 20:30 27-28 lock 2 R32 7 2…" at bounding box center [375, 259] width 458 height 305
click at [356, 15] on span "Lista de Espera fiber_manual_record" at bounding box center [342, 11] width 55 height 6
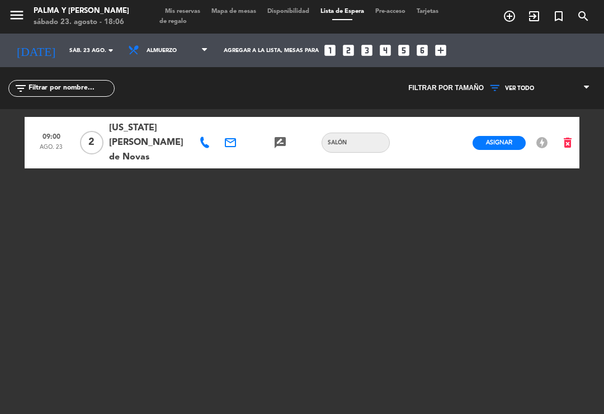
click at [237, 15] on span "Mapa de mesas" at bounding box center [234, 11] width 56 height 6
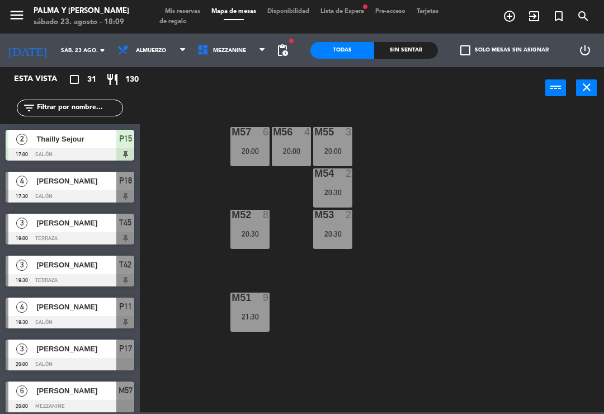
click at [421, 58] on div "Sin sentar" at bounding box center [406, 50] width 64 height 17
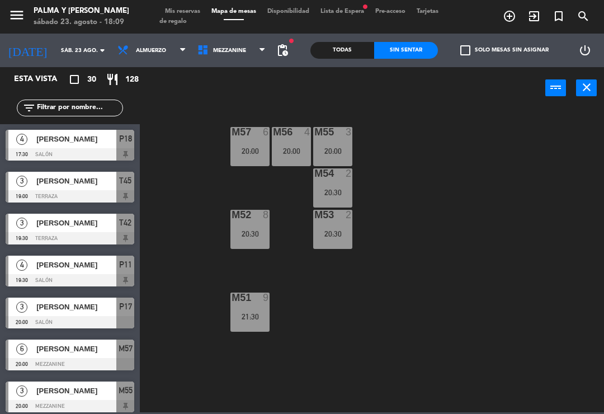
click at [423, 50] on div "Sin sentar" at bounding box center [406, 50] width 64 height 17
click at [346, 45] on div "Todas" at bounding box center [342, 50] width 64 height 17
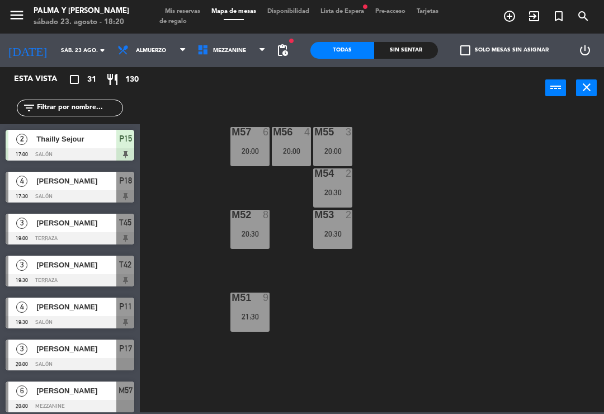
click at [251, 54] on span "Mezzanine" at bounding box center [232, 50] width 80 height 25
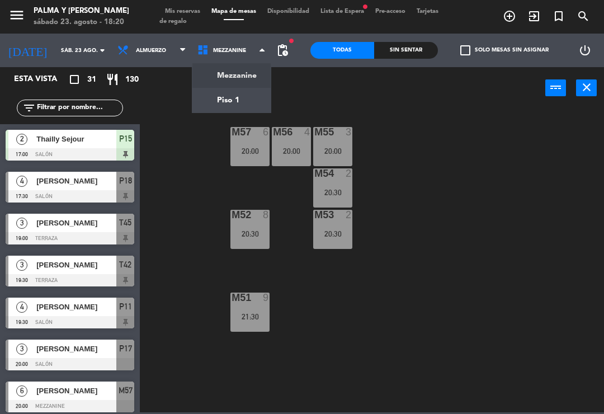
click at [241, 106] on ng-component "menu Palma y [PERSON_NAME] 23. [PERSON_NAME] - 18:20 Mis reservas Mapa de mesas…" at bounding box center [302, 206] width 604 height 412
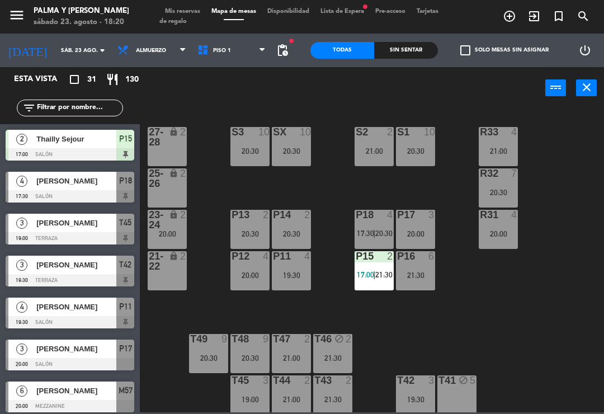
click at [248, 43] on span "Piso 1" at bounding box center [232, 50] width 80 height 25
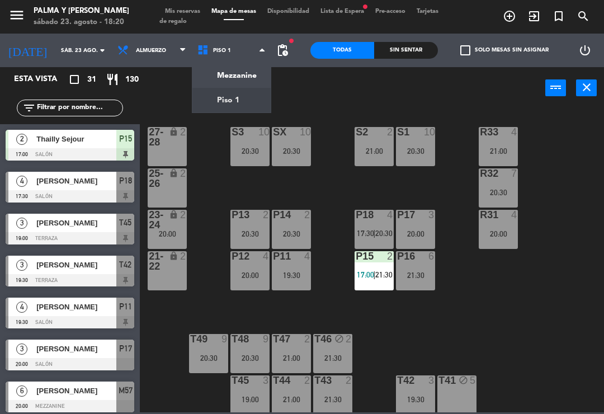
click at [239, 75] on ng-component "menu Palma y [PERSON_NAME] 23. [PERSON_NAME] - 18:20 Mis reservas Mapa de mesas…" at bounding box center [302, 206] width 604 height 412
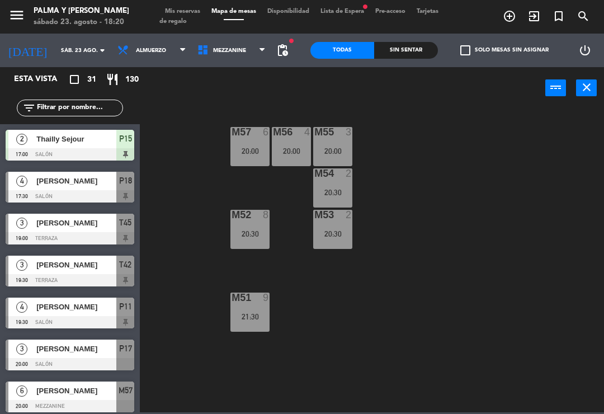
click at [380, 209] on div "M57 6 20:00 M56 4 20:00 M55 3 20:00 M54 2 20:30 M52 8 20:30 M53 2 20:30 M51 9 2…" at bounding box center [375, 259] width 458 height 305
click at [379, 241] on div "M57 6 20:00 M56 4 20:00 M55 3 20:00 M54 2 20:30 M52 8 20:30 M53 2 20:30 M51 9 2…" at bounding box center [375, 259] width 458 height 305
click at [370, 185] on div "M57 6 20:00 M56 4 20:00 M55 3 20:00 M54 2 20:30 M52 8 20:30 M53 2 20:30 M51 9 2…" at bounding box center [375, 259] width 458 height 305
click at [257, 188] on div "M57 6 20:00 M56 4 20:00 M55 3 20:00 M54 2 20:30 M52 8 20:30 M53 2 20:30 M51 9 2…" at bounding box center [375, 259] width 458 height 305
click at [230, 57] on span "Mezzanine" at bounding box center [232, 50] width 80 height 25
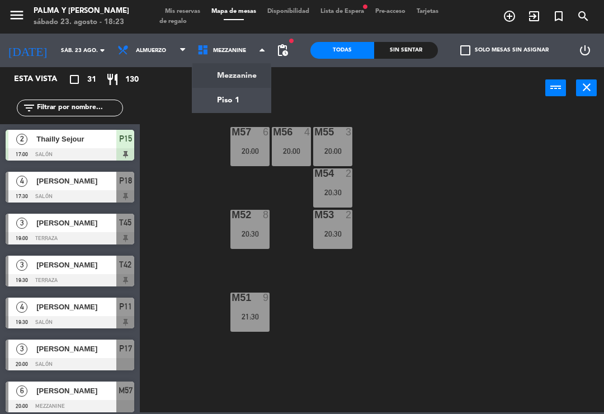
click at [219, 102] on ng-component "menu Palma y [PERSON_NAME] 23. [PERSON_NAME] - 18:23 Mis reservas Mapa de mesas…" at bounding box center [302, 206] width 604 height 412
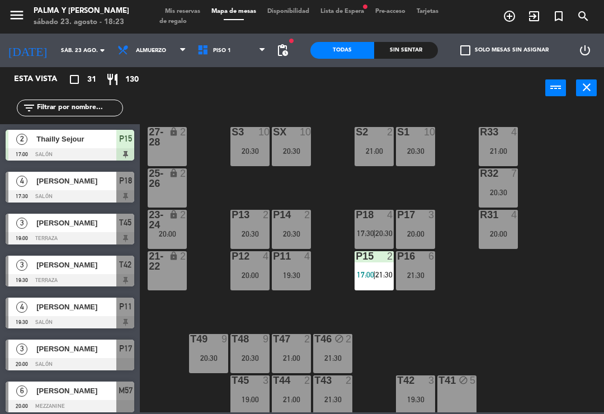
click at [428, 144] on div "S1 10 20:30" at bounding box center [415, 146] width 39 height 39
click at [580, 109] on div "R33 4 21:00 S1 10 20:30 S2 2 21:00 S3 10 20:30 SX 10 20:30 27-28 lock 2 R32 7 2…" at bounding box center [375, 259] width 458 height 305
click at [392, 217] on div "P17" at bounding box center [397, 215] width 18 height 10
click at [603, 229] on html "close × Palma y [PERSON_NAME] × chrome_reader_mode Listado de Reservas account_…" at bounding box center [302, 207] width 604 height 414
click at [389, 242] on div "P18 4 17:30 | 20:30" at bounding box center [374, 229] width 39 height 39
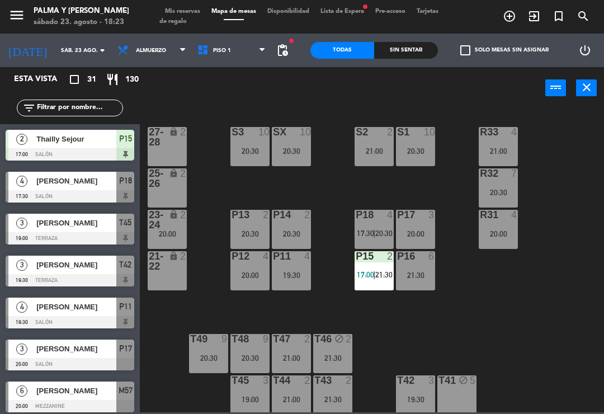
click at [566, 249] on div "R33 4 21:00 S1 10 20:30 S2 2 21:00 S3 10 20:30 SX 10 20:30 27-28 lock 2 R32 7 2…" at bounding box center [375, 259] width 458 height 305
click at [427, 271] on div "21:30" at bounding box center [415, 275] width 39 height 8
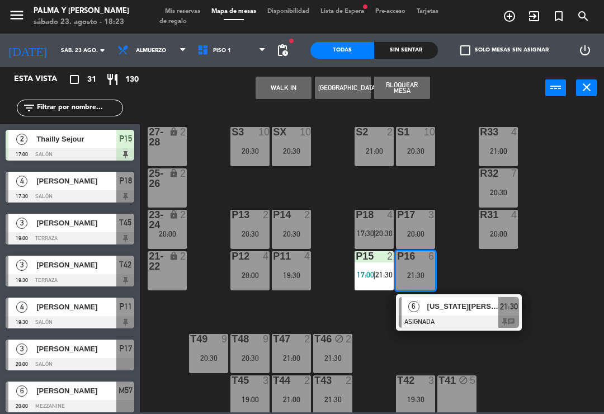
click at [469, 311] on span "[US_STATE][PERSON_NAME]" at bounding box center [463, 306] width 72 height 12
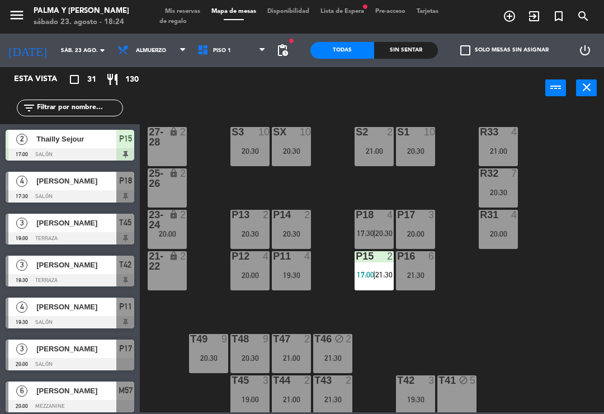
scroll to position [418, 0]
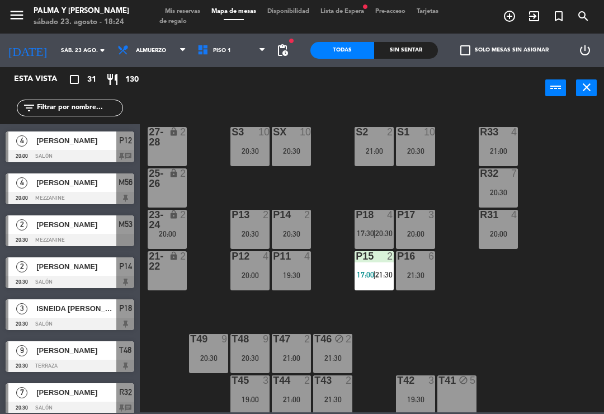
click at [508, 139] on div "R33 4 21:00" at bounding box center [498, 146] width 39 height 39
click at [595, 117] on div "R33 4 21:00 S1 10 20:30 S2 2 21:00 S3 10 20:30 SX 10 20:30 27-28 lock 2 R32 7 2…" at bounding box center [375, 259] width 458 height 305
click at [501, 185] on div "R32 7 20:30" at bounding box center [498, 187] width 39 height 39
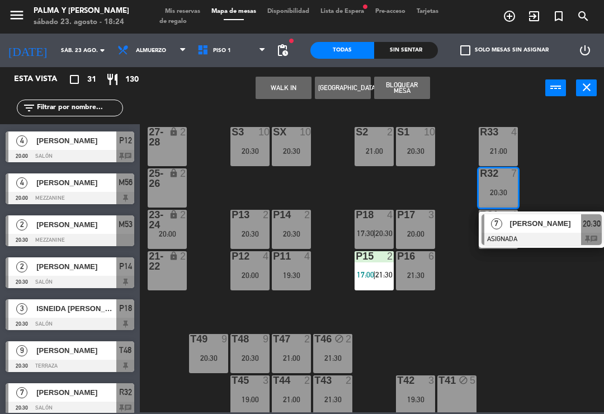
click at [577, 130] on div "R33 4 21:00 S1 10 20:30 S2 2 21:00 S3 10 20:30 SX 10 20:30 27-28 lock 2 R32 7 2…" at bounding box center [375, 259] width 458 height 305
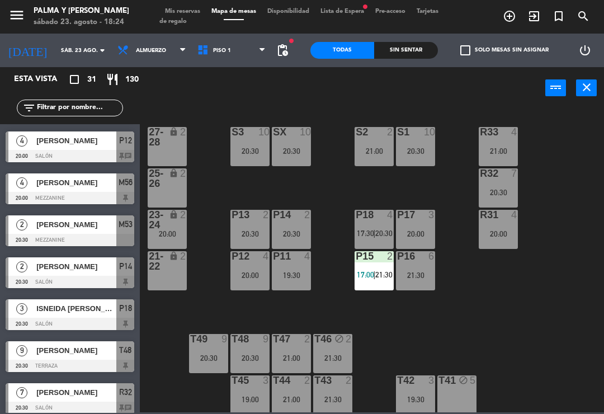
click at [493, 190] on div "20:30" at bounding box center [498, 192] width 39 height 8
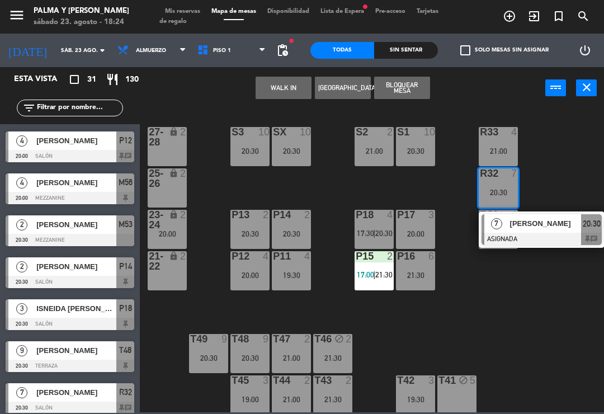
click at [549, 222] on span "[PERSON_NAME]" at bounding box center [546, 224] width 72 height 12
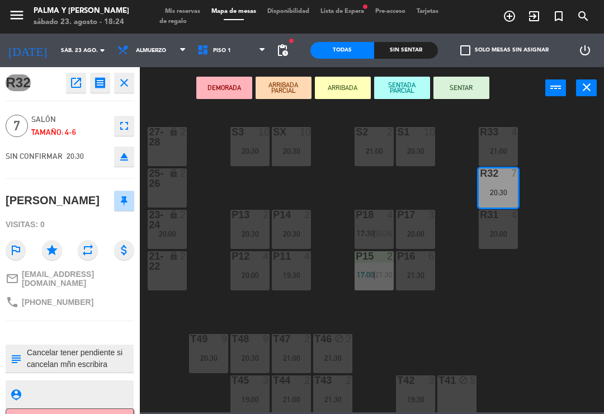
click at [102, 347] on textarea at bounding box center [79, 358] width 107 height 23
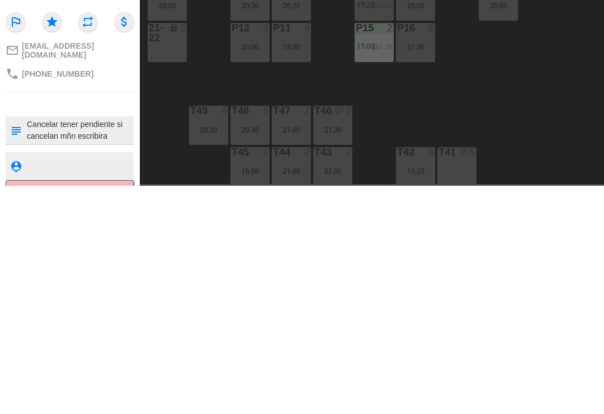
click at [126, 347] on textarea at bounding box center [79, 358] width 107 height 23
click at [128, 347] on textarea at bounding box center [79, 358] width 107 height 23
click at [40, 347] on textarea at bounding box center [79, 358] width 107 height 23
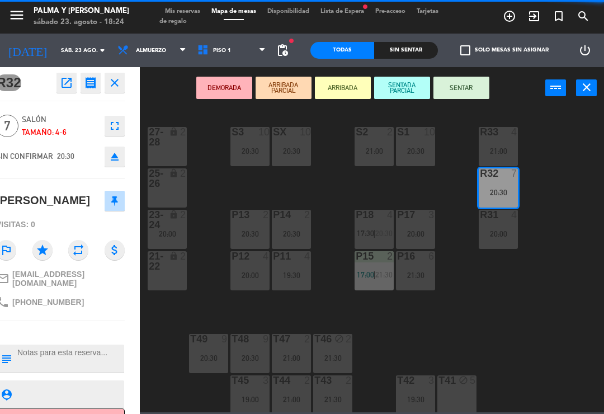
scroll to position [0, 0]
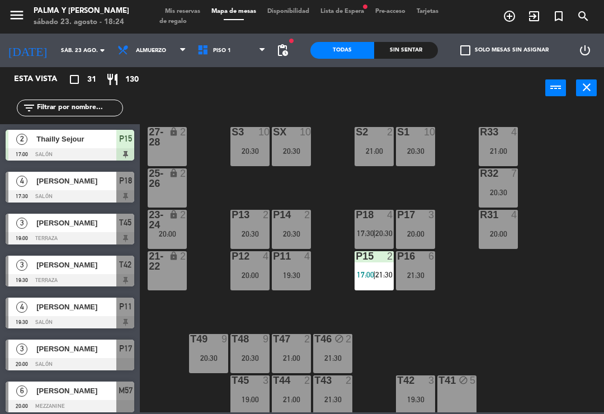
click at [498, 241] on div "R31 4 20:00" at bounding box center [498, 229] width 39 height 39
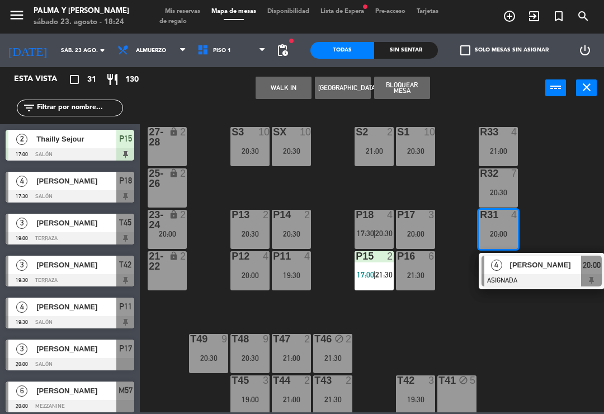
click at [582, 205] on div "R33 4 21:00 S1 10 20:30 S2 2 21:00 S3 10 20:30 SX 10 20:30 27-28 lock 2 R32 7 2…" at bounding box center [375, 259] width 458 height 305
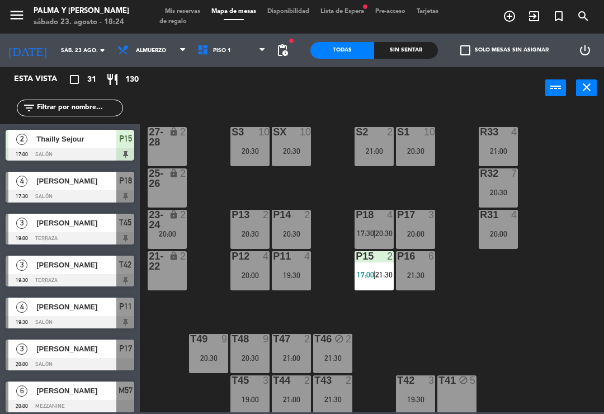
click at [434, 142] on div "S1 10 20:30" at bounding box center [415, 146] width 39 height 39
click at [567, 128] on div "R33 4 21:00 S1 10 20:30 S2 2 21:00 S3 10 20:30 SX 10 20:30 27-28 lock 2 R32 7 2…" at bounding box center [375, 259] width 458 height 305
click at [384, 143] on div "S2 2 21:00" at bounding box center [374, 146] width 39 height 39
click at [581, 152] on div "R33 4 21:00 S1 10 20:30 S2 2 21:00 S3 10 20:30 SX 10 20:30 27-28 lock 2 R32 7 2…" at bounding box center [375, 259] width 458 height 305
click at [283, 139] on div "SX 10 20:30" at bounding box center [291, 146] width 39 height 39
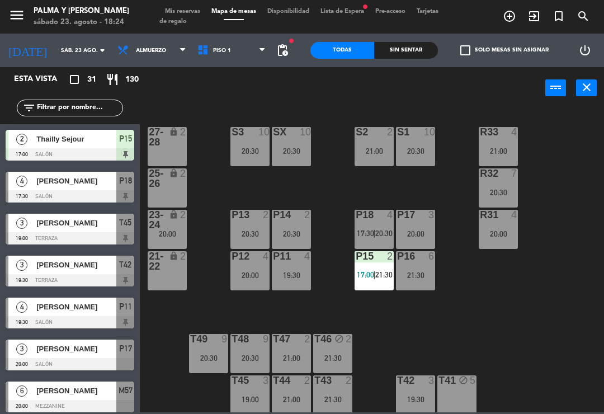
click at [585, 150] on div "R33 4 21:00 S1 10 20:30 S2 2 21:00 S3 10 20:30 SX 10 20:30 27-28 lock 2 R32 7 2…" at bounding box center [375, 259] width 458 height 305
click at [247, 140] on div "S3 10 20:30" at bounding box center [249, 146] width 39 height 39
click at [597, 161] on div "R33 4 21:00 S1 10 20:30 S2 2 21:00 S3 10 20:30 SX 10 20:30 27-28 lock 2 R32 7 2…" at bounding box center [375, 259] width 458 height 305
click at [270, 224] on div "P13 2 20:30" at bounding box center [249, 229] width 39 height 39
click at [568, 194] on div "R33 4 21:00 S1 10 20:30 S2 2 21:00 S3 10 20:30 SX 10 20:30 27-28 lock 2 R32 7 2…" at bounding box center [375, 259] width 458 height 305
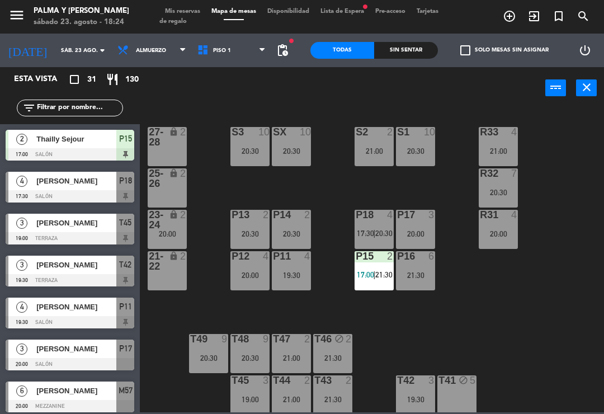
click at [291, 230] on div "20:30" at bounding box center [291, 234] width 39 height 8
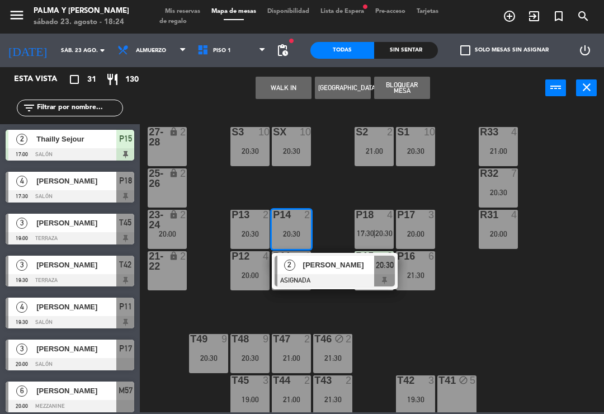
click at [581, 171] on div "R33 4 21:00 S1 10 20:30 S2 2 21:00 S3 10 20:30 SX 10 20:30 27-28 lock 2 R32 7 2…" at bounding box center [375, 259] width 458 height 305
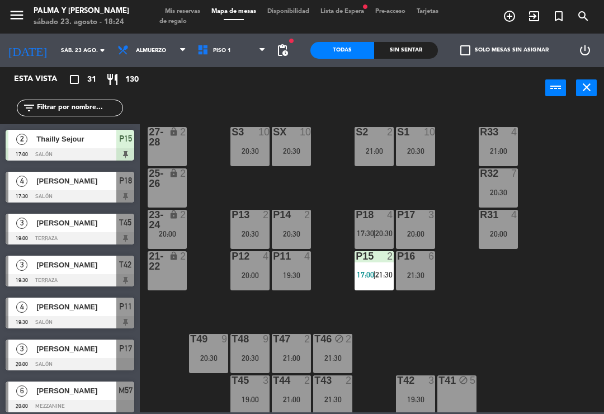
click at [256, 228] on div "P13 2 20:30" at bounding box center [249, 229] width 39 height 39
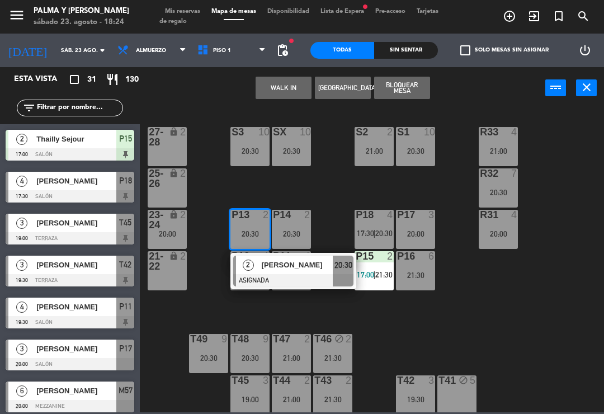
click at [598, 182] on div "R33 4 21:00 S1 10 20:30 S2 2 21:00 S3 10 20:30 SX 10 20:30 27-28 lock 2 R32 7 2…" at bounding box center [375, 259] width 458 height 305
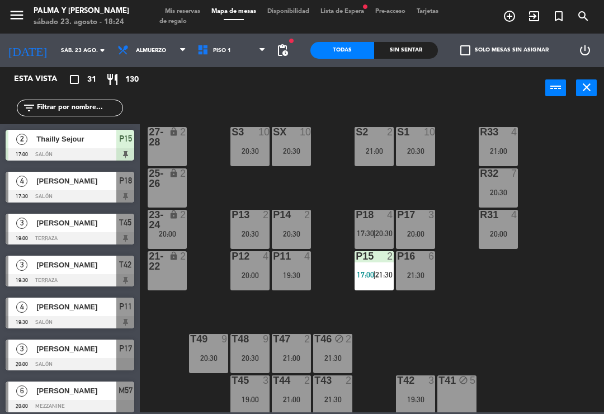
click at [255, 249] on div "P13 2 20:30" at bounding box center [249, 229] width 39 height 39
click at [594, 166] on div "R33 4 21:00 S1 10 20:30 S2 2 21:00 S3 10 20:30 SX 10 20:30 27-28 lock 2 R32 7 2…" at bounding box center [375, 259] width 458 height 305
click at [259, 266] on div "P12 4 20:00" at bounding box center [249, 270] width 39 height 39
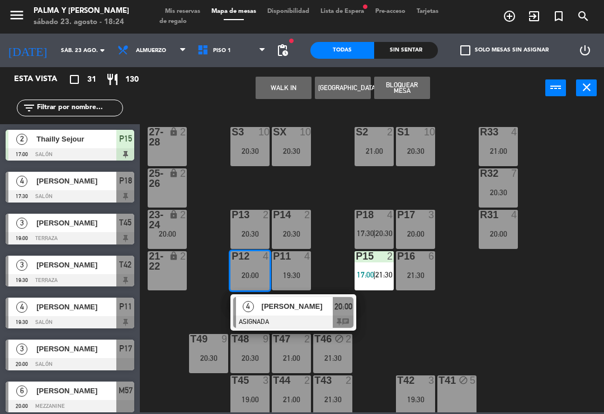
click at [299, 308] on span "[PERSON_NAME]" at bounding box center [298, 306] width 72 height 12
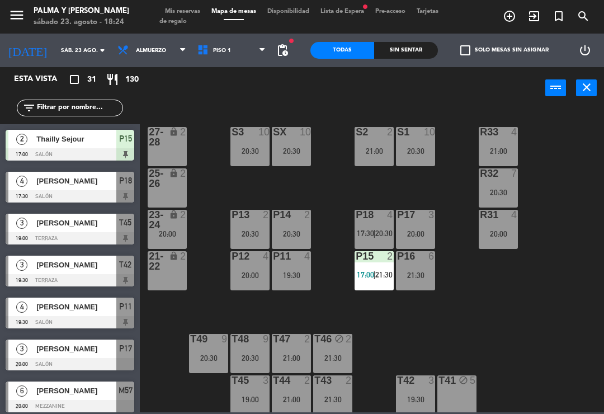
click at [289, 276] on div "19:30" at bounding box center [291, 275] width 39 height 8
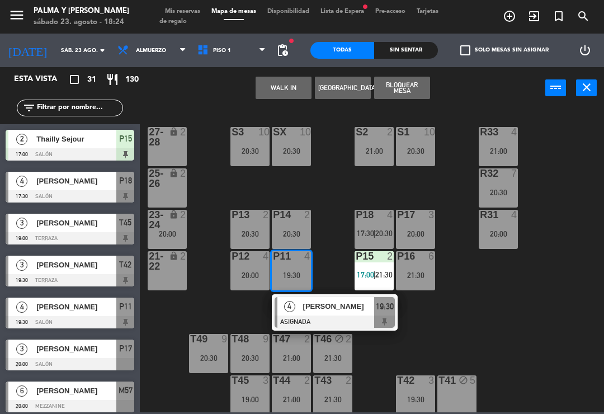
click at [352, 295] on div "4 [PERSON_NAME] ASIGNADA 19:30" at bounding box center [335, 312] width 126 height 36
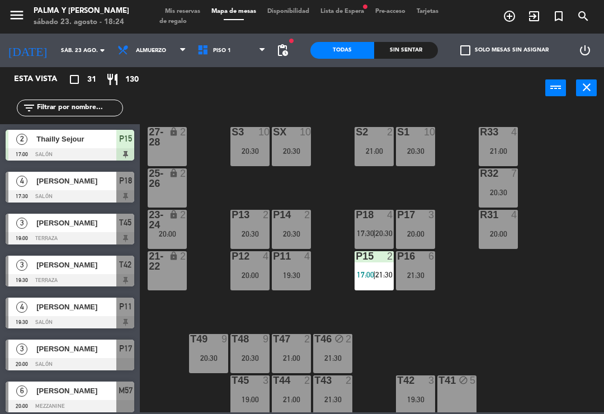
click at [246, 275] on div "20:00" at bounding box center [249, 275] width 39 height 8
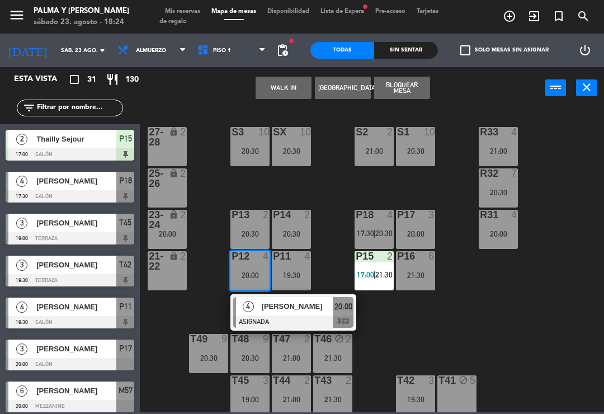
click at [301, 317] on div at bounding box center [293, 321] width 120 height 12
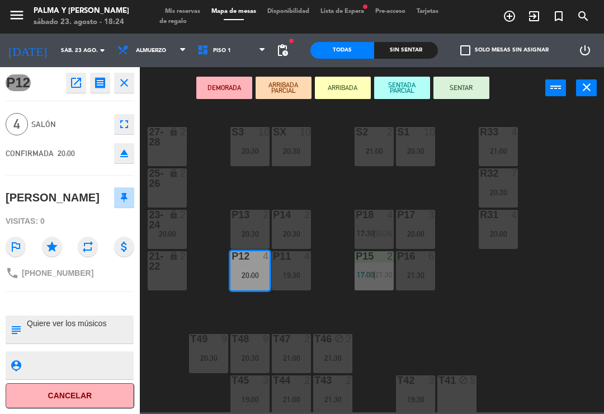
click at [412, 237] on div "20:00" at bounding box center [415, 234] width 39 height 8
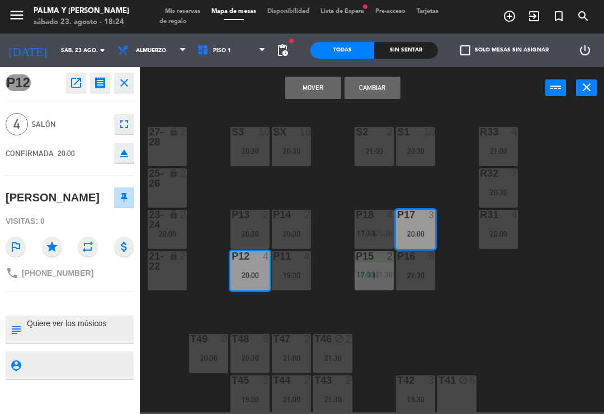
click at [393, 91] on button "Cambiar" at bounding box center [373, 88] width 56 height 22
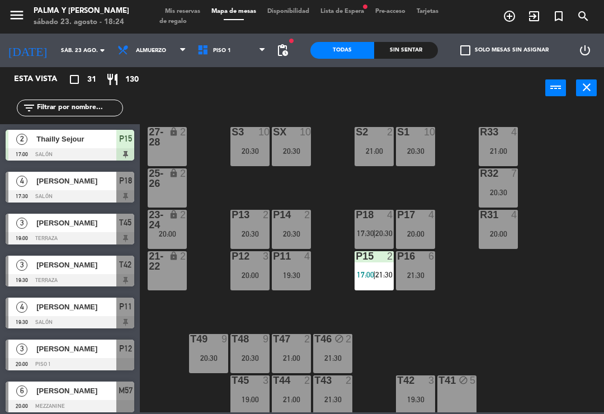
click at [542, 296] on div "R33 4 21:00 S1 10 20:30 S2 2 21:00 S3 10 20:30 SX 10 20:30 27-28 lock 2 R32 7 2…" at bounding box center [375, 259] width 458 height 305
click at [598, 161] on div "R33 4 21:00 S1 10 20:30 S2 2 21:00 S3 10 20:30 SX 10 20:30 27-28 lock 2 R32 7 2…" at bounding box center [375, 259] width 458 height 305
click at [381, 268] on div "P15 2 17:00 | 21:30" at bounding box center [374, 270] width 39 height 39
click at [163, 240] on div "23-24 lock 2 20:00" at bounding box center [167, 229] width 39 height 39
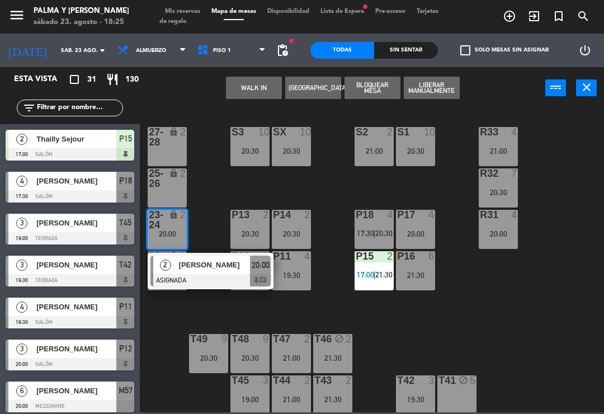
click at [215, 269] on span "[PERSON_NAME]" at bounding box center [215, 265] width 72 height 12
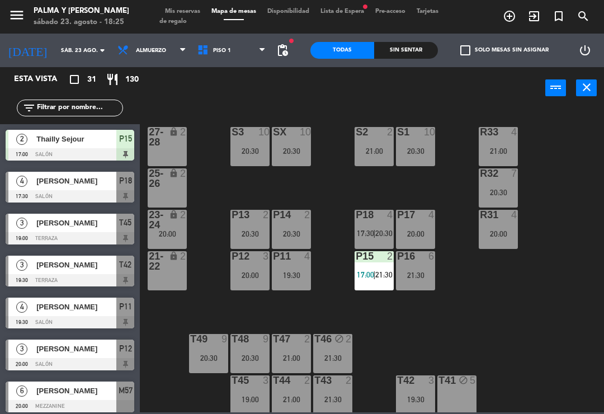
click at [528, 320] on div "R33 4 21:00 S1 10 20:30 S2 2 21:00 S3 10 20:30 SX 10 20:30 27-28 lock 2 R32 7 2…" at bounding box center [375, 259] width 458 height 305
click at [253, 56] on span "Piso 1" at bounding box center [232, 50] width 80 height 25
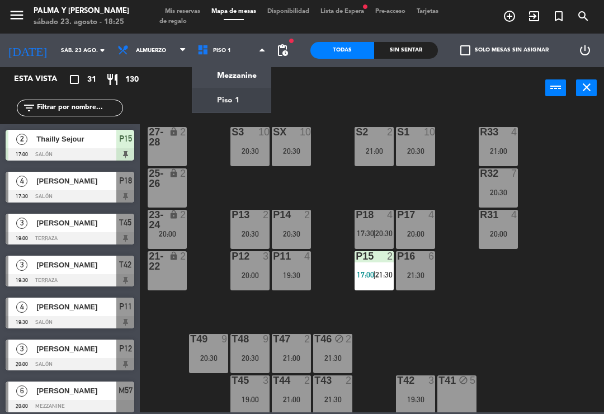
click at [255, 30] on div "menu Palma y [PERSON_NAME] 23. [PERSON_NAME] - 18:25 Mis reservas Mapa de mesas…" at bounding box center [302, 17] width 604 height 34
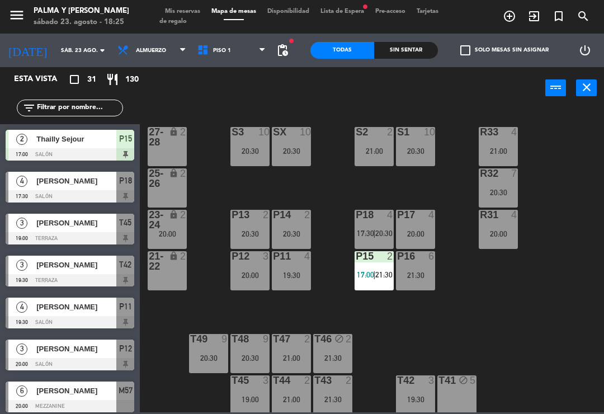
click at [238, 62] on span "Piso 1" at bounding box center [232, 50] width 80 height 25
click at [248, 100] on ng-component "menu Palma y [PERSON_NAME] 23. [PERSON_NAME] - 18:25 Mis reservas Mapa de mesas…" at bounding box center [302, 206] width 604 height 412
click at [248, 100] on div "power_input close" at bounding box center [342, 88] width 405 height 43
click at [246, 61] on span "Piso 1" at bounding box center [232, 50] width 80 height 25
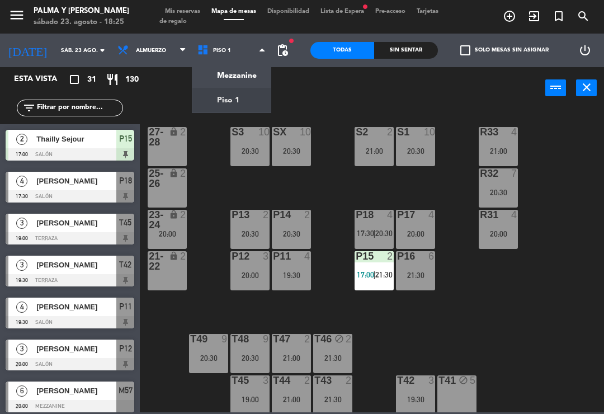
click at [246, 58] on span "Piso 1" at bounding box center [232, 50] width 80 height 25
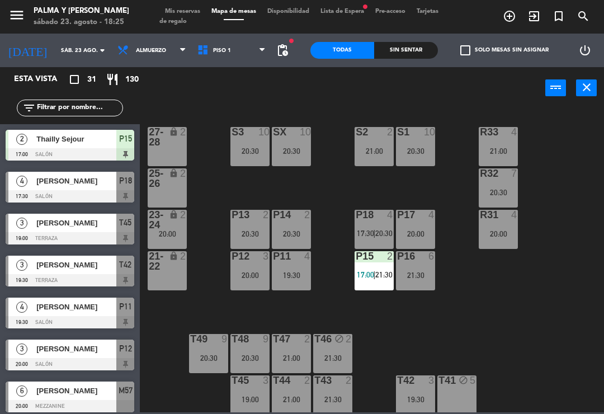
click at [247, 58] on span "Piso 1" at bounding box center [232, 50] width 80 height 25
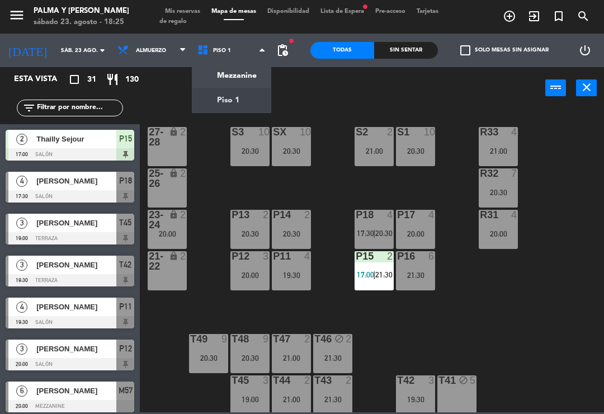
click at [242, 78] on ng-component "menu Palma y [PERSON_NAME] 23. [PERSON_NAME] - 18:25 Mis reservas Mapa de mesas…" at bounding box center [302, 206] width 604 height 412
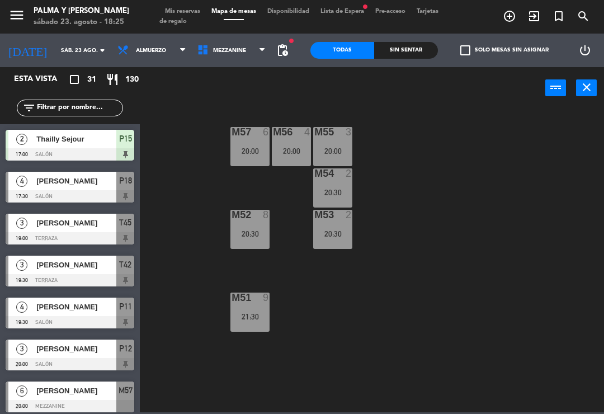
click at [551, 358] on div "M57 6 20:00 M56 4 20:00 M55 3 20:00 M54 2 20:30 M52 8 20:30 M53 2 20:30 M51 9 2…" at bounding box center [375, 259] width 458 height 305
click at [239, 143] on div "M57 6 20:00" at bounding box center [249, 146] width 39 height 39
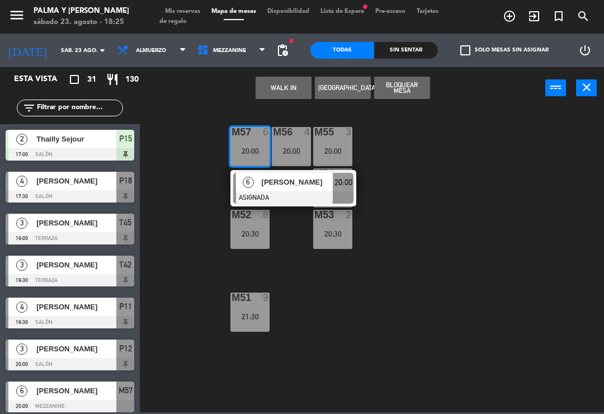
click at [301, 186] on span "[PERSON_NAME]" at bounding box center [298, 182] width 72 height 12
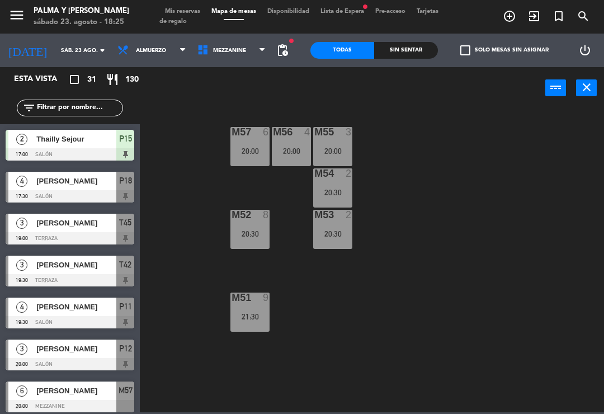
click at [287, 149] on div "20:00" at bounding box center [291, 151] width 39 height 8
click at [532, 239] on div "M57 6 20:00 M56 4 20:00 M55 3 20:00 M54 2 20:30 M52 8 20:30 M53 2 20:30 M51 9 2…" at bounding box center [375, 259] width 458 height 305
click at [333, 162] on div "M55 3 20:00" at bounding box center [332, 146] width 39 height 39
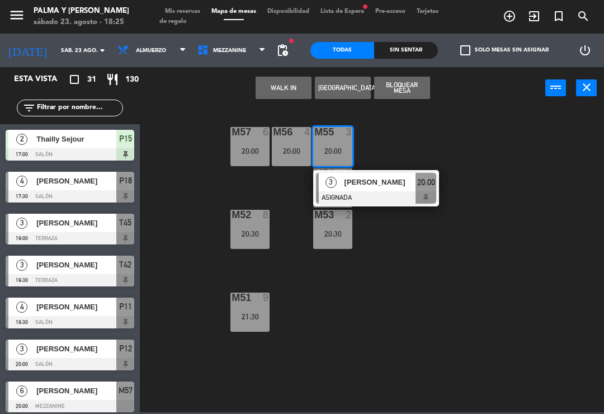
click at [512, 84] on div "WALK IN [GEOGRAPHIC_DATA] Bloquear Mesa power_input close" at bounding box center [342, 88] width 405 height 43
click at [345, 184] on span "[PERSON_NAME]" at bounding box center [381, 182] width 72 height 12
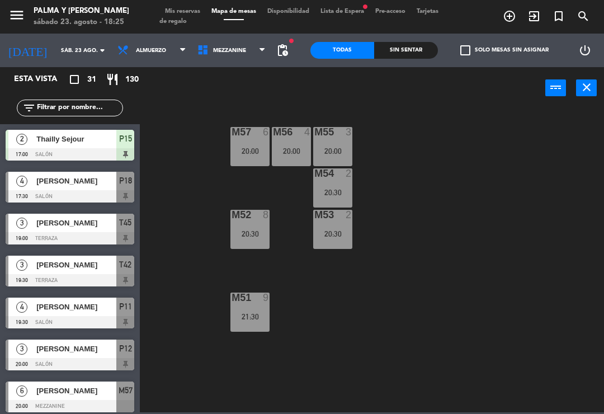
click at [343, 188] on div "20:30" at bounding box center [332, 192] width 39 height 8
click at [532, 201] on div "M57 6 20:00 M56 4 20:00 M55 3 20:00 M54 2 20:30 M52 8 20:30 M53 2 20:30 M51 9 2…" at bounding box center [375, 259] width 458 height 305
click at [331, 231] on div "20:30" at bounding box center [332, 234] width 39 height 8
click at [498, 119] on div "M57 6 20:00 M56 4 20:00 M55 3 20:00 M54 2 20:30 M52 8 20:30 M53 2 20:30 M51 9 2…" at bounding box center [375, 259] width 458 height 305
click at [262, 229] on div "20:30" at bounding box center [249, 233] width 39 height 8
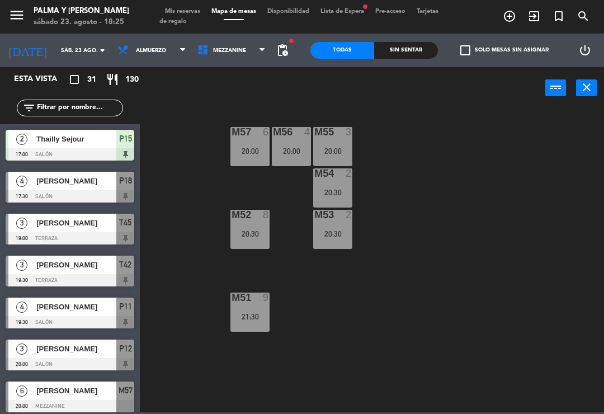
click at [515, 139] on div "M57 6 20:00 M56 4 20:00 M55 3 20:00 M54 2 20:30 M52 8 20:30 M53 2 20:30 M51 9 2…" at bounding box center [375, 259] width 458 height 305
click at [265, 314] on div "21:30" at bounding box center [249, 317] width 39 height 8
click at [544, 169] on div "M57 6 20:00 M56 4 20:00 M55 3 20:00 M54 2 20:30 M52 8 20:30 M53 2 20:30 M51 9 2…" at bounding box center [375, 259] width 458 height 305
click at [254, 313] on div "21:30" at bounding box center [249, 317] width 39 height 8
click at [539, 183] on div "M57 6 20:00 M56 4 20:00 M55 3 20:00 M54 2 20:30 M52 8 20:30 M53 2 20:30 M51 9 2…" at bounding box center [375, 259] width 458 height 305
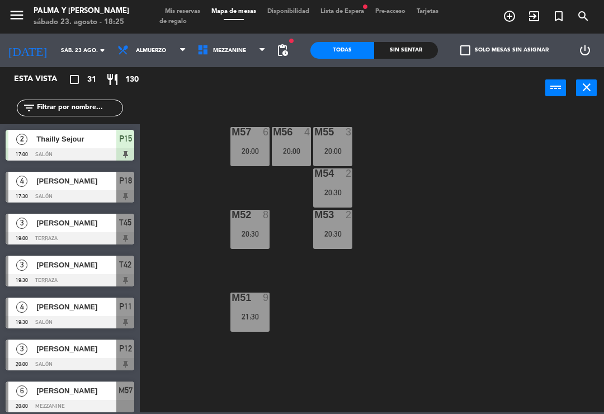
click at [238, 55] on span "Mezzanine" at bounding box center [232, 50] width 80 height 25
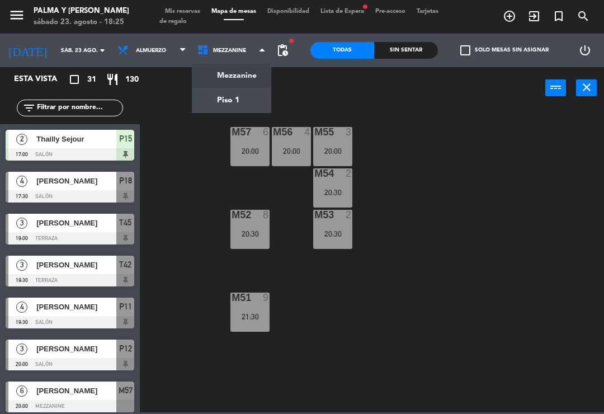
click at [244, 103] on ng-component "menu Palma y [PERSON_NAME] 23. [PERSON_NAME] - 18:25 Mis reservas Mapa de mesas…" at bounding box center [302, 206] width 604 height 412
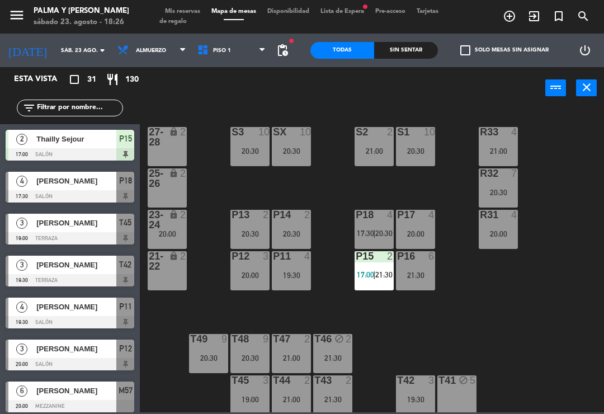
click at [241, 53] on span "Piso 1" at bounding box center [232, 50] width 80 height 25
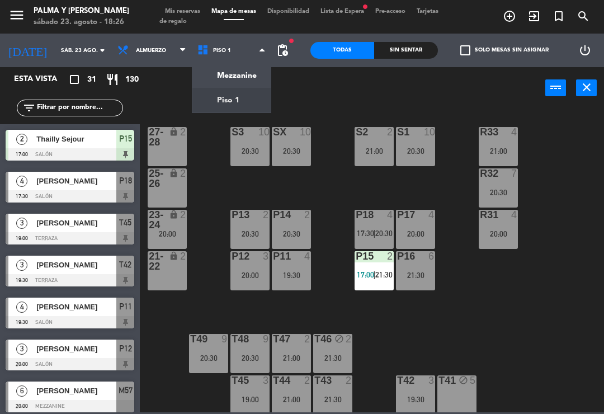
click at [243, 81] on ng-component "menu Palma y [PERSON_NAME] 23. [PERSON_NAME] - 18:26 Mis reservas Mapa de mesas…" at bounding box center [302, 206] width 604 height 412
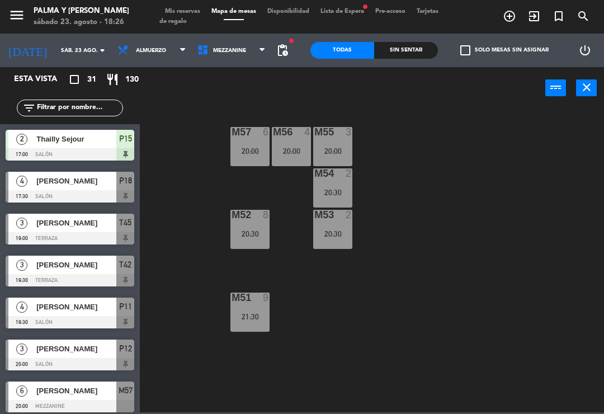
click at [435, 50] on div "Sin sentar" at bounding box center [406, 50] width 64 height 17
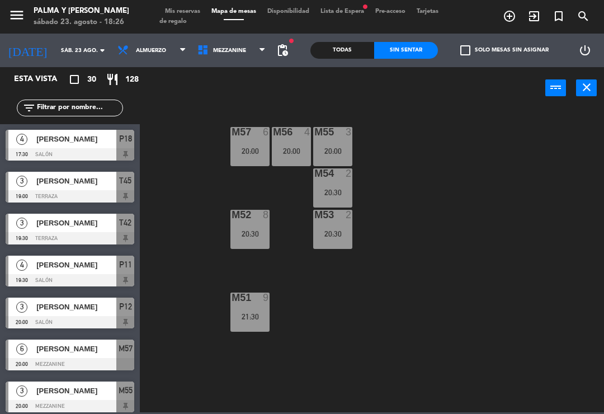
click at [410, 64] on div "Todas Sin sentar" at bounding box center [374, 51] width 128 height 34
click at [362, 54] on div "Todas" at bounding box center [342, 50] width 64 height 17
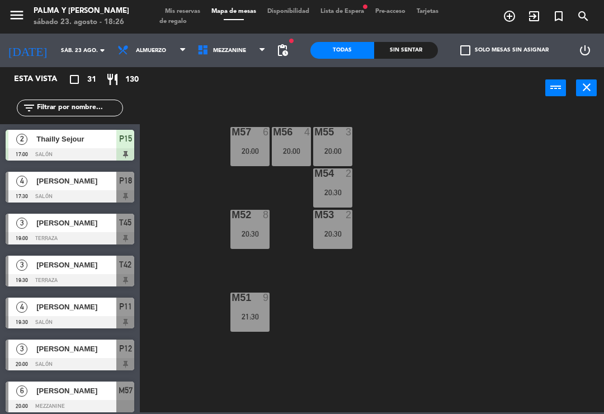
click at [598, 350] on div "M57 6 20:00 M56 4 20:00 M55 3 20:00 M54 2 20:30 M52 8 20:30 M53 2 20:30 M51 9 2…" at bounding box center [375, 259] width 458 height 305
click at [475, 245] on div "M57 6 20:00 M56 4 20:00 M55 3 20:00 M54 2 20:30 M52 8 20:30 M53 2 20:30 M51 9 2…" at bounding box center [375, 259] width 458 height 305
click at [300, 155] on div "M56 4 20:00" at bounding box center [291, 146] width 39 height 39
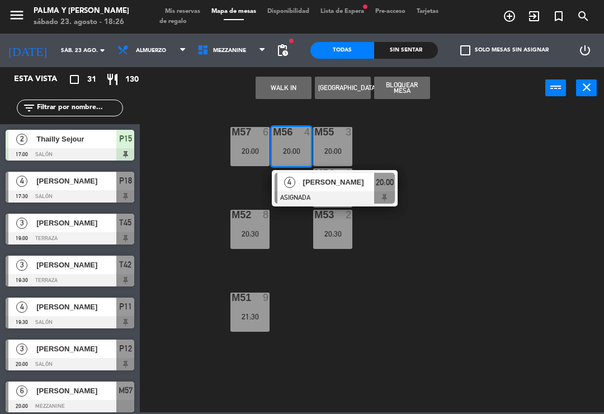
click at [311, 191] on div "[PERSON_NAME]" at bounding box center [338, 182] width 73 height 18
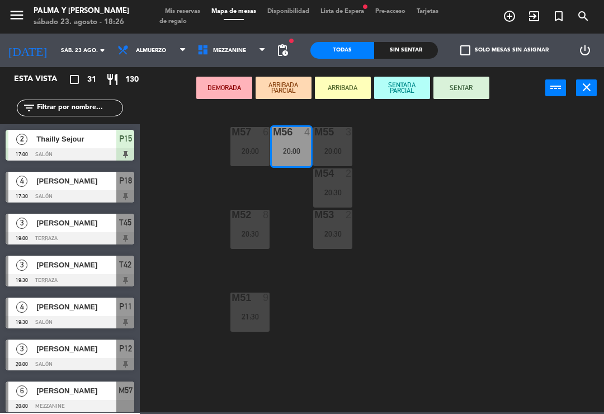
click at [251, 148] on div "20:00" at bounding box center [249, 151] width 39 height 8
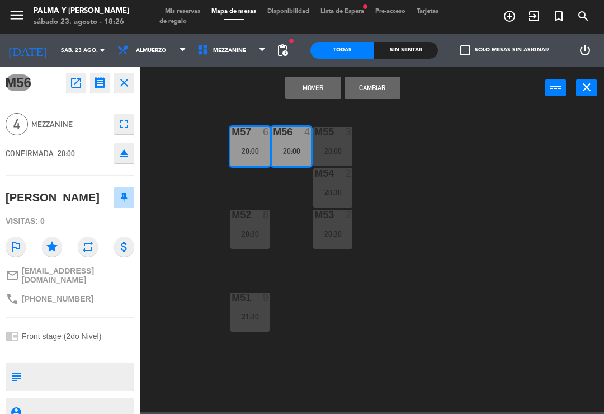
click at [379, 93] on button "Cambiar" at bounding box center [373, 88] width 56 height 22
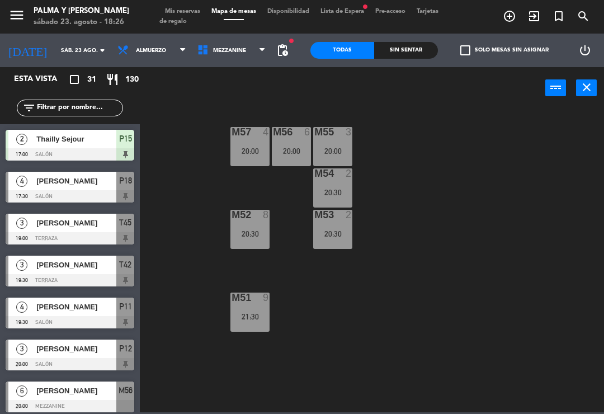
click at [498, 187] on div "M57 4 20:00 M56 6 20:00 M55 3 20:00 M54 2 20:30 M52 8 20:30 M53 2 20:30 M51 9 2…" at bounding box center [375, 259] width 458 height 305
click at [251, 149] on div "20:00" at bounding box center [249, 151] width 39 height 8
click at [472, 153] on div "M57 4 20:00 M56 6 20:00 M55 3 20:00 M54 2 20:30 M52 8 20:30 M53 2 20:30 M51 9 2…" at bounding box center [375, 259] width 458 height 305
click at [297, 141] on div "M56 6 20:00" at bounding box center [291, 146] width 39 height 39
click at [523, 145] on div "M57 4 20:00 M56 6 20:00 M55 3 20:00 M54 2 20:30 M52 8 20:30 M53 2 20:30 M51 9 2…" at bounding box center [375, 259] width 458 height 305
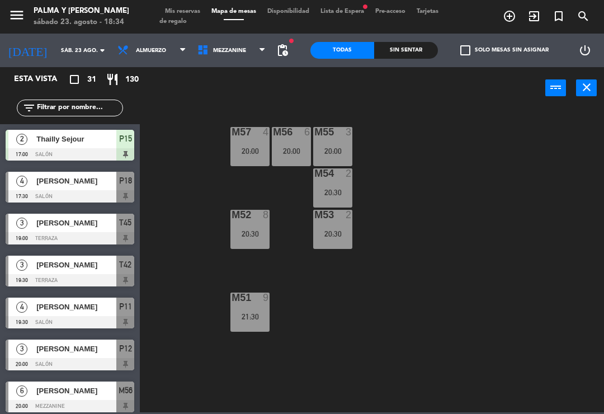
click at [542, 202] on div "M57 4 20:00 M56 6 20:00 M55 3 20:00 M54 2 20:30 M52 8 20:30 M53 2 20:30 M51 9 2…" at bounding box center [375, 259] width 458 height 305
click at [251, 41] on span "Mezzanine" at bounding box center [232, 50] width 80 height 25
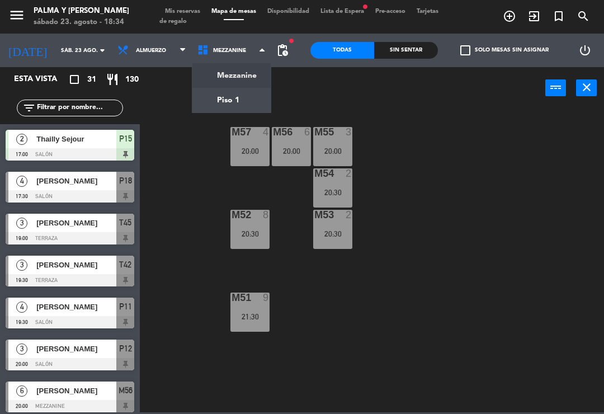
click at [256, 96] on ng-component "menu Palma y [PERSON_NAME] 23. [PERSON_NAME] - 18:34 Mis reservas Mapa de mesas…" at bounding box center [302, 206] width 604 height 412
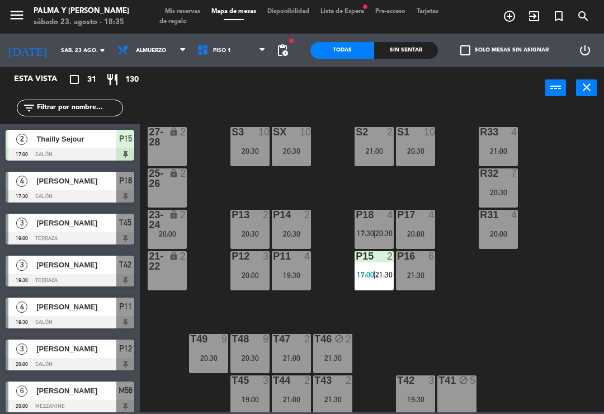
click at [496, 188] on div "20:30" at bounding box center [498, 192] width 39 height 8
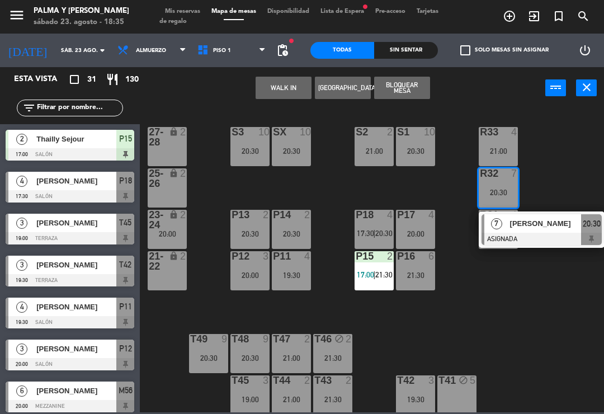
click at [521, 230] on div "[PERSON_NAME]" at bounding box center [545, 223] width 73 height 18
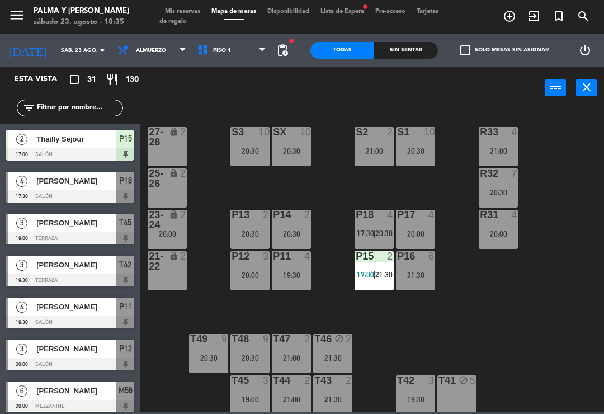
click at [503, 183] on div "R32 7 20:30" at bounding box center [498, 187] width 39 height 39
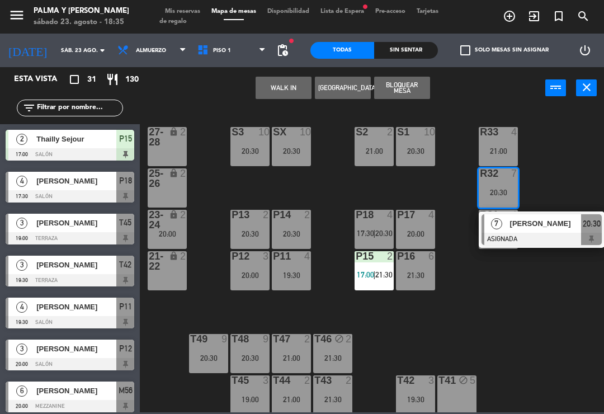
click at [527, 230] on div "[PERSON_NAME]" at bounding box center [545, 223] width 73 height 18
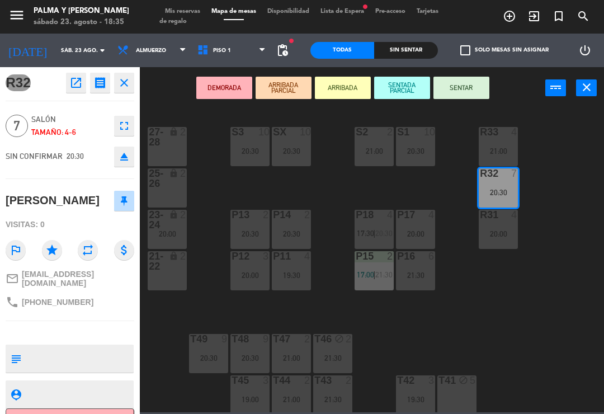
click at [500, 154] on div "21:00" at bounding box center [498, 151] width 39 height 8
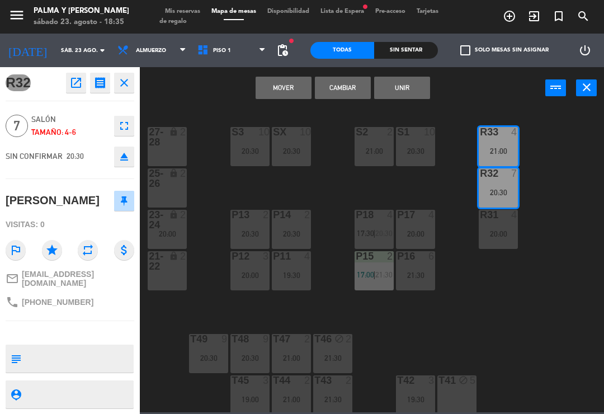
click at [353, 91] on button "Cambiar" at bounding box center [343, 88] width 56 height 22
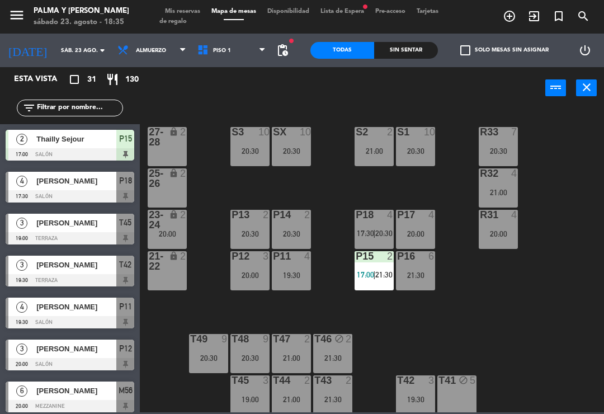
click at [569, 214] on div "R33 7 20:30 S1 10 20:30 S2 2 21:00 S3 10 20:30 SX 10 20:30 27-28 lock 2 R32 4 2…" at bounding box center [375, 259] width 458 height 305
click at [496, 232] on div "20:00" at bounding box center [498, 234] width 39 height 8
click at [570, 166] on div "R33 7 20:30 S1 10 20:30 S2 2 21:00 S3 10 20:30 SX 10 20:30 27-28 lock 2 R32 4 2…" at bounding box center [375, 259] width 458 height 305
click at [503, 198] on div "R32 4 21:00" at bounding box center [498, 187] width 39 height 39
click at [502, 230] on div "20:00" at bounding box center [498, 234] width 39 height 8
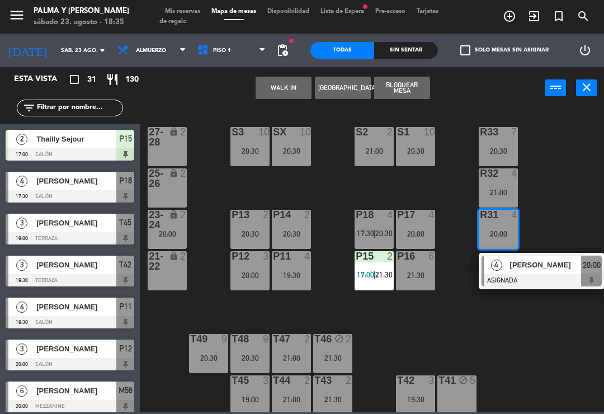
click at [581, 148] on div "R33 7 20:30 S1 10 20:30 S2 2 21:00 S3 10 20:30 SX 10 20:30 27-28 lock 2 R32 4 2…" at bounding box center [375, 259] width 458 height 305
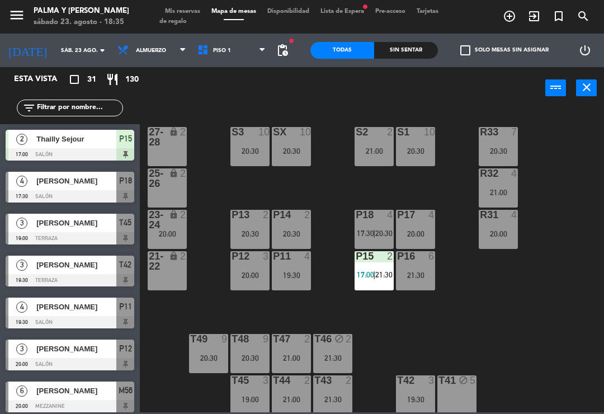
click at [500, 194] on div "21:00" at bounding box center [498, 192] width 39 height 8
click at [577, 147] on div "R33 7 20:30 S1 10 20:30 S2 2 21:00 S3 10 20:30 SX 10 20:30 27-28 lock 2 R32 4 2…" at bounding box center [375, 259] width 458 height 305
click at [497, 147] on div "20:30" at bounding box center [498, 151] width 39 height 8
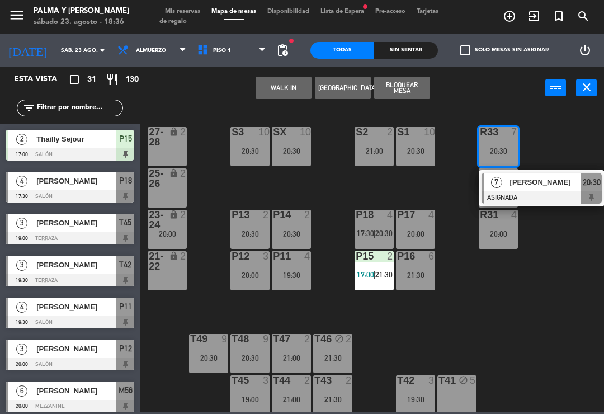
click at [578, 298] on div "R33 7 20:30 7 [PERSON_NAME] ASIGNADA 20:30 S1 10 20:30 S2 2 21:00 S3 10 20:30 S…" at bounding box center [375, 259] width 458 height 305
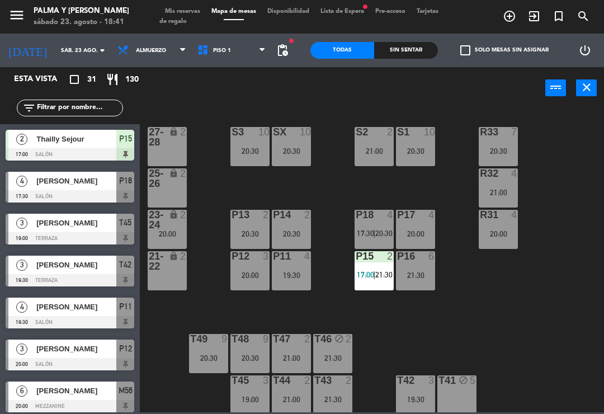
click at [539, 282] on div "R33 7 20:30 S1 10 20:30 S2 2 21:00 S3 10 20:30 SX 10 20:30 27-28 lock 2 R32 4 2…" at bounding box center [375, 259] width 458 height 305
click at [400, 53] on div "Sin sentar" at bounding box center [406, 50] width 64 height 17
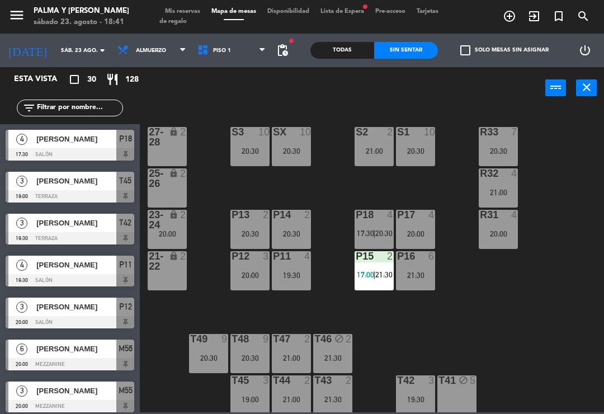
click at [384, 218] on div "4" at bounding box center [393, 215] width 18 height 10
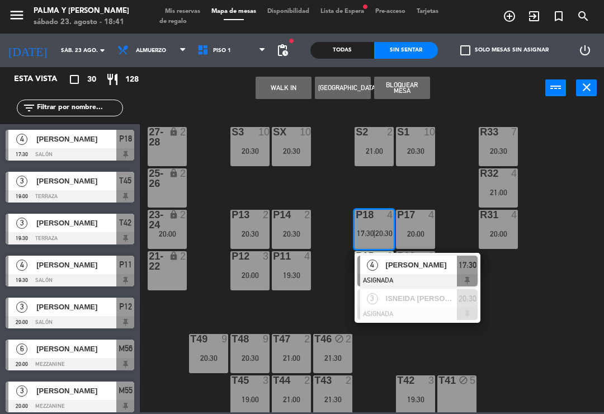
click at [400, 271] on div "[PERSON_NAME]" at bounding box center [421, 265] width 73 height 18
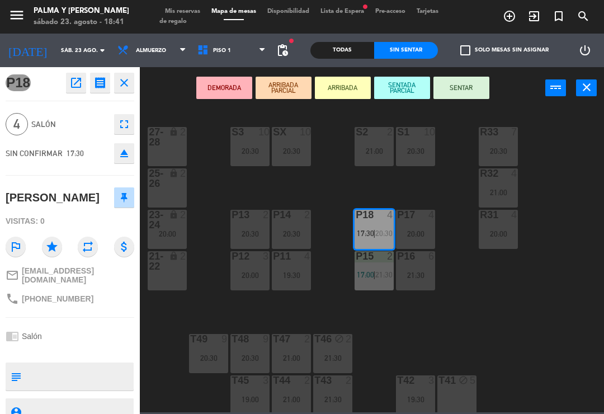
click at [156, 150] on div "27-28 lock 2" at bounding box center [167, 146] width 39 height 39
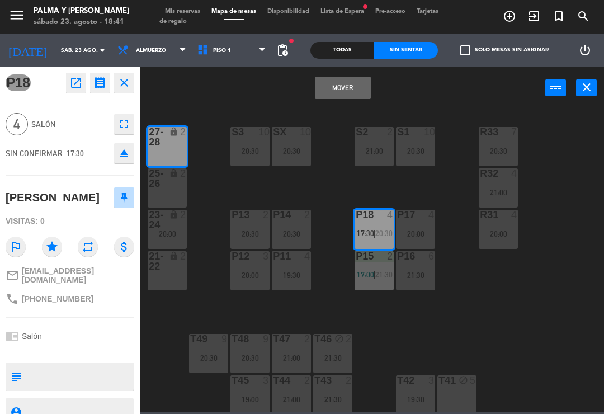
click at [351, 88] on button "Mover" at bounding box center [343, 88] width 56 height 22
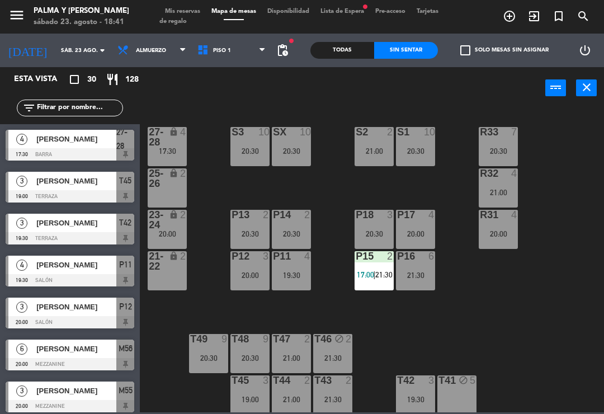
click at [374, 281] on div "P15 2 17:00 | 21:30" at bounding box center [374, 270] width 39 height 39
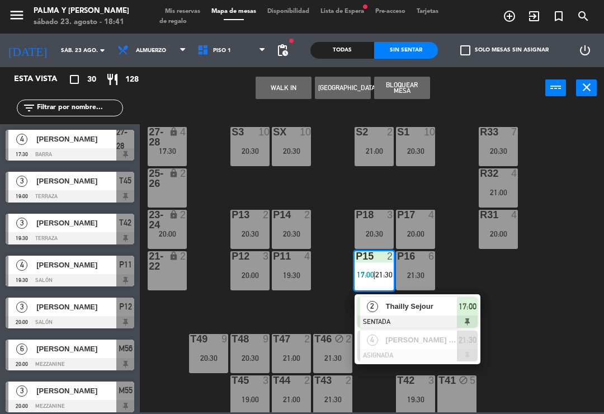
click at [405, 304] on span "Thailly Sejour" at bounding box center [422, 306] width 72 height 12
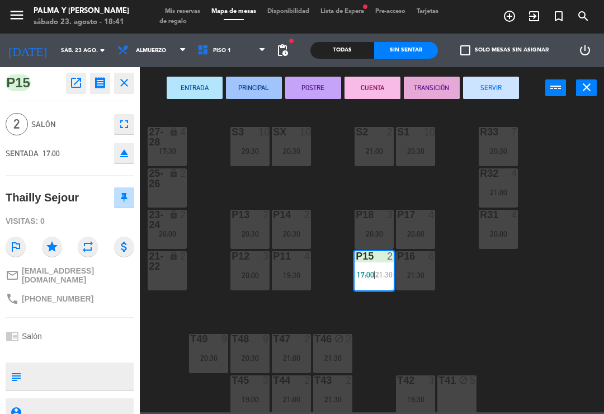
click at [301, 88] on button "POSTRE" at bounding box center [313, 88] width 56 height 22
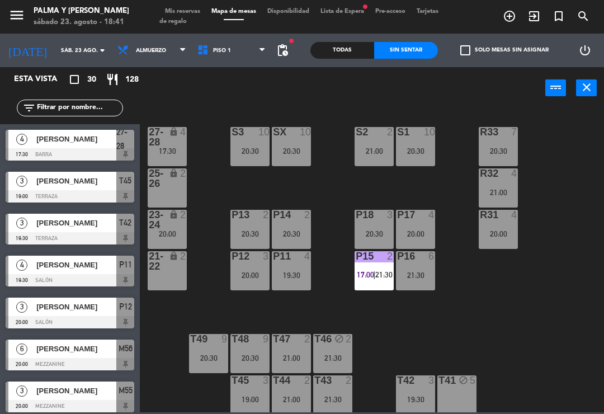
click at [526, 301] on div "R33 7 20:30 S1 10 20:30 S2 2 21:00 S3 10 20:30 SX 10 20:30 27-28 lock 4 17:30 R…" at bounding box center [375, 259] width 458 height 305
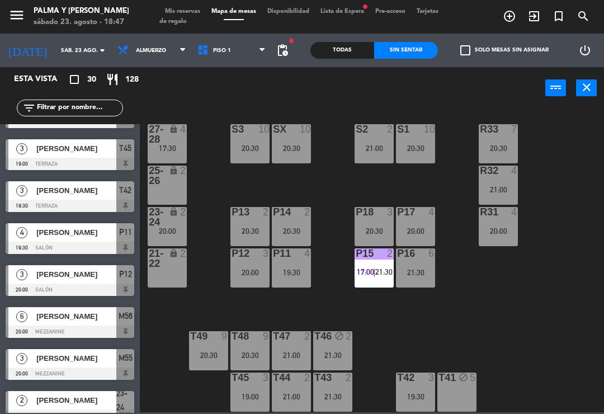
scroll to position [35, 0]
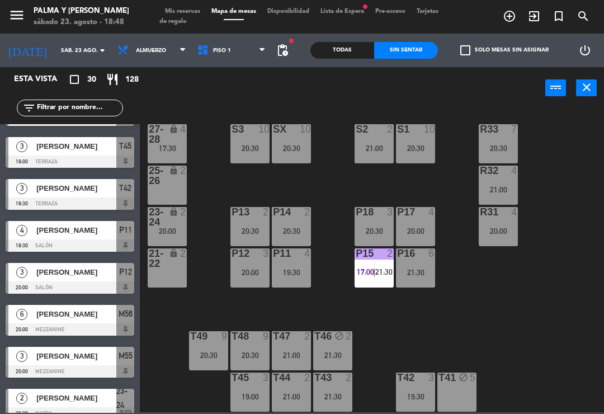
click at [63, 49] on input "sáb. 23 ago." at bounding box center [93, 50] width 77 height 17
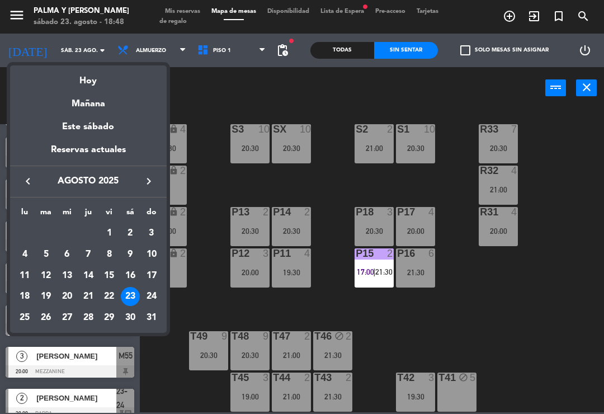
click at [53, 316] on div "26" at bounding box center [45, 317] width 19 height 19
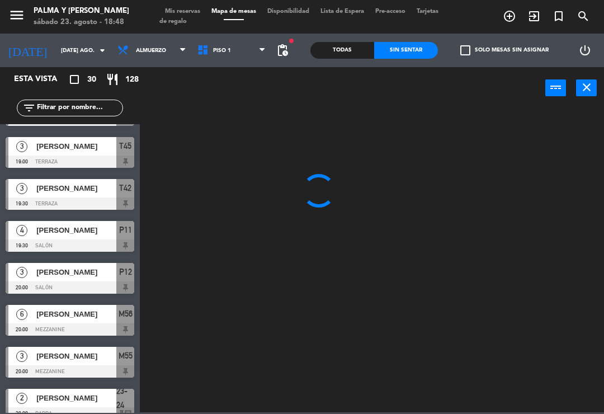
scroll to position [0, 0]
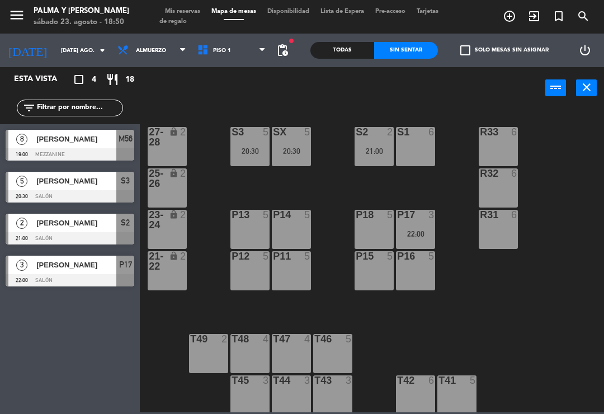
click at [75, 345] on div "Esta vista crop_square 4 restaurant 18 filter_list 8 [PERSON_NAME] 19:00 Mezzan…" at bounding box center [70, 240] width 140 height 347
click at [42, 230] on div "[PERSON_NAME]" at bounding box center [75, 223] width 81 height 18
click at [33, 233] on div at bounding box center [70, 238] width 129 height 12
click at [73, 46] on input "[DATE] ago." at bounding box center [93, 50] width 77 height 17
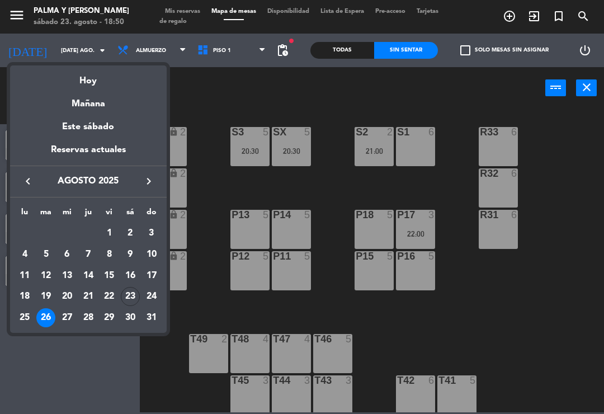
click at [77, 87] on div "Hoy" at bounding box center [88, 76] width 157 height 23
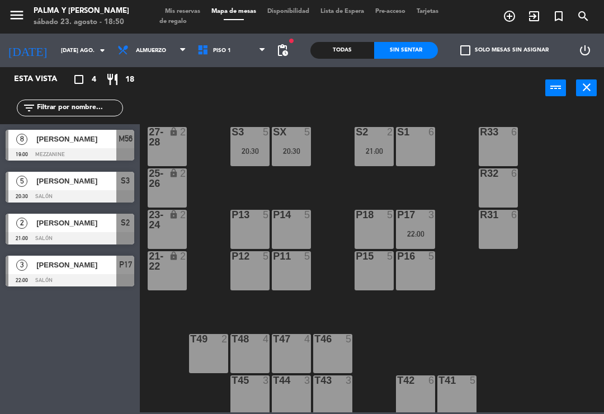
type input "sáb. 23 ago."
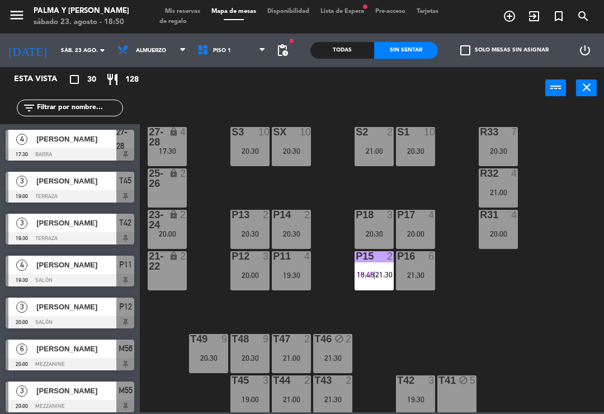
click at [96, 114] on input "text" at bounding box center [79, 108] width 87 height 12
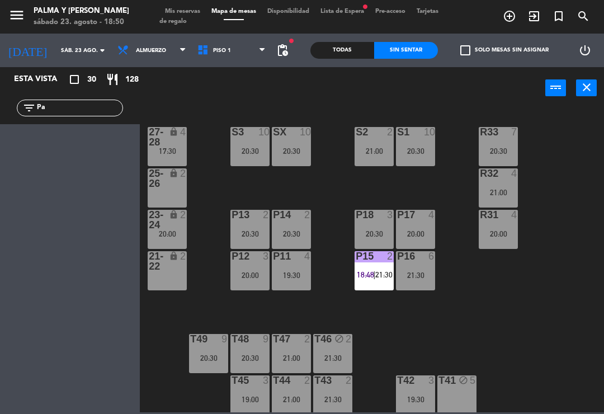
type input "P"
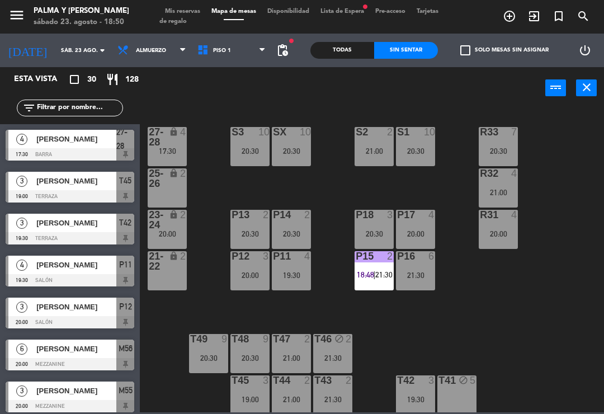
click at [568, 146] on div "R33 7 20:30 S1 10 20:30 S2 2 21:00 S3 10 20:30 SX 10 20:30 27-28 lock 4 17:30 R…" at bounding box center [375, 259] width 458 height 305
click at [56, 51] on input "sáb. 23 ago." at bounding box center [93, 50] width 77 height 17
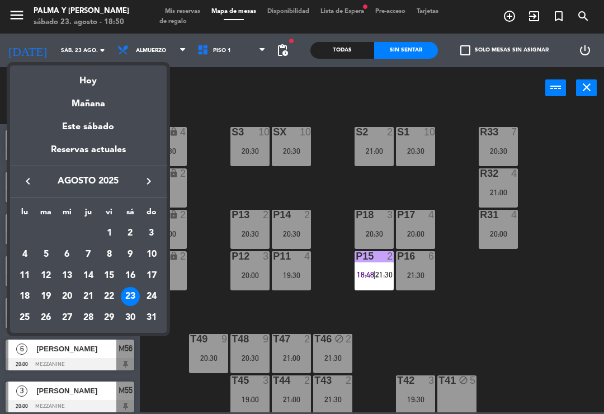
click at [38, 312] on div "26" at bounding box center [45, 317] width 19 height 19
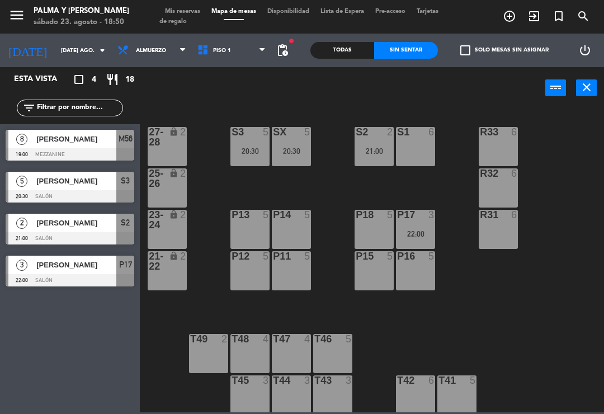
click at [55, 58] on input "[DATE] ago." at bounding box center [93, 50] width 77 height 17
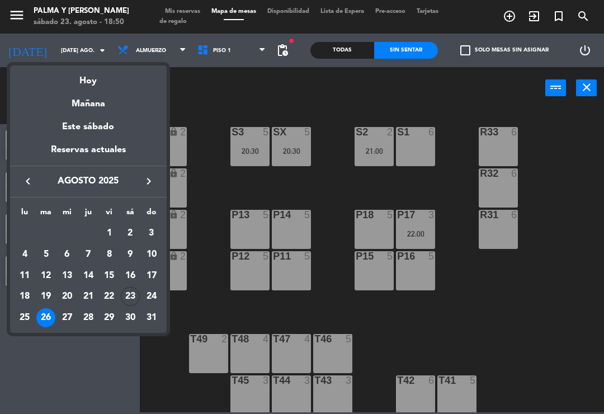
click at [18, 315] on div "25" at bounding box center [24, 317] width 19 height 19
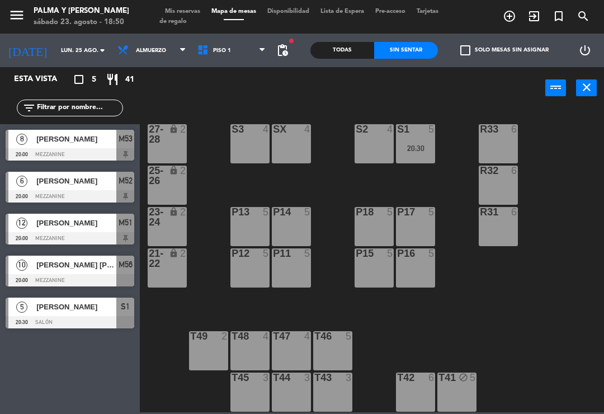
scroll to position [3, 0]
click at [55, 58] on input "lun. 25 ago." at bounding box center [93, 50] width 77 height 17
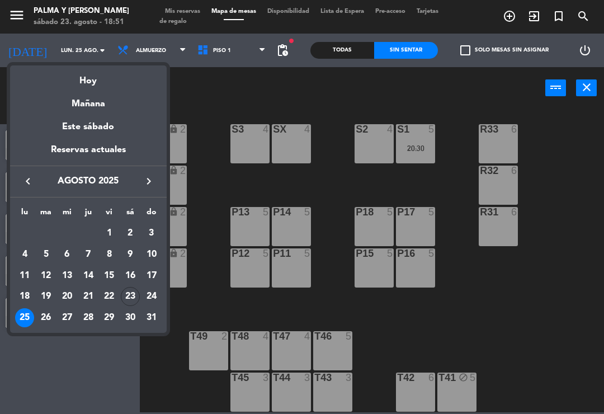
click at [45, 314] on div "26" at bounding box center [45, 317] width 19 height 19
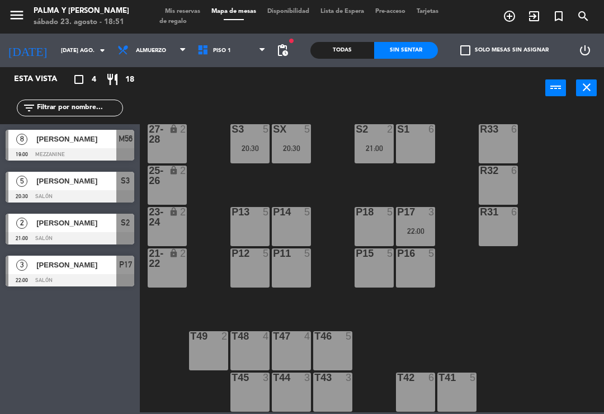
click at [46, 328] on div "Esta vista crop_square 4 restaurant 18 filter_list 8 [PERSON_NAME] 19:00 Mezzan…" at bounding box center [70, 240] width 140 height 347
click at [526, 294] on div "R33 6 S1 6 S2 2 21:00 S3 5 20:30 SX 5 20:30 27-28 lock 2 R32 6 25-26 lock 2 P13…" at bounding box center [375, 259] width 458 height 305
click at [55, 56] on input "[DATE] ago." at bounding box center [93, 50] width 77 height 17
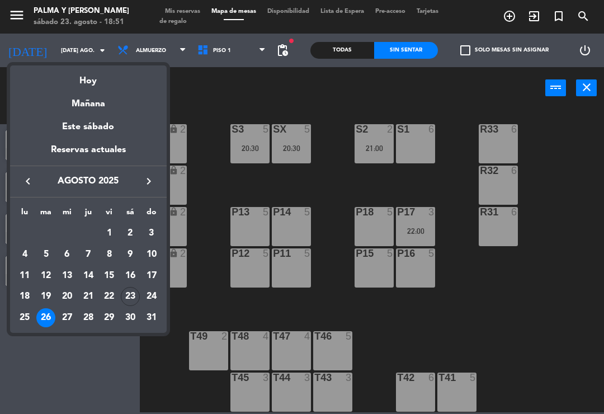
click at [20, 320] on div "25" at bounding box center [24, 317] width 19 height 19
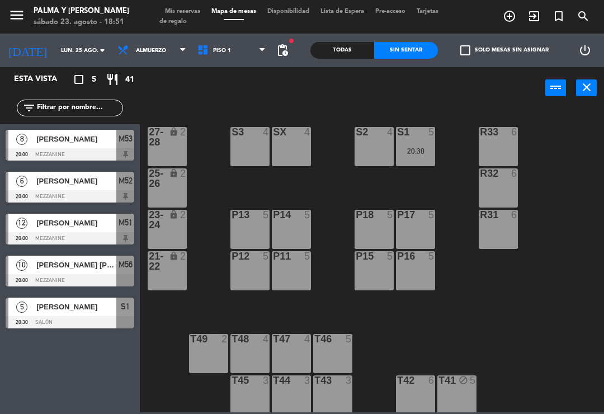
click at [36, 361] on div "Esta vista crop_square 5 restaurant 41 filter_list 8 [PERSON_NAME] 20:00 Mezzan…" at bounding box center [70, 240] width 140 height 347
click at [55, 53] on input "lun. 25 ago." at bounding box center [93, 50] width 77 height 17
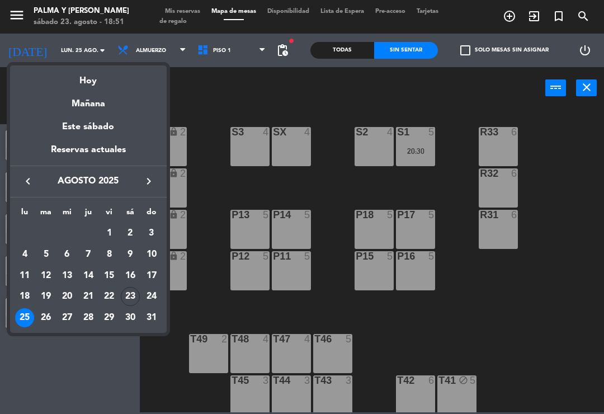
click at [69, 316] on div "27" at bounding box center [67, 317] width 19 height 19
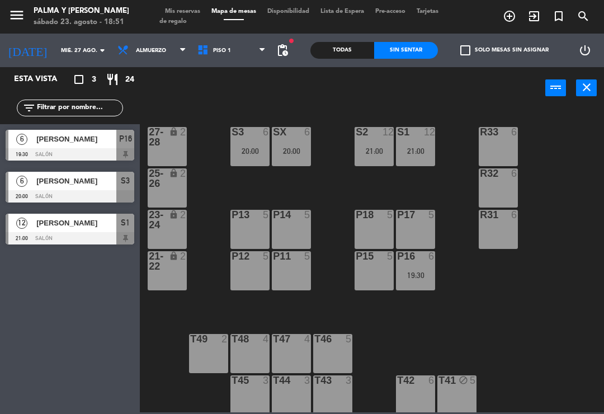
click at [55, 46] on input "mié. 27 ago." at bounding box center [93, 50] width 77 height 17
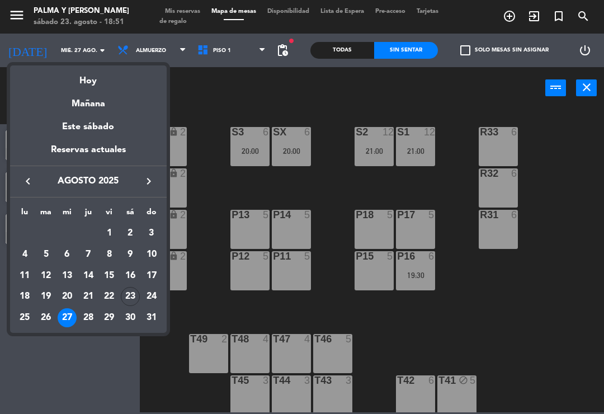
click at [97, 315] on div "28" at bounding box center [88, 317] width 19 height 19
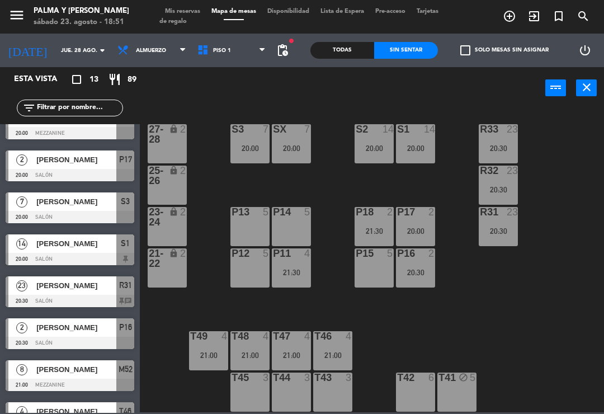
scroll to position [3, 0]
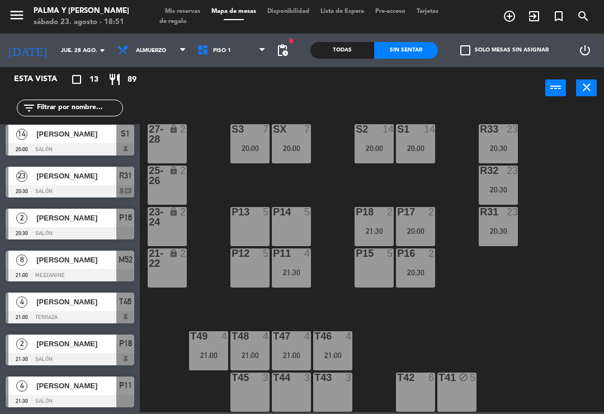
click at [55, 59] on input "jue. 28 ago." at bounding box center [93, 50] width 77 height 17
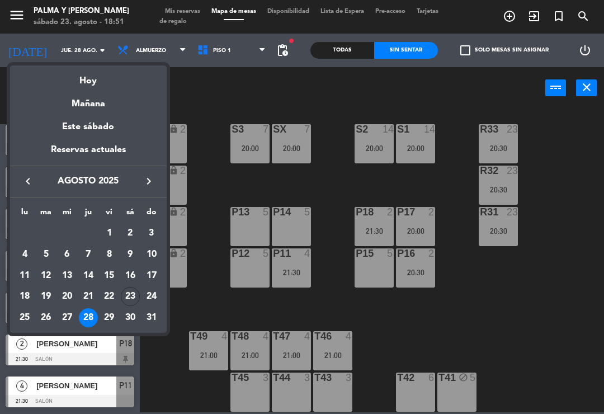
scroll to position [257, 0]
click at [112, 317] on div "29" at bounding box center [109, 317] width 19 height 19
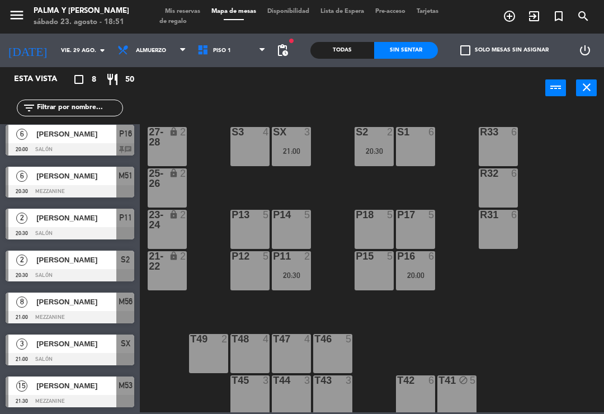
scroll to position [47, 0]
click at [55, 53] on input "vie. 29 ago." at bounding box center [93, 50] width 77 height 17
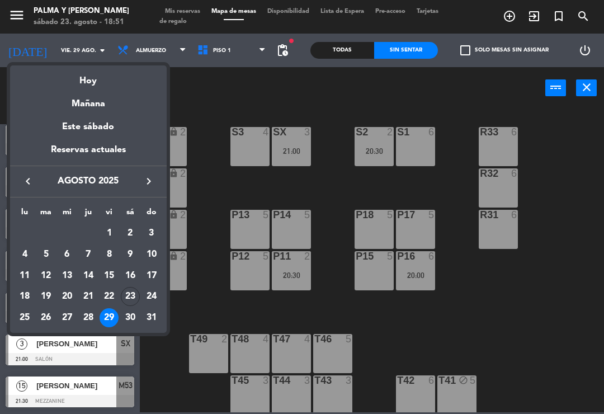
click at [117, 320] on div "29" at bounding box center [109, 317] width 19 height 19
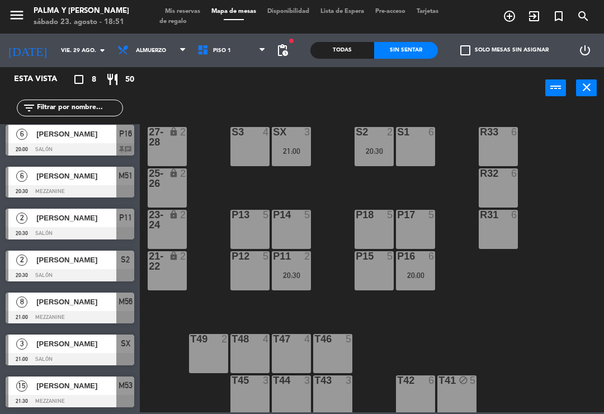
click at [56, 58] on input "vie. 29 ago." at bounding box center [93, 50] width 77 height 17
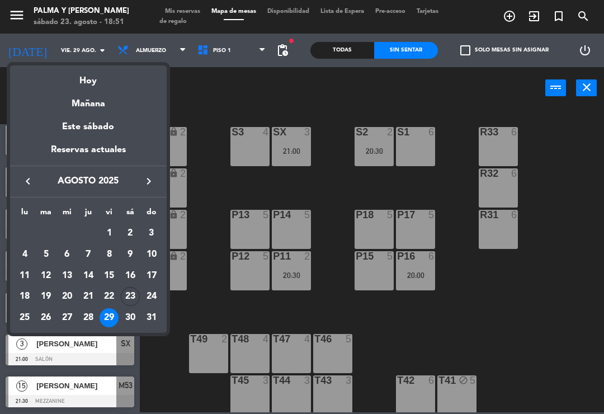
click at [91, 106] on div "Mañana" at bounding box center [88, 99] width 157 height 23
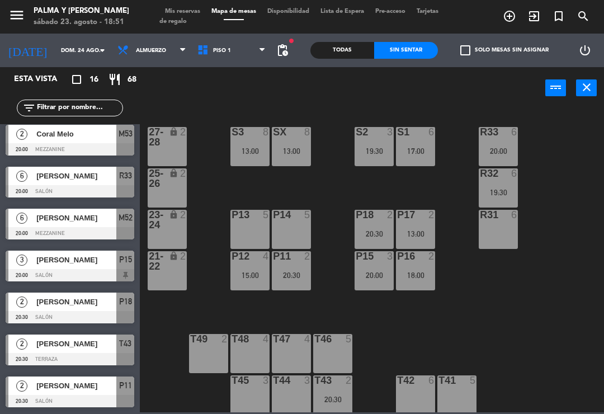
scroll to position [383, 0]
click at [218, 60] on span "Piso 1" at bounding box center [232, 50] width 80 height 25
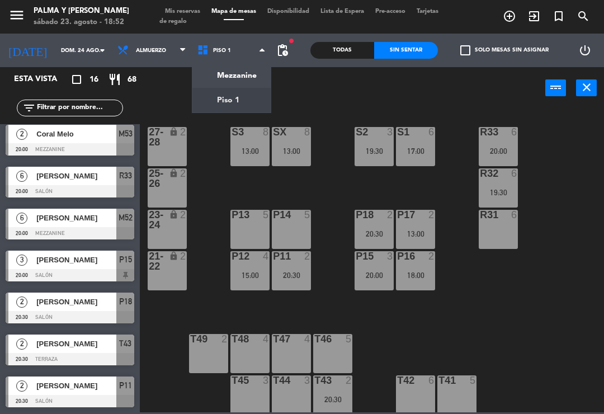
click at [228, 105] on ng-component "menu Palma y [PERSON_NAME] 23. [PERSON_NAME] - 18:52 Mis reservas Mapa de mesas…" at bounding box center [302, 206] width 604 height 412
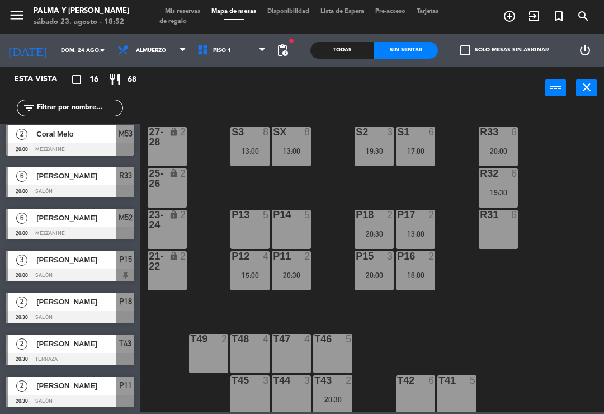
click at [200, 53] on icon at bounding box center [205, 50] width 16 height 12
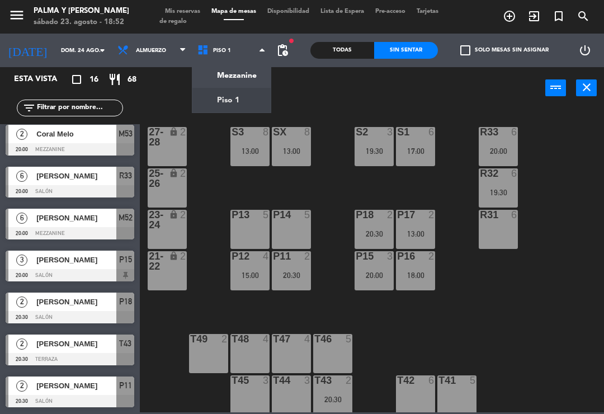
click at [210, 81] on ng-component "menu Palma y [PERSON_NAME] 23. [PERSON_NAME] - 18:52 Mis reservas Mapa de mesas…" at bounding box center [302, 206] width 604 height 412
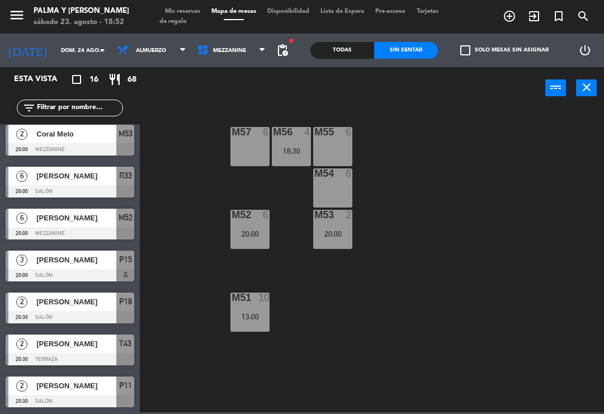
click at [210, 60] on span "Mezzanine" at bounding box center [232, 50] width 80 height 25
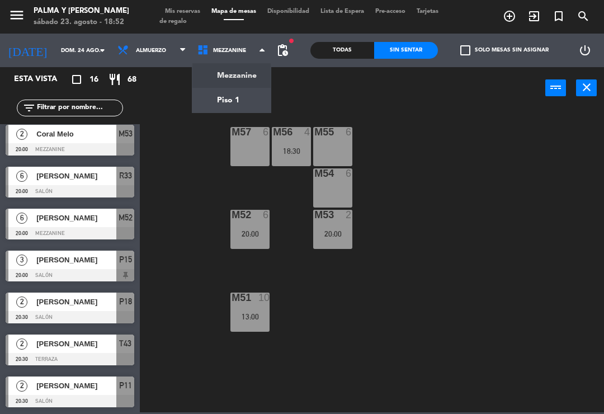
click at [203, 102] on ng-component "menu Palma y [PERSON_NAME] 23. [PERSON_NAME] - 18:52 Mis reservas Mapa de mesas…" at bounding box center [302, 206] width 604 height 412
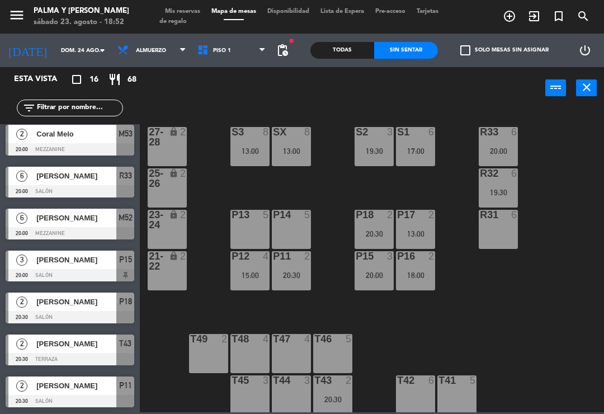
click at [547, 294] on div "R33 6 20:00 S1 6 17:00 S2 3 19:30 S3 8 13:00 SX 8 13:00 27-28 lock 2 R32 6 19:3…" at bounding box center [375, 259] width 458 height 305
click at [20, 25] on button "menu" at bounding box center [16, 17] width 17 height 21
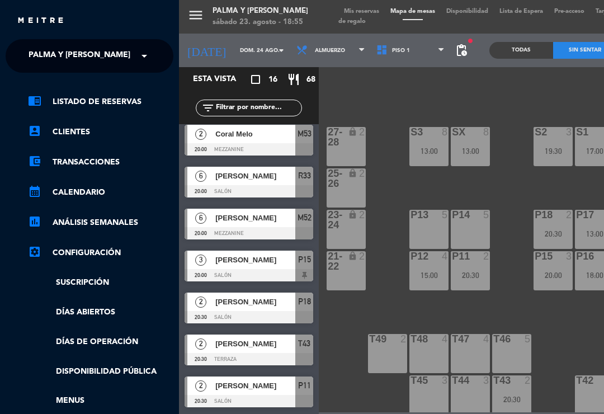
click at [39, 52] on span "Palma y [PERSON_NAME]" at bounding box center [80, 55] width 102 height 23
click at [459, 108] on div "menu Palma y [PERSON_NAME] 23. [PERSON_NAME] - 18:55 Mis reservas Mapa de mesas…" at bounding box center [481, 207] width 604 height 414
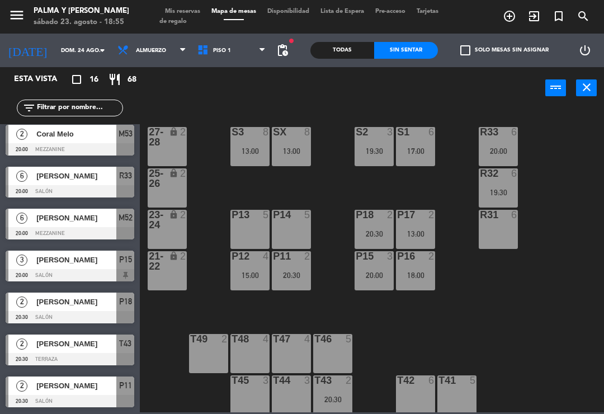
click at [6, 50] on icon "[DATE]" at bounding box center [27, 50] width 55 height 23
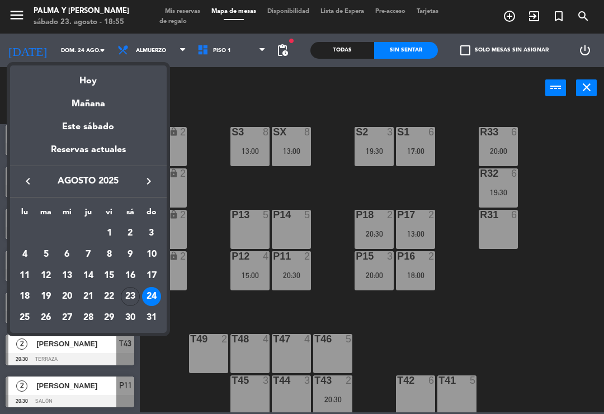
click at [25, 19] on div at bounding box center [302, 207] width 604 height 414
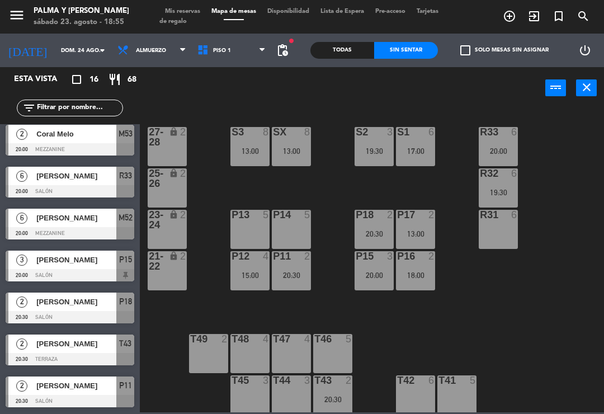
click at [20, 11] on icon "menu" at bounding box center [16, 15] width 17 height 17
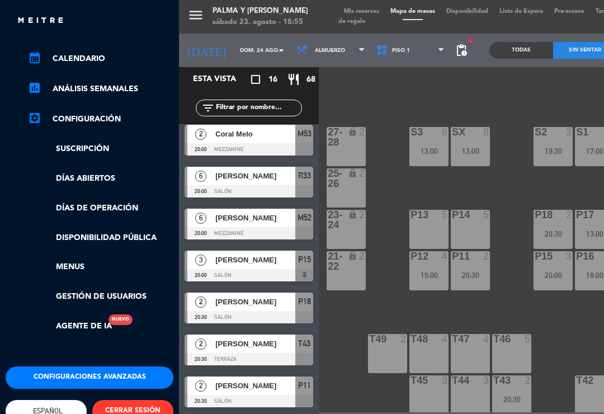
scroll to position [133, 0]
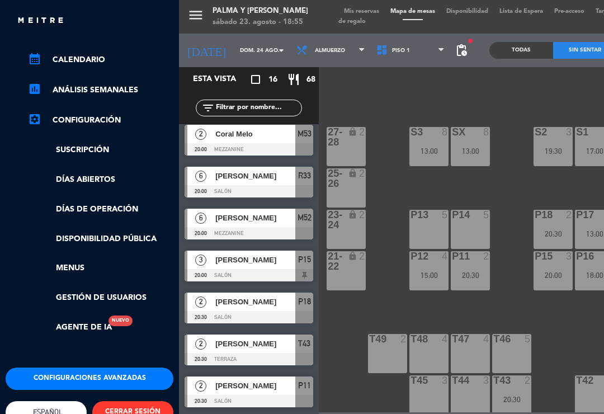
click at [511, 93] on div "menu Palma y [PERSON_NAME] 23. [PERSON_NAME] - 18:55 Mis reservas Mapa de mesas…" at bounding box center [481, 207] width 604 height 414
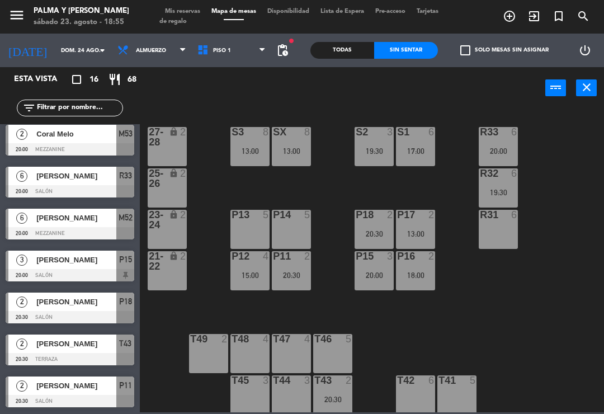
click at [55, 48] on input "dom. 24 ago." at bounding box center [93, 50] width 77 height 17
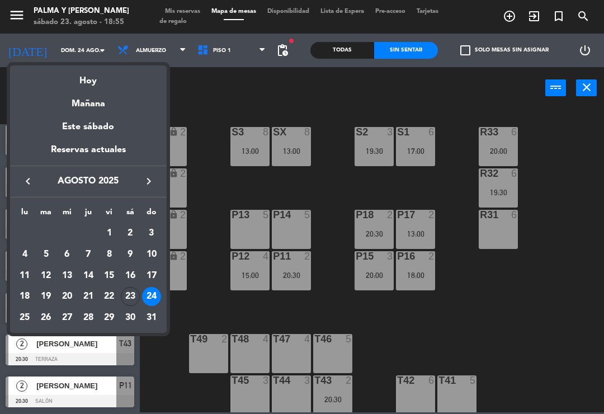
click at [74, 79] on div "Hoy" at bounding box center [88, 76] width 157 height 23
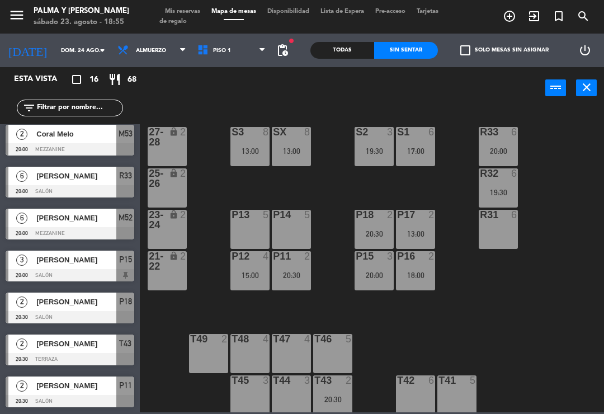
type input "sáb. 23 ago."
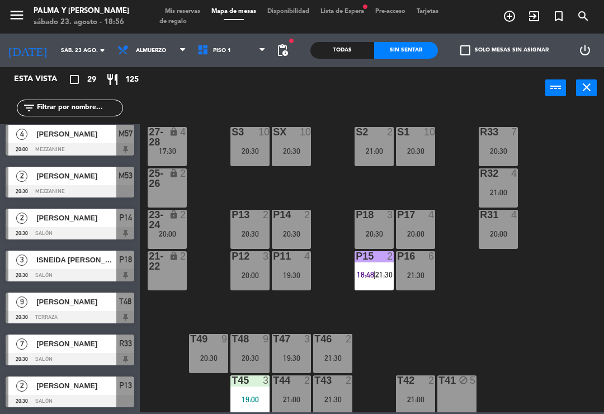
click at [261, 268] on div "P12 3 20:00" at bounding box center [249, 270] width 39 height 39
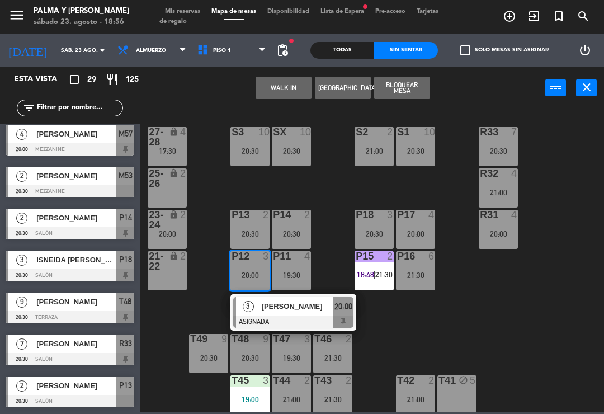
click at [417, 341] on div "R33 7 20:30 S1 10 20:30 S2 2 21:00 S3 10 20:30 SX 10 20:30 27-28 lock 4 17:30 R…" at bounding box center [375, 259] width 458 height 305
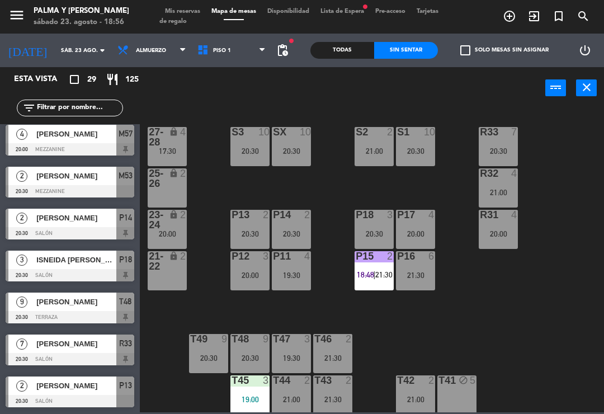
click at [284, 286] on div "P11 4 19:30" at bounding box center [291, 270] width 39 height 39
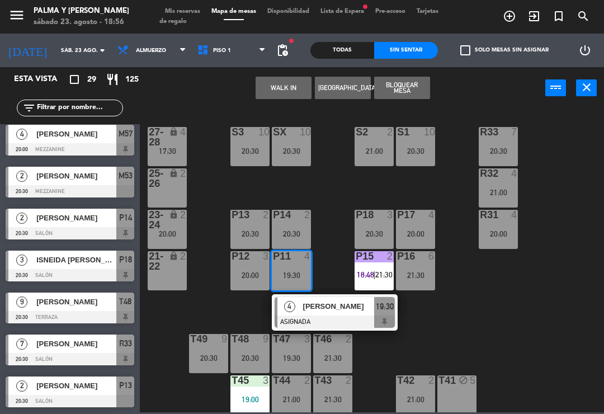
click at [461, 341] on div "R33 7 20:30 S1 10 20:30 S2 2 21:00 S3 10 20:30 SX 10 20:30 27-28 lock 4 17:30 R…" at bounding box center [375, 259] width 458 height 305
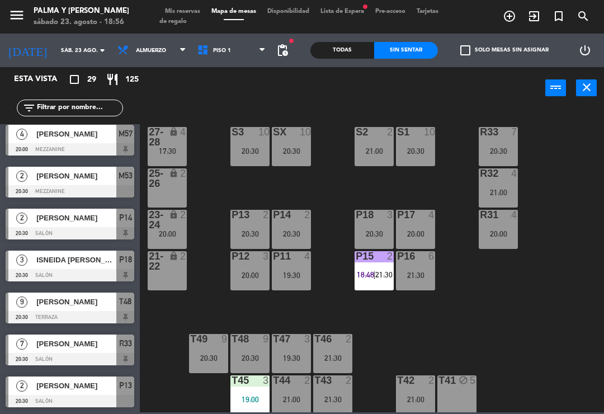
click at [20, 407] on div at bounding box center [70, 401] width 129 height 12
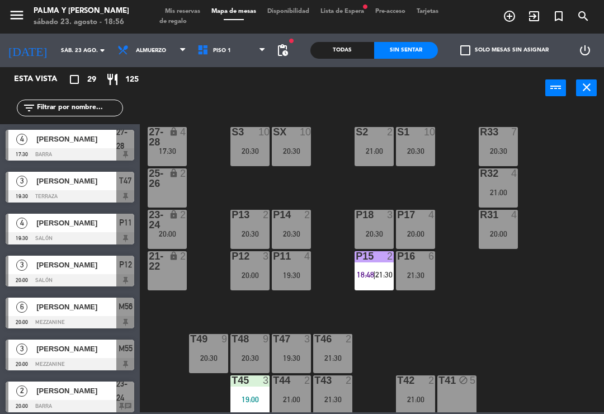
scroll to position [0, 0]
click at [374, 271] on div "21:30" at bounding box center [374, 275] width 39 height 8
click at [570, 271] on div "R33 7 20:30 S1 10 20:30 S2 2 21:00 S3 10 20:30 SX 10 20:30 27-28 lock 4 17:30 R…" at bounding box center [375, 259] width 458 height 305
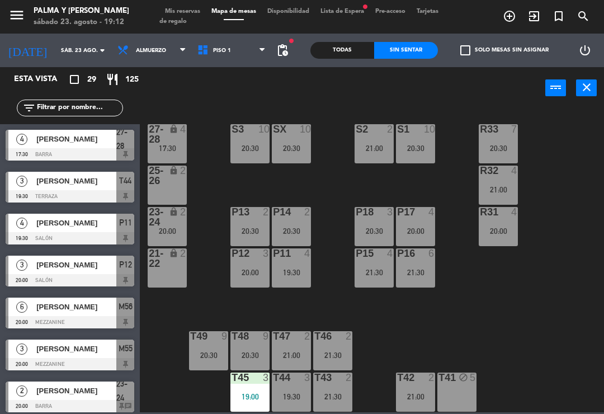
scroll to position [3, 0]
click at [591, 374] on div "R33 7 20:30 S1 10 20:30 S2 2 21:00 S3 10 20:30 SX 10 20:30 27-28 lock 4 17:30 R…" at bounding box center [375, 259] width 458 height 305
click at [170, 151] on div "17:30" at bounding box center [167, 148] width 39 height 8
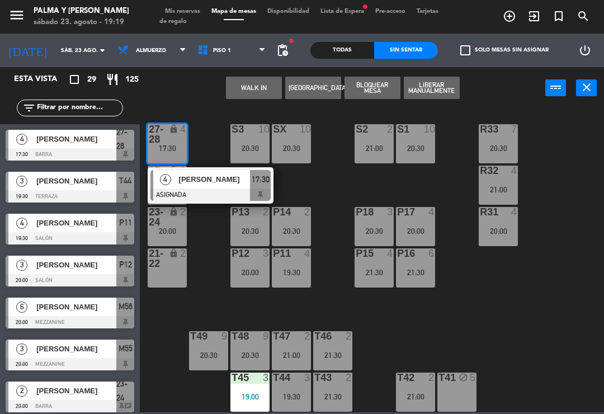
click at [180, 194] on div at bounding box center [210, 194] width 120 height 12
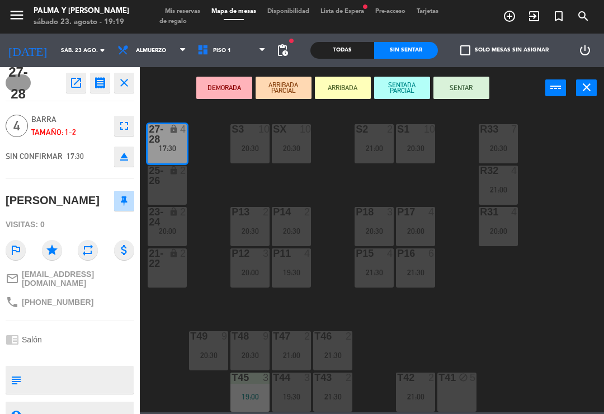
click at [74, 82] on icon "open_in_new" at bounding box center [75, 82] width 13 height 13
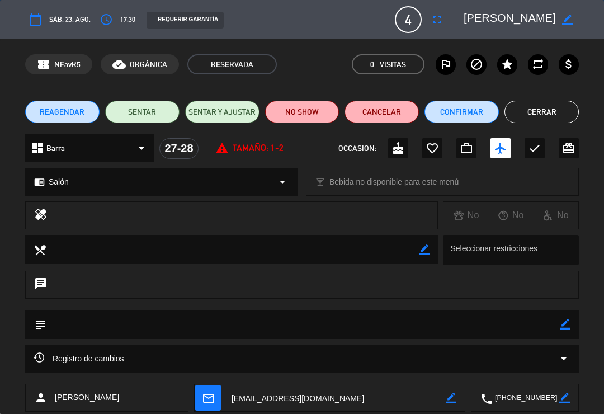
click at [310, 115] on button "NO SHOW" at bounding box center [302, 112] width 74 height 22
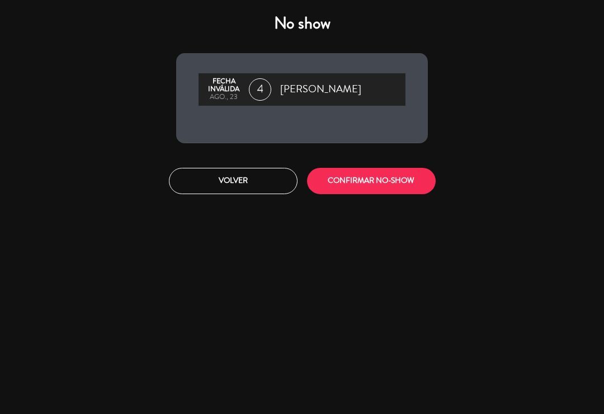
click at [367, 192] on button "CONFIRMAR NO-SHOW" at bounding box center [371, 181] width 129 height 26
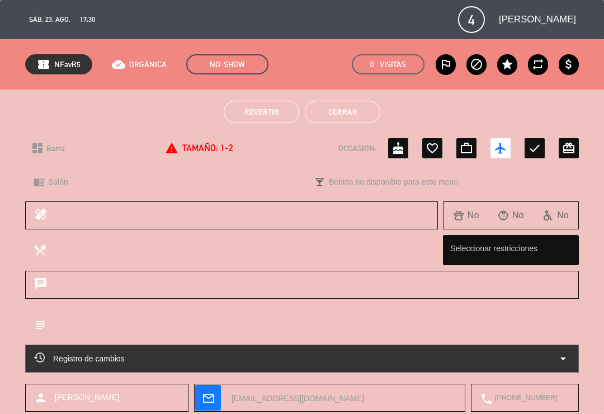
click at [342, 119] on button "Cerrar" at bounding box center [342, 112] width 75 height 22
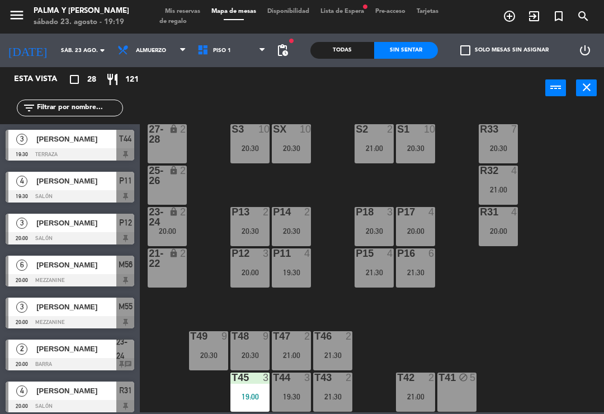
click at [178, 8] on span "Mis reservas" at bounding box center [182, 11] width 46 height 6
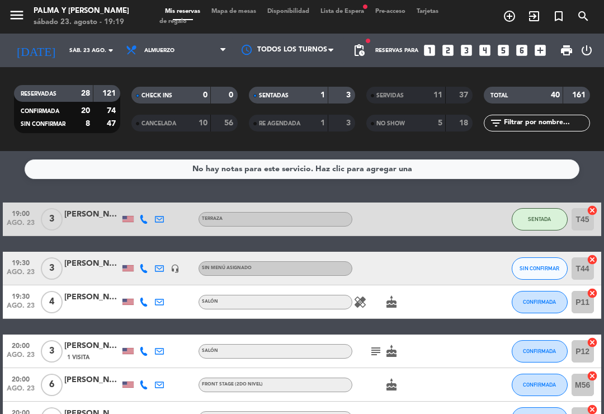
click at [248, 9] on span "Mapa de mesas" at bounding box center [234, 11] width 56 height 6
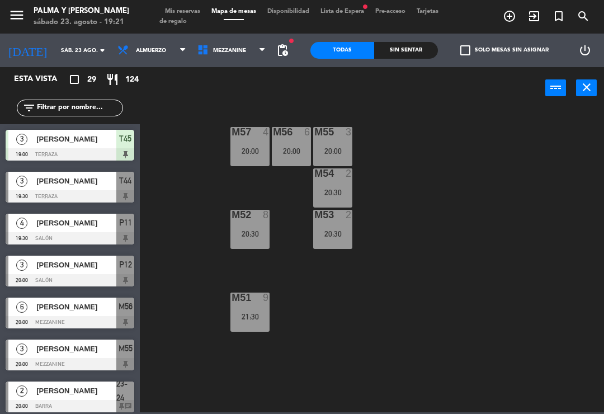
click at [498, 250] on div "M57 4 20:00 M56 6 20:00 M55 3 20:00 M54 2 20:30 M52 8 20:30 M53 2 20:30 M51 9 2…" at bounding box center [375, 259] width 458 height 305
click at [250, 69] on div "power_input close" at bounding box center [342, 88] width 405 height 43
click at [249, 60] on span "Mezzanine" at bounding box center [232, 50] width 80 height 25
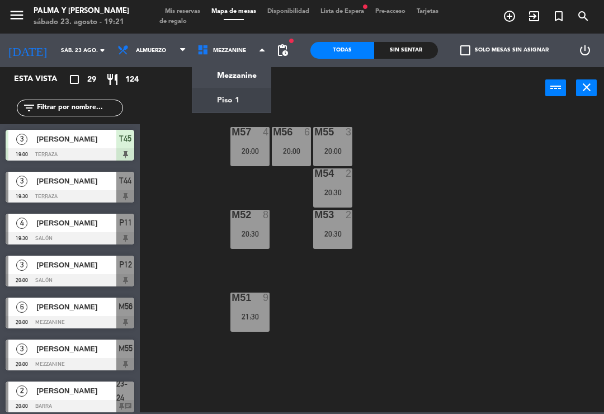
click at [244, 88] on ng-component "menu Palma y [PERSON_NAME] 23. [PERSON_NAME] - 19:21 Mis reservas Mapa de mesas…" at bounding box center [302, 206] width 604 height 412
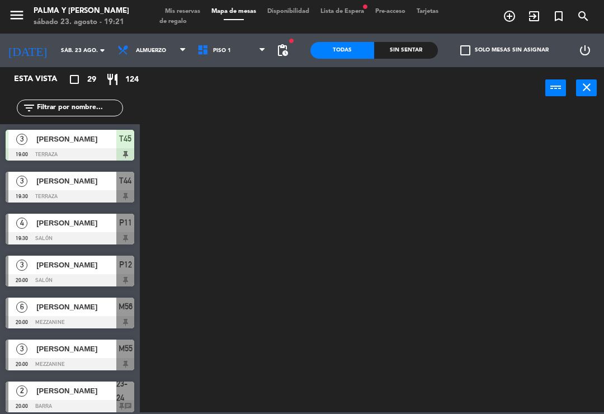
click at [208, 39] on span "Piso 1" at bounding box center [232, 50] width 80 height 25
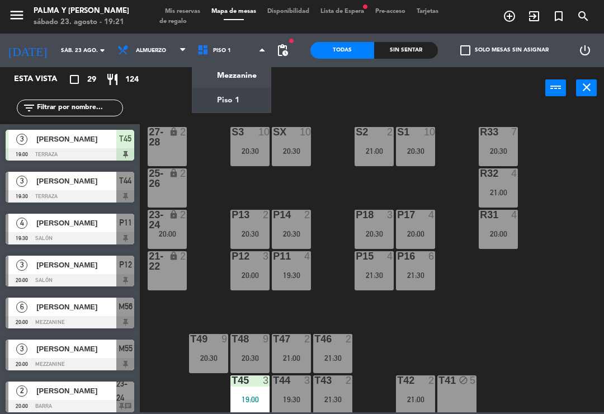
click at [563, 346] on div "R33 7 20:30 S1 10 20:30 S2 2 21:00 S3 10 20:30 SX 10 20:30 27-28 lock 2 R32 4 2…" at bounding box center [375, 259] width 458 height 305
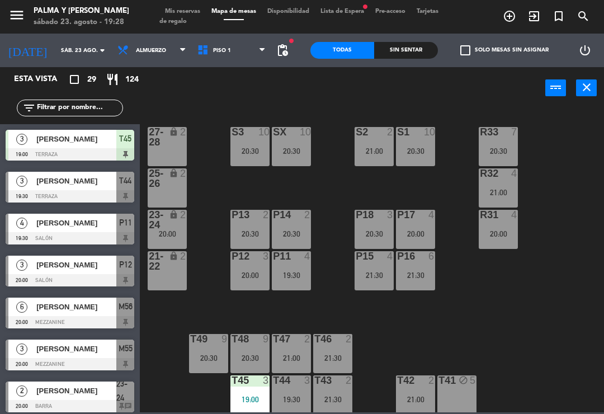
click at [584, 324] on div "R33 7 20:30 S1 10 20:30 S2 2 21:00 S3 10 20:30 SX 10 20:30 27-28 lock 2 R32 4 2…" at bounding box center [375, 259] width 458 height 305
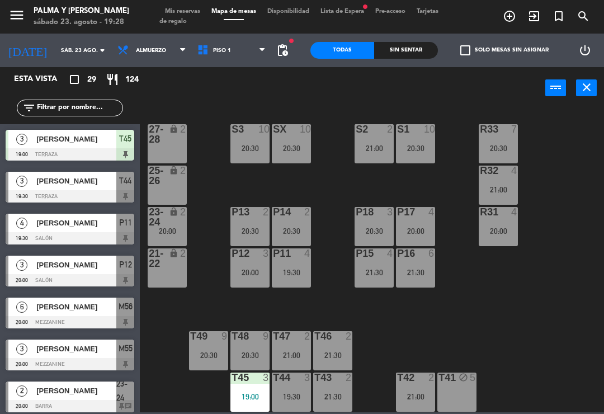
scroll to position [3, 0]
click at [298, 256] on div at bounding box center [291, 253] width 18 height 10
click at [583, 243] on div "R33 7 20:30 S1 10 20:30 S2 2 21:00 S3 10 20:30 SX 10 20:30 27-28 lock 2 R32 4 2…" at bounding box center [375, 259] width 458 height 305
click at [542, 309] on div "R33 7 20:30 S1 10 20:30 S2 2 21:00 S3 10 20:30 SX 10 20:30 27-28 lock 2 R32 4 2…" at bounding box center [375, 259] width 458 height 305
click at [560, 316] on div "R33 7 20:30 S1 10 20:30 S2 2 21:00 S3 10 20:30 SX 10 20:30 27-28 lock 2 R32 4 2…" at bounding box center [375, 259] width 458 height 305
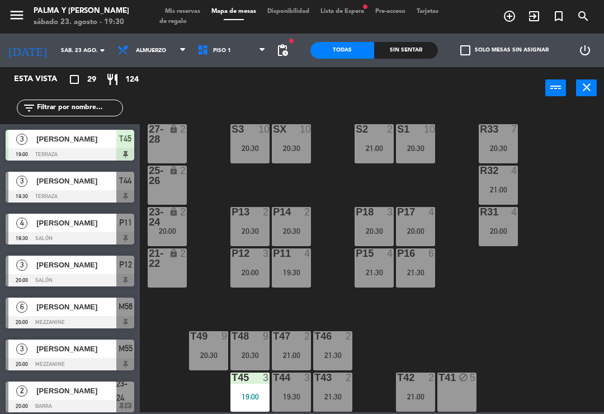
click at [560, 261] on div "R33 7 20:30 S1 10 20:30 S2 2 21:00 S3 10 20:30 SX 10 20:30 27-28 lock 2 R32 4 2…" at bounding box center [375, 259] width 458 height 305
click at [336, 394] on div "21:30" at bounding box center [332, 397] width 39 height 8
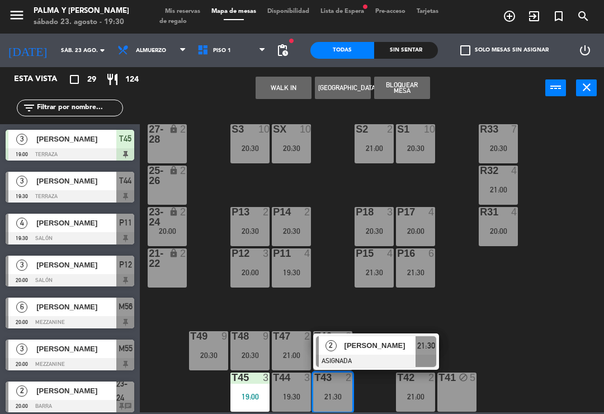
click at [472, 391] on div "T41 block 5" at bounding box center [456, 391] width 39 height 39
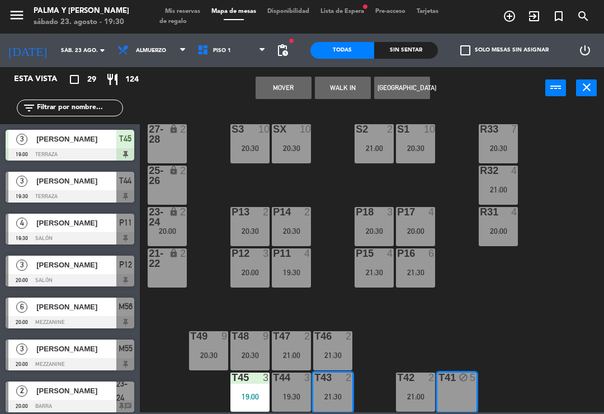
click at [276, 83] on button "Mover" at bounding box center [284, 88] width 56 height 22
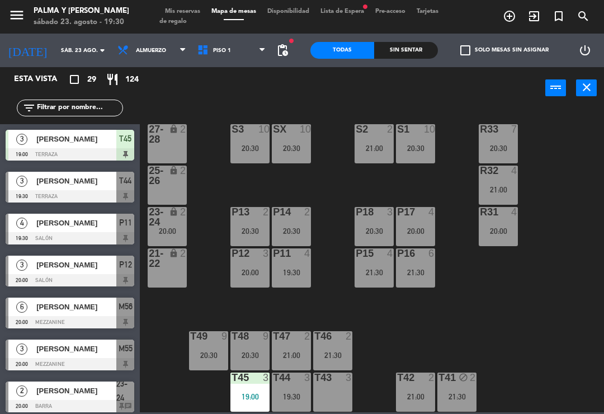
click at [337, 407] on div "T43 3" at bounding box center [332, 391] width 39 height 39
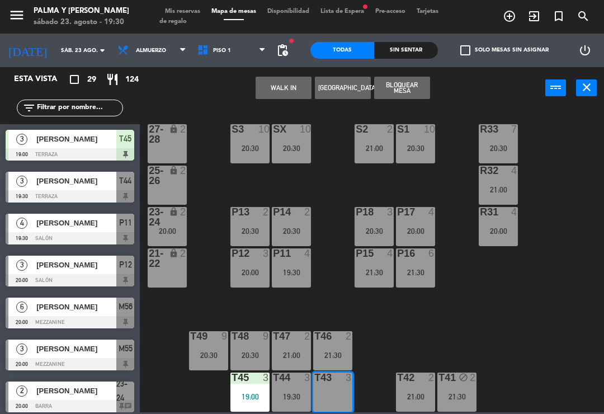
click at [289, 97] on button "WALK IN" at bounding box center [284, 88] width 56 height 22
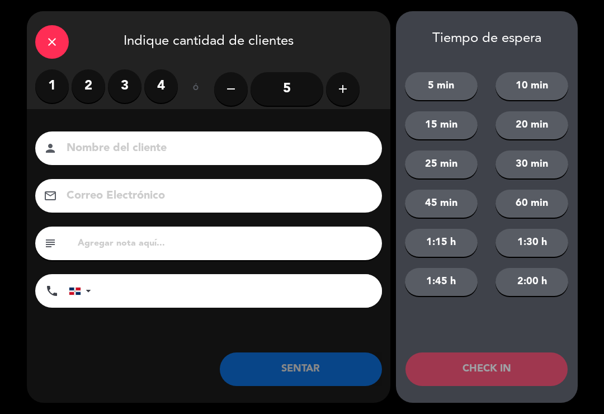
click at [88, 93] on label "2" at bounding box center [89, 86] width 34 height 34
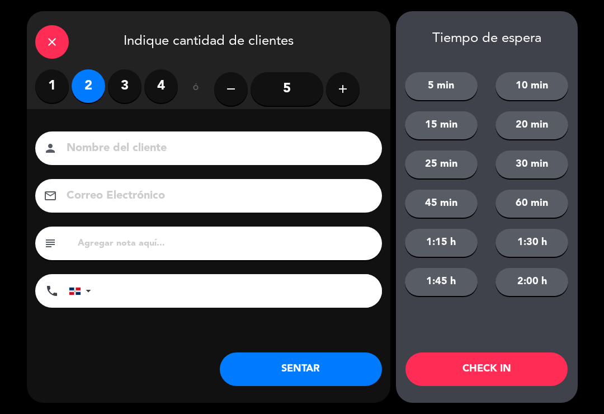
click at [314, 382] on button "SENTAR" at bounding box center [301, 369] width 162 height 34
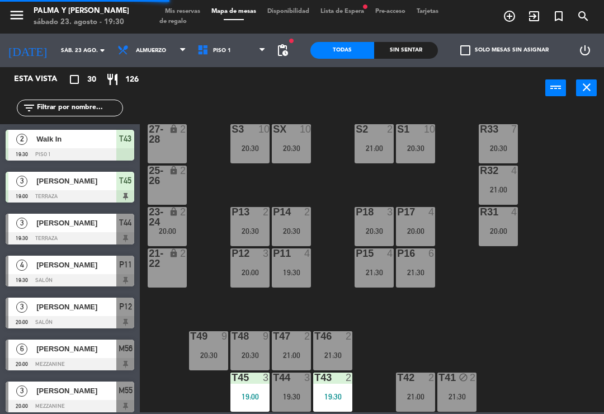
click at [579, 251] on div "R33 7 20:30 S1 10 20:30 S2 2 21:00 S3 10 20:30 SX 10 20:30 27-28 lock 2 R32 4 2…" at bounding box center [375, 259] width 458 height 305
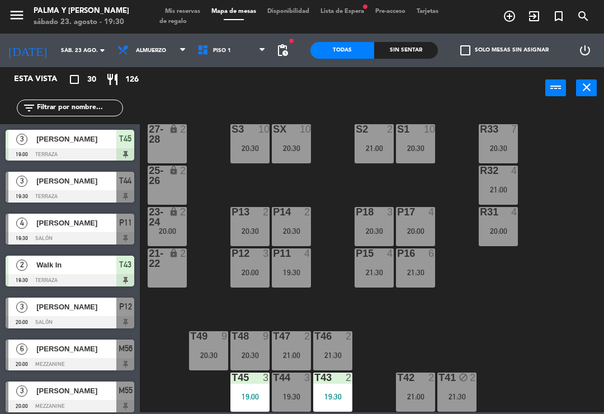
click at [461, 393] on div "21:30" at bounding box center [456, 397] width 39 height 8
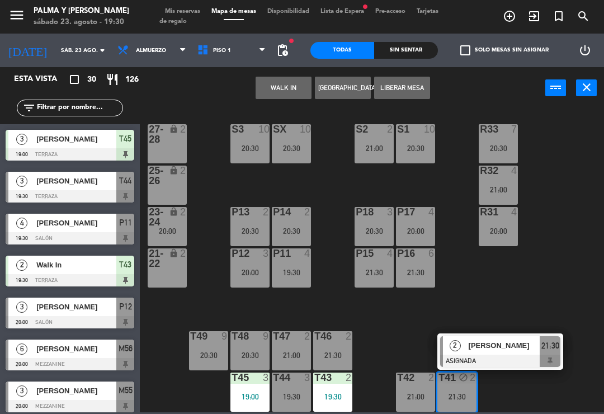
click at [292, 397] on div "19:30" at bounding box center [291, 397] width 39 height 8
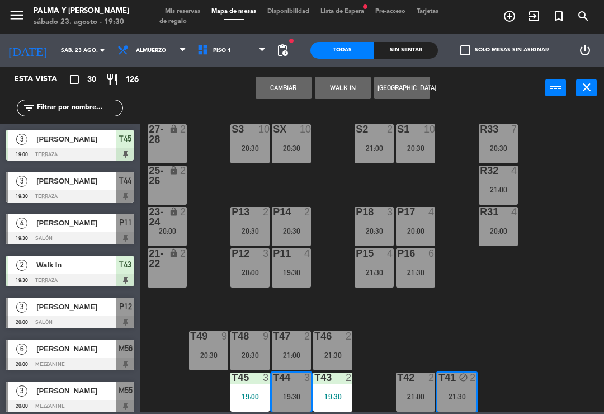
click at [284, 98] on button "Cambiar" at bounding box center [284, 88] width 56 height 22
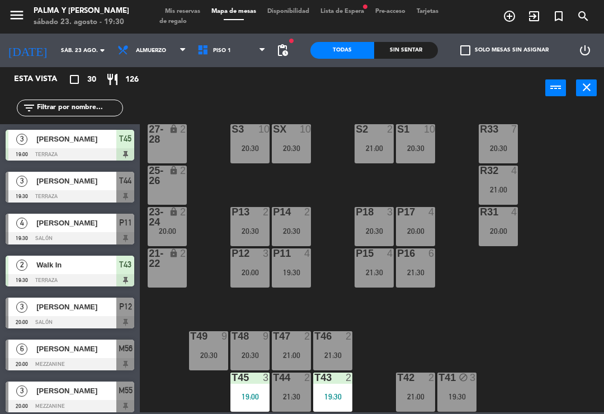
click at [577, 355] on div "R33 7 20:30 S1 10 20:30 S2 2 21:00 S3 10 20:30 SX 10 20:30 27-28 lock 2 R32 4 2…" at bounding box center [375, 259] width 458 height 305
click at [457, 381] on div "block" at bounding box center [457, 377] width 18 height 11
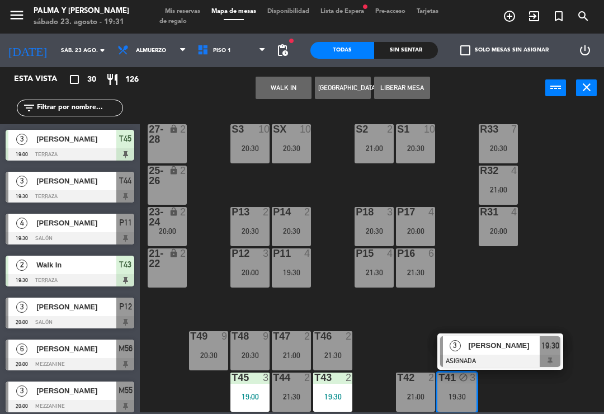
click at [300, 356] on div "21:00" at bounding box center [291, 355] width 39 height 8
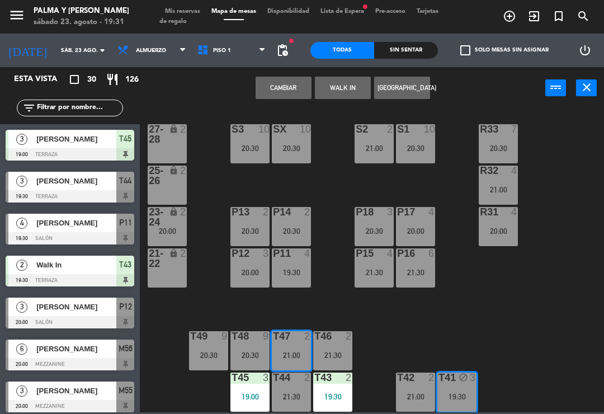
click at [292, 92] on button "Cambiar" at bounding box center [284, 88] width 56 height 22
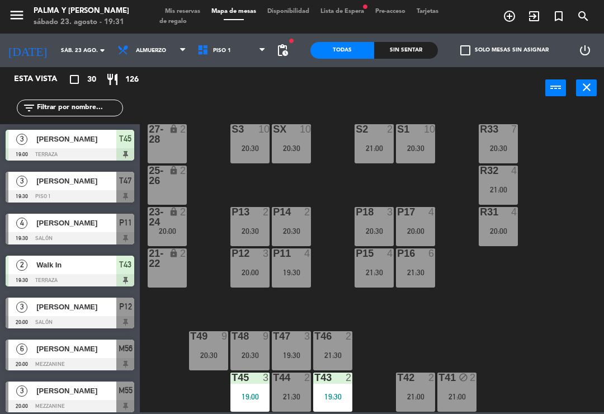
click at [572, 369] on div "R33 7 20:30 S1 10 20:30 S2 2 21:00 S3 10 20:30 SX 10 20:30 27-28 lock 2 R32 4 2…" at bounding box center [375, 259] width 458 height 305
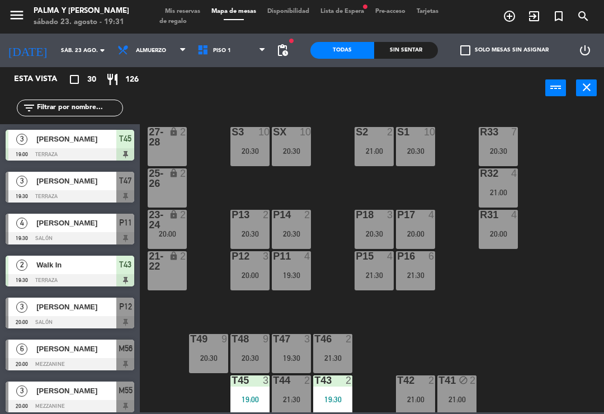
scroll to position [0, 0]
click at [305, 275] on div "19:30" at bounding box center [291, 275] width 39 height 8
click at [553, 296] on div "R33 7 20:30 S1 10 20:30 S2 2 21:00 S3 10 20:30 SX 10 20:30 27-28 lock 2 R32 4 2…" at bounding box center [375, 259] width 458 height 305
click at [289, 286] on div "P11 4 19:30" at bounding box center [291, 270] width 39 height 39
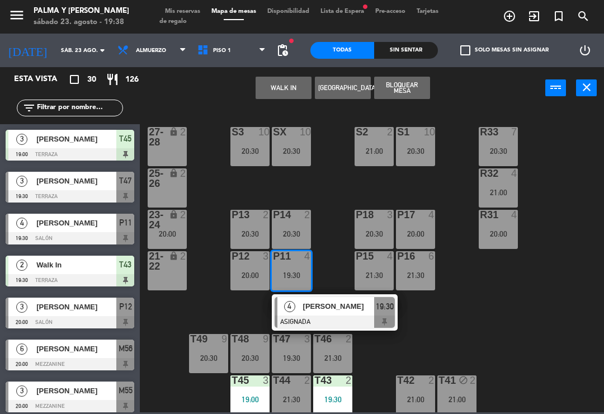
click at [319, 307] on span "[PERSON_NAME]" at bounding box center [339, 306] width 72 height 12
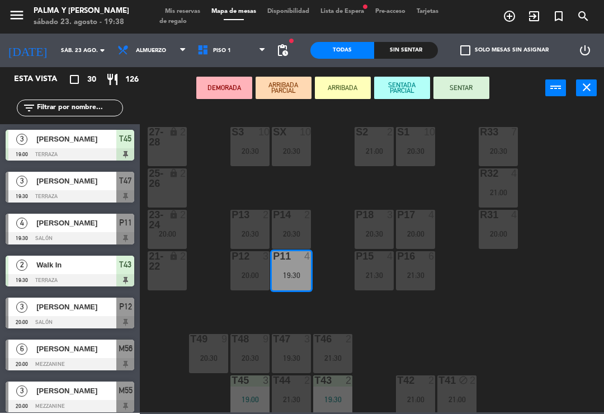
click at [479, 88] on button "SENTAR" at bounding box center [461, 88] width 56 height 22
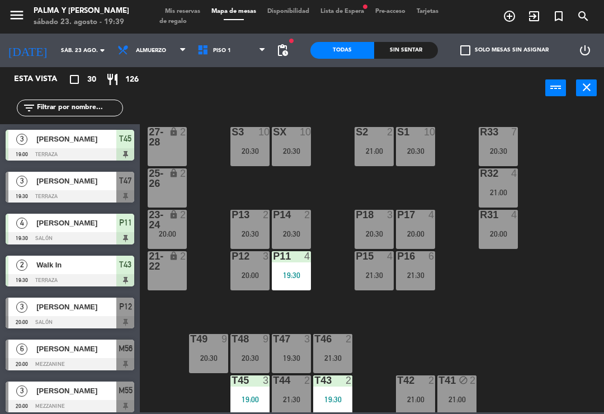
click at [169, 211] on icon "lock" at bounding box center [174, 215] width 10 height 10
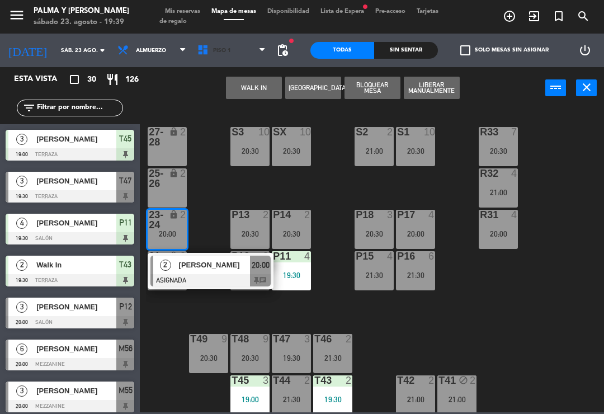
click at [251, 62] on span "Piso 1" at bounding box center [232, 50] width 80 height 25
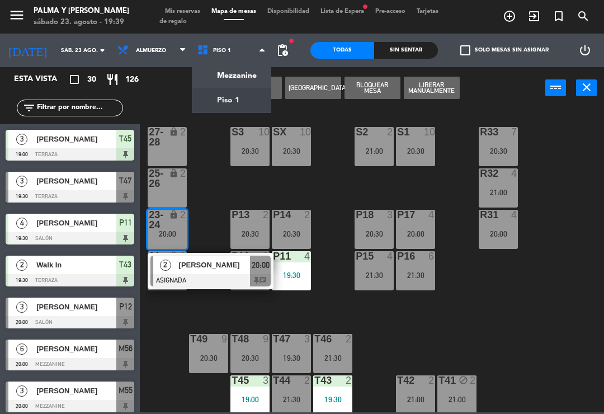
click at [247, 79] on ng-component "menu Palma y [PERSON_NAME] 23. [PERSON_NAME] - 19:39 Mis reservas Mapa de mesas…" at bounding box center [302, 206] width 604 height 412
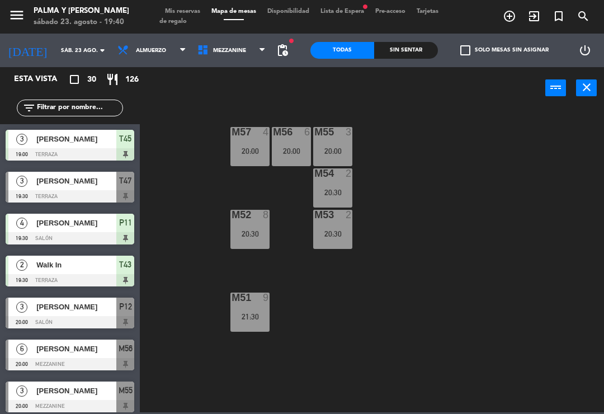
click at [262, 41] on span "Mezzanine" at bounding box center [232, 50] width 80 height 25
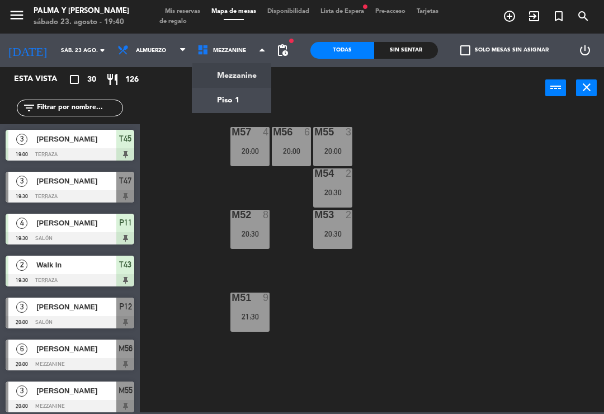
click at [243, 105] on ng-component "menu Palma y [PERSON_NAME] 23. [PERSON_NAME] - 19:40 Mis reservas Mapa de mesas…" at bounding box center [302, 206] width 604 height 412
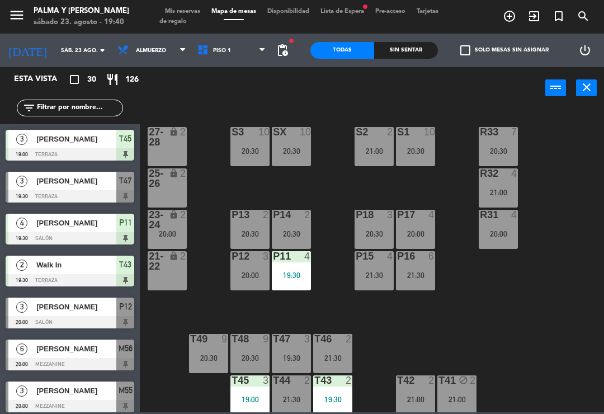
click at [304, 268] on div "P11 4 19:30" at bounding box center [291, 270] width 39 height 39
click at [559, 314] on div "R33 7 20:30 S1 10 20:30 S2 2 21:00 S3 10 20:30 SX 10 20:30 27-28 lock 2 R32 4 2…" at bounding box center [375, 259] width 458 height 305
click at [299, 351] on div "T47 3 19:30" at bounding box center [291, 353] width 39 height 39
click at [592, 320] on div "R33 7 20:30 S1 10 20:30 S2 2 21:00 S3 10 20:30 SX 10 20:30 27-28 lock 2 R32 4 2…" at bounding box center [375, 259] width 458 height 305
click at [299, 367] on div "T47 3 19:30" at bounding box center [291, 353] width 39 height 39
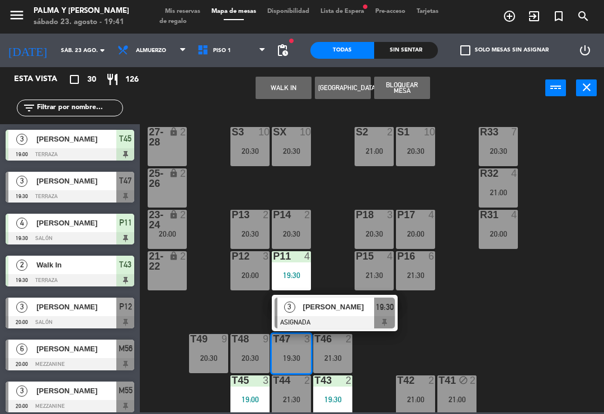
click at [350, 314] on div "[PERSON_NAME]" at bounding box center [338, 307] width 73 height 18
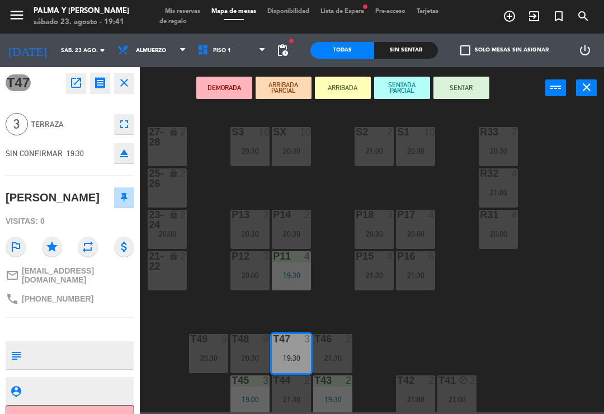
click at [473, 98] on button "SENTAR" at bounding box center [461, 88] width 56 height 22
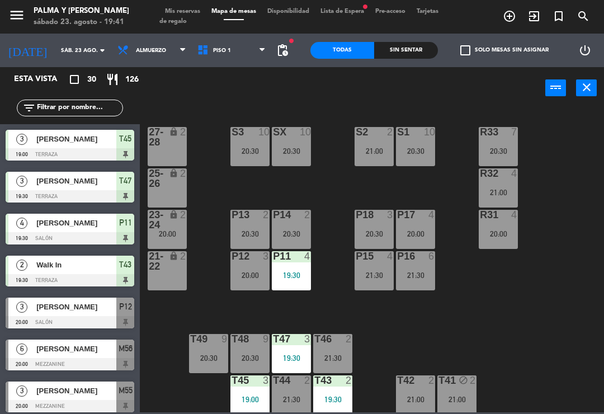
click at [588, 352] on div "R33 7 20:30 S1 10 20:30 S2 2 21:00 S3 10 20:30 SX 10 20:30 27-28 lock 2 R32 4 2…" at bounding box center [375, 259] width 458 height 305
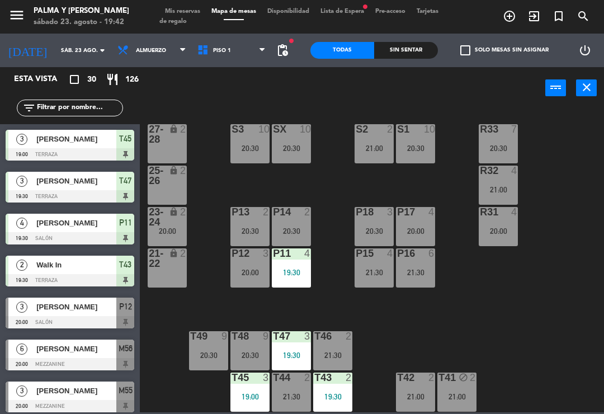
scroll to position [3, 0]
click at [581, 323] on div "R33 7 20:30 S1 10 20:30 S2 2 21:00 S3 10 20:30 SX 10 20:30 27-28 lock 2 R32 4 2…" at bounding box center [375, 259] width 458 height 305
click at [376, 272] on div "21:30" at bounding box center [374, 272] width 39 height 8
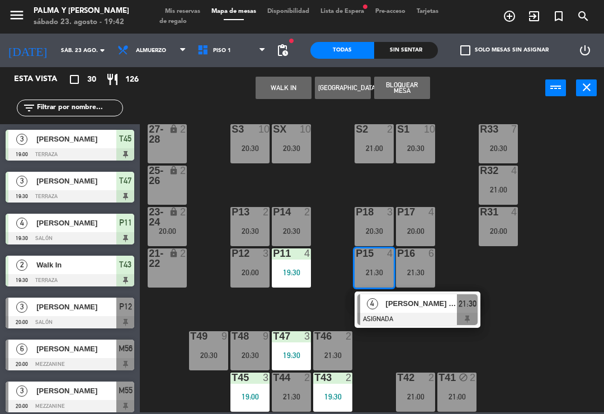
click at [440, 309] on span "[PERSON_NAME] de los [PERSON_NAME]" at bounding box center [422, 304] width 72 height 12
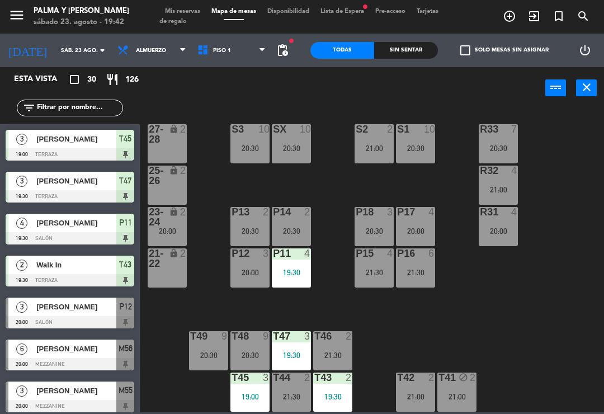
scroll to position [277, 0]
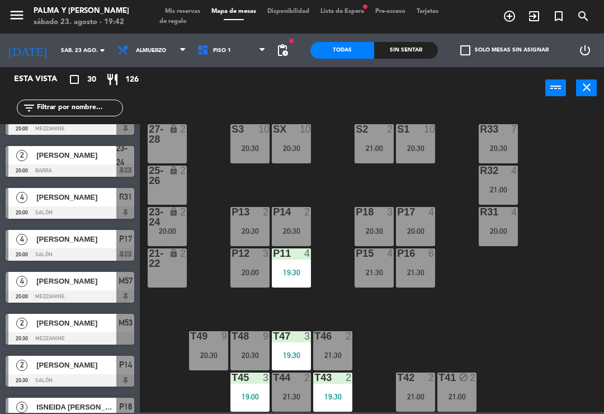
click at [280, 286] on div "P11 4 19:30" at bounding box center [291, 267] width 39 height 39
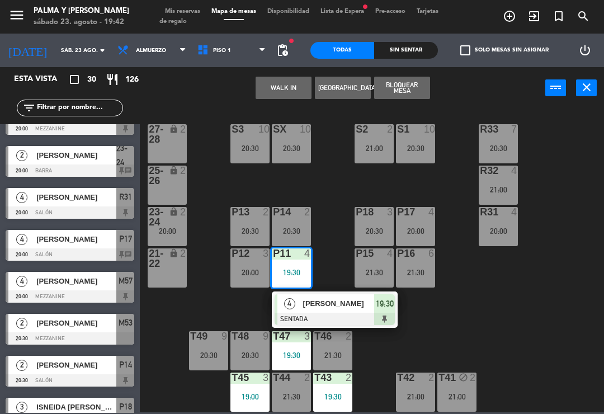
click at [385, 262] on div "P15 4 21:30" at bounding box center [374, 267] width 39 height 39
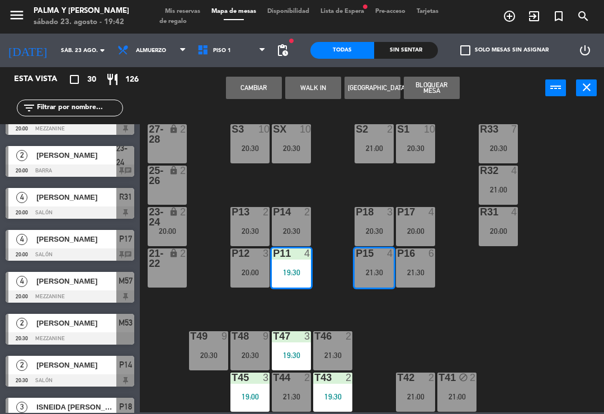
click at [266, 88] on button "Cambiar" at bounding box center [254, 88] width 56 height 22
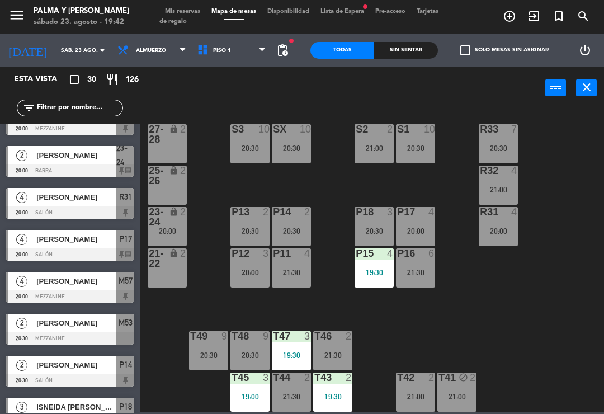
click at [530, 308] on div "R33 7 20:30 S1 10 20:30 S2 2 21:00 S3 10 20:30 SX 10 20:30 27-28 lock 2 R32 4 2…" at bounding box center [375, 259] width 458 height 305
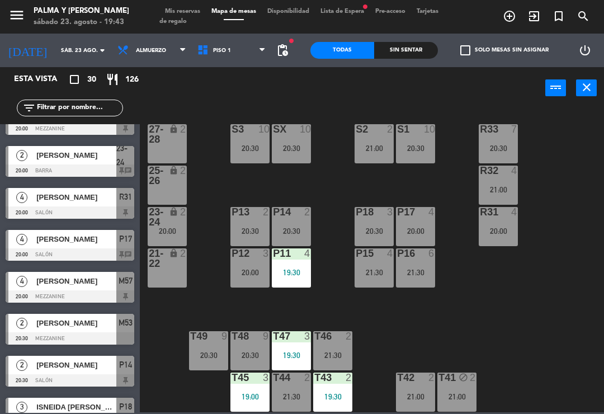
click at [578, 267] on div "R33 7 20:30 S1 10 20:30 S2 2 21:00 S3 10 20:30 SX 10 20:30 27-28 lock 2 R32 4 2…" at bounding box center [375, 259] width 458 height 305
click at [560, 257] on div "R33 7 20:30 S1 10 20:30 S2 2 21:00 S3 10 20:30 SX 10 20:30 27-28 lock 2 R32 4 2…" at bounding box center [375, 259] width 458 height 305
click at [308, 262] on div "P11 4 19:30" at bounding box center [291, 267] width 39 height 39
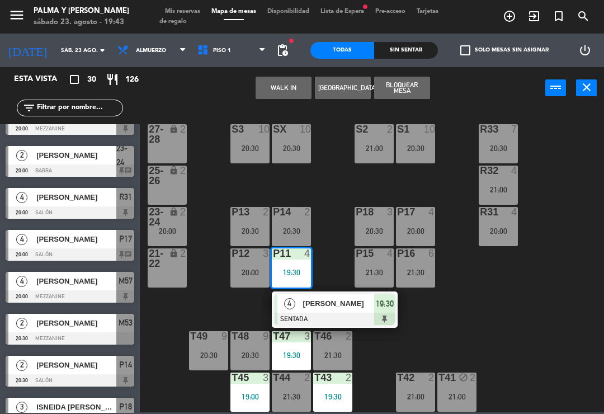
click at [334, 310] on div "[PERSON_NAME]" at bounding box center [338, 303] width 73 height 18
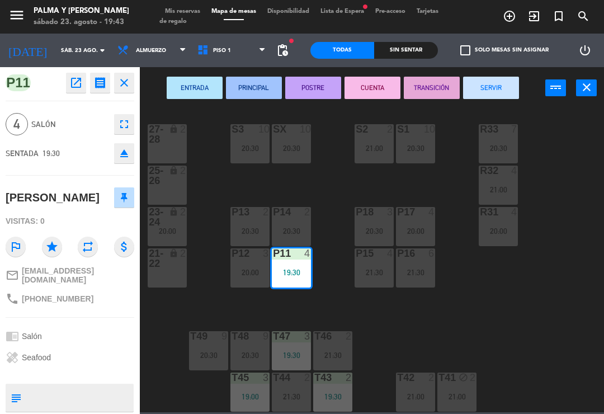
click at [381, 262] on div "P15 4 21:30" at bounding box center [374, 267] width 39 height 39
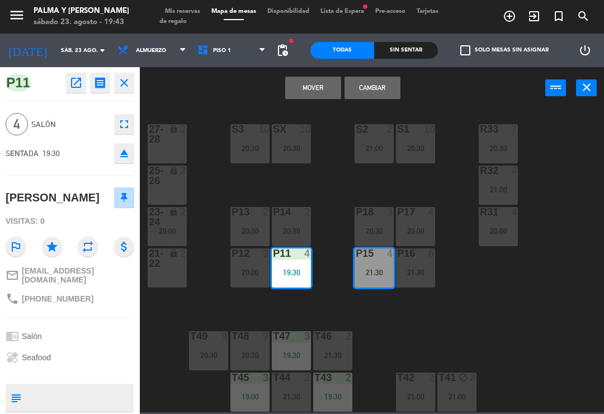
click at [387, 93] on button "Cambiar" at bounding box center [373, 88] width 56 height 22
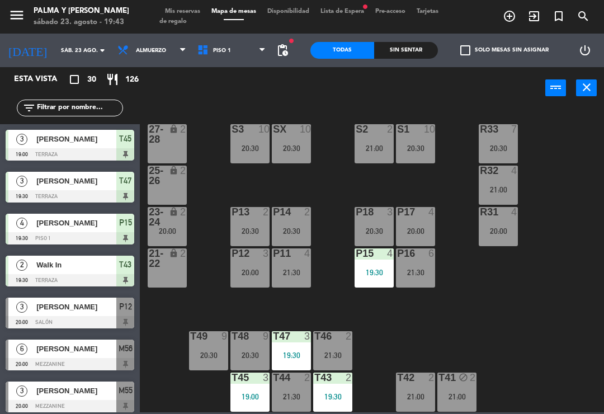
click at [536, 314] on div "R33 7 20:30 S1 10 20:30 S2 2 21:00 S3 10 20:30 SX 10 20:30 27-28 lock 2 R32 4 2…" at bounding box center [375, 259] width 458 height 305
click at [384, 252] on div "4" at bounding box center [393, 253] width 18 height 10
click at [567, 319] on div "R33 7 20:30 S1 10 20:30 S2 2 21:00 S3 10 20:30 SX 10 20:30 27-28 lock 2 R32 4 2…" at bounding box center [375, 259] width 458 height 305
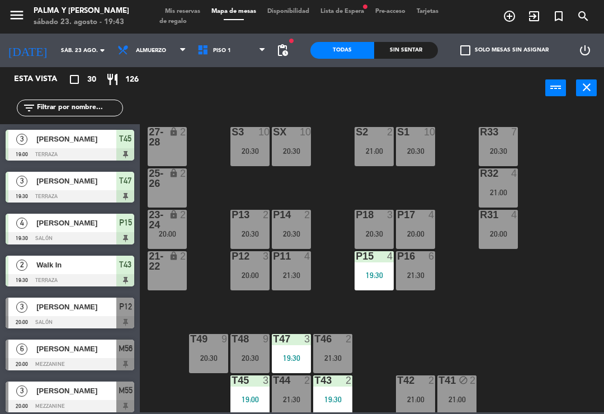
scroll to position [0, 0]
